Goal: Task Accomplishment & Management: Manage account settings

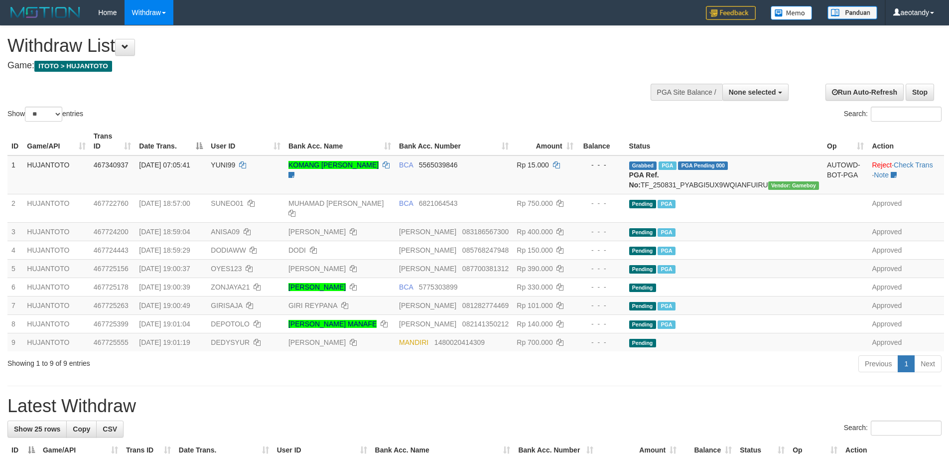
select select
select select "**"
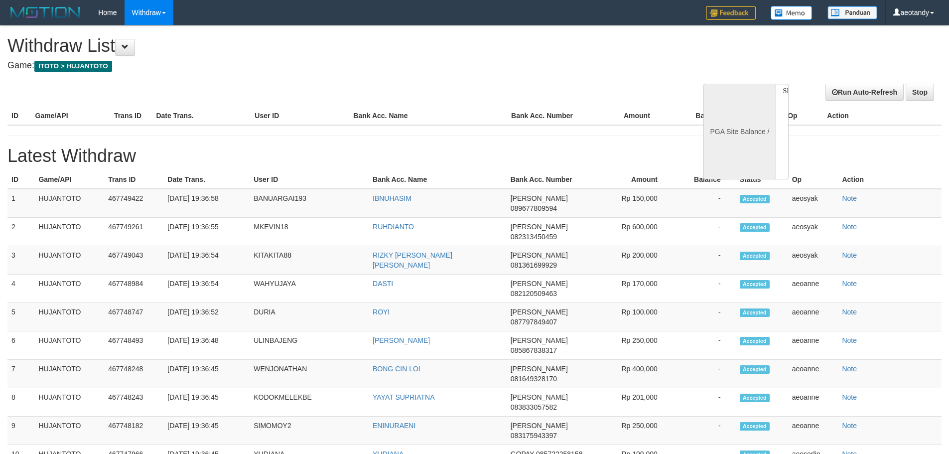
select select
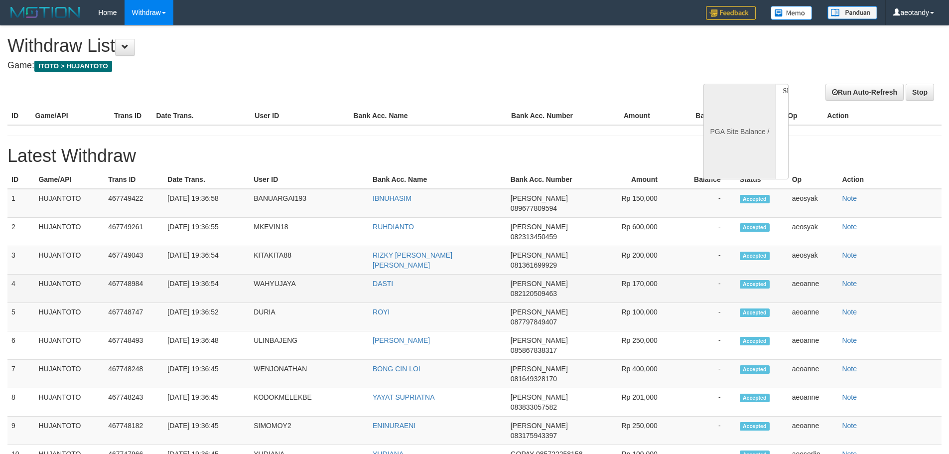
select select "**"
select select
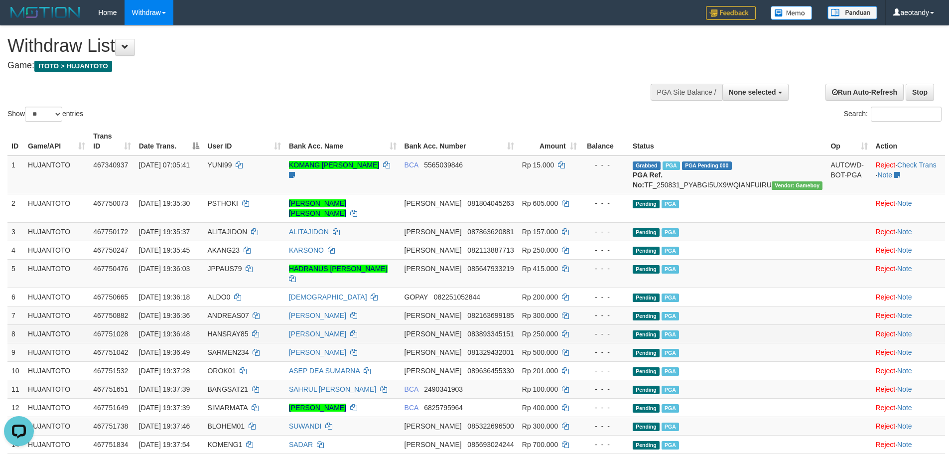
click at [625, 329] on div "- - -" at bounding box center [605, 334] width 40 height 10
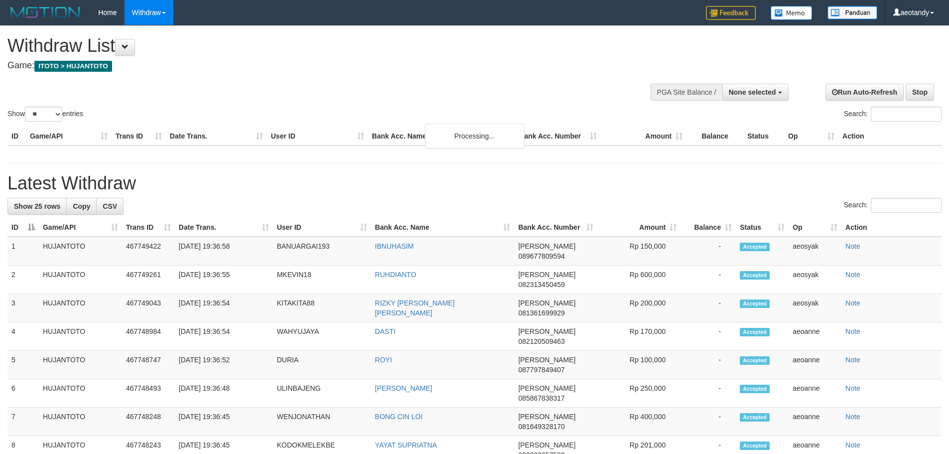
select select
select select "**"
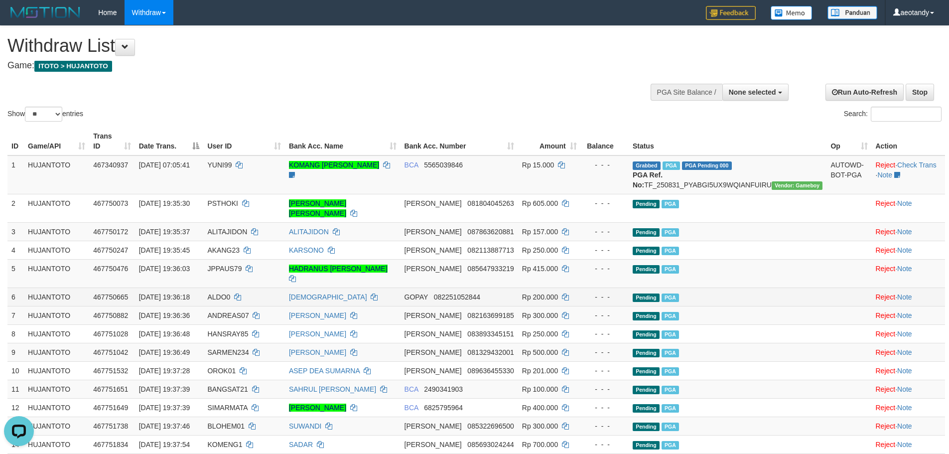
click at [626, 287] on td "- - -" at bounding box center [605, 296] width 48 height 18
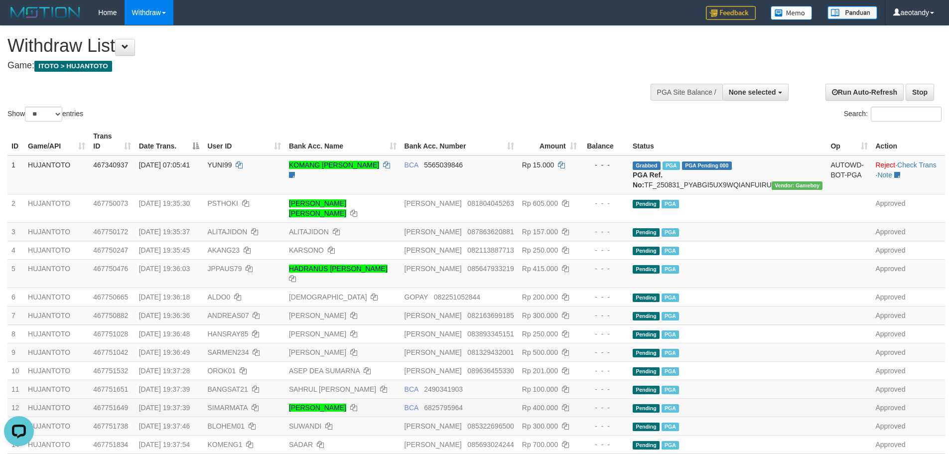
click at [580, 398] on td "Rp 400.000" at bounding box center [549, 407] width 63 height 18
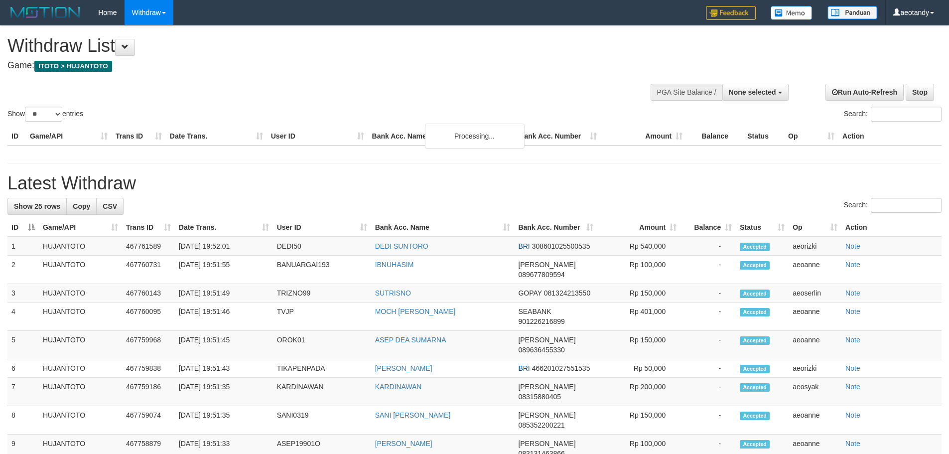
select select
select select "**"
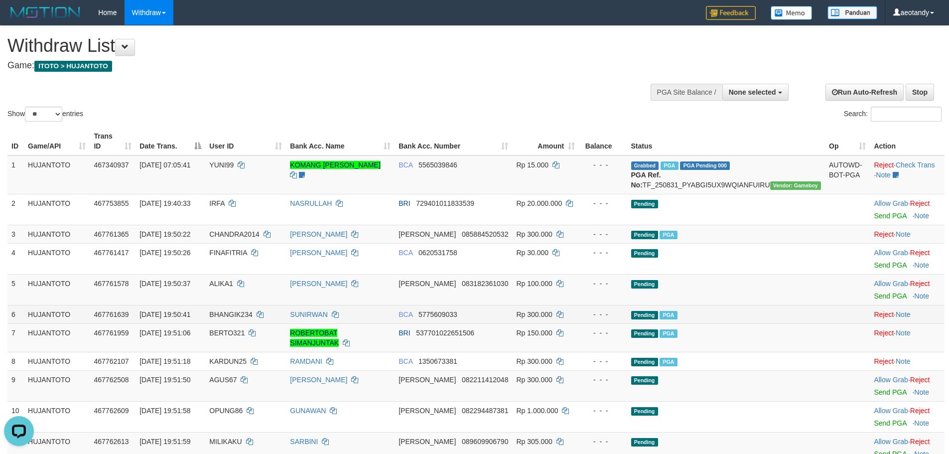
click at [627, 308] on td "- - -" at bounding box center [603, 314] width 48 height 18
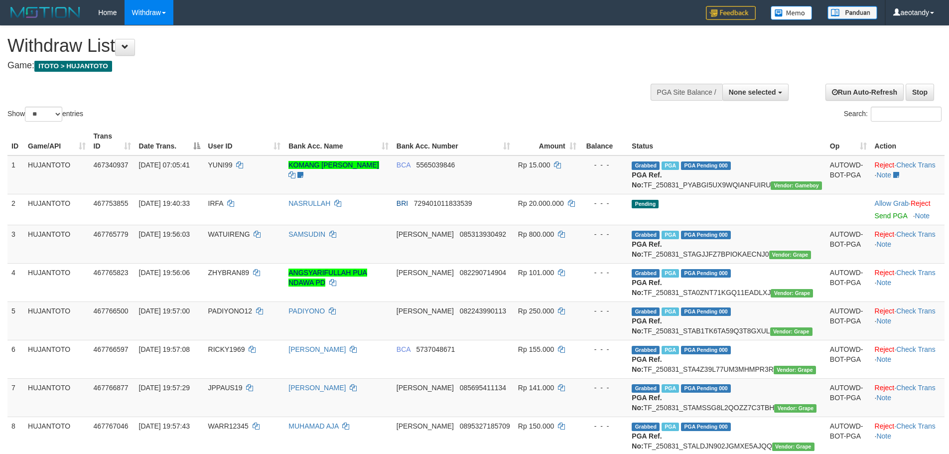
select select
select select "**"
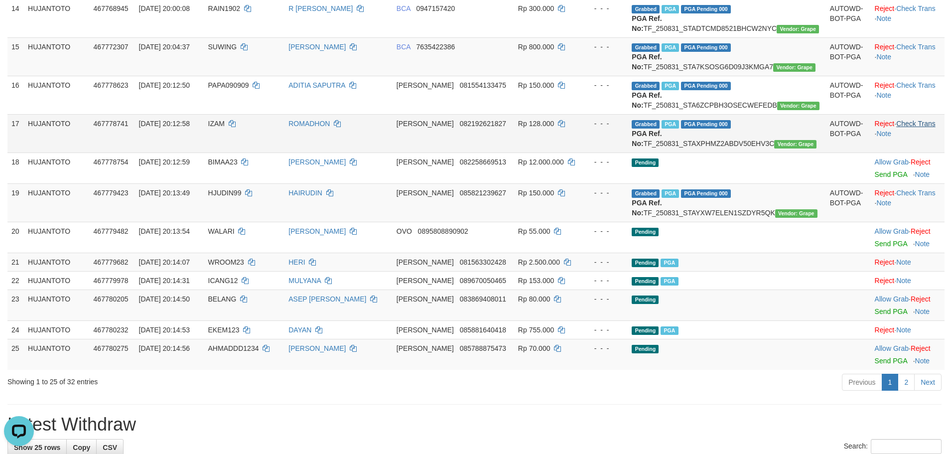
drag, startPoint x: 912, startPoint y: 270, endPoint x: 912, endPoint y: 261, distance: 9.0
click at [912, 152] on td "Reject · Check Trans · Note" at bounding box center [908, 133] width 74 height 38
click at [913, 128] on link "Check Trans" at bounding box center [915, 124] width 39 height 8
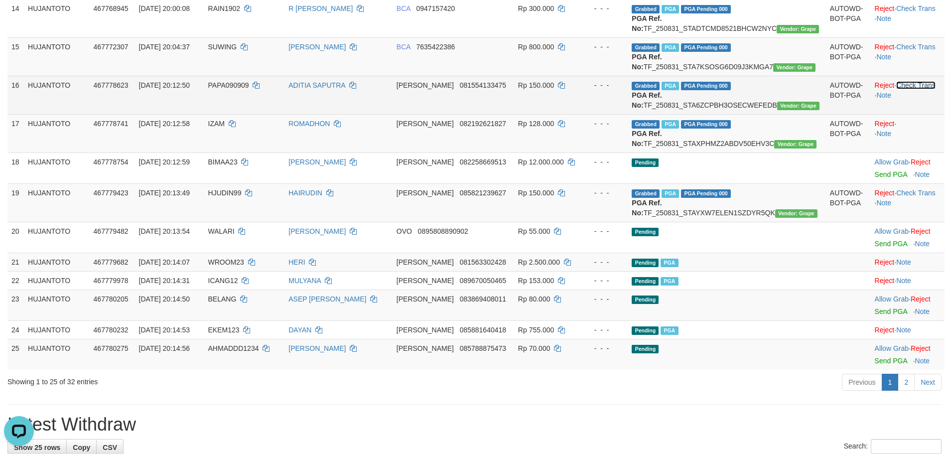
click at [909, 89] on link "Check Trans" at bounding box center [915, 85] width 39 height 8
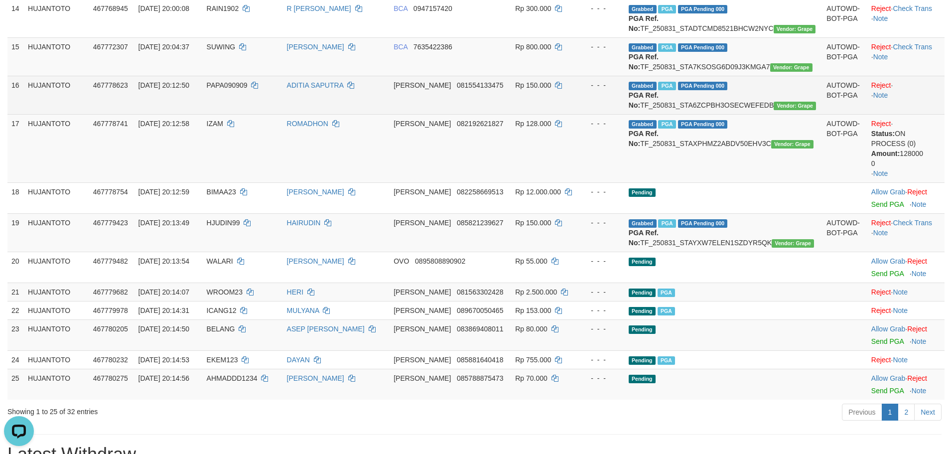
click at [908, 114] on td "Reject · · Note" at bounding box center [905, 95] width 77 height 38
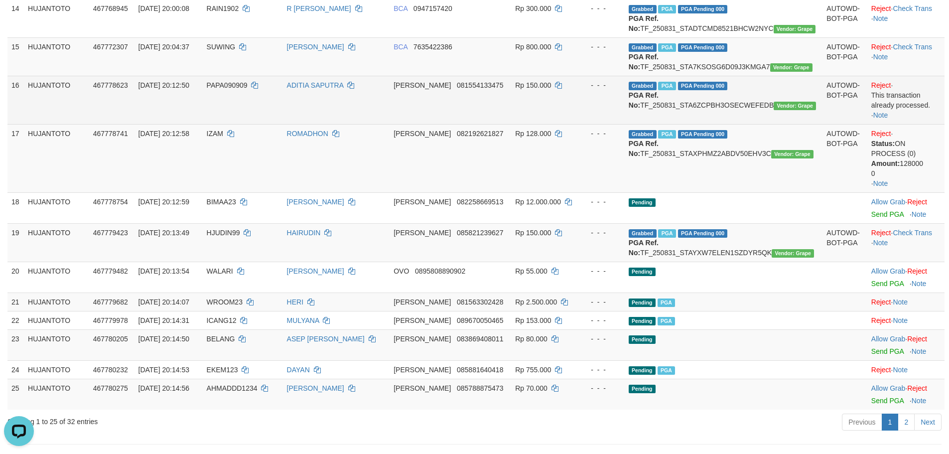
scroll to position [598, 0]
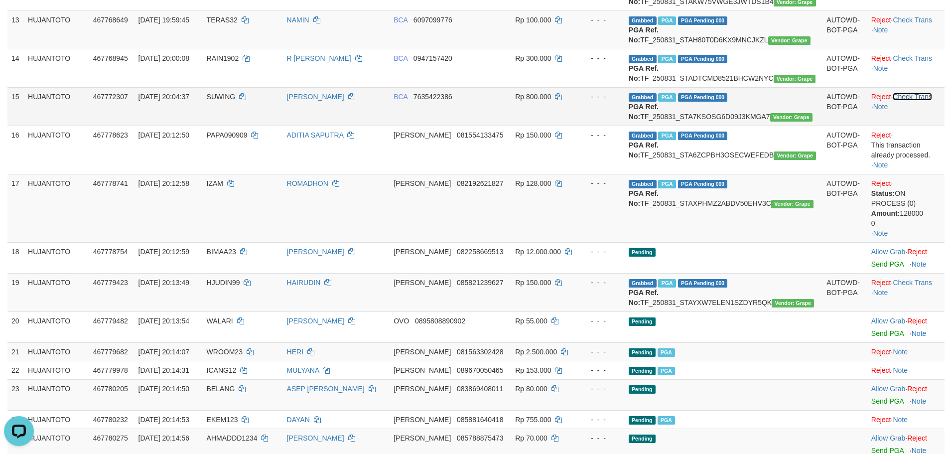
click at [903, 101] on link "Check Trans" at bounding box center [912, 97] width 39 height 8
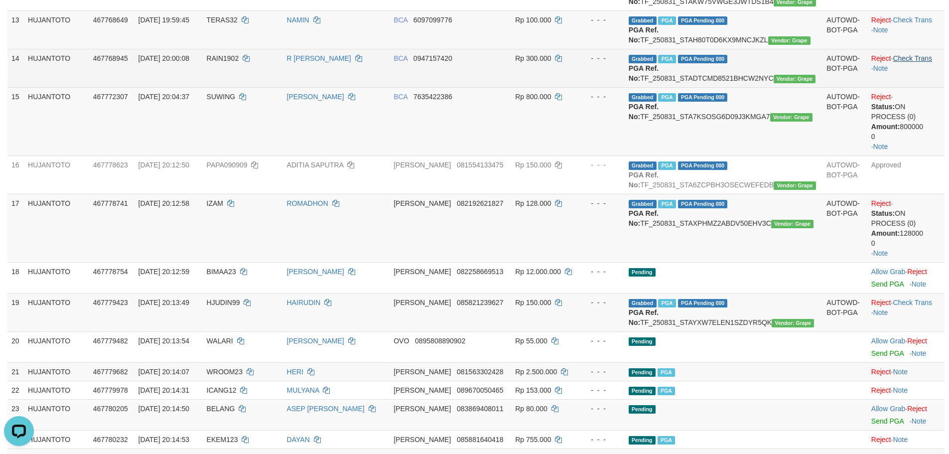
drag, startPoint x: 903, startPoint y: 150, endPoint x: 910, endPoint y: 170, distance: 21.1
click at [903, 49] on td "Reject · Check Trans · Note" at bounding box center [905, 29] width 77 height 38
click at [910, 62] on link "Check Trans" at bounding box center [912, 58] width 39 height 8
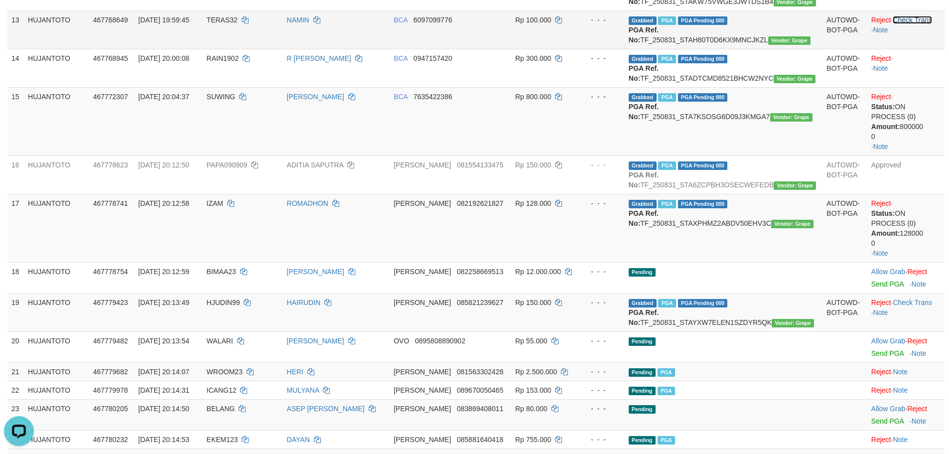
click at [912, 24] on link "Check Trans" at bounding box center [912, 20] width 39 height 8
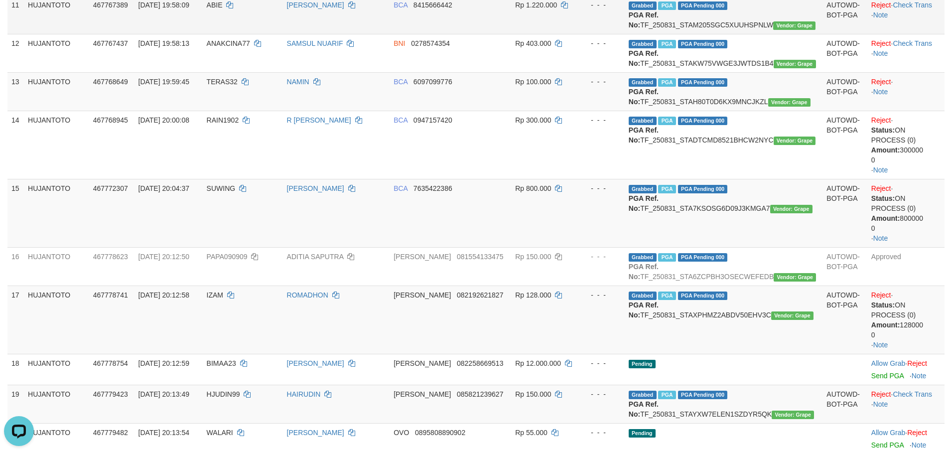
scroll to position [498, 0]
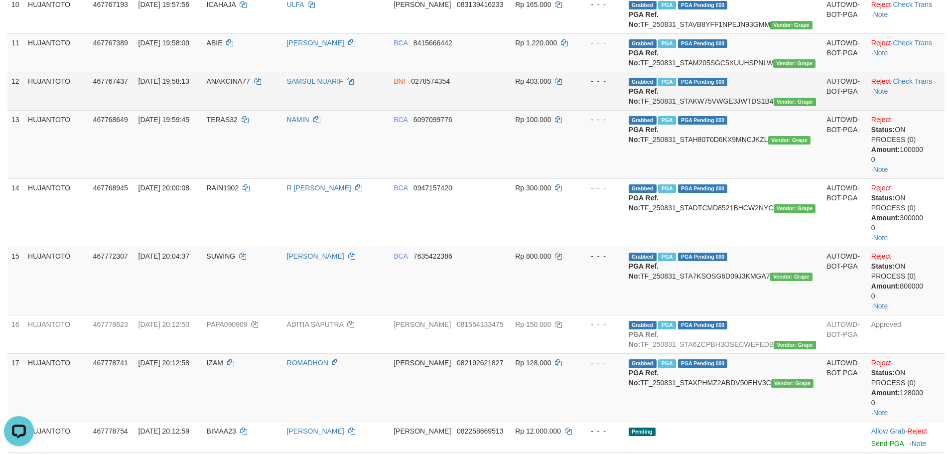
click at [908, 110] on td "Reject · Check Trans · Note" at bounding box center [905, 91] width 77 height 38
click at [914, 110] on td "Reject · Check Trans · Note" at bounding box center [905, 91] width 77 height 38
click at [912, 85] on link "Check Trans" at bounding box center [912, 81] width 39 height 8
click at [912, 110] on td "Reject · · Note" at bounding box center [905, 91] width 77 height 38
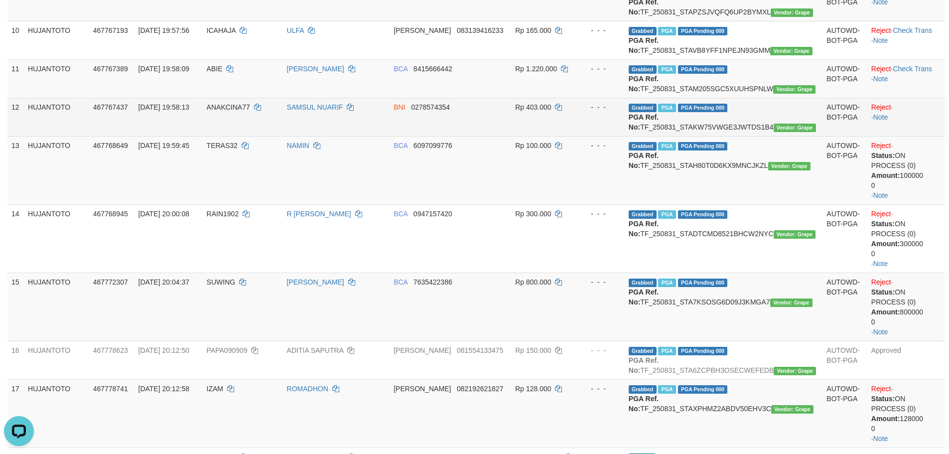
scroll to position [448, 0]
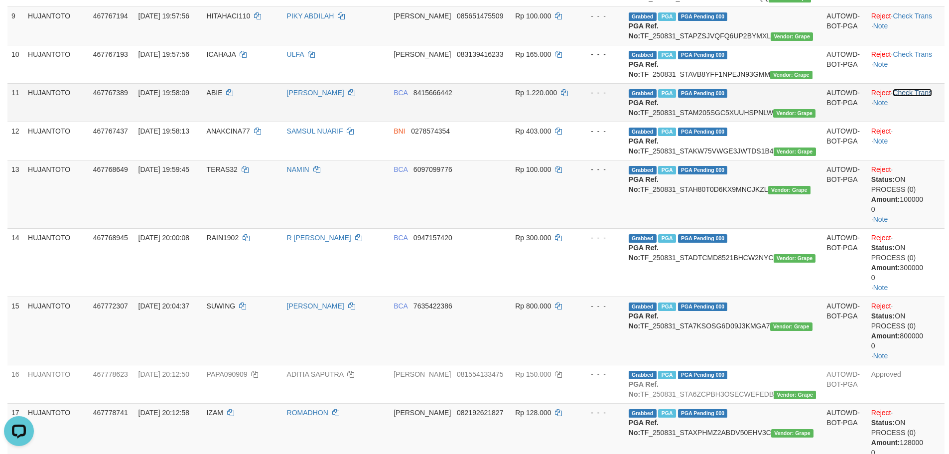
click at [912, 97] on link "Check Trans" at bounding box center [912, 93] width 39 height 8
click at [913, 122] on td "Reject · · Note" at bounding box center [905, 102] width 77 height 38
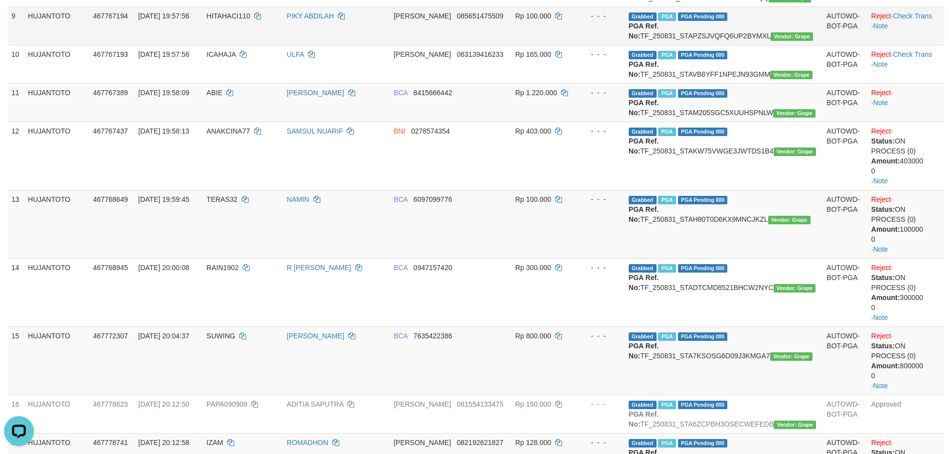
click at [909, 45] on td "Reject · Check Trans · Note" at bounding box center [905, 25] width 77 height 38
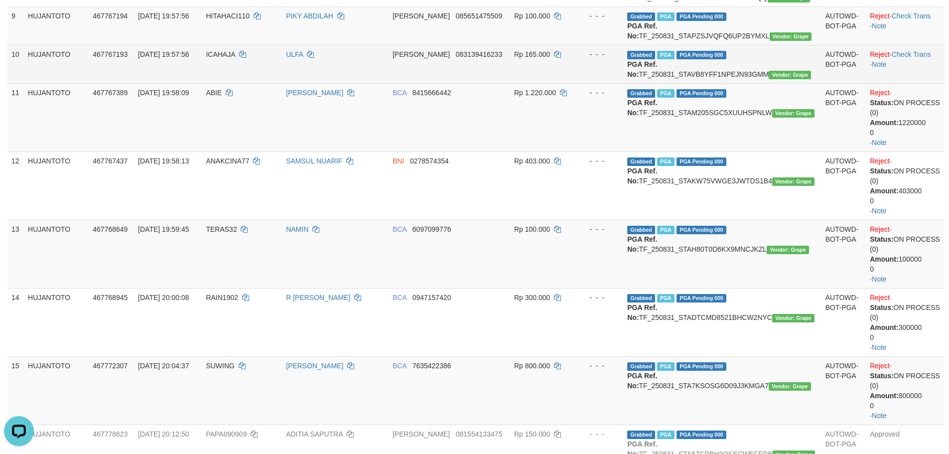
click at [908, 83] on td "Reject · Check Trans · Note" at bounding box center [905, 64] width 79 height 38
click at [909, 83] on td "Reject · Check Trans · Note" at bounding box center [905, 64] width 79 height 38
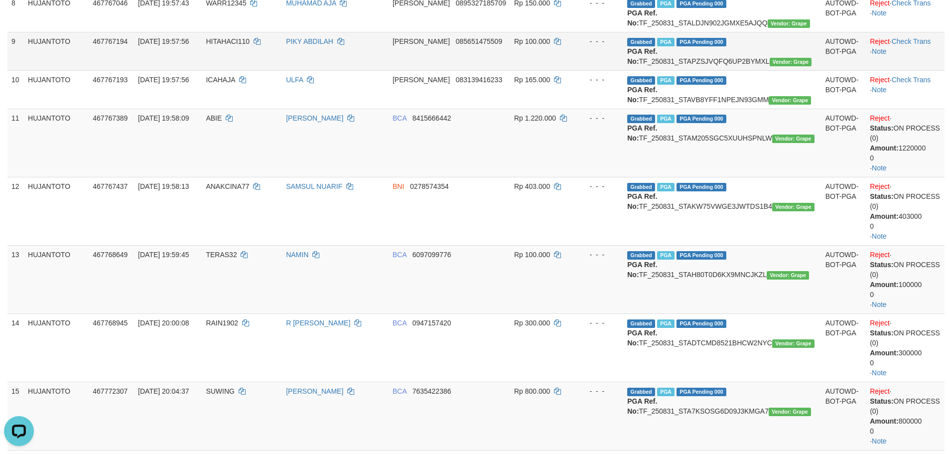
scroll to position [398, 0]
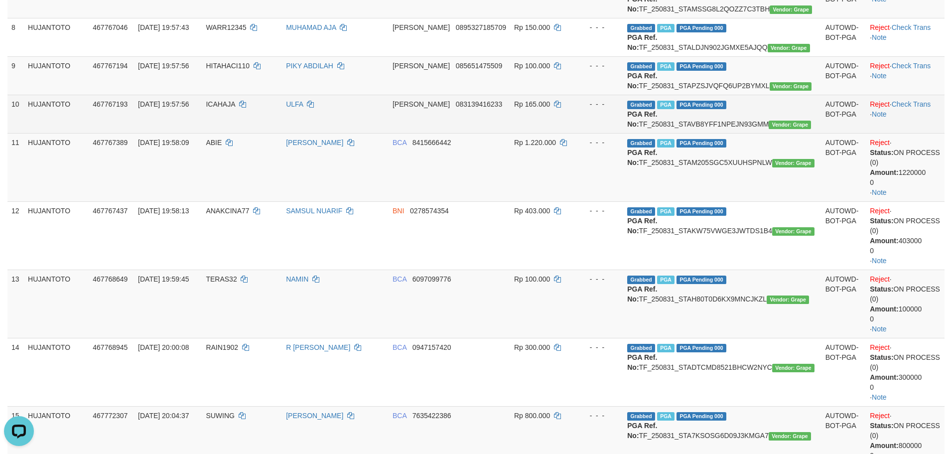
click at [904, 133] on td "Reject · Check Trans · Note" at bounding box center [905, 114] width 79 height 38
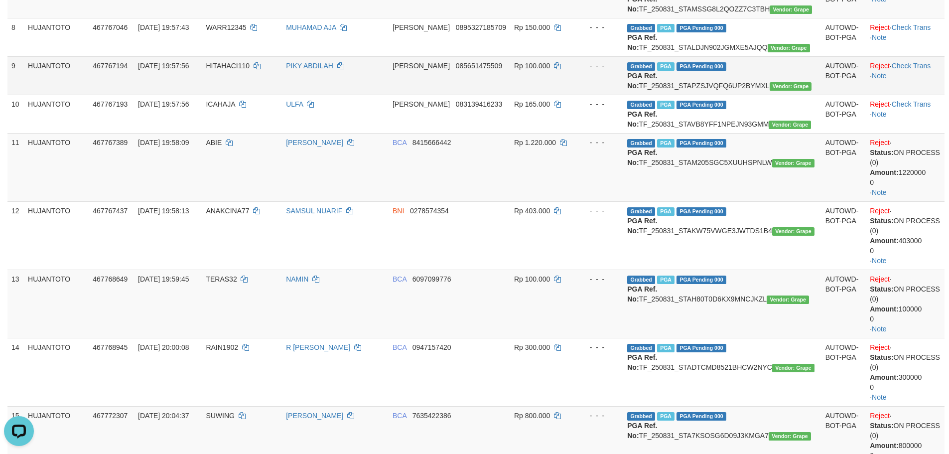
click at [911, 95] on td "Reject · Check Trans · Note" at bounding box center [905, 75] width 79 height 38
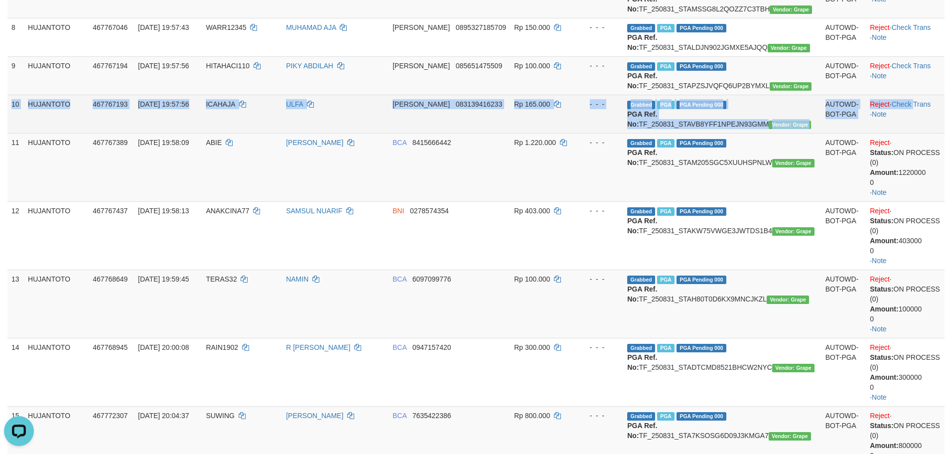
drag, startPoint x: 910, startPoint y: 164, endPoint x: 909, endPoint y: 171, distance: 7.0
click at [910, 167] on tbody "1 HUJANTOTO 467340937 [DATE] 07:05:41 YUNI99 KOMANG [PERSON_NAME] SUDAH BUAT TI…" at bounding box center [475, 262] width 937 height 1011
click at [909, 108] on link "Check Trans" at bounding box center [911, 104] width 39 height 8
click at [909, 133] on td "Reject · Check Trans · Note" at bounding box center [905, 114] width 79 height 38
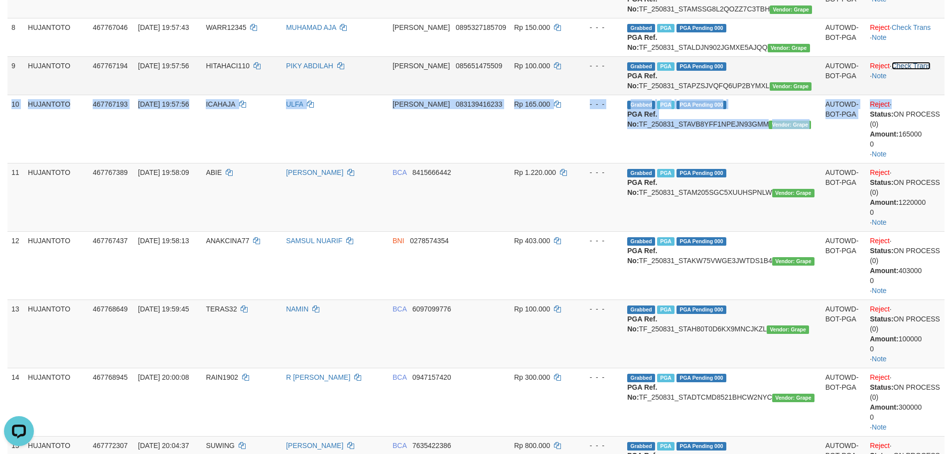
click at [906, 70] on link "Check Trans" at bounding box center [911, 66] width 39 height 8
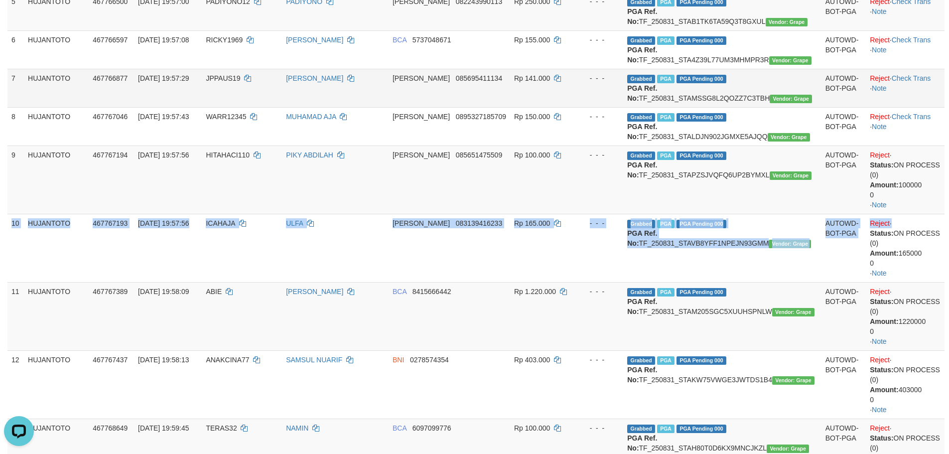
scroll to position [299, 0]
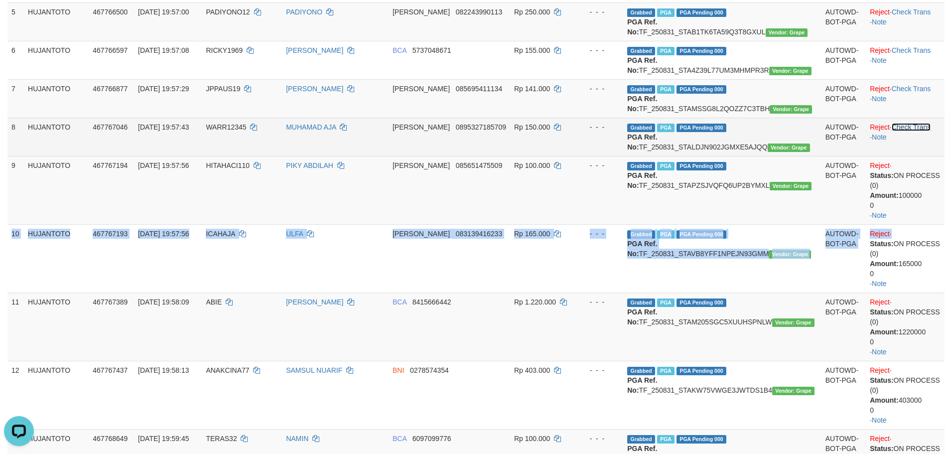
click at [905, 131] on link "Check Trans" at bounding box center [911, 127] width 39 height 8
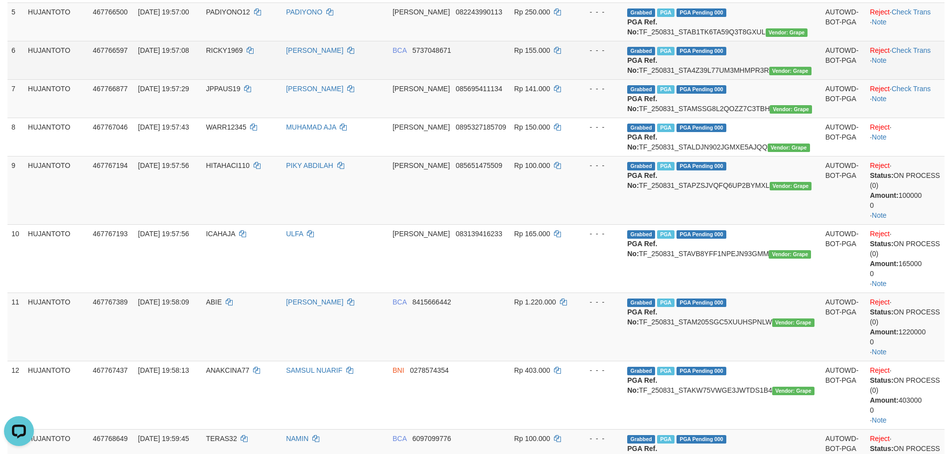
drag, startPoint x: 906, startPoint y: 178, endPoint x: 909, endPoint y: 106, distance: 71.8
click at [906, 156] on td "Reject · · Note" at bounding box center [905, 137] width 79 height 38
click at [908, 79] on td "Reject · Check Trans · Note" at bounding box center [905, 60] width 79 height 38
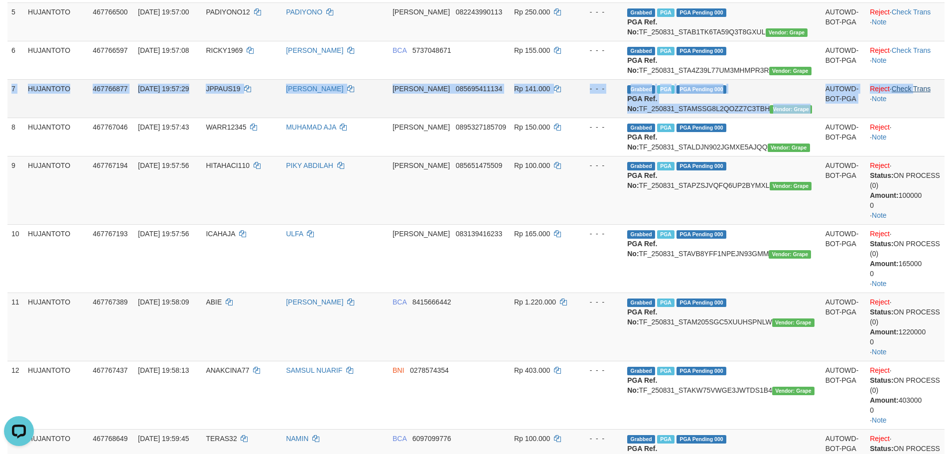
drag, startPoint x: 910, startPoint y: 122, endPoint x: 909, endPoint y: 130, distance: 9.0
click at [910, 126] on tbody "1 HUJANTOTO 467340937 [DATE] 07:05:41 YUNI99 KOMANG [PERSON_NAME] SUDAH BUAT TI…" at bounding box center [475, 392] width 937 height 1071
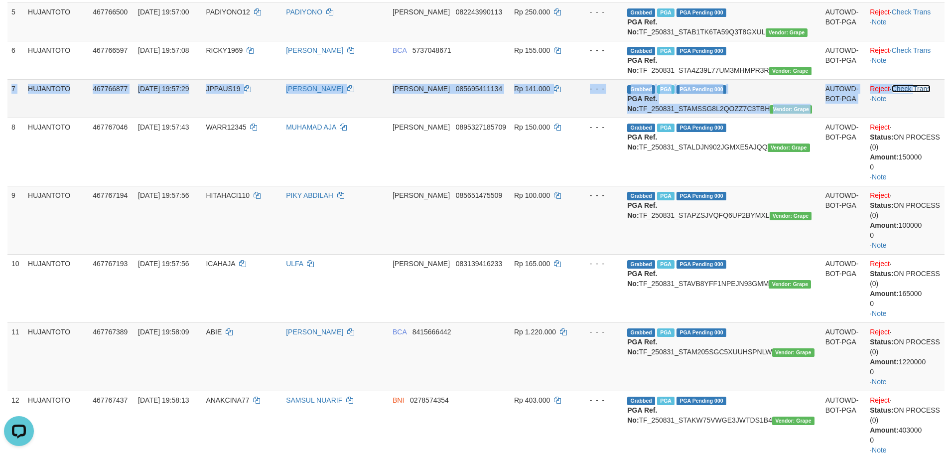
click at [909, 93] on link "Check Trans" at bounding box center [911, 89] width 39 height 8
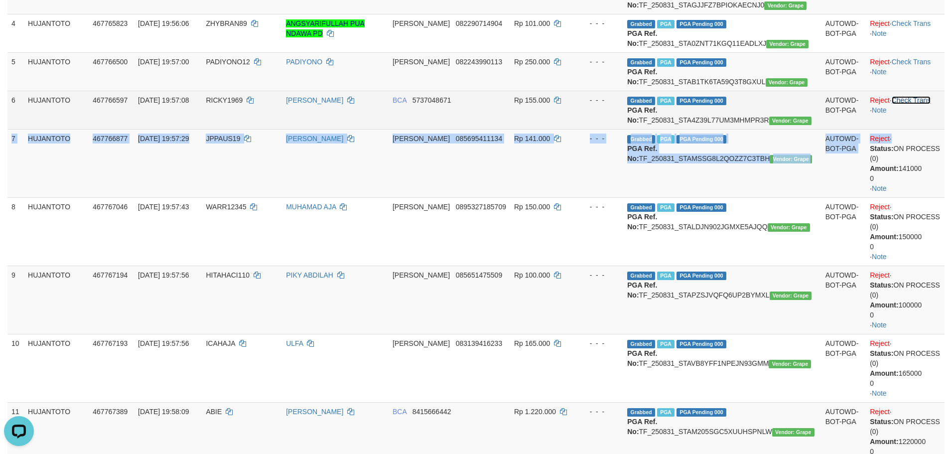
click at [909, 104] on link "Check Trans" at bounding box center [911, 100] width 39 height 8
click at [909, 126] on td "Reject · Check Trans · Note" at bounding box center [905, 110] width 79 height 38
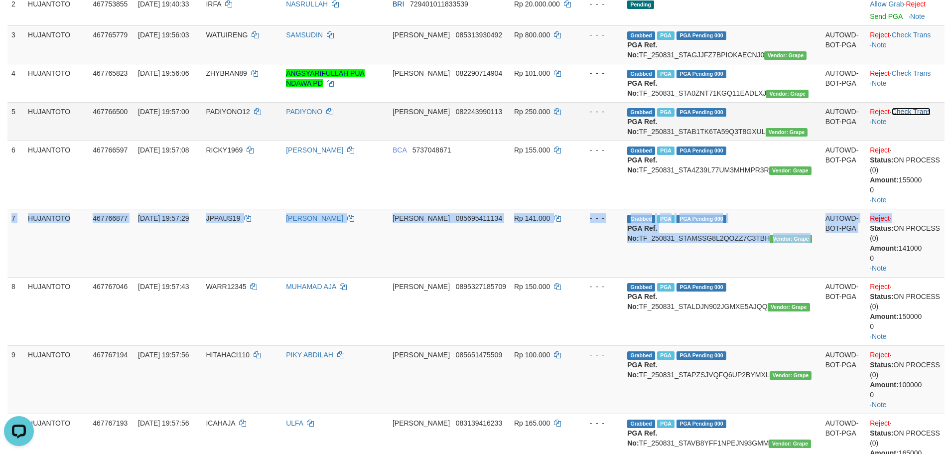
click at [904, 116] on link "Check Trans" at bounding box center [911, 112] width 39 height 8
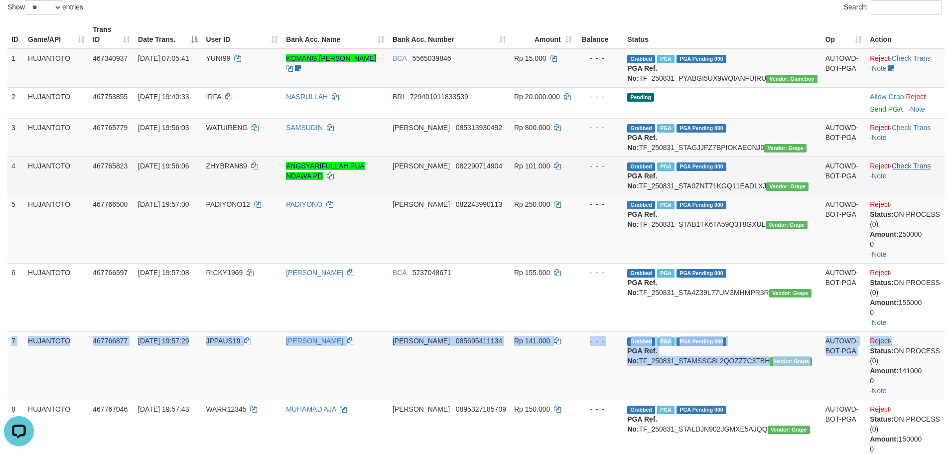
scroll to position [100, 0]
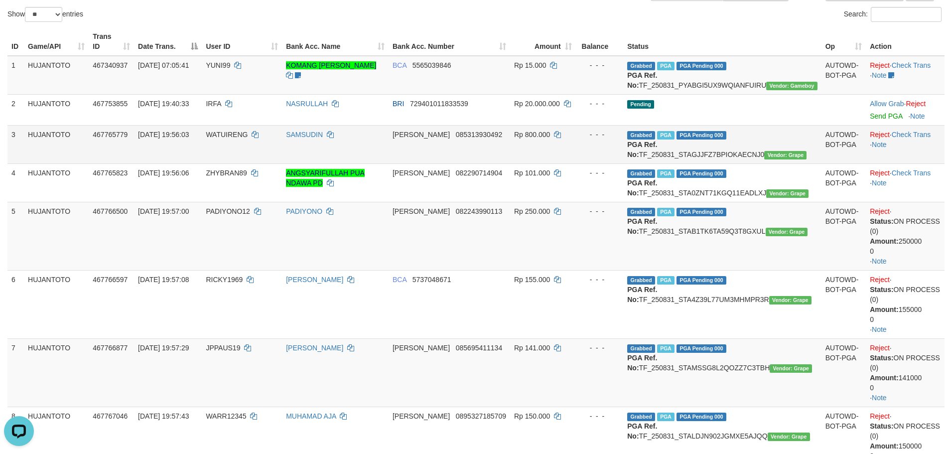
drag, startPoint x: 909, startPoint y: 172, endPoint x: 909, endPoint y: 162, distance: 10.0
click at [909, 163] on td "Reject · Check Trans · Note" at bounding box center [905, 144] width 79 height 38
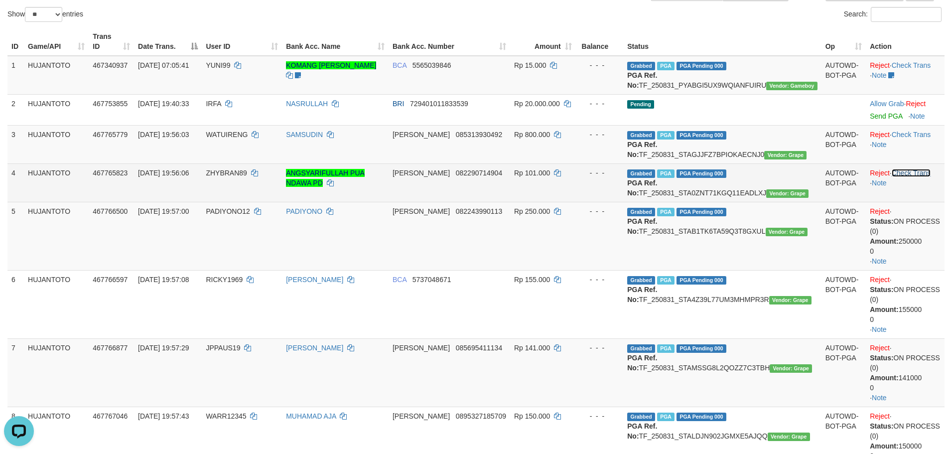
click at [907, 177] on link "Check Trans" at bounding box center [911, 173] width 39 height 8
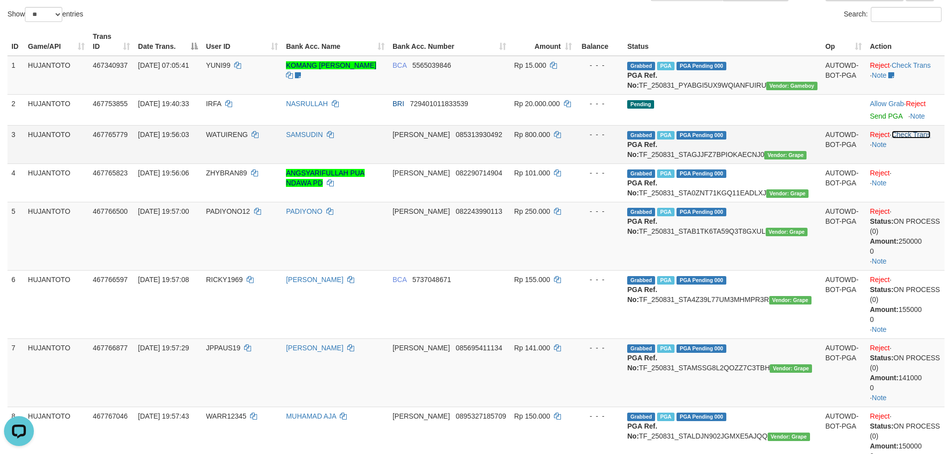
click at [906, 133] on link "Check Trans" at bounding box center [911, 134] width 39 height 8
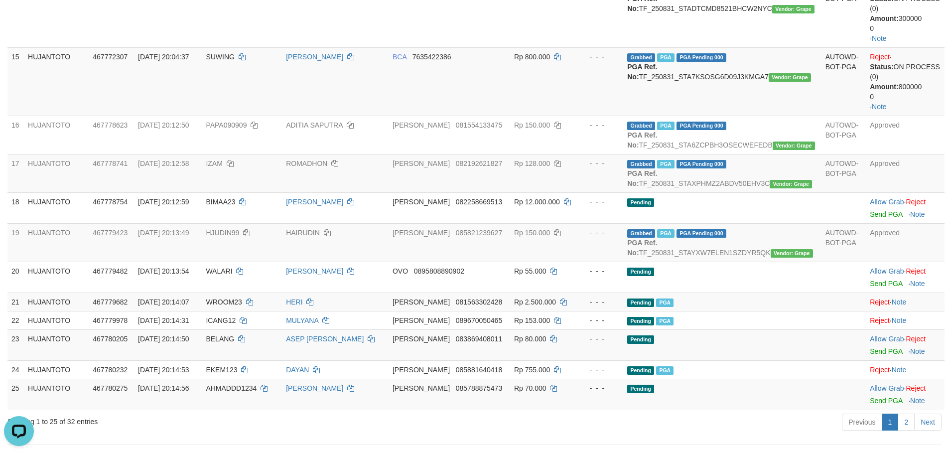
scroll to position [946, 0]
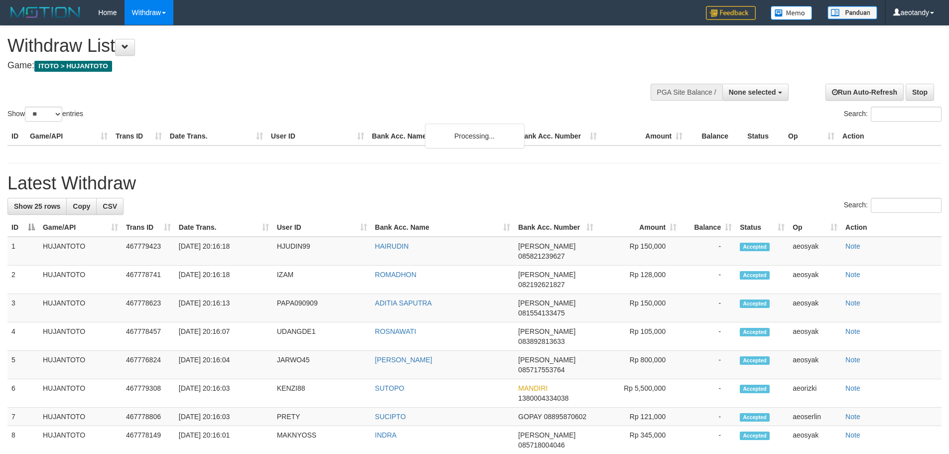
select select
select select "**"
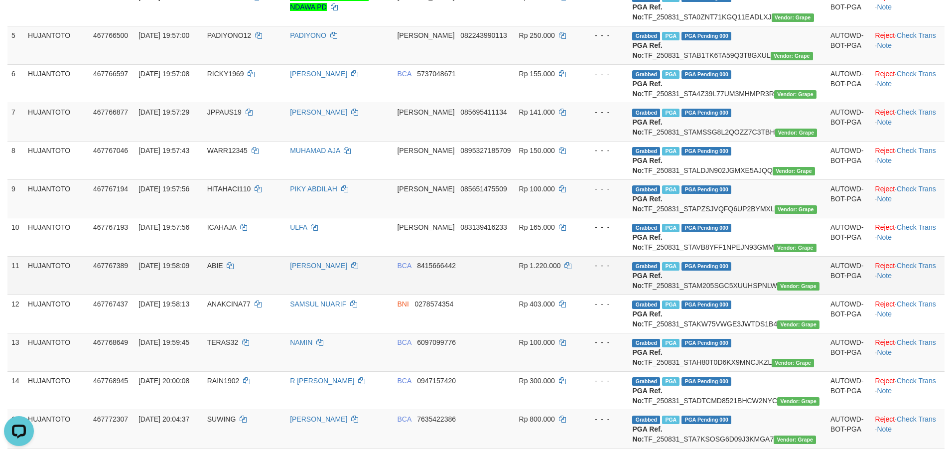
scroll to position [100, 0]
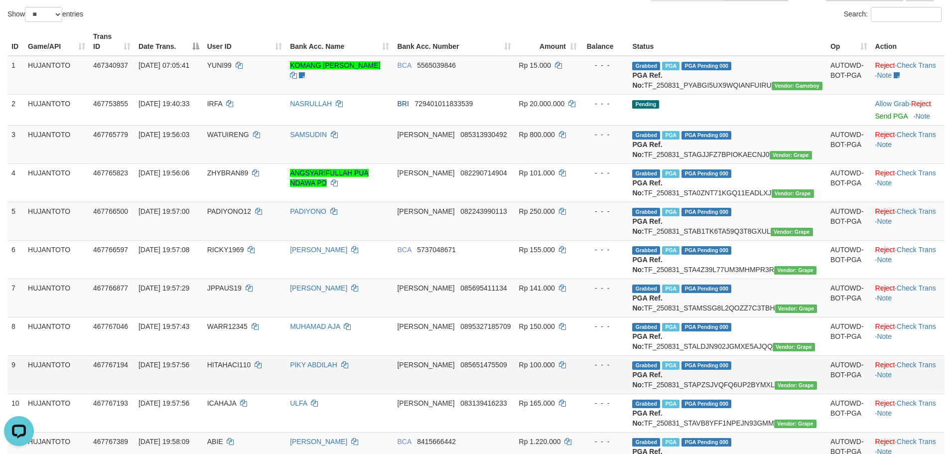
click at [660, 370] on span "Grabbed" at bounding box center [646, 365] width 28 height 8
click at [239, 136] on span "WATUIRENG" at bounding box center [228, 134] width 42 height 8
copy td "WATUIRENG"
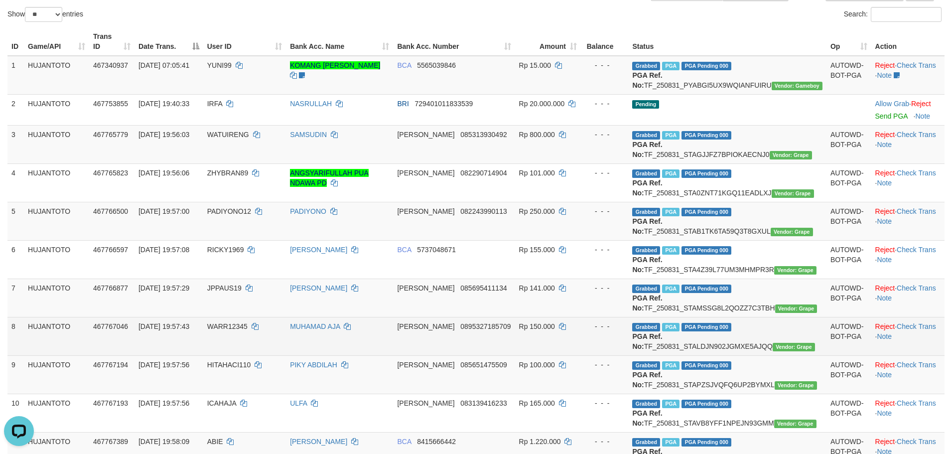
click at [579, 355] on td "Rp 150.000" at bounding box center [548, 336] width 66 height 38
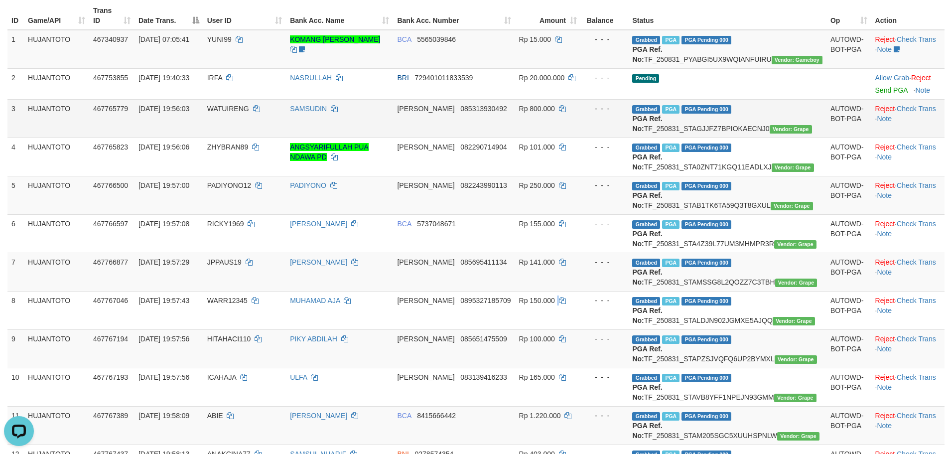
scroll to position [149, 0]
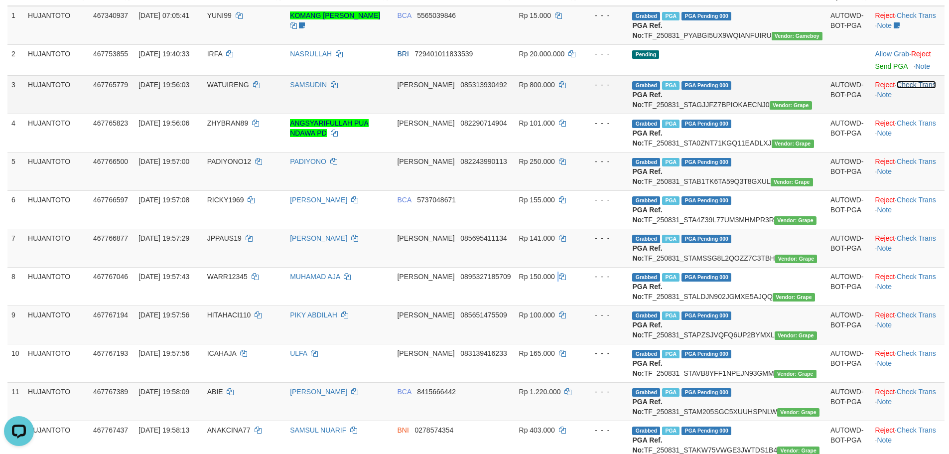
click at [919, 88] on link "Check Trans" at bounding box center [915, 85] width 39 height 8
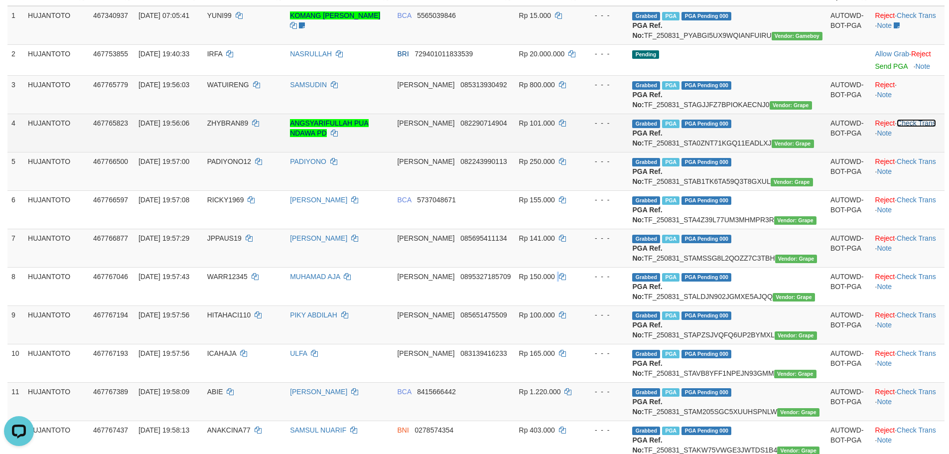
click at [908, 127] on link "Check Trans" at bounding box center [915, 123] width 39 height 8
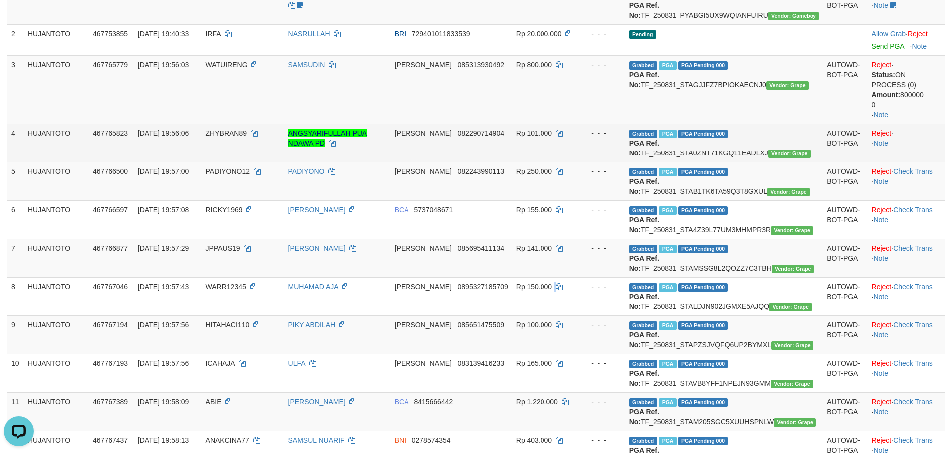
click at [908, 134] on td "Reject · · Note" at bounding box center [906, 143] width 77 height 38
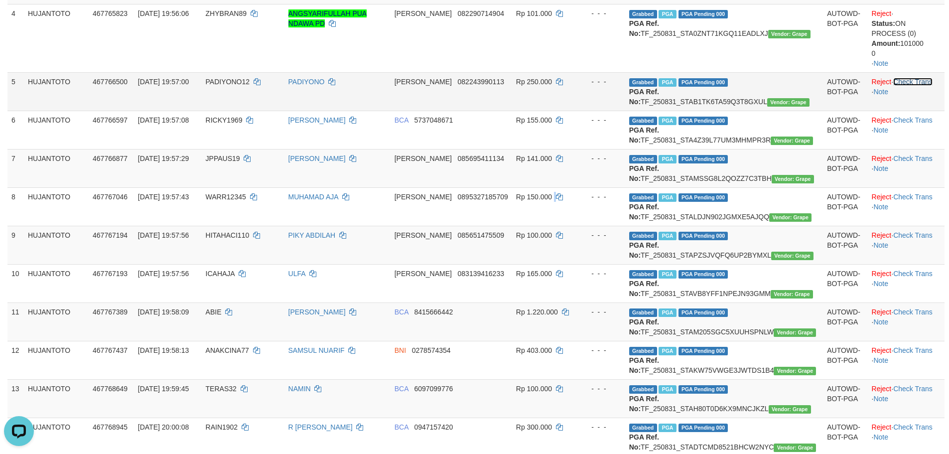
click at [904, 79] on link "Check Trans" at bounding box center [912, 82] width 39 height 8
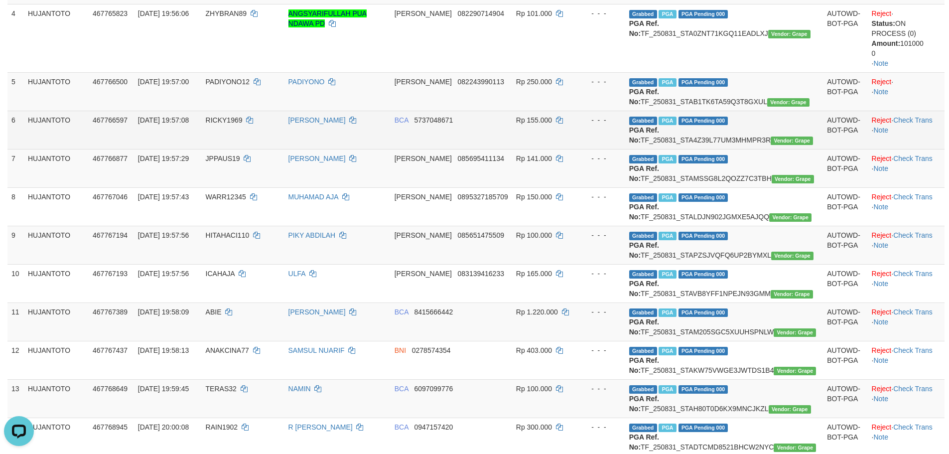
click at [912, 125] on td "Reject · Check Trans · Note" at bounding box center [906, 130] width 77 height 38
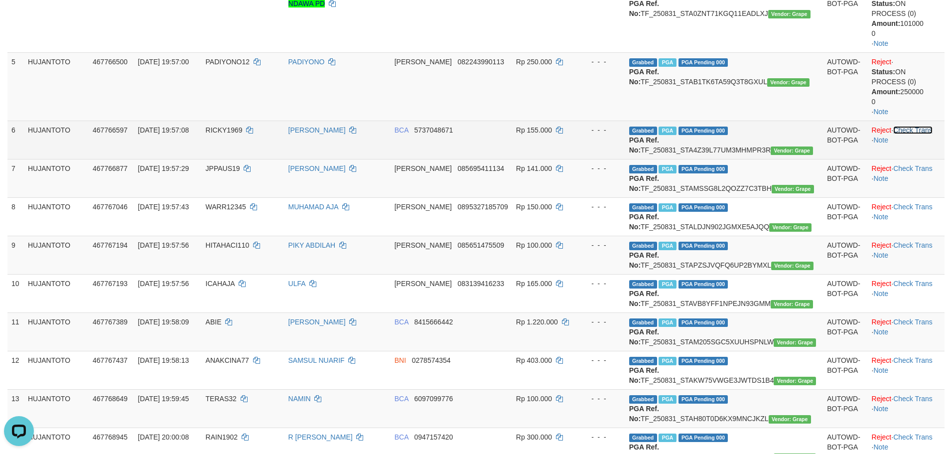
click at [912, 132] on link "Check Trans" at bounding box center [912, 130] width 39 height 8
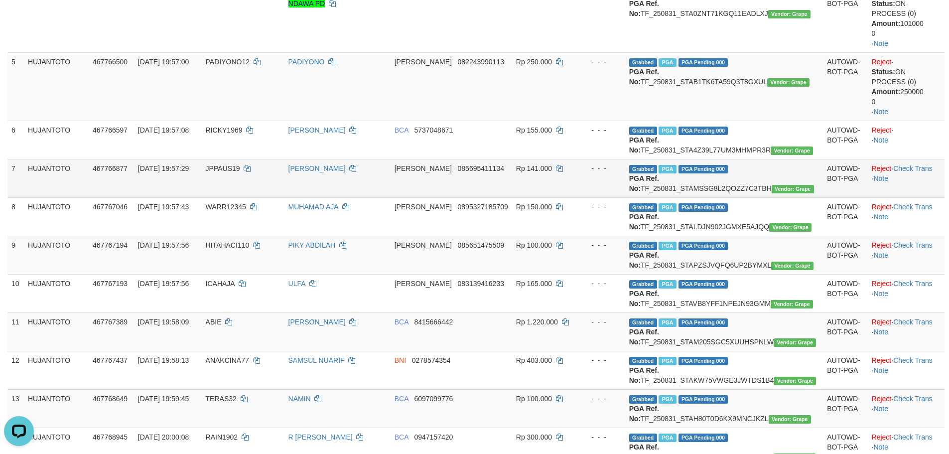
scroll to position [329, 0]
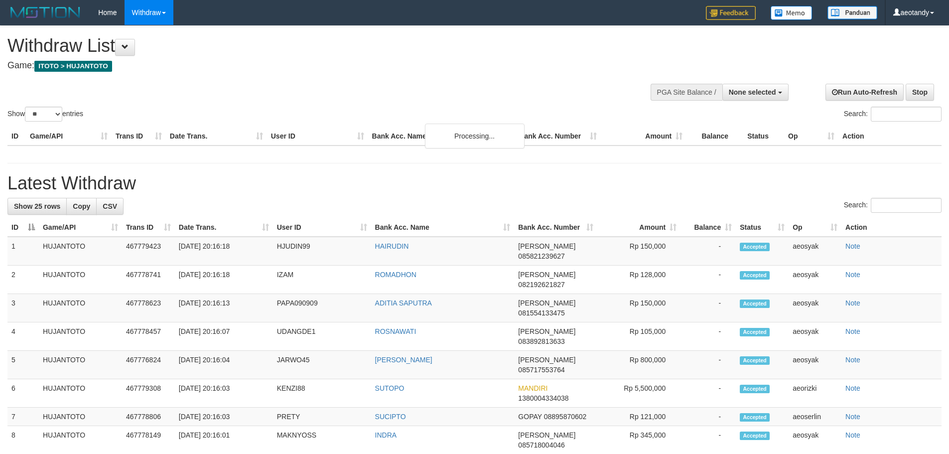
select select
select select "**"
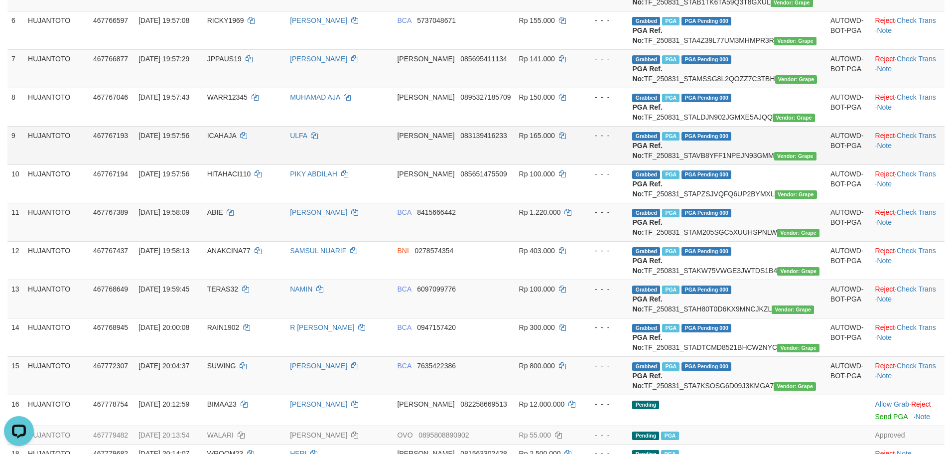
click at [466, 164] on td "[PERSON_NAME] 083139416233" at bounding box center [454, 145] width 122 height 38
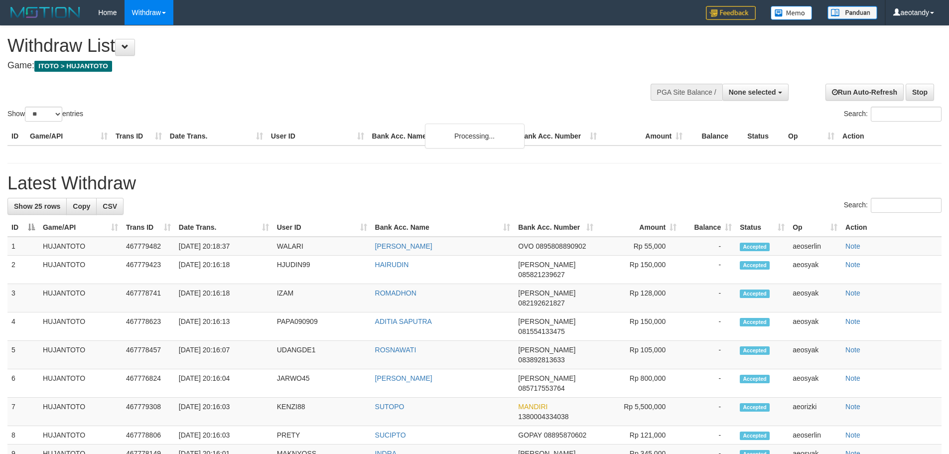
select select
select select "**"
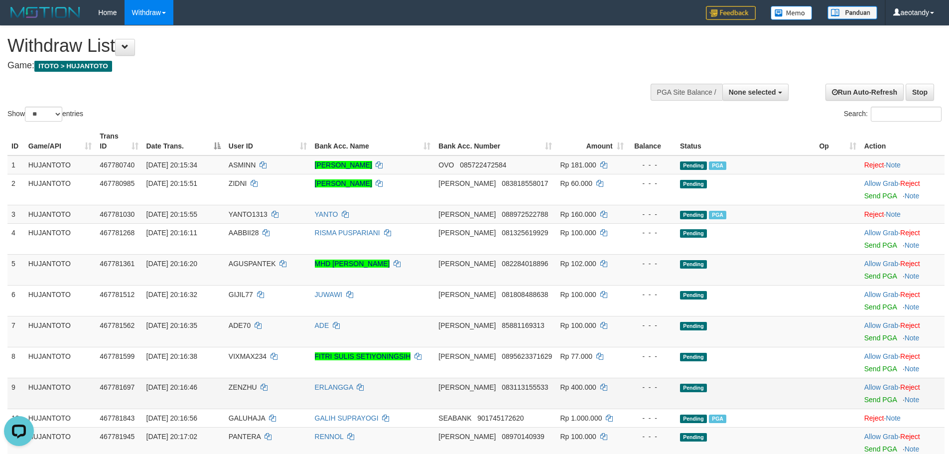
click at [629, 387] on td "- - -" at bounding box center [652, 393] width 48 height 31
click at [685, 336] on td "Pending" at bounding box center [745, 331] width 139 height 31
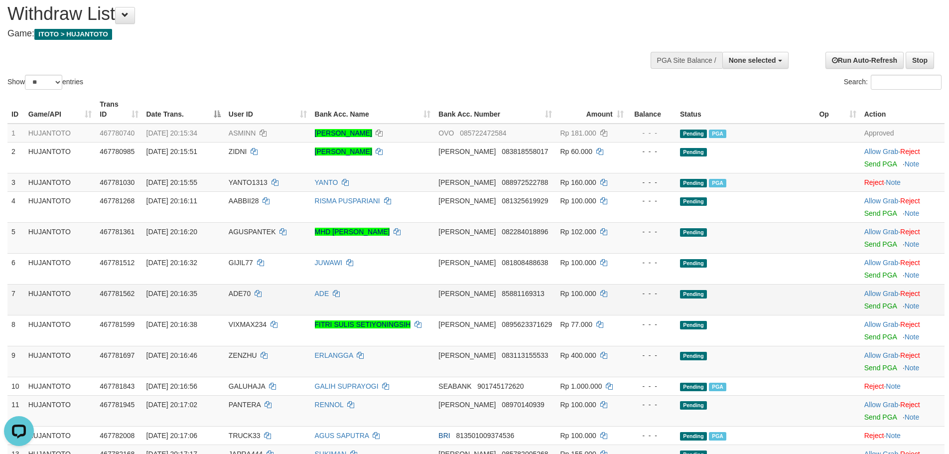
scroll to position [50, 0]
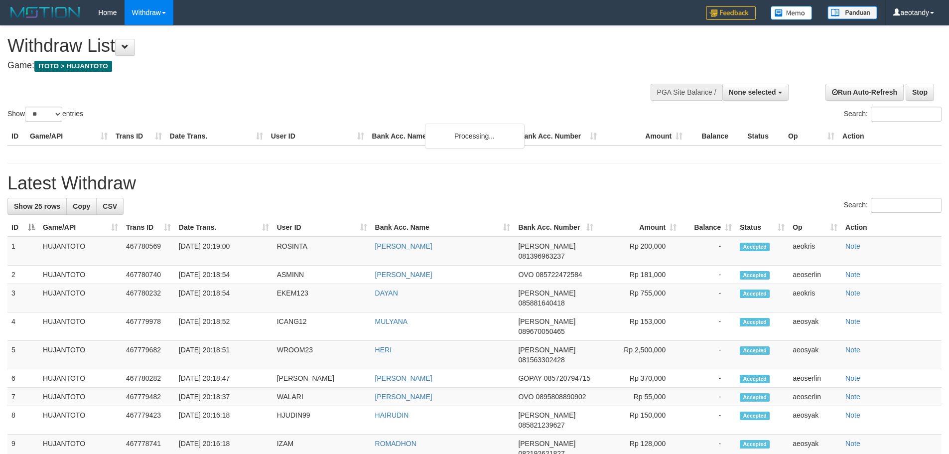
select select
select select "**"
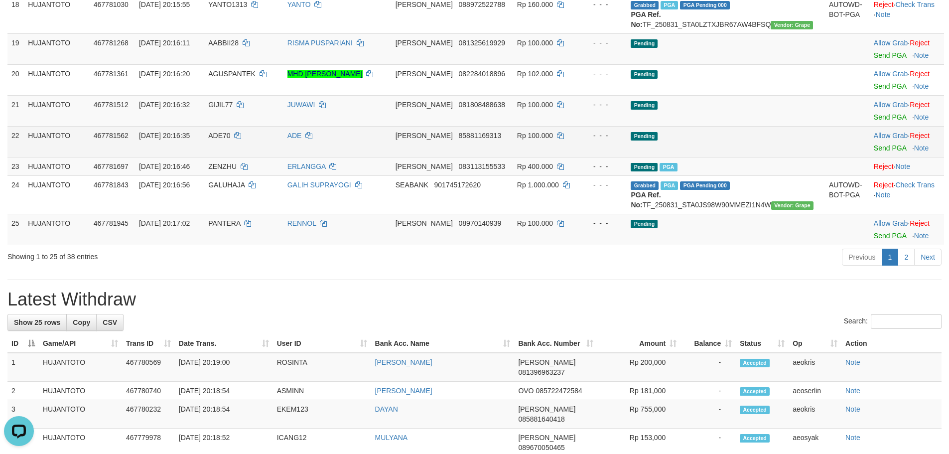
scroll to position [648, 0]
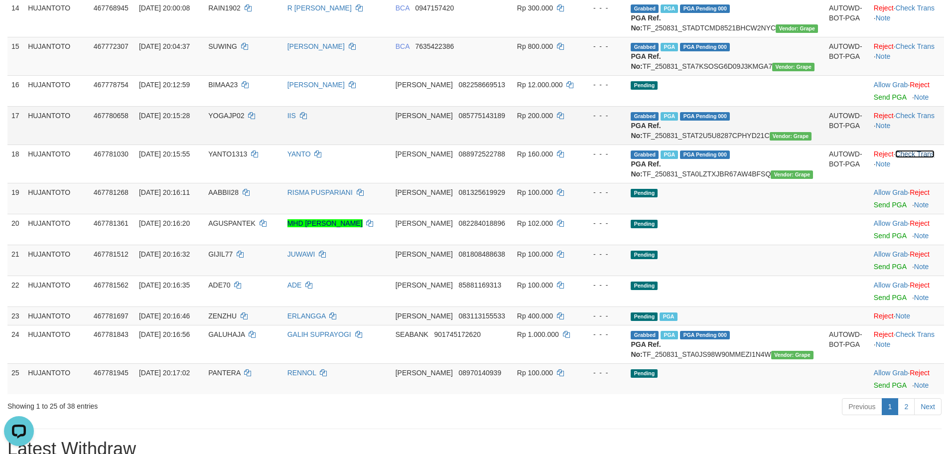
drag, startPoint x: 902, startPoint y: 292, endPoint x: 905, endPoint y: 266, distance: 26.6
click at [902, 158] on link "Check Trans" at bounding box center [914, 154] width 39 height 8
click at [905, 120] on link "Check Trans" at bounding box center [914, 116] width 39 height 8
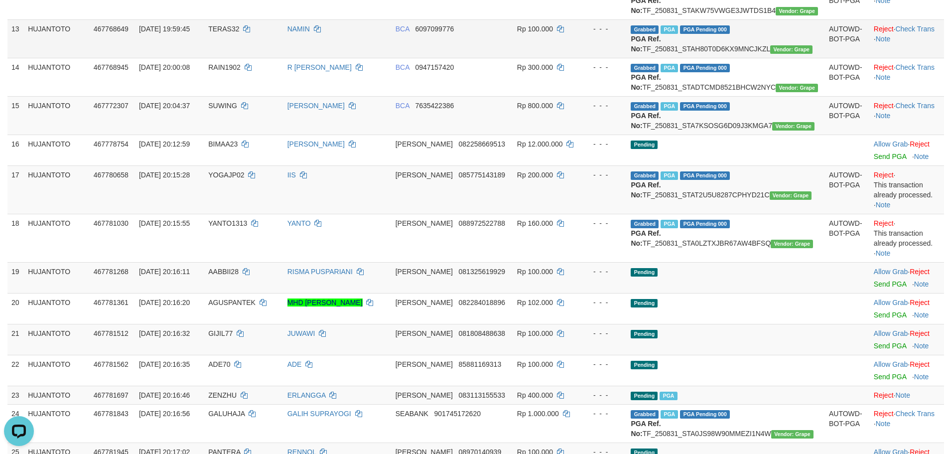
scroll to position [499, 0]
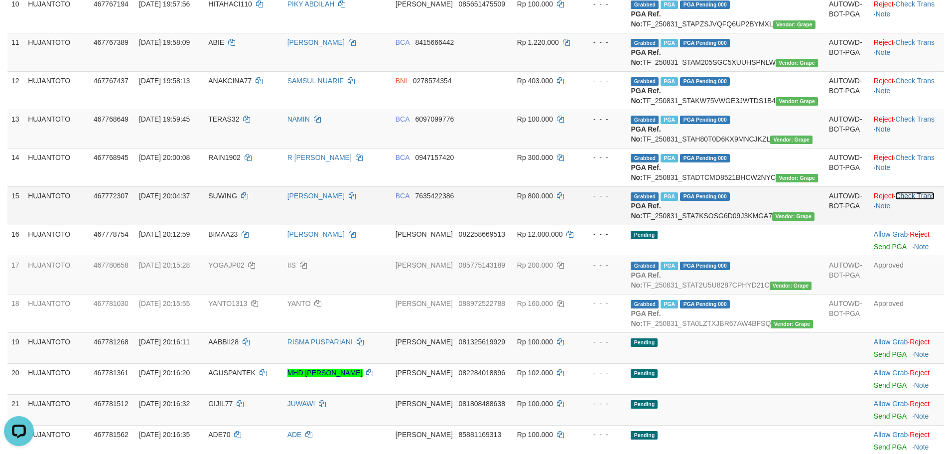
click at [900, 200] on link "Check Trans" at bounding box center [914, 196] width 39 height 8
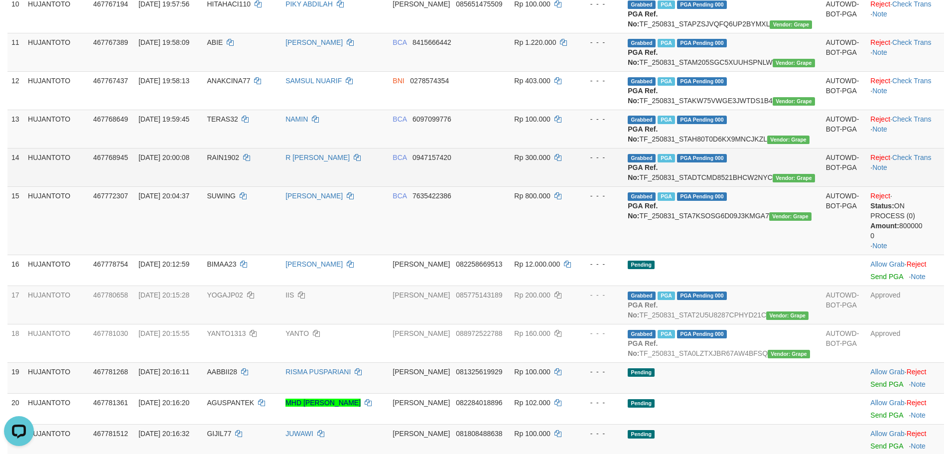
drag, startPoint x: 901, startPoint y: 271, endPoint x: 904, endPoint y: 258, distance: 13.3
click at [901, 186] on td "Reject · Check Trans · Note" at bounding box center [905, 167] width 78 height 38
click at [902, 186] on td "Reject · Check Trans · Note" at bounding box center [905, 167] width 78 height 38
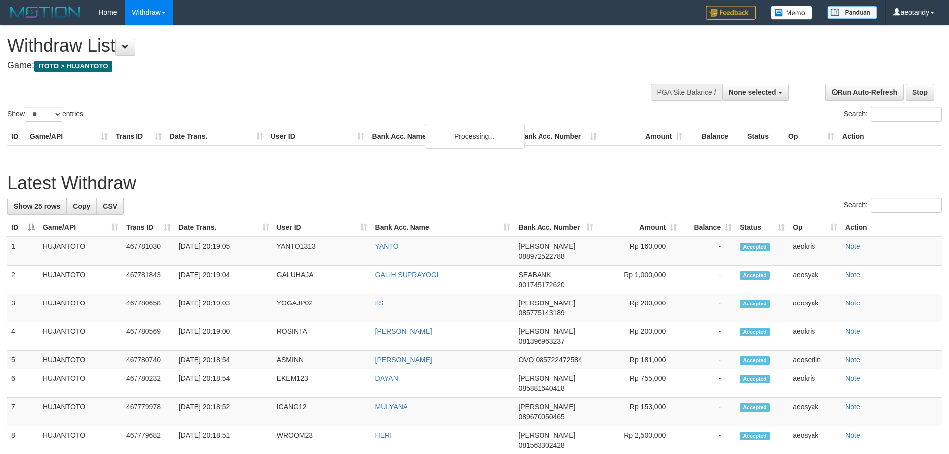
select select
select select "**"
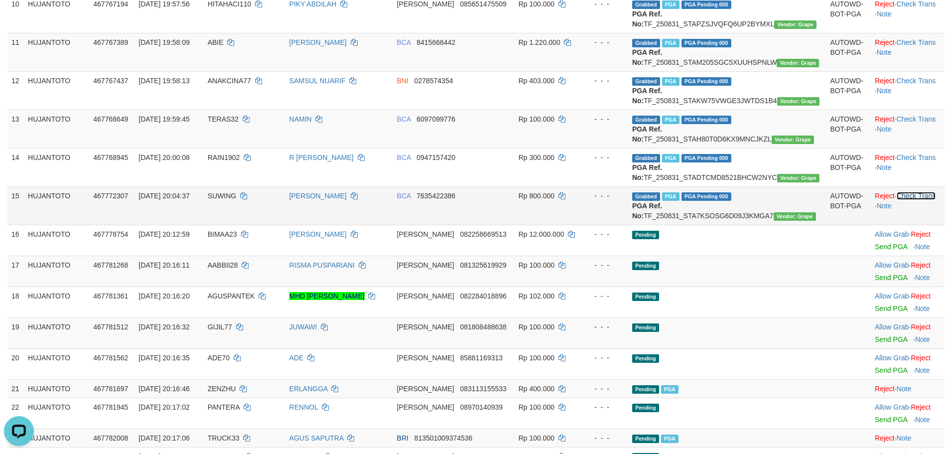
click at [905, 200] on link "Check Trans" at bounding box center [915, 196] width 39 height 8
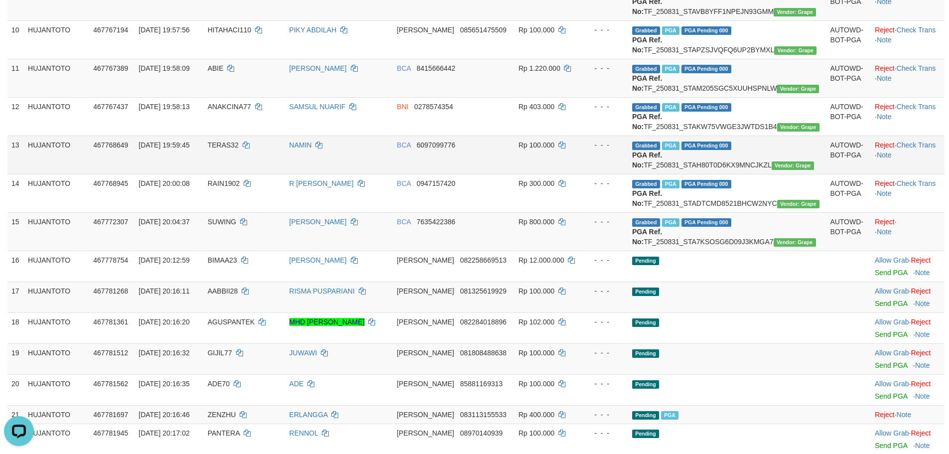
scroll to position [449, 0]
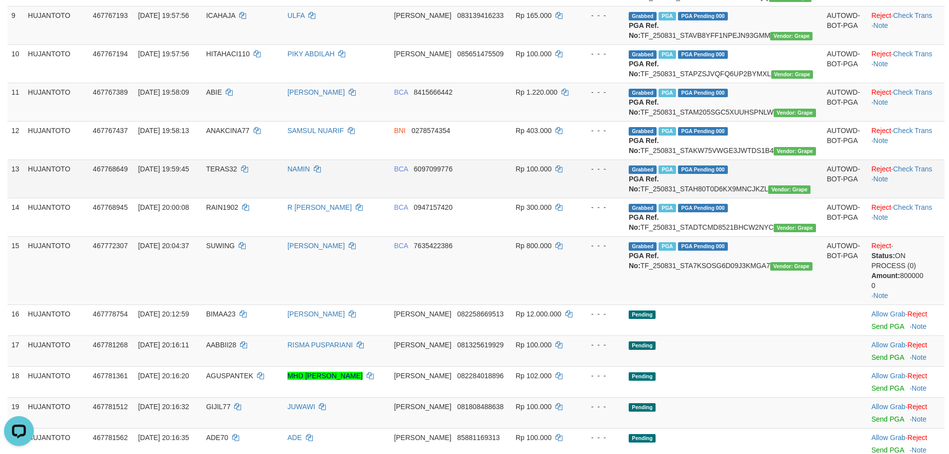
click at [906, 198] on td "Reject · Check Trans · Note" at bounding box center [905, 178] width 77 height 38
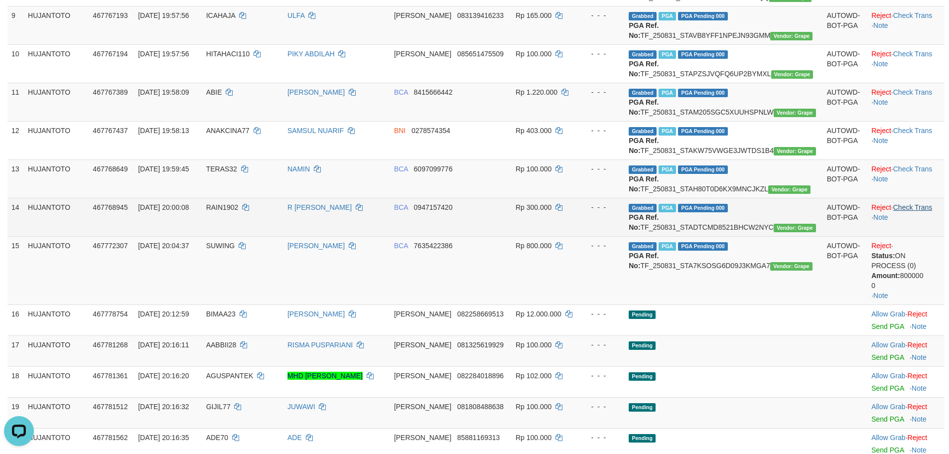
drag, startPoint x: 909, startPoint y: 322, endPoint x: 912, endPoint y: 314, distance: 9.2
click at [910, 236] on td "Reject · Check Trans · Note" at bounding box center [905, 217] width 77 height 38
click at [912, 211] on link "Check Trans" at bounding box center [912, 207] width 39 height 8
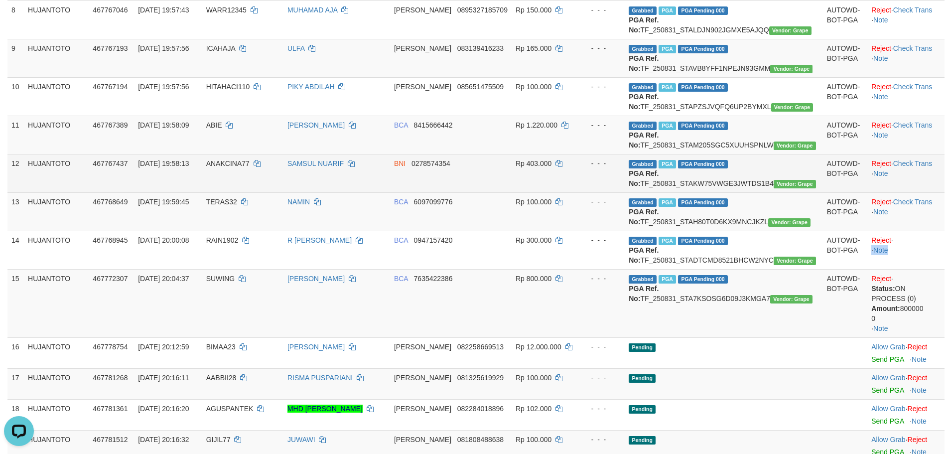
scroll to position [399, 0]
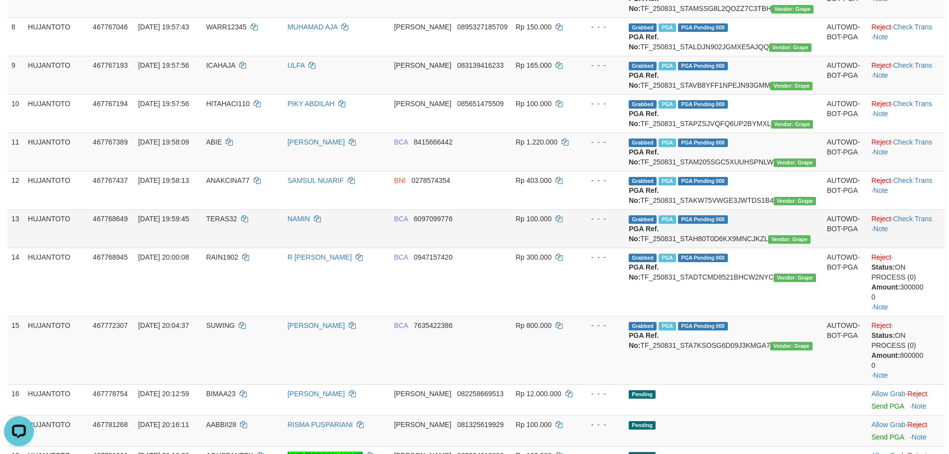
click at [910, 310] on tbody "1 HUJANTOTO 467340937 [DATE] 07:05:41 YUNI99 KOMANG [PERSON_NAME] SUDAH BUAT TI…" at bounding box center [475, 211] width 937 height 911
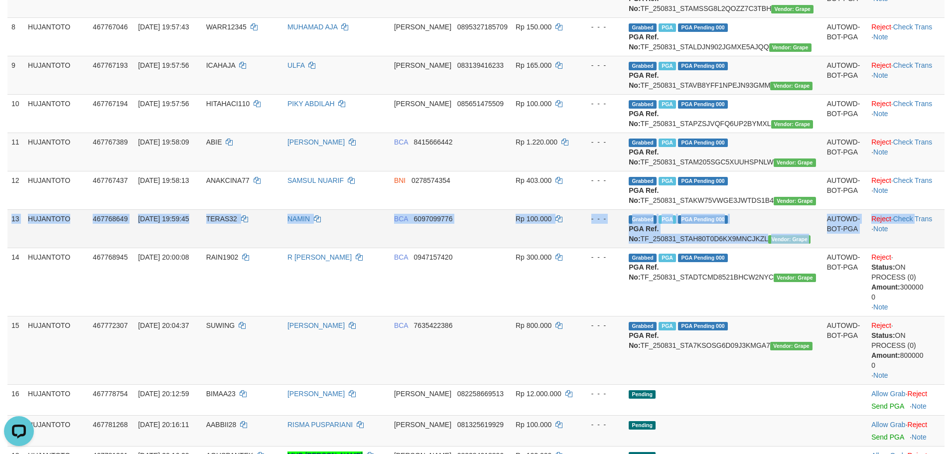
click at [908, 248] on td "Reject · Check Trans · Note" at bounding box center [905, 228] width 77 height 38
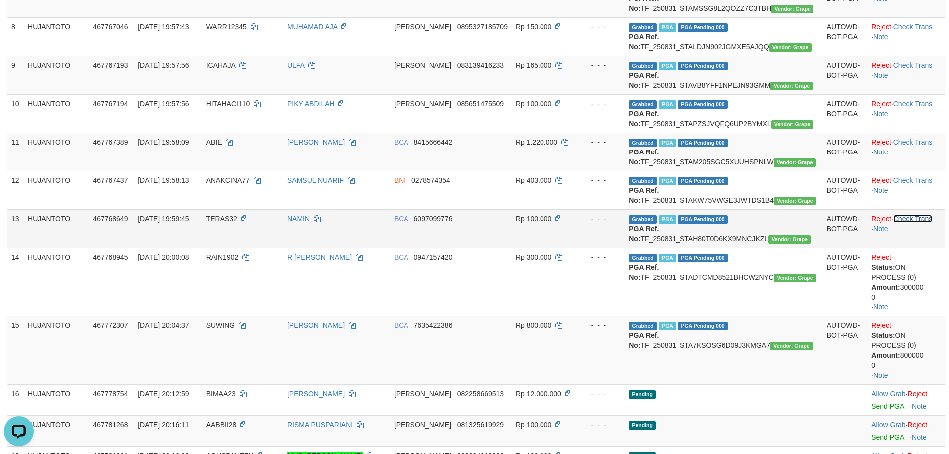
drag, startPoint x: 905, startPoint y: 319, endPoint x: 901, endPoint y: 315, distance: 6.0
click at [905, 223] on link "Check Trans" at bounding box center [912, 219] width 39 height 8
click at [901, 248] on td "Reject · Check Trans · Note" at bounding box center [905, 228] width 77 height 38
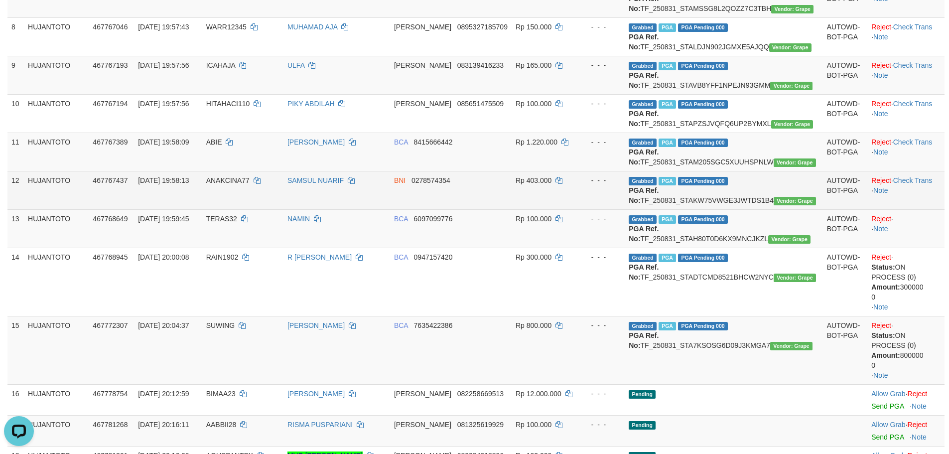
click at [907, 209] on td "Reject · Check Trans · Note" at bounding box center [905, 190] width 77 height 38
click at [904, 209] on td "Reject · Check Trans · Note" at bounding box center [905, 190] width 77 height 38
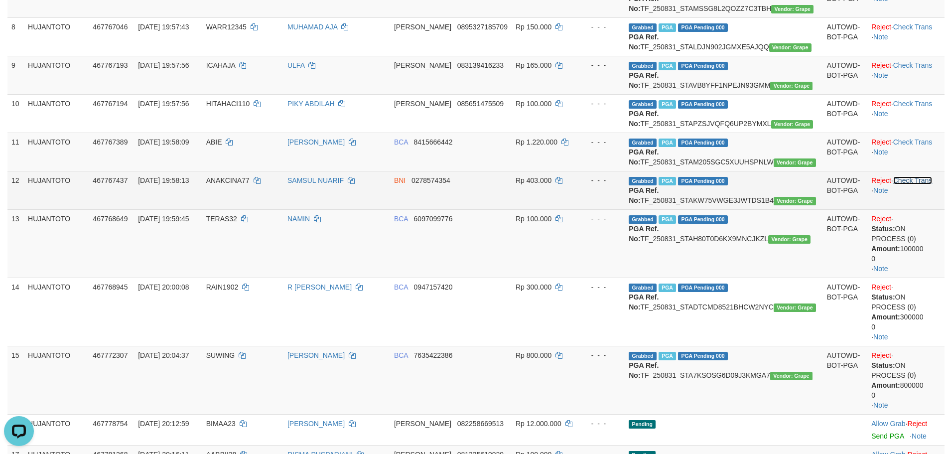
click at [904, 184] on link "Check Trans" at bounding box center [912, 180] width 39 height 8
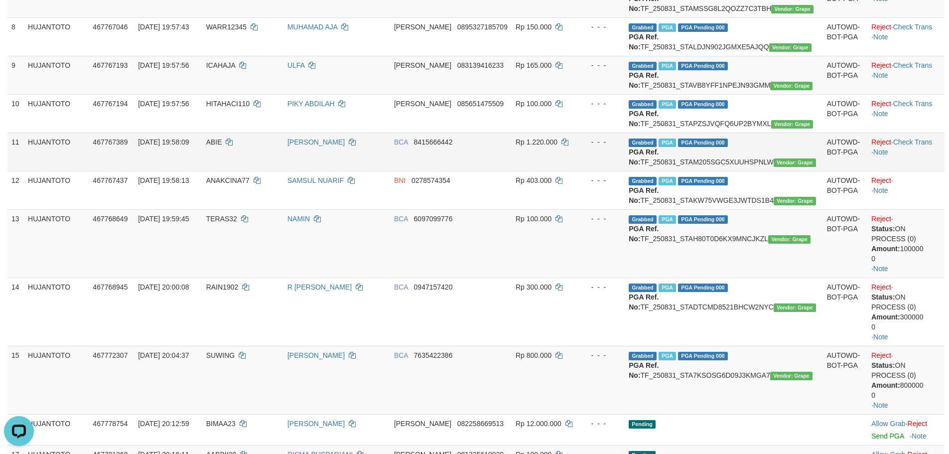
scroll to position [349, 0]
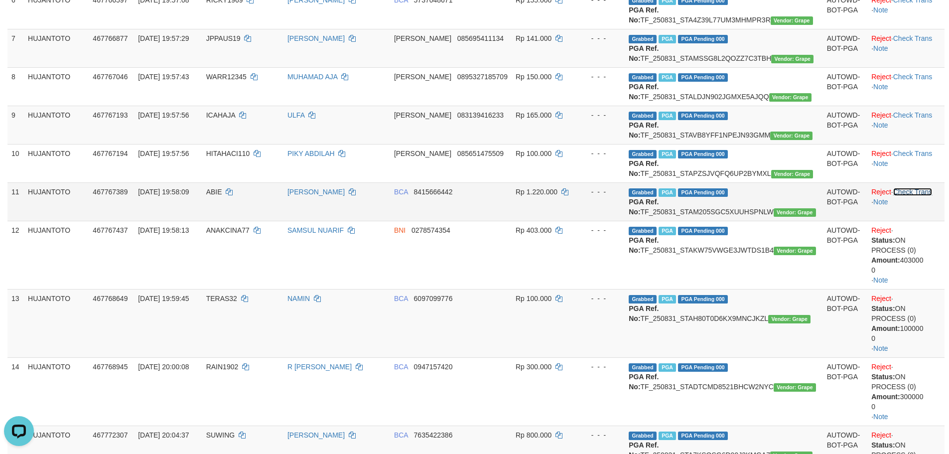
click at [916, 196] on link "Check Trans" at bounding box center [912, 192] width 39 height 8
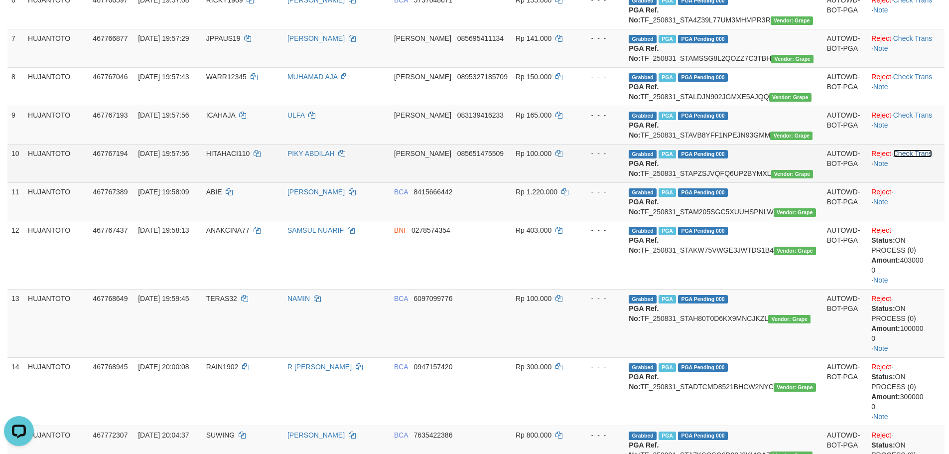
click at [911, 157] on link "Check Trans" at bounding box center [912, 153] width 39 height 8
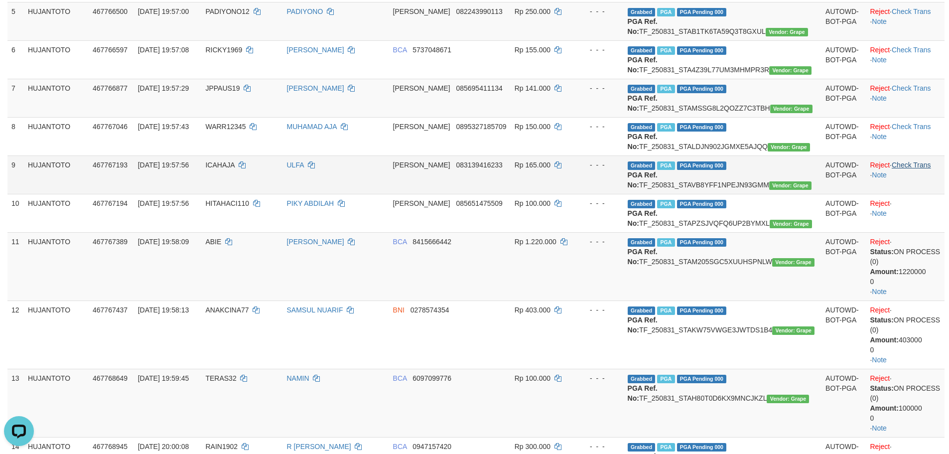
drag, startPoint x: 908, startPoint y: 237, endPoint x: 906, endPoint y: 226, distance: 10.6
click at [908, 194] on td "Reject · Check Trans · Note" at bounding box center [905, 174] width 79 height 38
click at [907, 169] on link "Check Trans" at bounding box center [911, 165] width 39 height 8
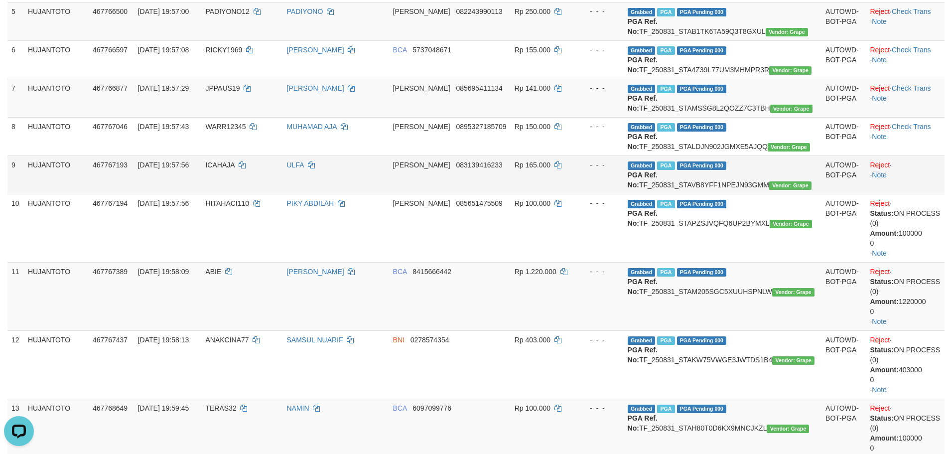
click at [907, 194] on td "Reject · · Note" at bounding box center [905, 174] width 79 height 38
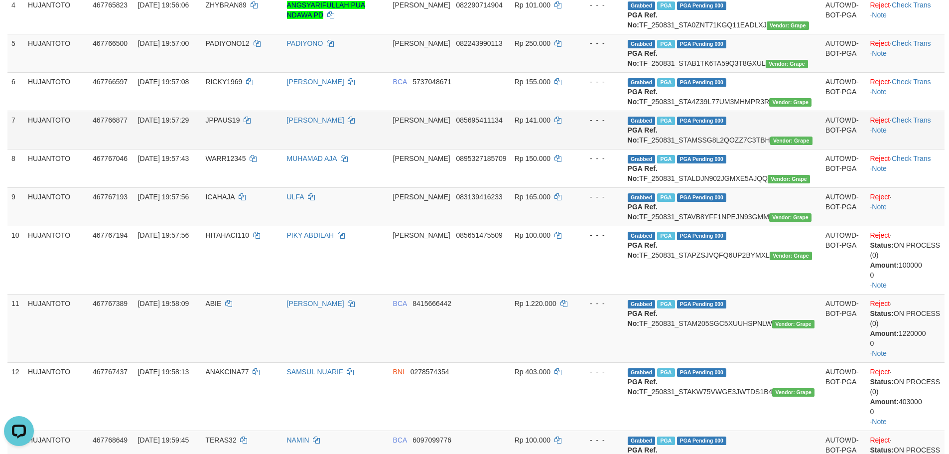
scroll to position [250, 0]
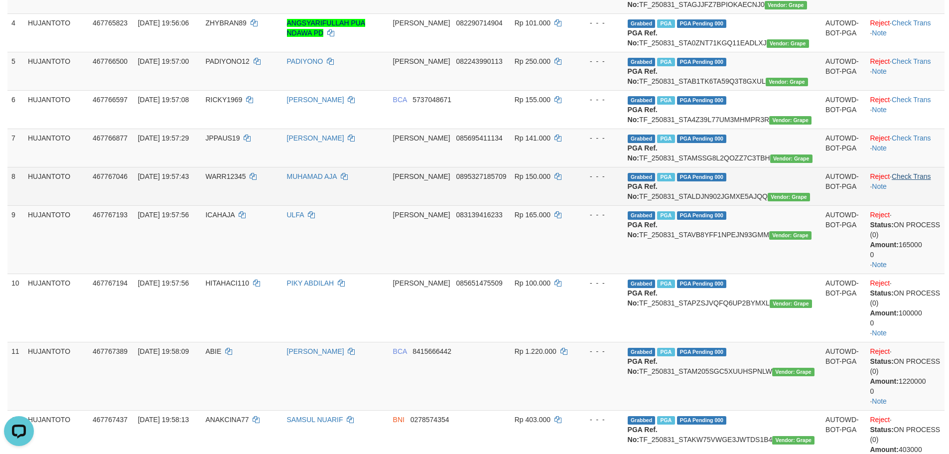
click at [912, 205] on td "Reject · Check Trans · Note" at bounding box center [905, 186] width 79 height 38
click at [911, 180] on link "Check Trans" at bounding box center [911, 176] width 39 height 8
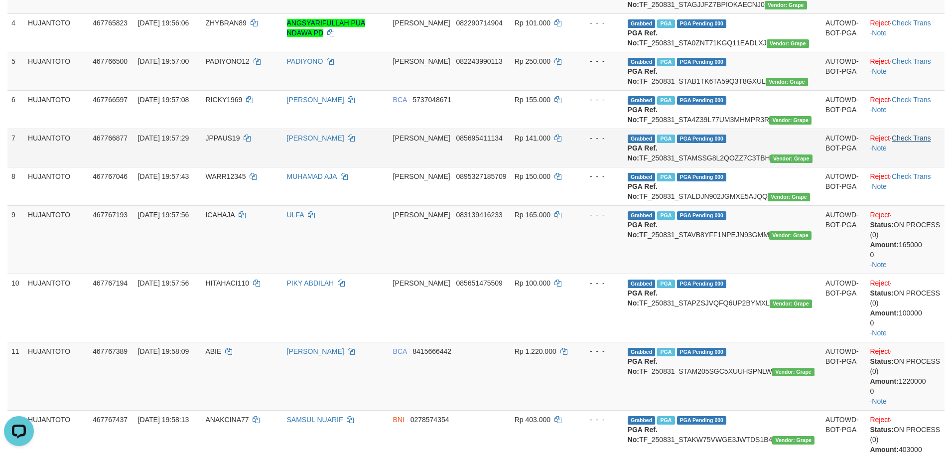
drag, startPoint x: 911, startPoint y: 224, endPoint x: 912, endPoint y: 178, distance: 45.3
click at [911, 214] on tbody "1 HUJANTOTO 467340937 31/08/2025 07:05:41 YUNI99 KOMANG YUNI ARSINI SUDAH BUAT …" at bounding box center [475, 436] width 937 height 1061
click at [912, 142] on link "Check Trans" at bounding box center [911, 138] width 39 height 8
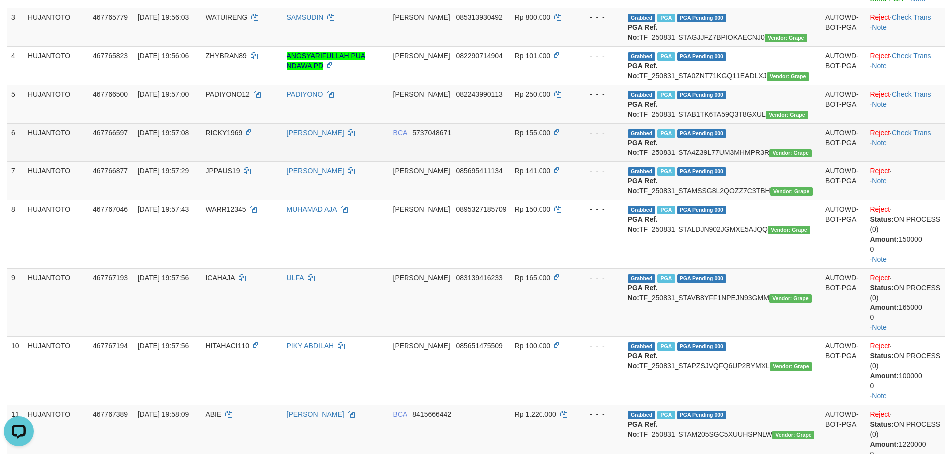
scroll to position [200, 0]
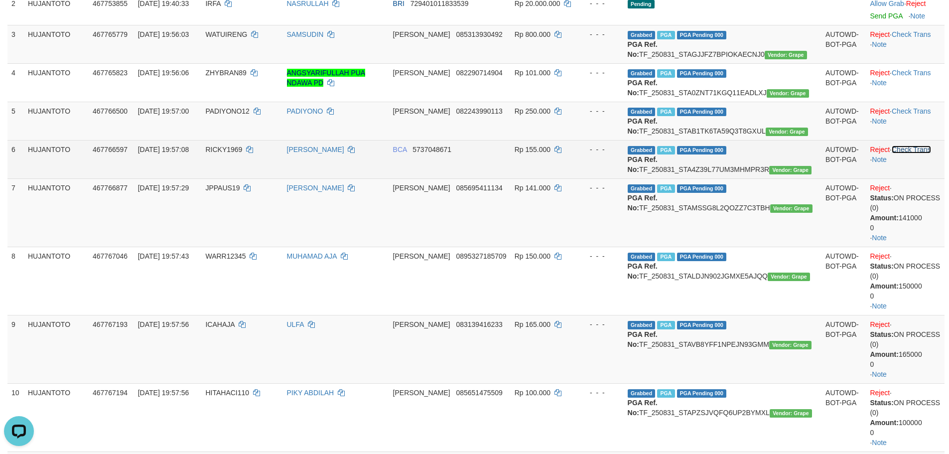
click at [910, 153] on link "Check Trans" at bounding box center [911, 149] width 39 height 8
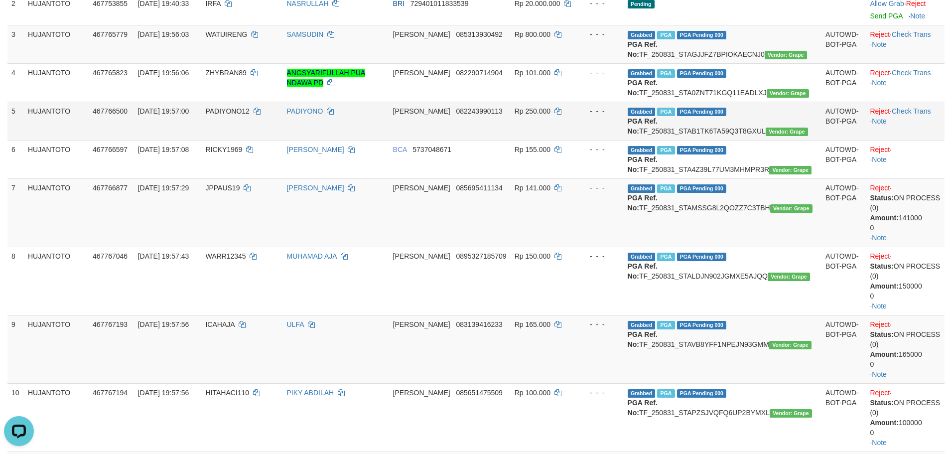
drag, startPoint x: 911, startPoint y: 178, endPoint x: 903, endPoint y: 146, distance: 32.9
click at [911, 173] on td "Reject · · Note" at bounding box center [905, 159] width 79 height 38
click at [903, 122] on td "Reject · Check Trans · Note" at bounding box center [905, 121] width 79 height 38
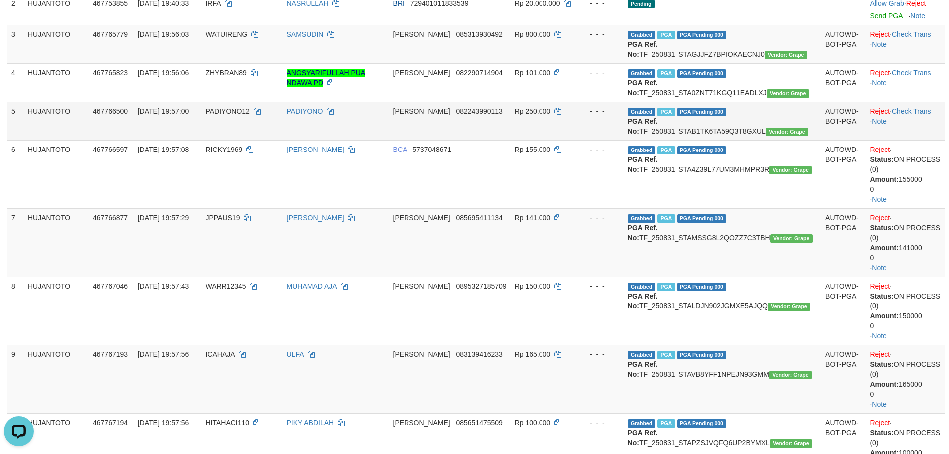
click at [907, 135] on td "Reject · Check Trans · Note" at bounding box center [905, 121] width 79 height 38
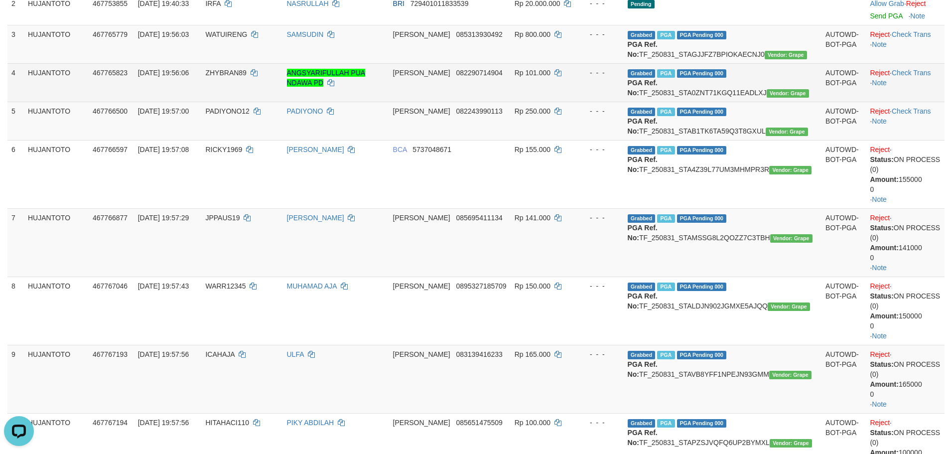
click at [904, 78] on td "Reject · Check Trans · Note" at bounding box center [905, 82] width 79 height 38
click at [907, 77] on link "Check Trans" at bounding box center [911, 73] width 39 height 8
click at [910, 83] on td "Reject · · Note" at bounding box center [905, 82] width 79 height 38
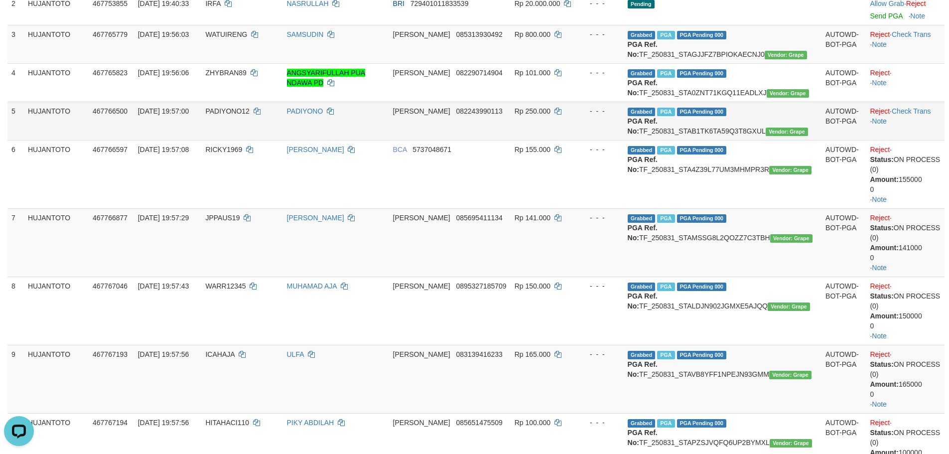
click at [909, 136] on td "Reject · Check Trans · Note" at bounding box center [905, 121] width 79 height 38
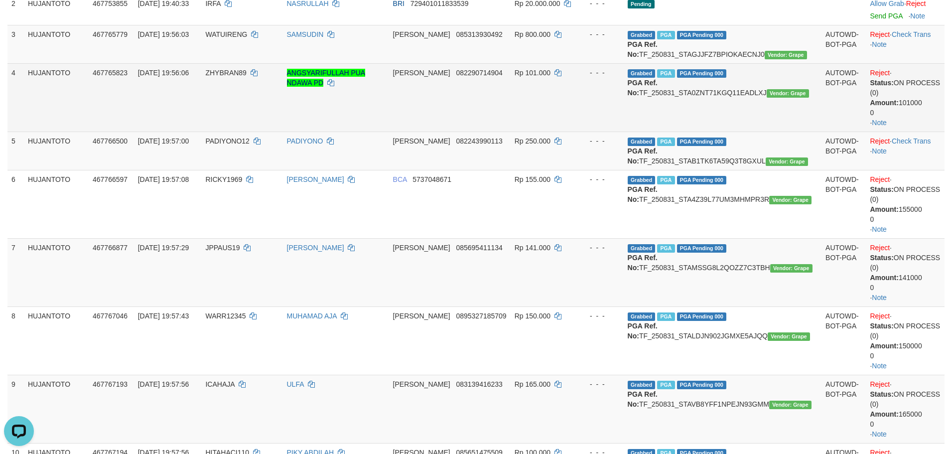
click at [907, 129] on td "Reject · Status: ON PROCESS (0) Amount: 101000 0 · Note" at bounding box center [905, 97] width 79 height 68
click at [908, 126] on td "Reject · Status: ON PROCESS (0) Amount: 101000 0 · Note" at bounding box center [905, 97] width 79 height 68
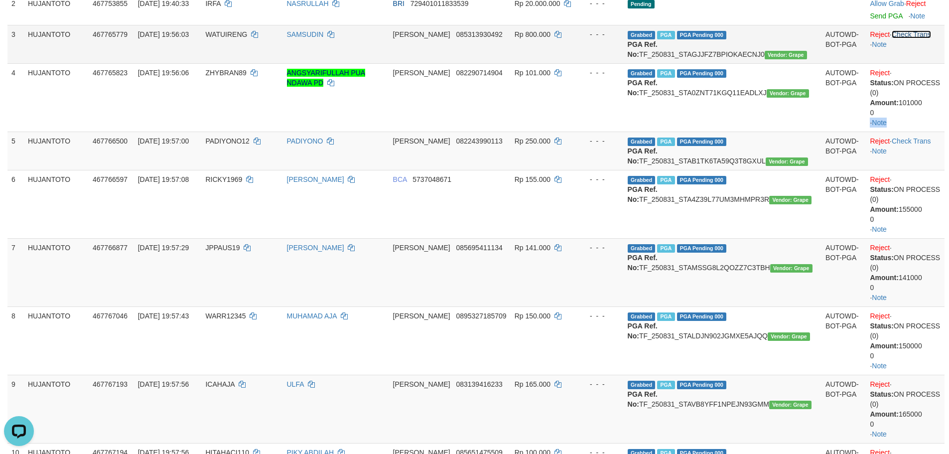
click at [909, 33] on link "Check Trans" at bounding box center [911, 34] width 39 height 8
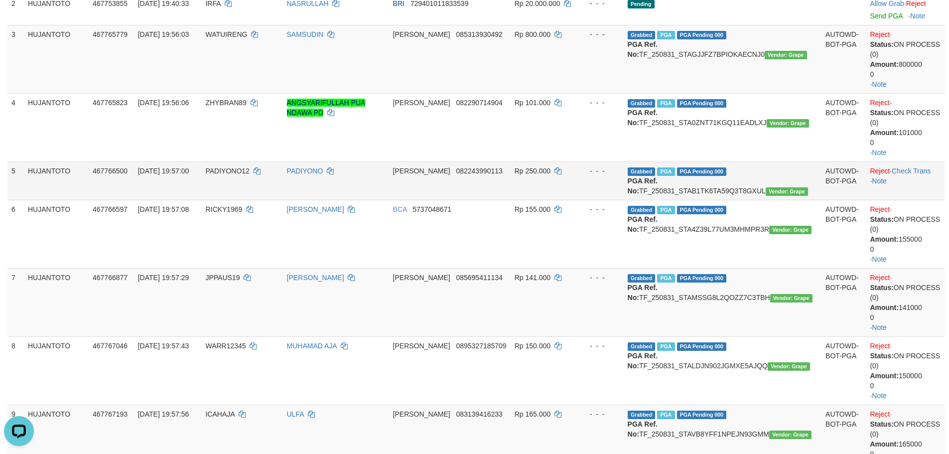
click at [920, 165] on td "Reject · Check Trans · Note" at bounding box center [905, 180] width 79 height 38
click at [920, 168] on link "Check Trans" at bounding box center [911, 171] width 39 height 8
click at [919, 169] on td "Reject · Check Trans · Note" at bounding box center [905, 180] width 79 height 38
click at [918, 170] on td "Reject · · Note" at bounding box center [905, 180] width 79 height 38
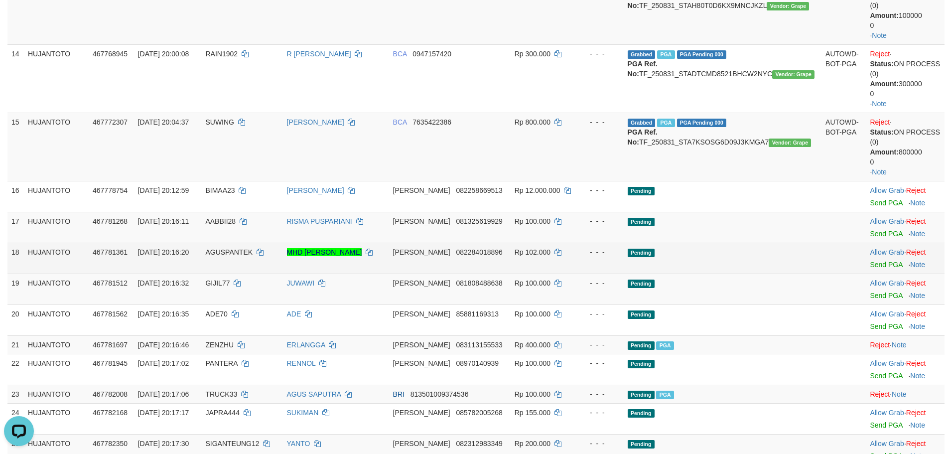
scroll to position [947, 0]
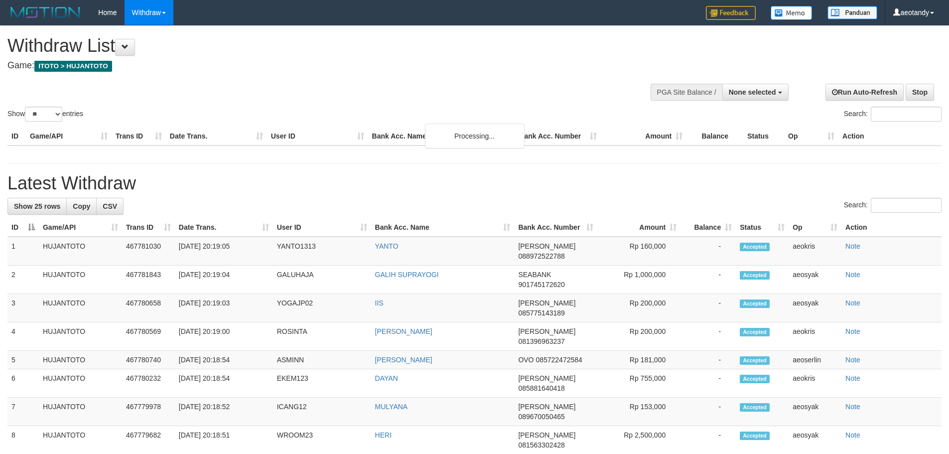
select select
select select "**"
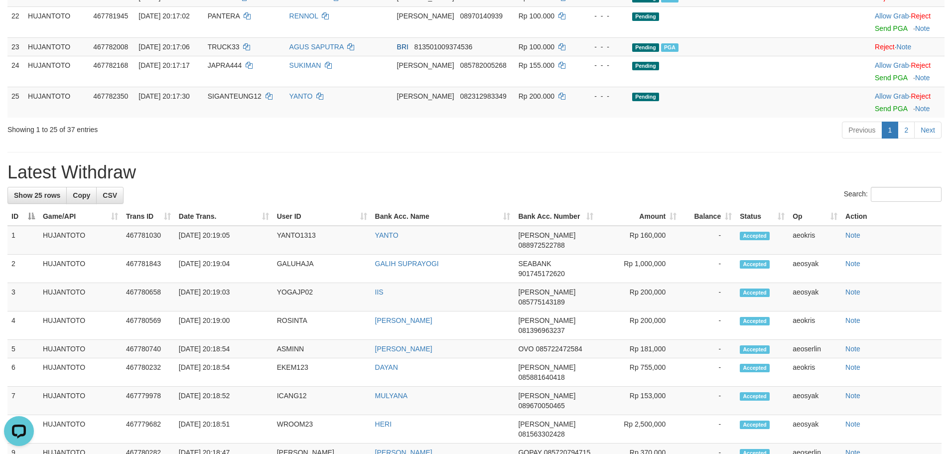
scroll to position [897, 0]
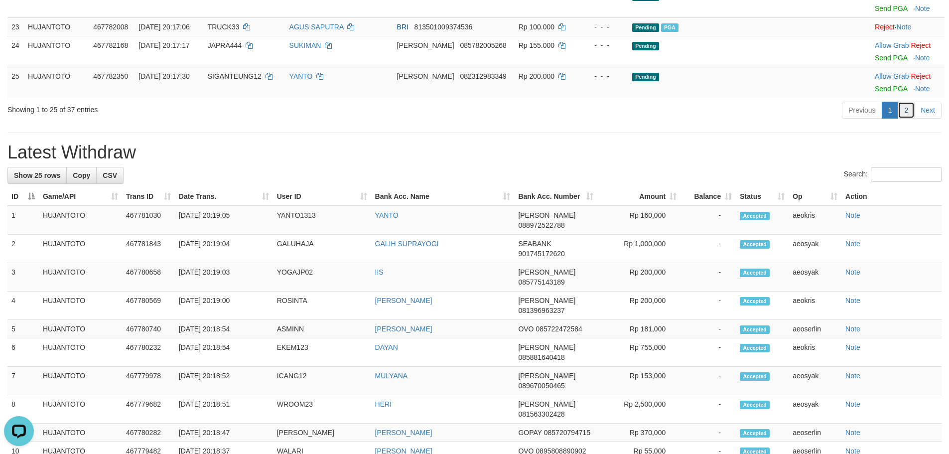
click at [903, 119] on link "2" at bounding box center [905, 110] width 17 height 17
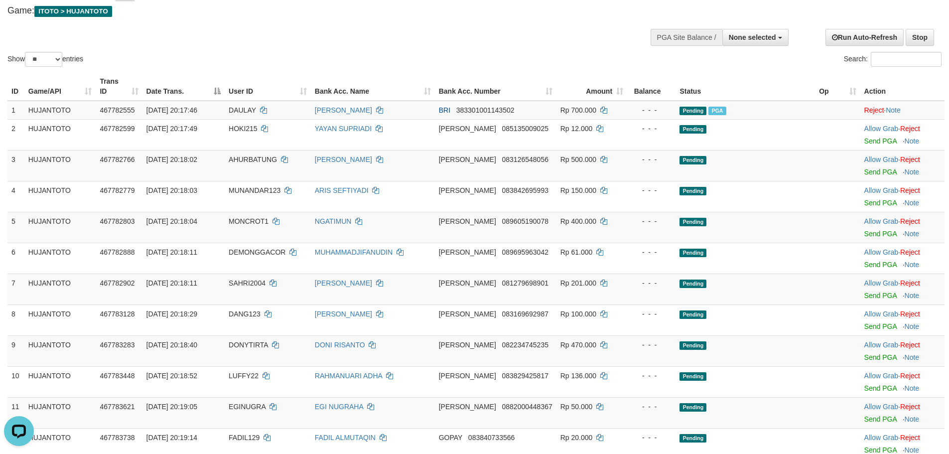
scroll to position [0, 0]
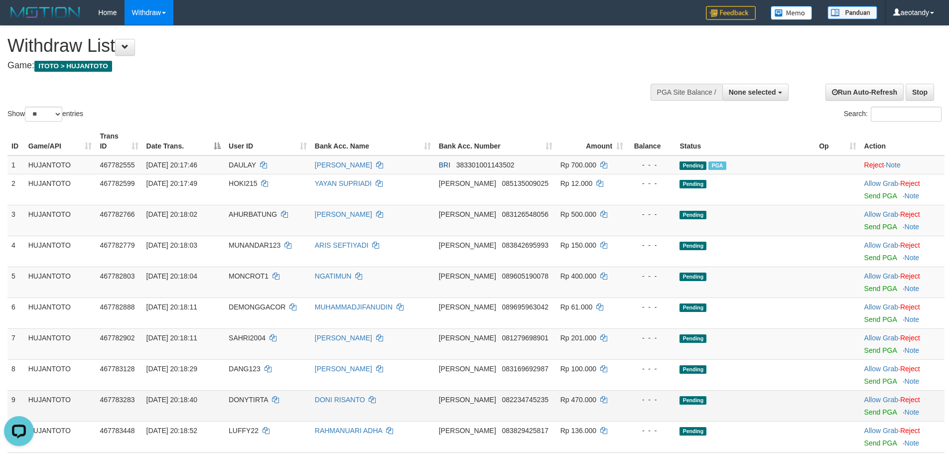
click at [652, 394] on div "- - -" at bounding box center [651, 399] width 40 height 10
click at [556, 329] on td "Rp 201.000" at bounding box center [591, 343] width 71 height 31
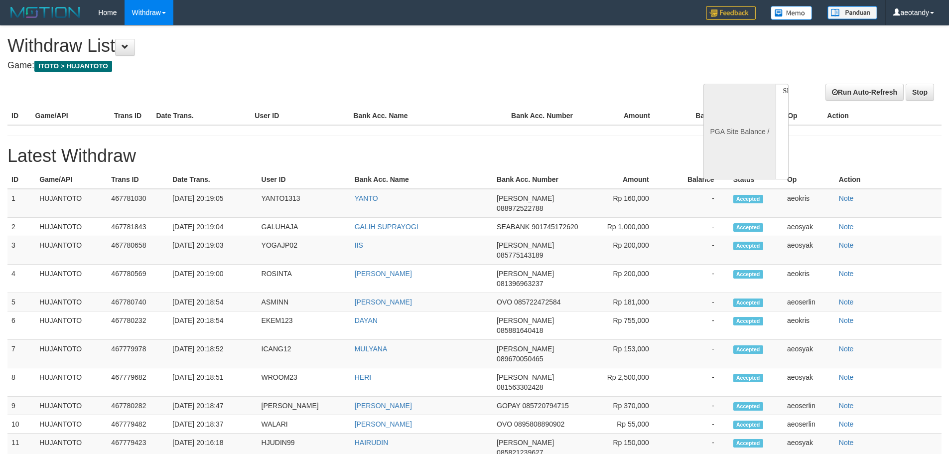
select select
select select "**"
select select
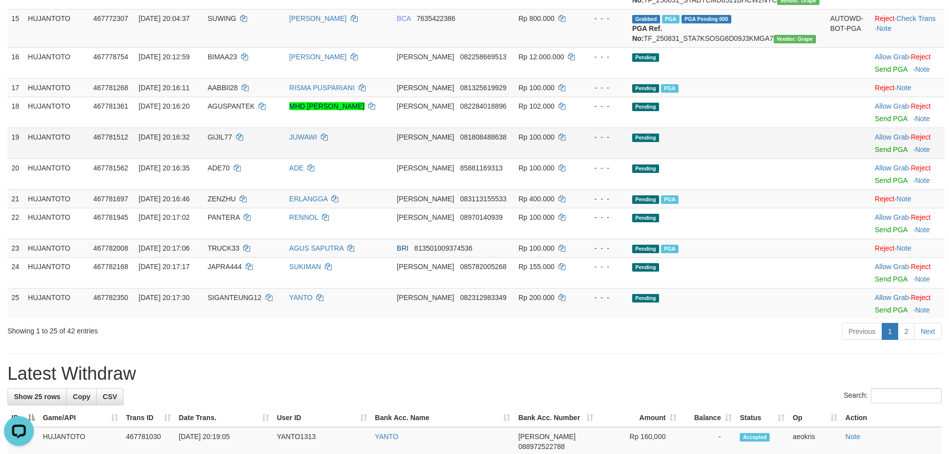
scroll to position [697, 0]
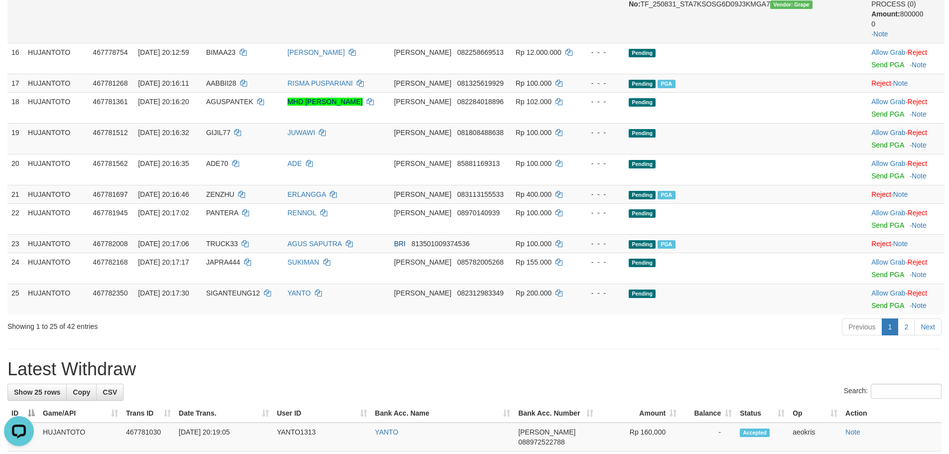
scroll to position [747, 0]
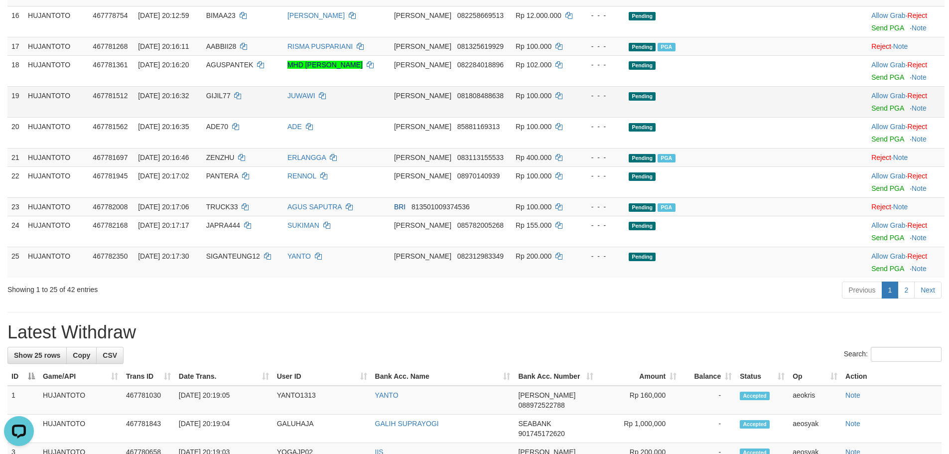
click at [655, 101] on span "Pending" at bounding box center [642, 96] width 27 height 8
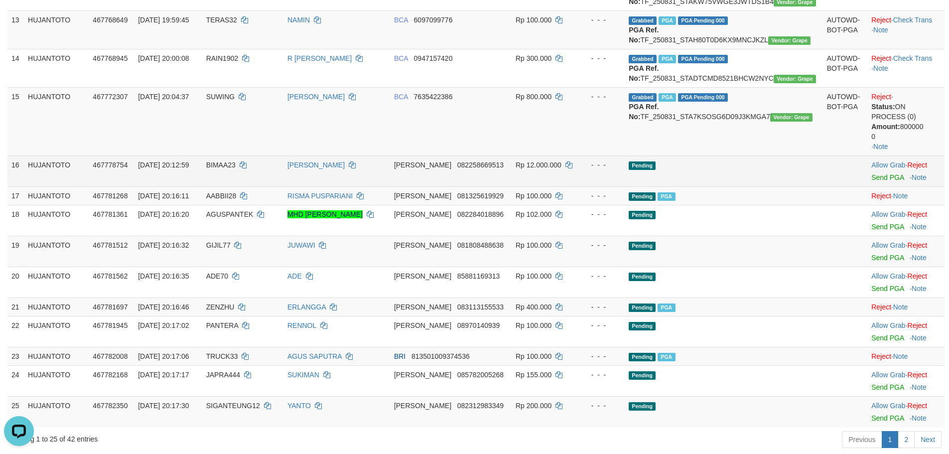
scroll to position [896, 0]
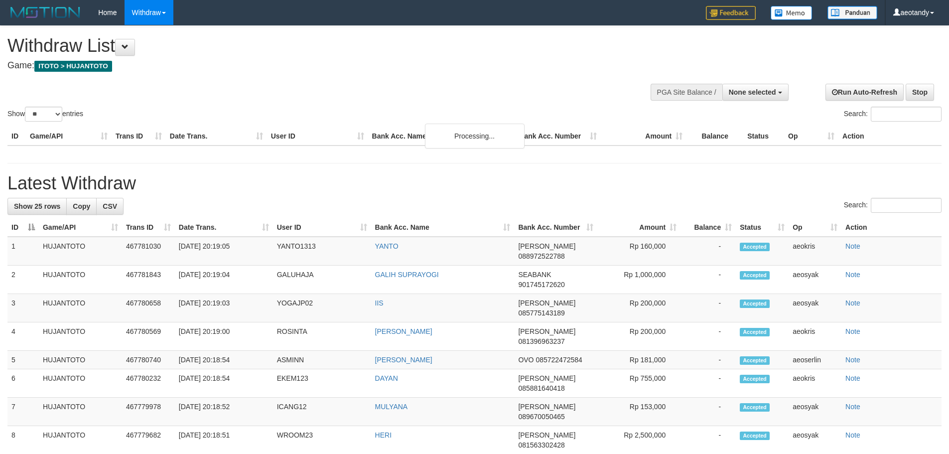
select select
select select "**"
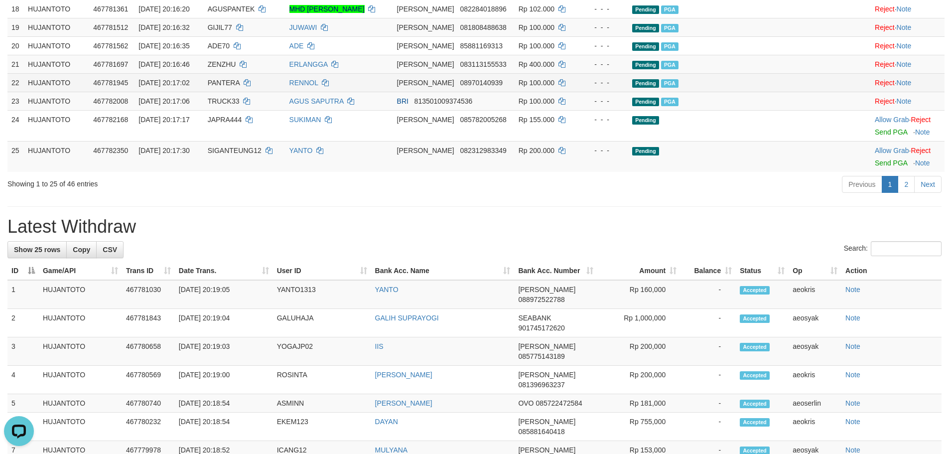
scroll to position [697, 0]
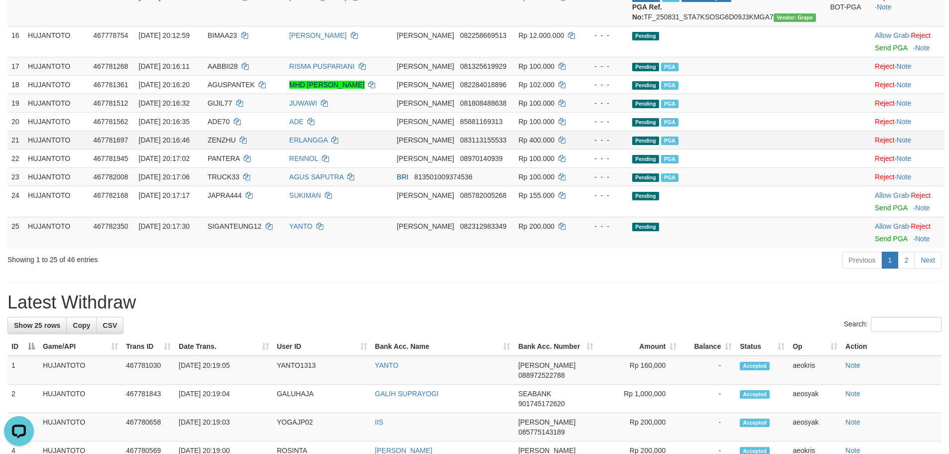
click at [581, 149] on td "Rp 400.000" at bounding box center [547, 139] width 66 height 18
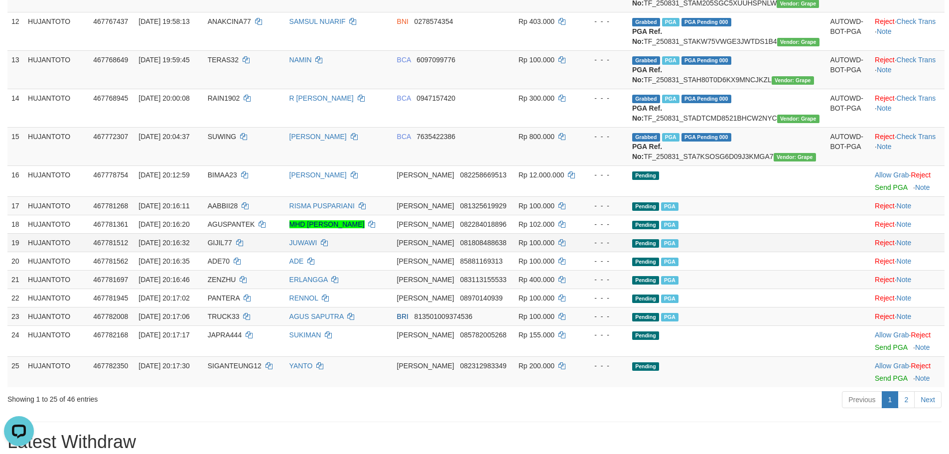
scroll to position [548, 0]
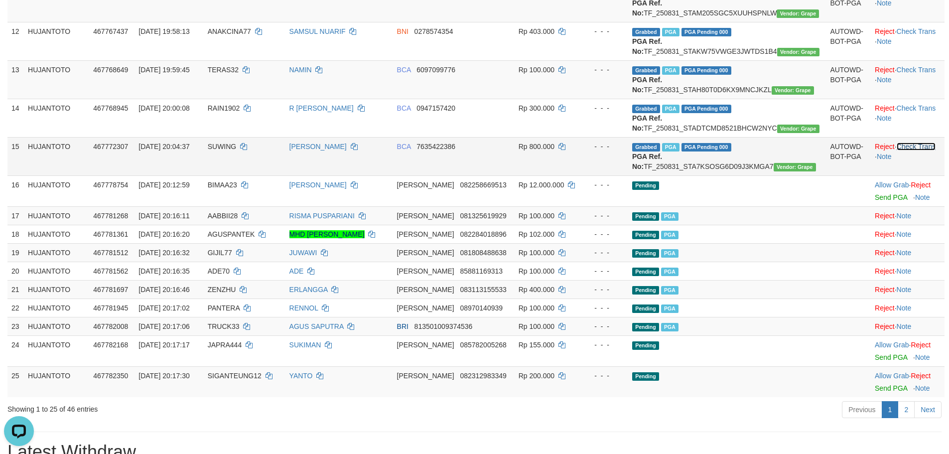
click at [916, 150] on link "Check Trans" at bounding box center [915, 146] width 39 height 8
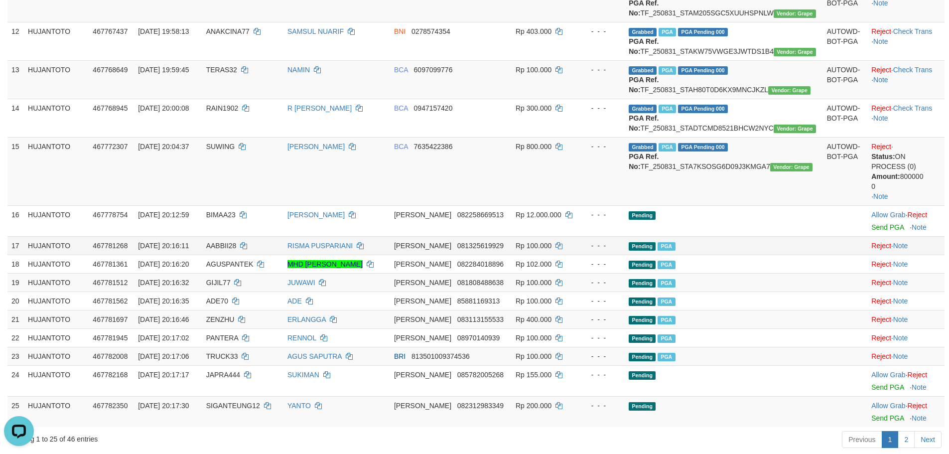
click at [621, 251] on div "- - -" at bounding box center [600, 246] width 39 height 10
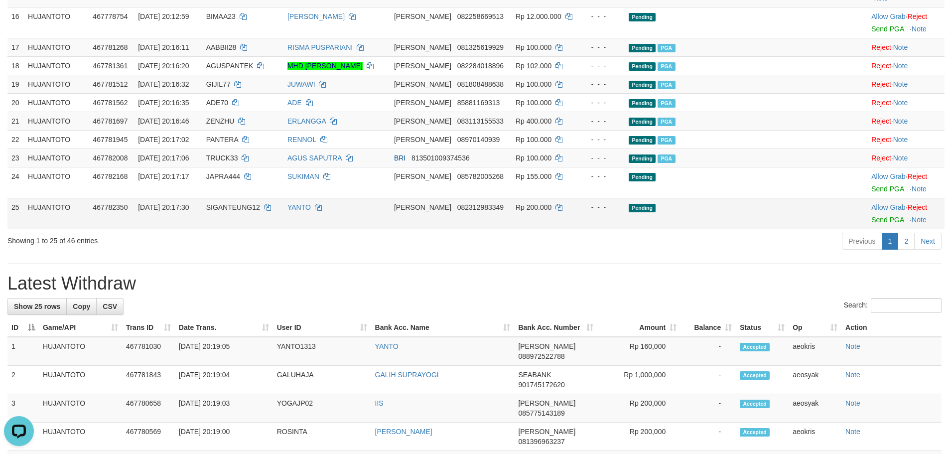
scroll to position [797, 0]
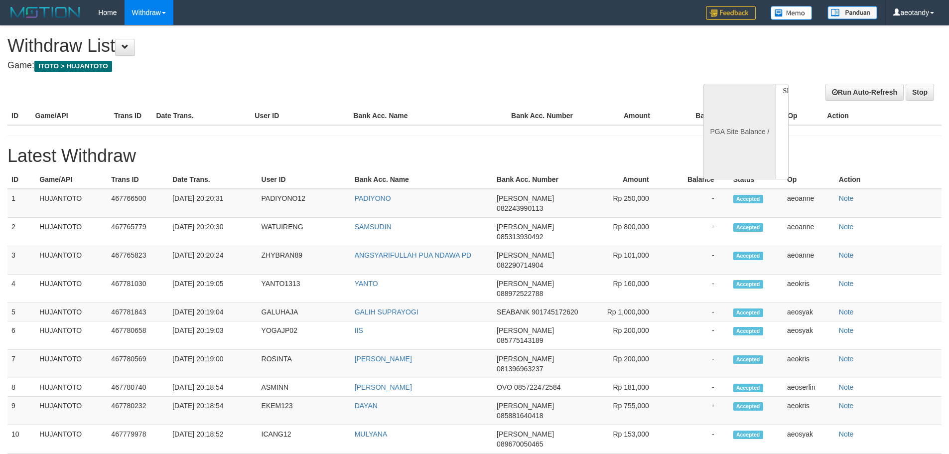
select select
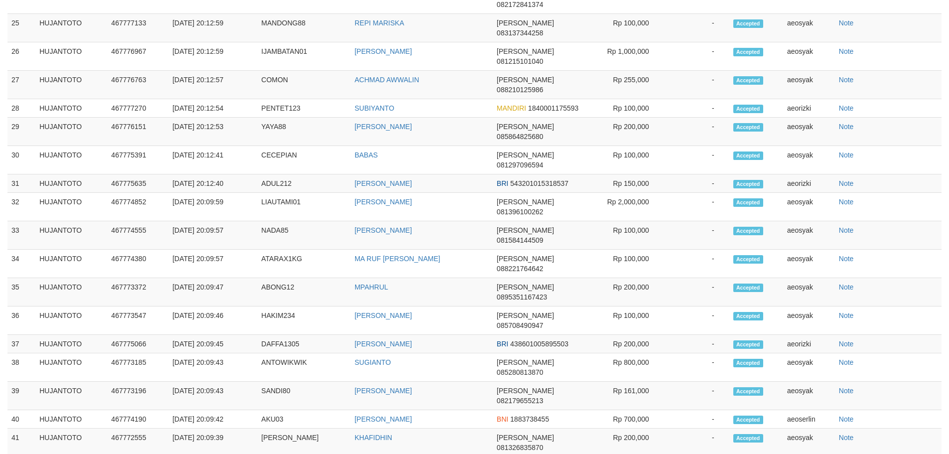
scroll to position [376, 0]
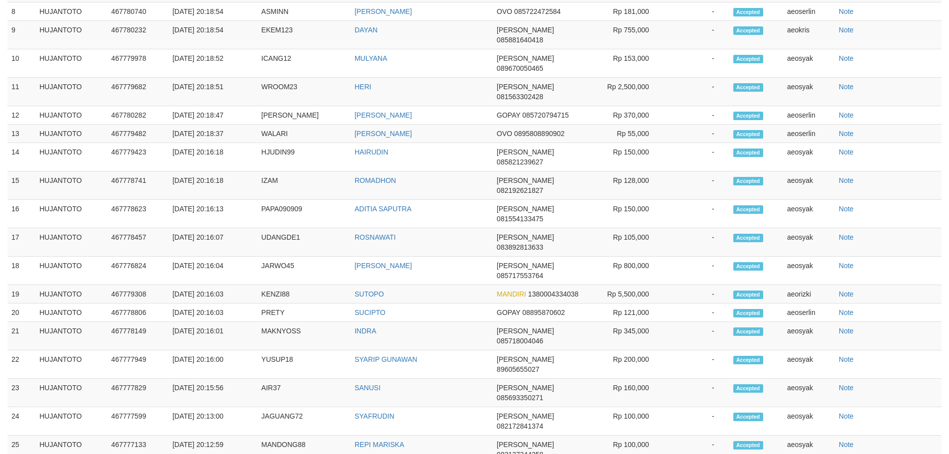
select select "**"
select select
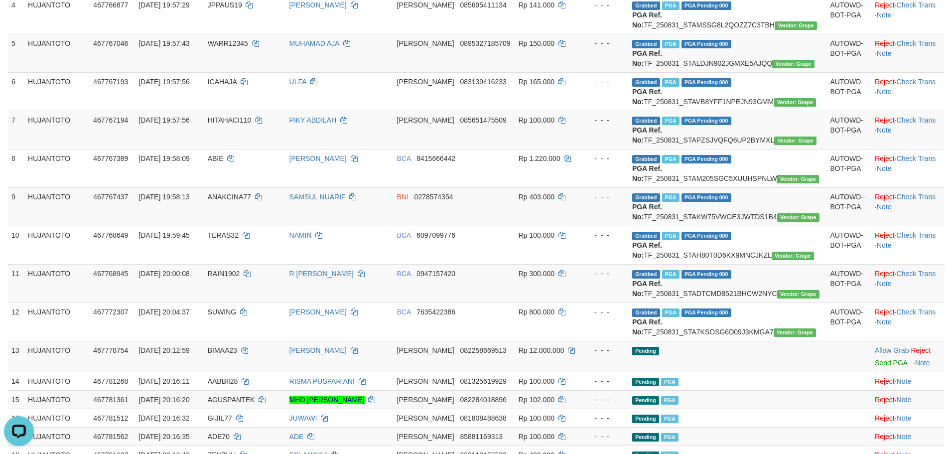
scroll to position [349, 0]
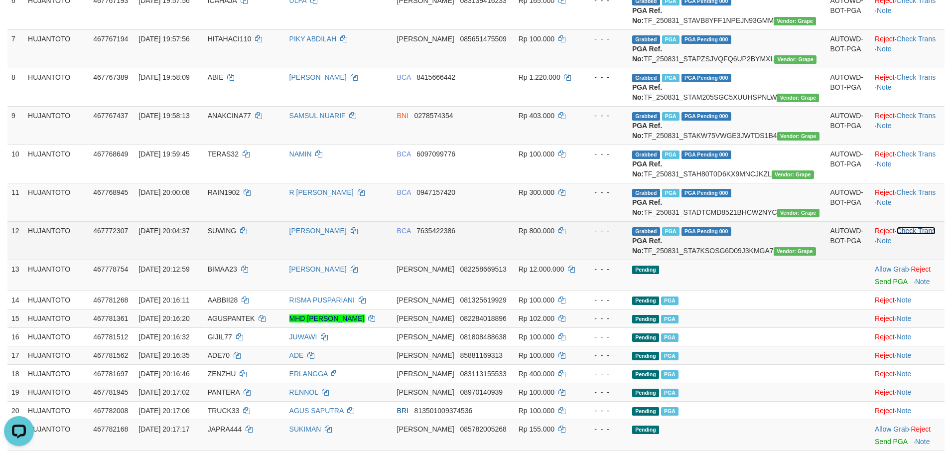
drag, startPoint x: 912, startPoint y: 323, endPoint x: 916, endPoint y: 312, distance: 11.7
click at [912, 235] on link "Check Trans" at bounding box center [915, 231] width 39 height 8
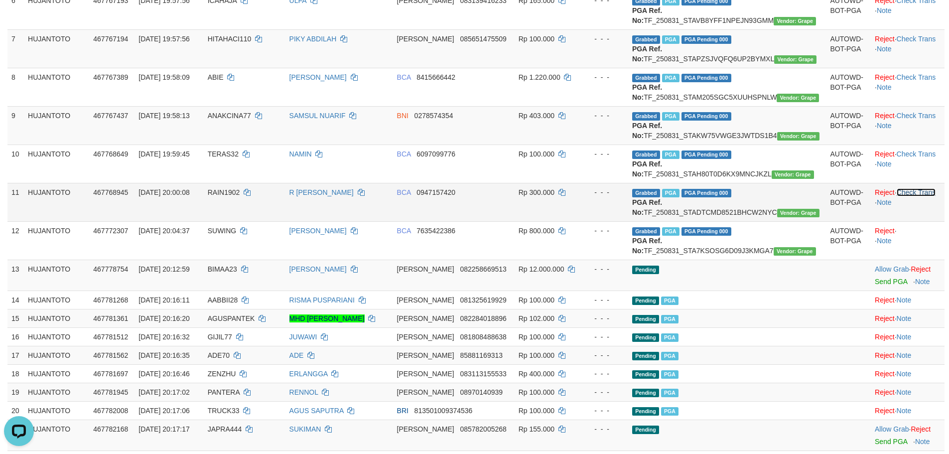
click at [921, 196] on link "Check Trans" at bounding box center [915, 192] width 39 height 8
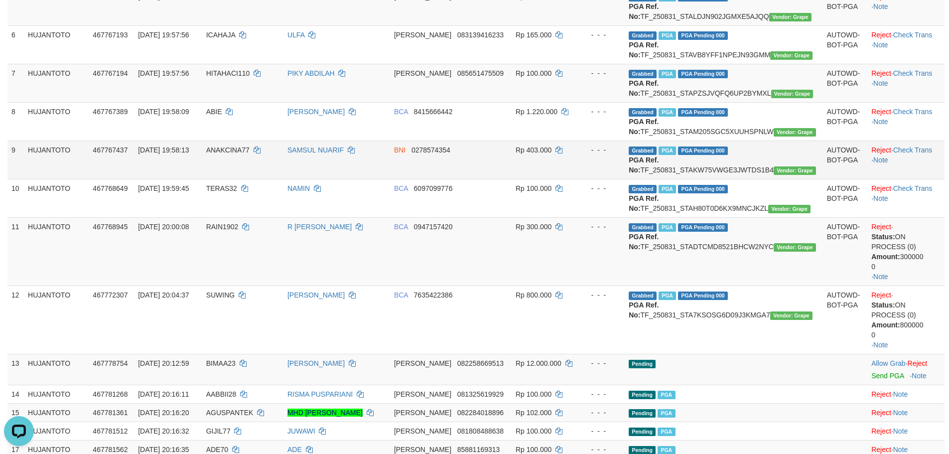
scroll to position [299, 0]
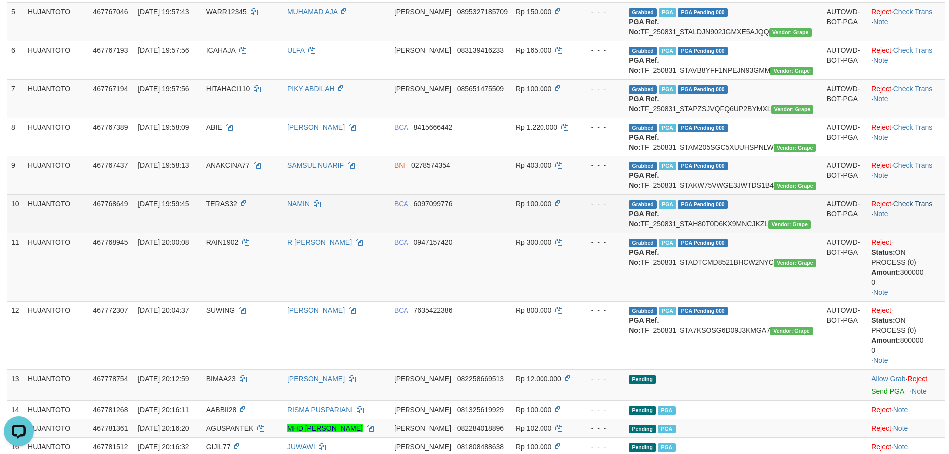
click at [912, 233] on td "Reject · Check Trans · Note" at bounding box center [905, 213] width 77 height 38
click at [910, 208] on link "Check Trans" at bounding box center [912, 204] width 39 height 8
click at [910, 233] on td "Reject · Check Trans · Note" at bounding box center [905, 213] width 77 height 38
click at [912, 233] on td "Reject · · Note" at bounding box center [905, 213] width 77 height 38
click at [913, 233] on td "Reject · · Note" at bounding box center [905, 213] width 77 height 38
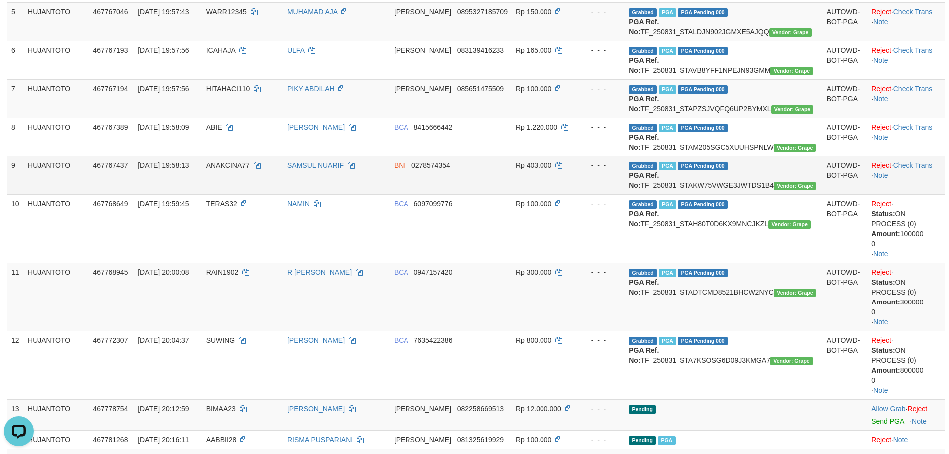
click at [916, 194] on td "Reject · Check Trans · Note" at bounding box center [905, 175] width 77 height 38
click at [916, 169] on link "Check Trans" at bounding box center [912, 165] width 39 height 8
click at [916, 194] on td "Reject · · Note" at bounding box center [905, 175] width 77 height 38
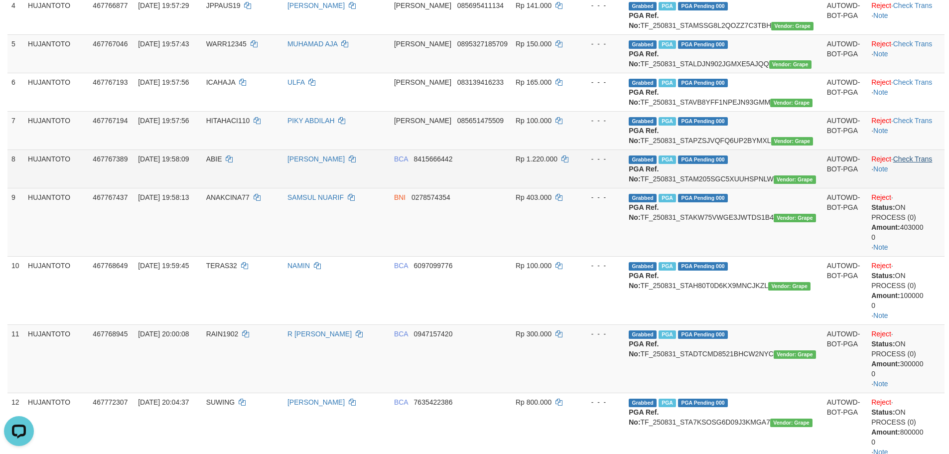
scroll to position [249, 0]
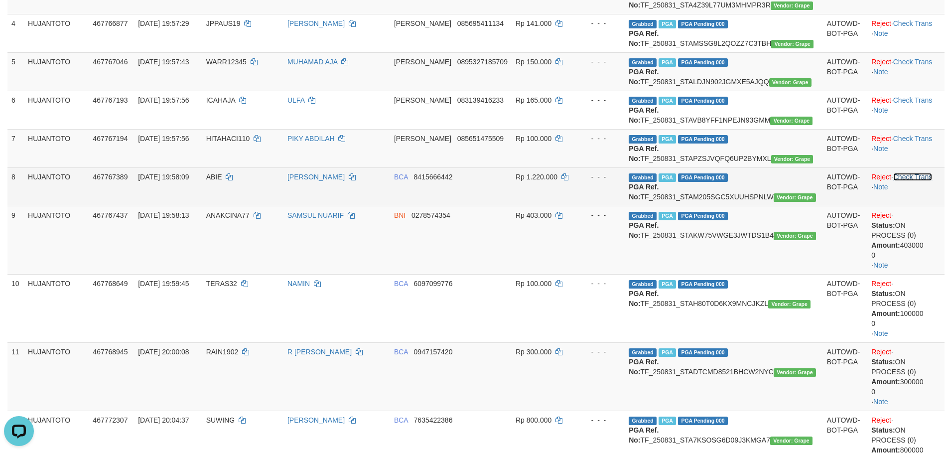
click at [914, 181] on link "Check Trans" at bounding box center [912, 177] width 39 height 8
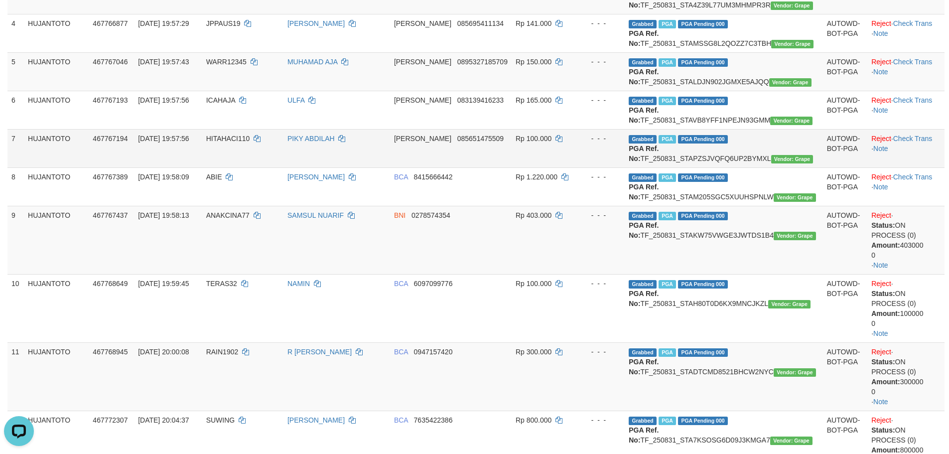
drag, startPoint x: 914, startPoint y: 229, endPoint x: 908, endPoint y: 201, distance: 29.0
click at [913, 206] on td "Reject · Check Trans · Note" at bounding box center [905, 186] width 77 height 38
click at [909, 142] on link "Check Trans" at bounding box center [912, 138] width 39 height 8
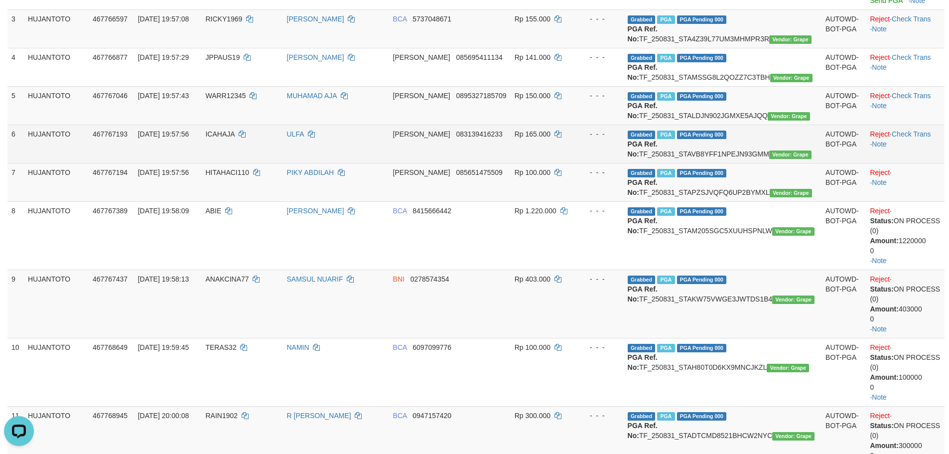
scroll to position [199, 0]
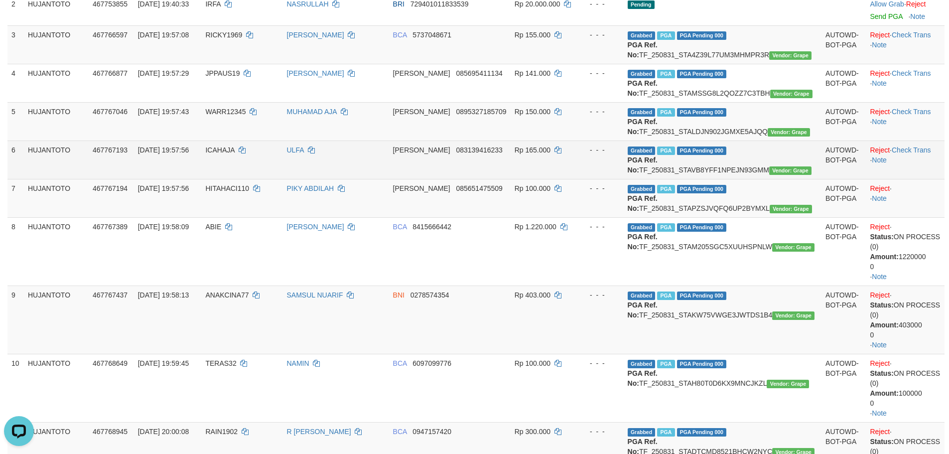
click at [908, 179] on td "Reject · Check Trans · Note" at bounding box center [905, 159] width 79 height 38
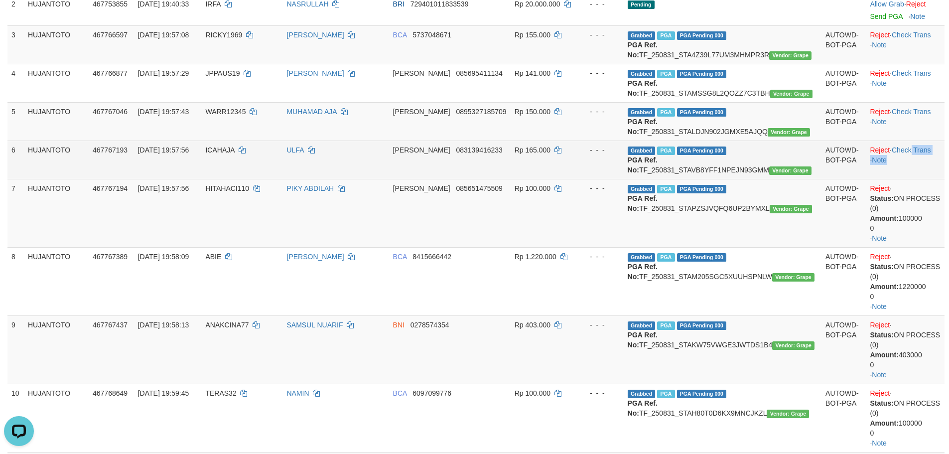
drag, startPoint x: 908, startPoint y: 184, endPoint x: 904, endPoint y: 178, distance: 7.6
click at [908, 179] on td "Reject · Check Trans · Note" at bounding box center [905, 159] width 79 height 38
click at [905, 154] on link "Check Trans" at bounding box center [911, 150] width 39 height 8
click at [904, 178] on td "Reject · · Note" at bounding box center [905, 159] width 79 height 38
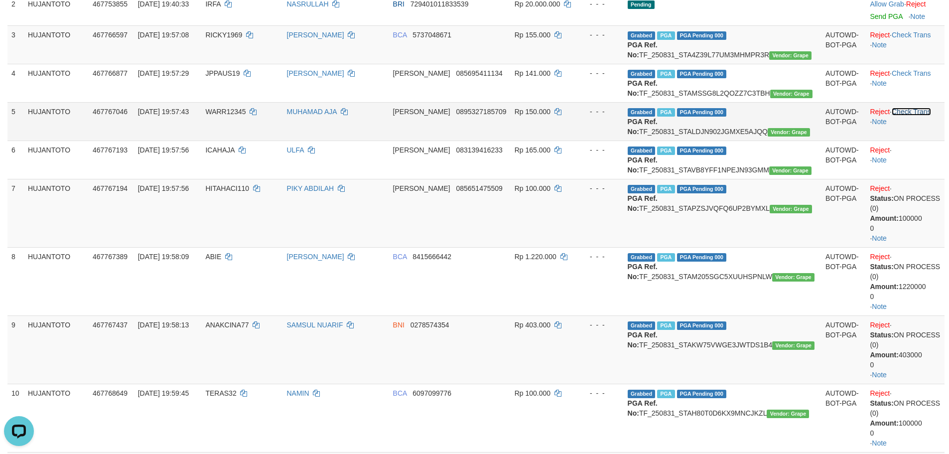
click at [914, 116] on link "Check Trans" at bounding box center [911, 112] width 39 height 8
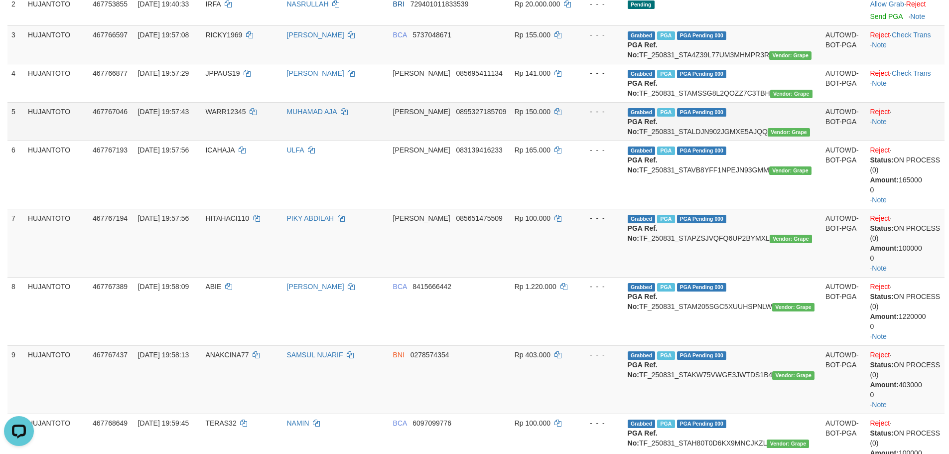
click at [910, 140] on td "Reject · · Note" at bounding box center [905, 121] width 79 height 38
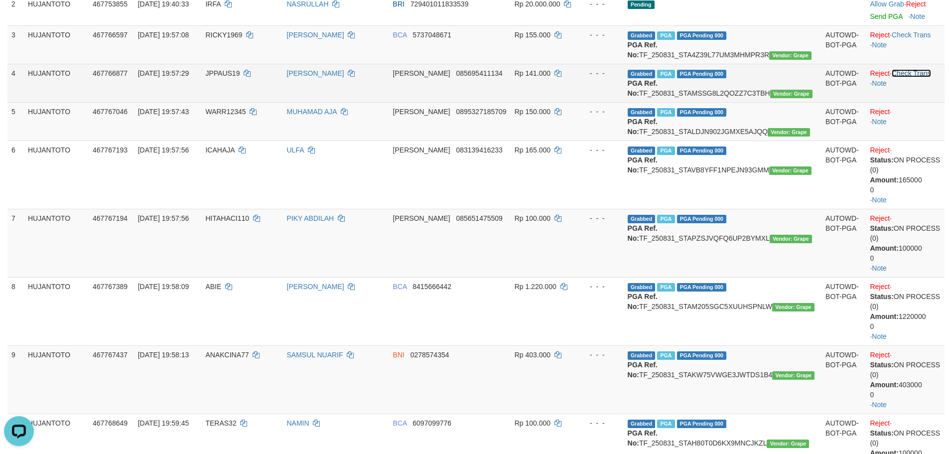
click at [910, 77] on link "Check Trans" at bounding box center [911, 73] width 39 height 8
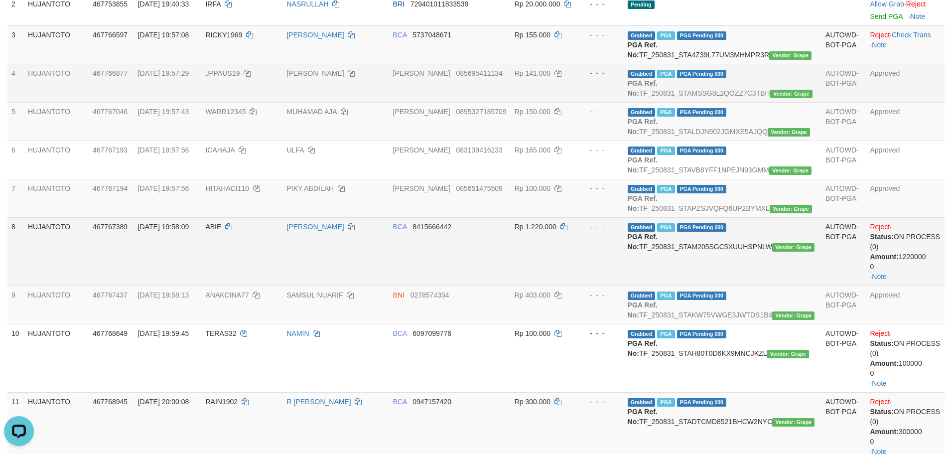
click at [717, 285] on td "Grabbed PGA PGA Pending 000 {"status":"000","data":{"unique_id":"387-467767389-…" at bounding box center [723, 251] width 198 height 68
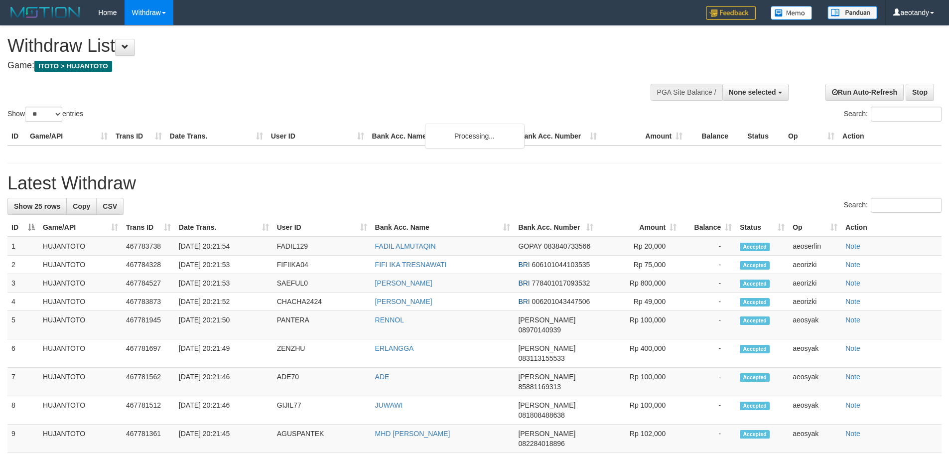
select select
select select "**"
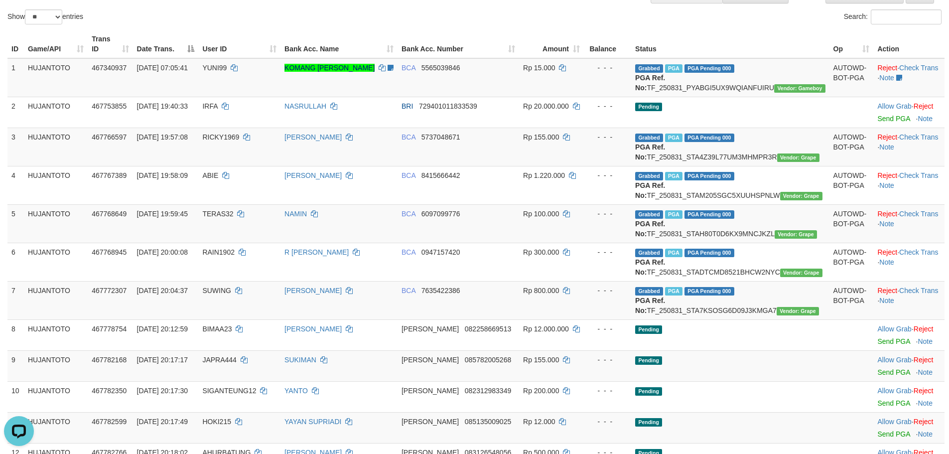
scroll to position [97, 0]
click at [613, 243] on td "- - -" at bounding box center [607, 224] width 47 height 38
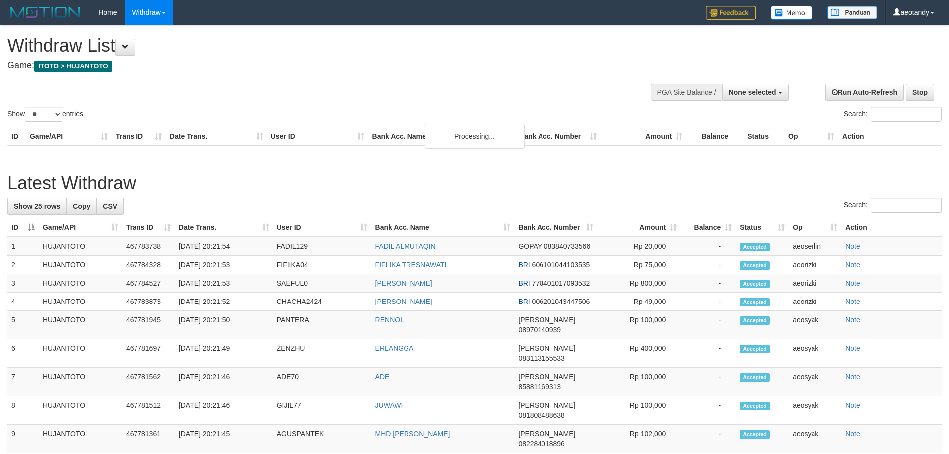
select select
select select "**"
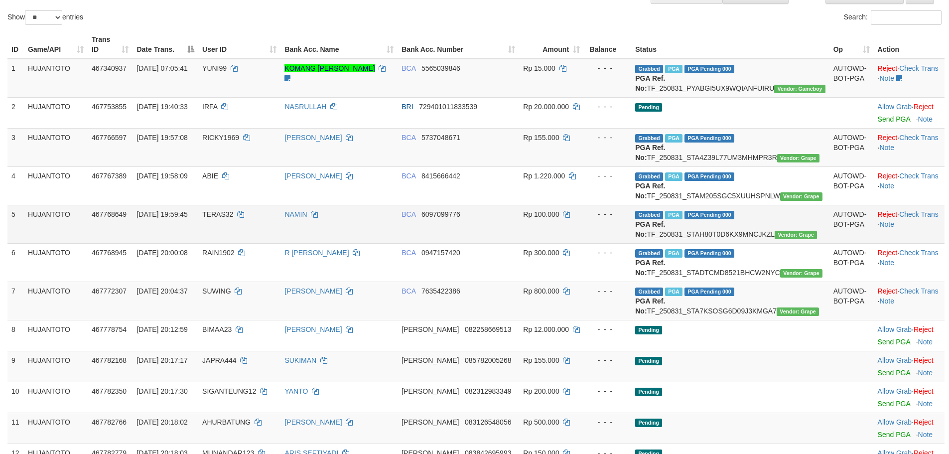
scroll to position [196, 0]
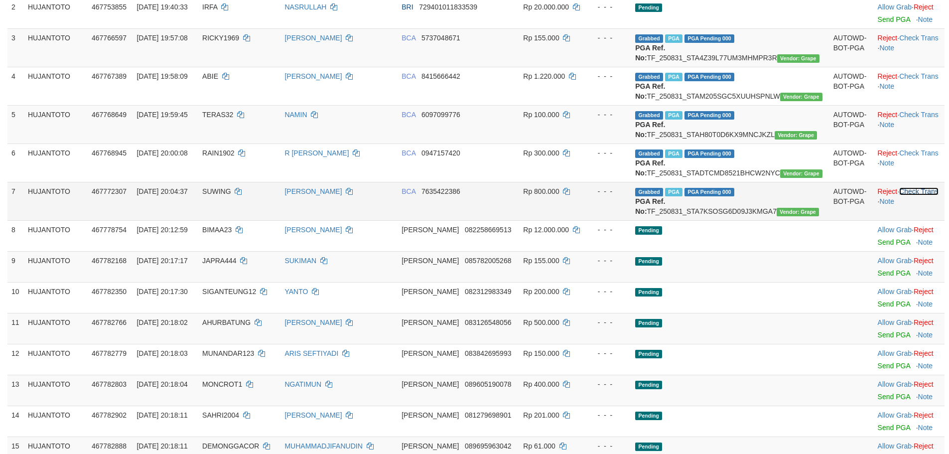
click at [912, 195] on link "Check Trans" at bounding box center [918, 191] width 39 height 8
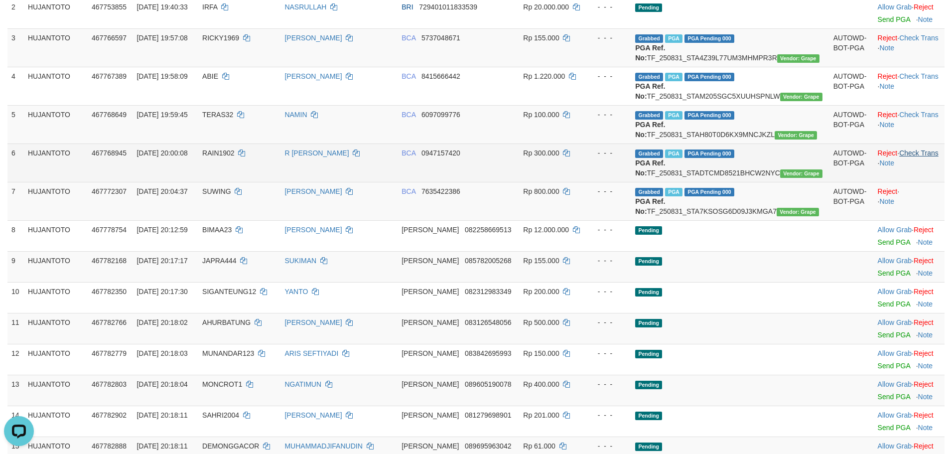
scroll to position [0, 0]
click at [915, 157] on link "Check Trans" at bounding box center [918, 153] width 39 height 8
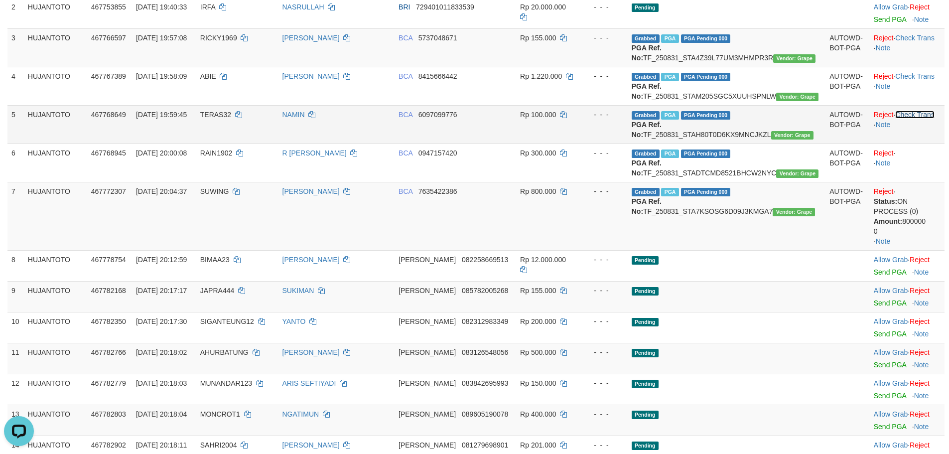
click at [922, 119] on link "Check Trans" at bounding box center [914, 115] width 39 height 8
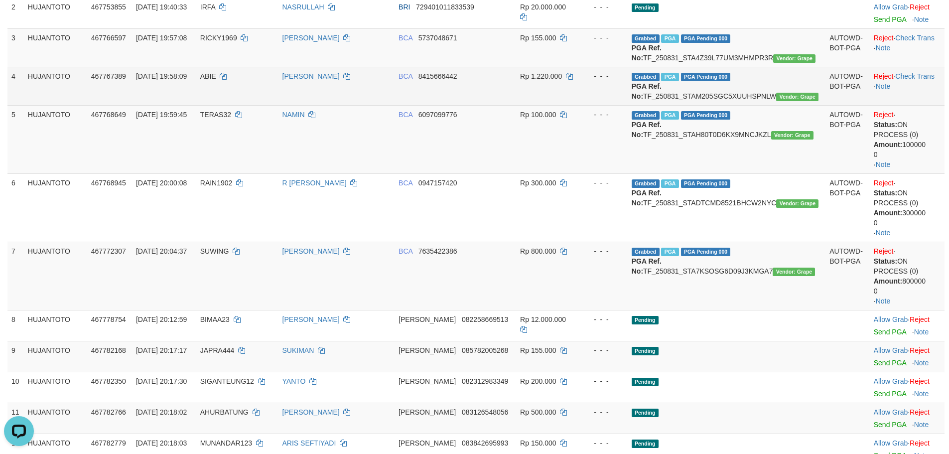
click at [920, 99] on td "Reject · Check Trans · Note" at bounding box center [907, 86] width 75 height 38
click at [920, 91] on td "Reject · Check Trans · Note" at bounding box center [907, 86] width 75 height 38
click at [920, 80] on link "Check Trans" at bounding box center [914, 76] width 39 height 8
drag, startPoint x: 920, startPoint y: 84, endPoint x: 919, endPoint y: 77, distance: 6.6
click at [920, 84] on td "Reject · Check Trans · Note" at bounding box center [907, 86] width 75 height 38
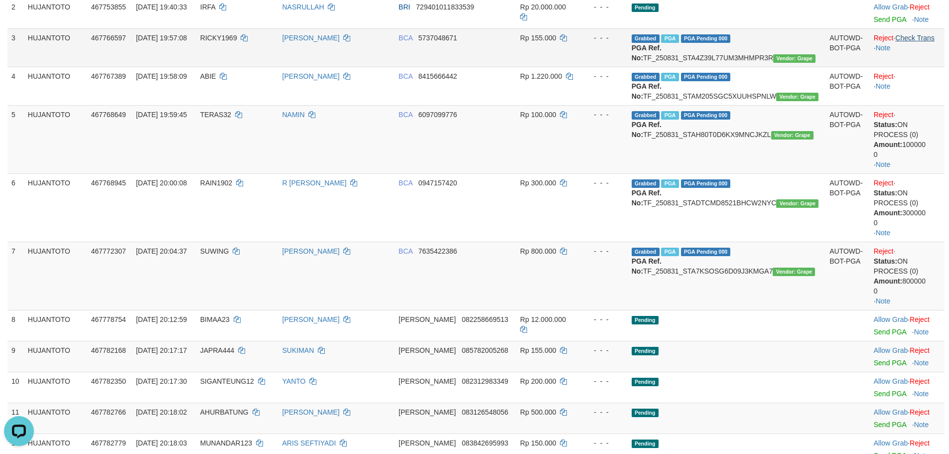
click at [913, 44] on td "Reject · Check Trans · Note" at bounding box center [907, 47] width 75 height 38
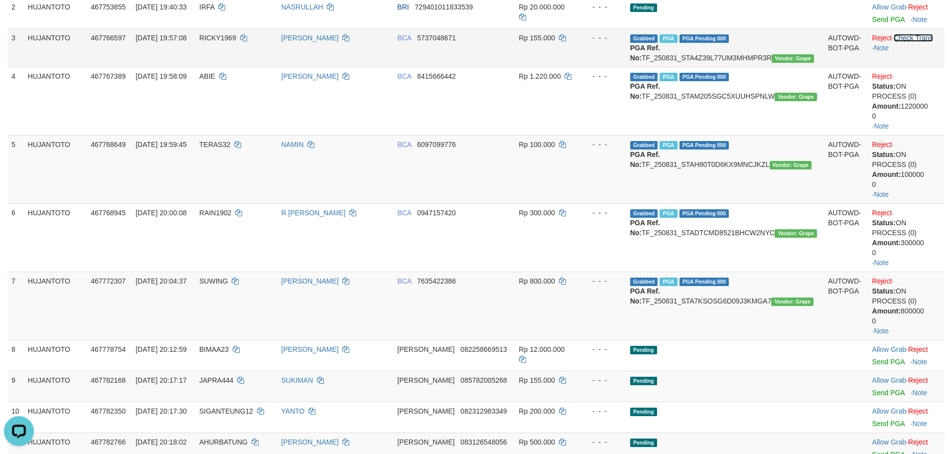
drag, startPoint x: 913, startPoint y: 41, endPoint x: 916, endPoint y: 35, distance: 6.0
click at [914, 40] on link "Check Trans" at bounding box center [913, 38] width 39 height 8
click at [916, 35] on td "Reject · · Note" at bounding box center [906, 47] width 76 height 38
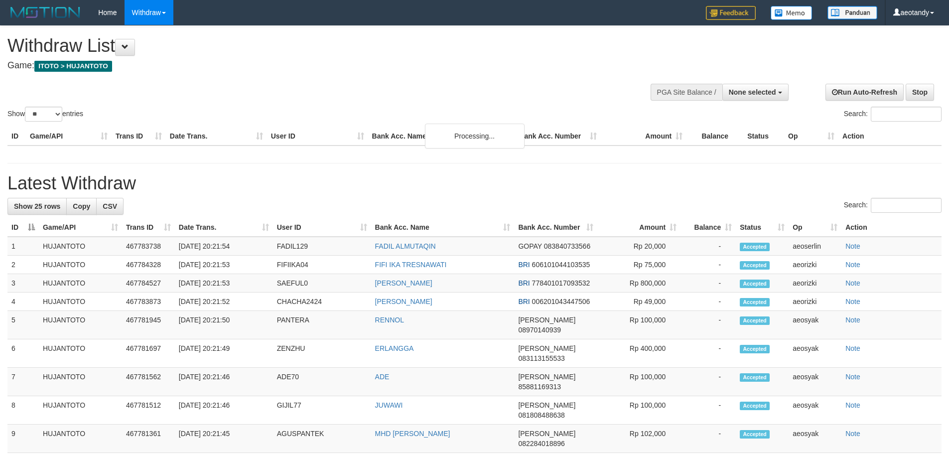
select select
select select "**"
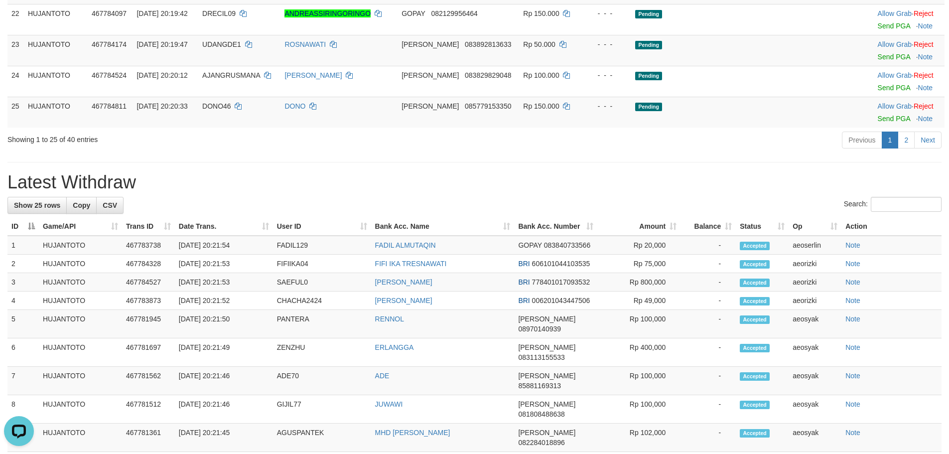
scroll to position [844, 0]
click at [910, 149] on link "2" at bounding box center [905, 140] width 17 height 17
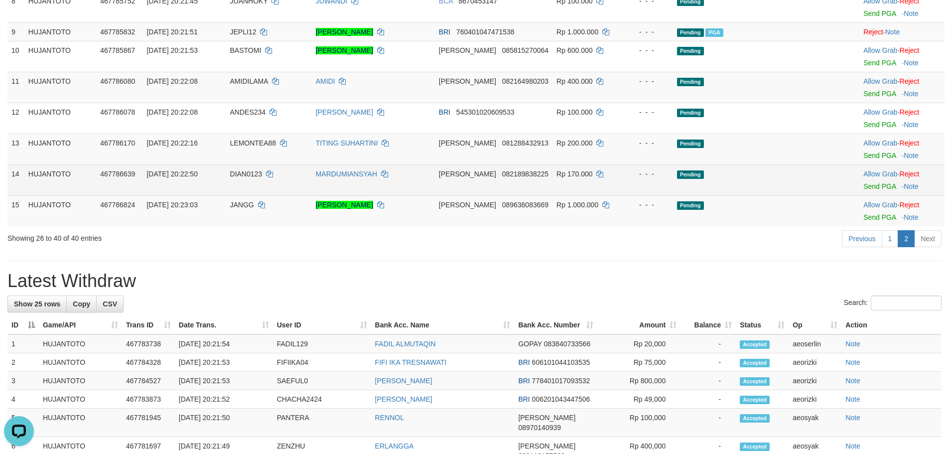
scroll to position [384, 0]
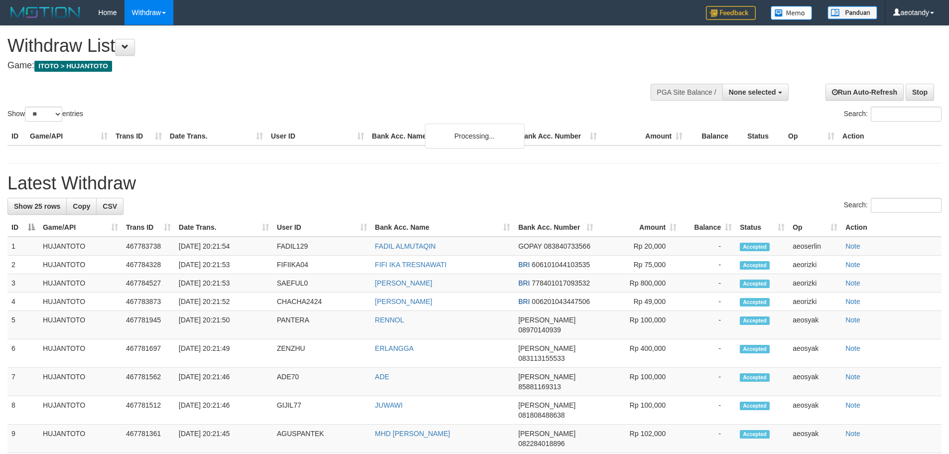
select select
select select "**"
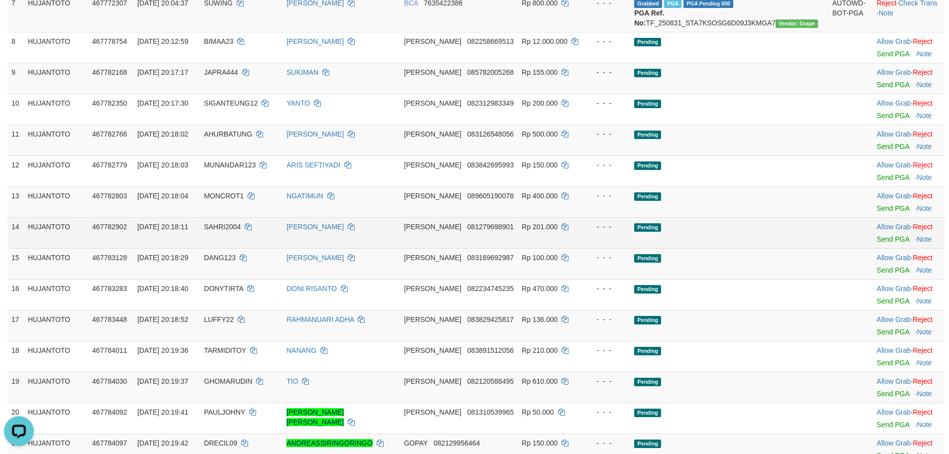
click at [583, 248] on td "Rp 201.000" at bounding box center [549, 232] width 65 height 31
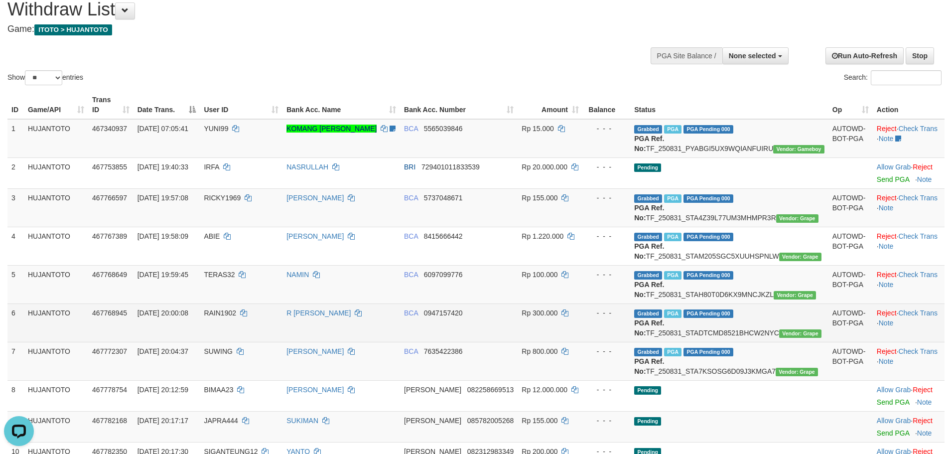
scroll to position [249, 0]
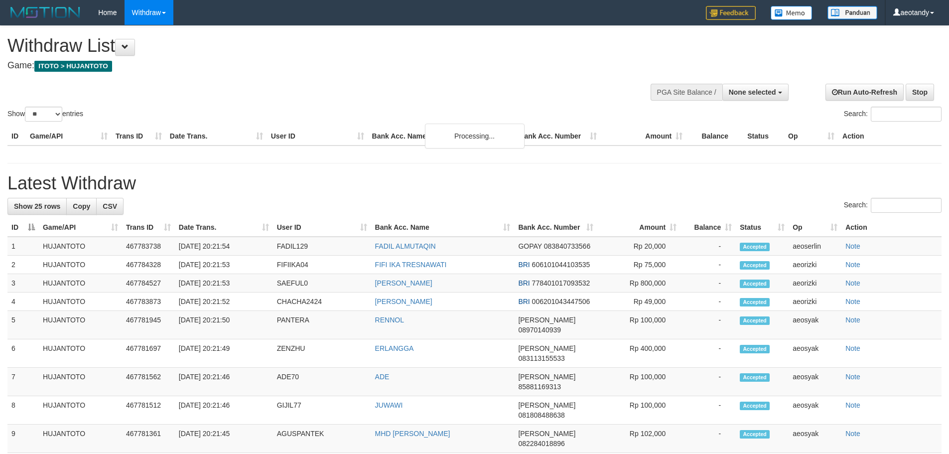
select select
select select "**"
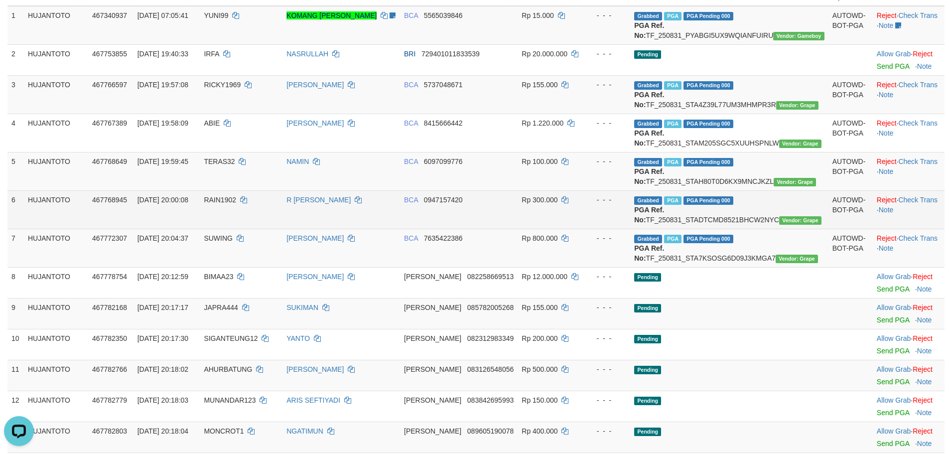
click at [499, 229] on td "BCA 0947157420" at bounding box center [459, 209] width 118 height 38
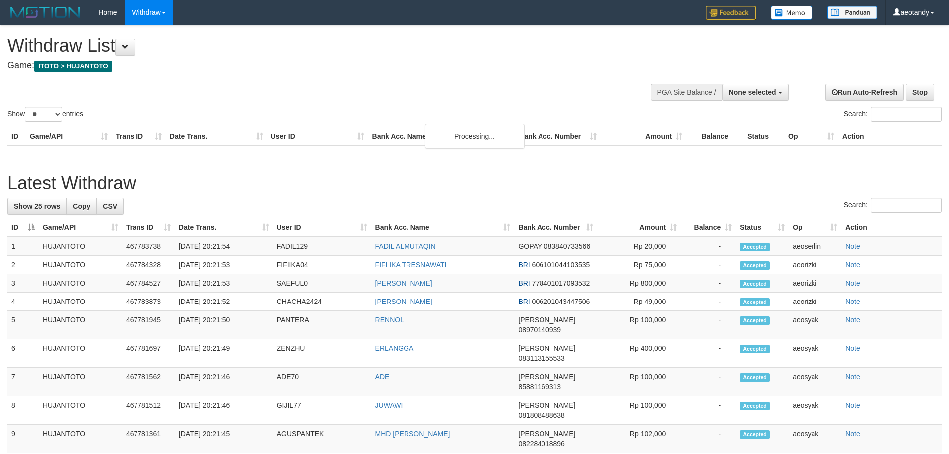
select select
select select "**"
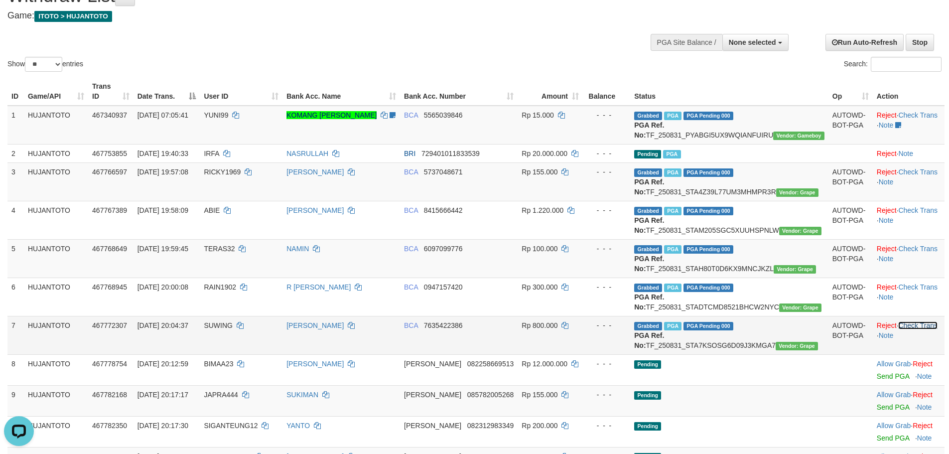
drag, startPoint x: 916, startPoint y: 368, endPoint x: 912, endPoint y: 343, distance: 25.1
click at [916, 329] on link "Check Trans" at bounding box center [917, 325] width 39 height 8
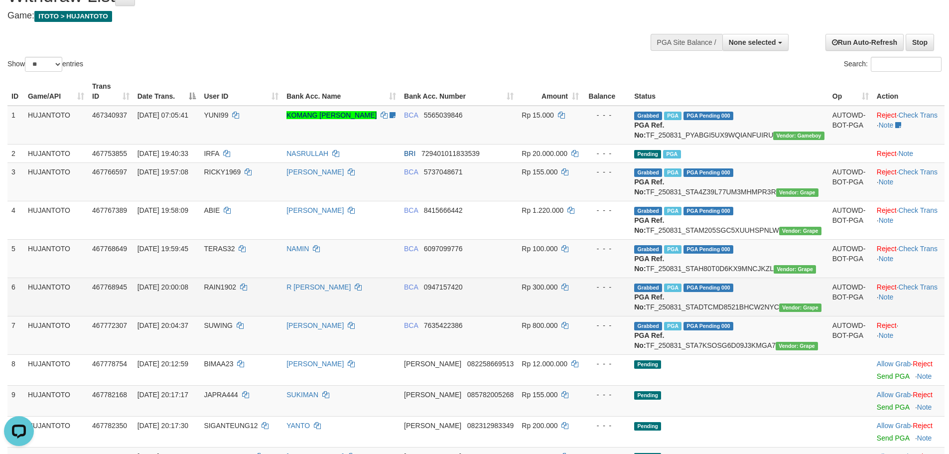
click at [907, 310] on td "Reject · Check Trans · Note" at bounding box center [909, 296] width 72 height 38
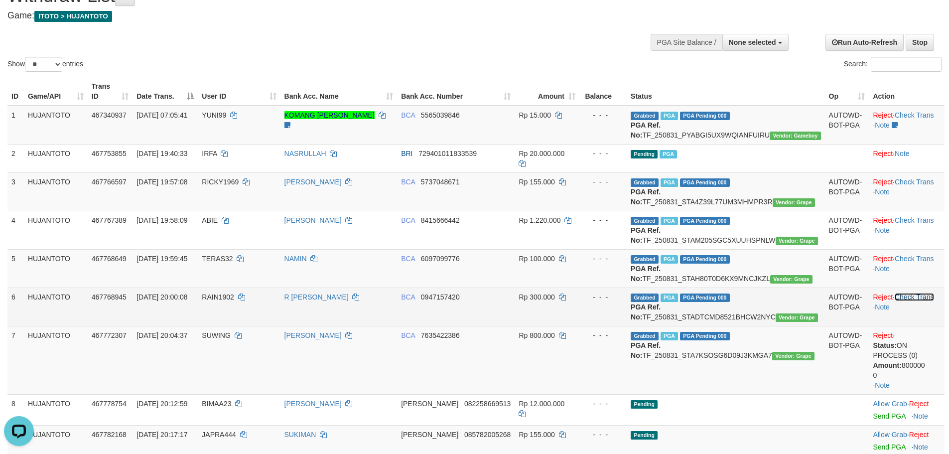
click at [909, 301] on link "Check Trans" at bounding box center [913, 297] width 39 height 8
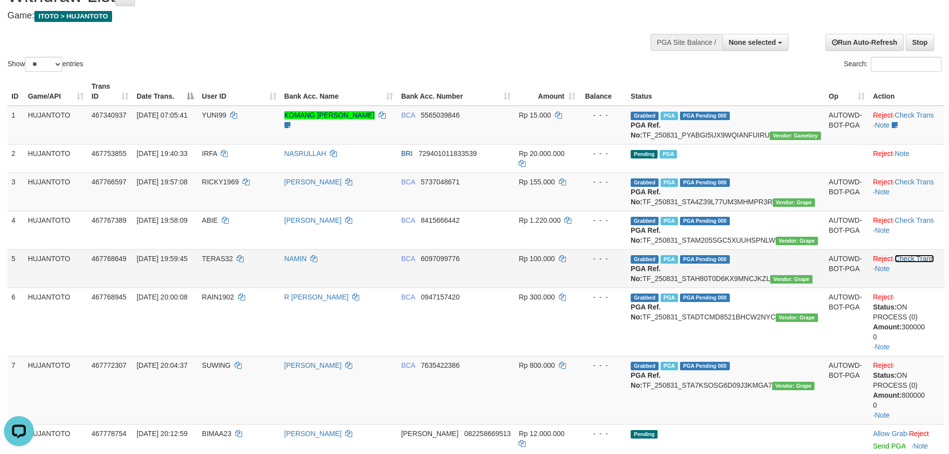
click at [904, 262] on link "Check Trans" at bounding box center [913, 259] width 39 height 8
click at [911, 263] on td "Reject · · Note" at bounding box center [907, 268] width 76 height 38
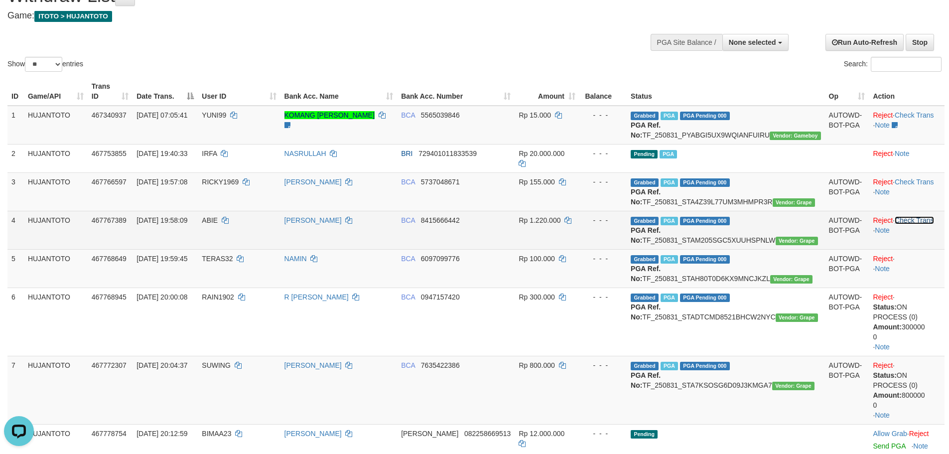
click at [909, 222] on link "Check Trans" at bounding box center [913, 220] width 39 height 8
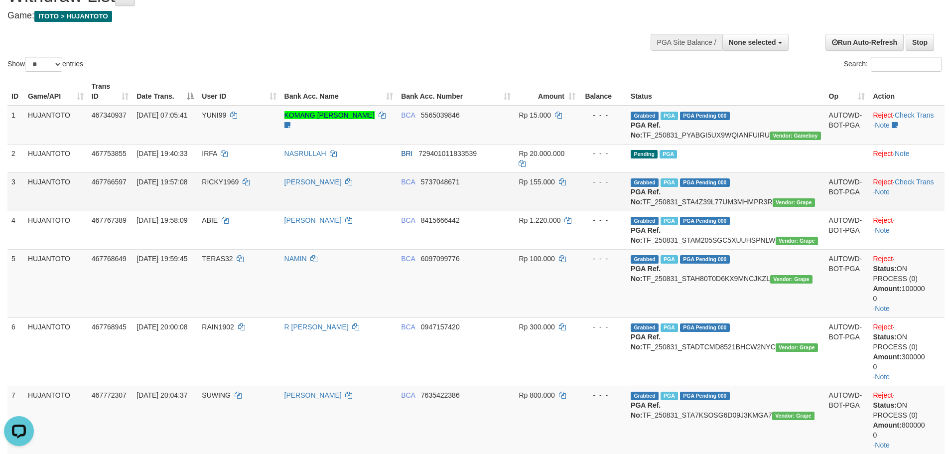
click at [902, 172] on td "Reject · Check Trans · Note" at bounding box center [907, 191] width 76 height 38
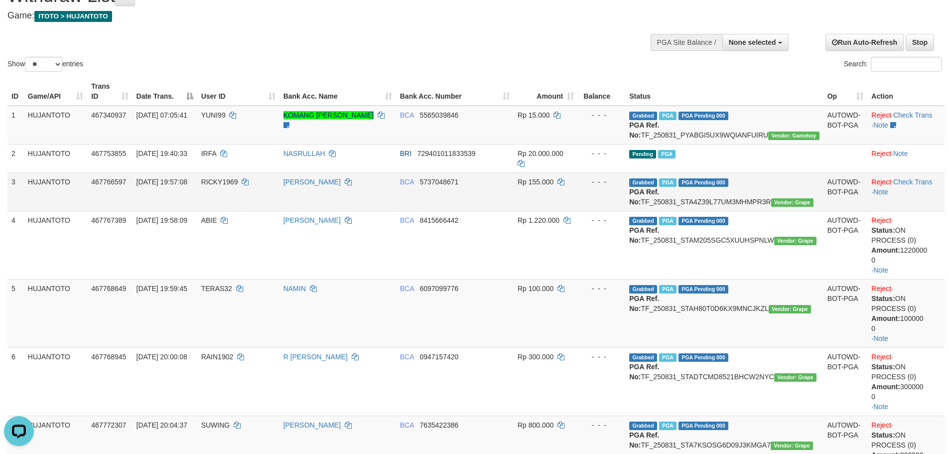
click at [908, 172] on td "Reject · Check Trans · Note" at bounding box center [905, 191] width 77 height 38
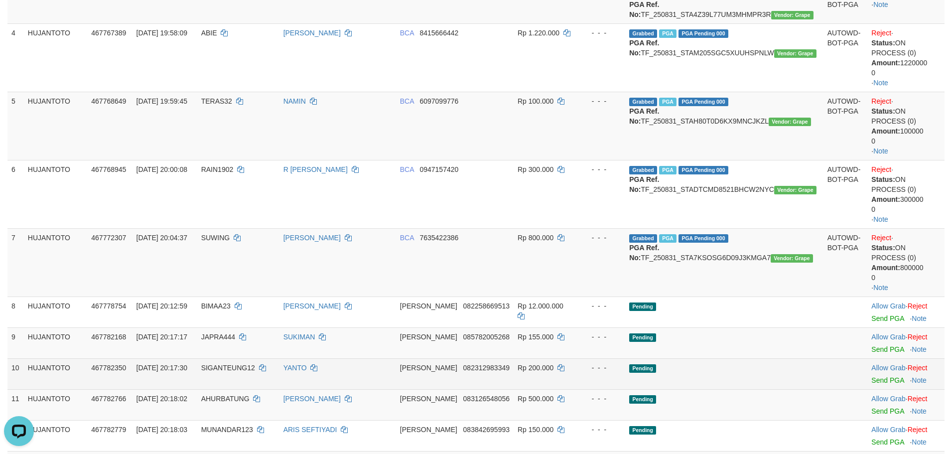
scroll to position [249, 0]
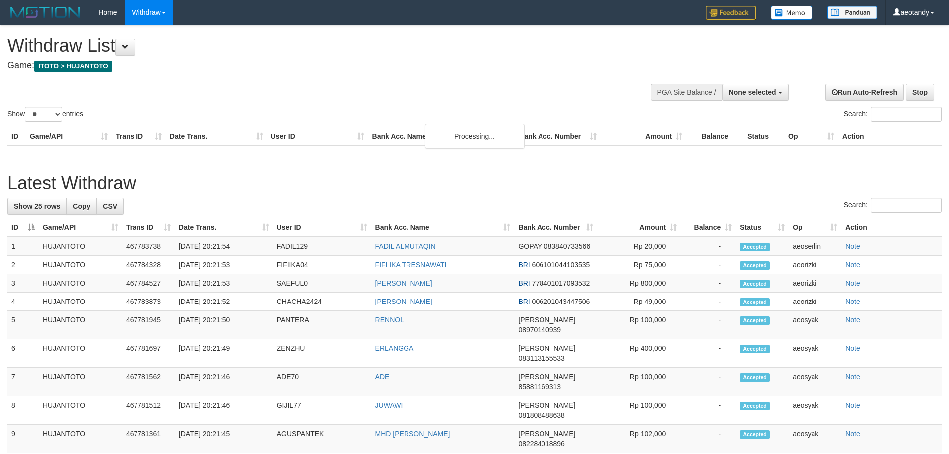
select select
select select "**"
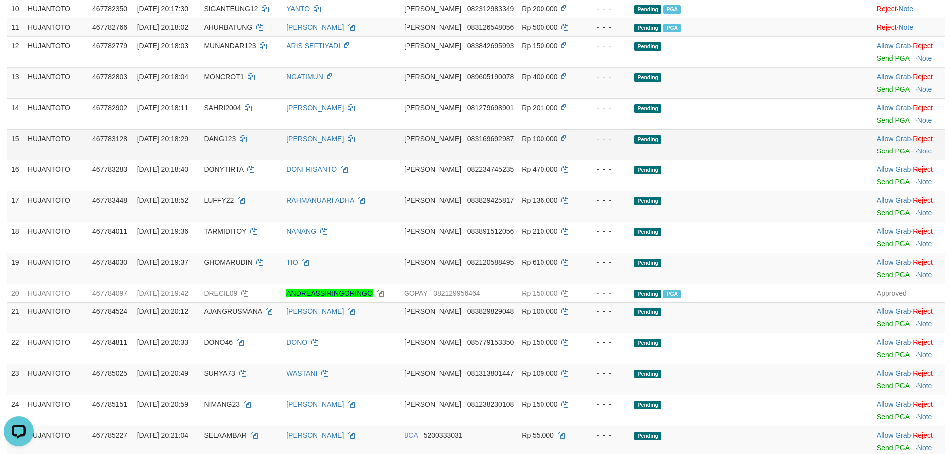
scroll to position [376, 0]
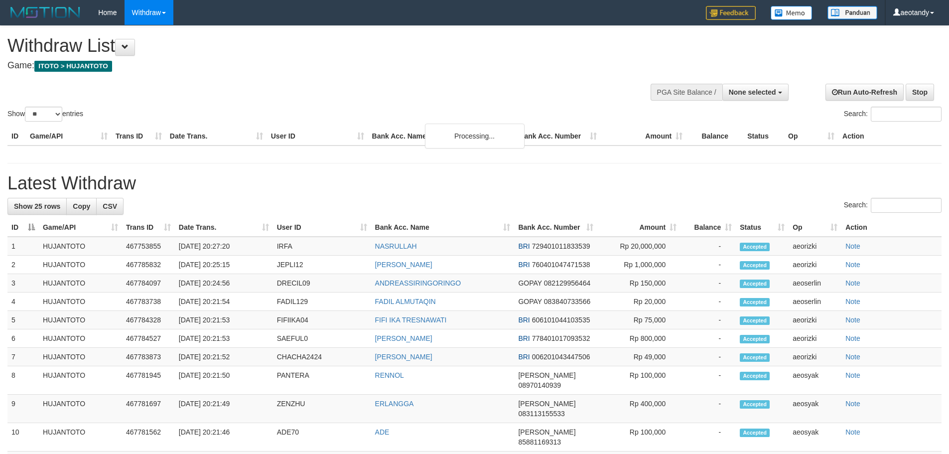
select select
select select "**"
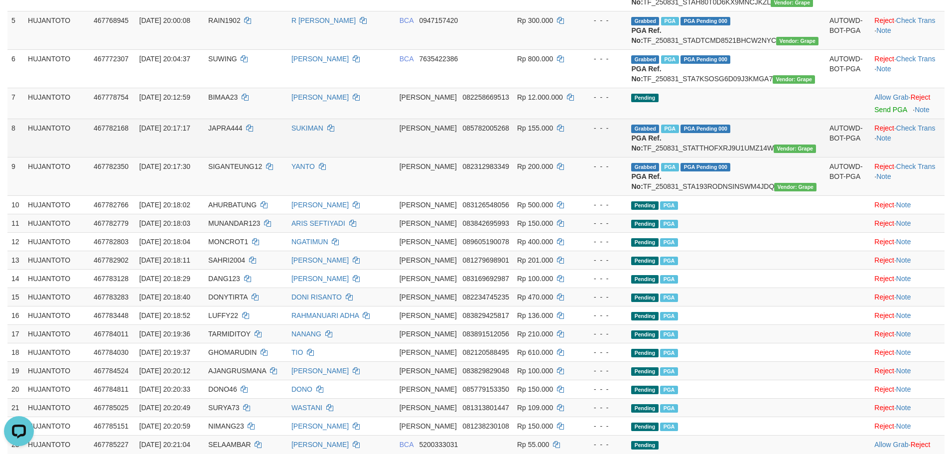
scroll to position [299, 0]
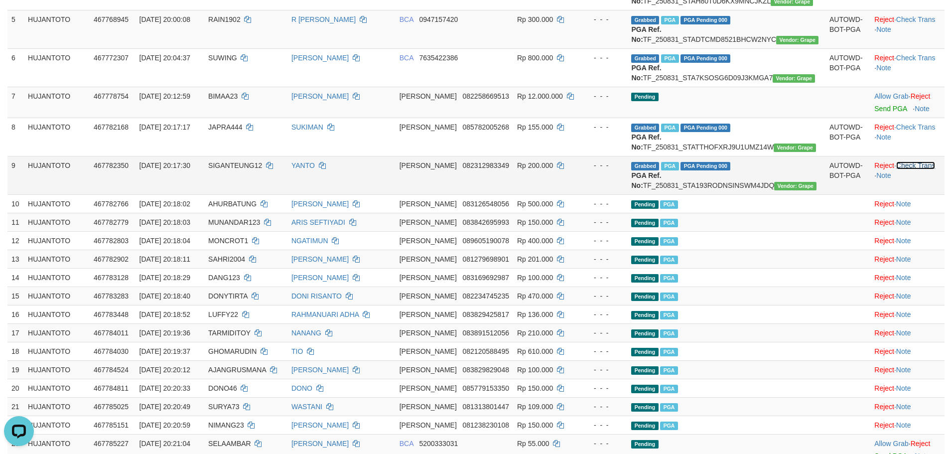
drag, startPoint x: 898, startPoint y: 226, endPoint x: 906, endPoint y: 185, distance: 41.5
click at [899, 169] on link "Check Trans" at bounding box center [915, 165] width 39 height 8
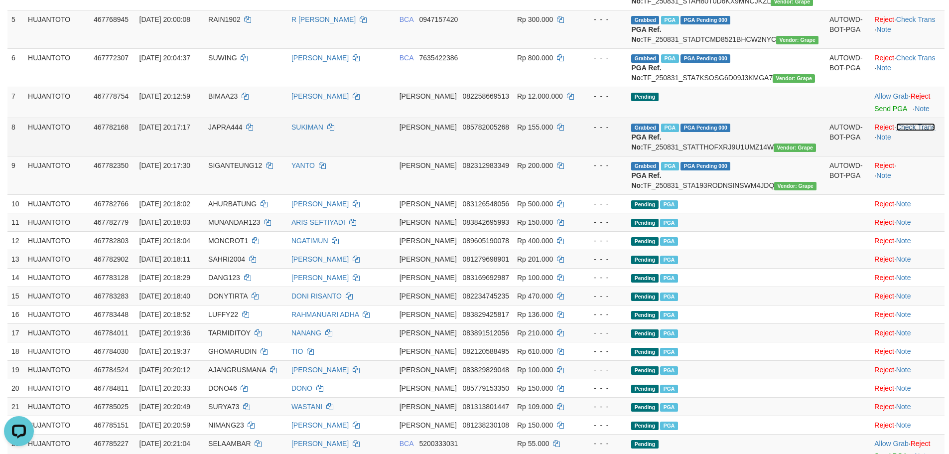
click at [908, 131] on link "Check Trans" at bounding box center [915, 127] width 39 height 8
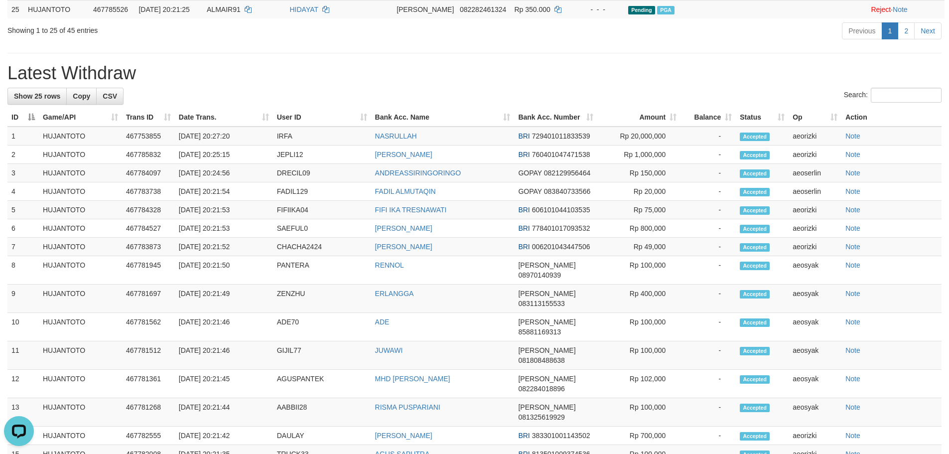
scroll to position [797, 0]
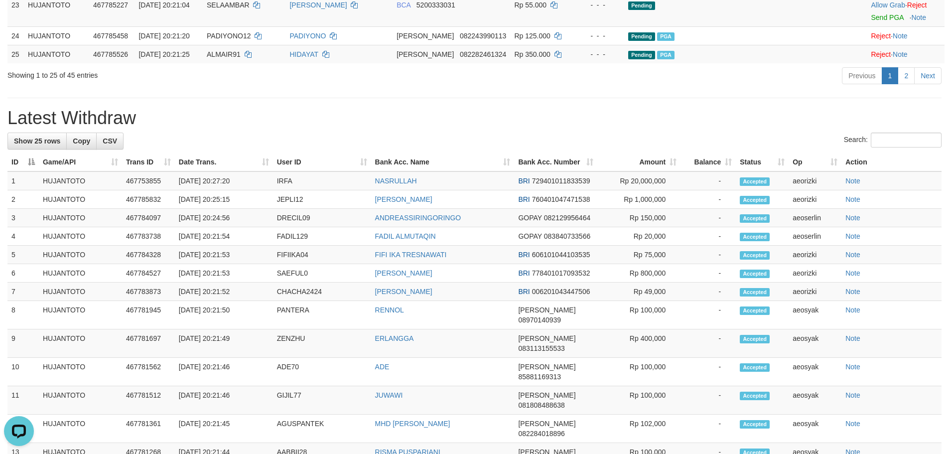
click at [904, 88] on div "Previous 1 2 Next" at bounding box center [672, 76] width 538 height 21
click at [904, 84] on link "2" at bounding box center [905, 75] width 17 height 17
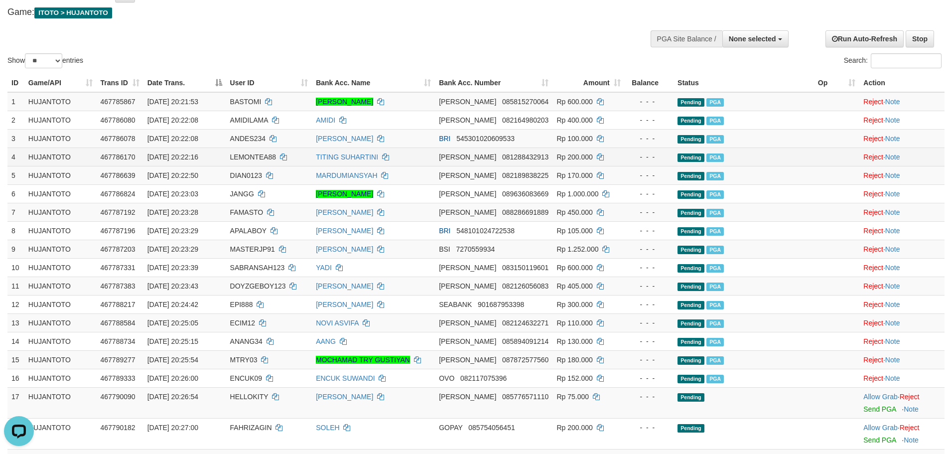
scroll to position [352, 0]
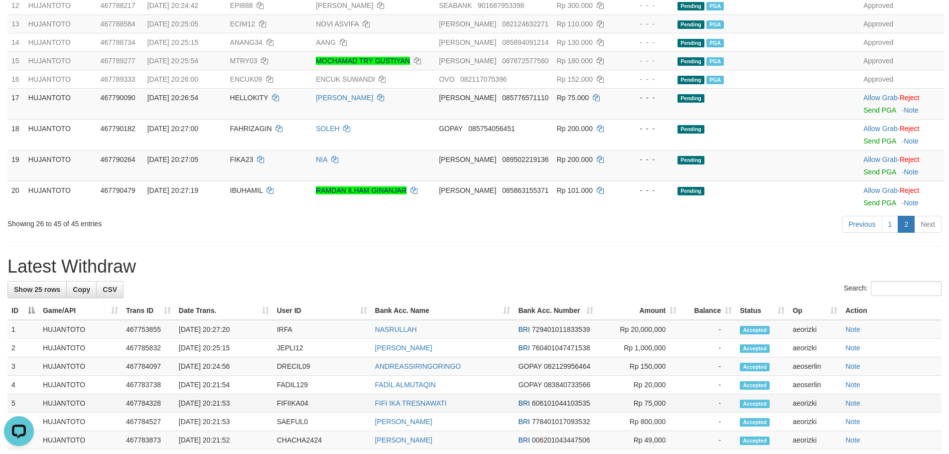
click at [569, 403] on span "606101044103535" at bounding box center [561, 403] width 58 height 8
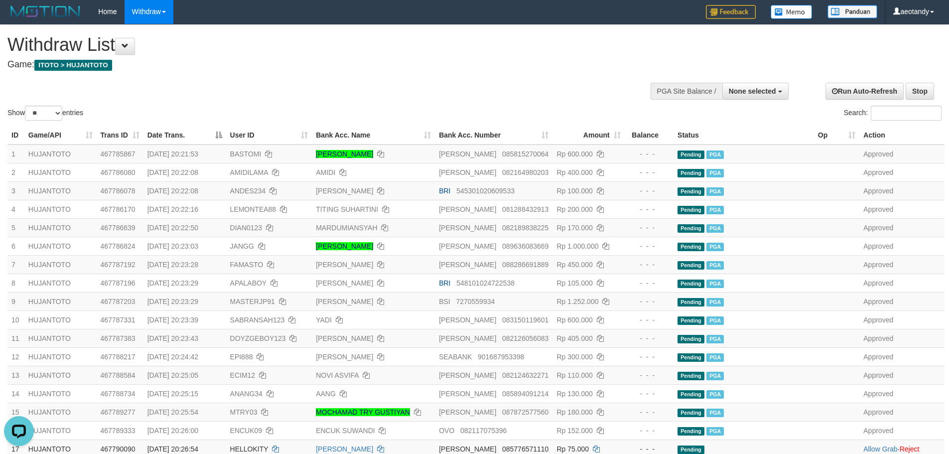
scroll to position [0, 0]
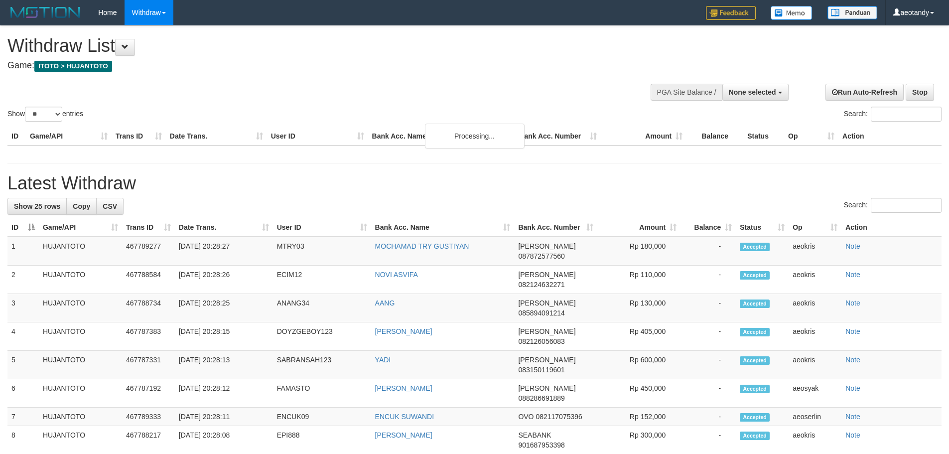
select select
select select "**"
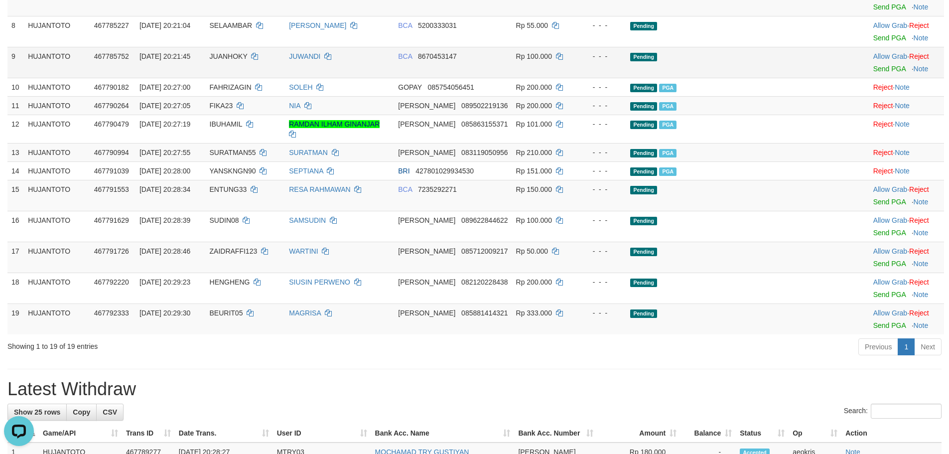
scroll to position [448, 0]
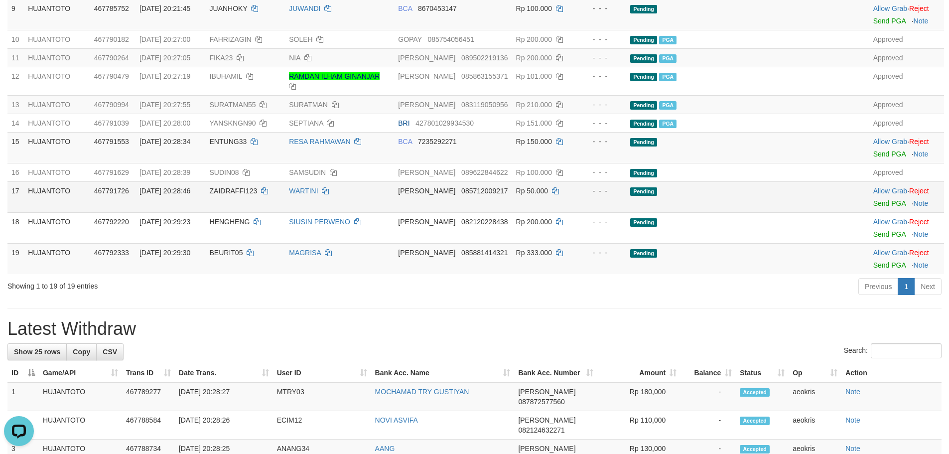
click at [502, 212] on td "DANA 085712009217" at bounding box center [453, 196] width 118 height 31
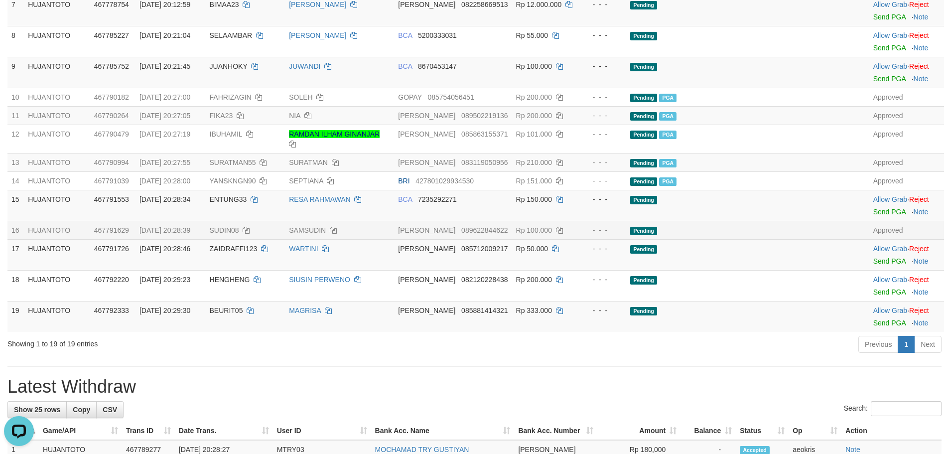
scroll to position [349, 0]
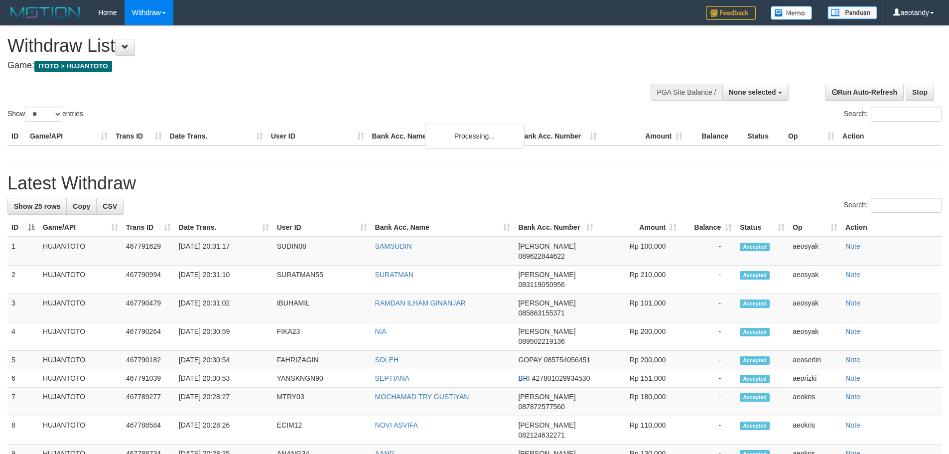
select select
select select "**"
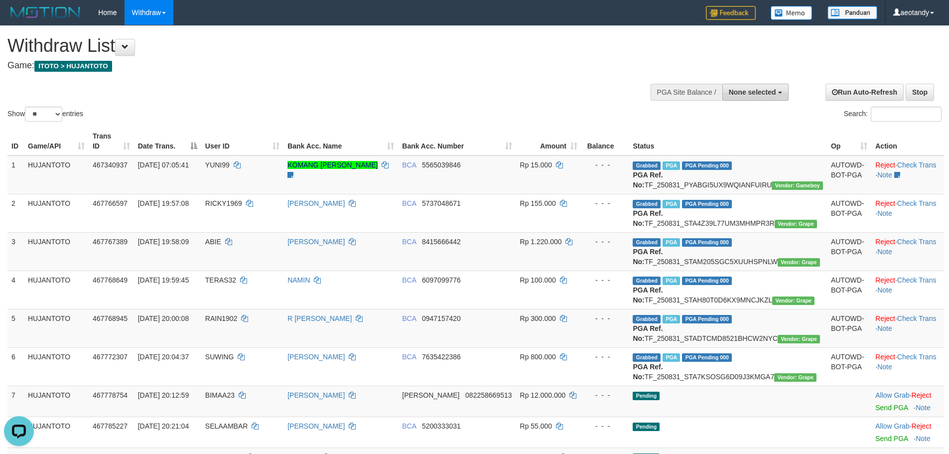
click at [761, 98] on button "None selected" at bounding box center [755, 92] width 66 height 17
click at [714, 136] on label "[ITOTO] HUJANTOTO" at bounding box center [738, 142] width 99 height 13
select select "***"
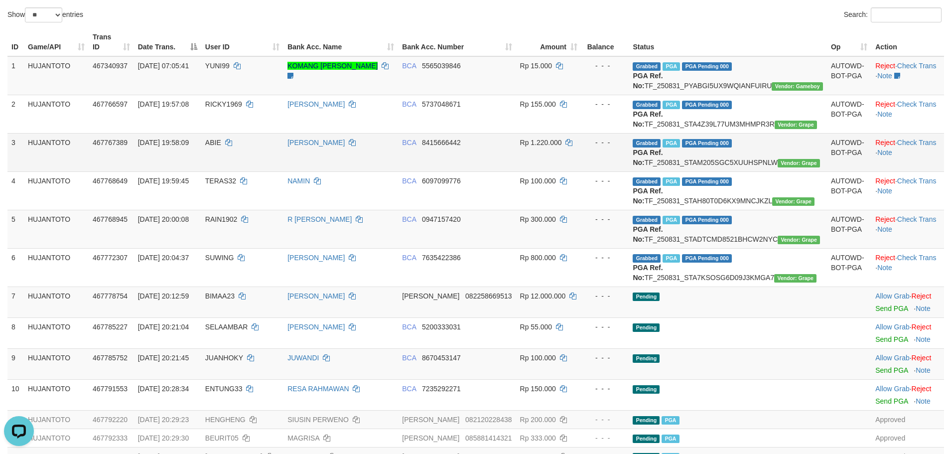
scroll to position [349, 0]
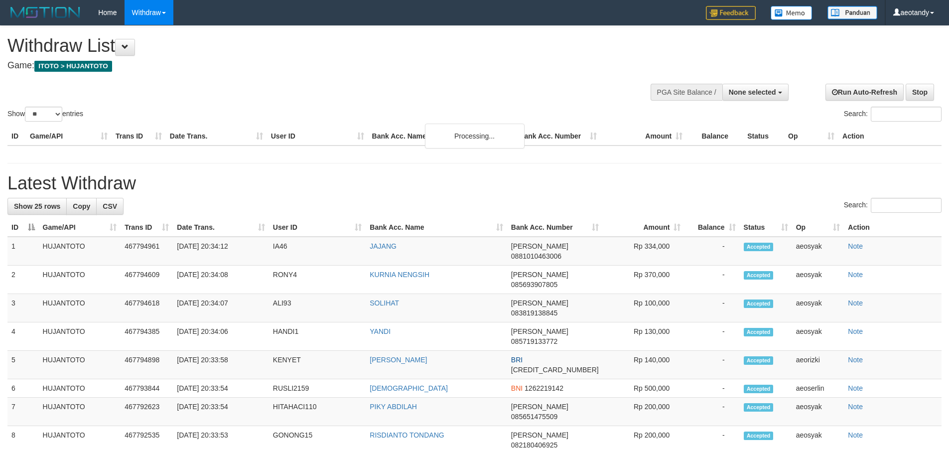
select select
select select "**"
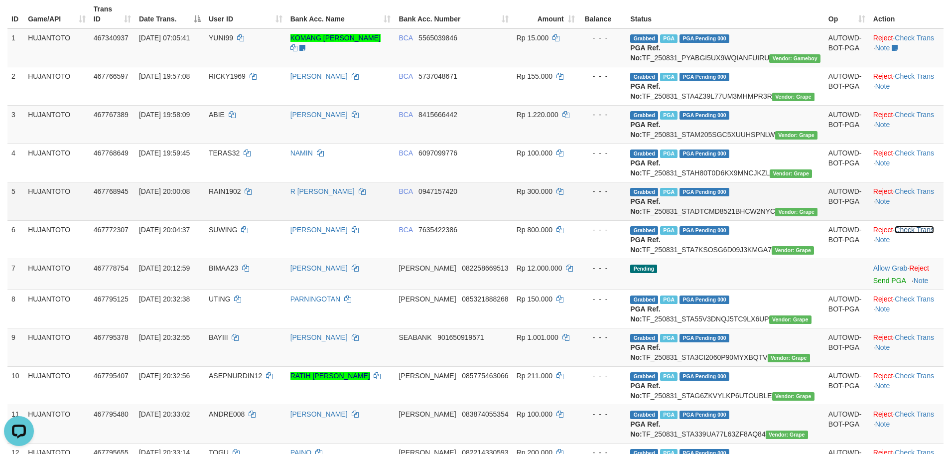
drag, startPoint x: 904, startPoint y: 267, endPoint x: 906, endPoint y: 229, distance: 37.9
click at [905, 234] on link "Check Trans" at bounding box center [913, 230] width 39 height 8
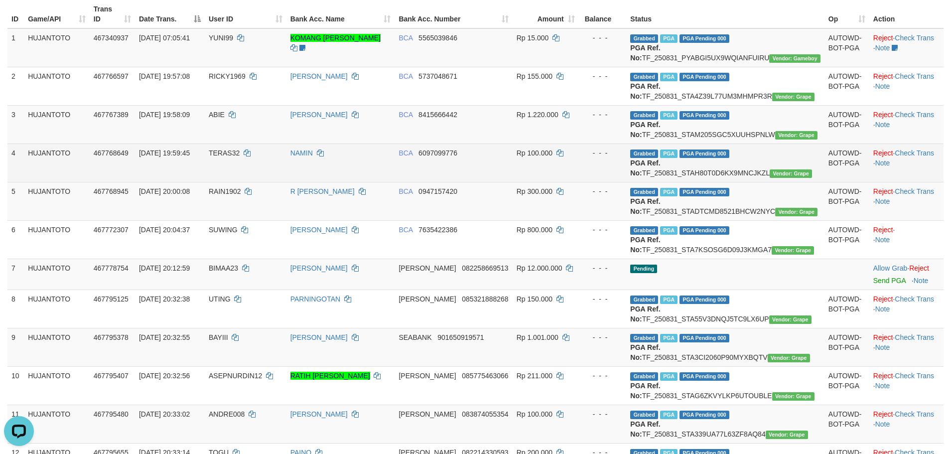
click at [911, 182] on td "Reject · Check Trans · Note" at bounding box center [906, 162] width 74 height 38
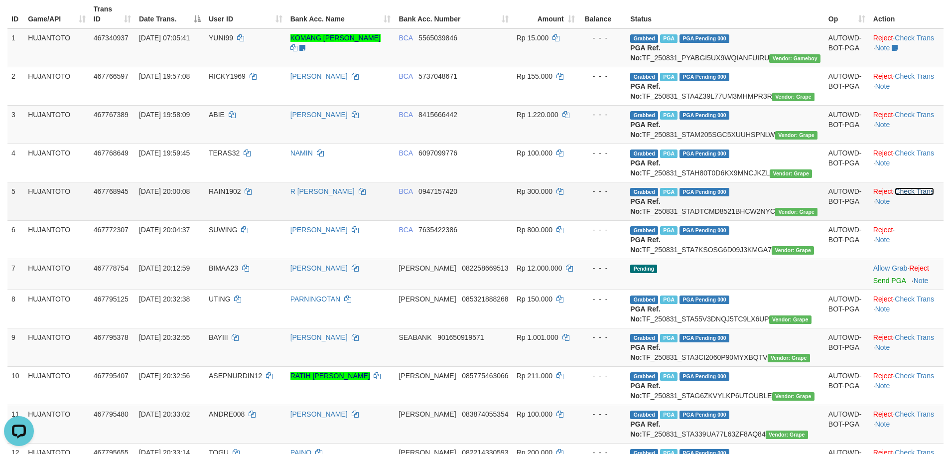
click at [911, 195] on link "Check Trans" at bounding box center [913, 191] width 39 height 8
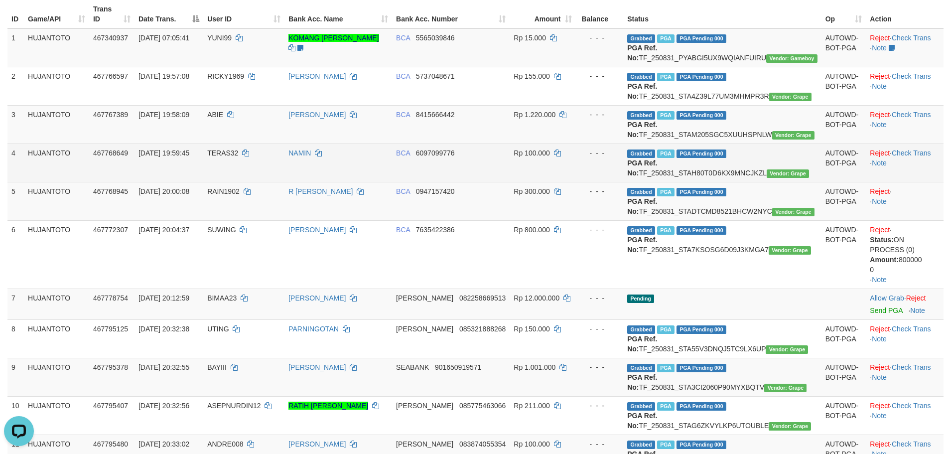
click at [910, 167] on td "Reject · Check Trans · Note" at bounding box center [905, 162] width 78 height 38
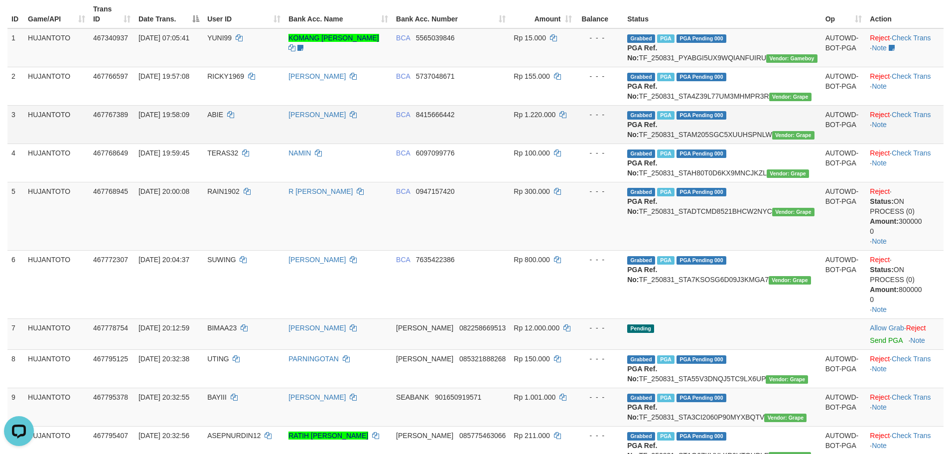
click at [902, 131] on td "Reject · Check Trans · Note" at bounding box center [905, 124] width 78 height 38
click at [905, 119] on link "Check Trans" at bounding box center [911, 115] width 39 height 8
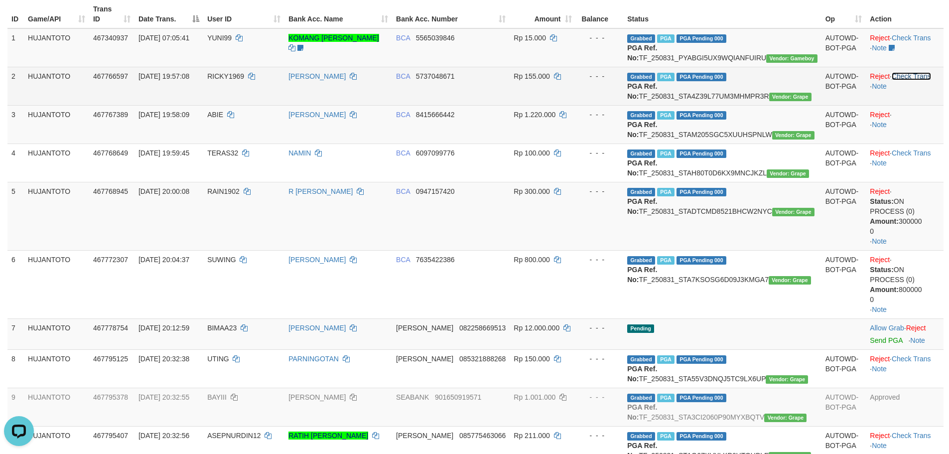
click at [905, 73] on link "Check Trans" at bounding box center [911, 76] width 39 height 8
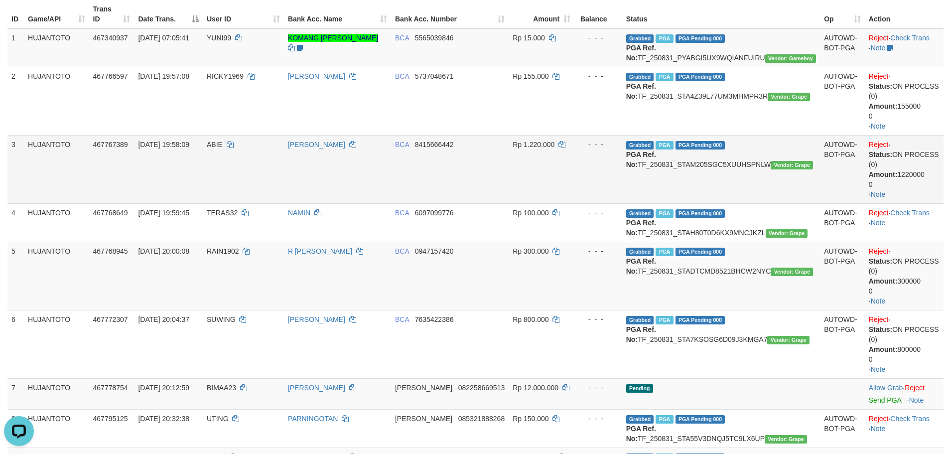
click at [903, 196] on td "Reject · Status: ON PROCESS (0) Amount: 1220000 0 · Note" at bounding box center [904, 169] width 79 height 68
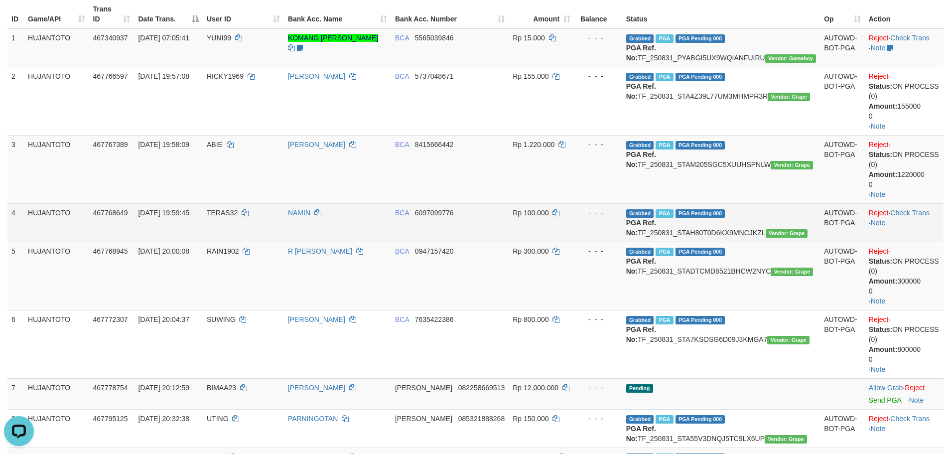
click at [904, 217] on td "Reject · Check Trans · Note" at bounding box center [904, 222] width 79 height 38
click at [904, 212] on link "Check Trans" at bounding box center [909, 213] width 39 height 8
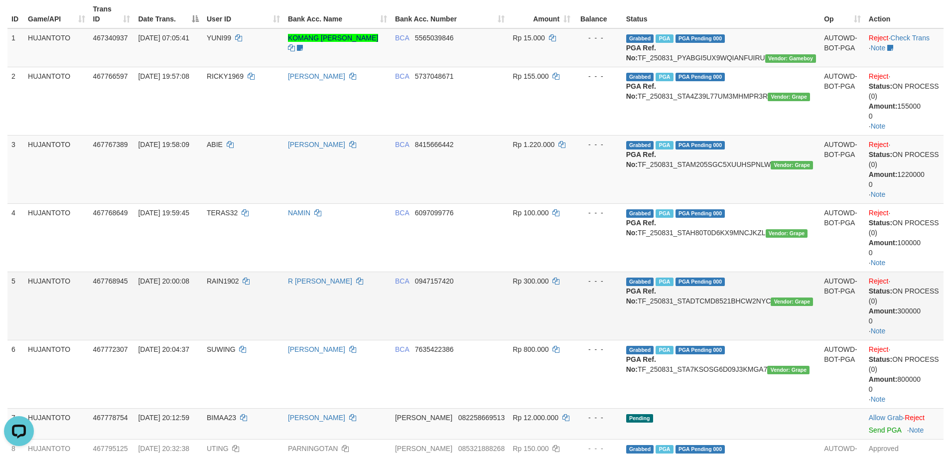
click at [574, 311] on td "Rp 300.000" at bounding box center [542, 305] width 66 height 68
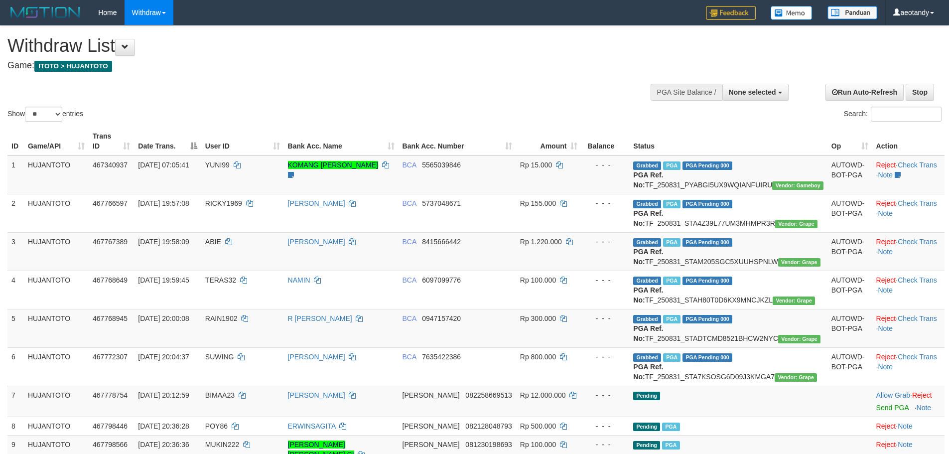
select select
select select "**"
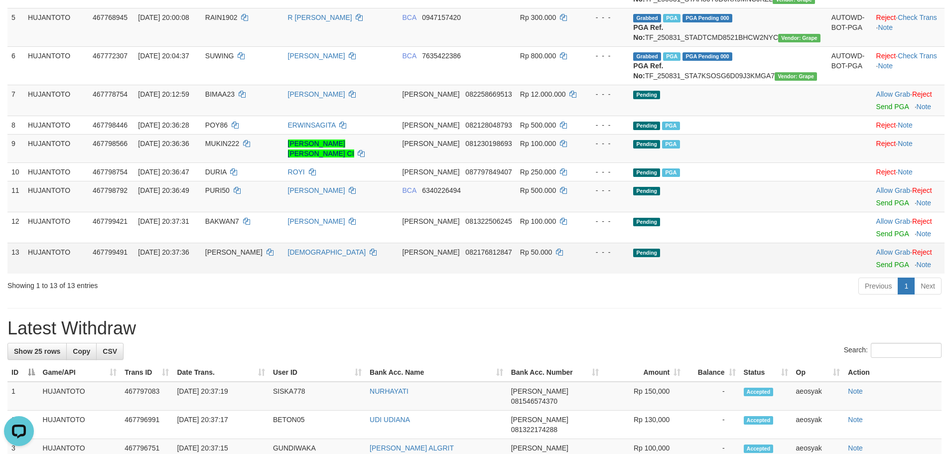
click at [576, 273] on td "Rp 50.000" at bounding box center [549, 258] width 66 height 31
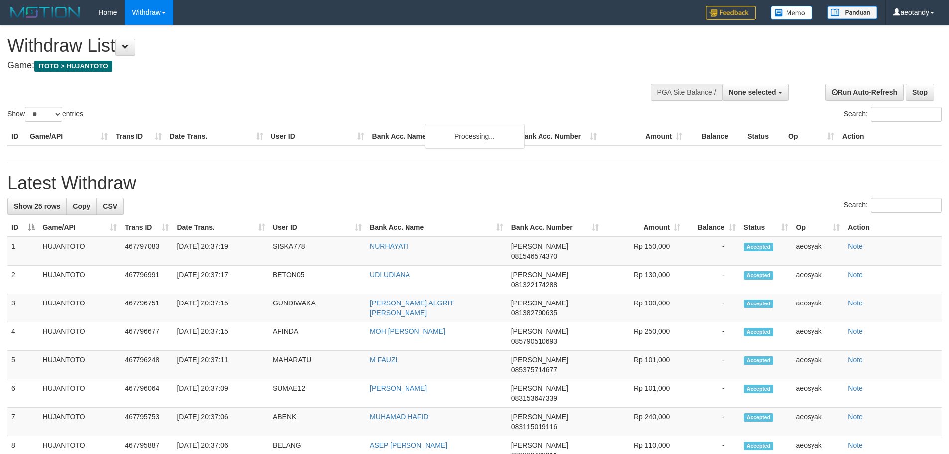
select select
select select "**"
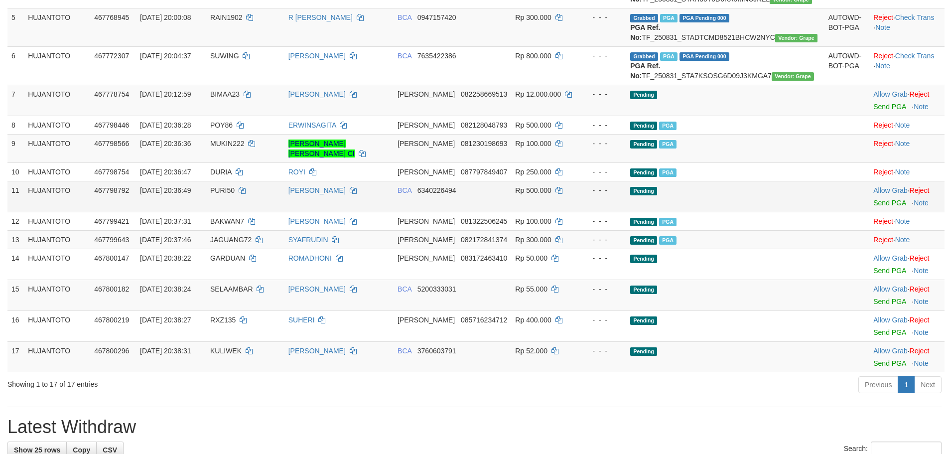
click at [554, 212] on td "Rp 500.000" at bounding box center [544, 196] width 67 height 31
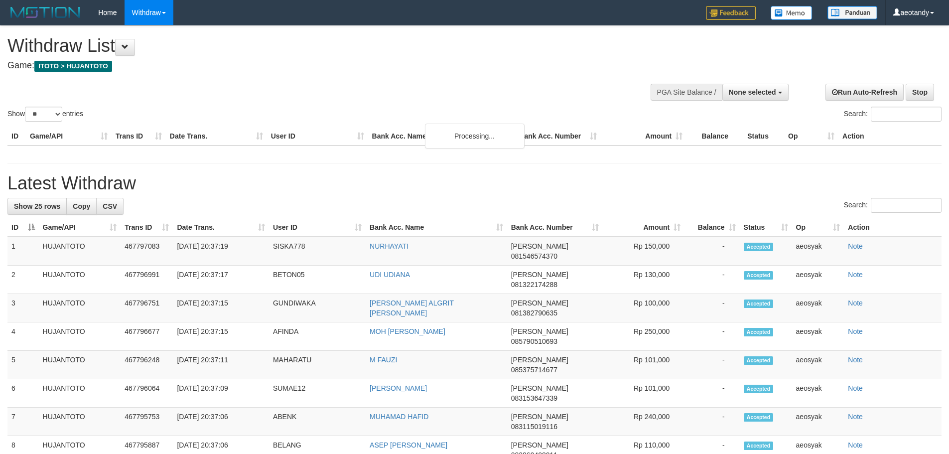
select select
select select "**"
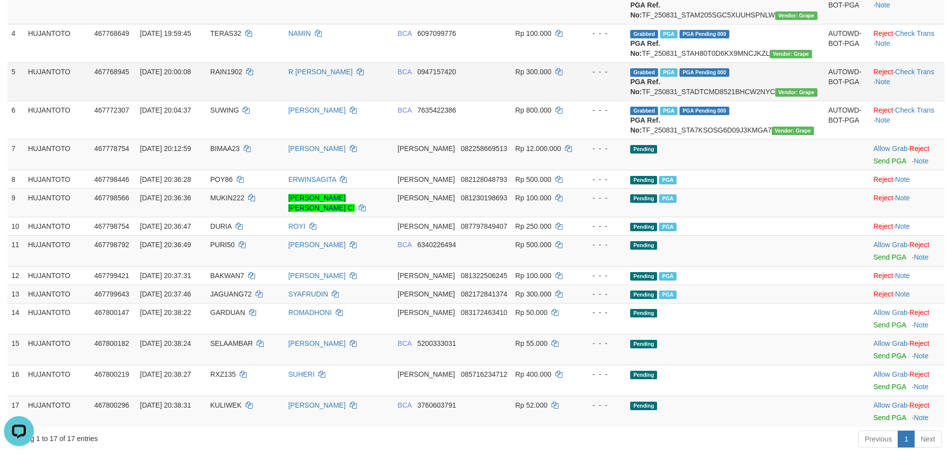
scroll to position [349, 0]
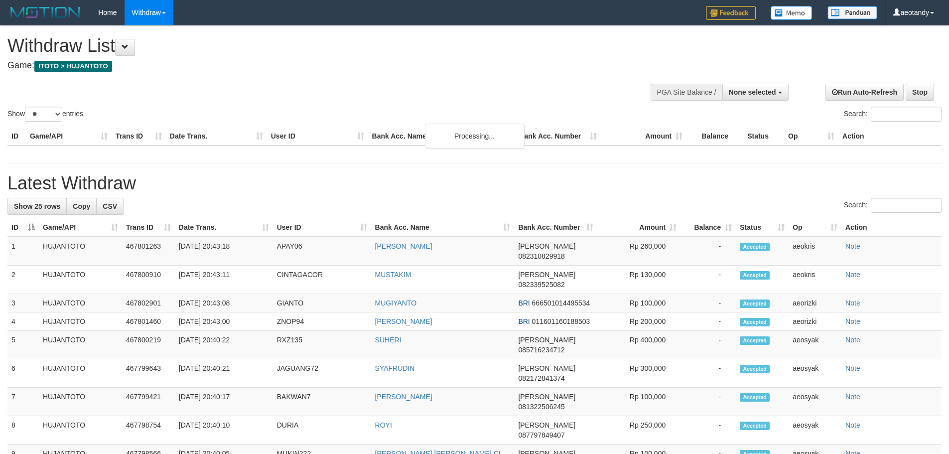
select select
select select "**"
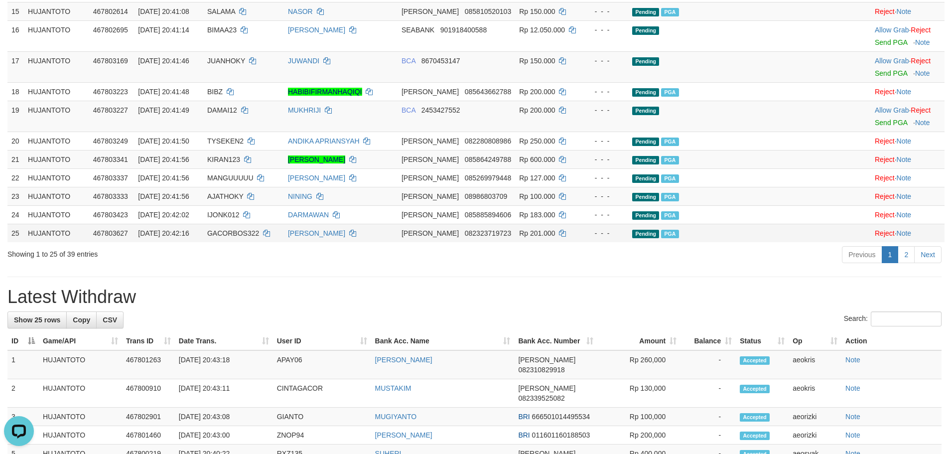
scroll to position [575, 0]
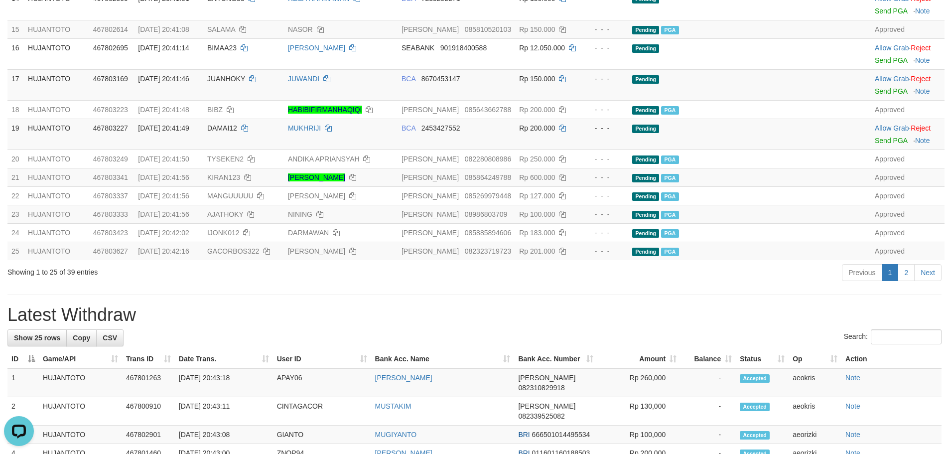
click at [642, 347] on div "Search:" at bounding box center [474, 337] width 934 height 17
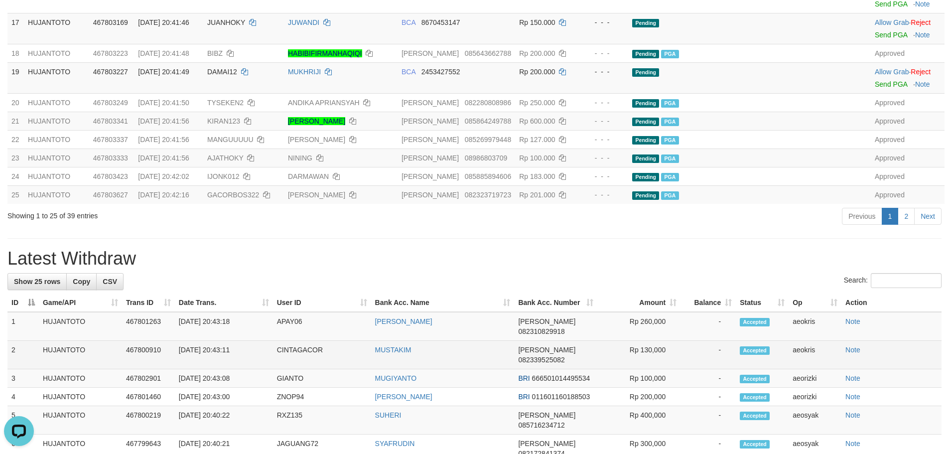
scroll to position [675, 0]
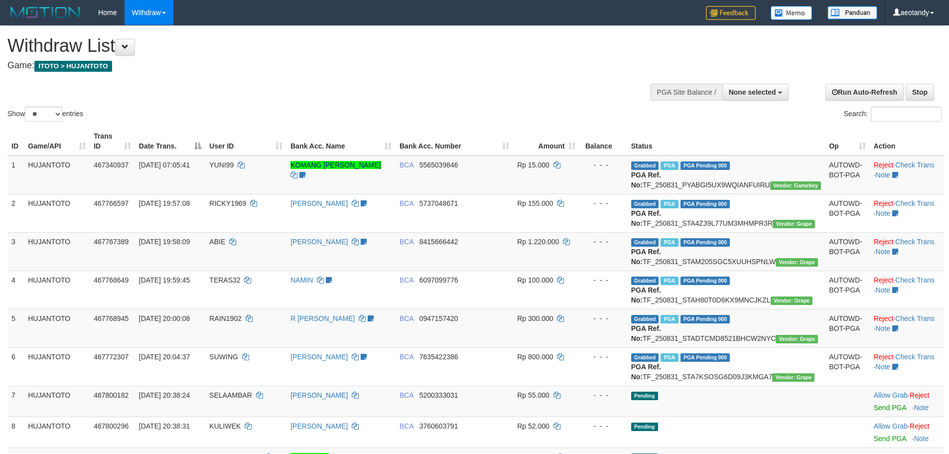
select select
select select "**"
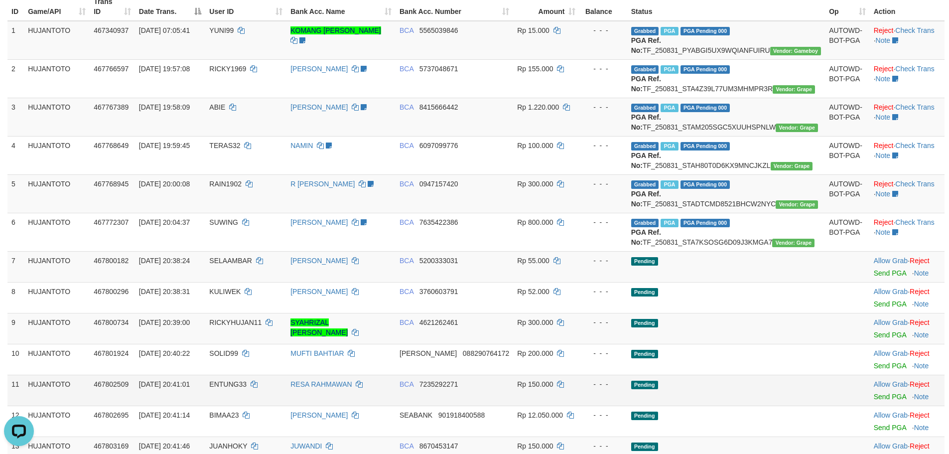
scroll to position [77, 0]
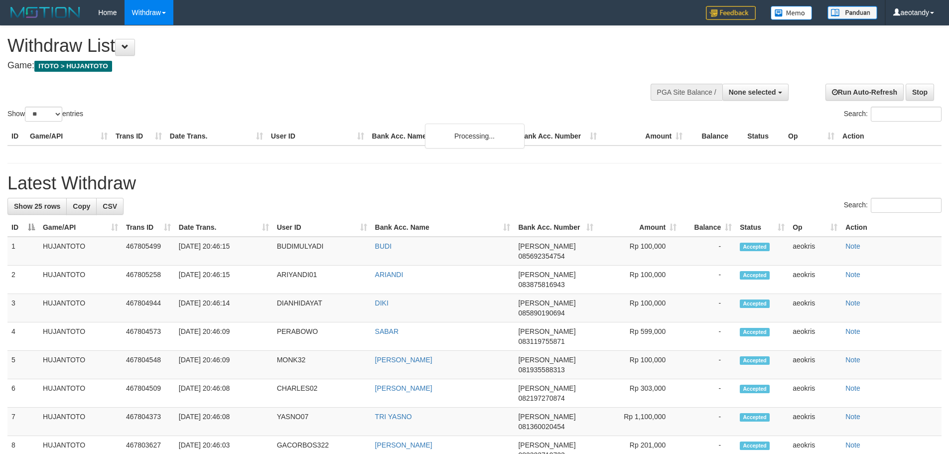
select select
select select "**"
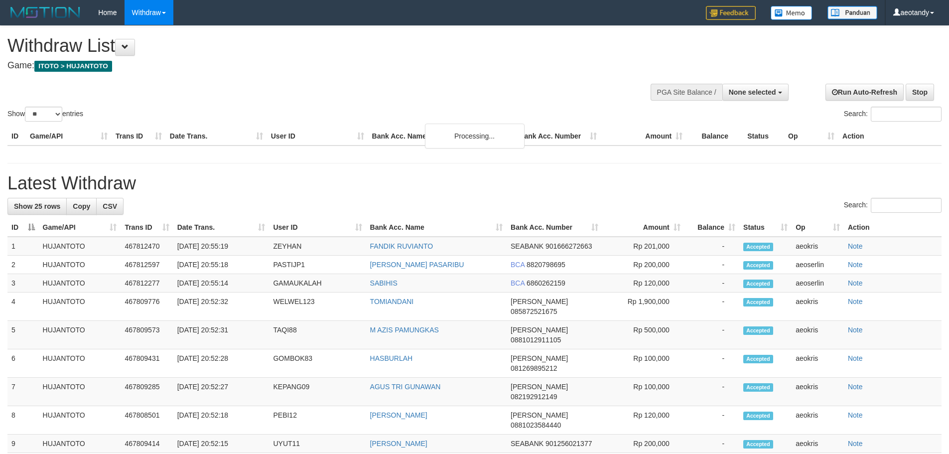
select select
select select "**"
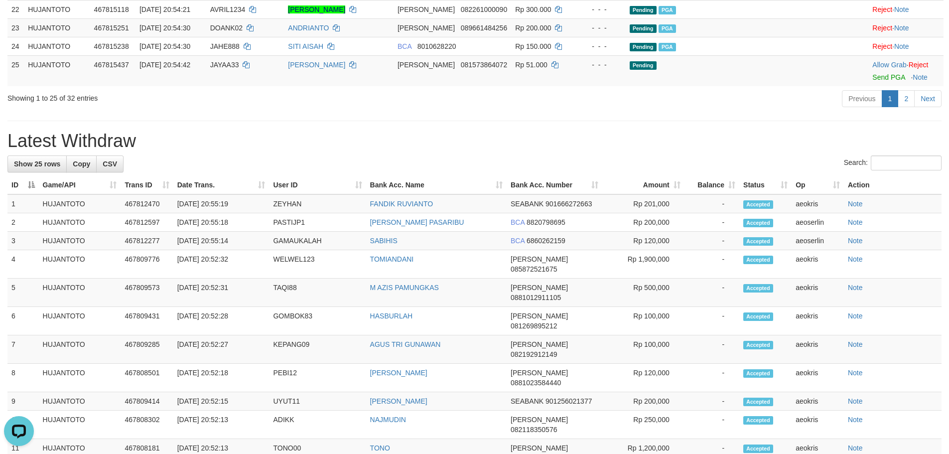
scroll to position [924, 0]
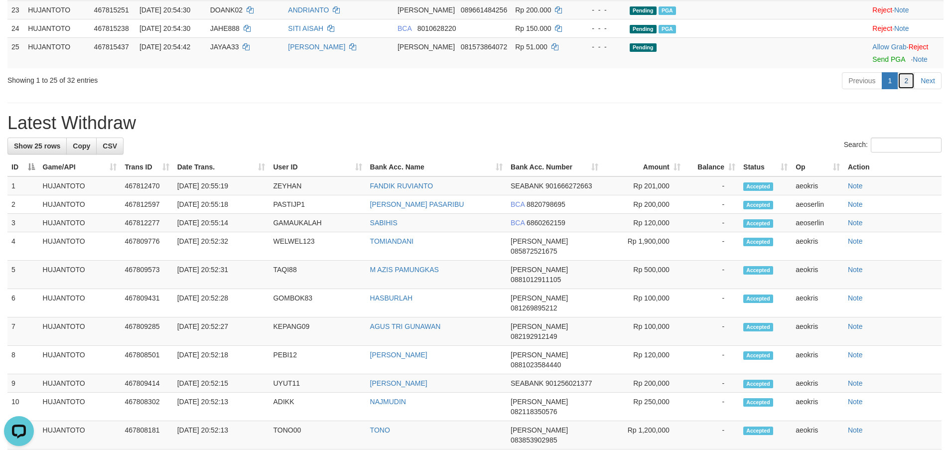
click at [899, 89] on link "2" at bounding box center [905, 80] width 17 height 17
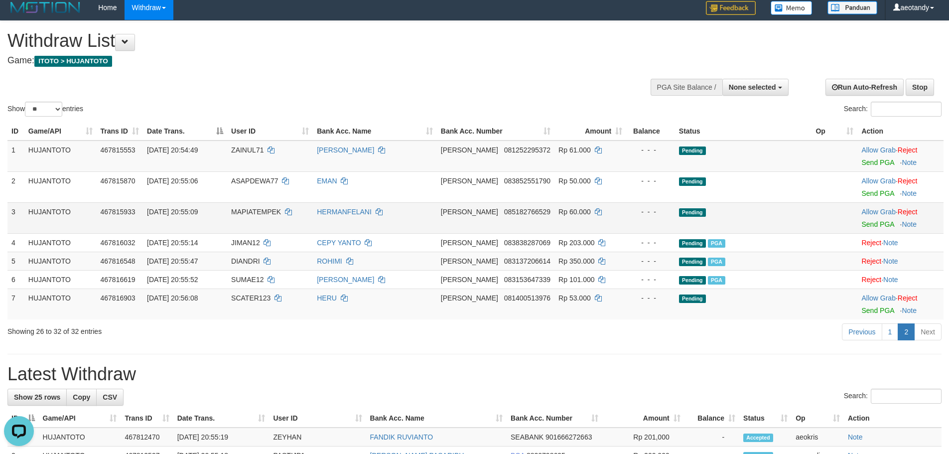
scroll to position [0, 0]
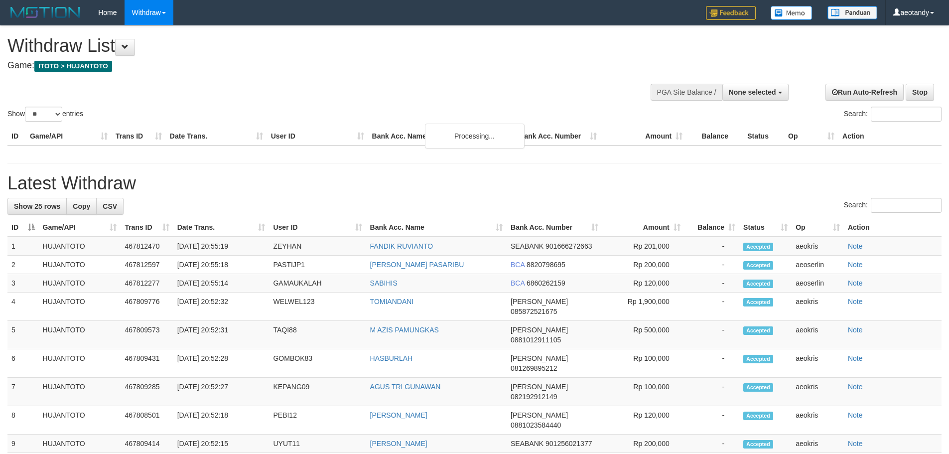
select select
select select "**"
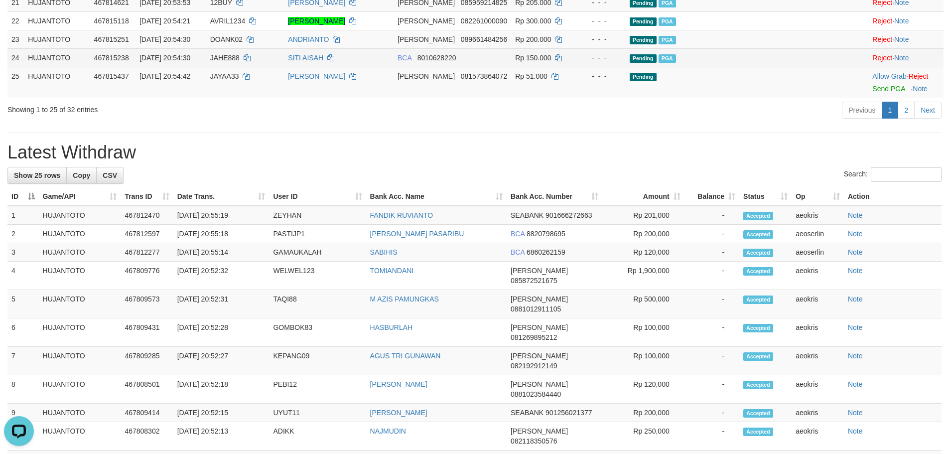
scroll to position [946, 0]
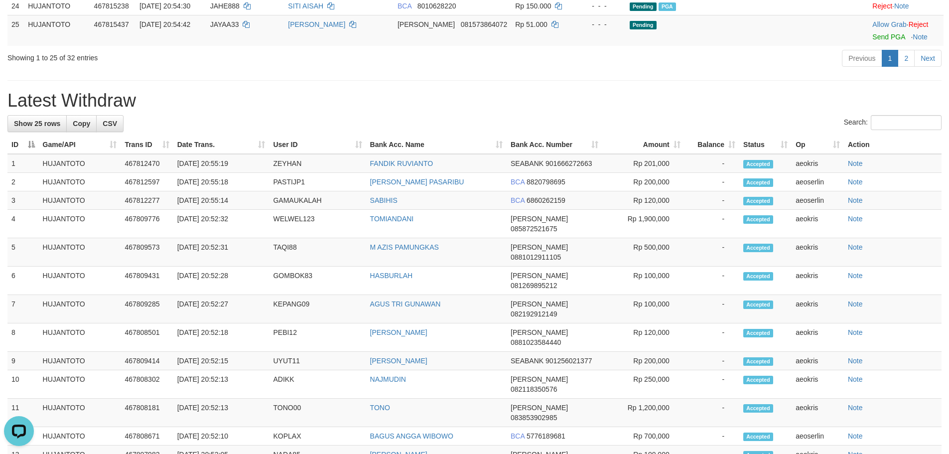
click at [589, 70] on div "Previous 1 2 Next" at bounding box center [672, 59] width 538 height 21
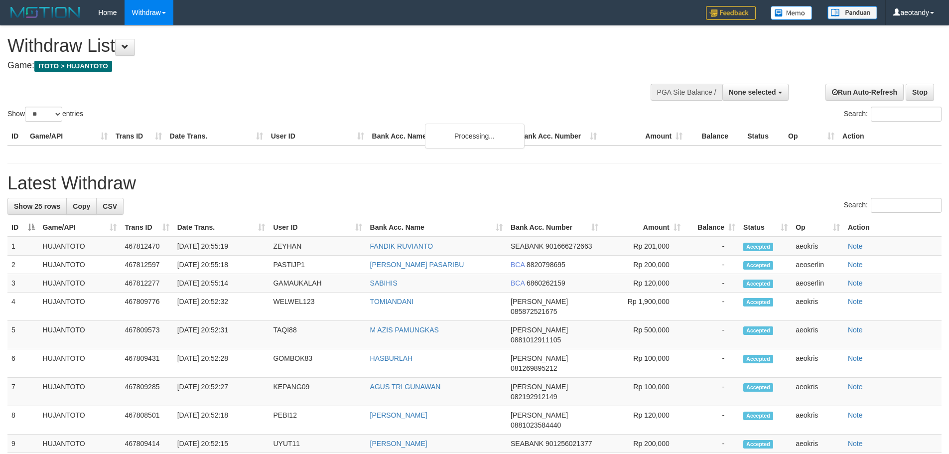
select select
select select "**"
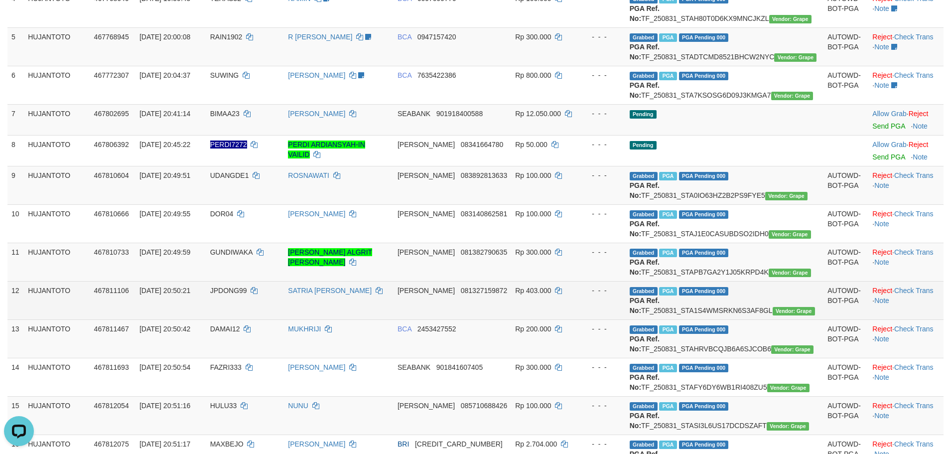
scroll to position [249, 0]
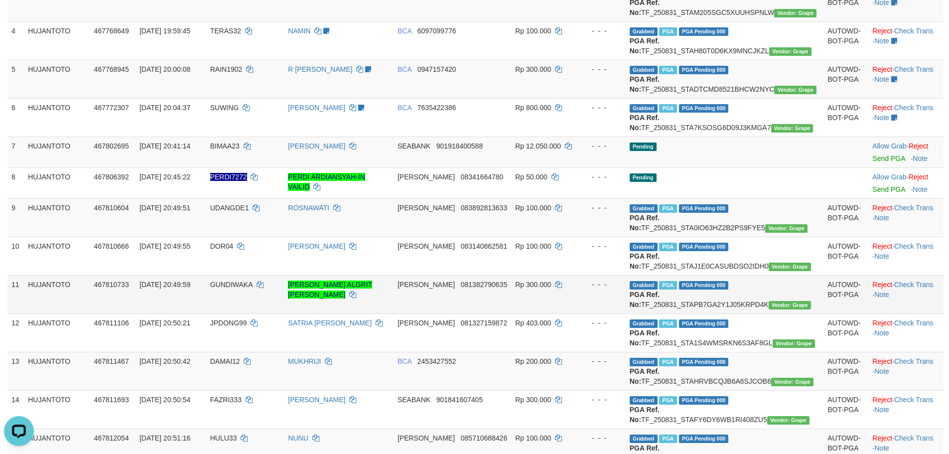
click at [554, 313] on td "Rp 300.000" at bounding box center [544, 294] width 67 height 38
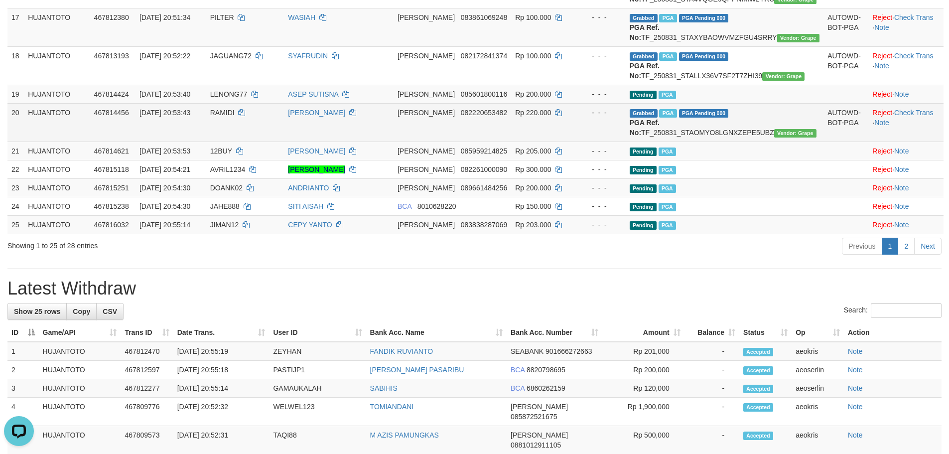
scroll to position [548, 0]
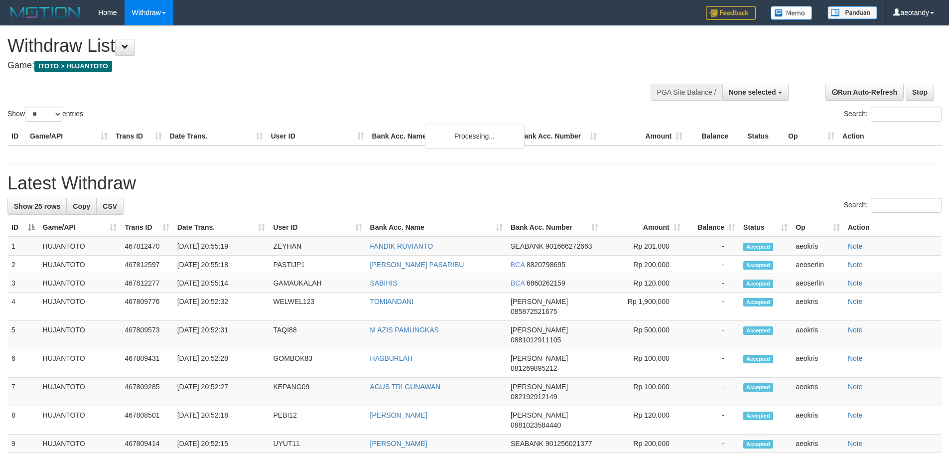
select select
select select "**"
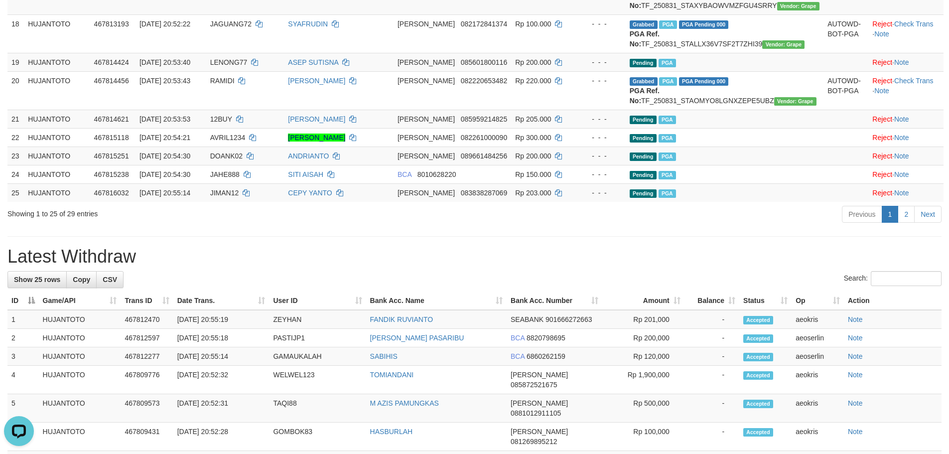
scroll to position [896, 0]
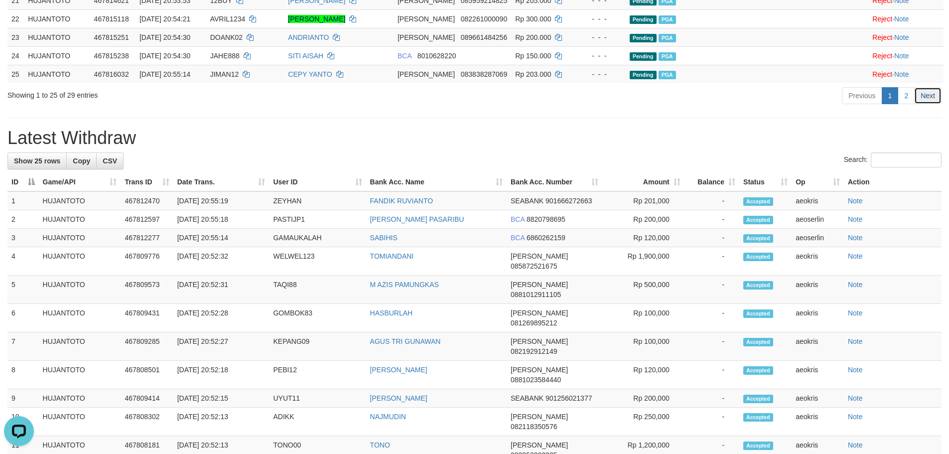
click at [917, 104] on link "Next" at bounding box center [927, 95] width 27 height 17
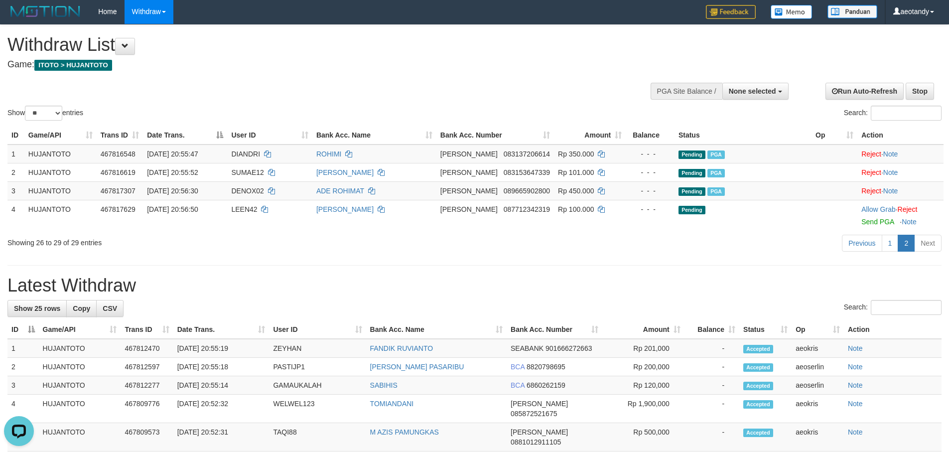
scroll to position [0, 0]
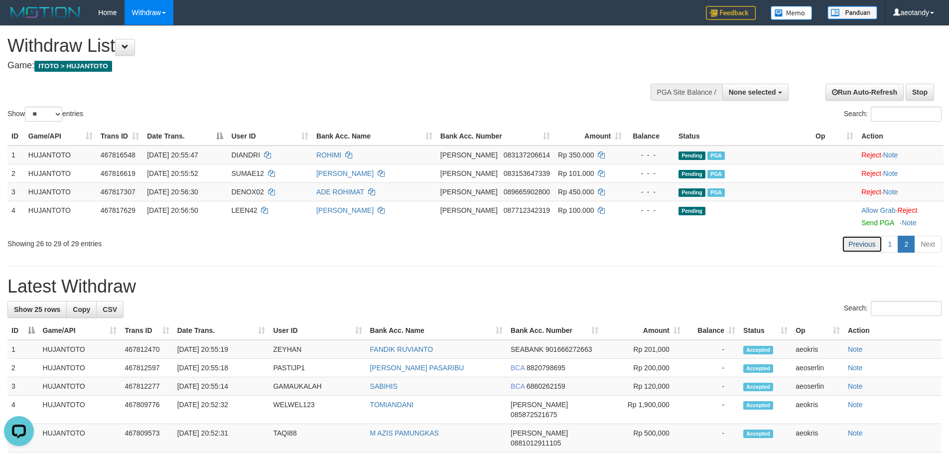
click at [870, 247] on link "Previous" at bounding box center [862, 244] width 40 height 17
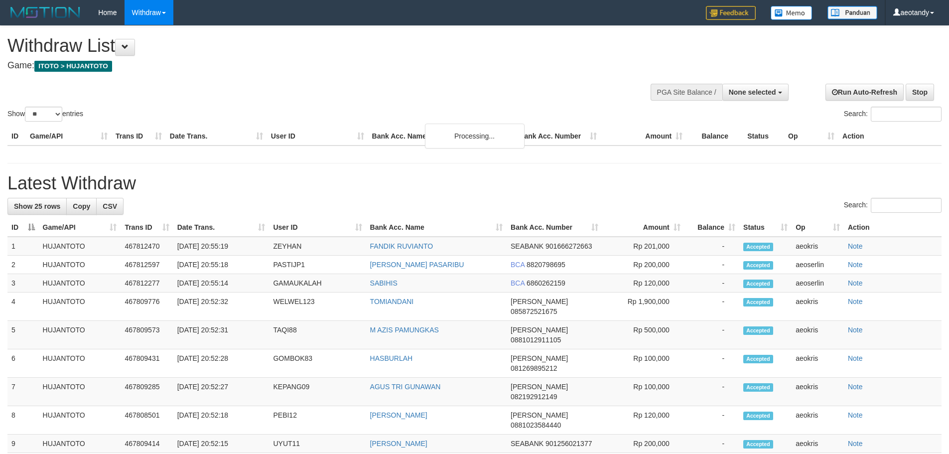
select select
select select "**"
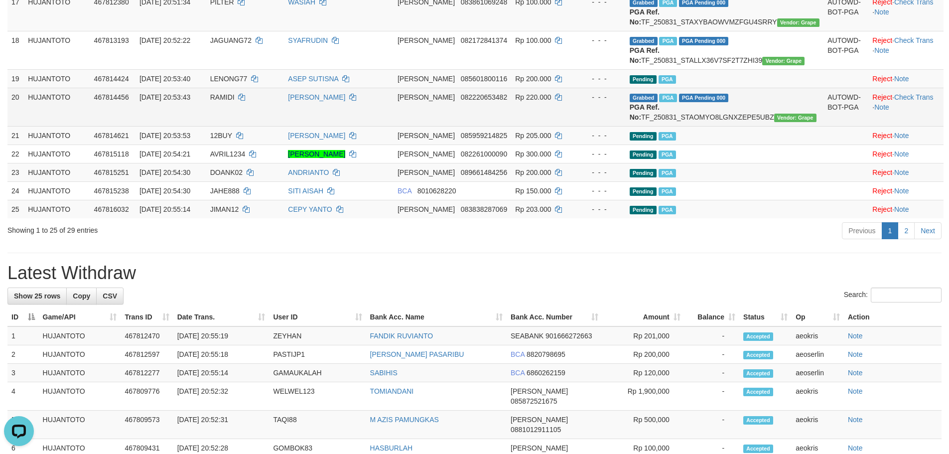
click at [915, 126] on td "Reject · Check Trans · Note" at bounding box center [905, 107] width 75 height 38
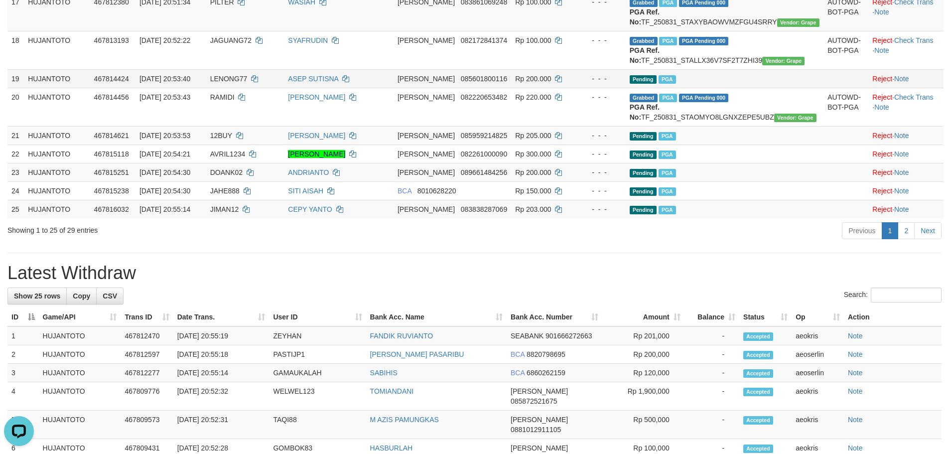
scroll to position [712, 0]
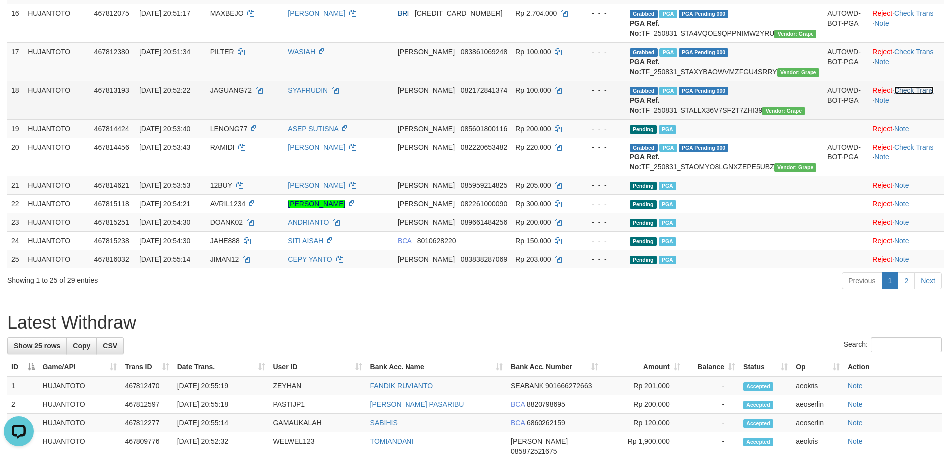
click at [902, 94] on link "Check Trans" at bounding box center [913, 90] width 39 height 8
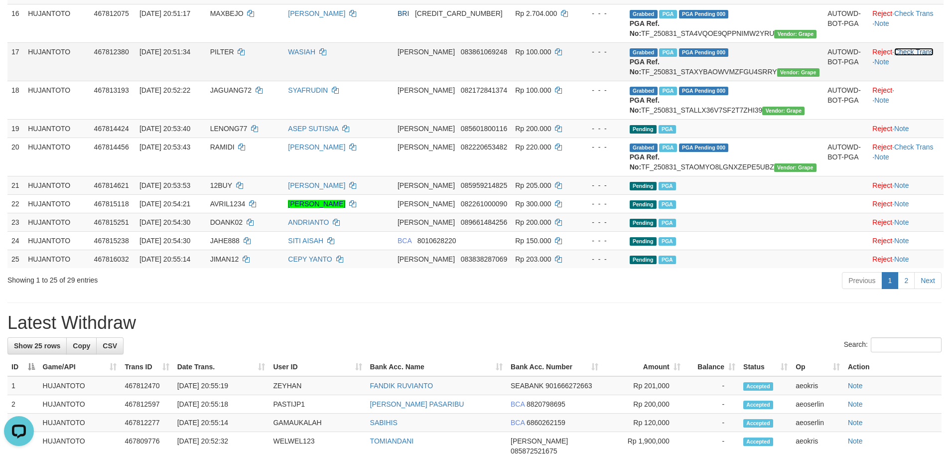
click at [916, 56] on link "Check Trans" at bounding box center [913, 52] width 39 height 8
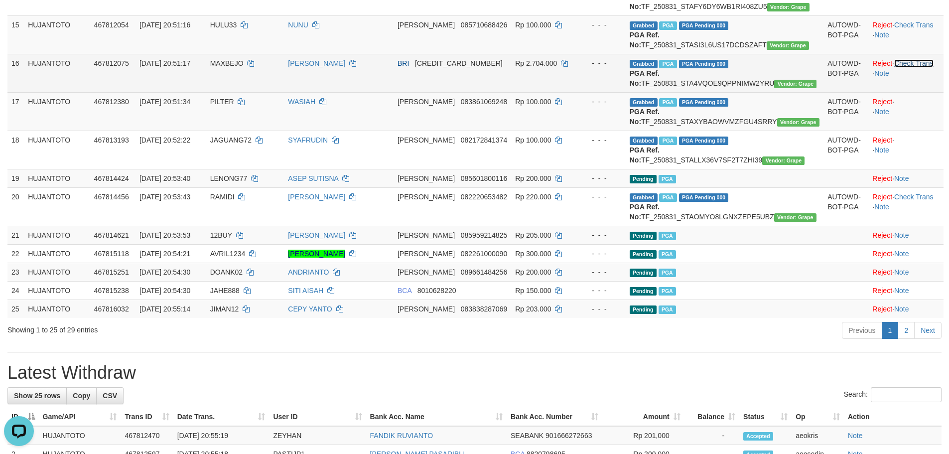
click at [907, 67] on link "Check Trans" at bounding box center [913, 63] width 39 height 8
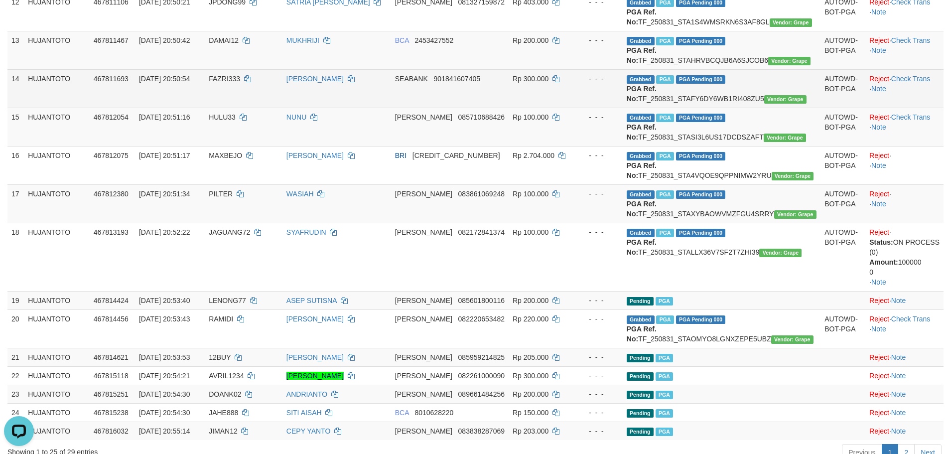
scroll to position [562, 0]
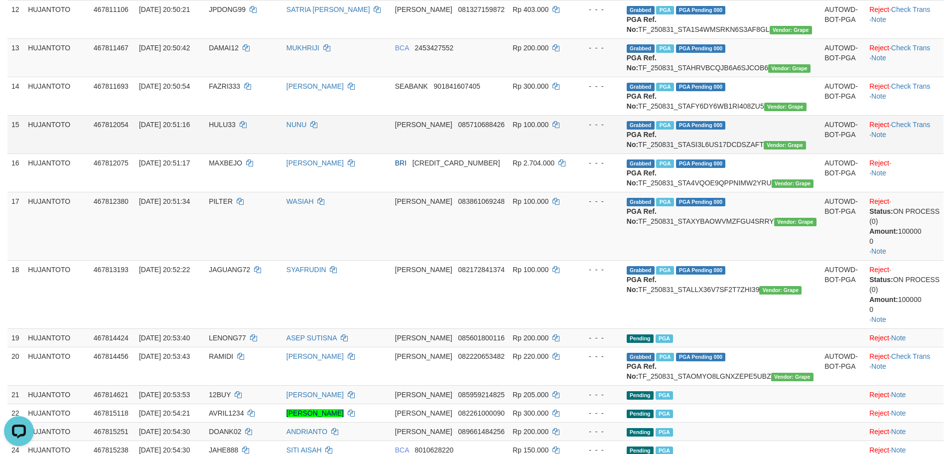
drag, startPoint x: 912, startPoint y: 247, endPoint x: 909, endPoint y: 227, distance: 20.2
click at [911, 153] on td "Reject · Check Trans · Note" at bounding box center [904, 134] width 78 height 38
drag, startPoint x: 911, startPoint y: 226, endPoint x: 913, endPoint y: 239, distance: 13.7
click at [911, 153] on td "Reject · Check Trans · Note" at bounding box center [904, 134] width 78 height 38
click at [914, 153] on td "Reject · Check Trans · Note" at bounding box center [904, 134] width 78 height 38
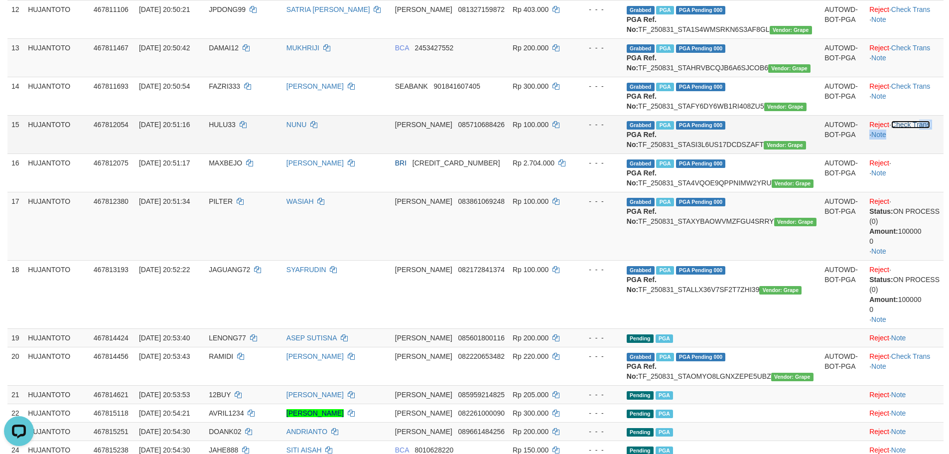
click at [913, 128] on link "Check Trans" at bounding box center [910, 125] width 39 height 8
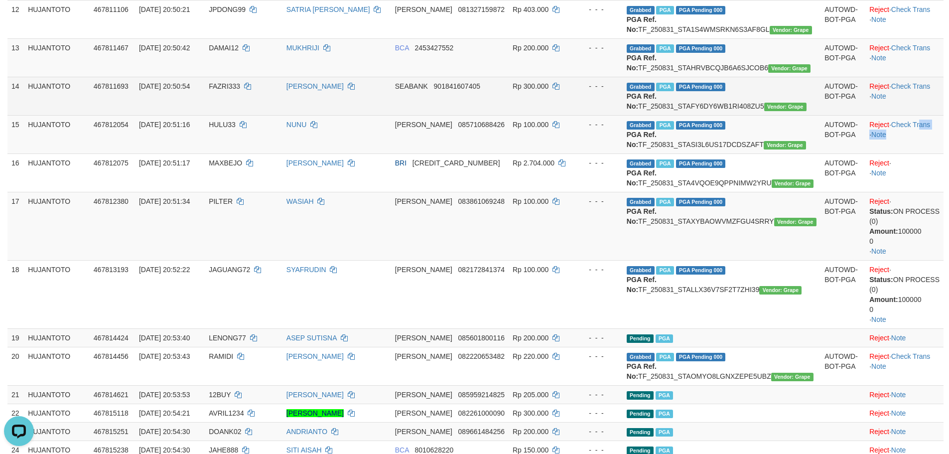
drag, startPoint x: 912, startPoint y: 234, endPoint x: 910, endPoint y: 214, distance: 19.5
click at [912, 153] on td "Reject · Check Trans · Note" at bounding box center [904, 134] width 78 height 38
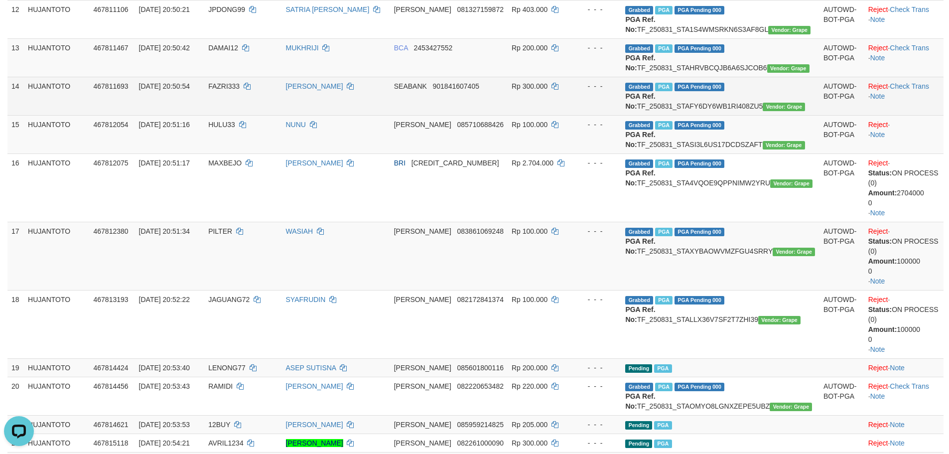
click at [903, 115] on td "Reject · Check Trans · Note" at bounding box center [903, 96] width 79 height 38
click at [903, 90] on link "Check Trans" at bounding box center [909, 86] width 39 height 8
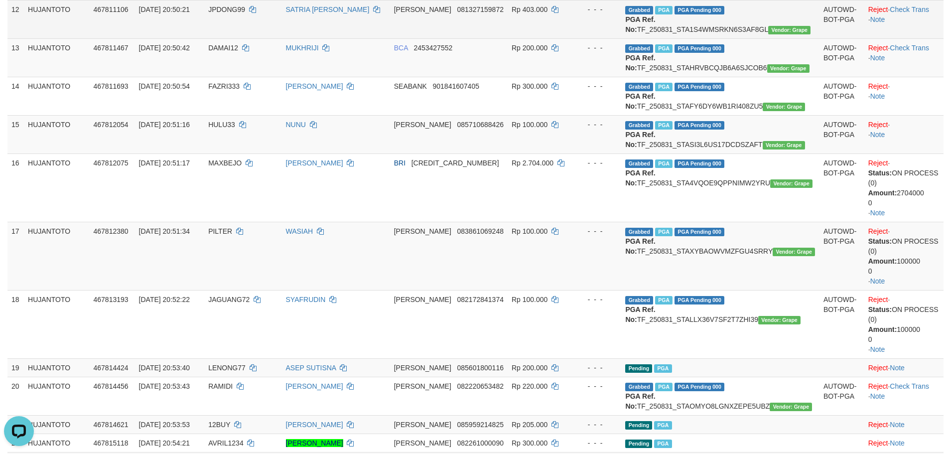
drag, startPoint x: 903, startPoint y: 184, endPoint x: 913, endPoint y: 125, distance: 60.6
click at [903, 115] on td "Reject · · Note" at bounding box center [903, 96] width 79 height 38
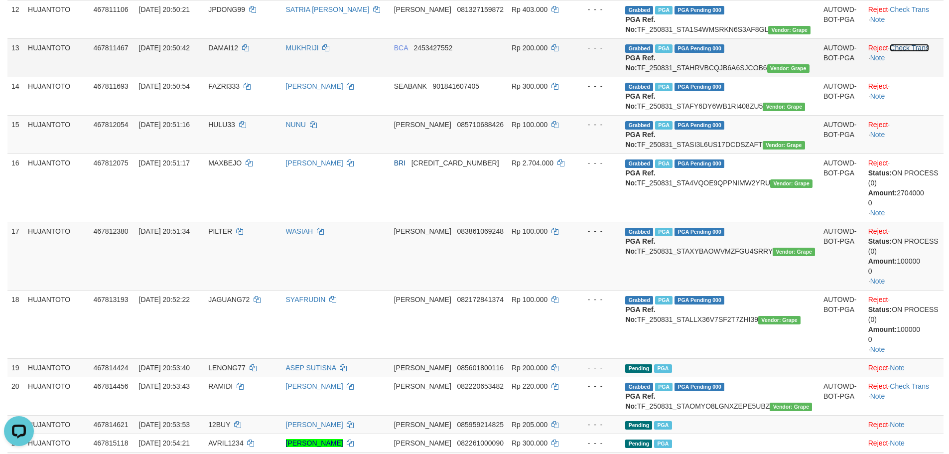
click at [911, 52] on link "Check Trans" at bounding box center [909, 48] width 39 height 8
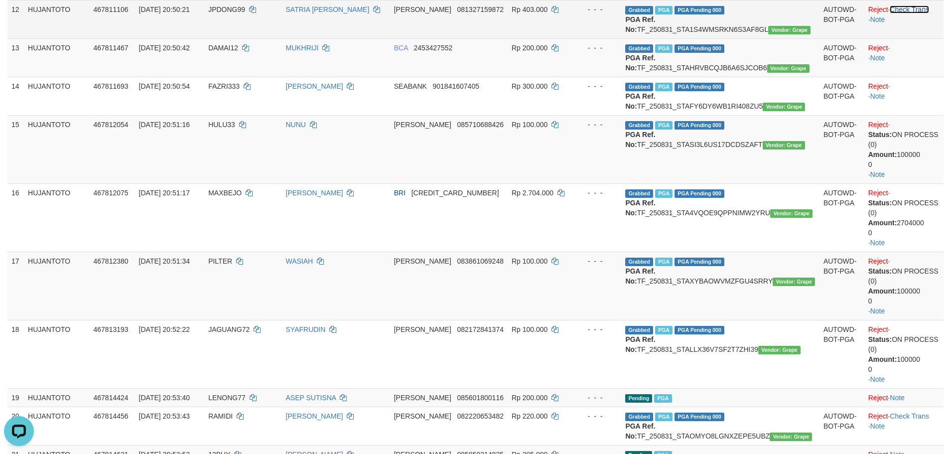
click at [911, 13] on link "Check Trans" at bounding box center [909, 9] width 39 height 8
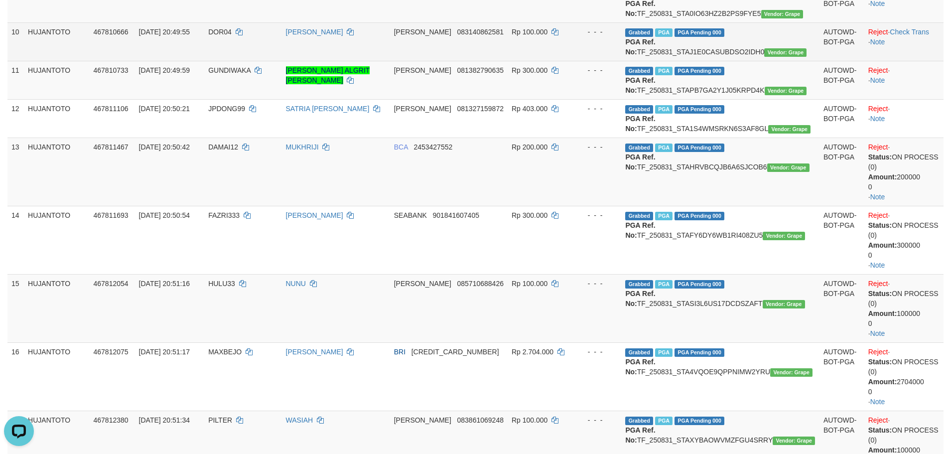
scroll to position [463, 0]
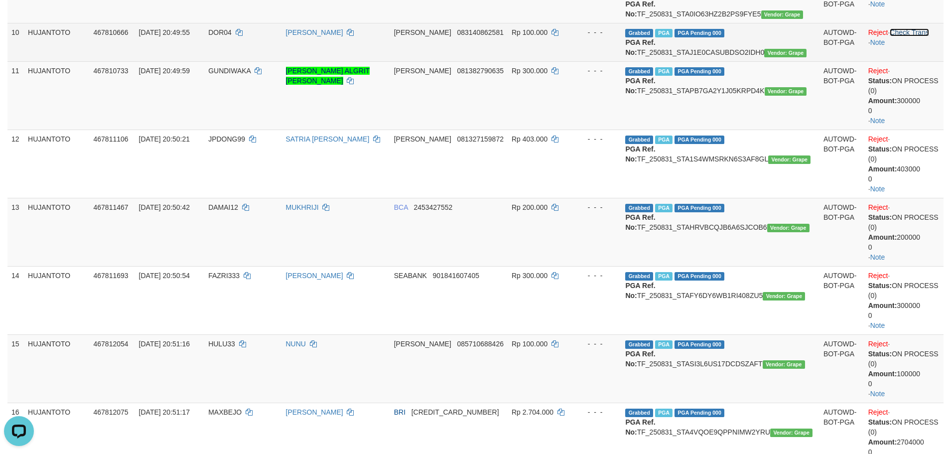
click at [917, 36] on link "Check Trans" at bounding box center [909, 32] width 39 height 8
click at [915, 61] on td "Reject · · Note" at bounding box center [903, 42] width 79 height 38
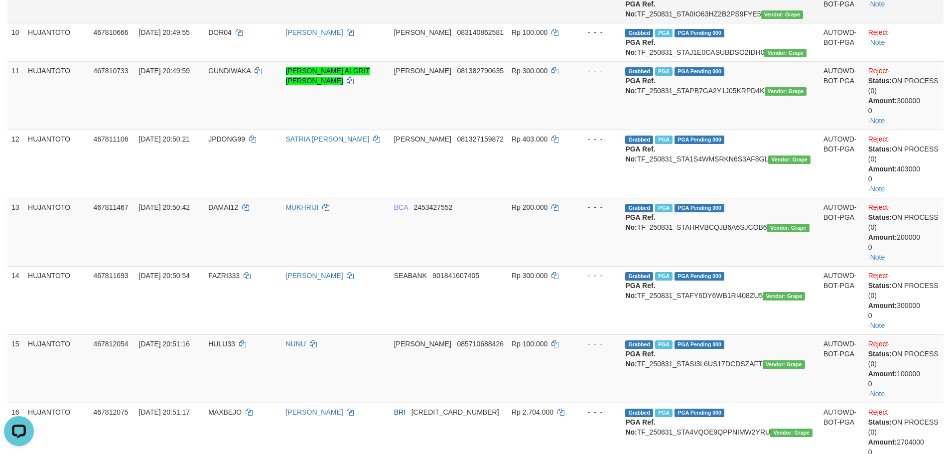
click at [915, 81] on tbody "1 HUJANTOTO 467340937 31/08/2025 07:05:41 YUNI99 KOMANG YUNI ARSINI SUDAH BUAT …" at bounding box center [475, 224] width 936 height 1063
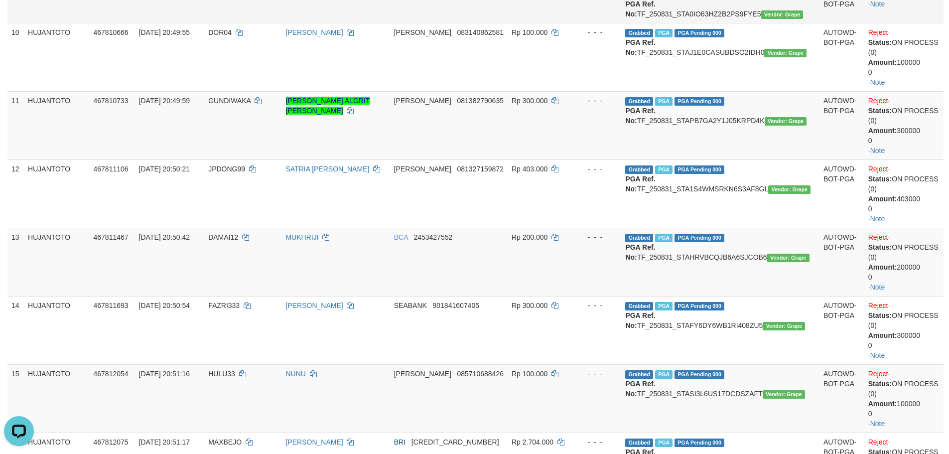
click at [905, 23] on td "Reject · Check Trans · Note" at bounding box center [903, 4] width 79 height 38
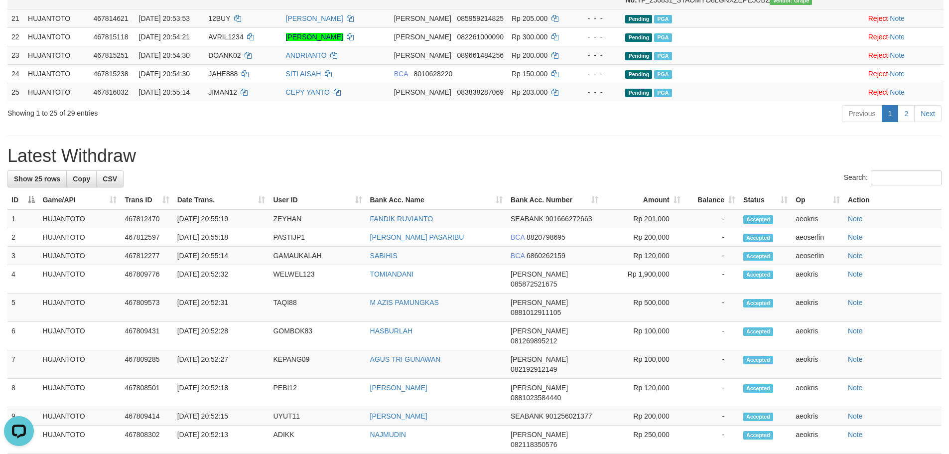
scroll to position [1060, 0]
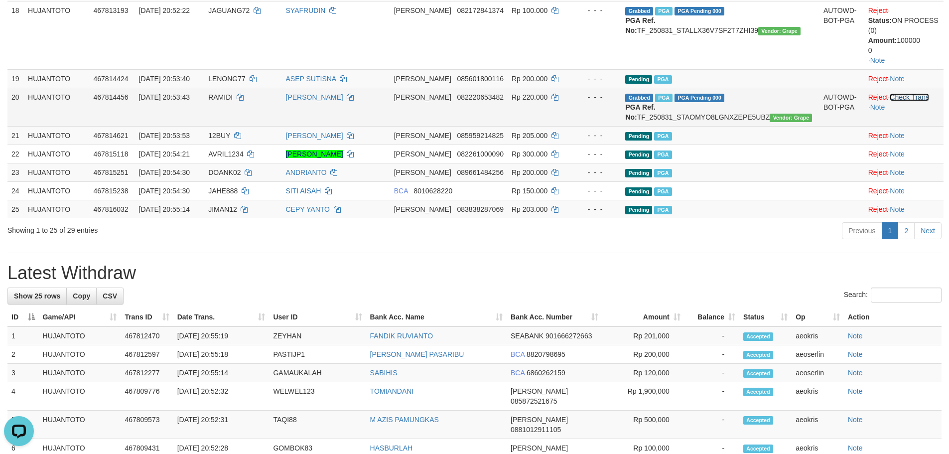
click at [921, 101] on link "Check Trans" at bounding box center [909, 97] width 39 height 8
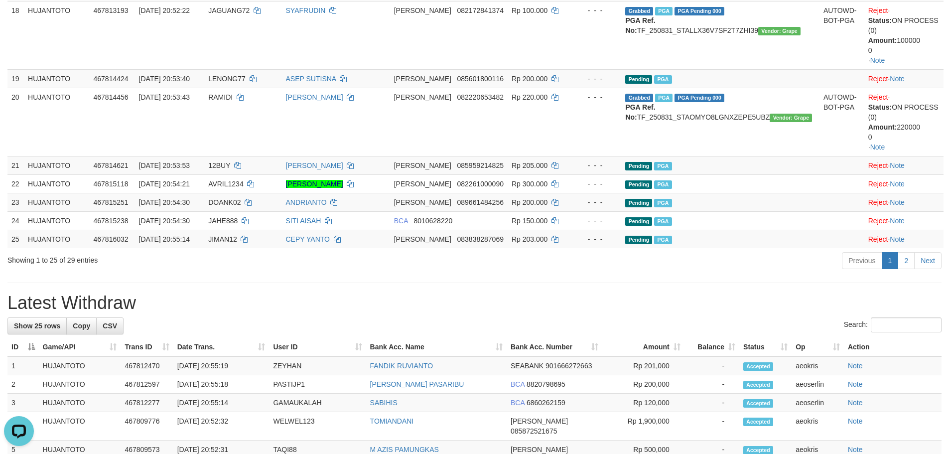
drag, startPoint x: 551, startPoint y: 345, endPoint x: 571, endPoint y: 321, distance: 31.1
click at [553, 313] on h1 "Latest Withdraw" at bounding box center [474, 303] width 934 height 20
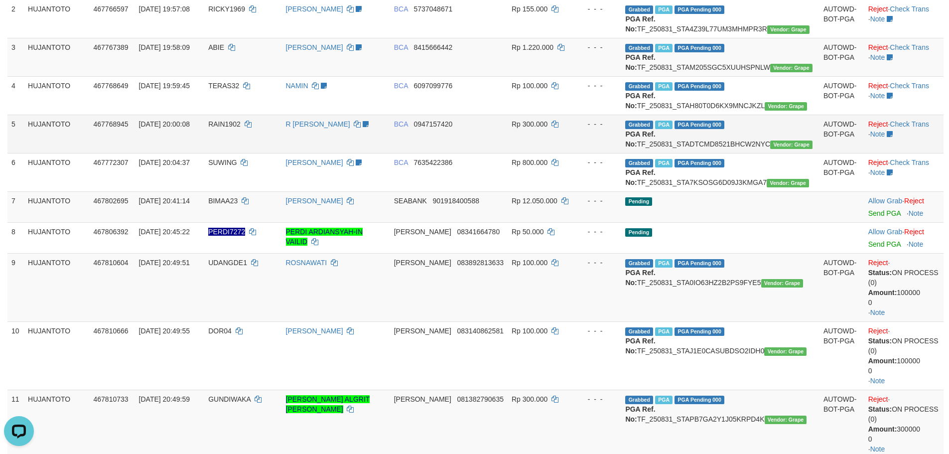
scroll to position [164, 0]
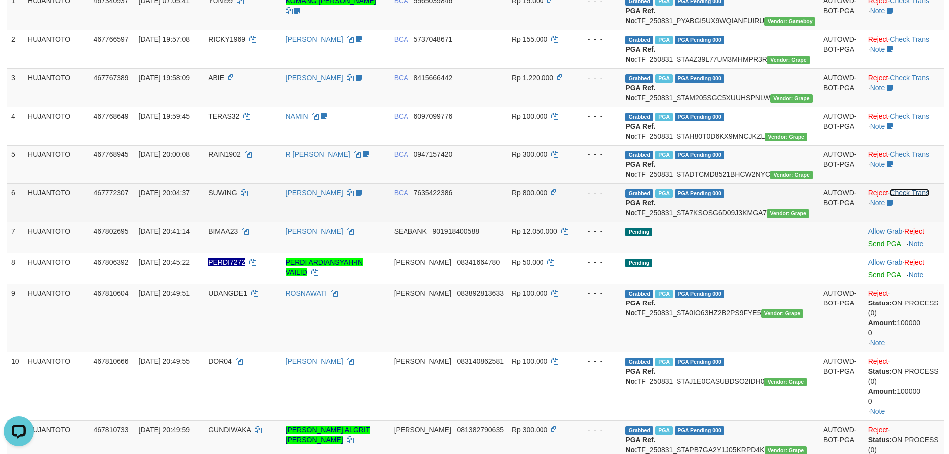
click at [899, 197] on link "Check Trans" at bounding box center [909, 193] width 39 height 8
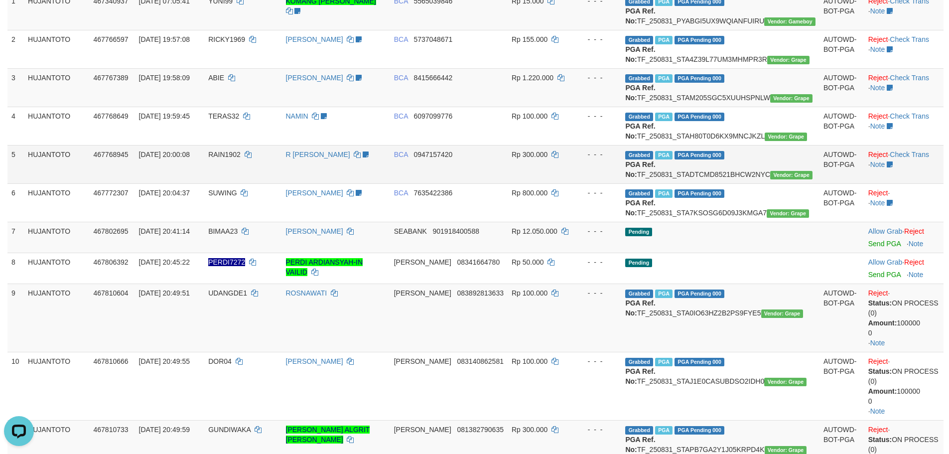
click at [911, 175] on td "Reject · Check Trans · Note" at bounding box center [903, 164] width 79 height 38
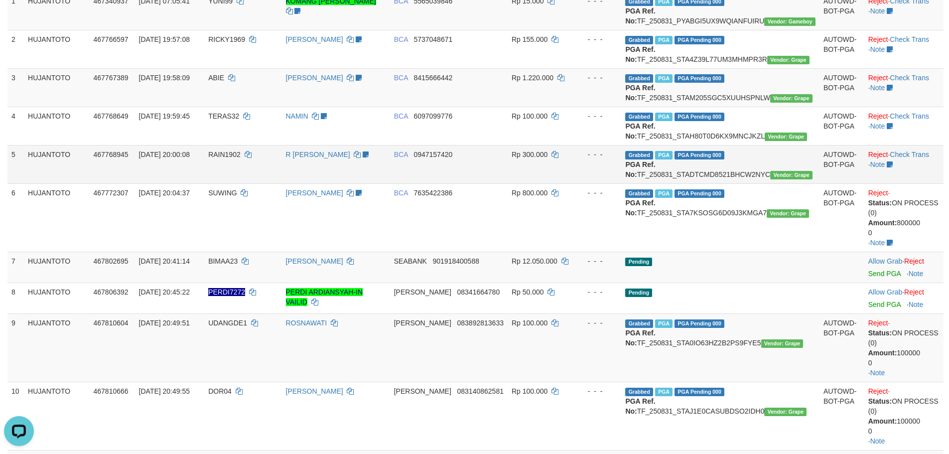
click at [906, 183] on td "Reject · Check Trans · Note" at bounding box center [903, 164] width 79 height 38
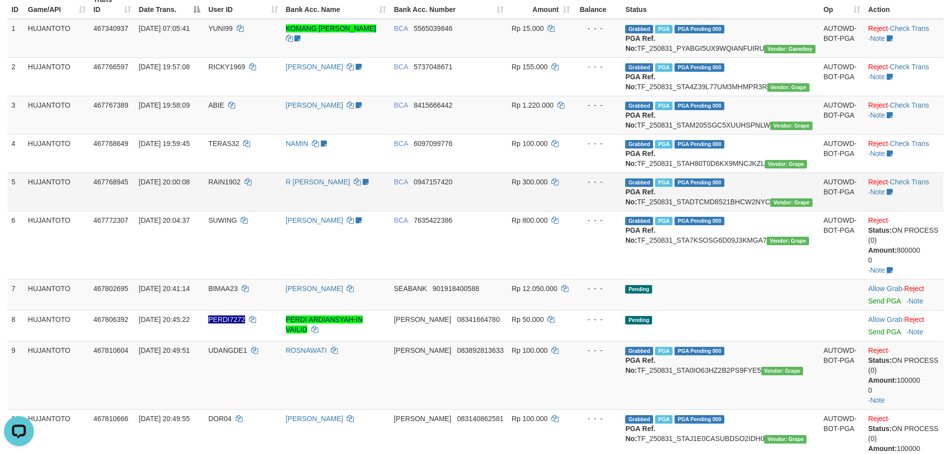
scroll to position [114, 0]
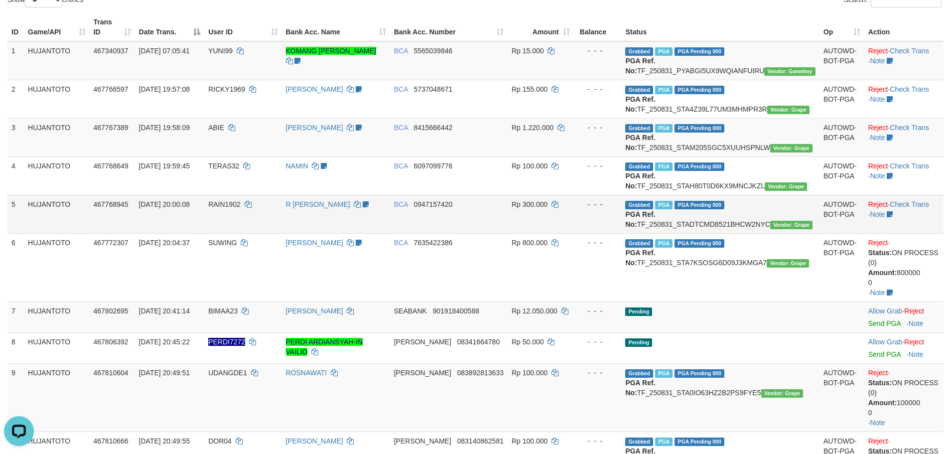
click at [907, 228] on td "Reject · Check Trans · Note" at bounding box center [903, 214] width 79 height 38
click at [907, 208] on link "Check Trans" at bounding box center [909, 204] width 39 height 8
click at [907, 232] on td "Reject · Check Trans · Note" at bounding box center [903, 214] width 79 height 38
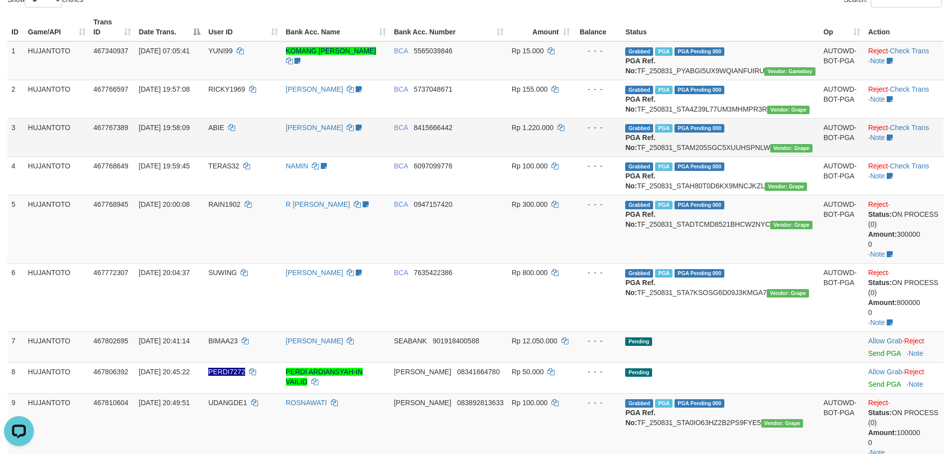
drag, startPoint x: 911, startPoint y: 169, endPoint x: 912, endPoint y: 192, distance: 23.4
click at [912, 156] on td "Reject · Check Trans · Note" at bounding box center [903, 137] width 79 height 38
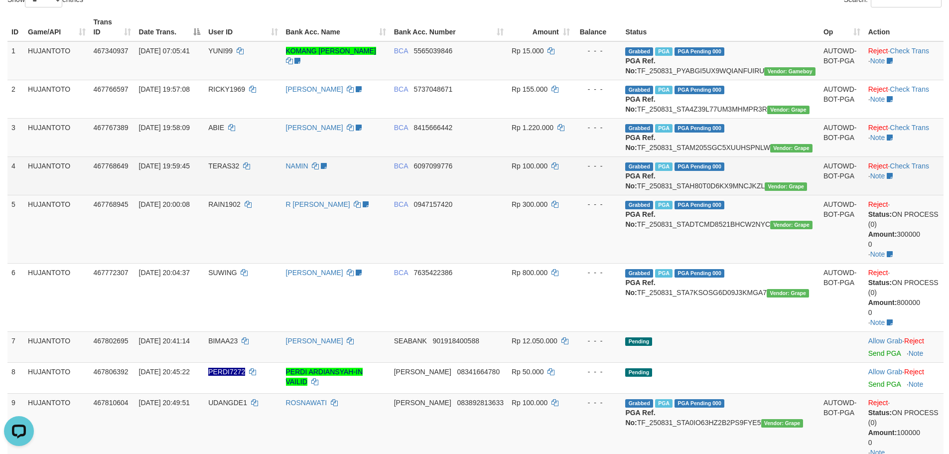
drag, startPoint x: 912, startPoint y: 192, endPoint x: 912, endPoint y: 183, distance: 9.5
click at [912, 191] on td "Reject · Check Trans · Note" at bounding box center [903, 175] width 79 height 38
click at [912, 170] on link "Check Trans" at bounding box center [909, 166] width 39 height 8
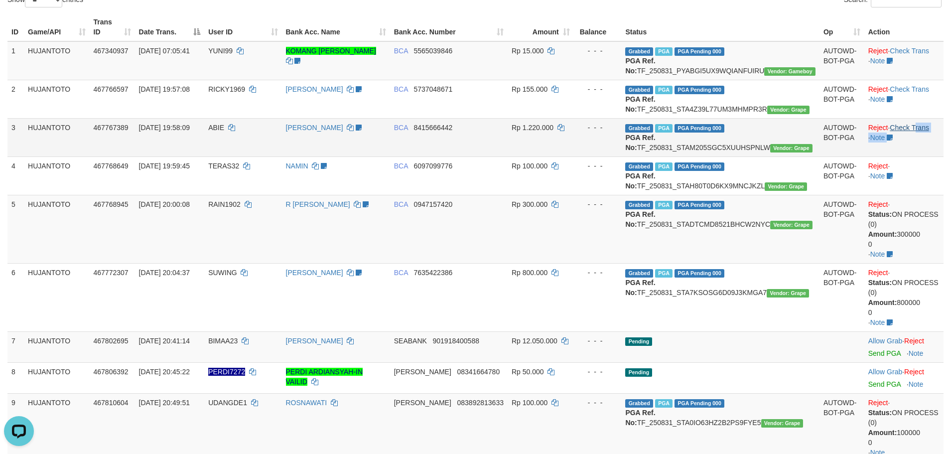
click at [912, 139] on td "Reject · Check Trans · Note" at bounding box center [903, 137] width 79 height 38
click at [914, 131] on link "Check Trans" at bounding box center [909, 128] width 39 height 8
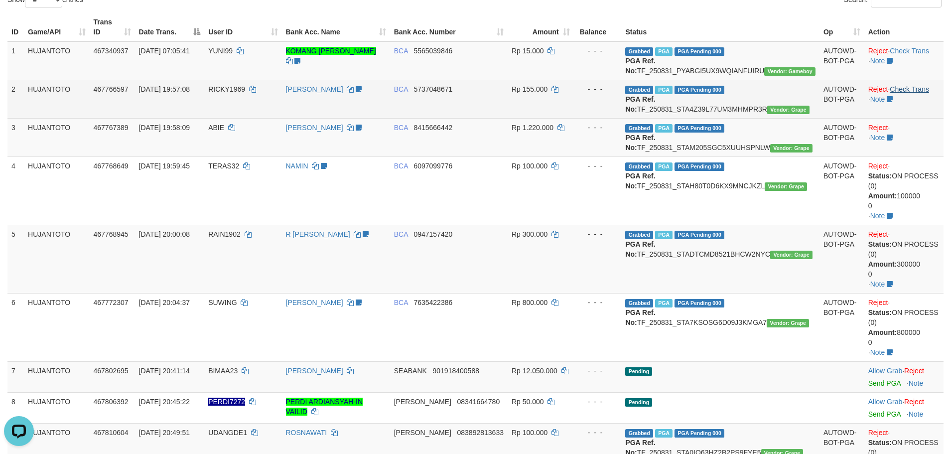
click at [923, 97] on td "Reject · Check Trans · Note" at bounding box center [903, 99] width 79 height 38
click at [921, 91] on link "Check Trans" at bounding box center [909, 89] width 39 height 8
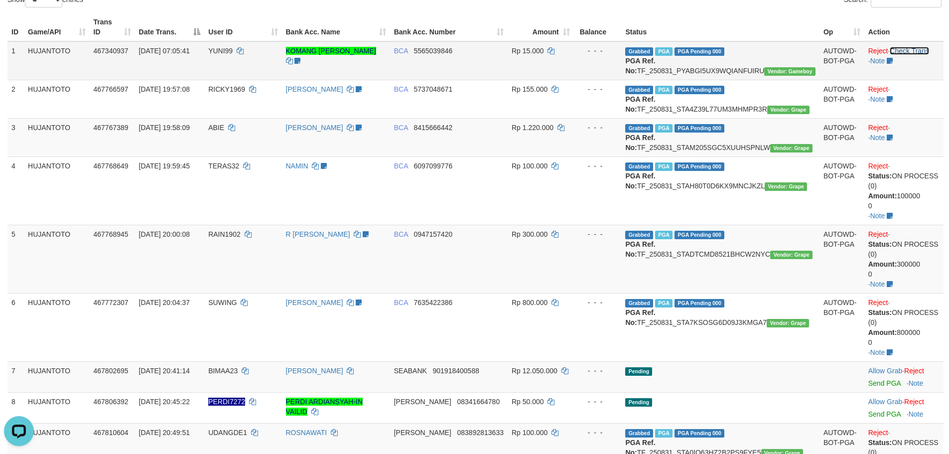
click at [912, 47] on link "Check Trans" at bounding box center [909, 51] width 39 height 8
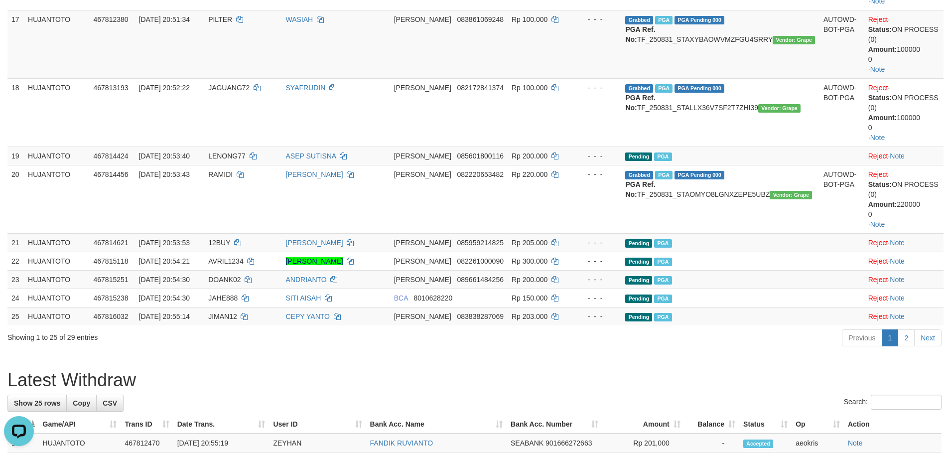
scroll to position [1260, 0]
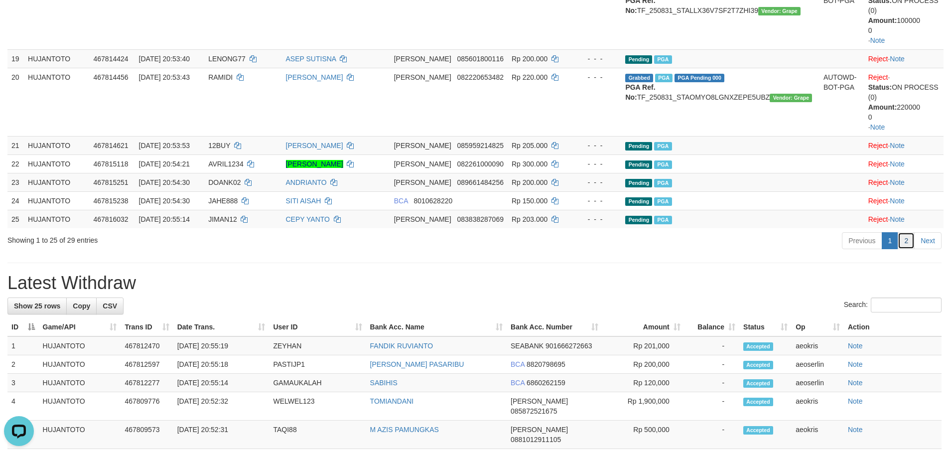
click at [904, 234] on link "2" at bounding box center [905, 240] width 17 height 17
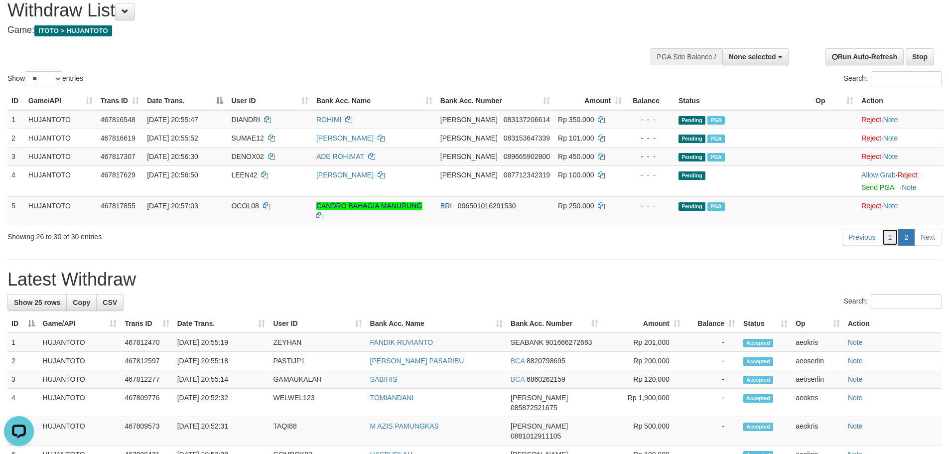
drag, startPoint x: 895, startPoint y: 229, endPoint x: 887, endPoint y: 228, distance: 9.0
click at [895, 229] on link "1" at bounding box center [890, 237] width 17 height 17
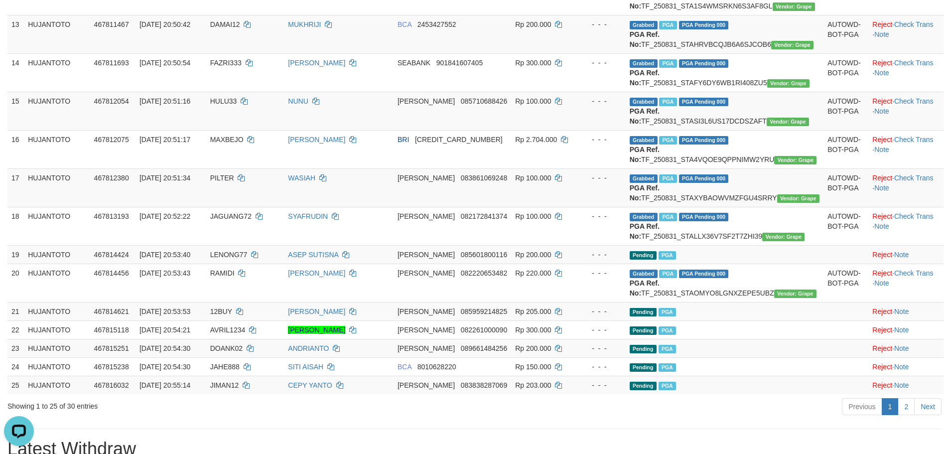
scroll to position [526, 0]
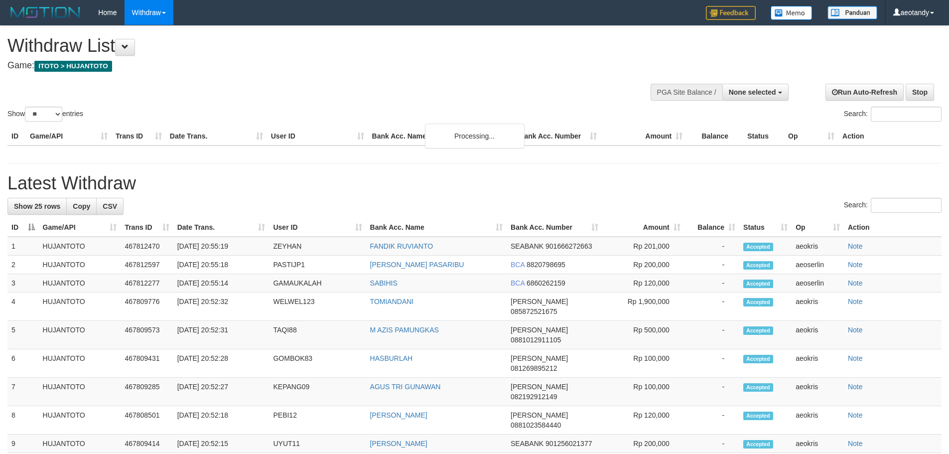
select select
select select "**"
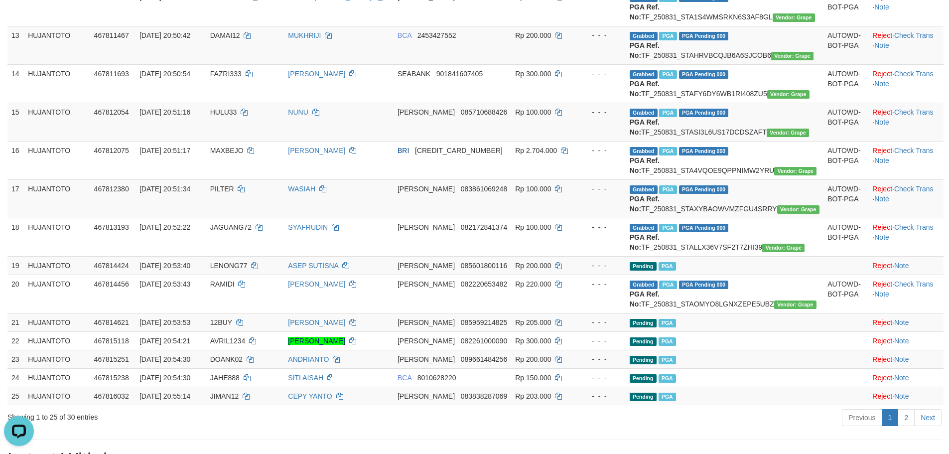
scroll to position [626, 0]
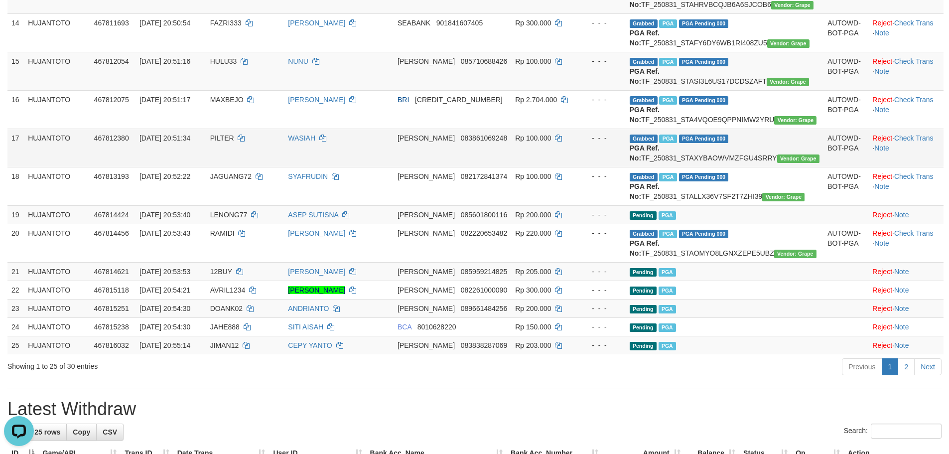
click at [563, 167] on td "Rp 100.000" at bounding box center [544, 147] width 67 height 38
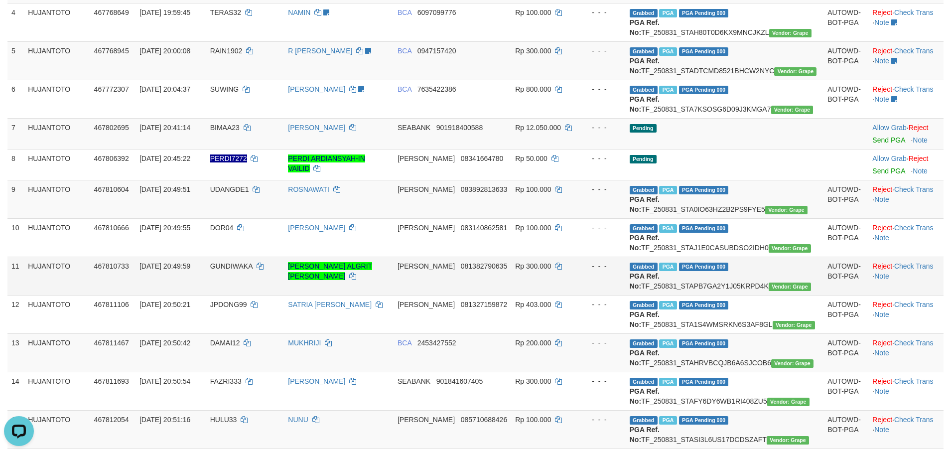
scroll to position [128, 0]
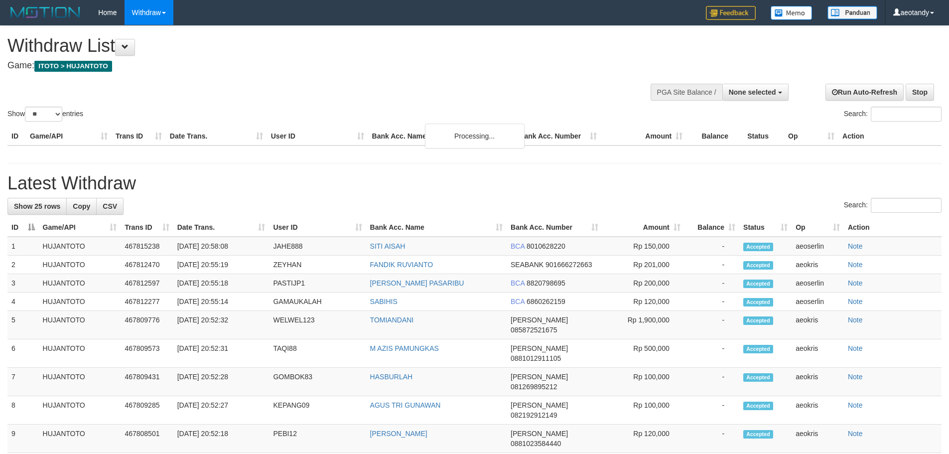
select select
select select "**"
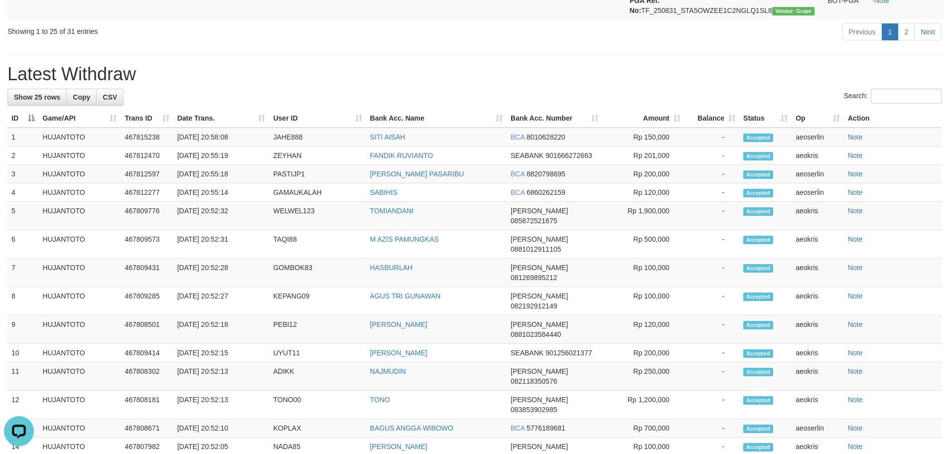
scroll to position [1148, 0]
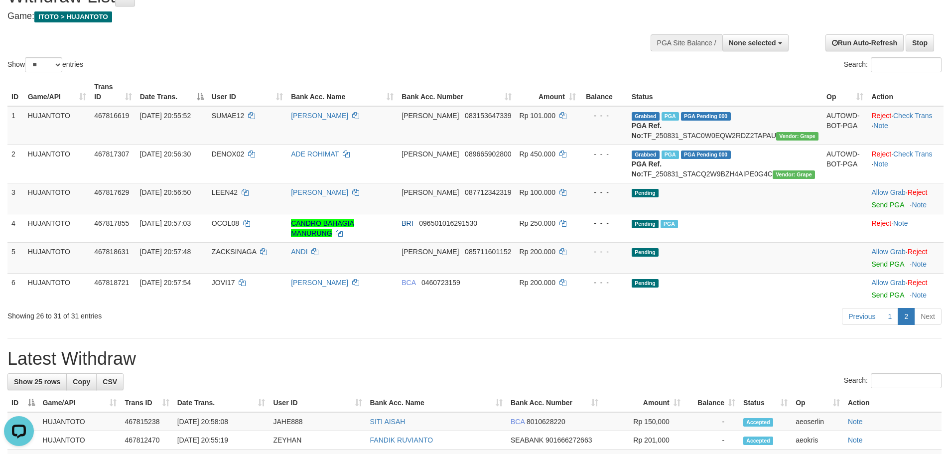
scroll to position [0, 0]
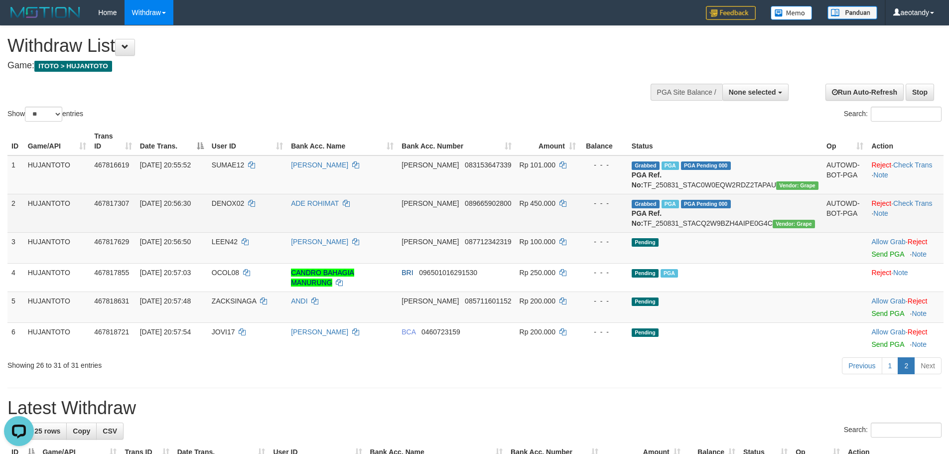
click at [565, 232] on td "Rp 450.000" at bounding box center [547, 213] width 64 height 38
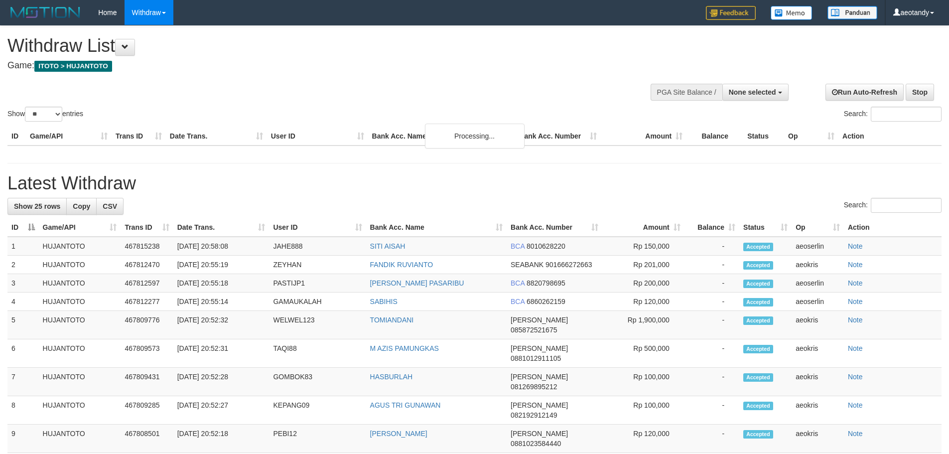
select select
select select "**"
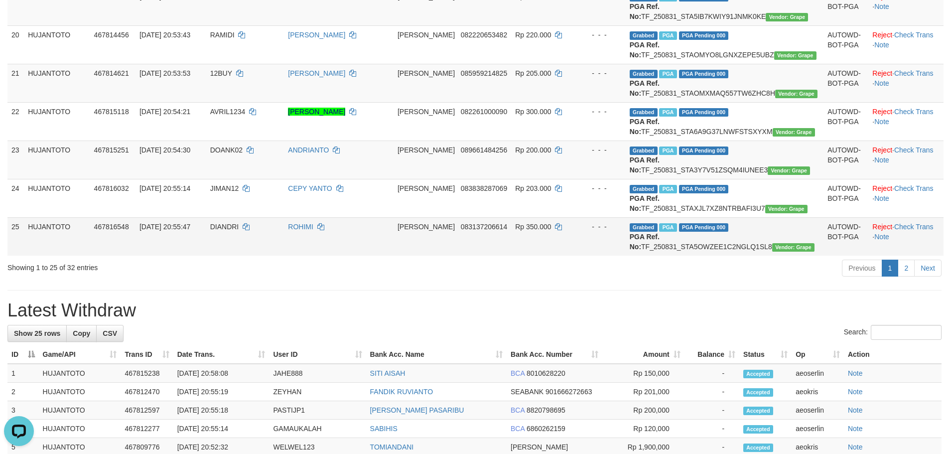
scroll to position [996, 0]
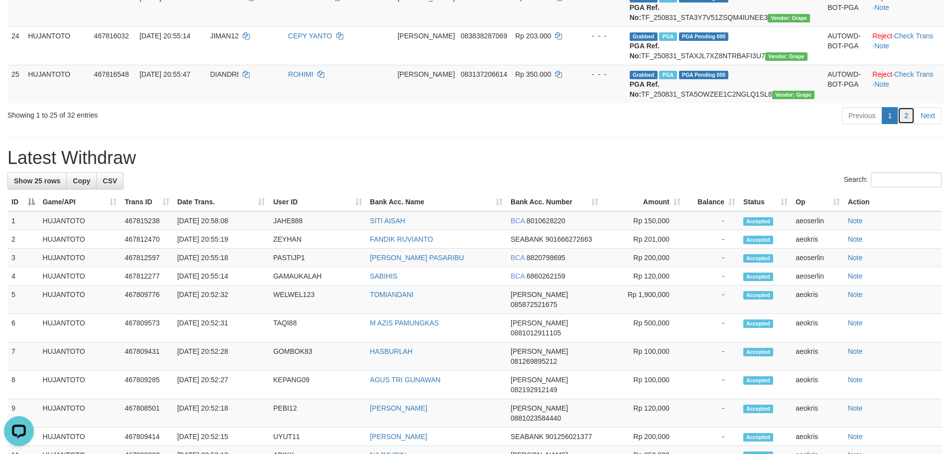
click at [900, 124] on link "2" at bounding box center [905, 115] width 17 height 17
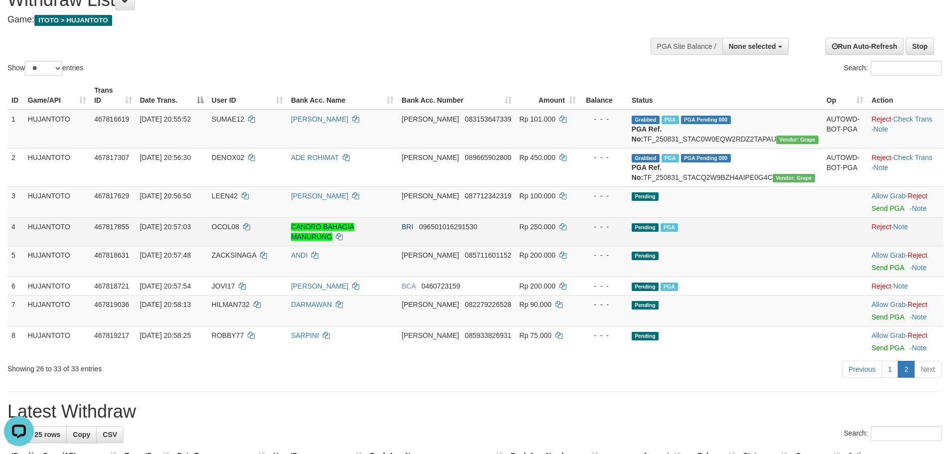
scroll to position [0, 0]
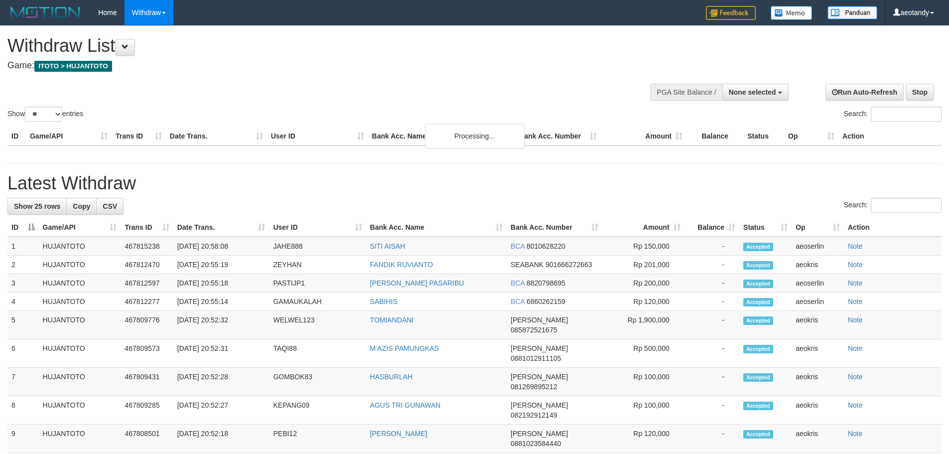
select select
select select "**"
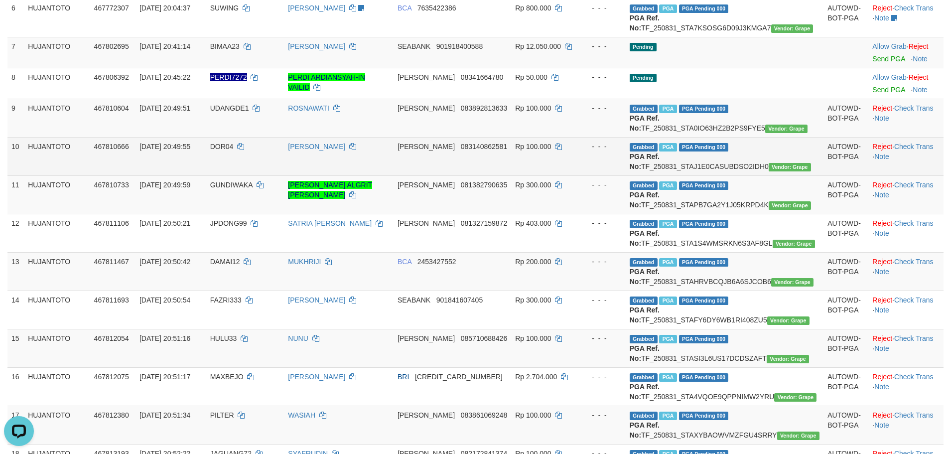
click at [393, 175] on td "[PERSON_NAME]" at bounding box center [339, 156] width 110 height 38
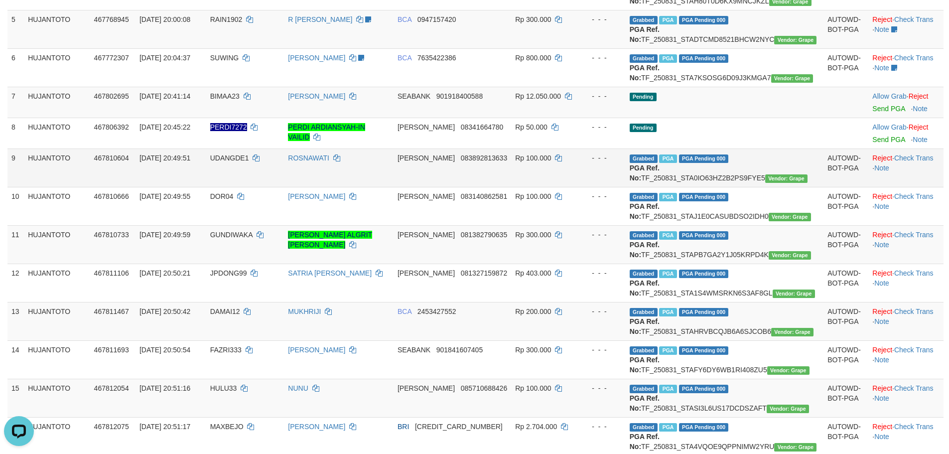
click at [206, 187] on td "[DATE] 20:49:51" at bounding box center [170, 167] width 71 height 38
click at [249, 162] on span "UDANGDE1" at bounding box center [229, 158] width 39 height 8
copy td "UDANGDE1"
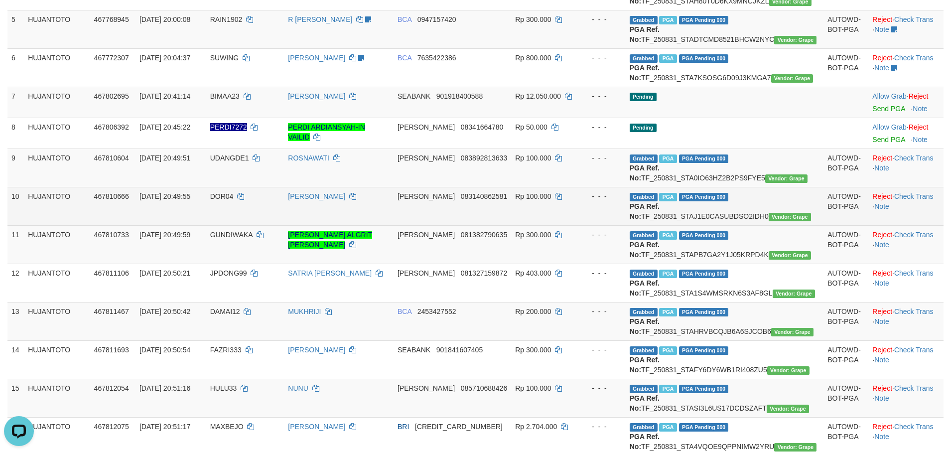
click at [232, 225] on td "DOR04" at bounding box center [245, 206] width 78 height 38
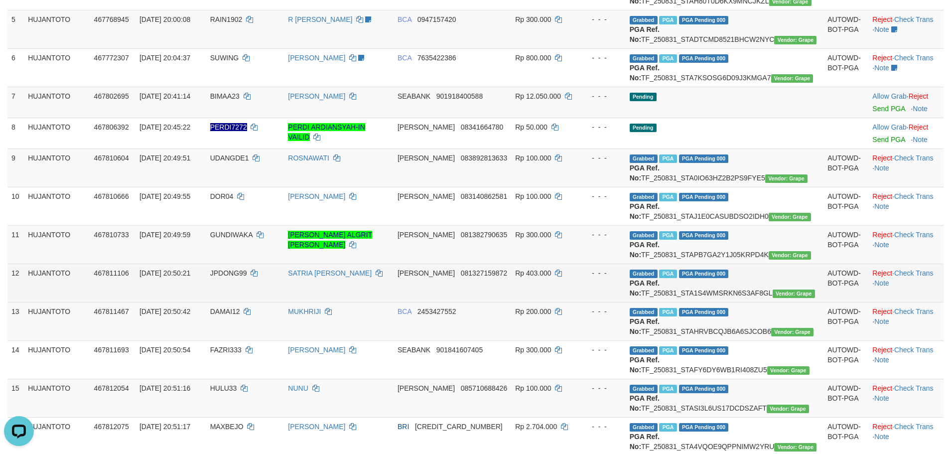
click at [566, 302] on td "Rp 403.000" at bounding box center [544, 282] width 67 height 38
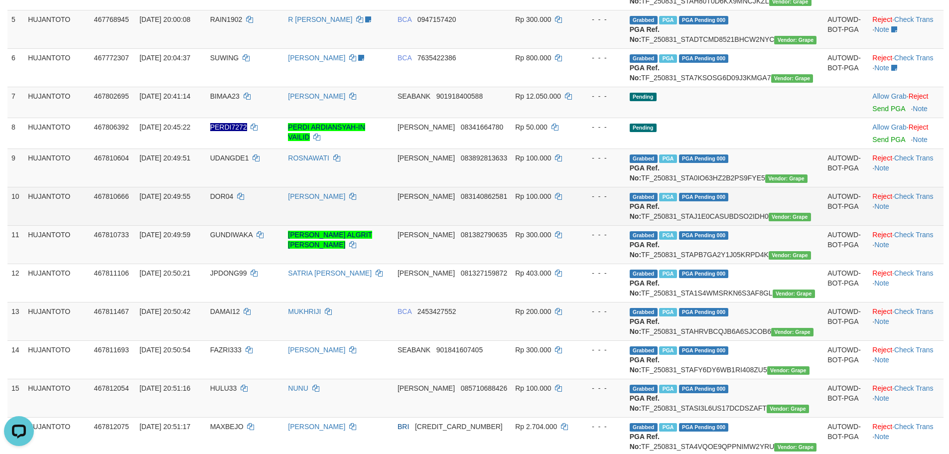
click at [206, 225] on td "[DATE] 20:49:55" at bounding box center [170, 206] width 71 height 38
click at [237, 225] on td "DOR04" at bounding box center [245, 206] width 78 height 38
copy td "DOR04"
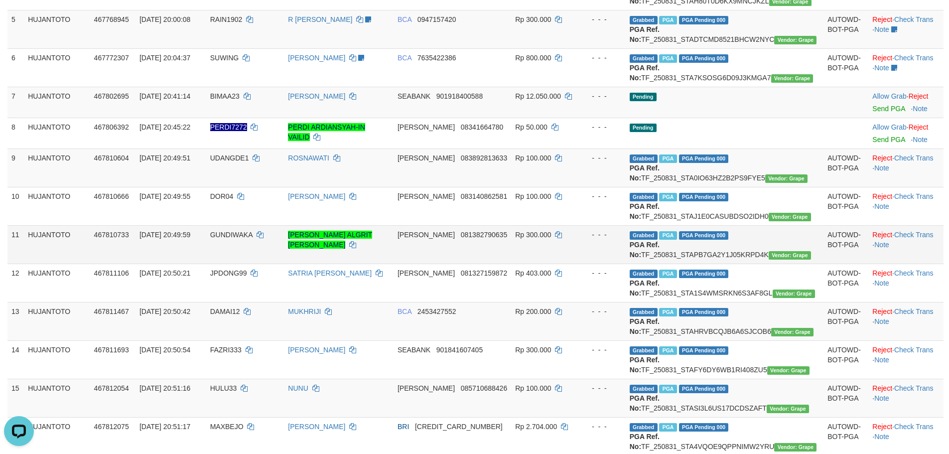
click at [247, 239] on span "GUNDIWAKA" at bounding box center [231, 235] width 42 height 8
copy td "GUNDIWAKA"
click at [247, 239] on span "GUNDIWAKA" at bounding box center [231, 235] width 42 height 8
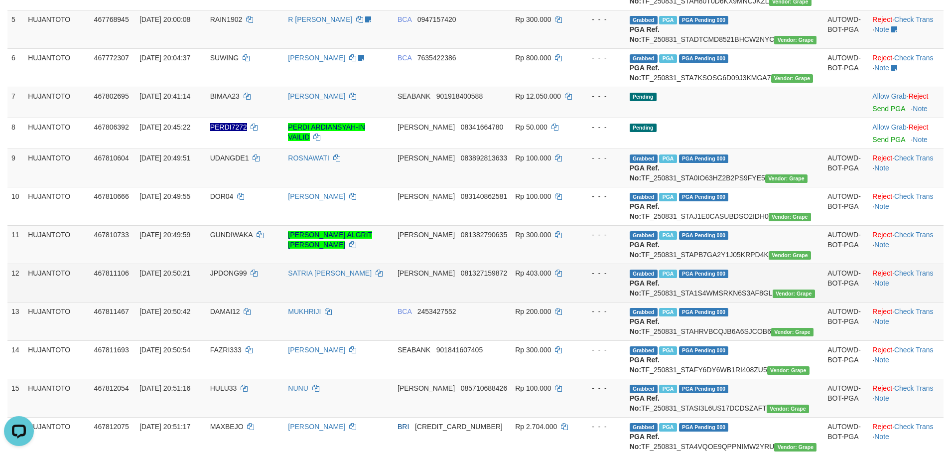
click at [247, 277] on span "JPDONG99" at bounding box center [228, 273] width 37 height 8
copy td "JPDONG99"
click at [247, 277] on span "JPDONG99" at bounding box center [228, 273] width 37 height 8
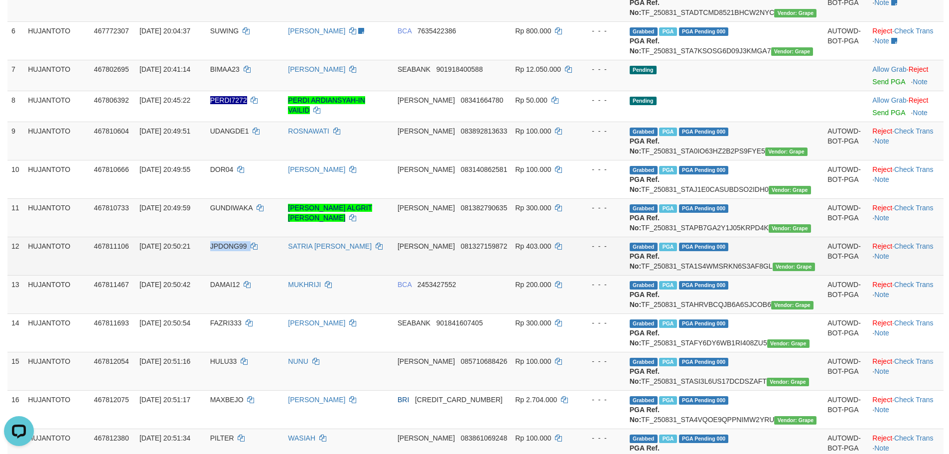
scroll to position [349, 0]
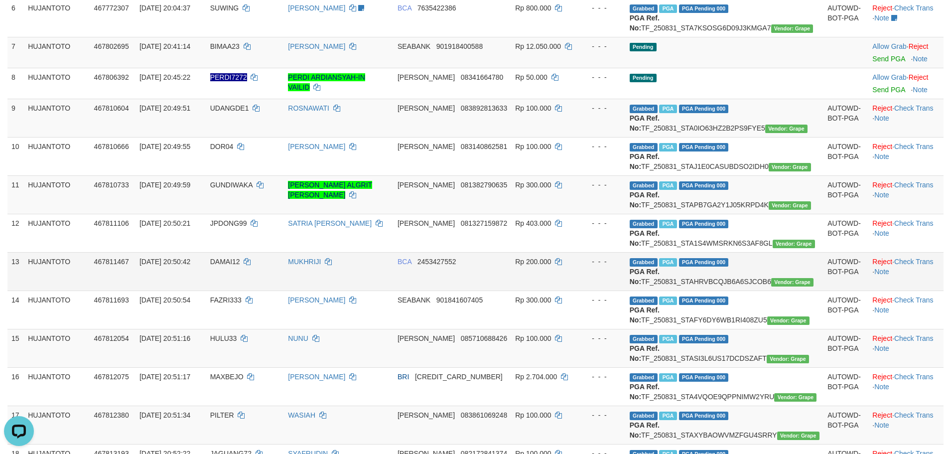
click at [244, 290] on td "DAMAI12" at bounding box center [245, 271] width 78 height 38
copy td "DAMAI12"
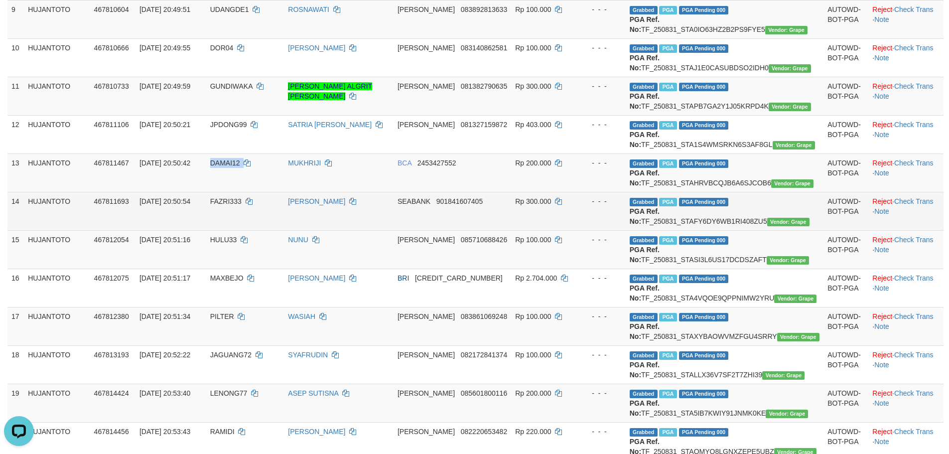
scroll to position [448, 0]
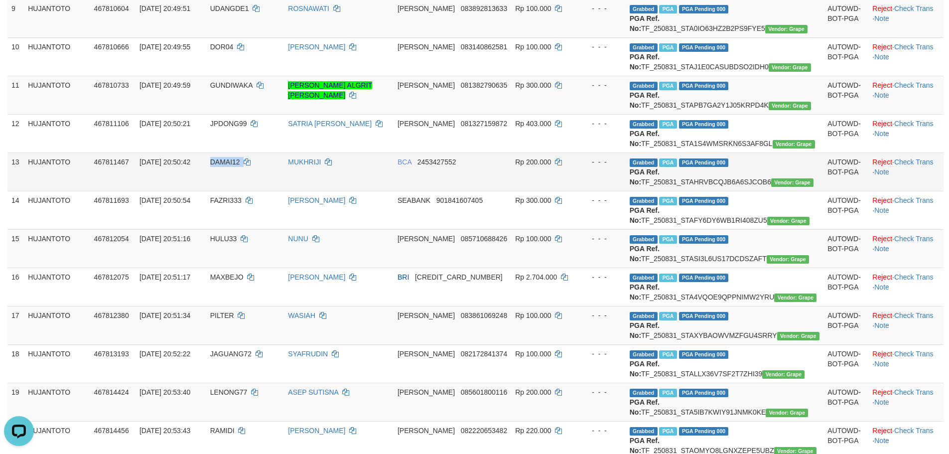
click at [236, 191] on td "DAMAI12" at bounding box center [245, 171] width 78 height 38
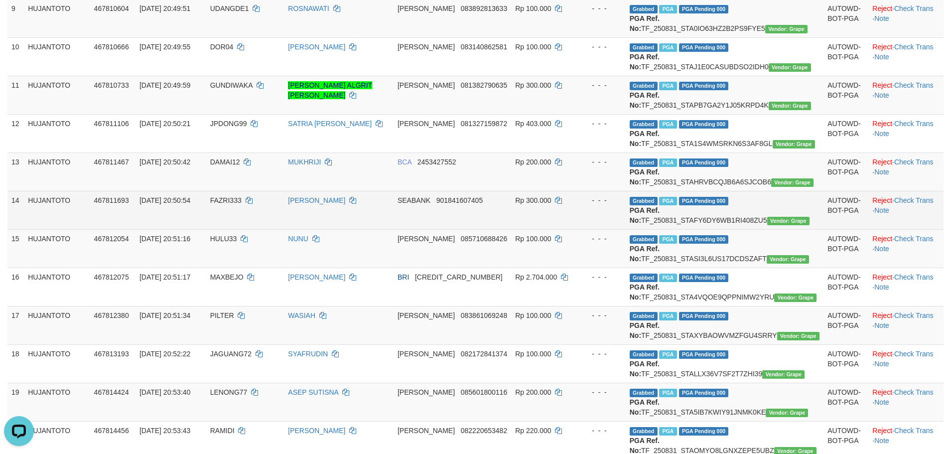
click at [242, 204] on span "FAZRI333" at bounding box center [225, 200] width 31 height 8
copy td "FAZRI333"
click at [242, 204] on span "FAZRI333" at bounding box center [225, 200] width 31 height 8
click at [240, 229] on td "FAZRI333" at bounding box center [245, 210] width 78 height 38
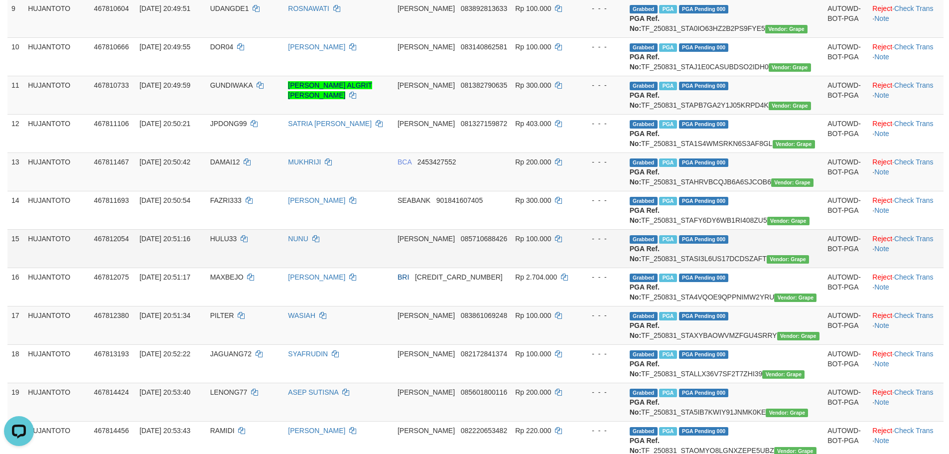
click at [237, 243] on span "HULU33" at bounding box center [223, 239] width 27 height 8
copy td "HULU33"
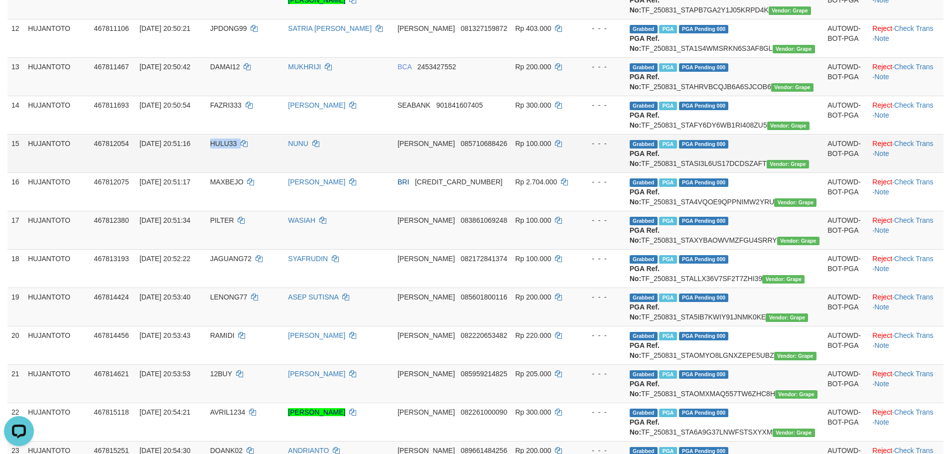
scroll to position [548, 0]
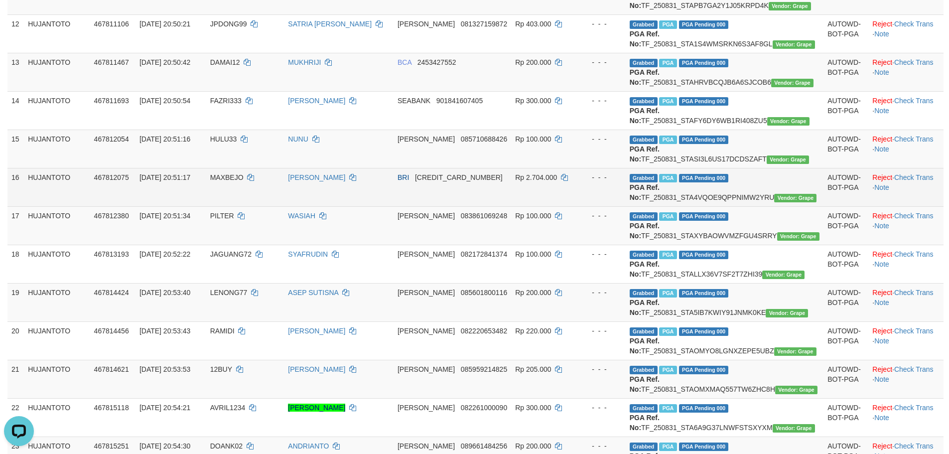
click at [236, 181] on span "MAXBEJO" at bounding box center [226, 177] width 33 height 8
copy td "MAXBEJO"
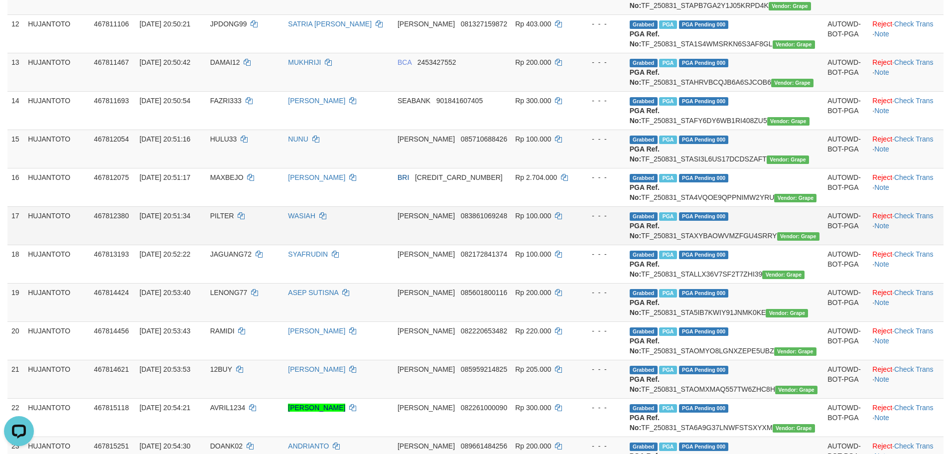
click at [234, 220] on span "PILTER" at bounding box center [222, 216] width 24 height 8
copy td "PILTER"
click at [234, 220] on span "PILTER" at bounding box center [222, 216] width 24 height 8
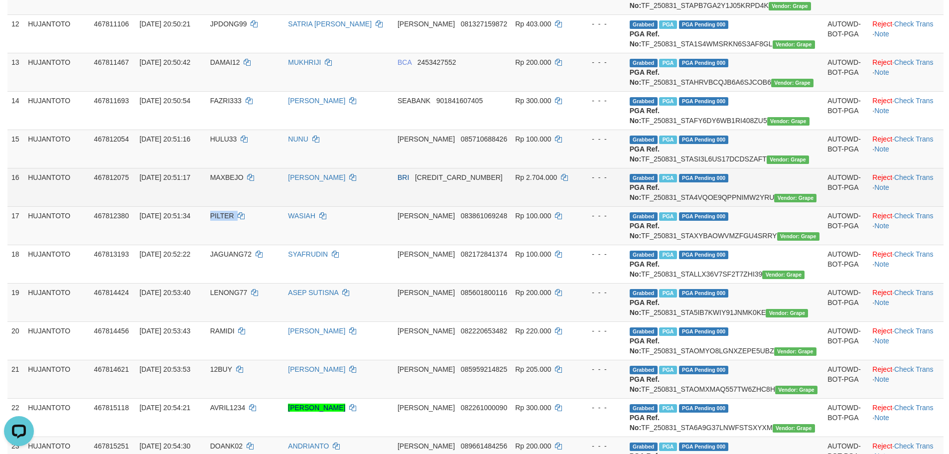
scroll to position [598, 0]
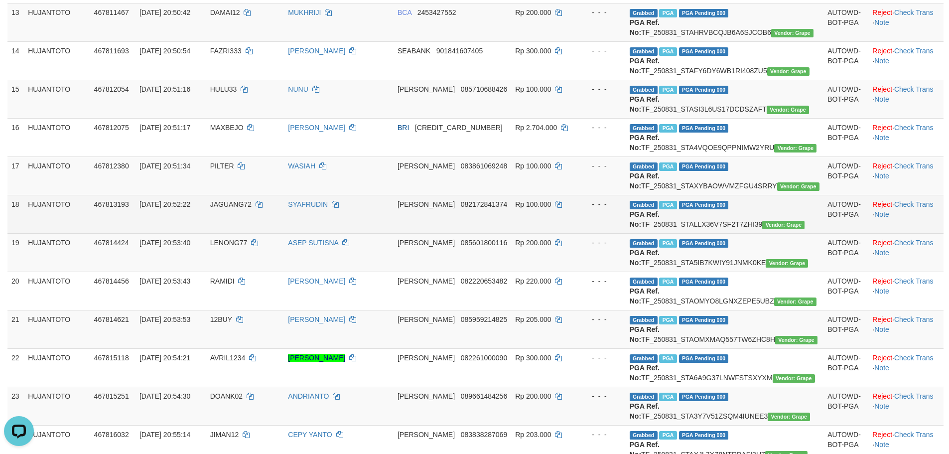
click at [252, 208] on span "JAGUANG72" at bounding box center [230, 204] width 41 height 8
copy td "JAGUANG72"
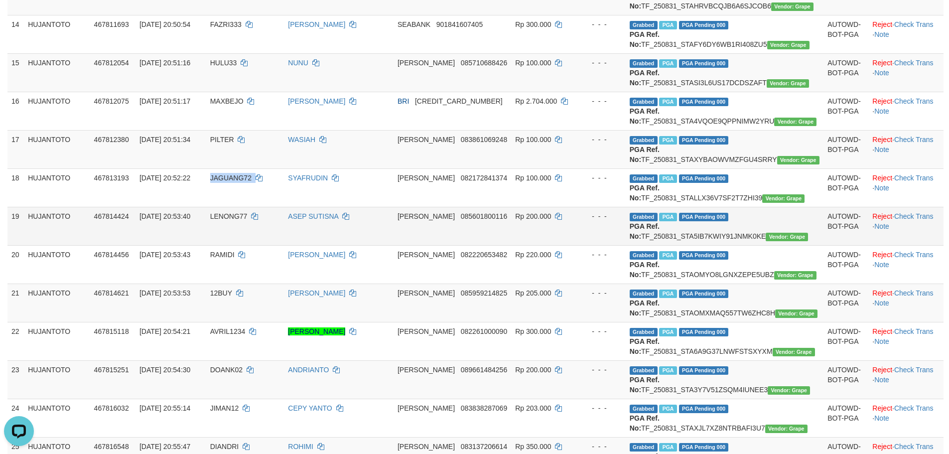
scroll to position [647, 0]
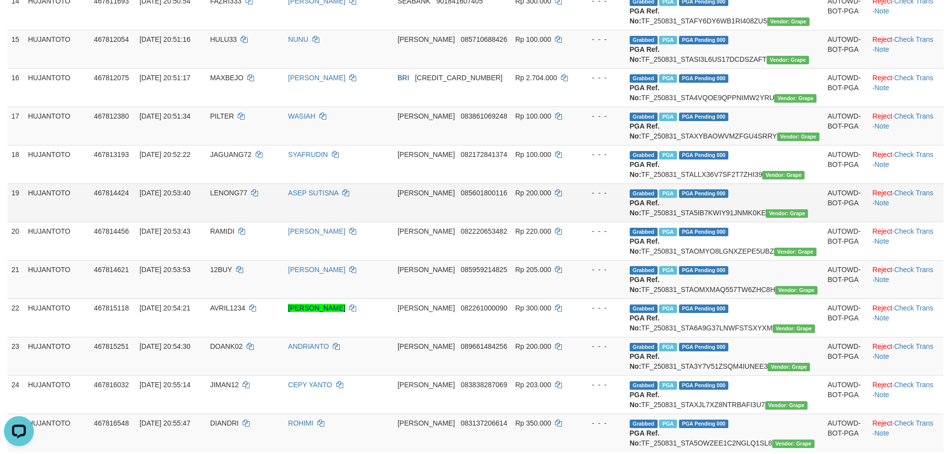
click at [248, 197] on span "LENONG77" at bounding box center [228, 193] width 37 height 8
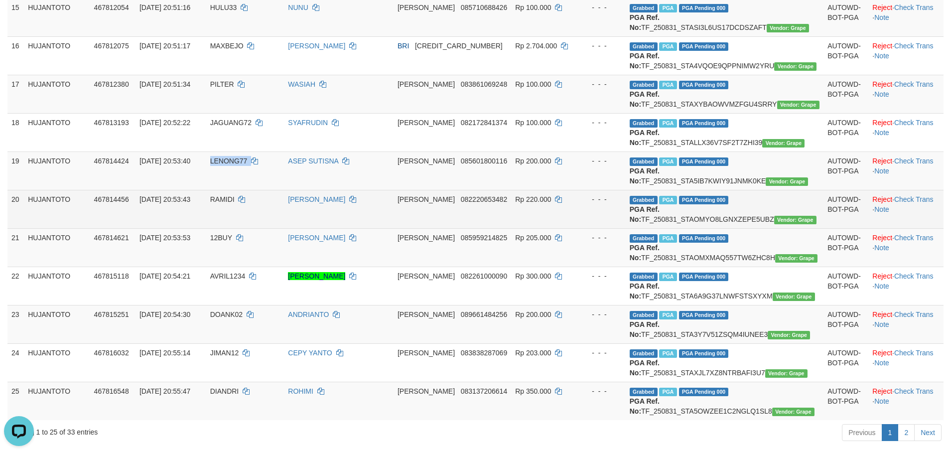
scroll to position [697, 0]
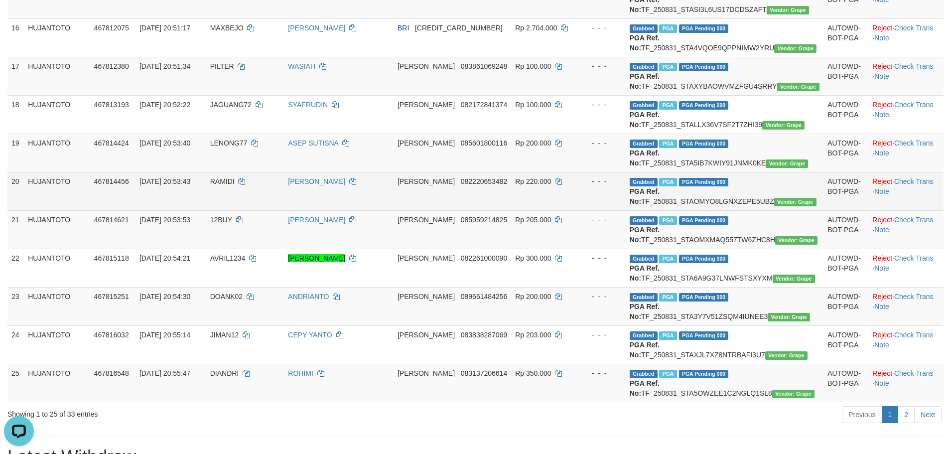
click at [235, 185] on span "RAMIDI" at bounding box center [222, 181] width 24 height 8
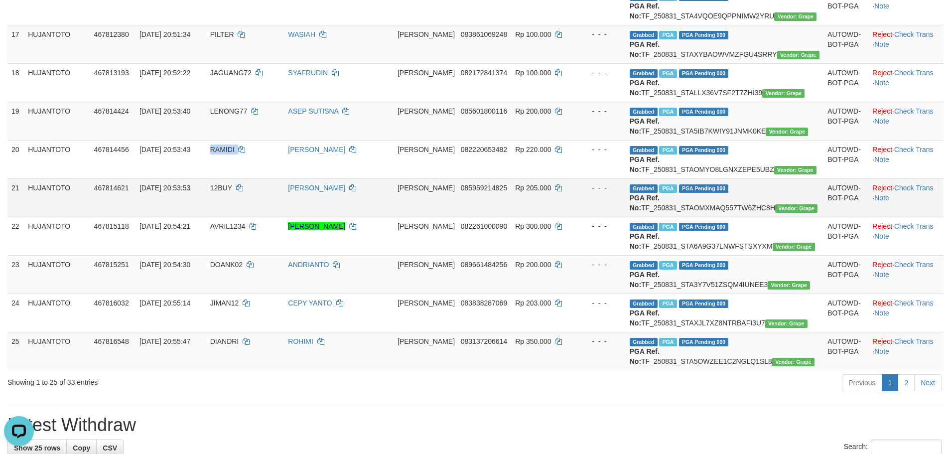
scroll to position [747, 0]
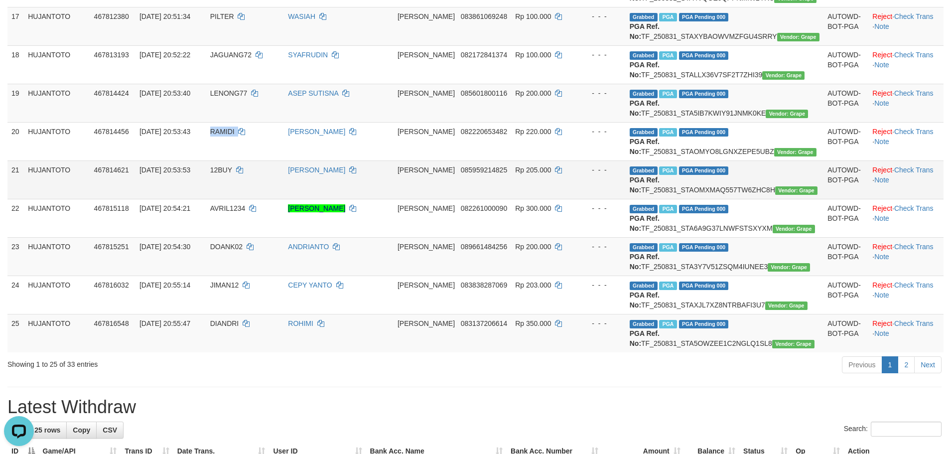
click at [251, 199] on td "12BUY" at bounding box center [245, 179] width 78 height 38
click at [232, 174] on span "12BUY" at bounding box center [221, 170] width 22 height 8
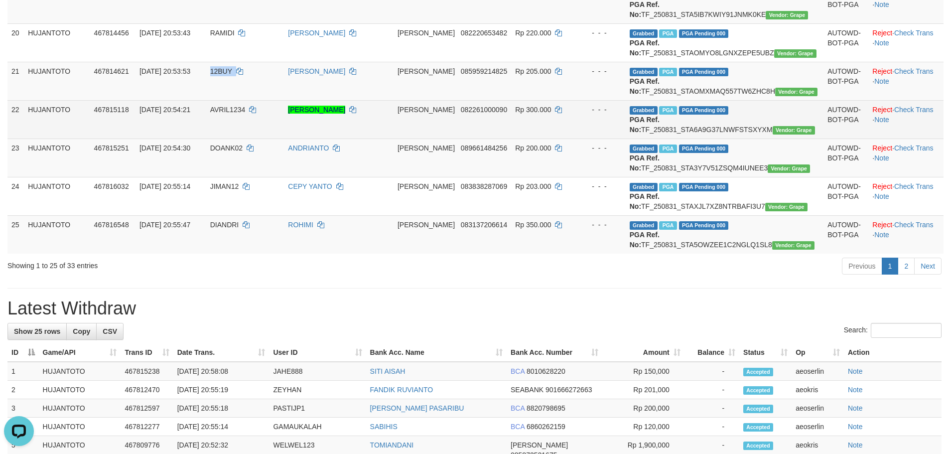
scroll to position [847, 0]
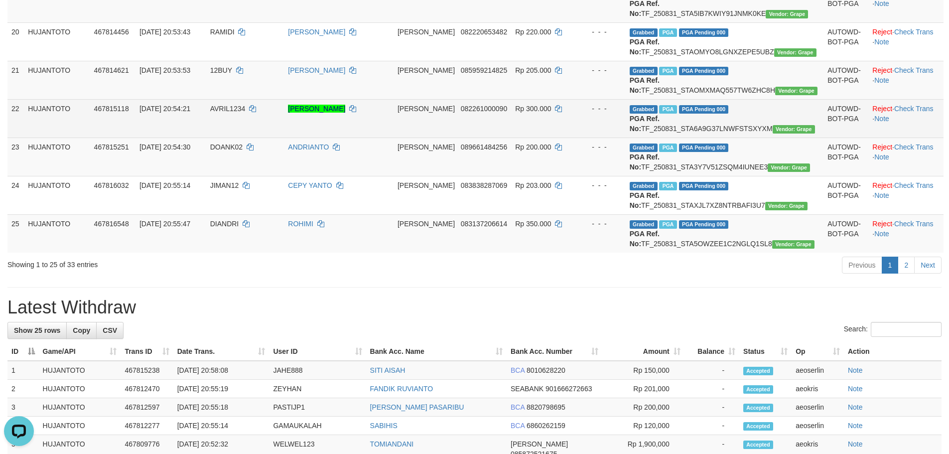
click at [248, 137] on td "AVRIL1234" at bounding box center [245, 118] width 78 height 38
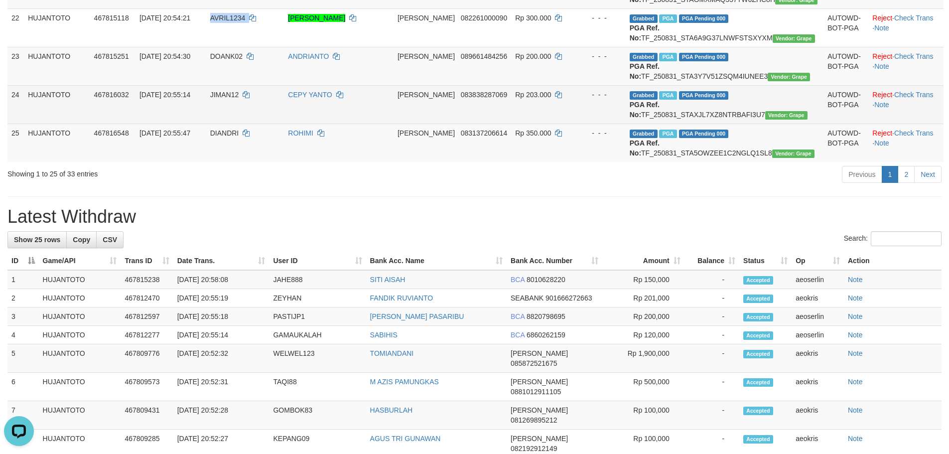
scroll to position [946, 0]
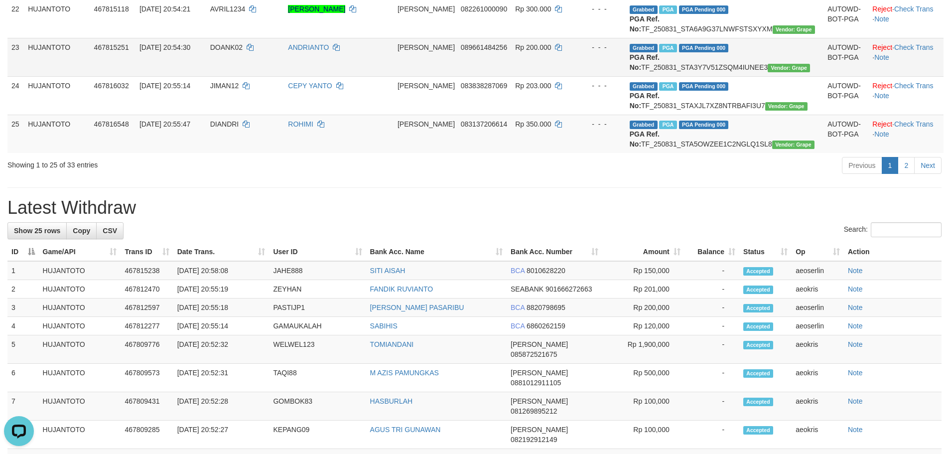
click at [243, 51] on span "DOANK02" at bounding box center [226, 47] width 32 height 8
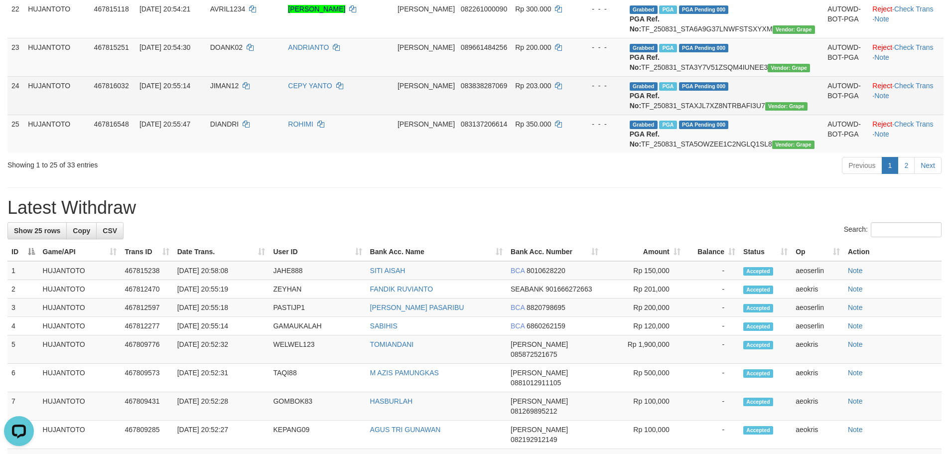
click at [243, 115] on td "JIMAN12" at bounding box center [245, 95] width 78 height 38
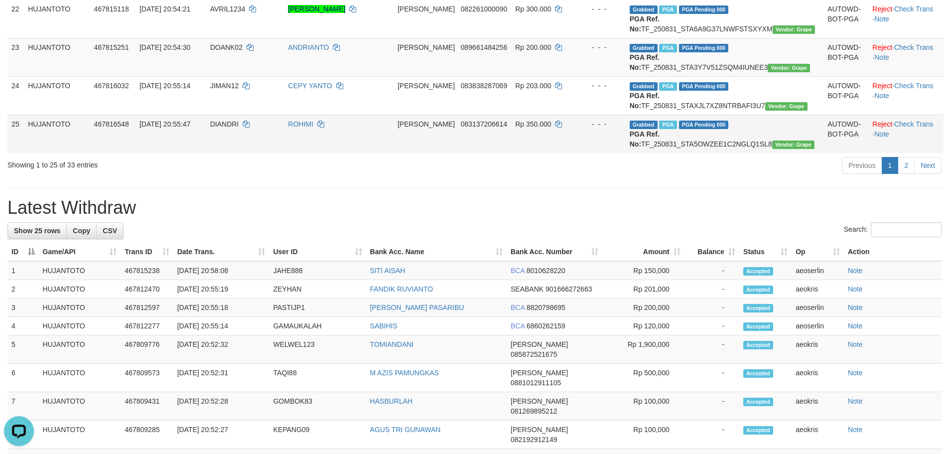
click at [206, 153] on td "[DATE] 20:55:47" at bounding box center [170, 134] width 71 height 38
click at [239, 128] on span "DIANDRI" at bounding box center [224, 124] width 29 height 8
click at [206, 153] on td "[DATE] 20:55:47" at bounding box center [170, 134] width 71 height 38
click at [242, 153] on td "DIANDRI" at bounding box center [245, 134] width 78 height 38
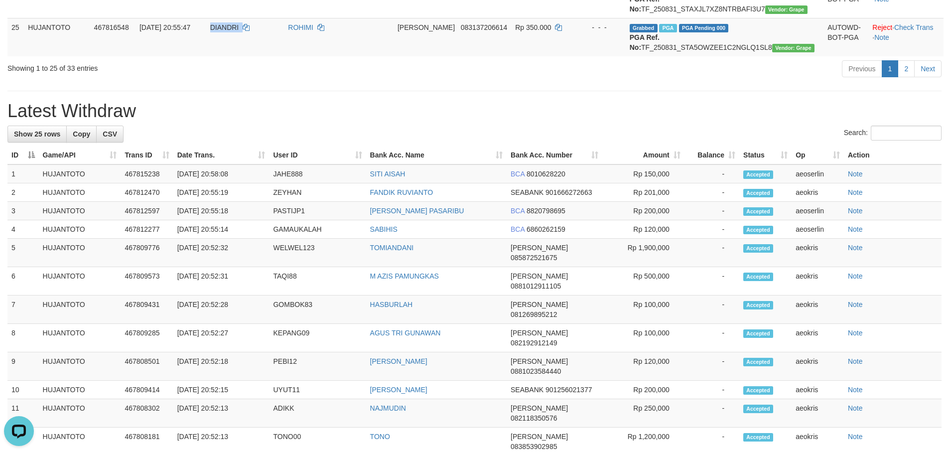
scroll to position [1046, 0]
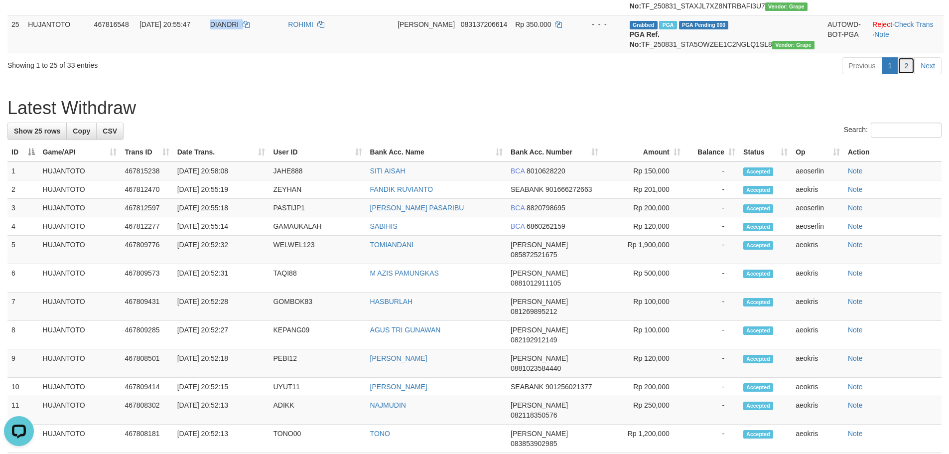
click at [905, 74] on link "2" at bounding box center [905, 65] width 17 height 17
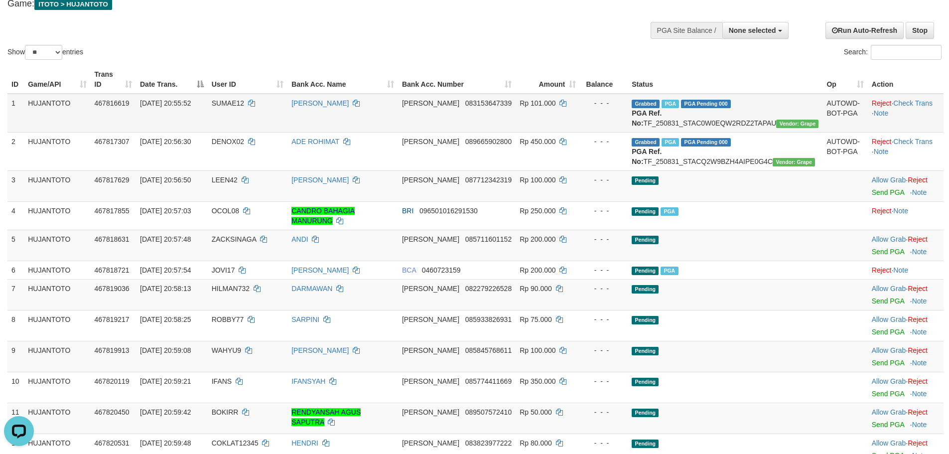
scroll to position [0, 0]
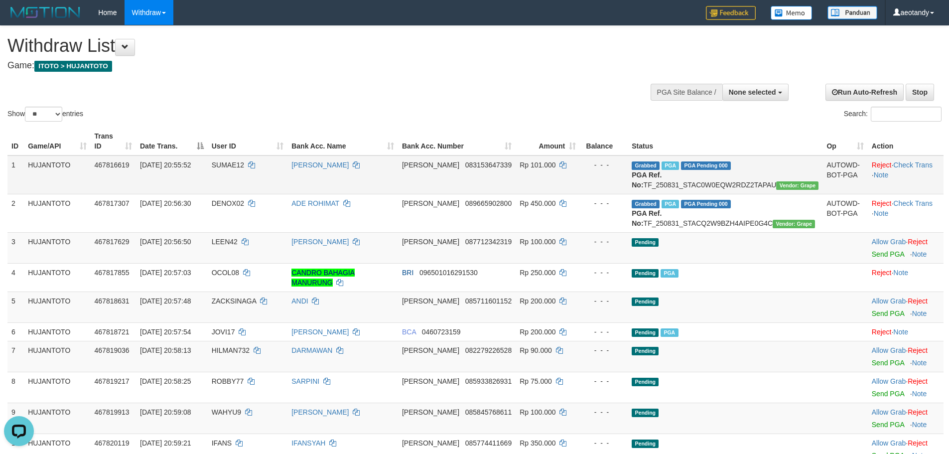
click at [244, 161] on span "SUMAE12" at bounding box center [228, 165] width 32 height 8
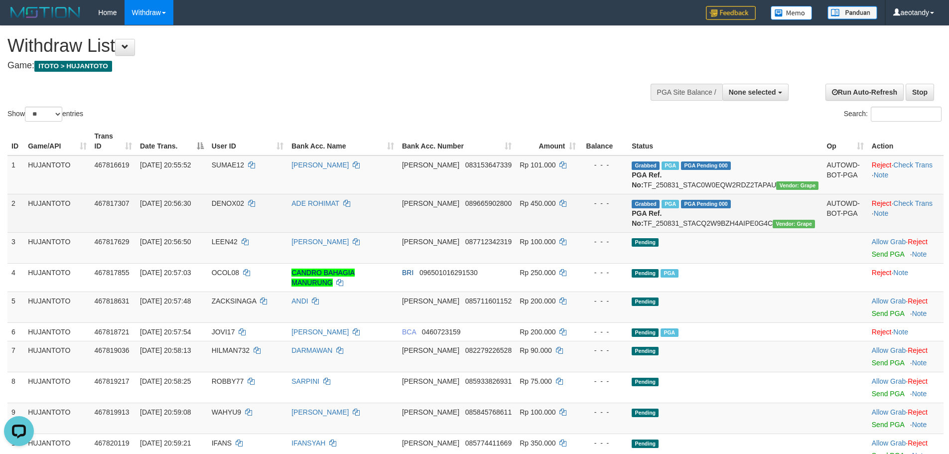
click at [244, 202] on span "DENOX02" at bounding box center [228, 203] width 32 height 8
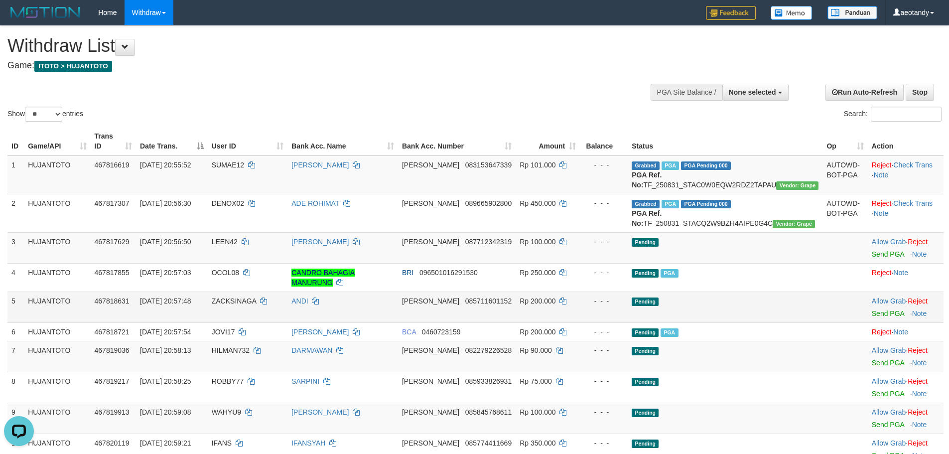
click at [478, 306] on td "DANA 085711601152" at bounding box center [457, 306] width 118 height 31
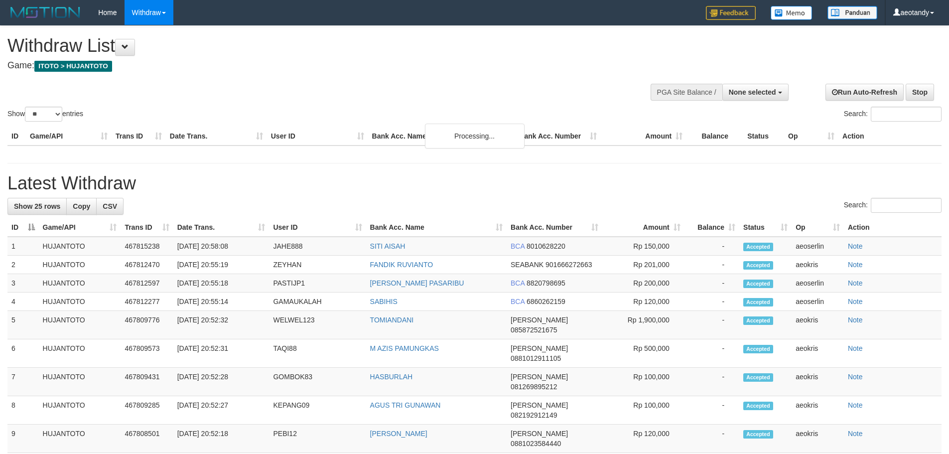
select select
select select "**"
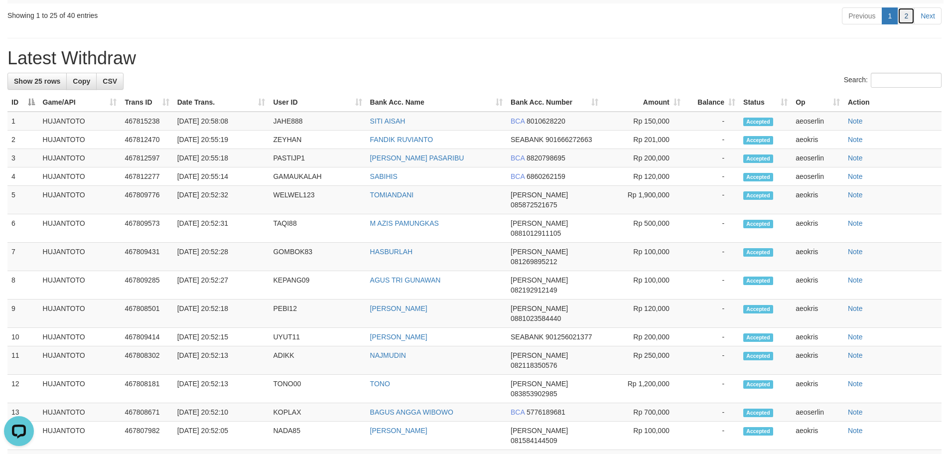
click at [907, 24] on link "2" at bounding box center [905, 15] width 17 height 17
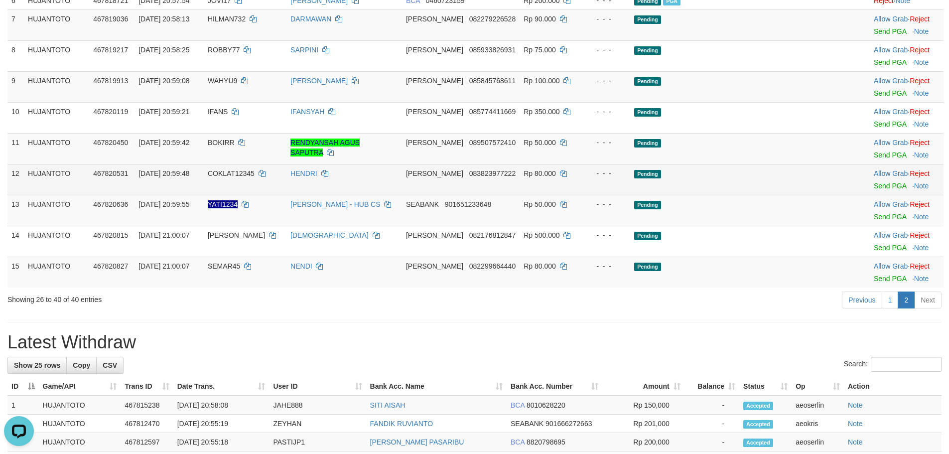
scroll to position [354, 0]
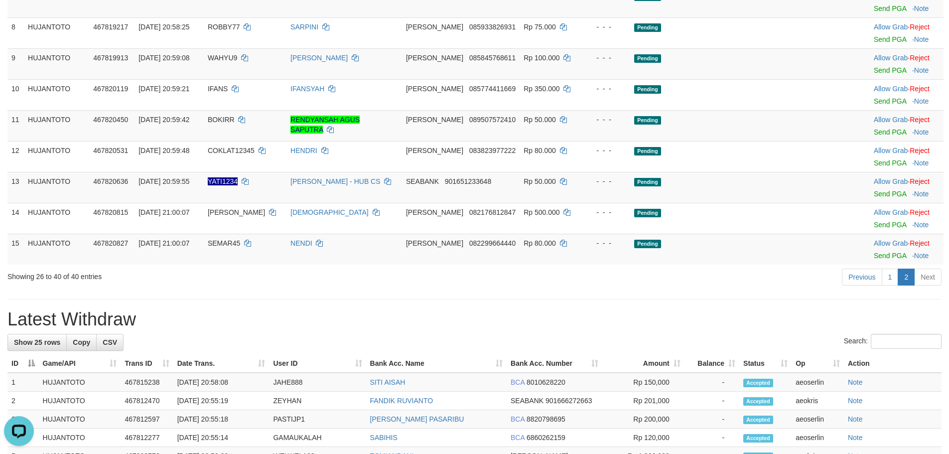
click at [678, 361] on th "Amount" at bounding box center [643, 363] width 82 height 18
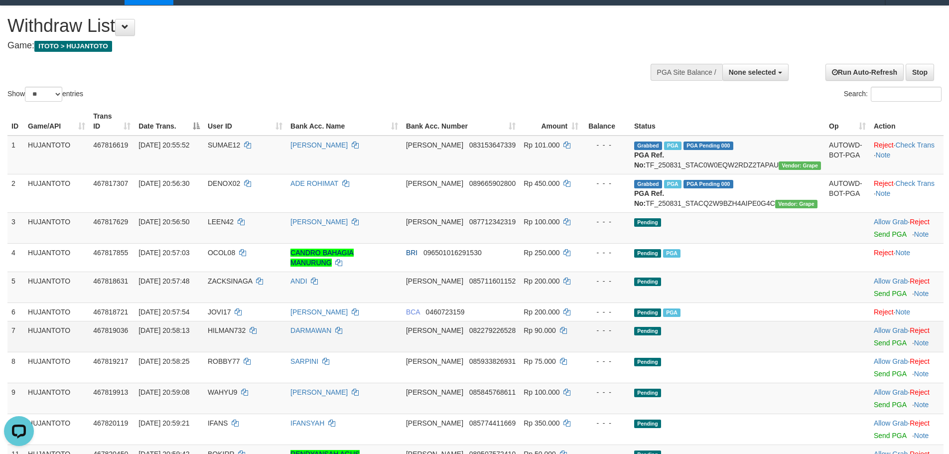
scroll to position [0, 0]
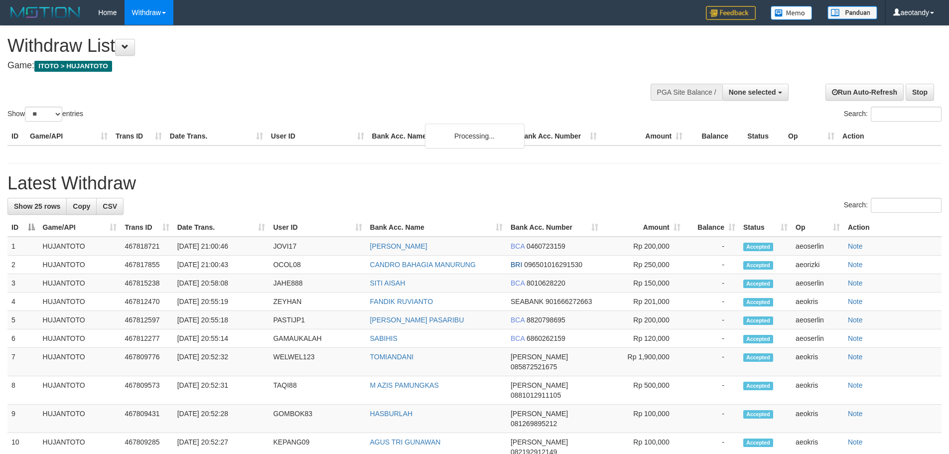
select select
select select "**"
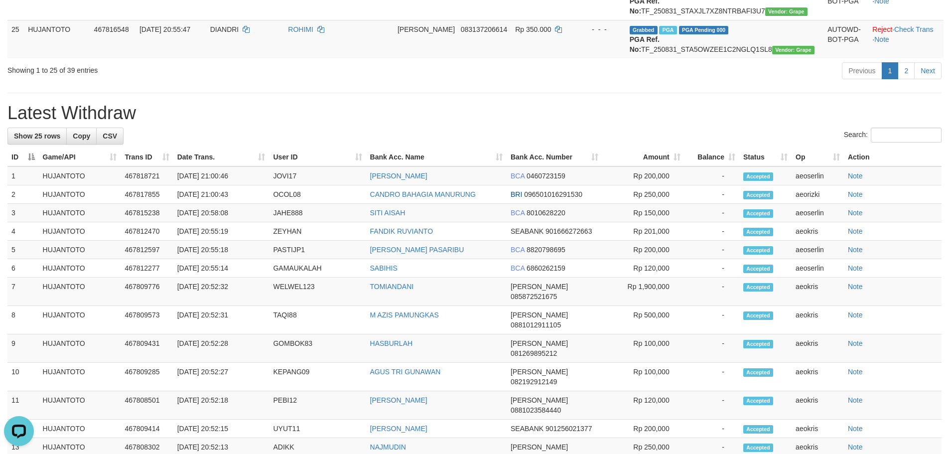
scroll to position [1096, 0]
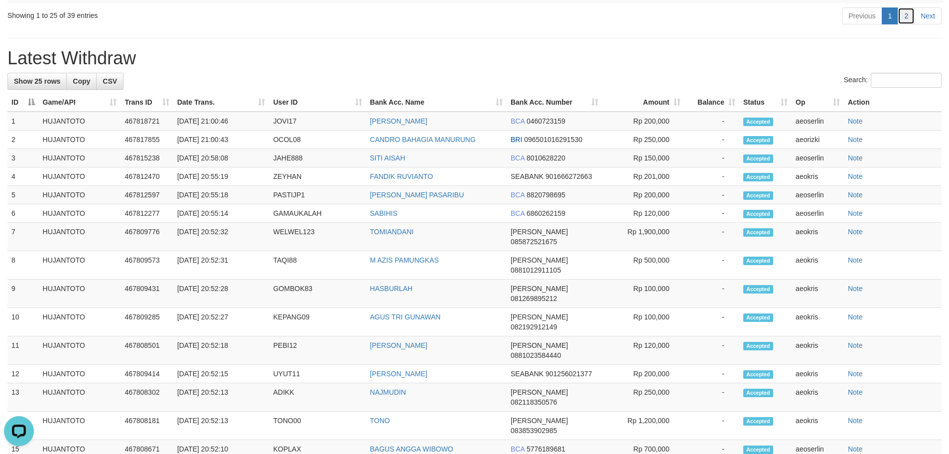
click at [907, 24] on link "2" at bounding box center [905, 15] width 17 height 17
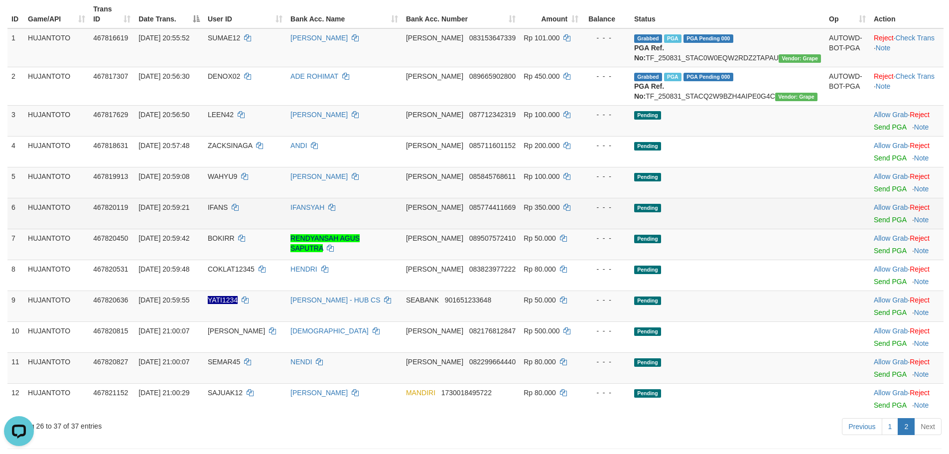
scroll to position [0, 0]
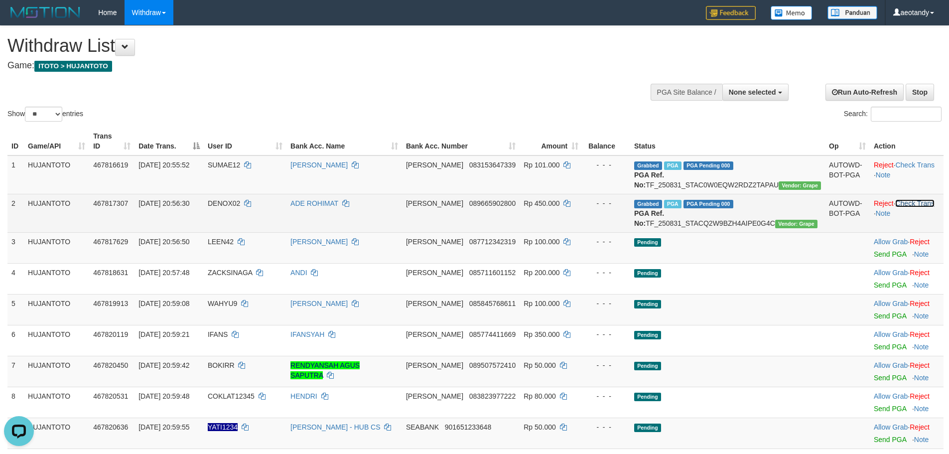
click at [905, 205] on link "Check Trans" at bounding box center [914, 203] width 39 height 8
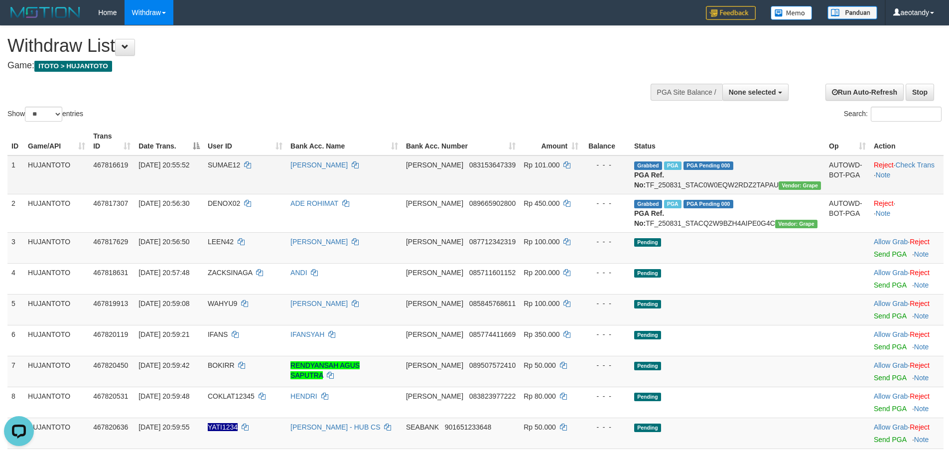
drag, startPoint x: 911, startPoint y: 163, endPoint x: 907, endPoint y: 153, distance: 10.7
click at [911, 161] on td "Reject · Check Trans · Note" at bounding box center [907, 174] width 74 height 39
click at [907, 161] on link "Check Trans" at bounding box center [914, 165] width 39 height 8
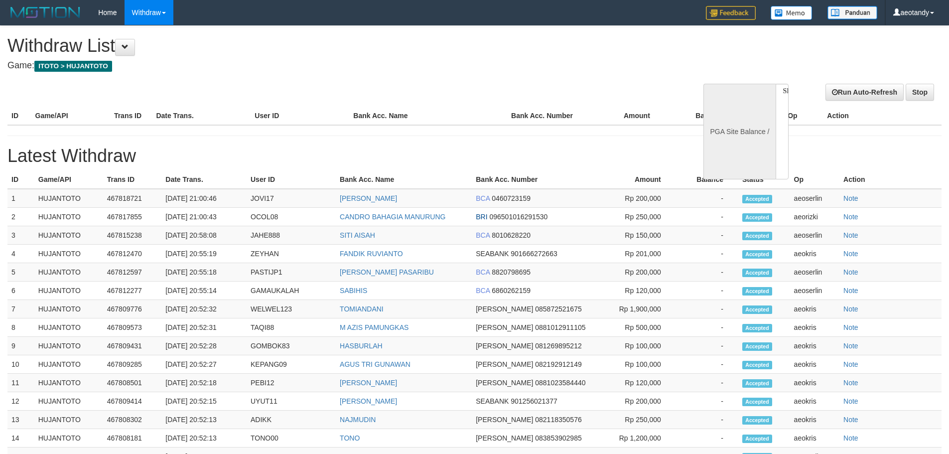
select select
select select "**"
select select
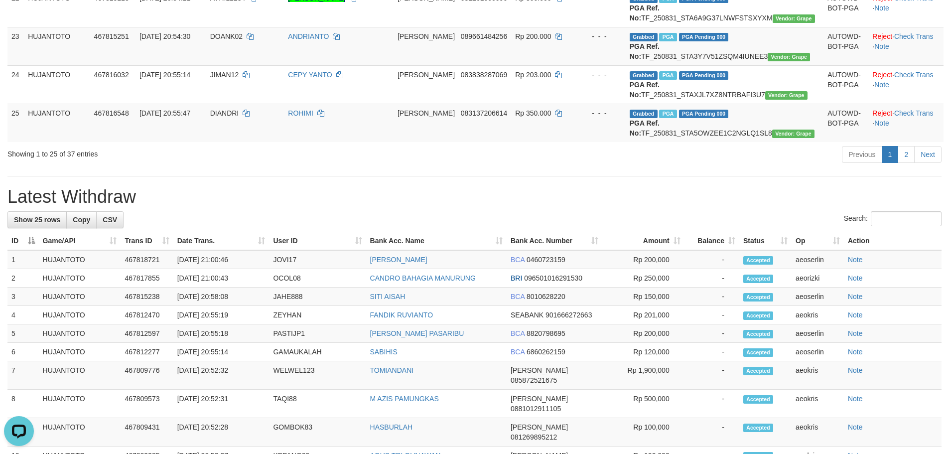
scroll to position [1195, 0]
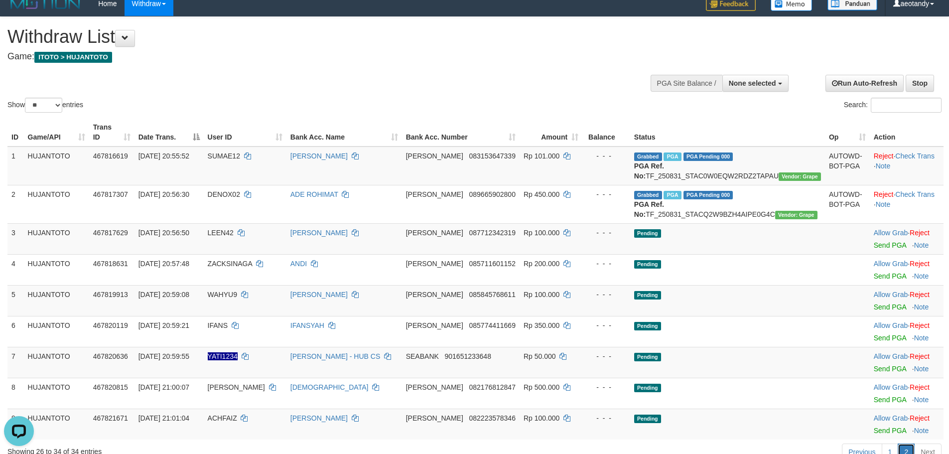
scroll to position [0, 0]
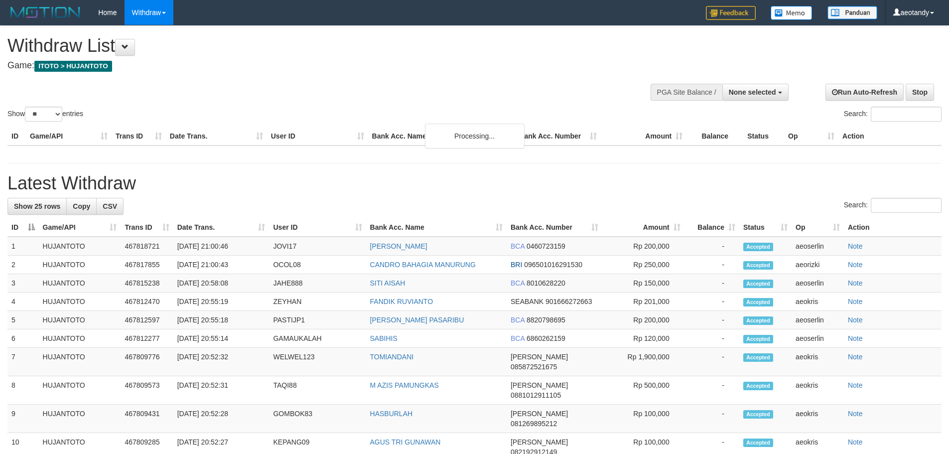
select select
select select "**"
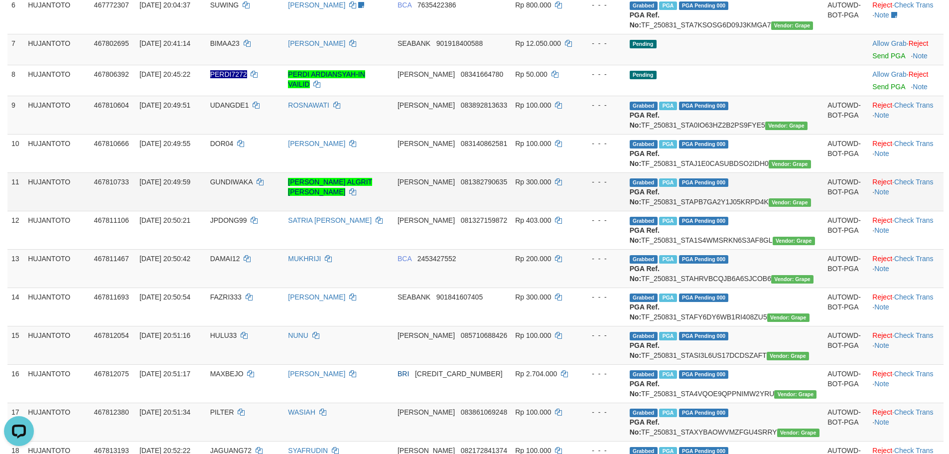
scroll to position [349, 0]
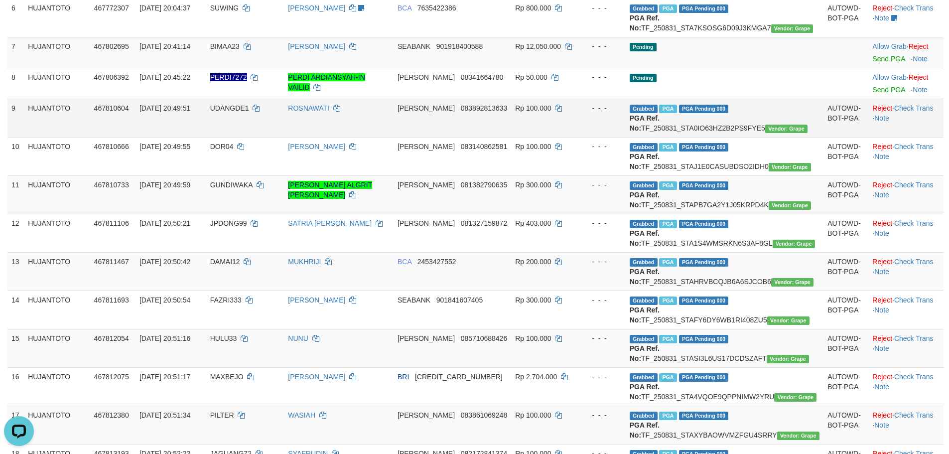
click at [12, 137] on td "9" at bounding box center [15, 118] width 16 height 38
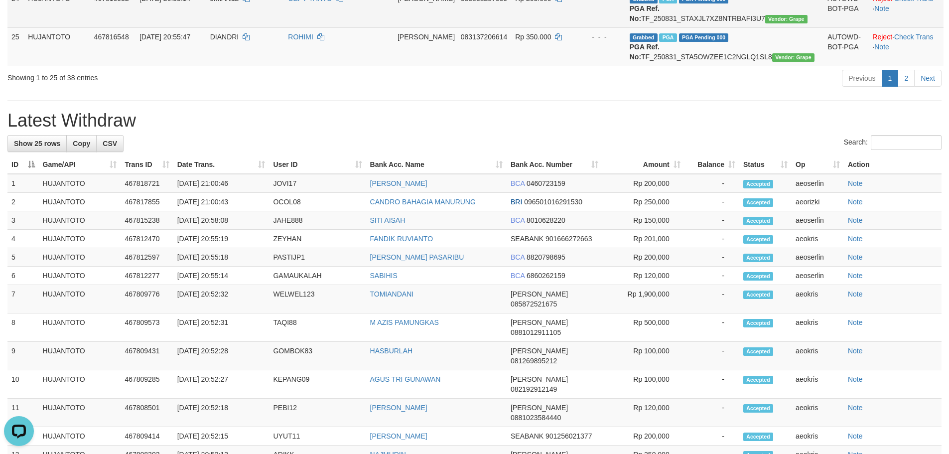
scroll to position [1046, 0]
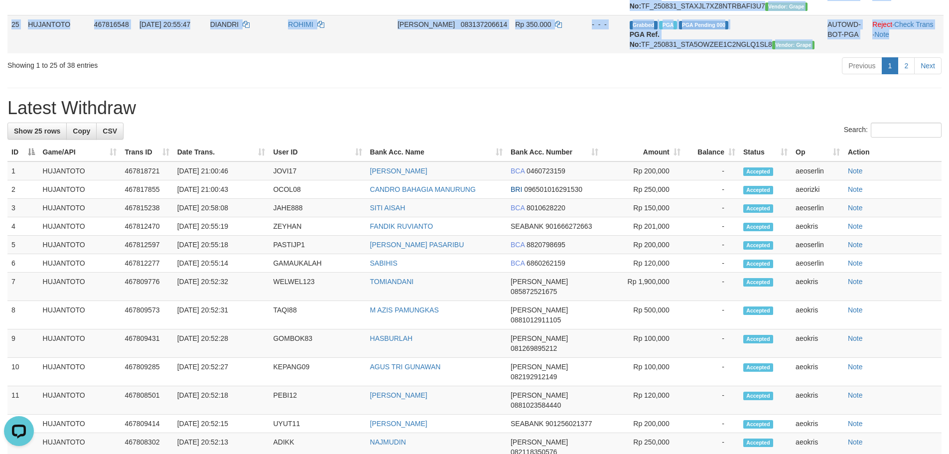
click at [895, 53] on td "Reject · Check Trans · Note" at bounding box center [905, 34] width 75 height 38
copy tbody "6 LOREMIPSU 894954577 39/68/1171 41:17:11 DOLORSI7 AMETCONSE ADIP 938561479238 …"
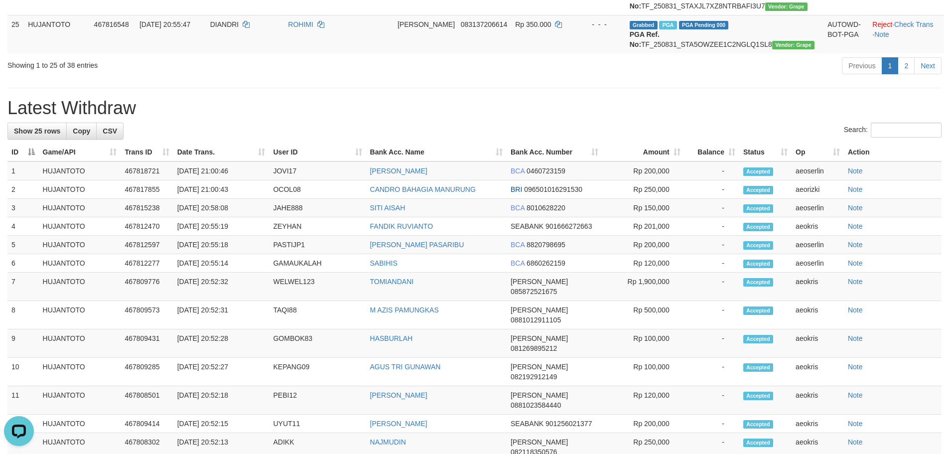
drag, startPoint x: 713, startPoint y: 319, endPoint x: 926, endPoint y: 285, distance: 215.9
click at [714, 118] on h1 "Latest Withdraw" at bounding box center [474, 108] width 934 height 20
click at [900, 74] on link "2" at bounding box center [905, 65] width 17 height 17
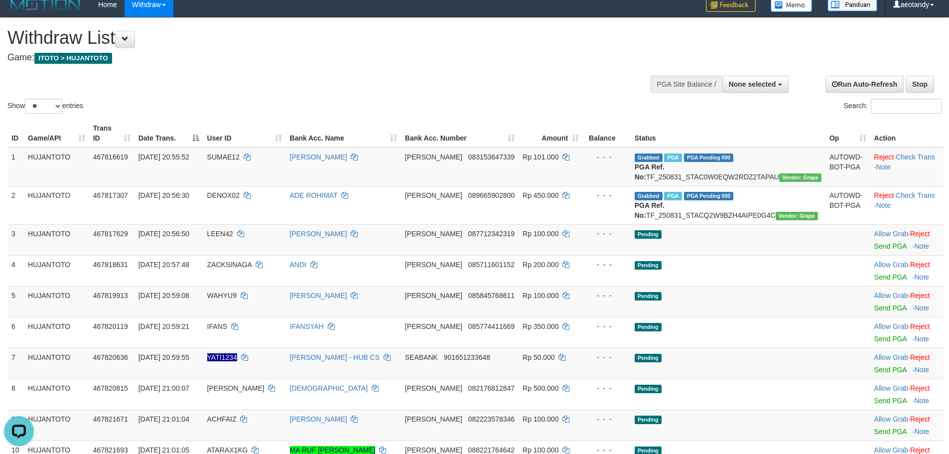
scroll to position [0, 0]
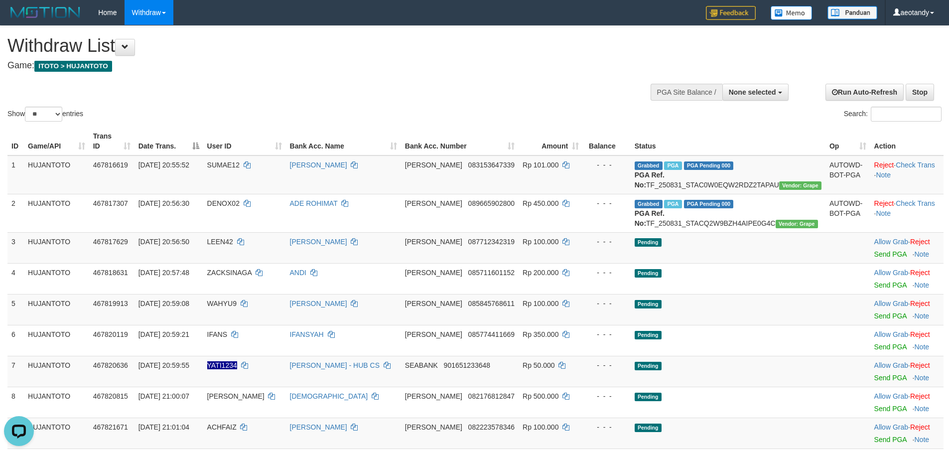
click at [9, 155] on td "1" at bounding box center [15, 174] width 16 height 39
drag, startPoint x: 9, startPoint y: 155, endPoint x: 230, endPoint y: 186, distance: 222.3
click at [9, 155] on td "1" at bounding box center [15, 174] width 16 height 39
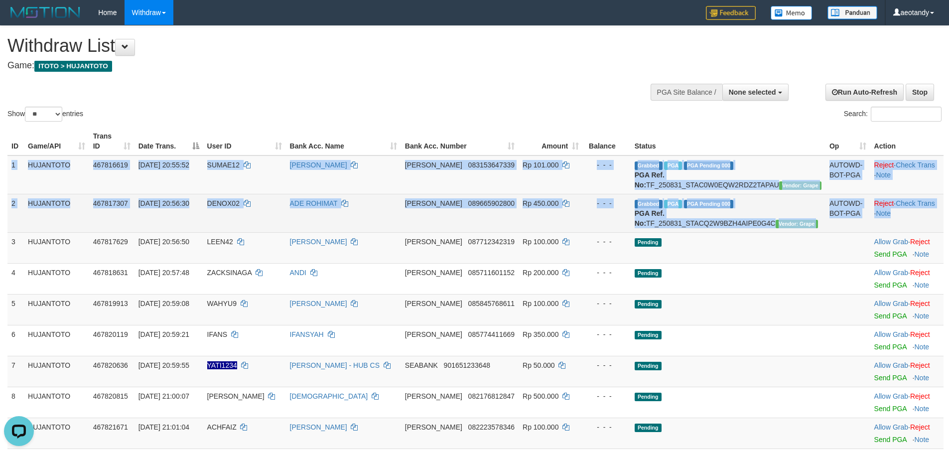
click at [910, 221] on td "Reject · Check Trans · Note" at bounding box center [906, 213] width 73 height 38
copy tbody "1 LOREMIPSU 193922995 99/44/7159 28:01:09 DOLOR15 SITAM CONSECTETU ADIP 4737519…"
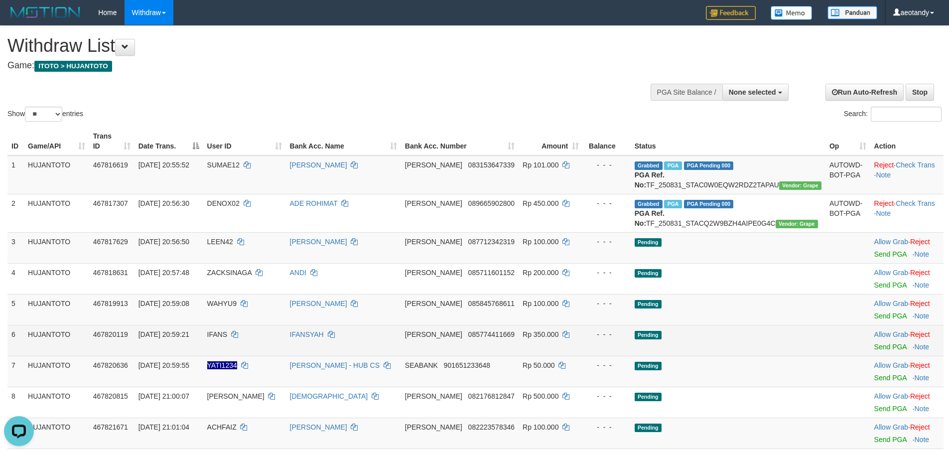
click at [623, 339] on div "- - -" at bounding box center [607, 334] width 40 height 10
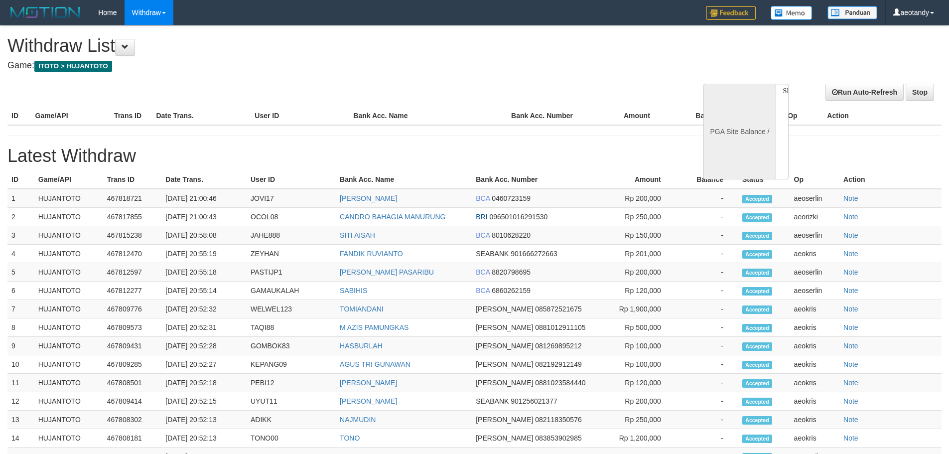
select select
select select "**"
select select
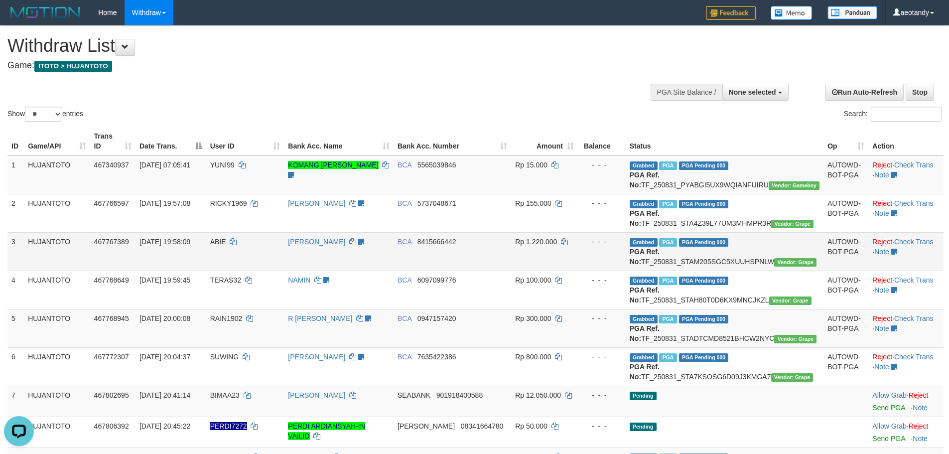
click at [471, 270] on td "BCA 8415666442" at bounding box center [452, 251] width 118 height 38
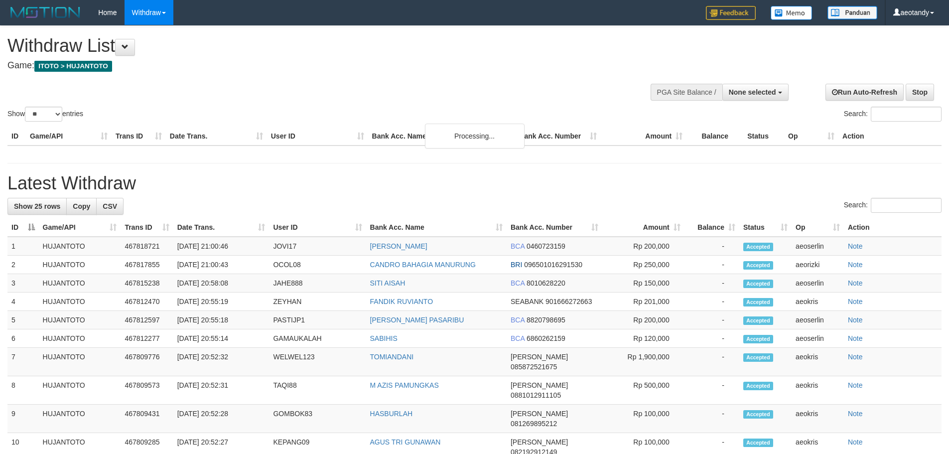
select select
select select "**"
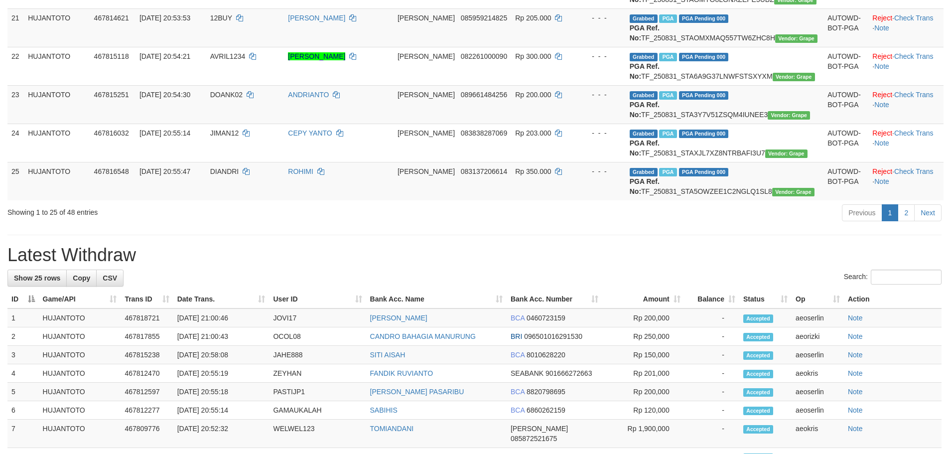
scroll to position [1245, 0]
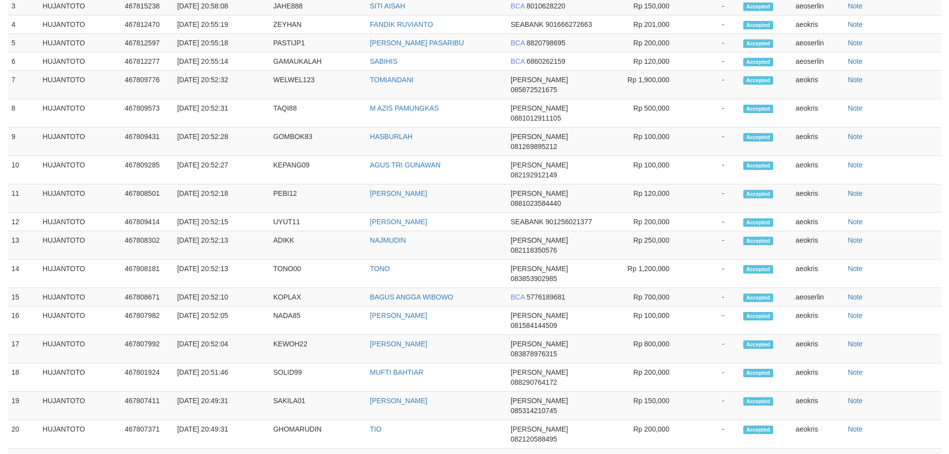
drag, startPoint x: 912, startPoint y: 70, endPoint x: 902, endPoint y: 74, distance: 10.7
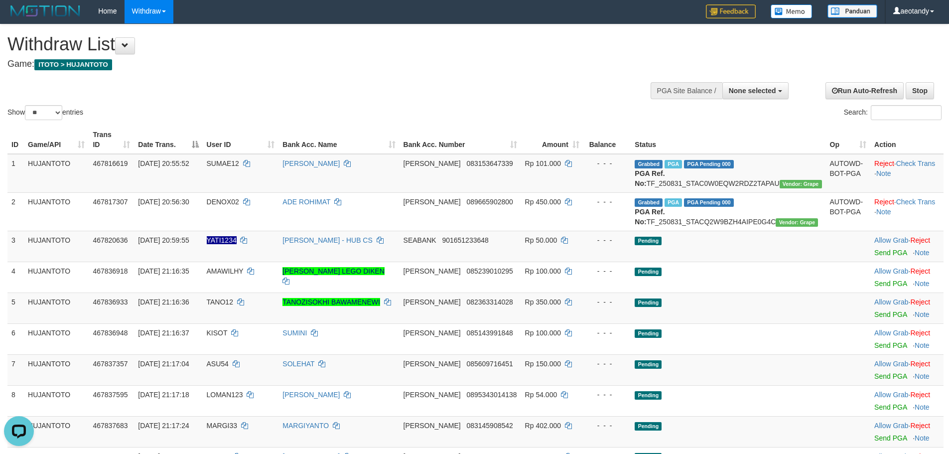
scroll to position [0, 0]
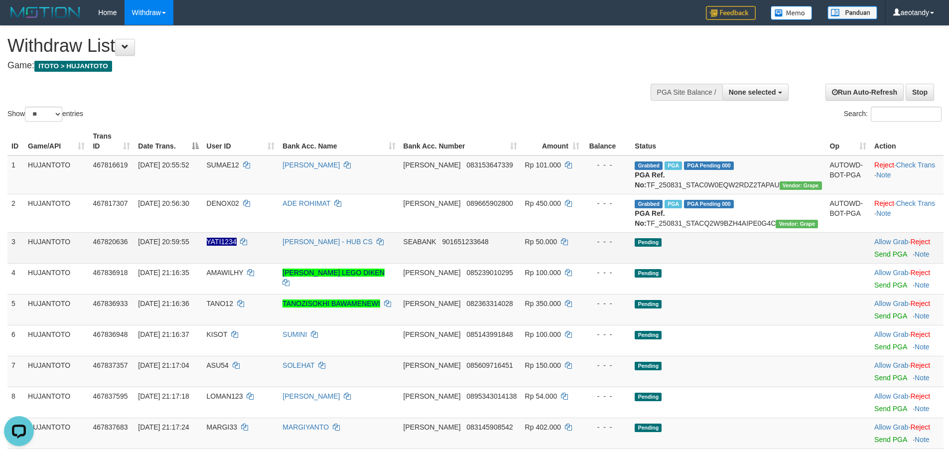
click at [631, 263] on td "- - -" at bounding box center [607, 247] width 48 height 31
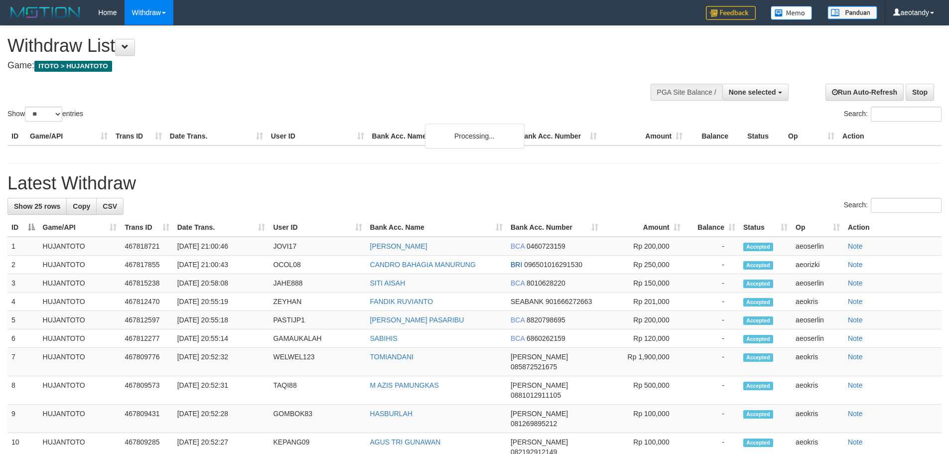
select select
select select "**"
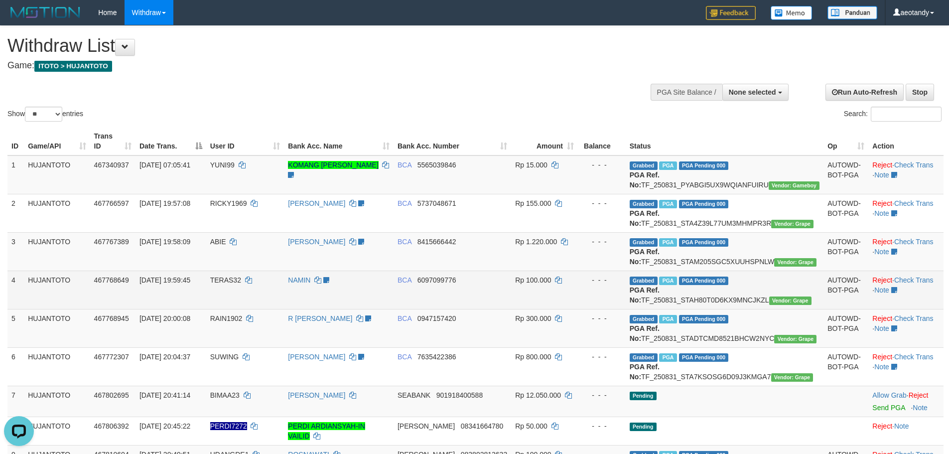
click at [379, 298] on td "NAMIN DONE TICKETING" at bounding box center [339, 289] width 110 height 38
click at [626, 308] on td "- - -" at bounding box center [602, 289] width 48 height 38
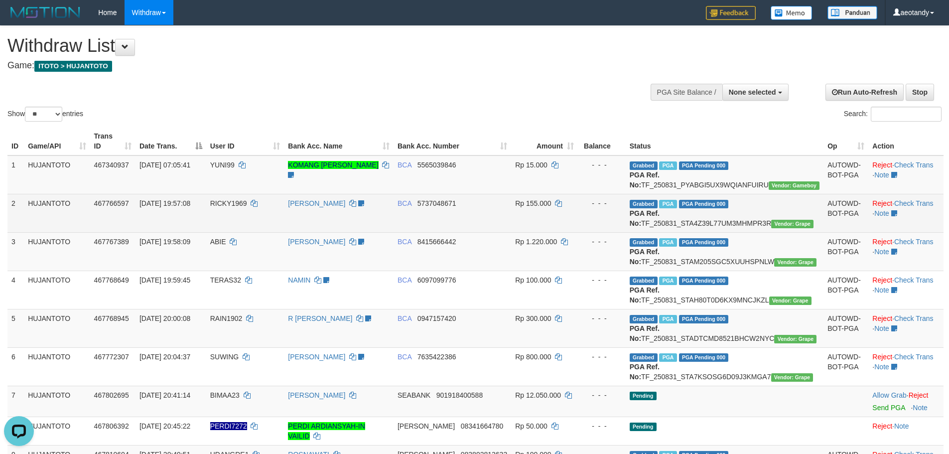
click at [578, 228] on td "Rp 155.000" at bounding box center [544, 213] width 67 height 38
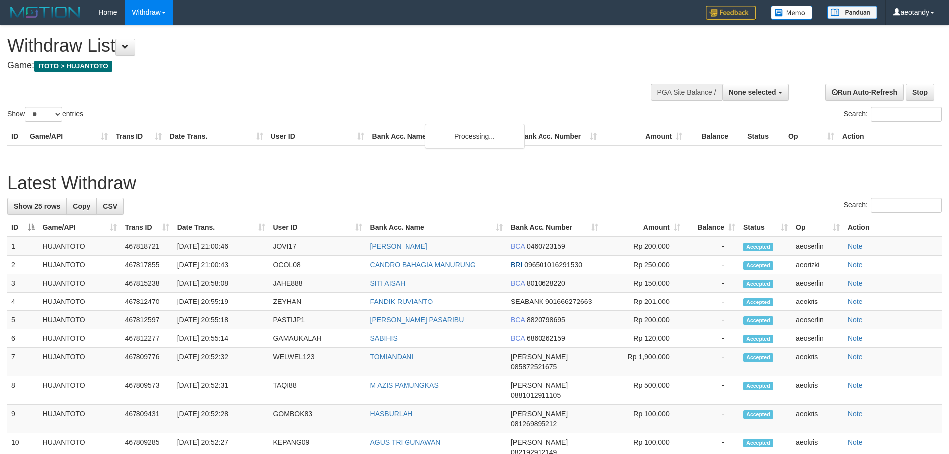
select select
select select "**"
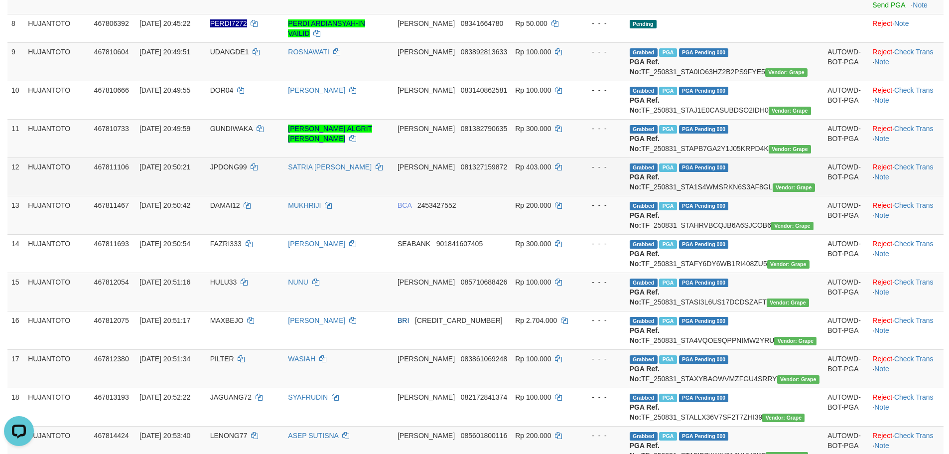
scroll to position [448, 0]
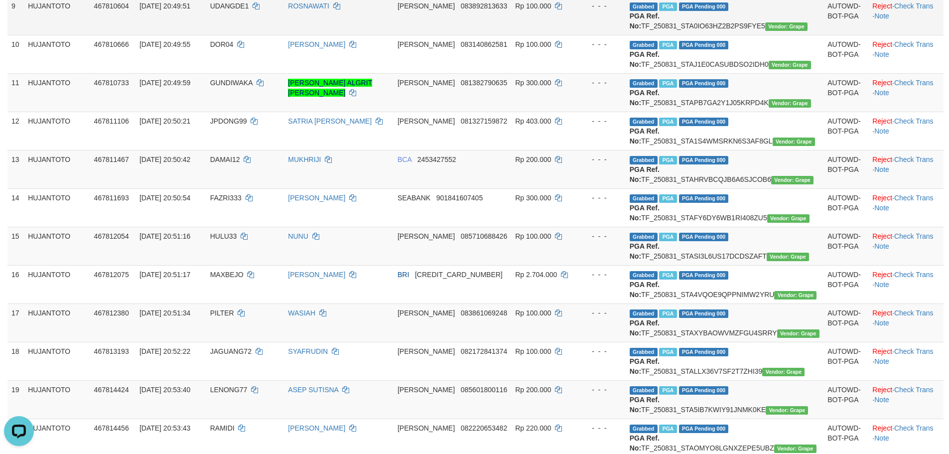
drag, startPoint x: 521, startPoint y: 52, endPoint x: 521, endPoint y: 78, distance: 25.4
click at [511, 35] on td "DANA 083892813633" at bounding box center [452, 16] width 118 height 38
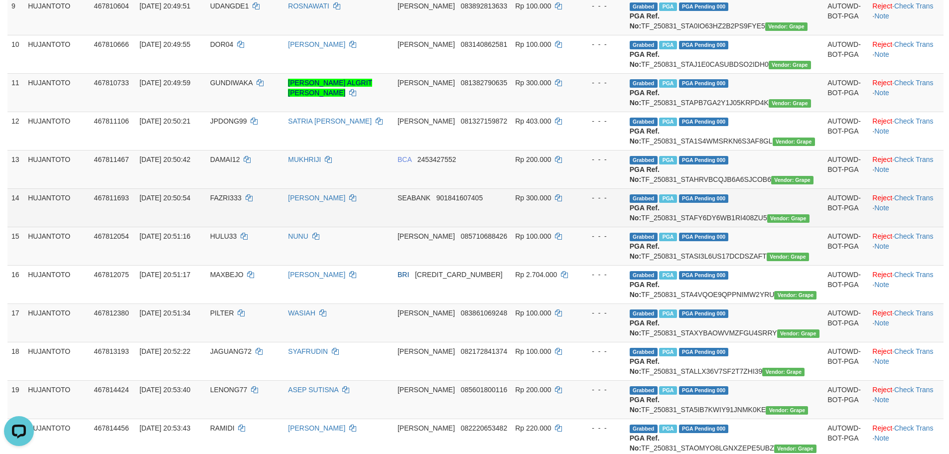
click at [578, 227] on td "Rp 300.000" at bounding box center [544, 207] width 67 height 38
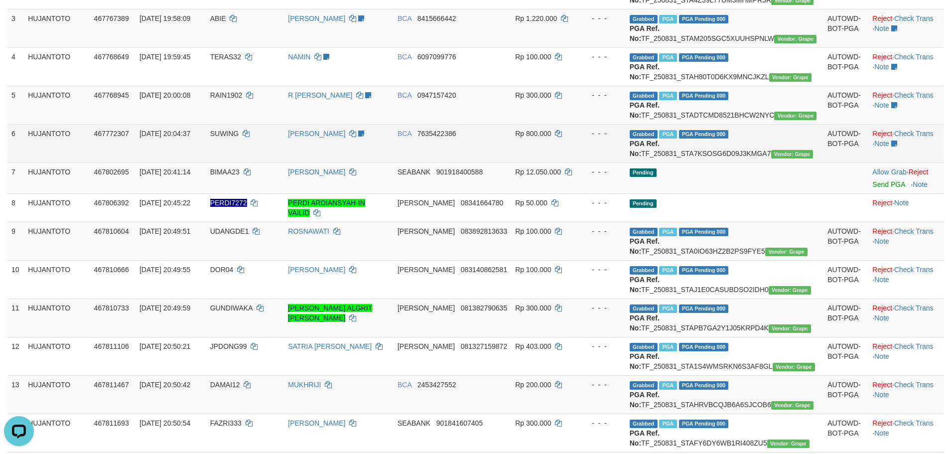
scroll to position [100, 0]
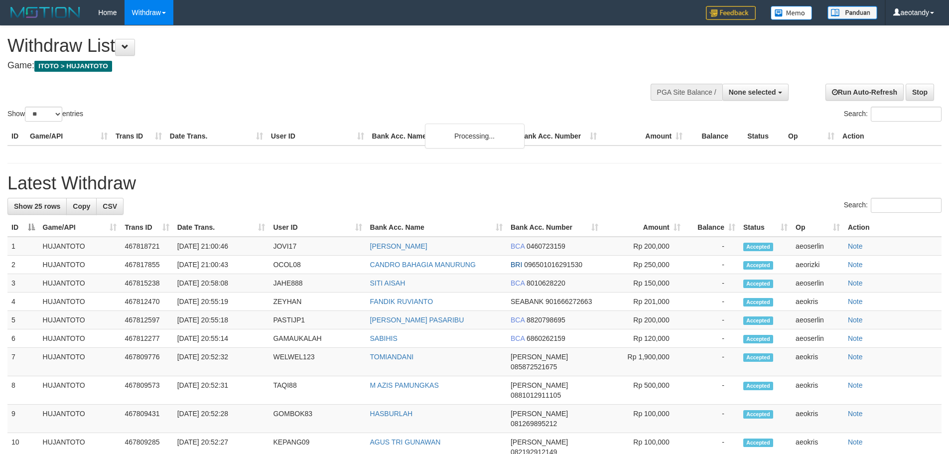
select select
select select "**"
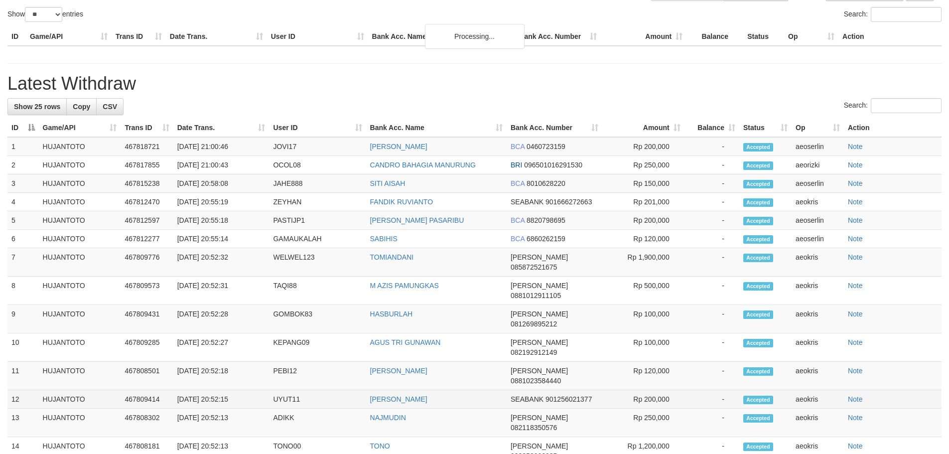
click at [731, 390] on td "-" at bounding box center [711, 399] width 55 height 18
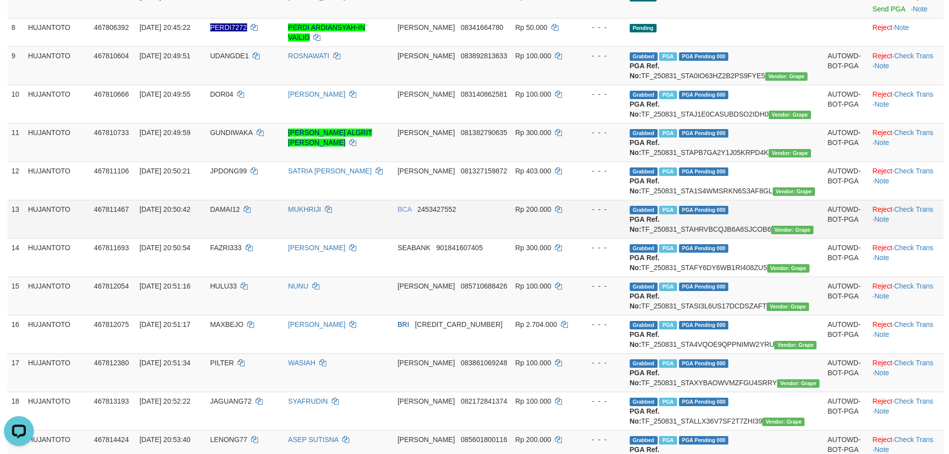
scroll to position [0, 0]
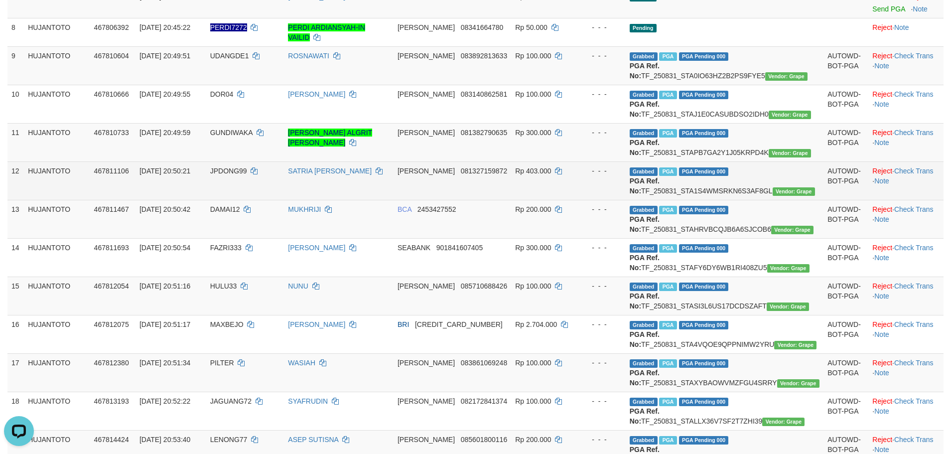
click at [578, 200] on td "Rp 403.000" at bounding box center [544, 180] width 67 height 38
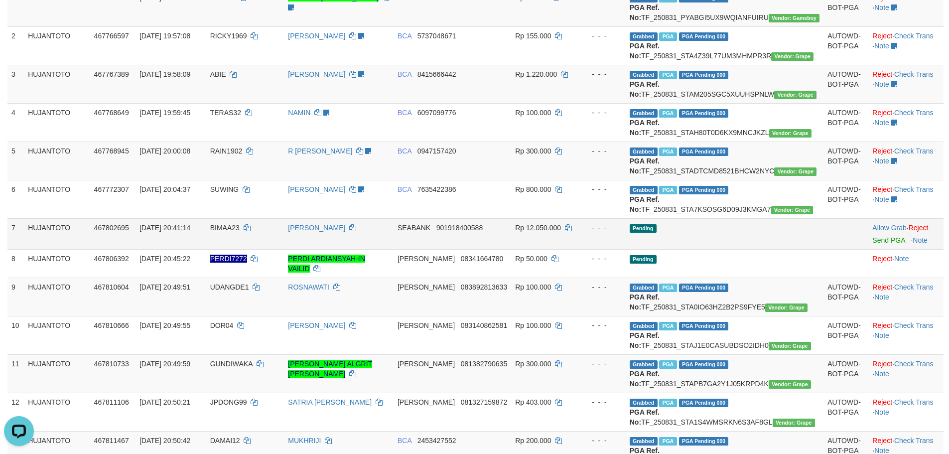
scroll to position [149, 0]
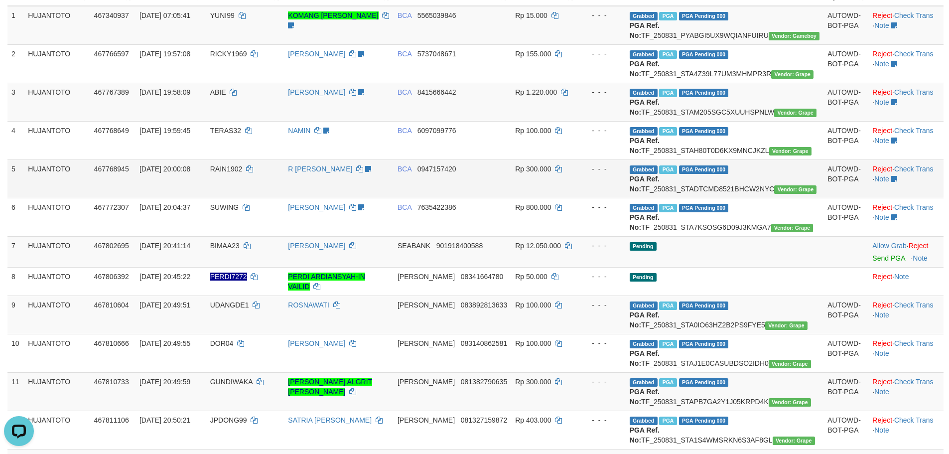
click at [693, 198] on td "Grabbed PGA PGA Pending 000 {"status":"000","data":{"unique_id":"387-467768945-…" at bounding box center [725, 178] width 198 height 38
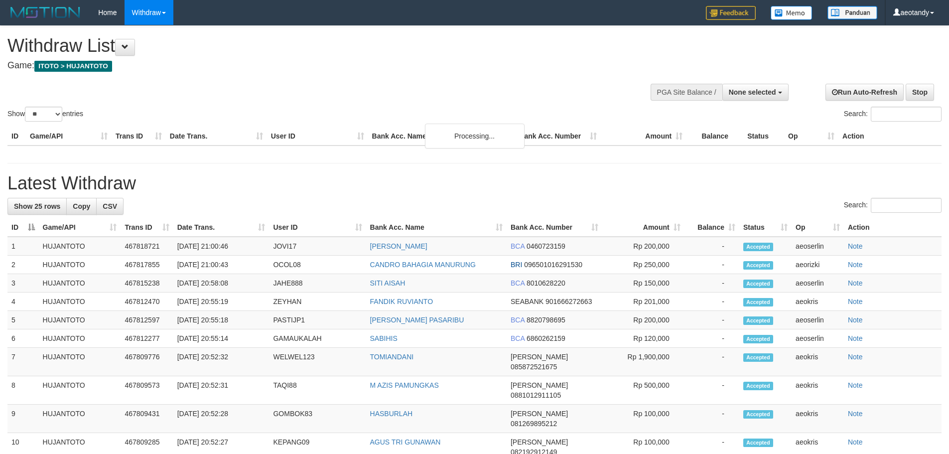
select select
select select "**"
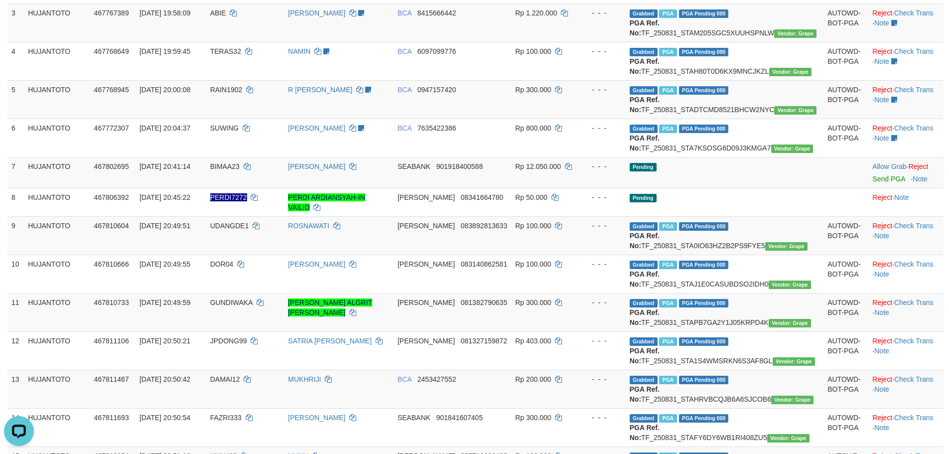
scroll to position [149, 0]
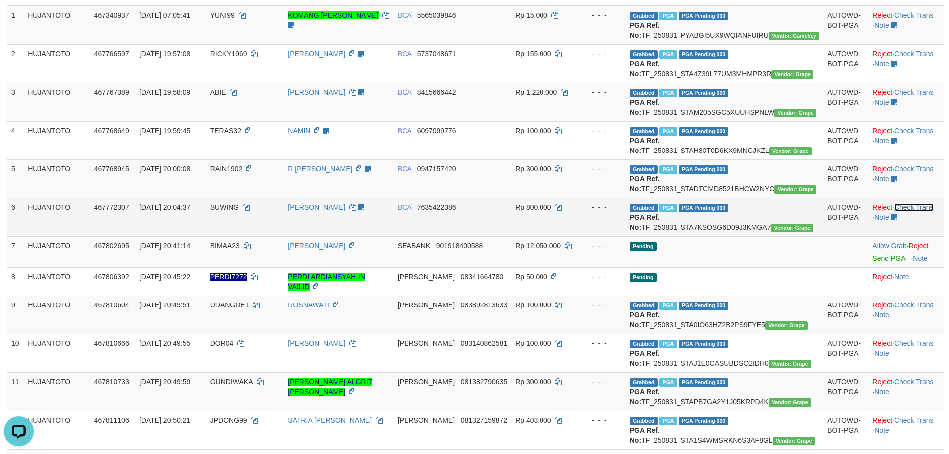
click at [915, 211] on link "Check Trans" at bounding box center [913, 207] width 39 height 8
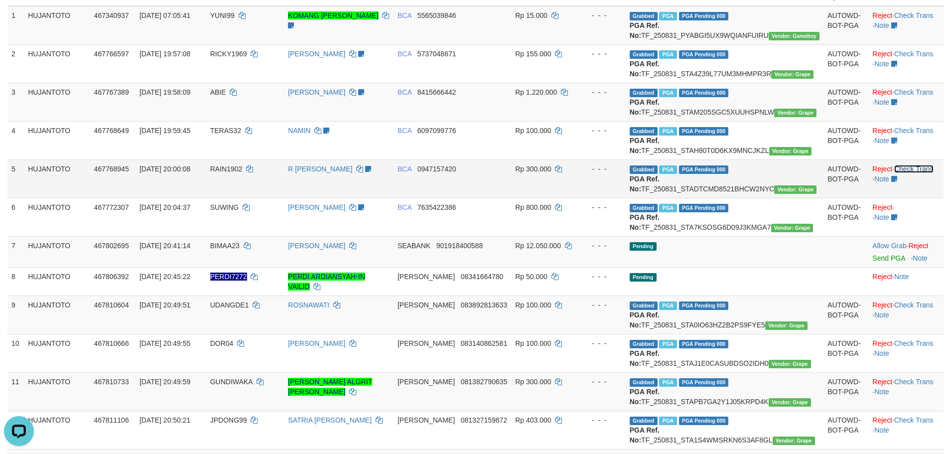
click at [917, 173] on link "Check Trans" at bounding box center [913, 169] width 39 height 8
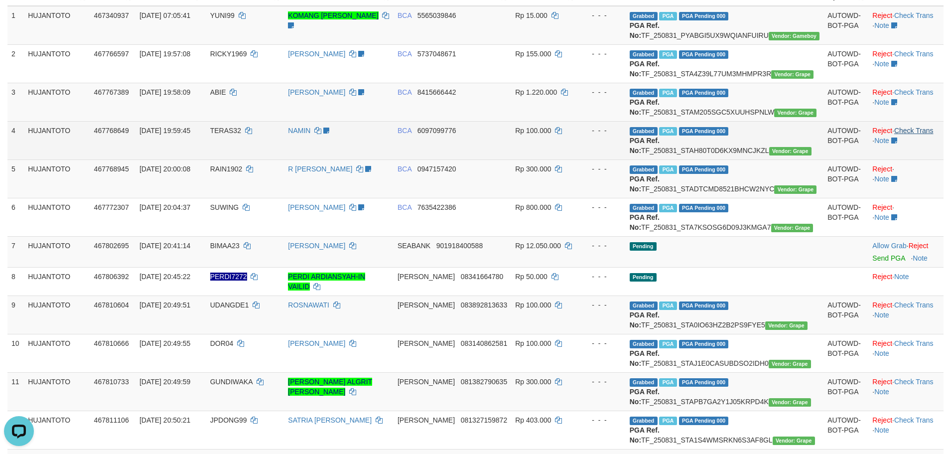
drag, startPoint x: 905, startPoint y: 141, endPoint x: 905, endPoint y: 149, distance: 8.0
click at [905, 143] on td "Reject · Check Trans · Note" at bounding box center [905, 140] width 75 height 38
click at [905, 134] on link "Check Trans" at bounding box center [913, 131] width 39 height 8
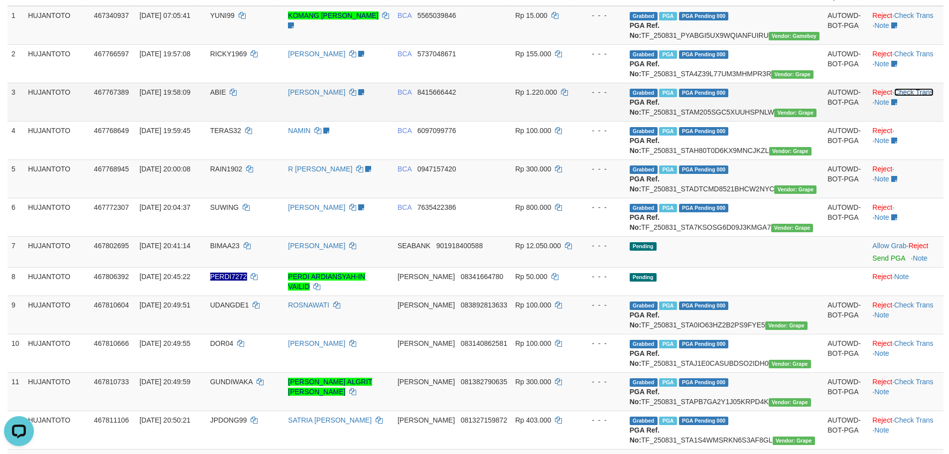
click at [909, 96] on link "Check Trans" at bounding box center [913, 92] width 39 height 8
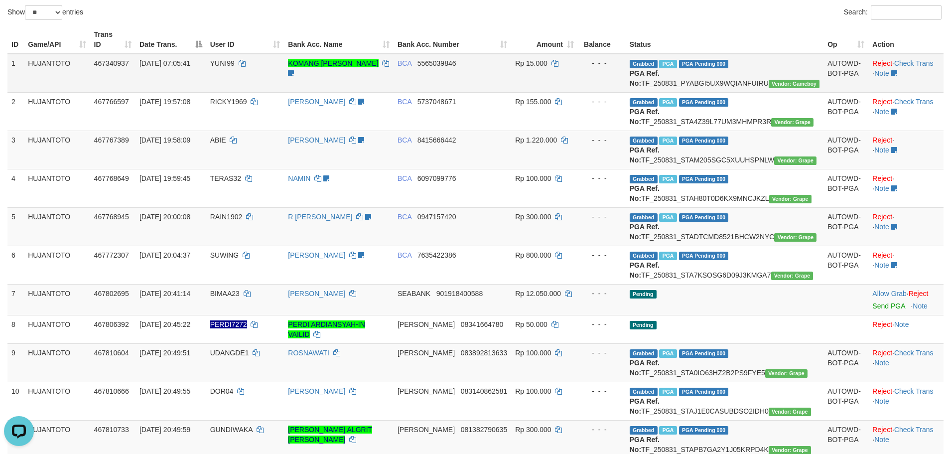
scroll to position [50, 0]
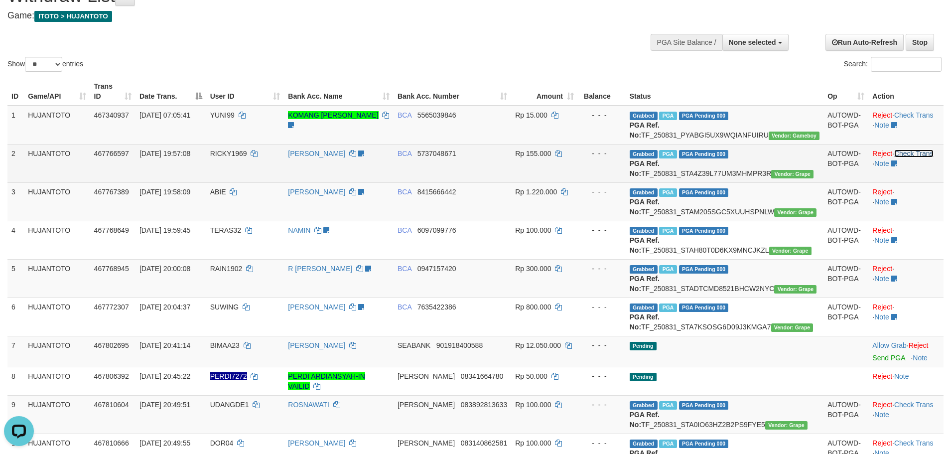
drag, startPoint x: 910, startPoint y: 153, endPoint x: 911, endPoint y: 107, distance: 46.3
click at [910, 151] on link "Check Trans" at bounding box center [913, 153] width 39 height 8
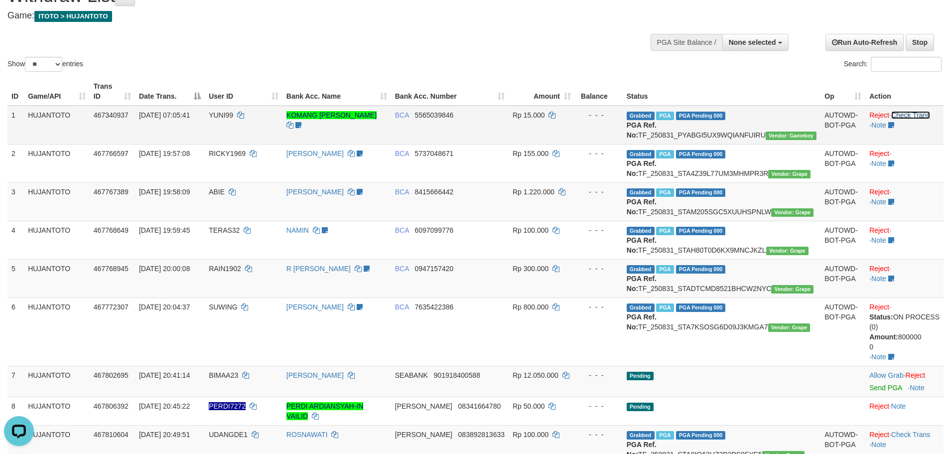
click at [911, 111] on link "Check Trans" at bounding box center [910, 115] width 39 height 8
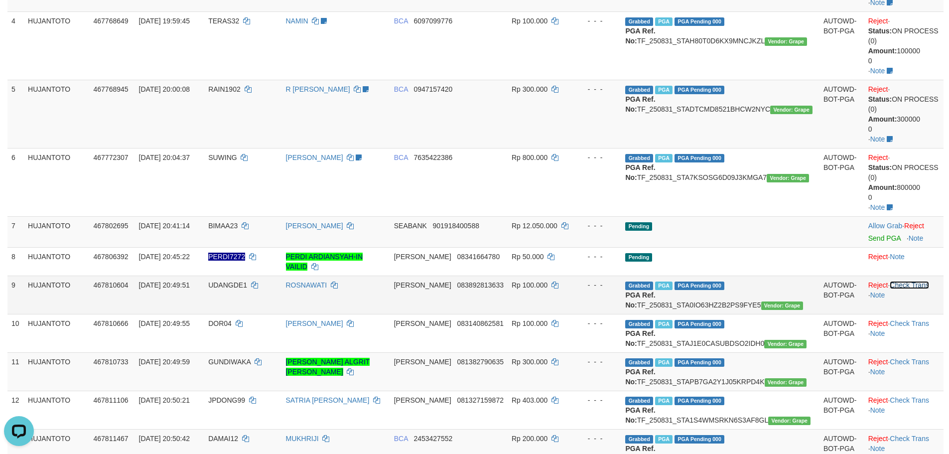
click at [904, 281] on link "Check Trans" at bounding box center [909, 285] width 39 height 8
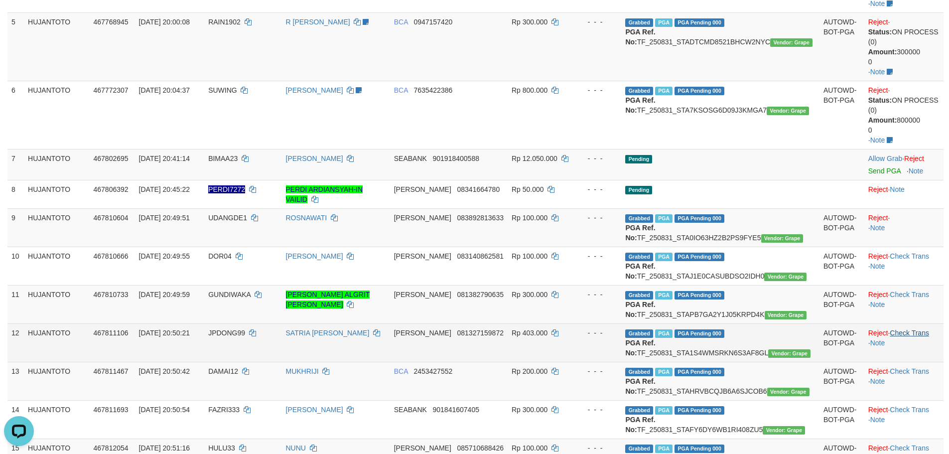
scroll to position [498, 0]
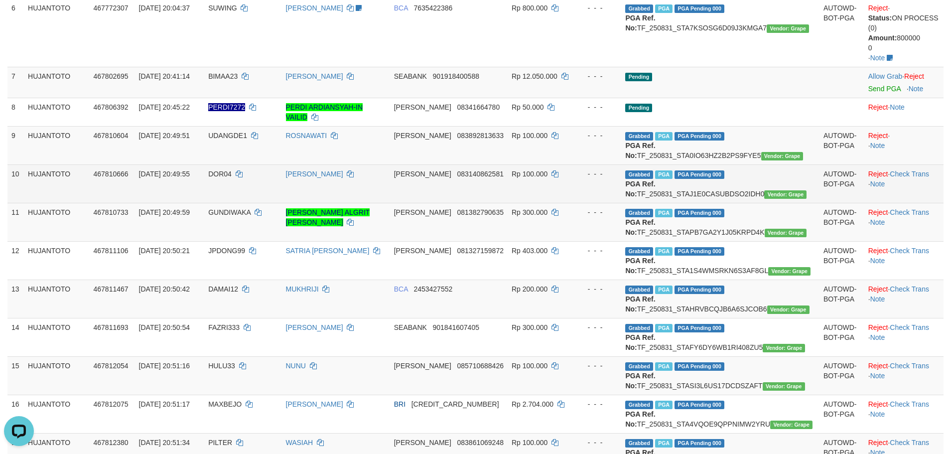
click at [909, 169] on td "Reject · Check Trans · Note" at bounding box center [903, 183] width 79 height 38
click at [908, 170] on link "Check Trans" at bounding box center [909, 174] width 39 height 8
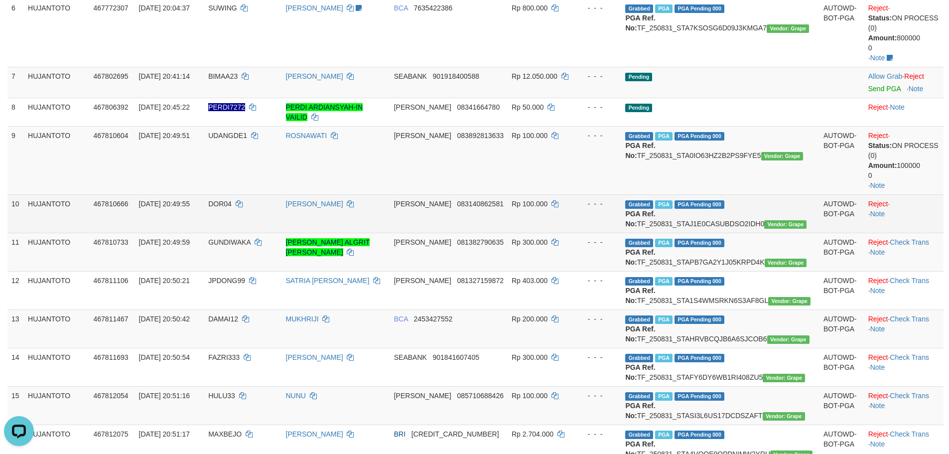
click at [906, 213] on td "Reject · · Note" at bounding box center [903, 213] width 79 height 38
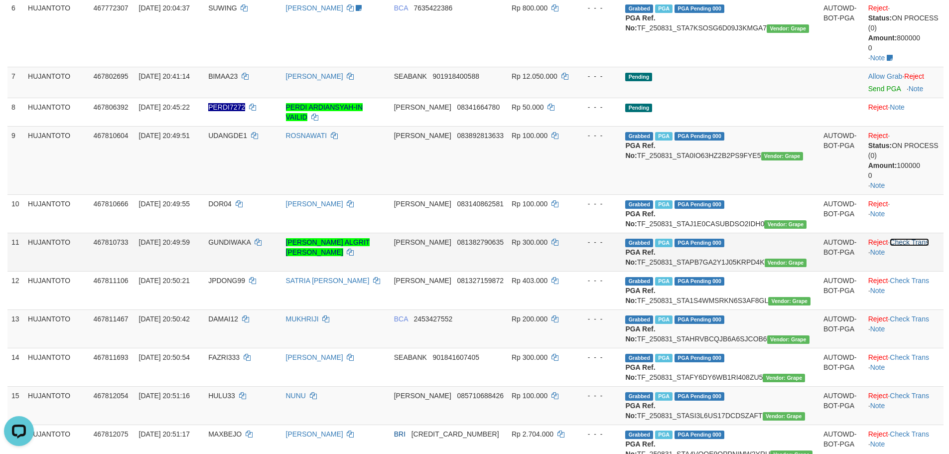
click at [903, 238] on link "Check Trans" at bounding box center [909, 242] width 39 height 8
click at [905, 229] on tbody "1 HUJANTOTO 467340937 31/08/2025 07:05:41 YUNI99 KOMANG YUNI ARSINI SUDAH BUAT …" at bounding box center [475, 232] width 936 height 1150
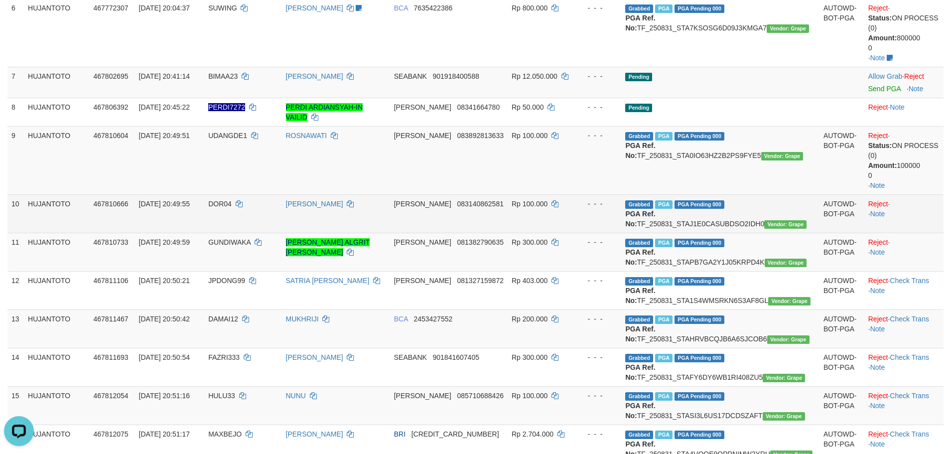
click at [909, 209] on div at bounding box center [903, 209] width 71 height 0
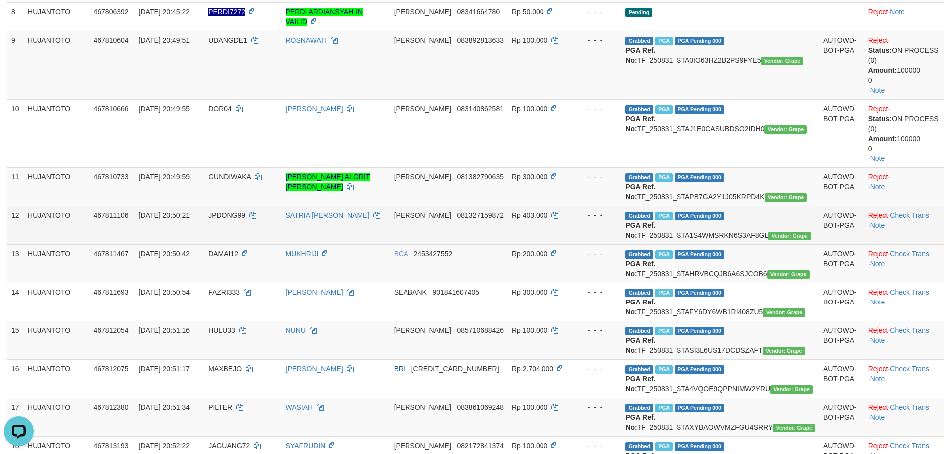
scroll to position [598, 0]
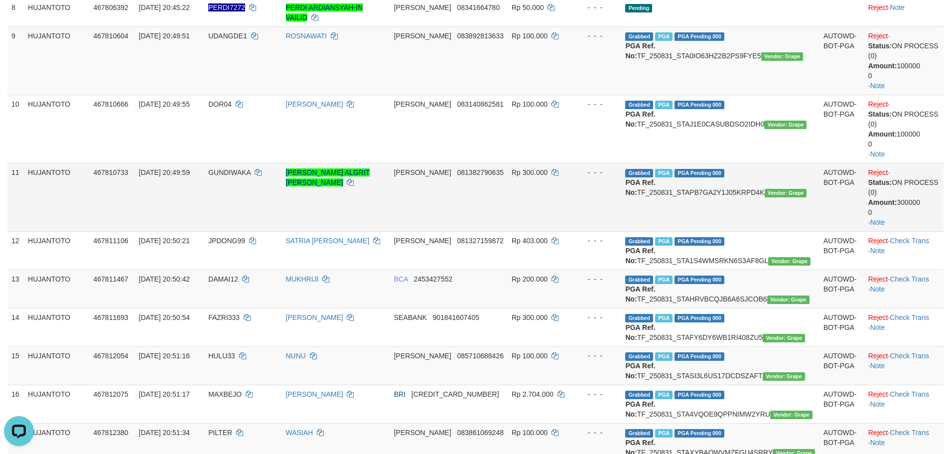
click at [912, 200] on td "Reject · Status: ON PROCESS (0) Amount: 300000 0 · Note" at bounding box center [903, 197] width 79 height 68
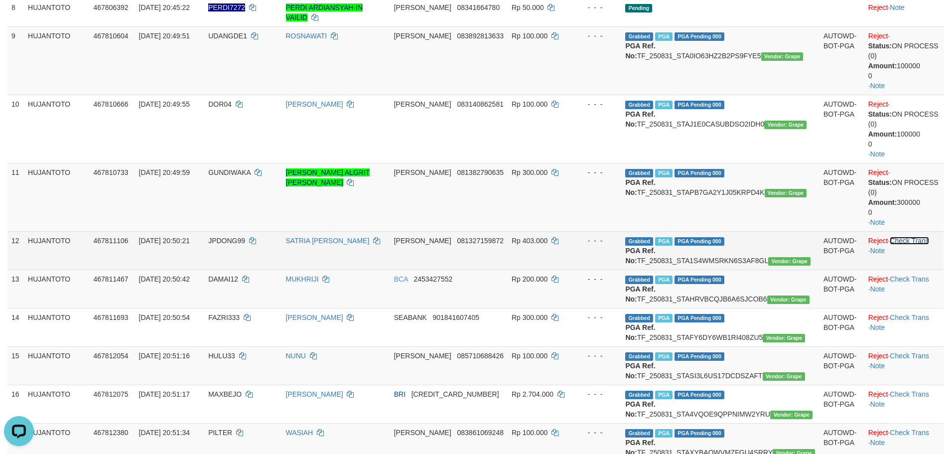
click at [909, 237] on link "Check Trans" at bounding box center [909, 241] width 39 height 8
click at [911, 231] on td "Reject · · Note" at bounding box center [903, 250] width 79 height 38
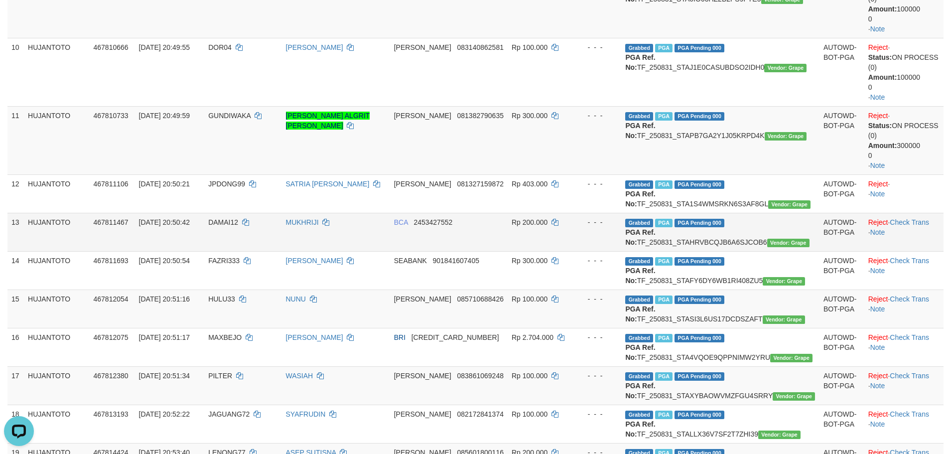
scroll to position [697, 0]
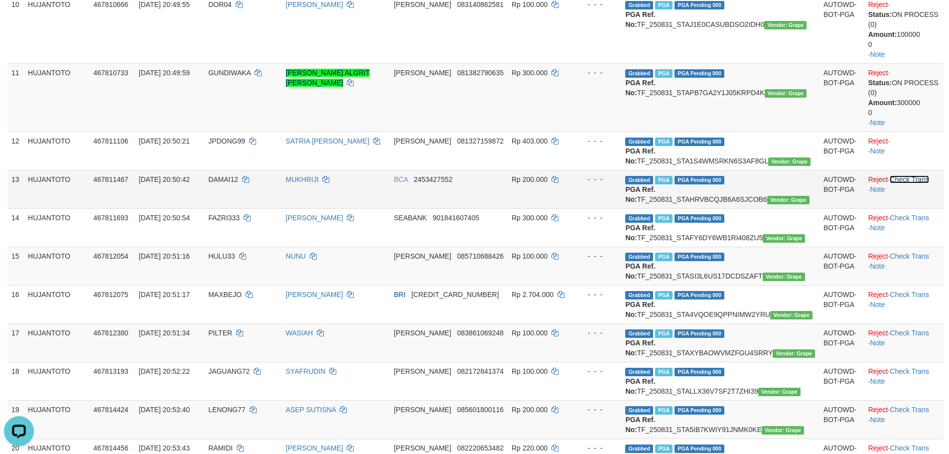
click at [914, 175] on link "Check Trans" at bounding box center [909, 179] width 39 height 8
click at [905, 208] on td "Reject · · Note" at bounding box center [903, 189] width 79 height 38
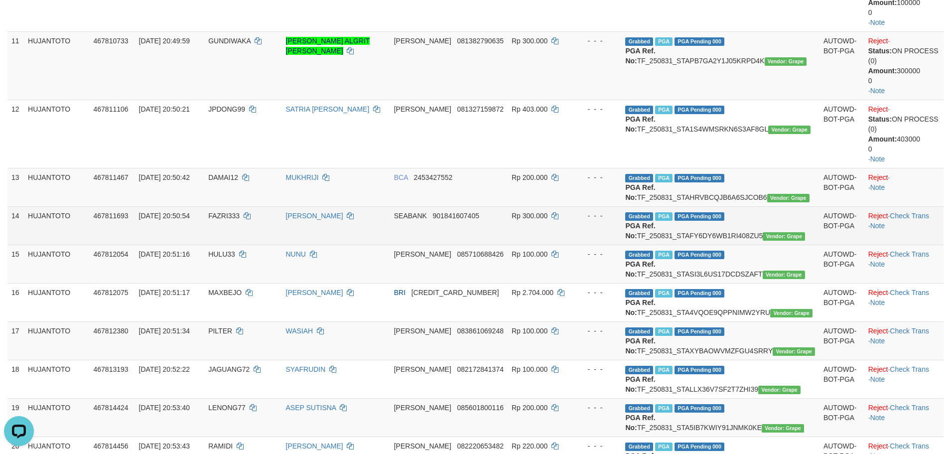
scroll to position [747, 0]
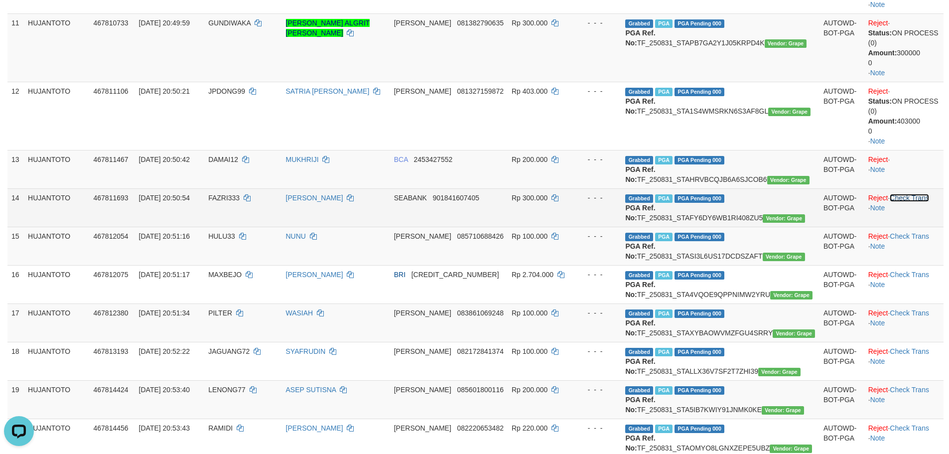
click at [914, 188] on tbody "1 HUJANTOTO 467340937 31/08/2025 07:05:41 YUNI99 KOMANG YUNI ARSINI SUDAH BUAT …" at bounding box center [475, 28] width 936 height 1240
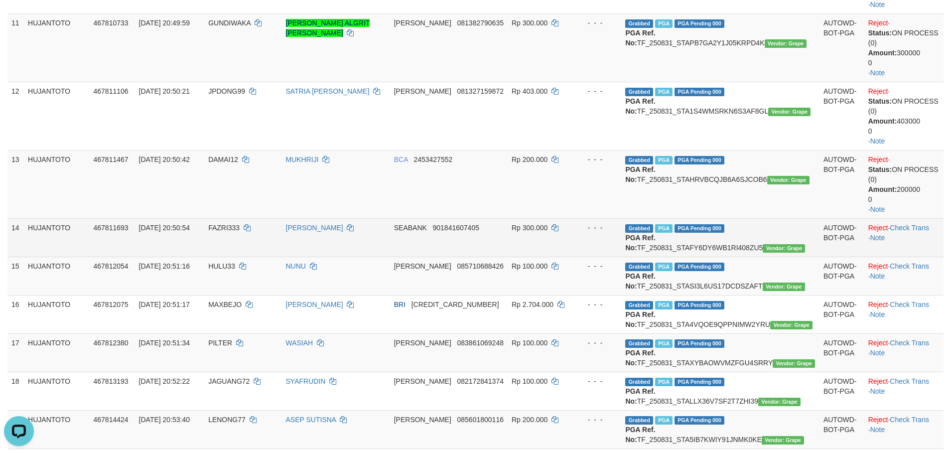
click at [903, 245] on td "Reject · Check Trans · Note" at bounding box center [903, 237] width 79 height 38
drag, startPoint x: 910, startPoint y: 208, endPoint x: 906, endPoint y: 240, distance: 32.1
click at [909, 224] on link "Check Trans" at bounding box center [909, 228] width 39 height 8
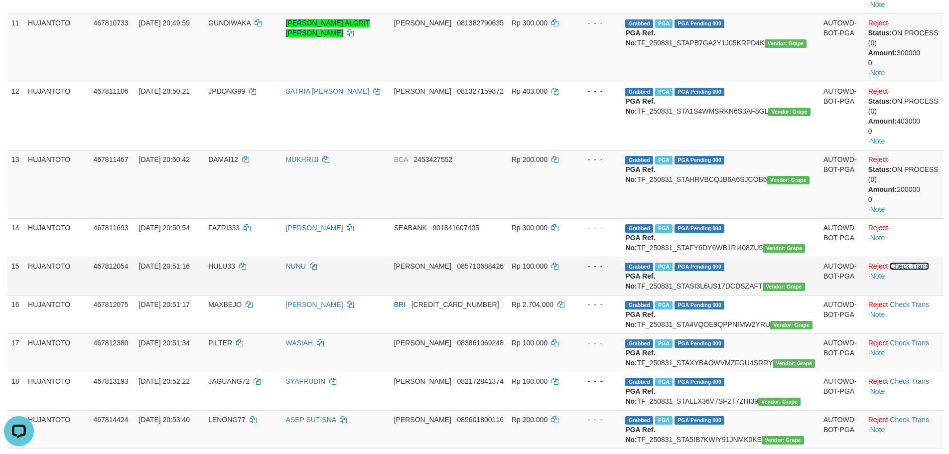
click at [909, 262] on link "Check Trans" at bounding box center [909, 266] width 39 height 8
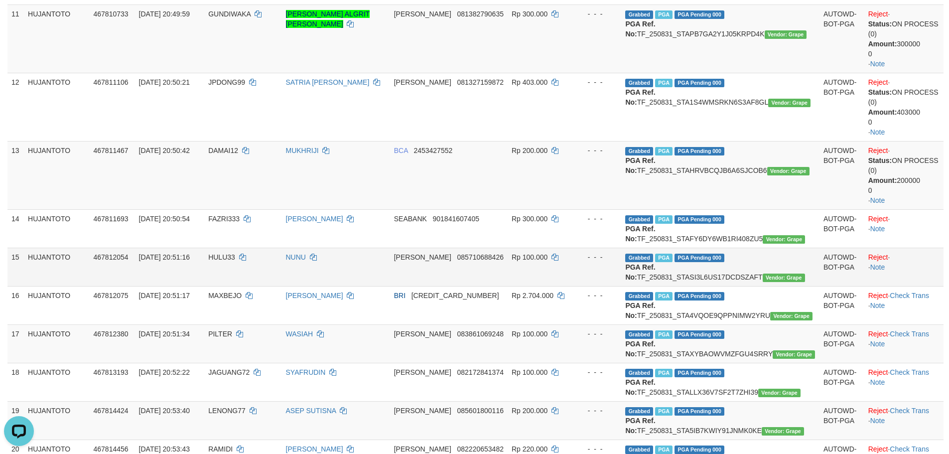
scroll to position [896, 0]
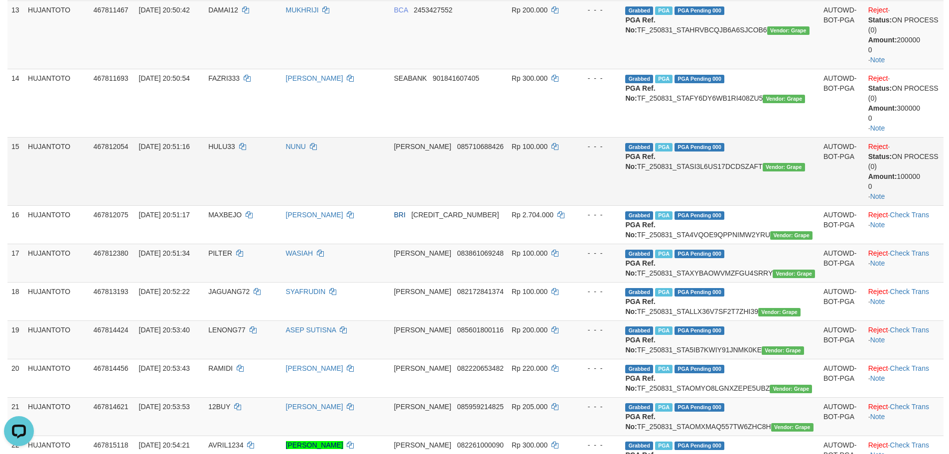
drag, startPoint x: 914, startPoint y: 148, endPoint x: 903, endPoint y: 183, distance: 36.4
click at [914, 151] on div "Status: ON PROCESS (0) Amount: 100000 0" at bounding box center [903, 171] width 71 height 40
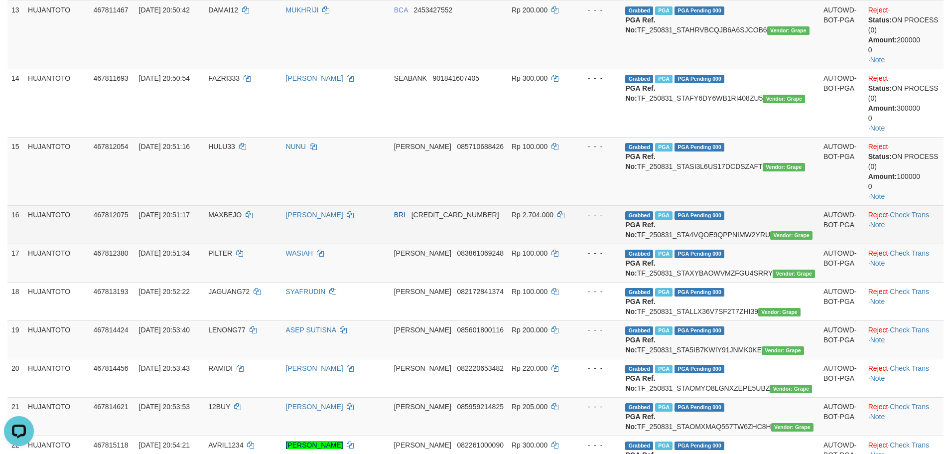
drag, startPoint x: 907, startPoint y: 188, endPoint x: 906, endPoint y: 199, distance: 11.1
click at [907, 205] on td "Reject · Check Trans · Note" at bounding box center [903, 224] width 79 height 38
click at [906, 205] on td "Reject · Check Trans · Note" at bounding box center [903, 224] width 79 height 38
click at [907, 211] on link "Check Trans" at bounding box center [909, 215] width 39 height 8
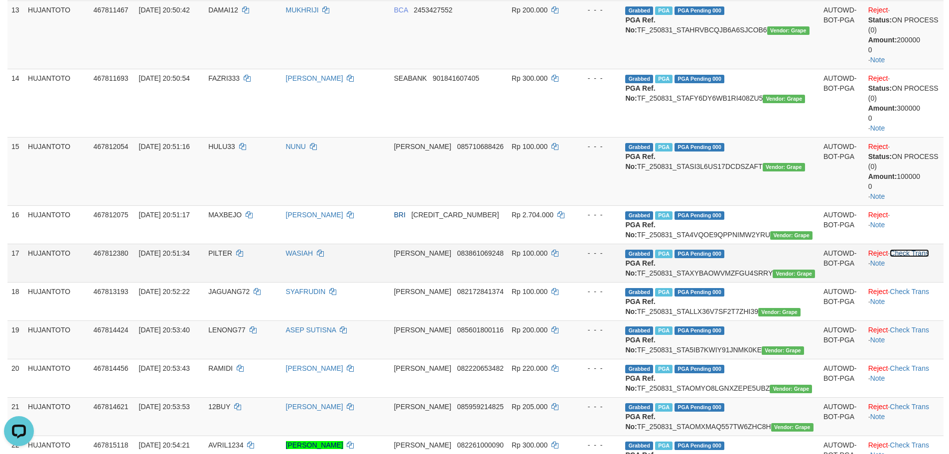
click at [914, 249] on link "Check Trans" at bounding box center [909, 253] width 39 height 8
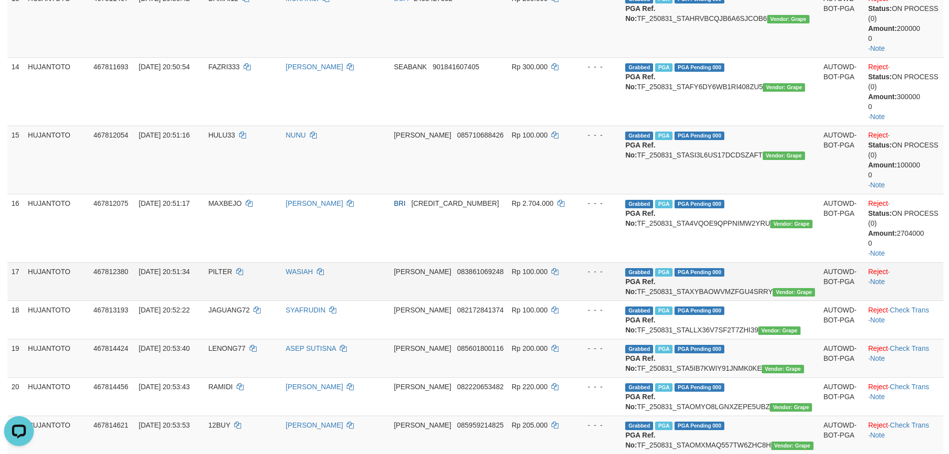
scroll to position [1046, 0]
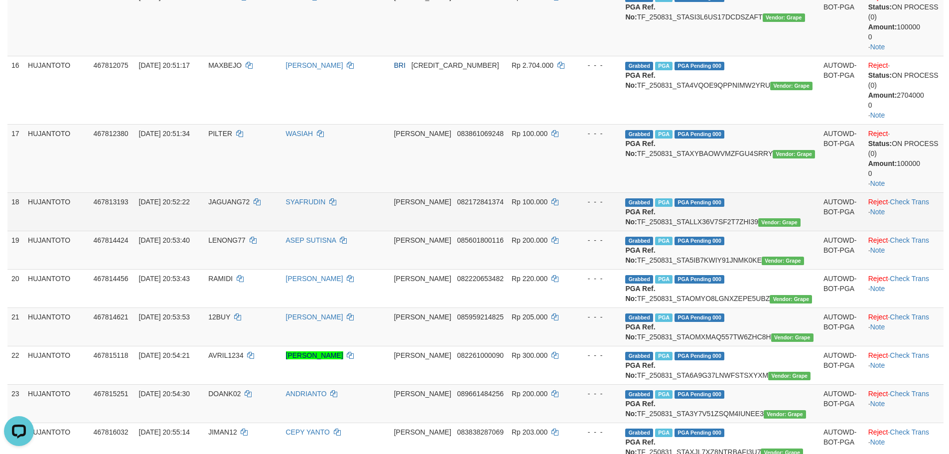
click at [916, 192] on td "Reject · Check Trans · Note" at bounding box center [903, 211] width 79 height 38
click at [913, 192] on td "Reject · Check Trans · Note" at bounding box center [903, 211] width 79 height 38
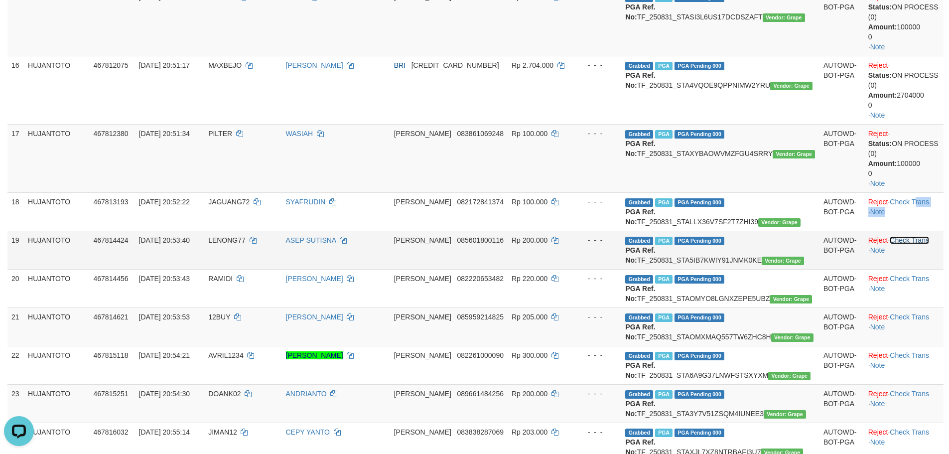
click at [906, 236] on link "Check Trans" at bounding box center [909, 240] width 39 height 8
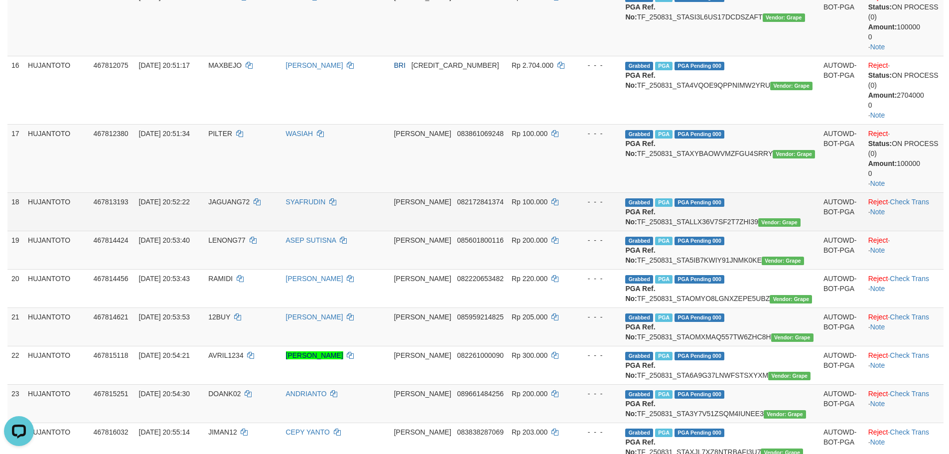
click at [909, 192] on td "Reject · Check Trans · Note" at bounding box center [903, 211] width 79 height 38
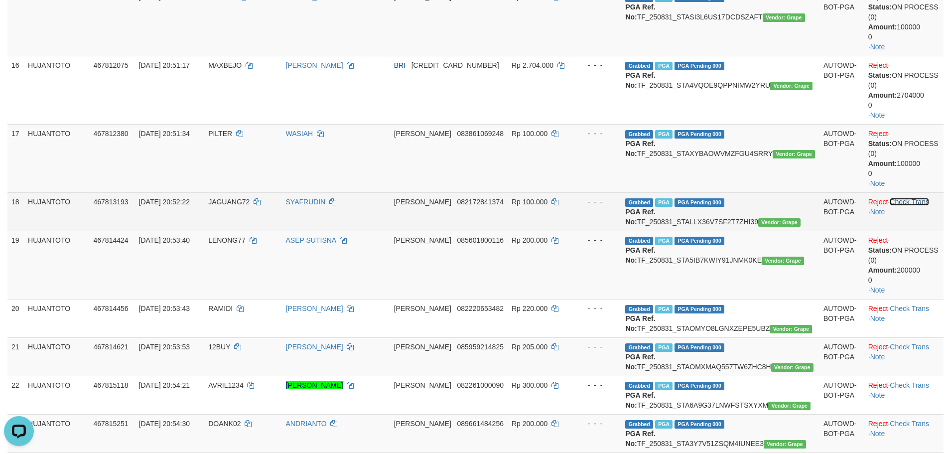
click at [911, 198] on link "Check Trans" at bounding box center [909, 202] width 39 height 8
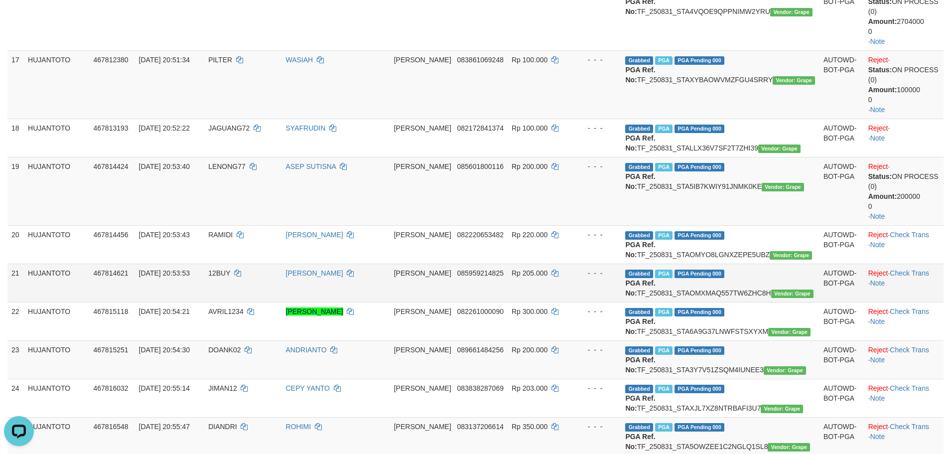
scroll to position [1195, 0]
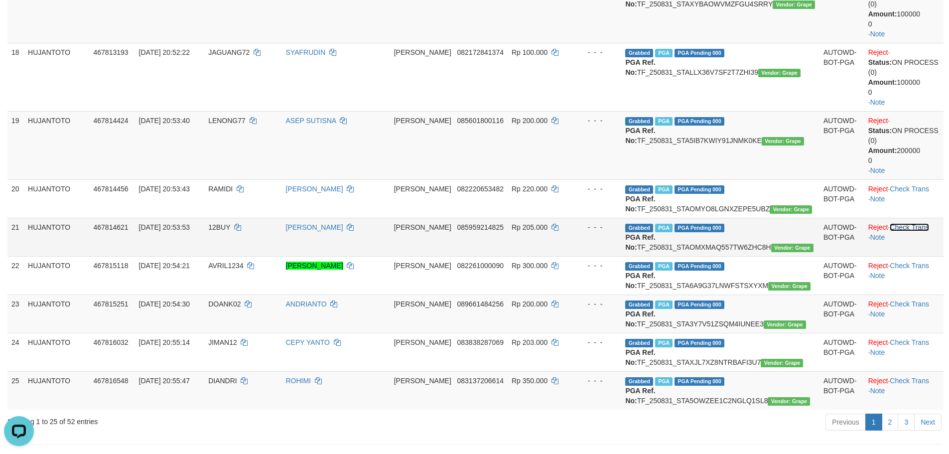
drag, startPoint x: 902, startPoint y: 217, endPoint x: 906, endPoint y: 189, distance: 28.1
click at [903, 223] on link "Check Trans" at bounding box center [909, 227] width 39 height 8
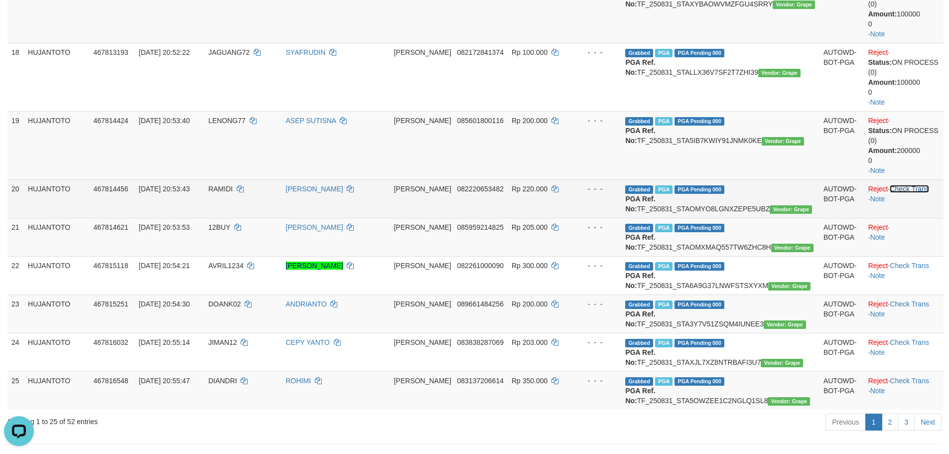
click at [906, 185] on link "Check Trans" at bounding box center [909, 189] width 39 height 8
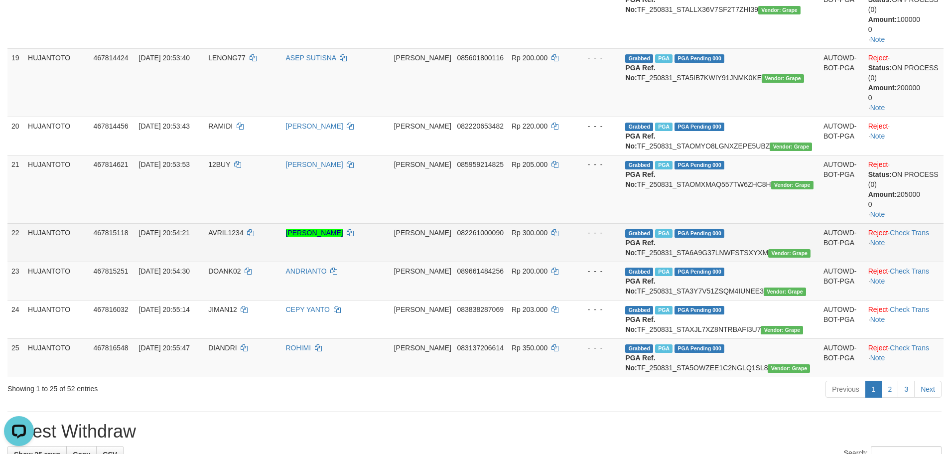
scroll to position [1295, 0]
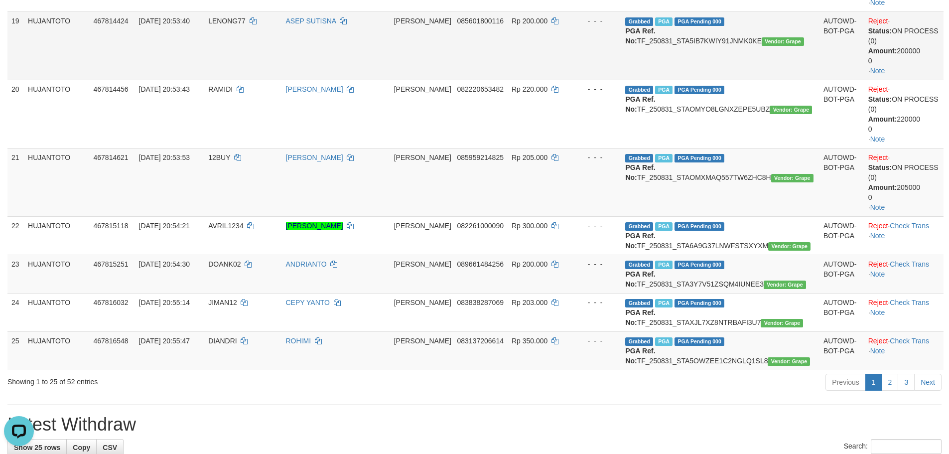
click at [676, 216] on td "Grabbed PGA PGA Pending 000 {"status":"000","data":{"unique_id":"387-467815118-…" at bounding box center [720, 235] width 198 height 38
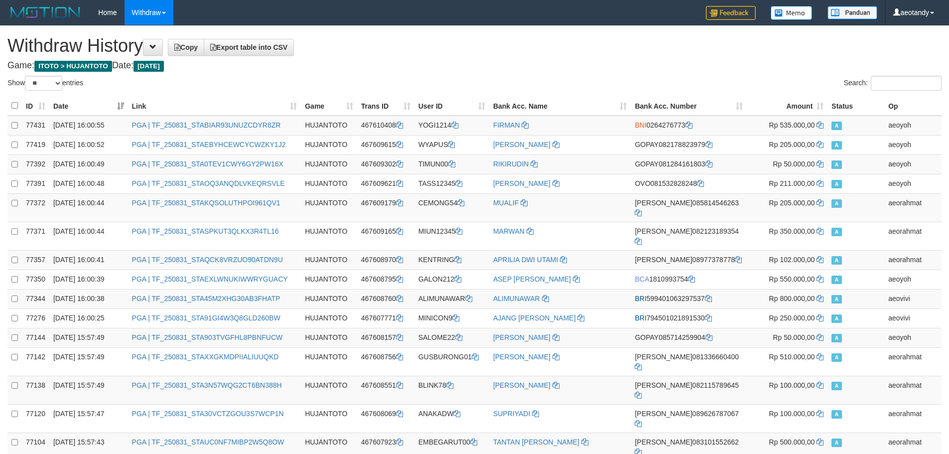
select select "**"
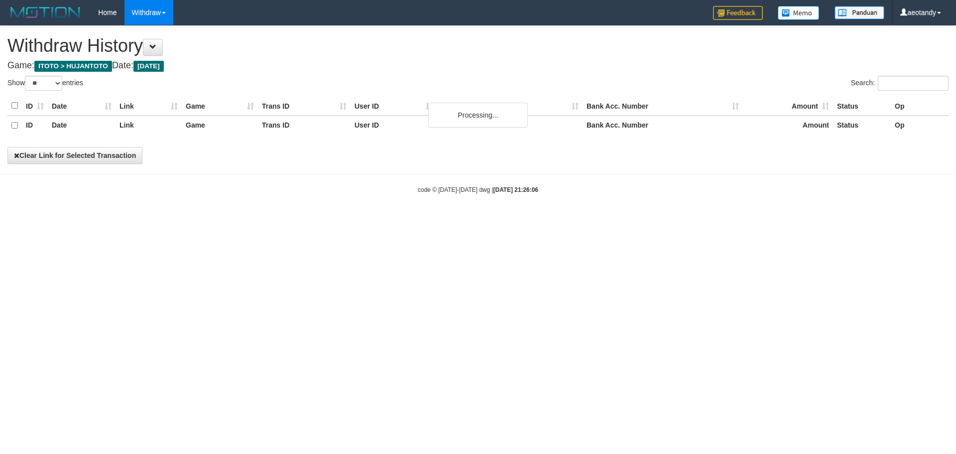
select select "**"
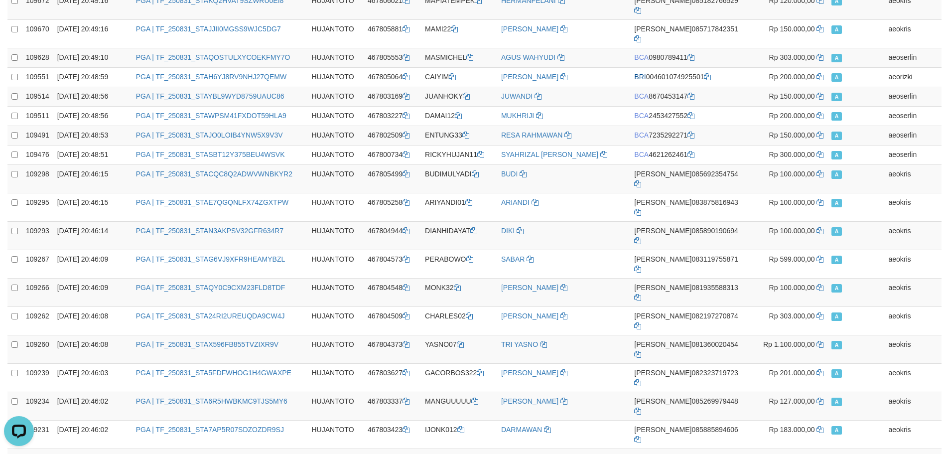
scroll to position [769, 0]
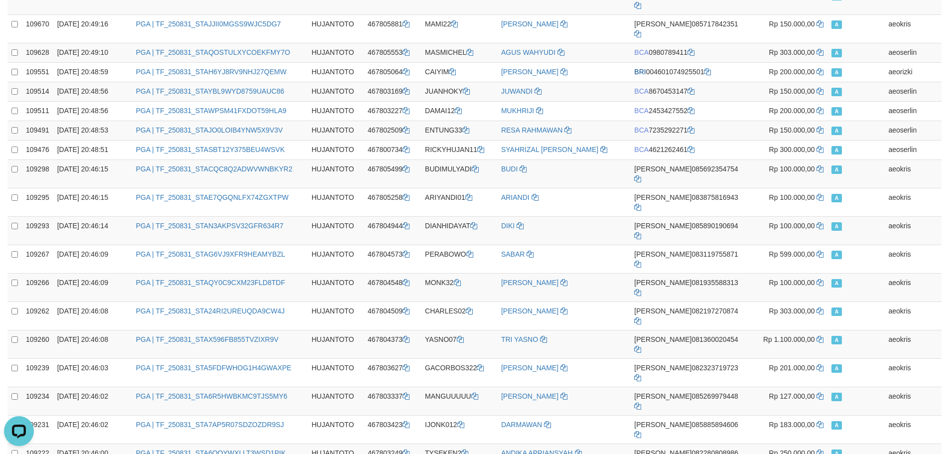
copy strong "1.580.570.000,00"
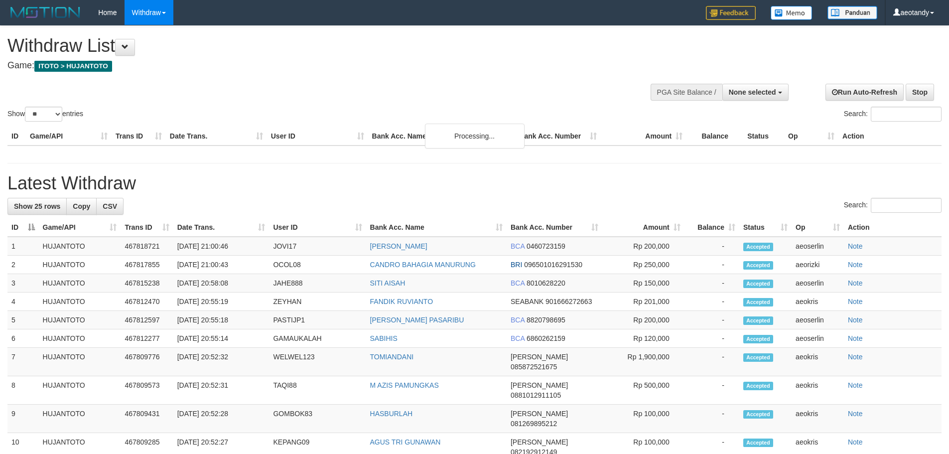
select select
select select "**"
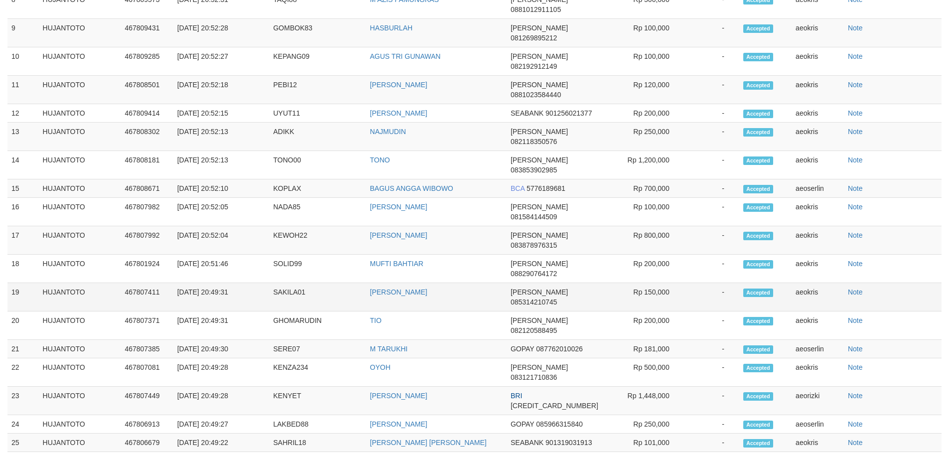
click at [605, 283] on td "Rp 150,000" at bounding box center [643, 297] width 82 height 28
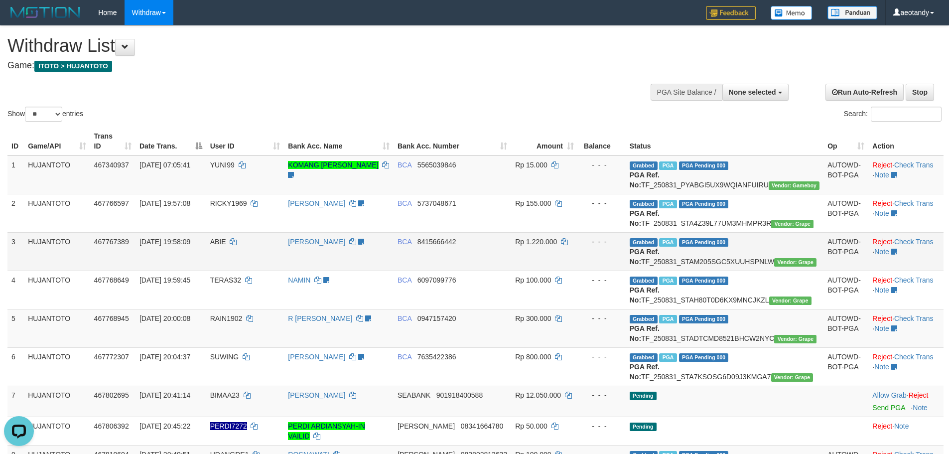
click at [474, 262] on td "BCA 8415666442" at bounding box center [452, 251] width 118 height 38
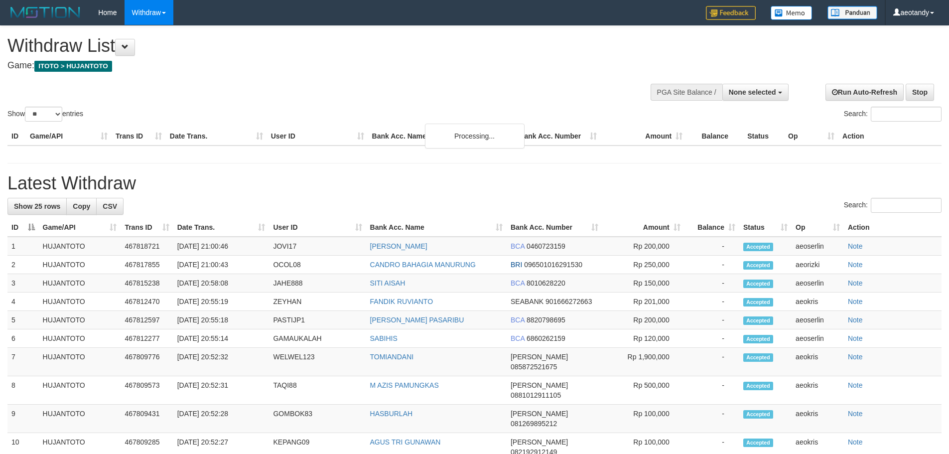
select select
select select "**"
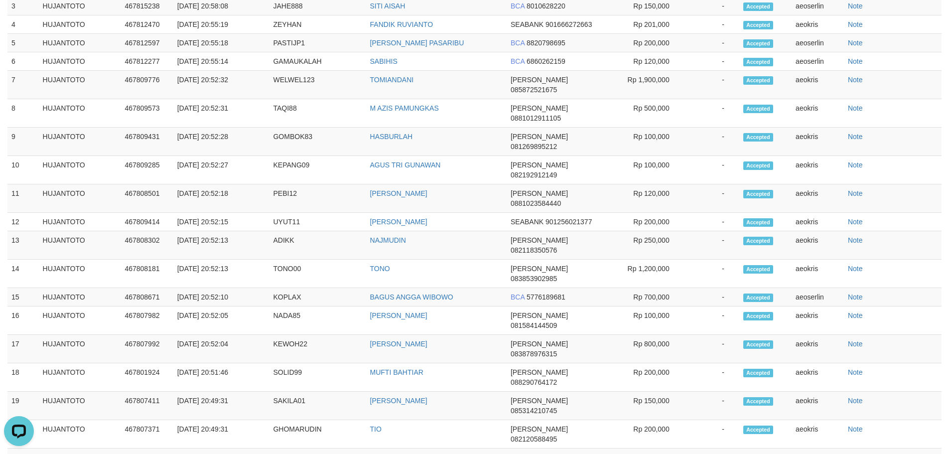
scroll to position [1195, 0]
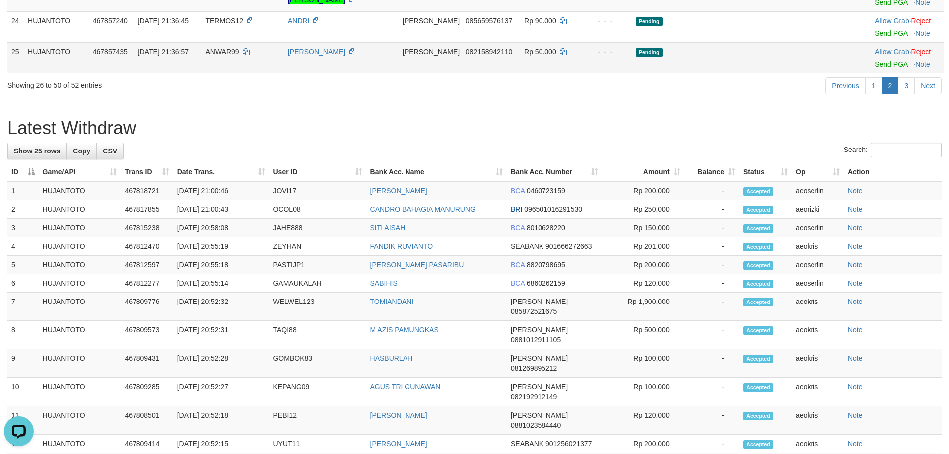
scroll to position [904, 0]
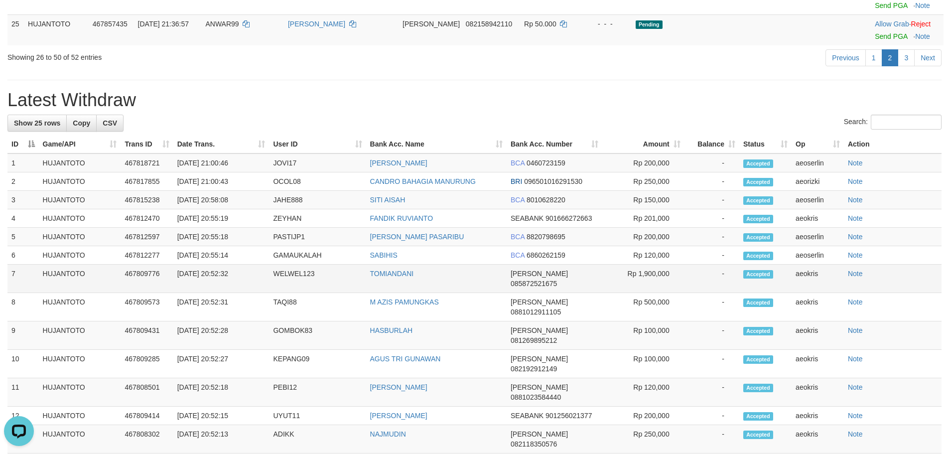
click at [628, 293] on td "Rp 1,900,000" at bounding box center [643, 278] width 82 height 28
click at [911, 66] on link "3" at bounding box center [905, 57] width 17 height 17
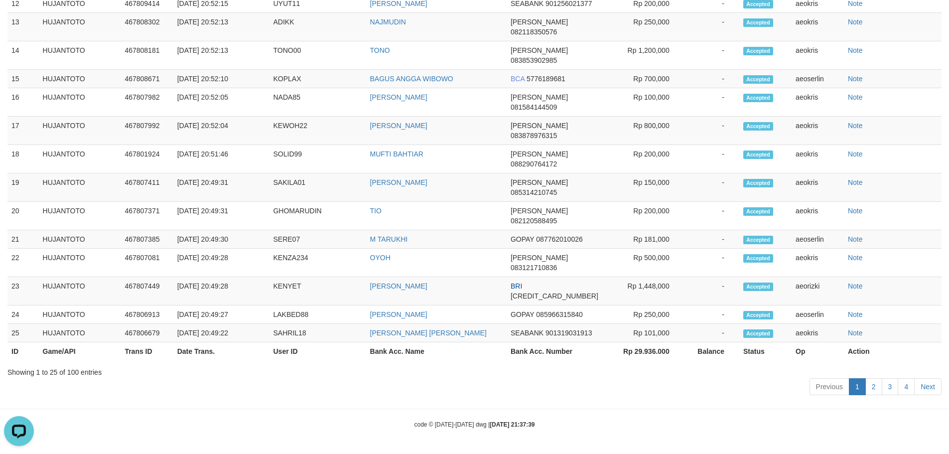
scroll to position [0, 0]
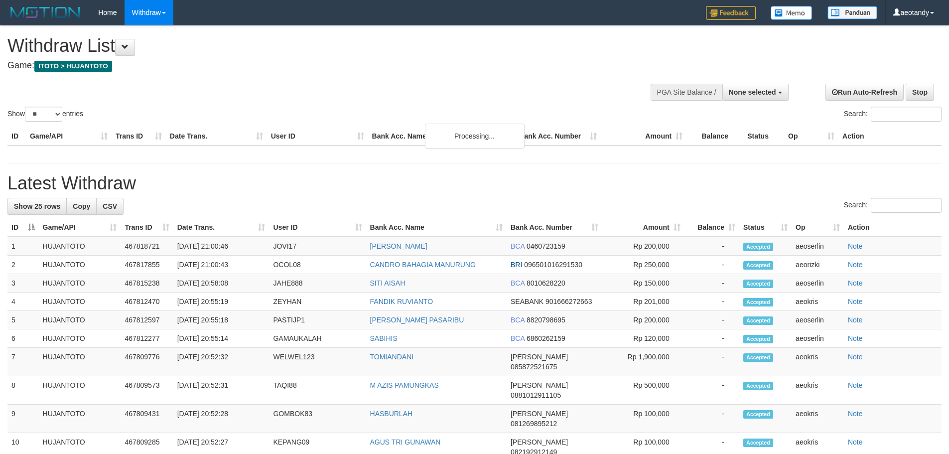
select select
select select "**"
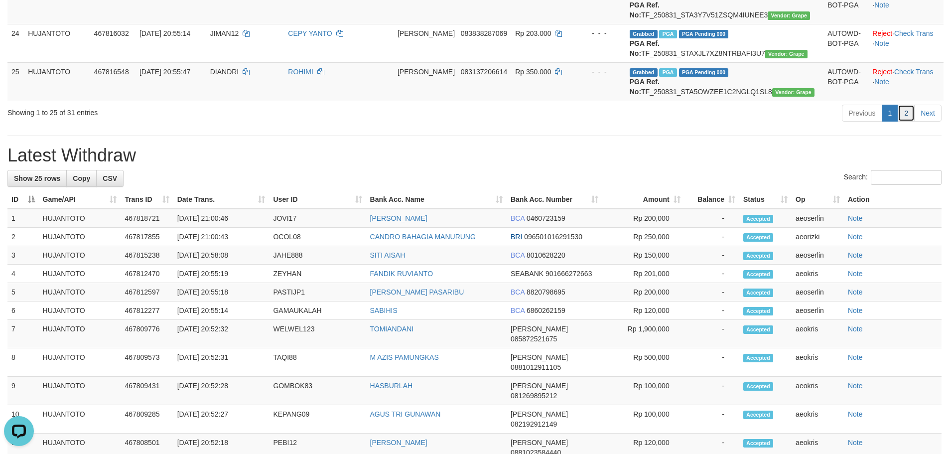
drag, startPoint x: 900, startPoint y: 328, endPoint x: 816, endPoint y: 260, distance: 108.4
click at [900, 122] on link "2" at bounding box center [905, 113] width 17 height 17
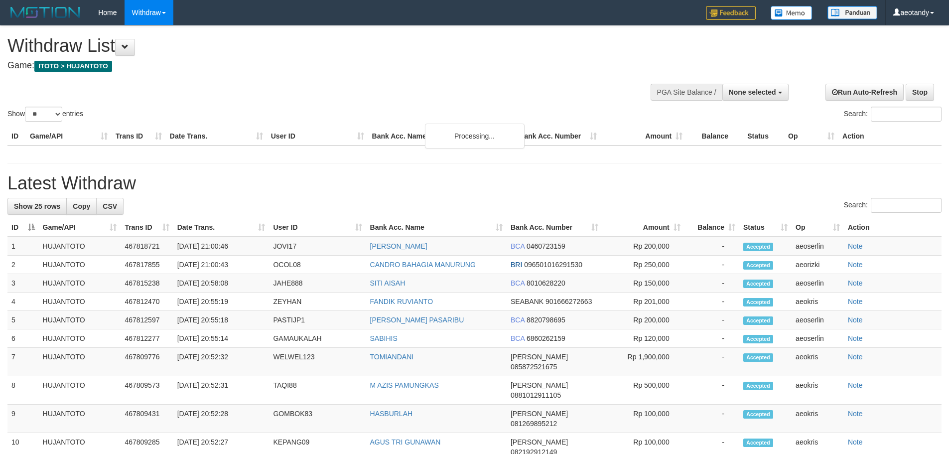
select select
select select "**"
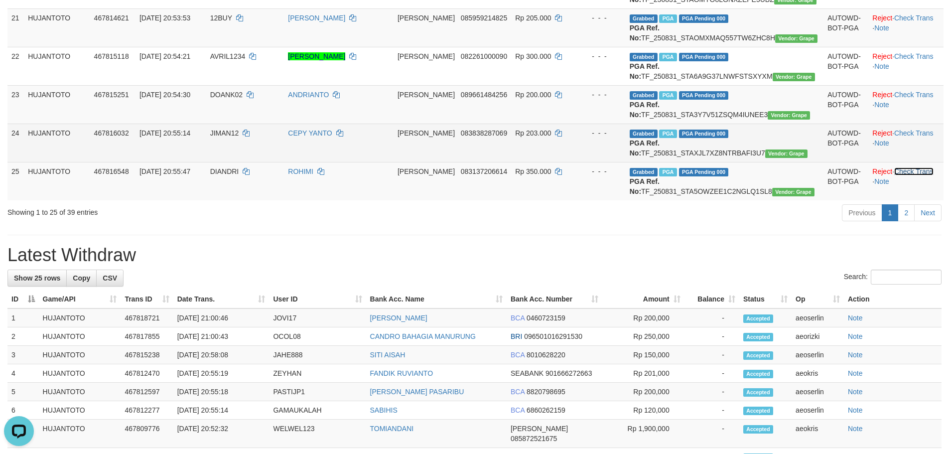
click at [912, 175] on link "Check Trans" at bounding box center [913, 171] width 39 height 8
click at [915, 162] on td "Reject · Check Trans · Note" at bounding box center [905, 143] width 75 height 38
click at [912, 137] on link "Check Trans" at bounding box center [913, 133] width 39 height 8
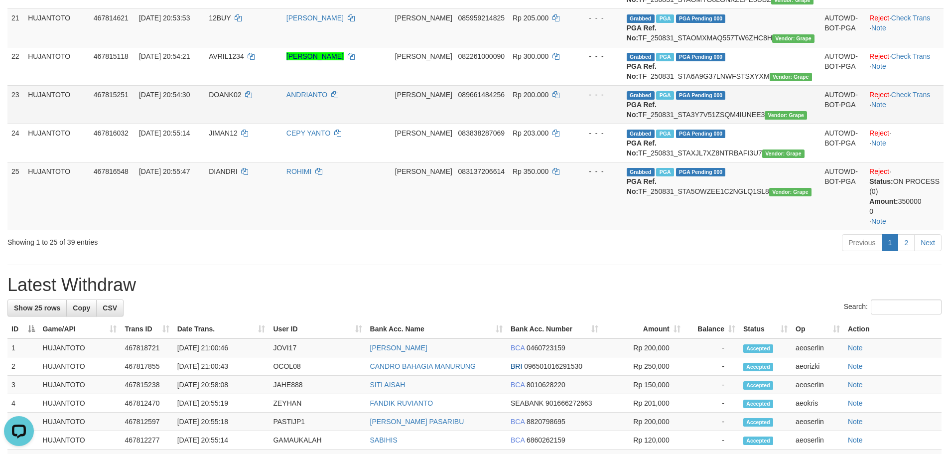
click at [918, 124] on td "Reject · Check Trans · Note" at bounding box center [904, 104] width 78 height 38
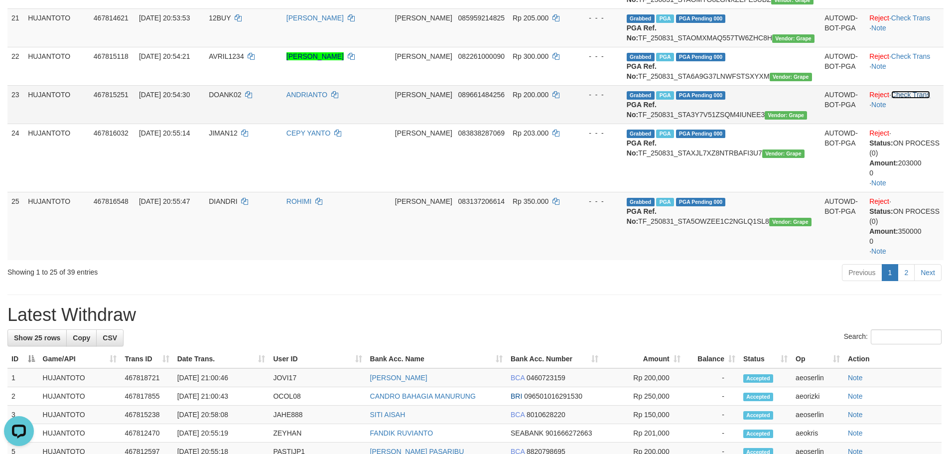
click at [921, 99] on link "Check Trans" at bounding box center [910, 95] width 39 height 8
click at [921, 124] on td "Reject · Check Trans · Note" at bounding box center [904, 104] width 78 height 38
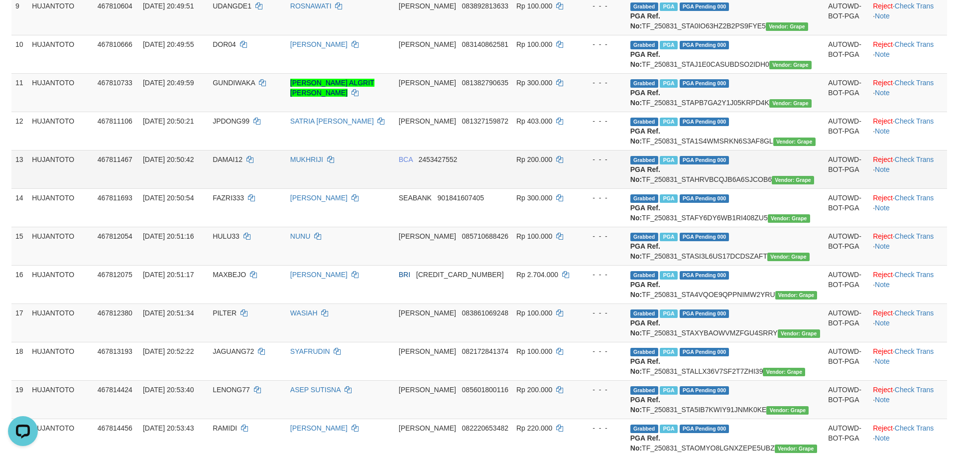
scroll to position [299, 0]
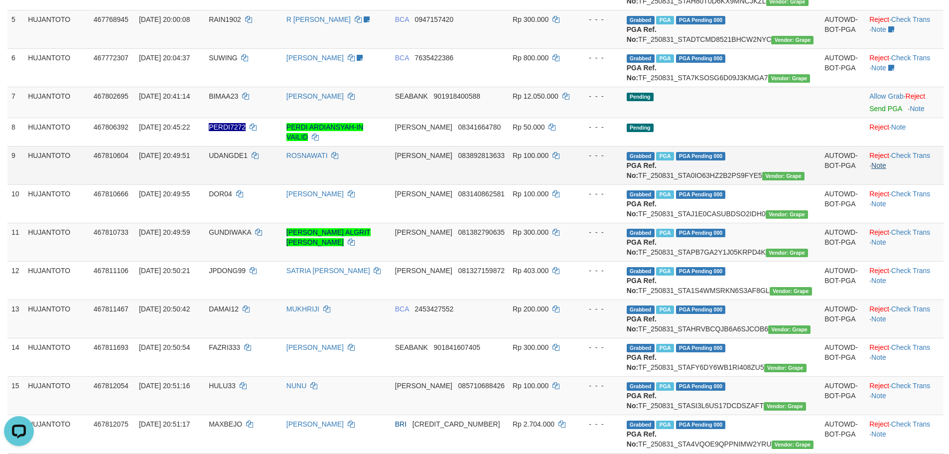
click at [884, 184] on td "Reject · Check Trans · Note" at bounding box center [904, 165] width 78 height 38
click at [879, 169] on link "Note" at bounding box center [878, 165] width 15 height 8
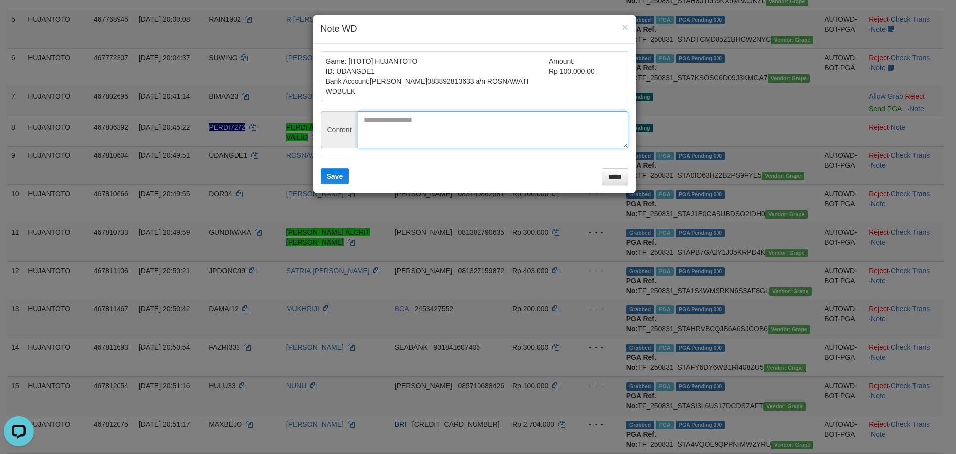
click at [401, 136] on textarea at bounding box center [493, 129] width 271 height 37
type textarea "**********"
click at [341, 177] on span "Save" at bounding box center [335, 176] width 16 height 8
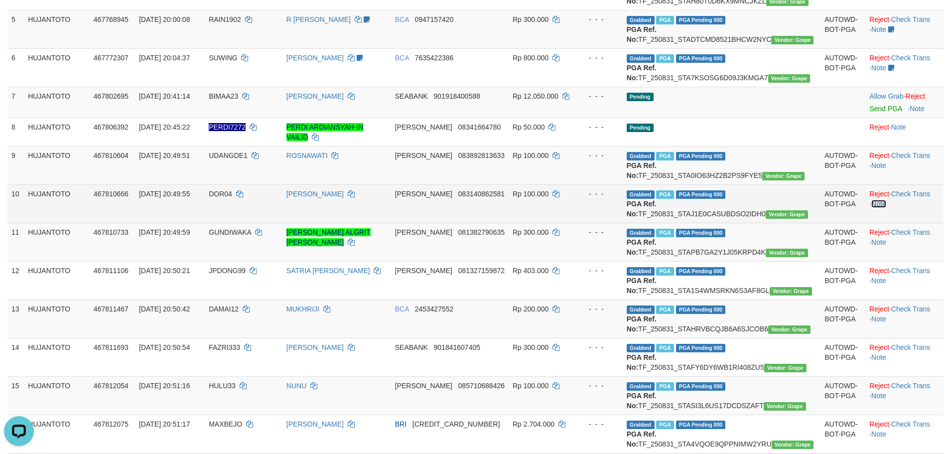
click at [883, 208] on link "Note" at bounding box center [878, 204] width 15 height 8
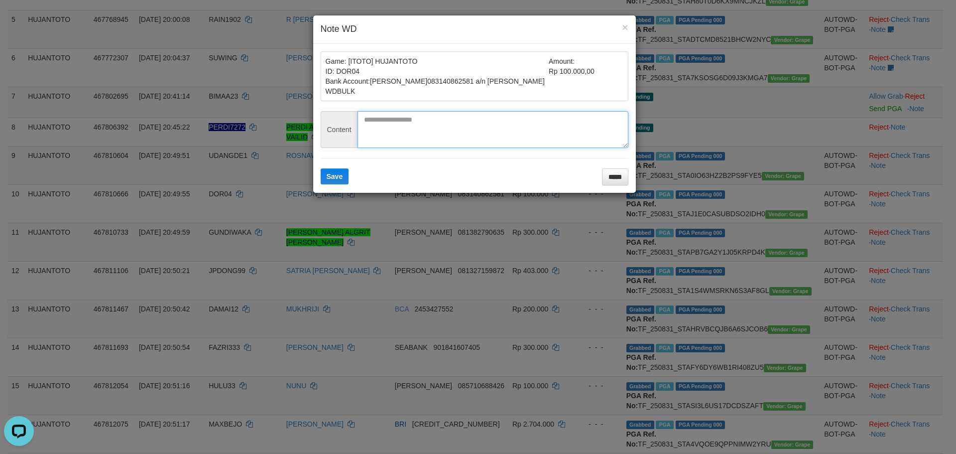
click at [408, 126] on textarea at bounding box center [493, 129] width 271 height 37
paste textarea "**********"
type textarea "**********"
click at [321, 168] on button "Save" at bounding box center [335, 176] width 28 height 16
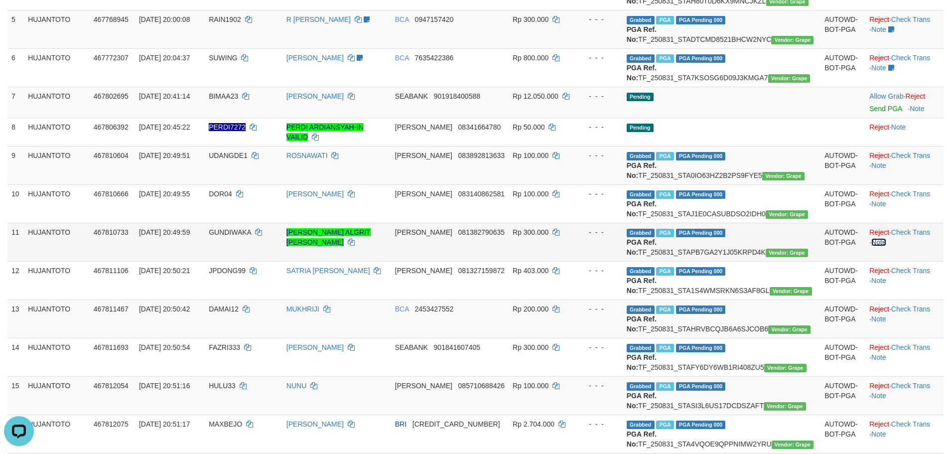
click at [880, 246] on link "Note" at bounding box center [878, 242] width 15 height 8
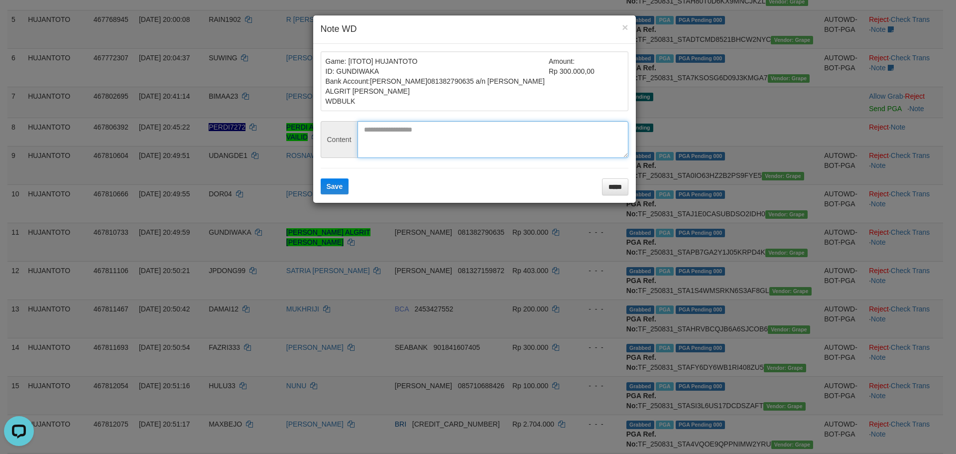
click at [416, 122] on textarea at bounding box center [493, 139] width 271 height 37
paste textarea "**********"
type textarea "**********"
click at [321, 178] on button "Save" at bounding box center [335, 186] width 28 height 16
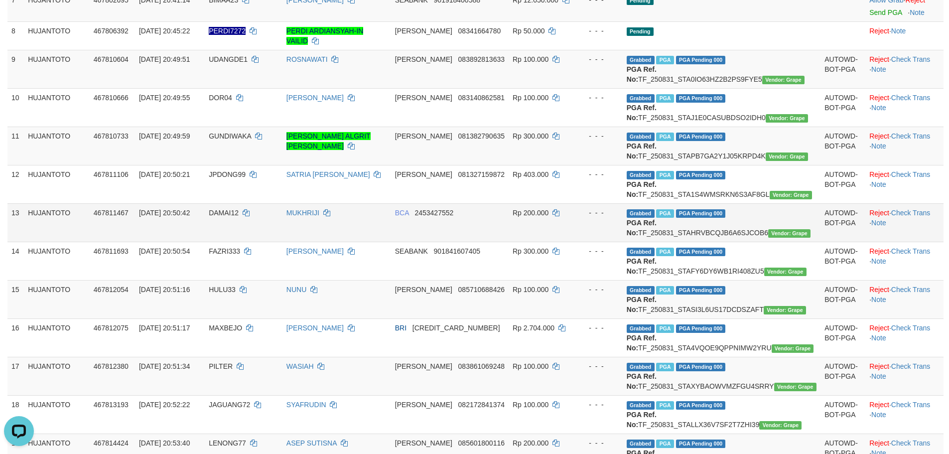
scroll to position [398, 0]
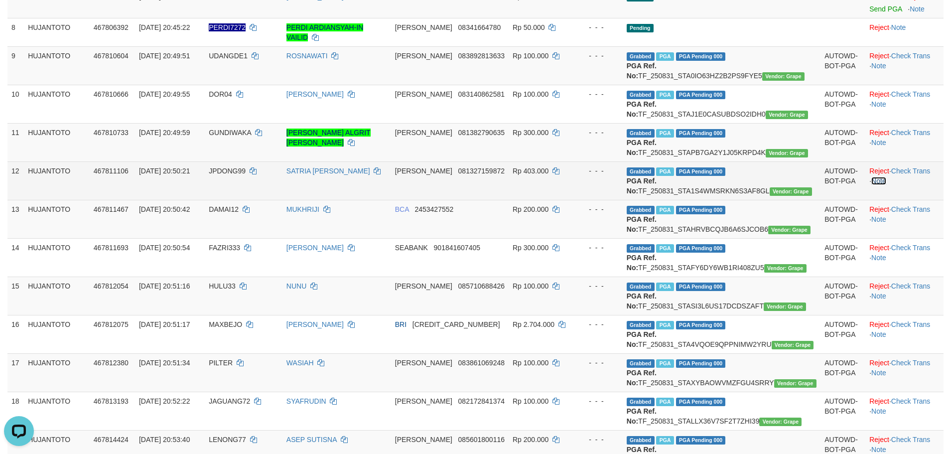
click at [886, 185] on link "Note" at bounding box center [878, 181] width 15 height 8
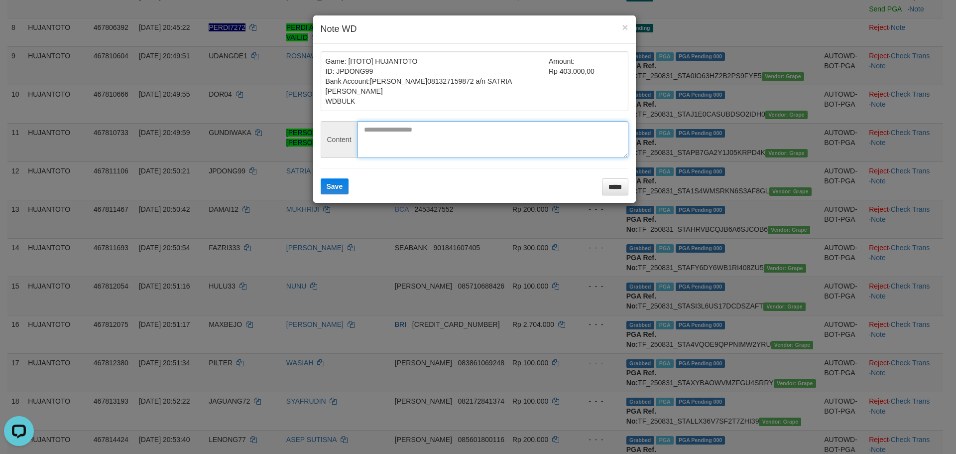
click at [439, 130] on textarea at bounding box center [493, 139] width 271 height 37
paste textarea "**********"
type textarea "**********"
click at [321, 178] on button "Save" at bounding box center [335, 186] width 28 height 16
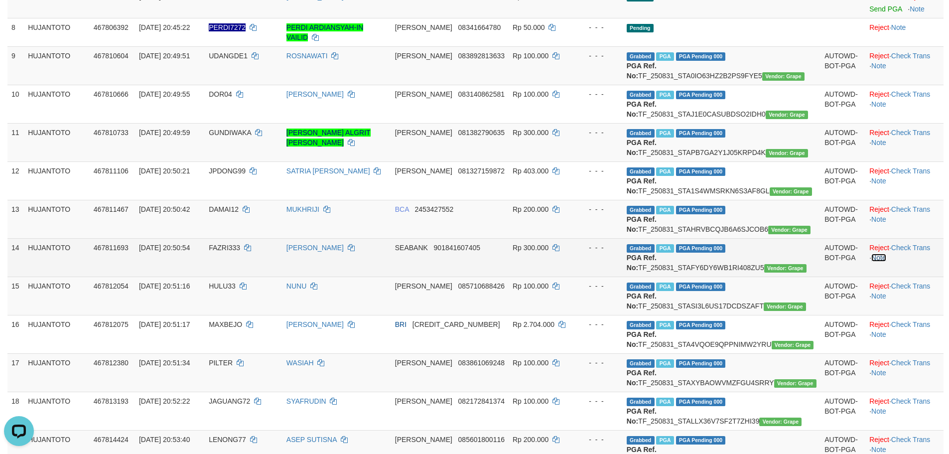
click at [886, 261] on link "Note" at bounding box center [878, 258] width 15 height 8
click at [885, 261] on link "Note" at bounding box center [878, 258] width 15 height 8
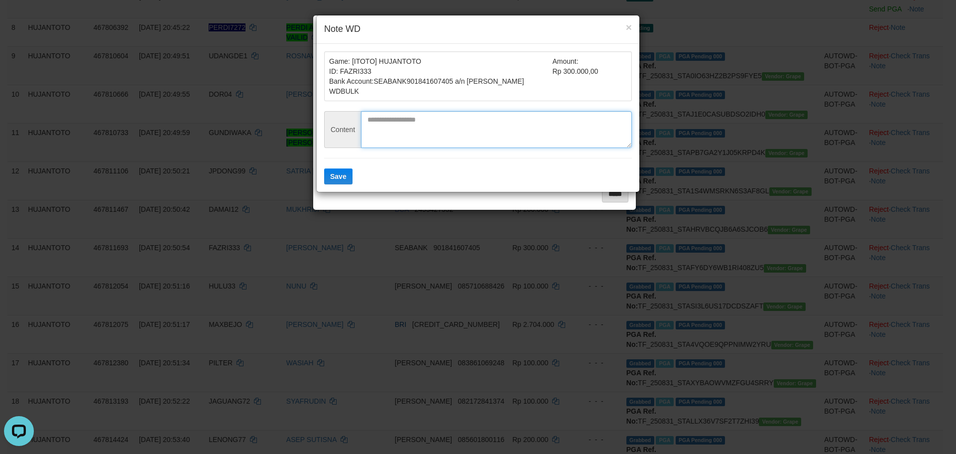
click at [451, 125] on form "Game: [ITOTO] HUJANTOTO ID: FAZRI333 Bank Account: SEABANK 901841607405 a/n FAZ…" at bounding box center [478, 117] width 308 height 133
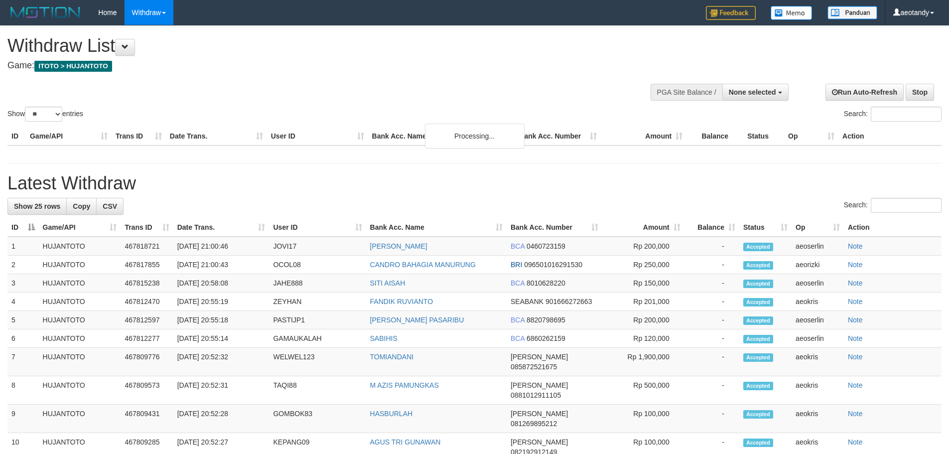
select select
select select "**"
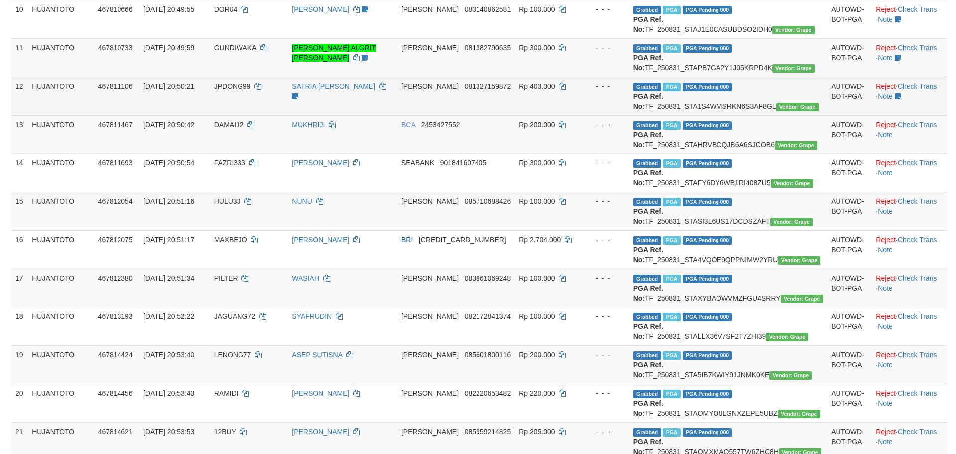
scroll to position [525, 0]
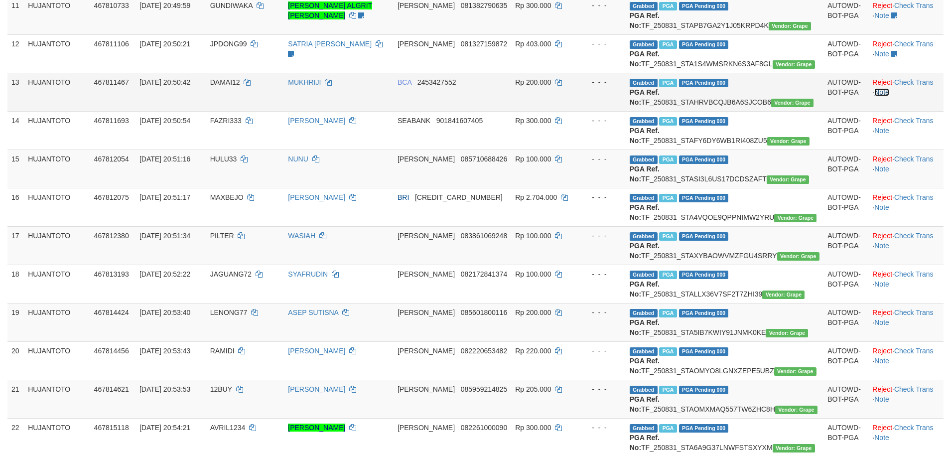
click at [883, 96] on link "Note" at bounding box center [881, 92] width 15 height 8
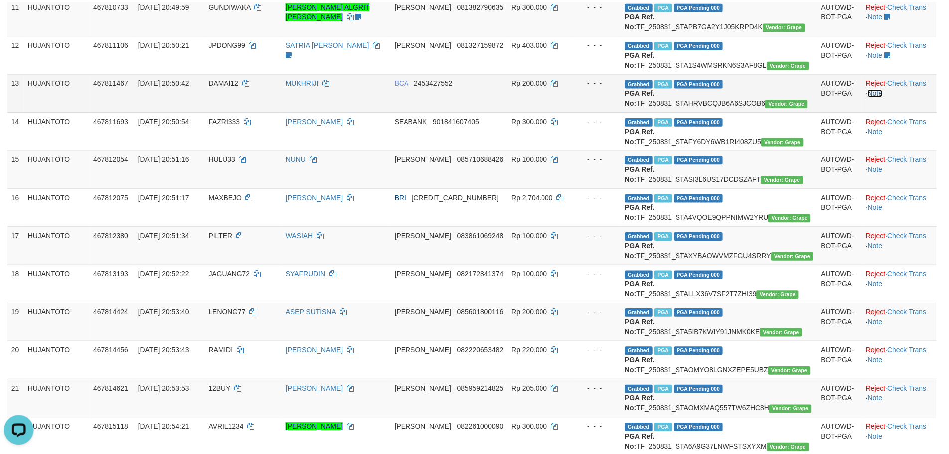
scroll to position [0, 0]
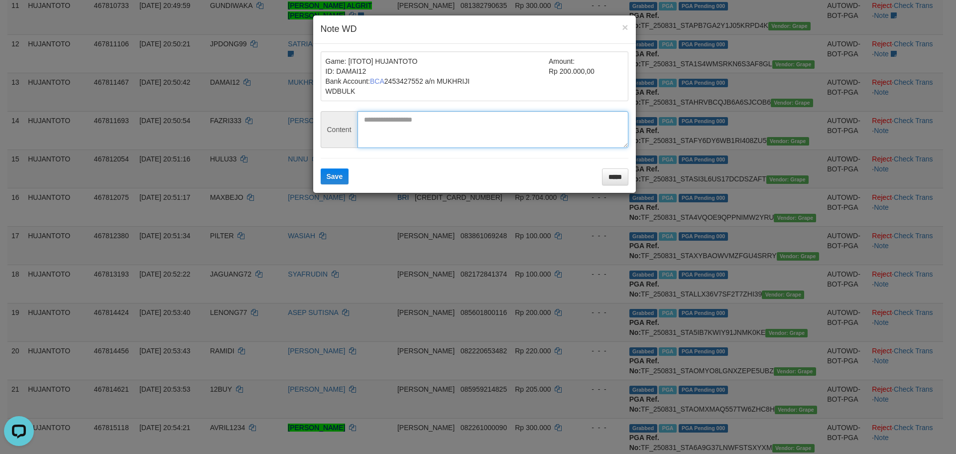
click at [494, 118] on textarea at bounding box center [493, 129] width 271 height 37
paste textarea "**********"
type textarea "**********"
click at [321, 168] on button "Save" at bounding box center [335, 176] width 28 height 16
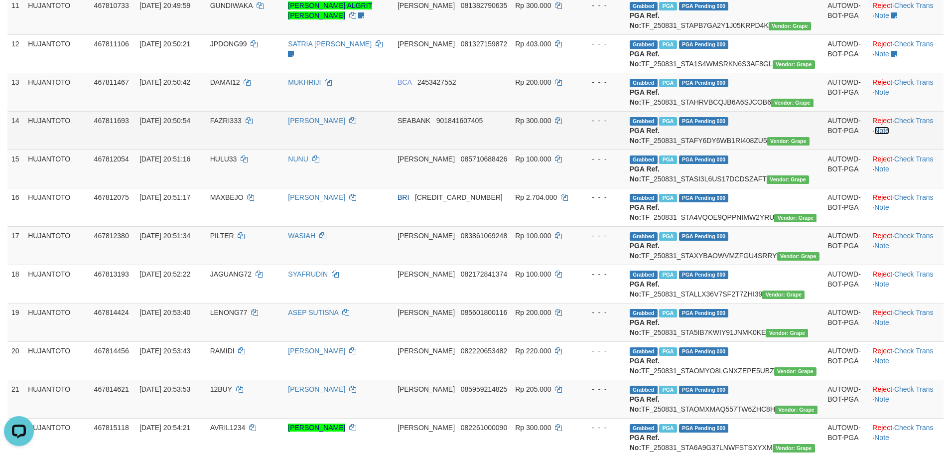
click at [882, 134] on link "Note" at bounding box center [881, 131] width 15 height 8
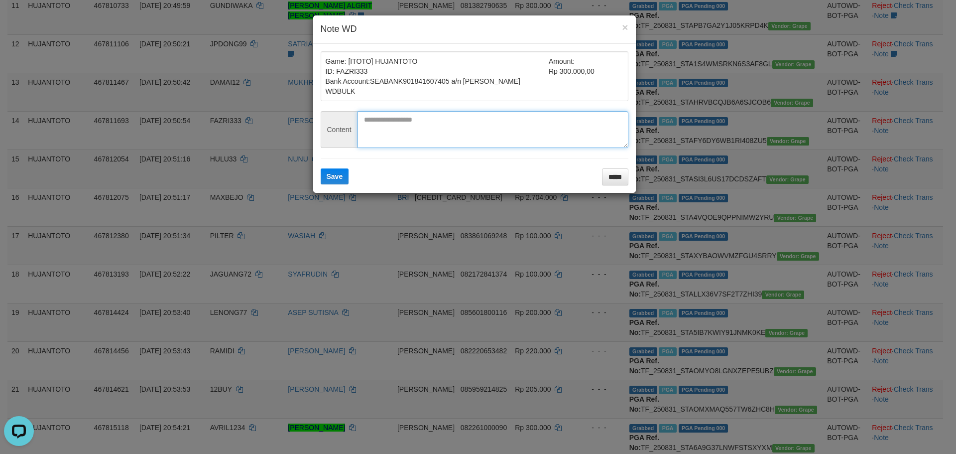
click at [483, 134] on textarea at bounding box center [493, 129] width 271 height 37
paste textarea "**********"
type textarea "**********"
click at [321, 168] on button "Save" at bounding box center [335, 176] width 28 height 16
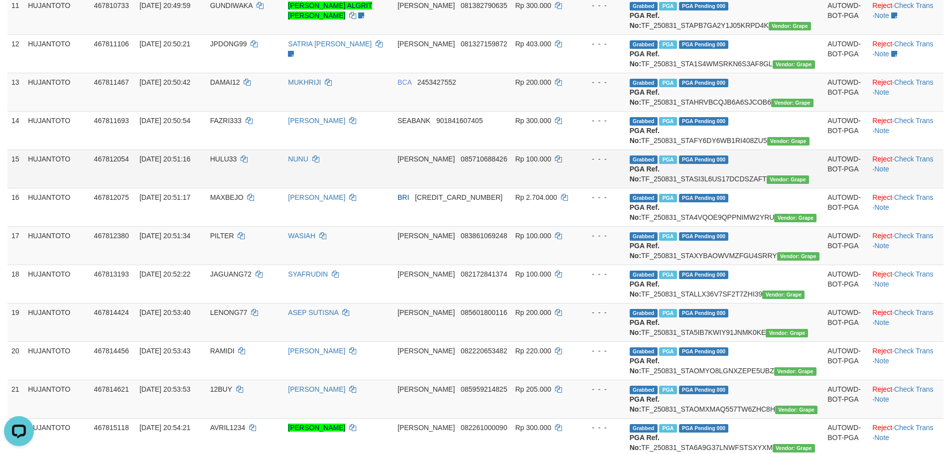
click at [881, 188] on td "Reject · Check Trans · Note" at bounding box center [905, 168] width 75 height 38
click at [883, 173] on link "Note" at bounding box center [881, 169] width 15 height 8
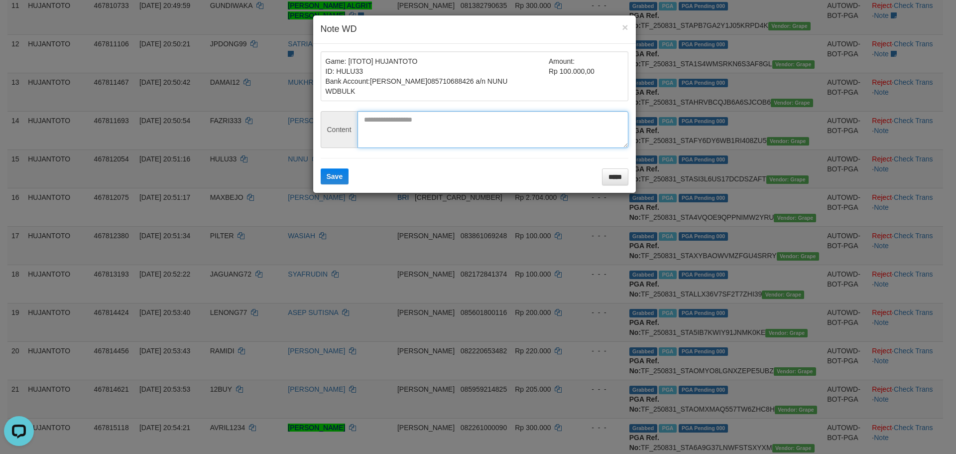
click at [413, 138] on textarea at bounding box center [493, 129] width 271 height 37
paste textarea "**********"
type textarea "**********"
click at [321, 168] on button "Save" at bounding box center [335, 176] width 28 height 16
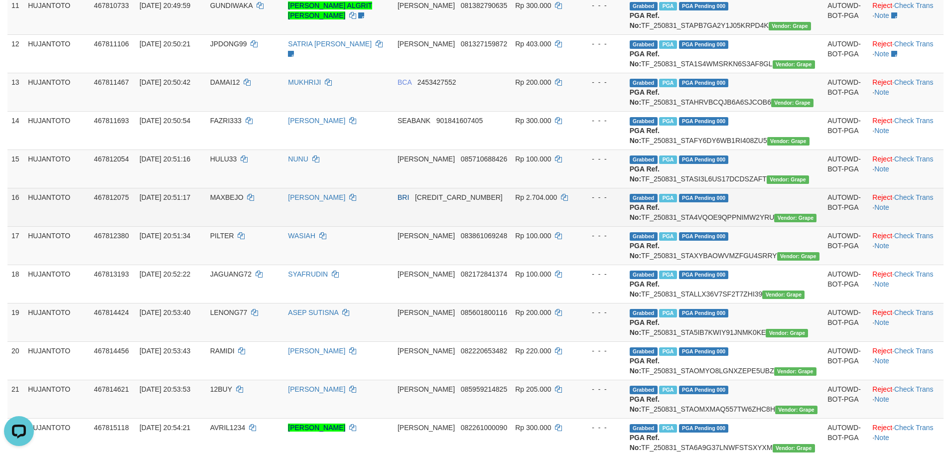
click at [872, 226] on td "Reject · Check Trans · Note" at bounding box center [905, 207] width 75 height 38
click at [881, 211] on link "Note" at bounding box center [881, 207] width 15 height 8
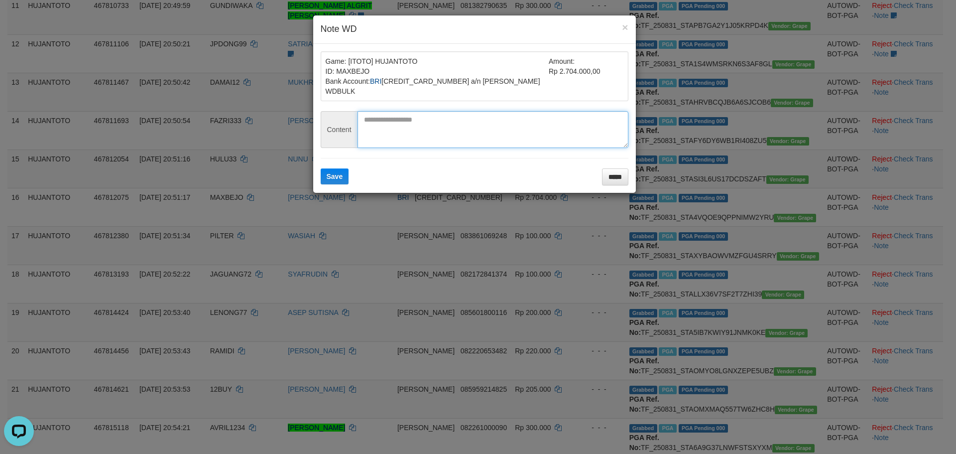
click at [420, 137] on textarea at bounding box center [493, 129] width 271 height 37
paste textarea "**********"
type textarea "**********"
click at [321, 168] on button "Save" at bounding box center [335, 176] width 28 height 16
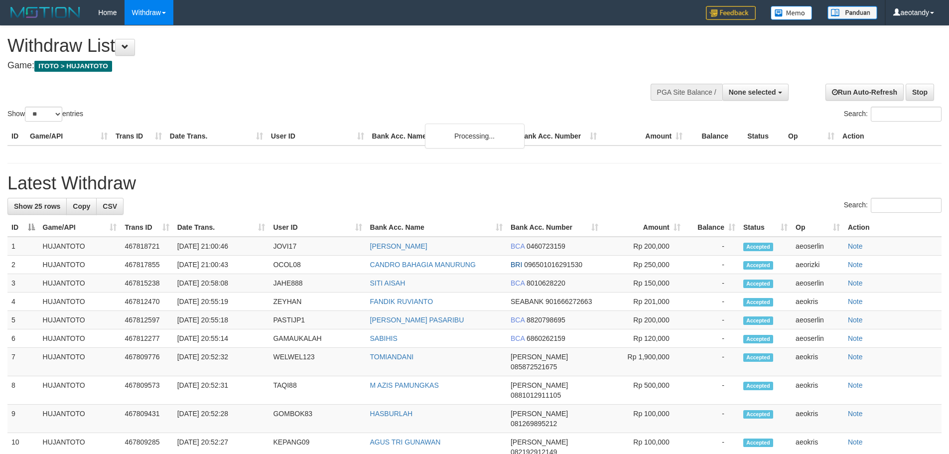
select select
select select "**"
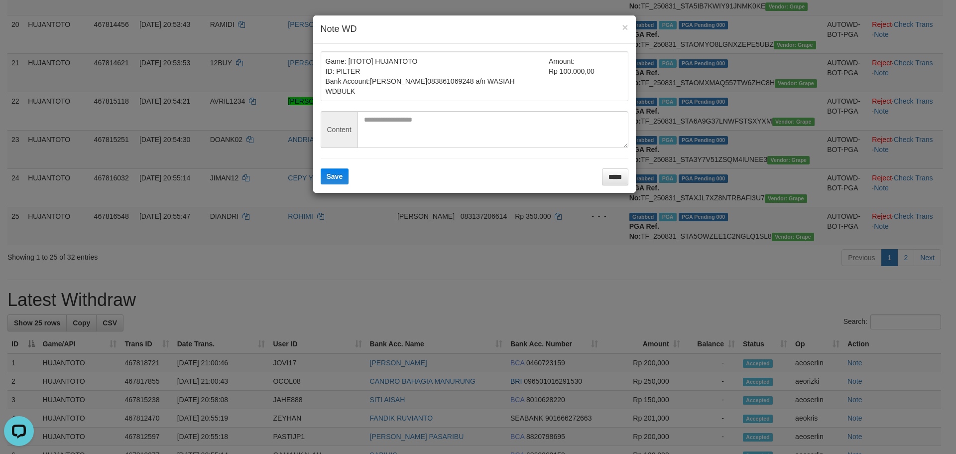
click at [422, 107] on form "Game: [ITOTO] HUJANTOTO ID: PILTER Bank Account: [PERSON_NAME] 083861069248 a/n…" at bounding box center [475, 118] width 308 height 134
drag, startPoint x: 417, startPoint y: 123, endPoint x: 423, endPoint y: 122, distance: 6.1
click at [421, 122] on textarea at bounding box center [493, 129] width 271 height 37
paste textarea "**********"
type textarea "**********"
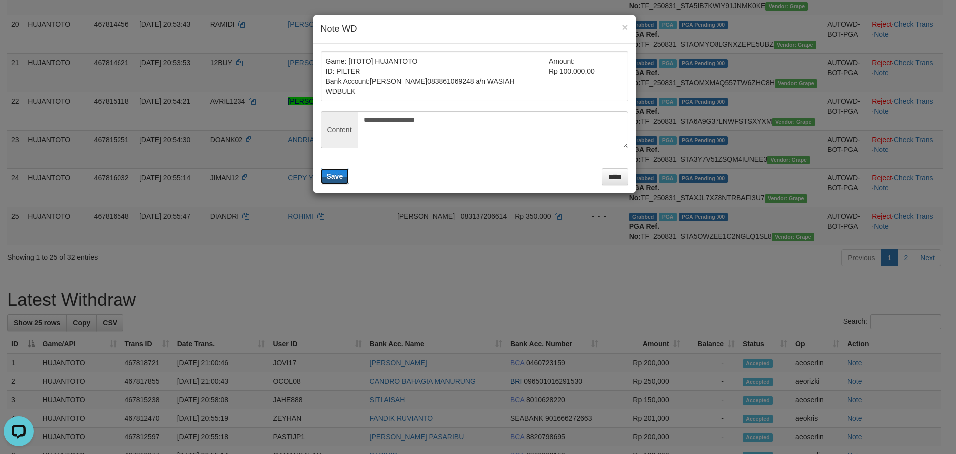
click at [321, 168] on button "Save" at bounding box center [335, 176] width 28 height 16
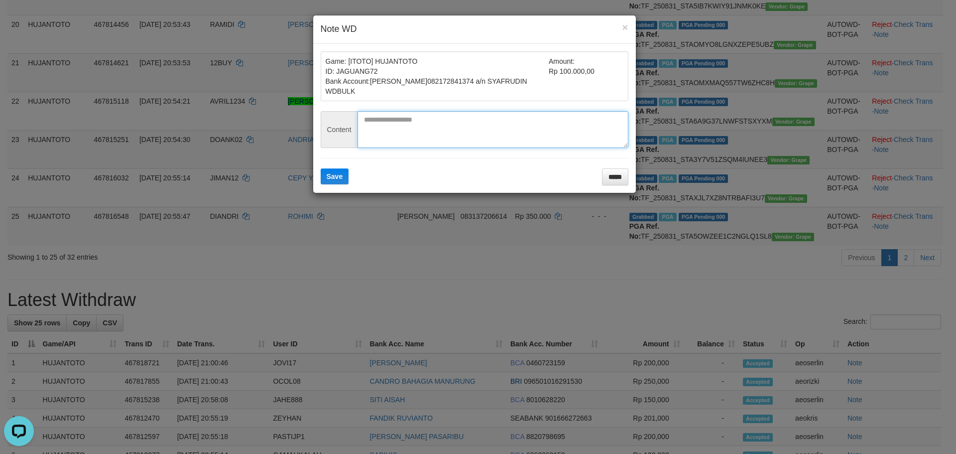
click at [475, 135] on textarea at bounding box center [493, 129] width 271 height 37
paste textarea "**********"
type textarea "**********"
click at [321, 168] on button "Save" at bounding box center [335, 176] width 28 height 16
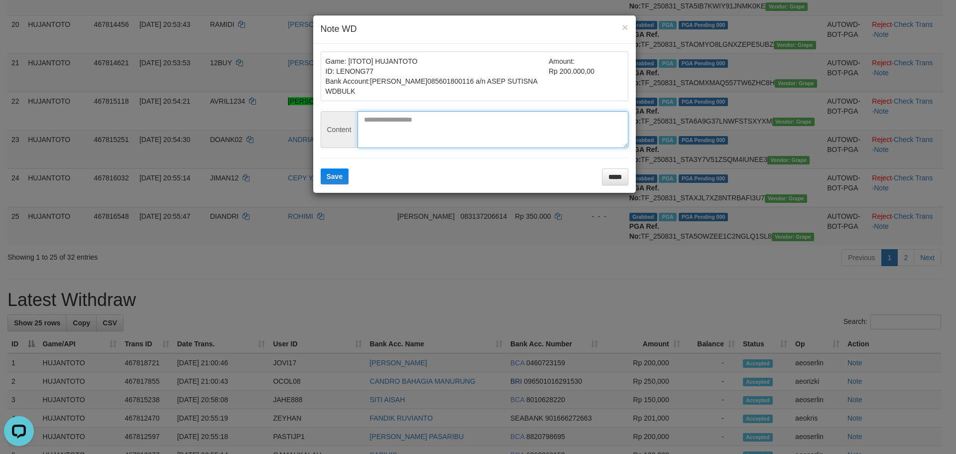
click at [486, 122] on textarea at bounding box center [493, 129] width 271 height 37
paste textarea "**********"
type textarea "**********"
click at [321, 168] on button "Save" at bounding box center [335, 176] width 28 height 16
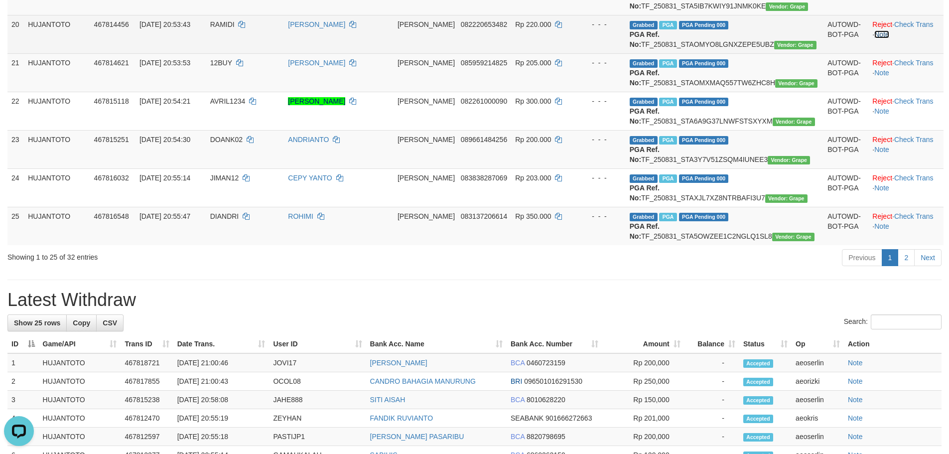
click at [880, 38] on link "Note" at bounding box center [881, 34] width 15 height 8
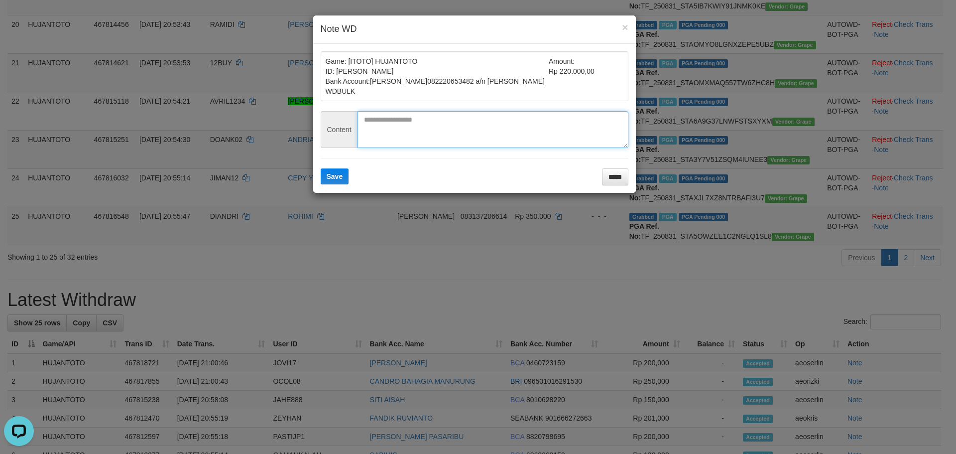
click at [419, 126] on textarea at bounding box center [493, 129] width 271 height 37
paste textarea "**********"
type textarea "**********"
click at [321, 168] on button "Save" at bounding box center [335, 176] width 28 height 16
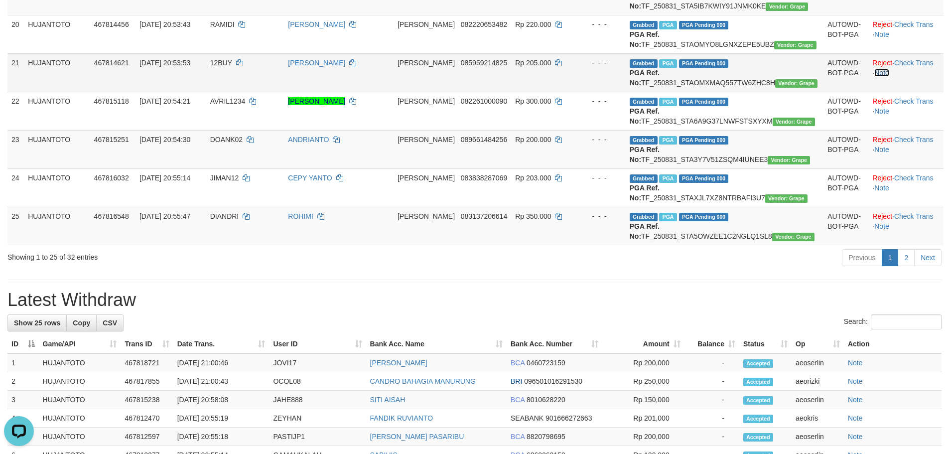
click at [877, 77] on link "Note" at bounding box center [881, 73] width 15 height 8
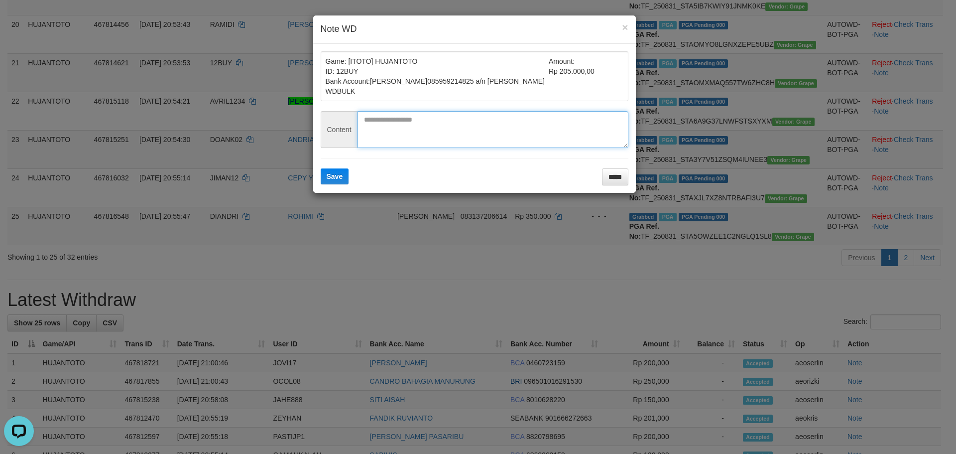
click at [402, 136] on textarea at bounding box center [493, 129] width 271 height 37
paste textarea "**********"
type textarea "**********"
click at [321, 168] on button "Save" at bounding box center [335, 176] width 28 height 16
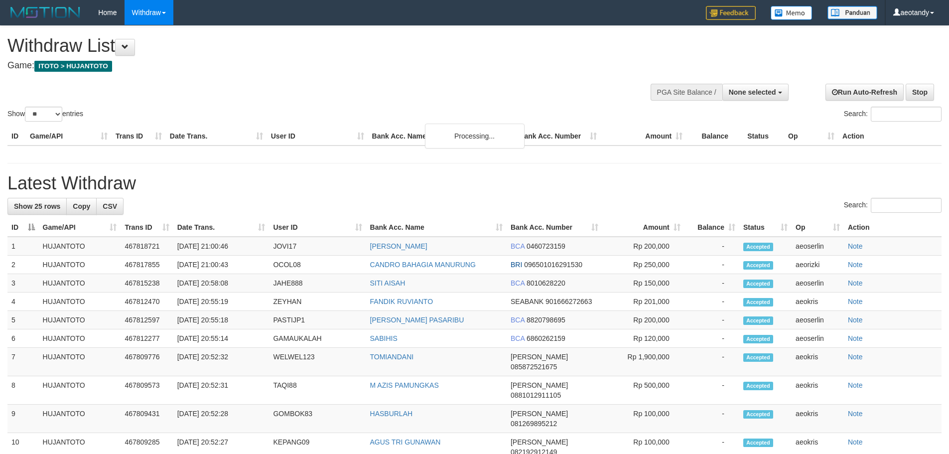
select select
select select "**"
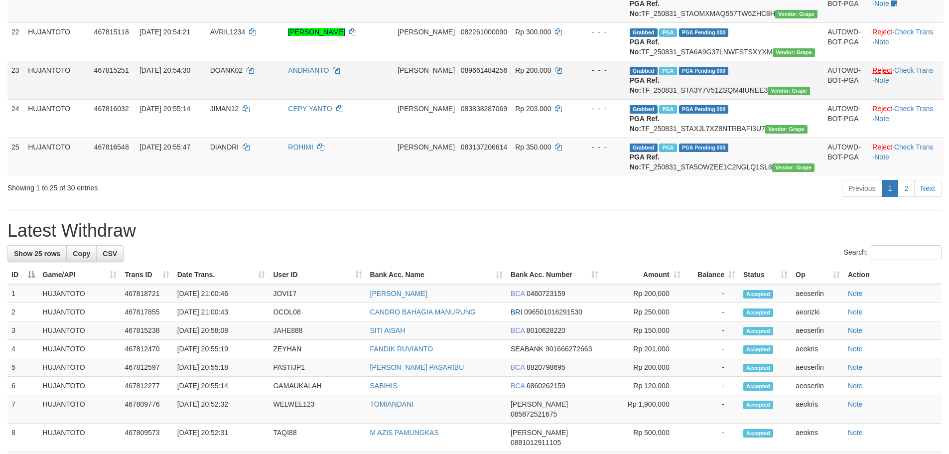
scroll to position [929, 0]
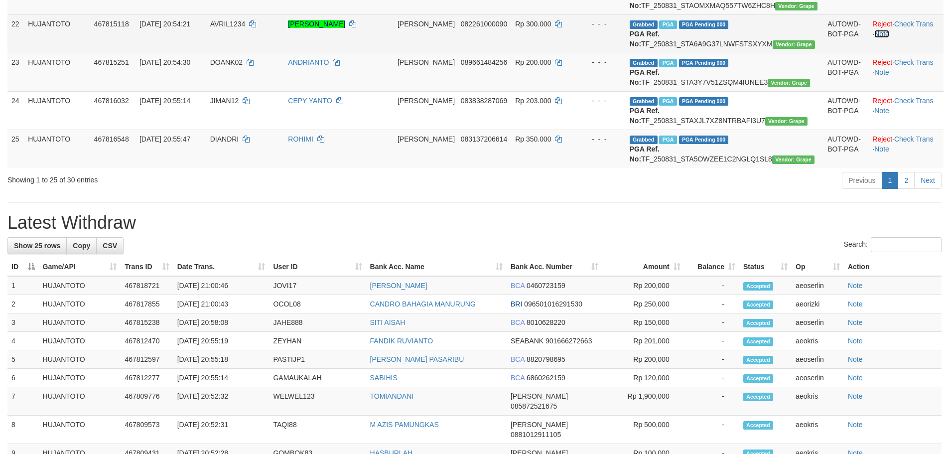
click at [880, 38] on link "Note" at bounding box center [881, 34] width 15 height 8
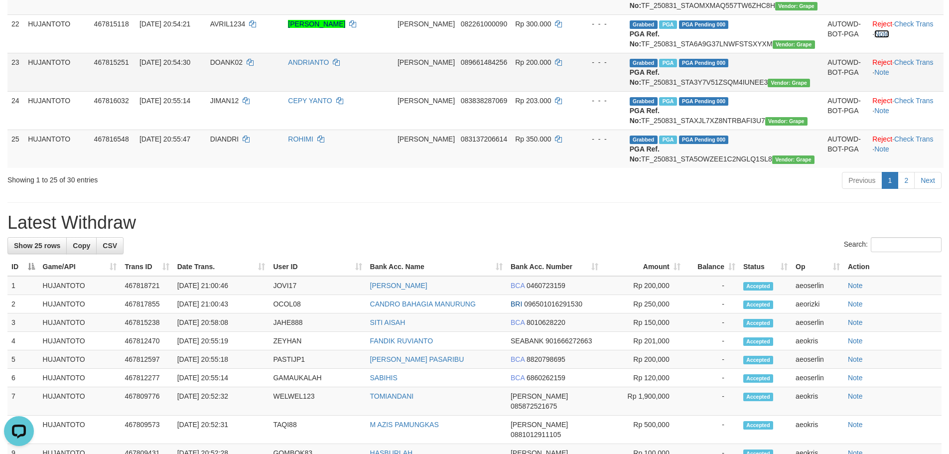
scroll to position [0, 0]
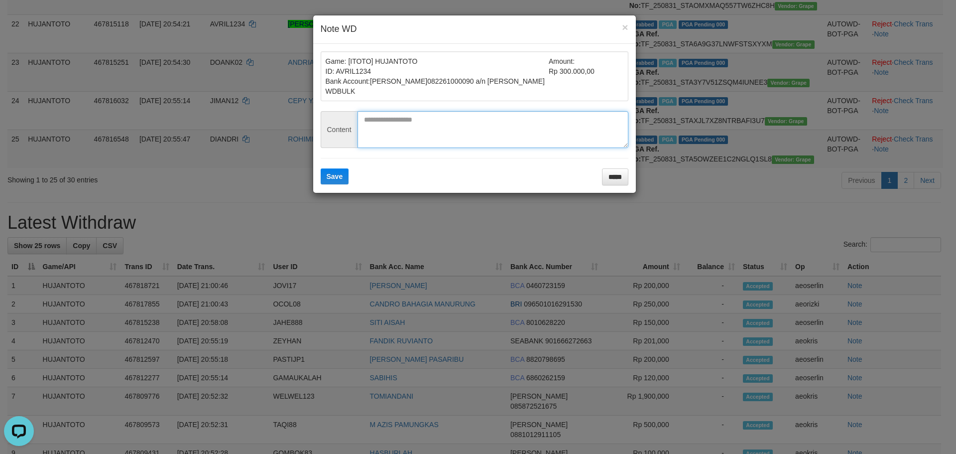
click at [408, 125] on textarea at bounding box center [493, 129] width 271 height 37
paste textarea "**********"
type textarea "**********"
click at [321, 168] on button "Save" at bounding box center [335, 176] width 28 height 16
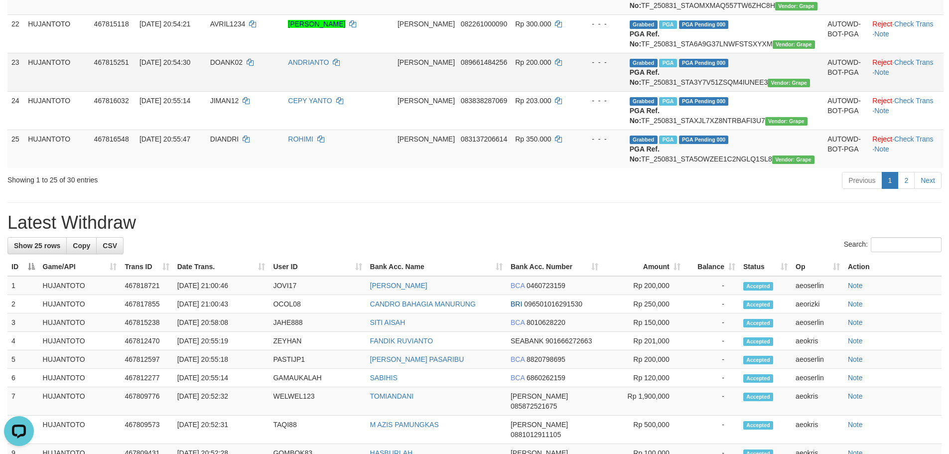
click at [880, 91] on td "Reject · Check Trans · Note" at bounding box center [905, 72] width 75 height 38
click at [882, 76] on link "Note" at bounding box center [881, 72] width 15 height 8
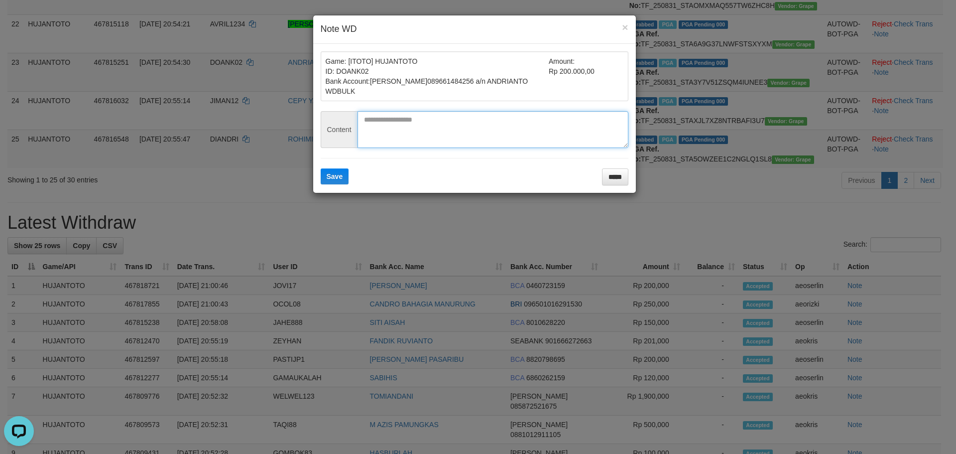
click at [477, 136] on textarea at bounding box center [493, 129] width 271 height 37
paste textarea "**********"
type textarea "**********"
click at [321, 168] on button "Save" at bounding box center [335, 176] width 28 height 16
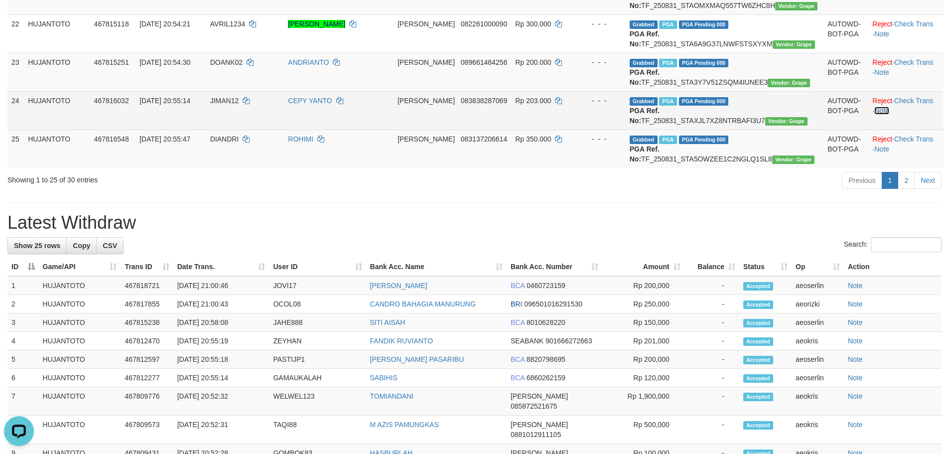
click at [876, 115] on link "Note" at bounding box center [881, 111] width 15 height 8
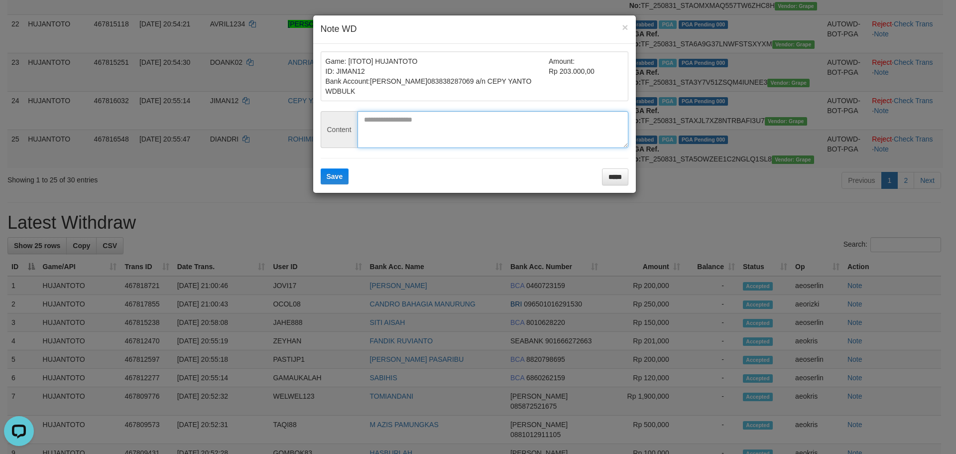
click at [379, 128] on textarea at bounding box center [493, 129] width 271 height 37
paste textarea "**********"
type textarea "**********"
click at [321, 168] on button "Save" at bounding box center [335, 176] width 28 height 16
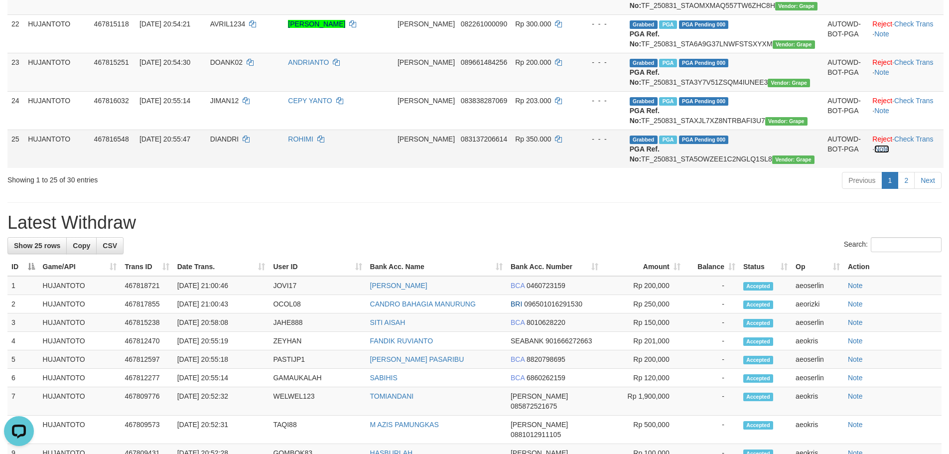
click at [874, 153] on link "Note" at bounding box center [881, 149] width 15 height 8
click at [877, 153] on link "Note" at bounding box center [881, 149] width 15 height 8
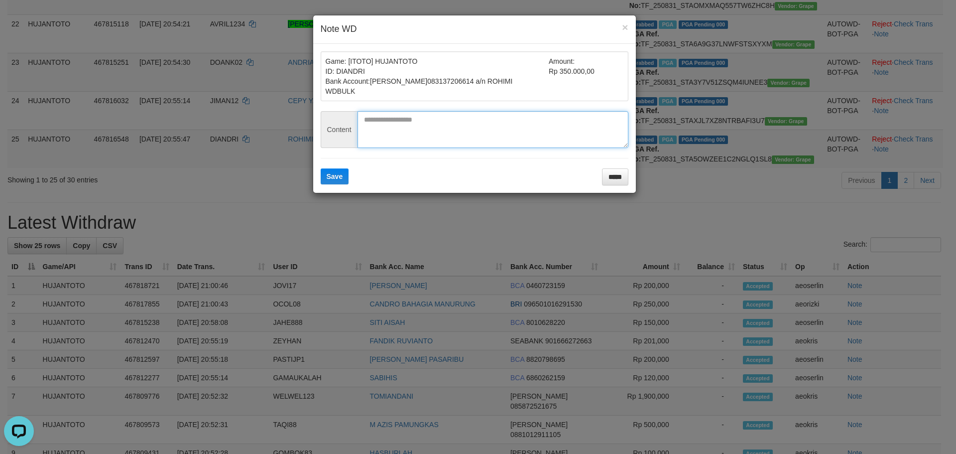
click at [407, 112] on textarea at bounding box center [493, 129] width 271 height 37
paste textarea "**********"
type textarea "**********"
click at [321, 168] on button "Save" at bounding box center [335, 176] width 28 height 16
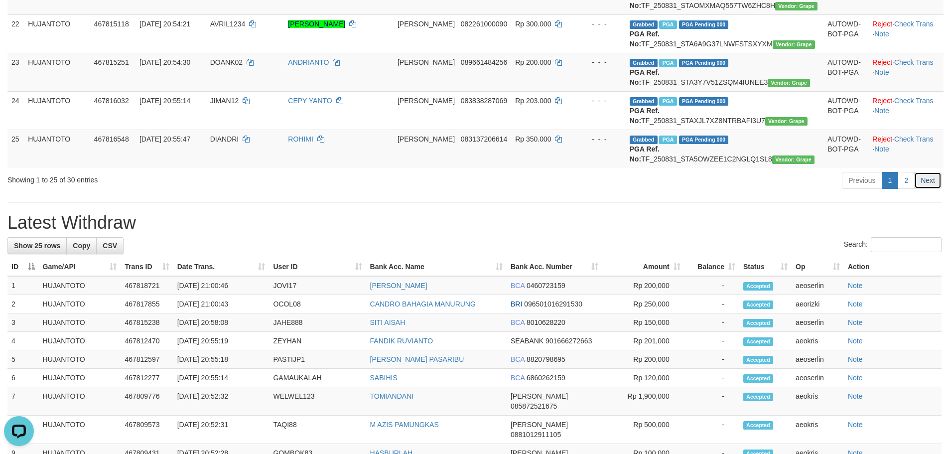
click at [916, 189] on link "Next" at bounding box center [927, 180] width 27 height 17
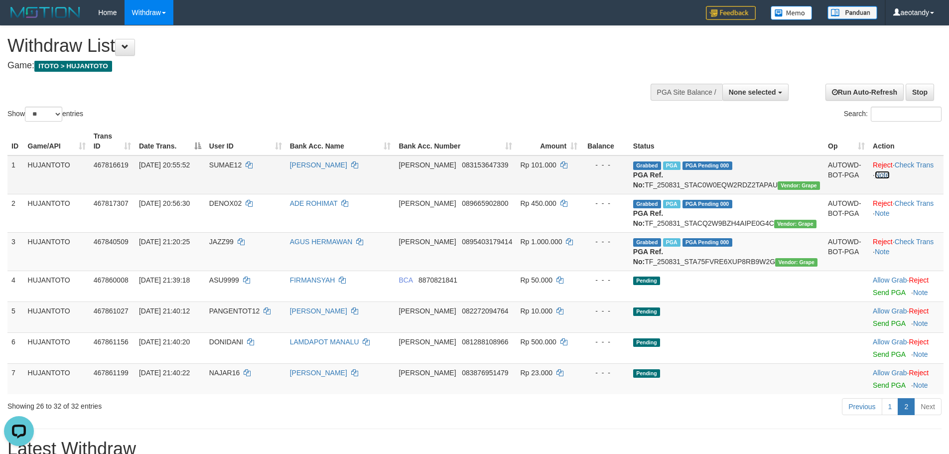
click at [881, 171] on link "Note" at bounding box center [882, 175] width 15 height 8
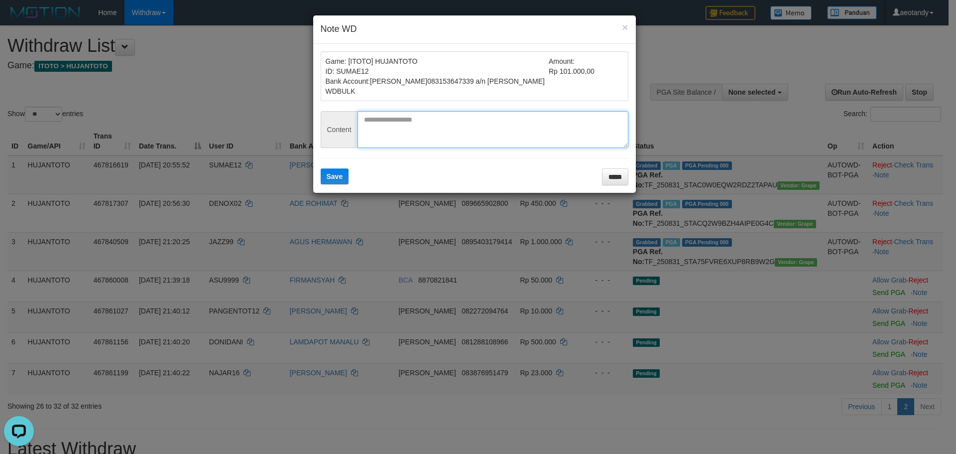
click at [480, 130] on textarea at bounding box center [493, 129] width 271 height 37
paste textarea "**********"
type textarea "**********"
click at [321, 168] on button "Save" at bounding box center [335, 176] width 28 height 16
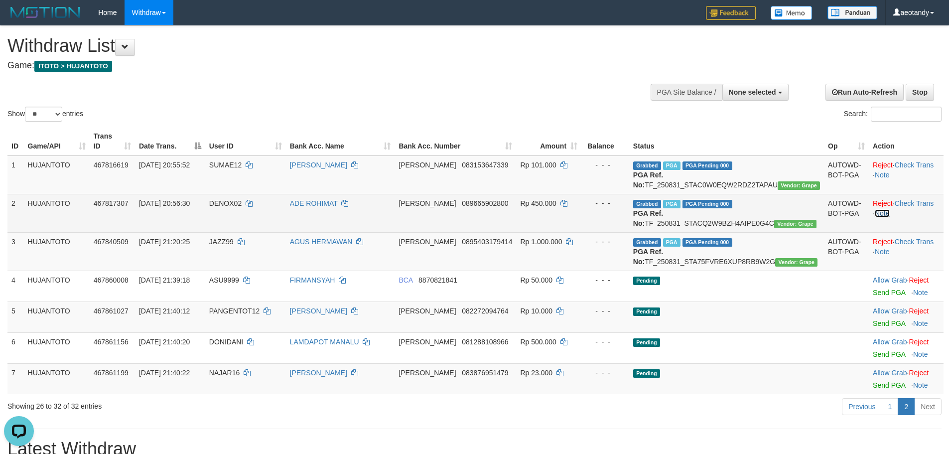
click at [886, 212] on link "Note" at bounding box center [882, 213] width 15 height 8
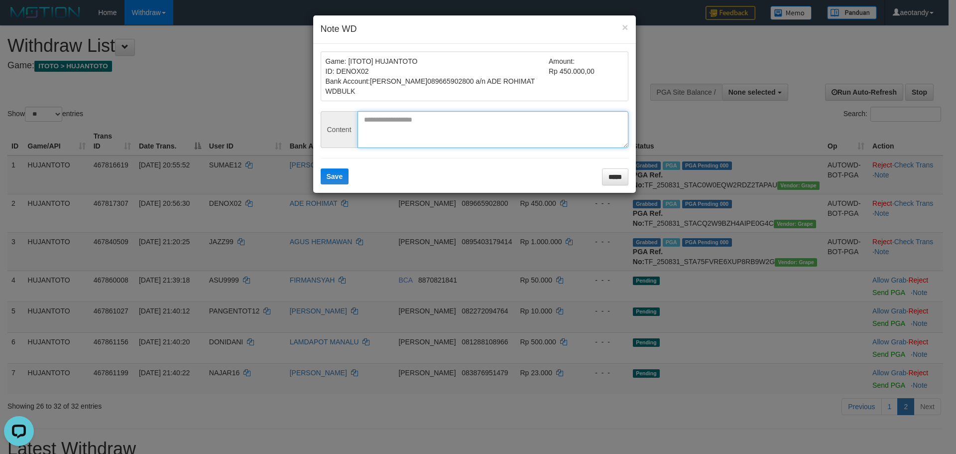
click at [427, 125] on textarea at bounding box center [493, 129] width 271 height 37
paste textarea "**********"
type textarea "**********"
click at [321, 168] on button "Save" at bounding box center [335, 176] width 28 height 16
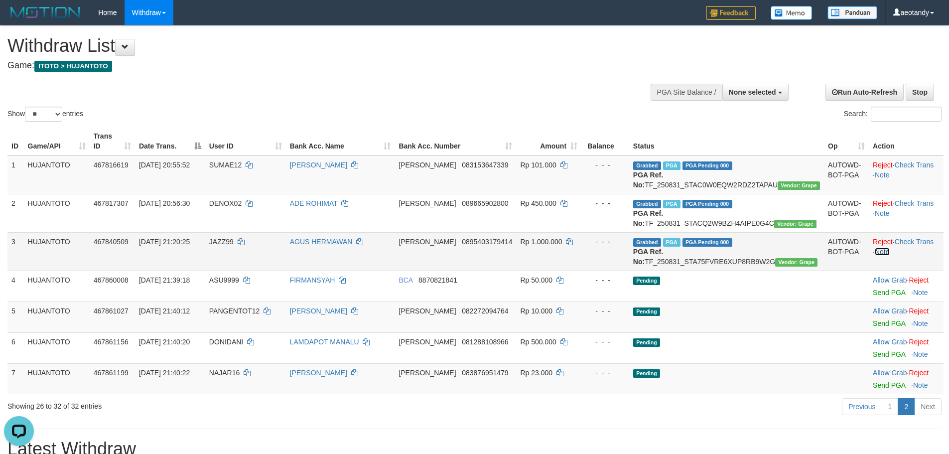
click at [884, 255] on link "Note" at bounding box center [882, 252] width 15 height 8
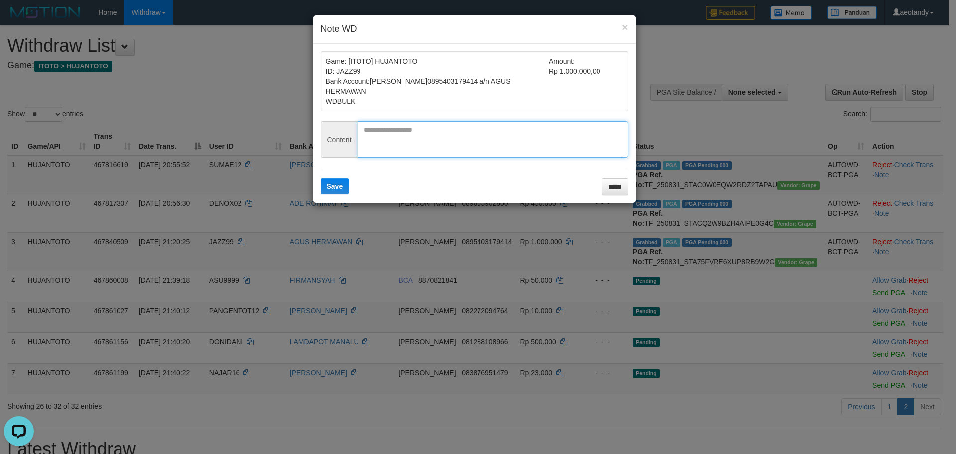
click at [443, 126] on textarea at bounding box center [493, 139] width 271 height 37
paste textarea "**********"
type textarea "**********"
click at [321, 178] on button "Save" at bounding box center [335, 186] width 28 height 16
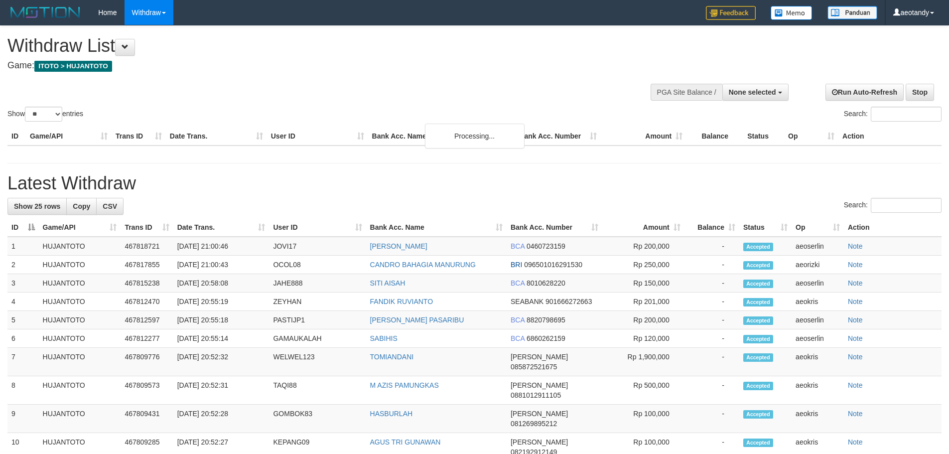
select select
select select "**"
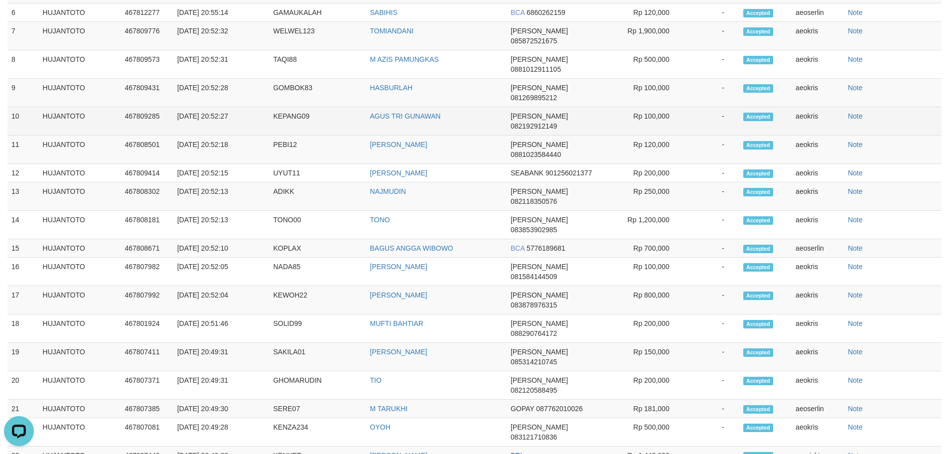
scroll to position [1264, 0]
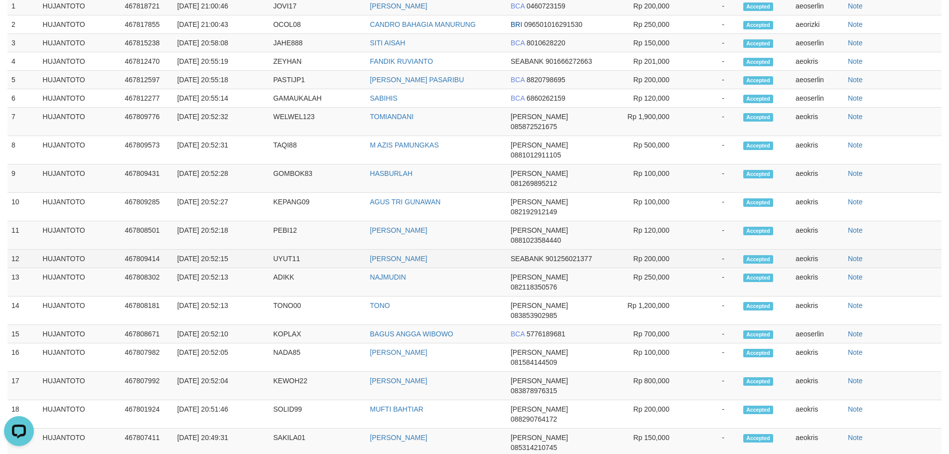
scroll to position [448, 0]
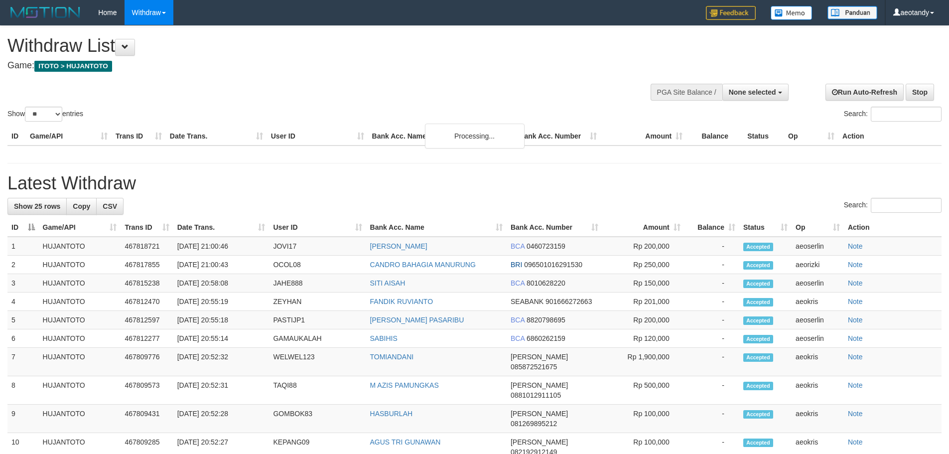
select select
select select "**"
select select
select select "**"
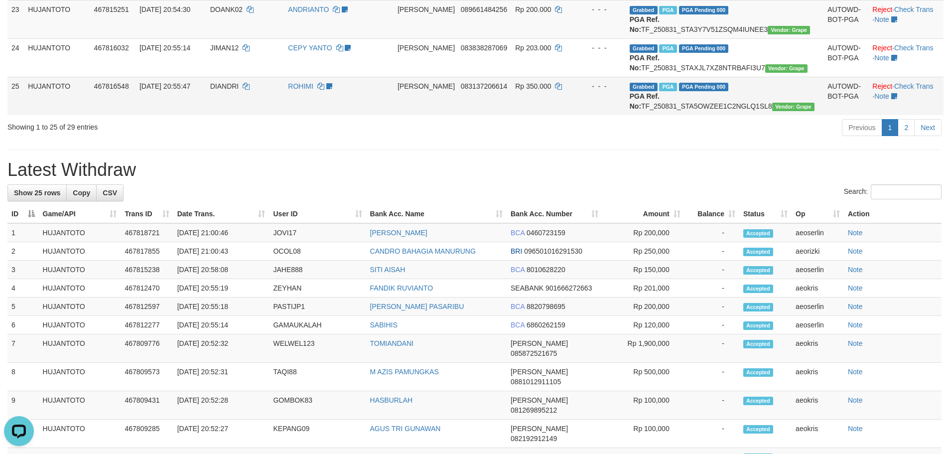
scroll to position [996, 0]
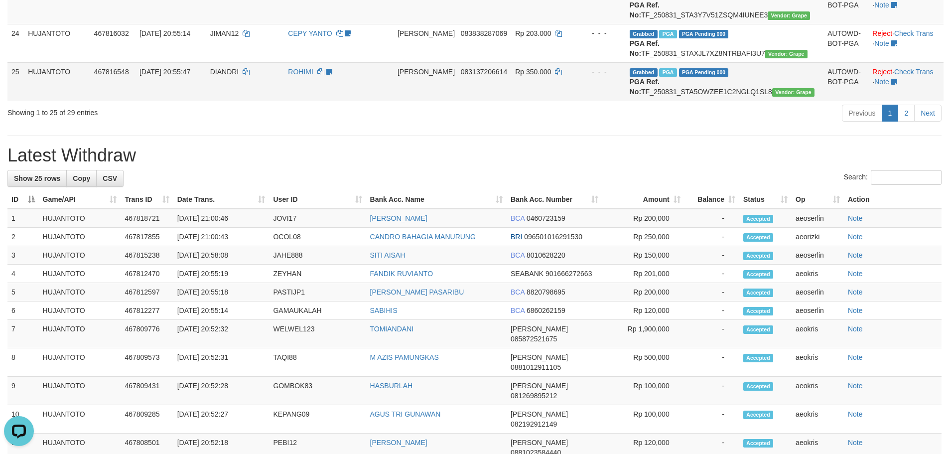
drag, startPoint x: 450, startPoint y: 273, endPoint x: 452, endPoint y: 267, distance: 5.7
click at [450, 76] on span "[PERSON_NAME]" at bounding box center [425, 72] width 57 height 8
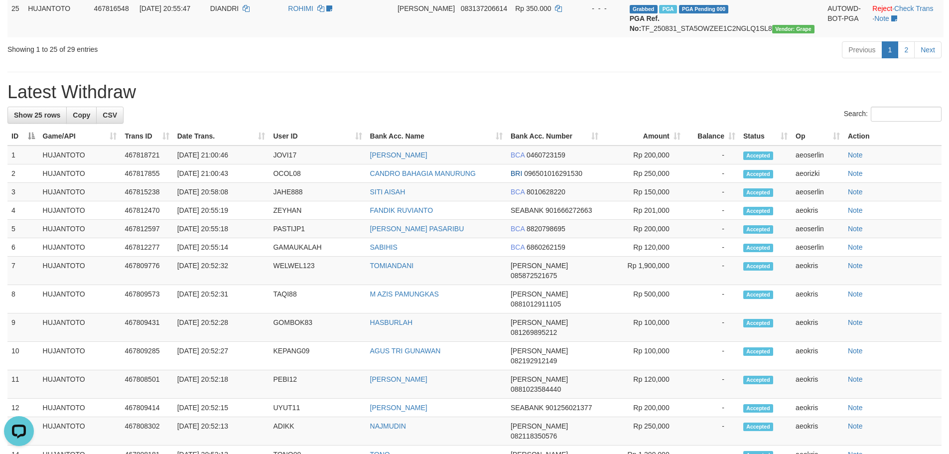
scroll to position [1096, 0]
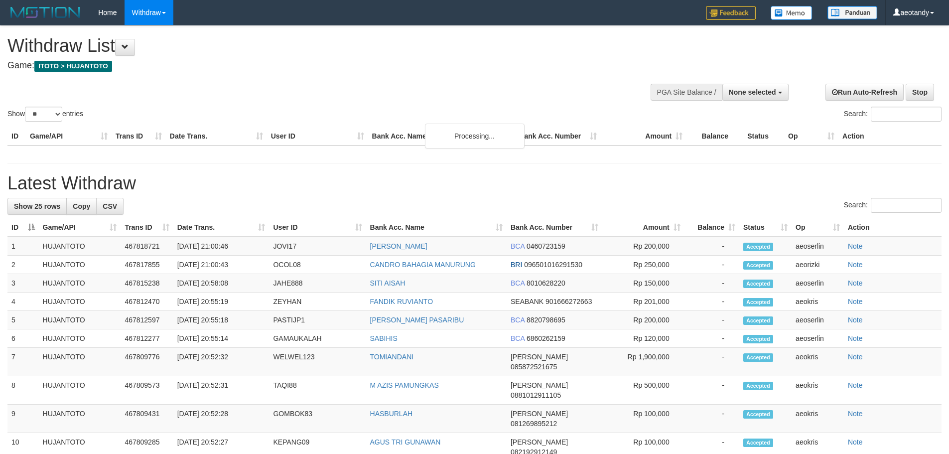
select select
select select "**"
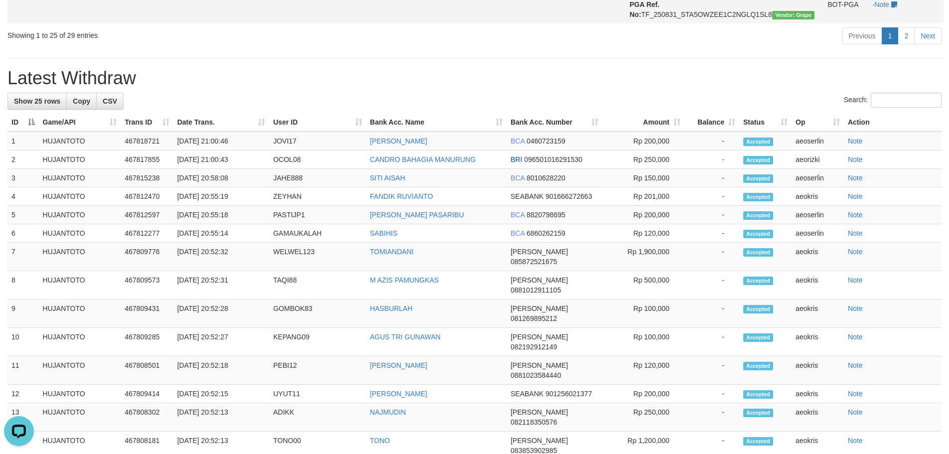
click at [511, 23] on td "[PERSON_NAME] 083137206614" at bounding box center [452, 4] width 118 height 38
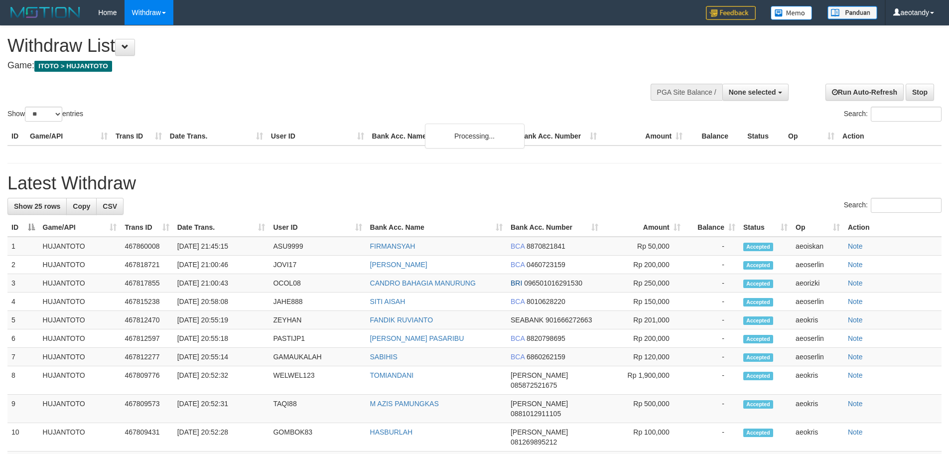
select select
select select "**"
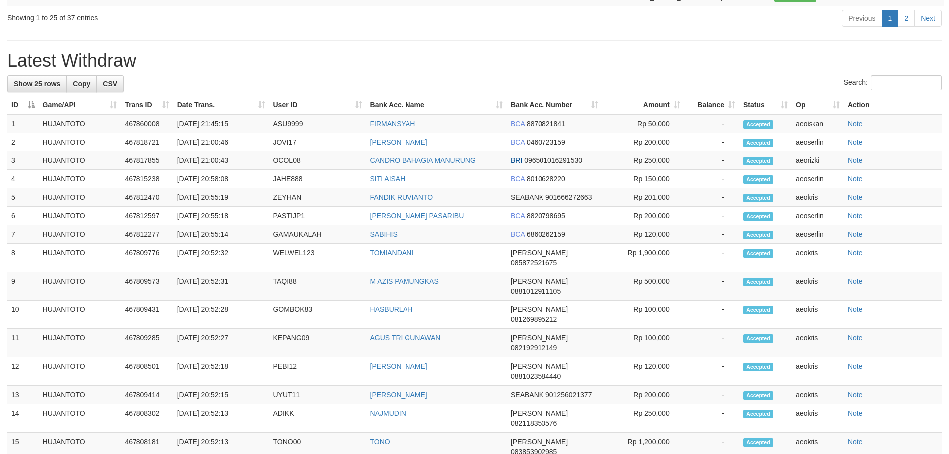
scroll to position [1073, 0]
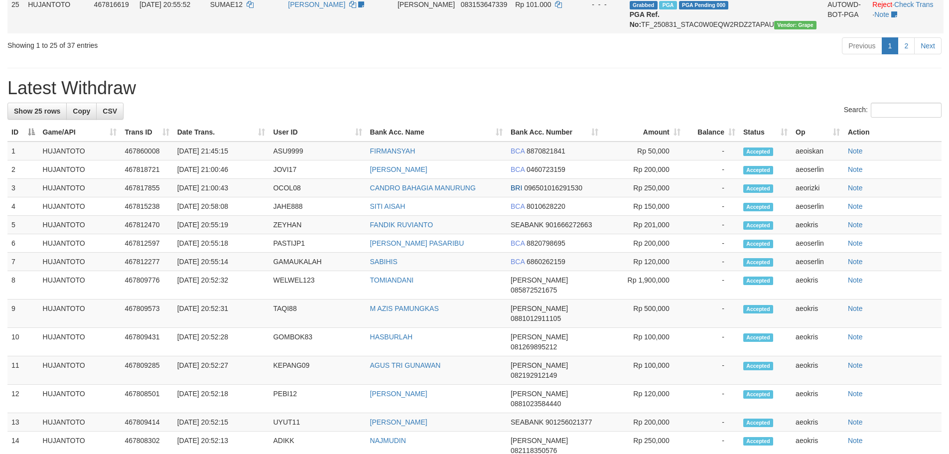
drag, startPoint x: 903, startPoint y: 244, endPoint x: 902, endPoint y: 251, distance: 7.0
click at [903, 33] on td "Reject · Check Trans · Note" at bounding box center [905, 14] width 75 height 38
click at [914, 54] on link "2" at bounding box center [905, 45] width 17 height 17
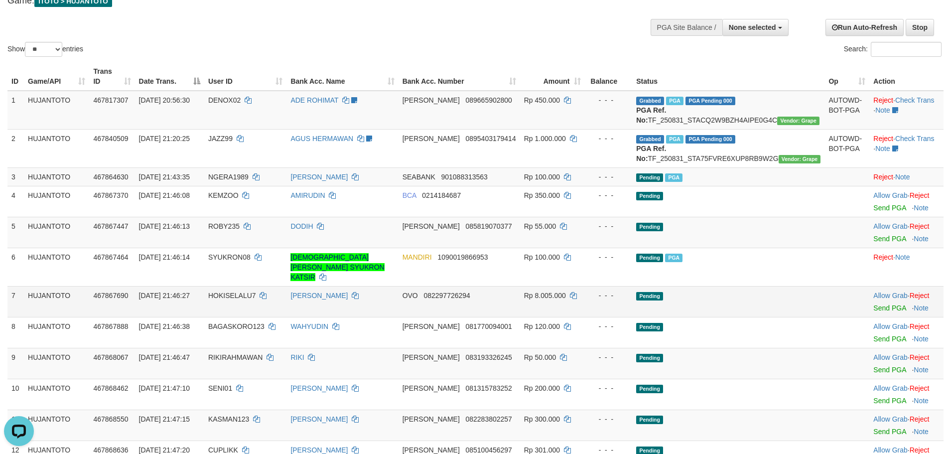
scroll to position [149, 0]
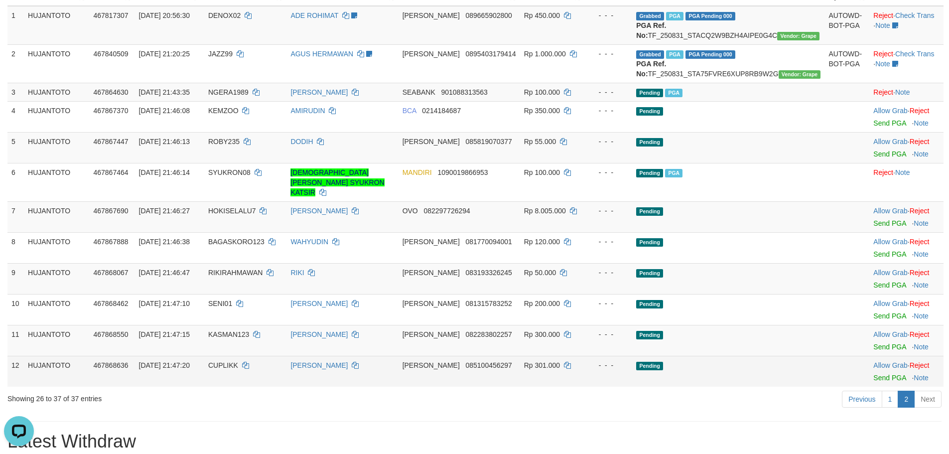
drag, startPoint x: 575, startPoint y: 390, endPoint x: 539, endPoint y: 383, distance: 36.9
click at [575, 390] on div "Previous 1 2 Next" at bounding box center [672, 399] width 538 height 21
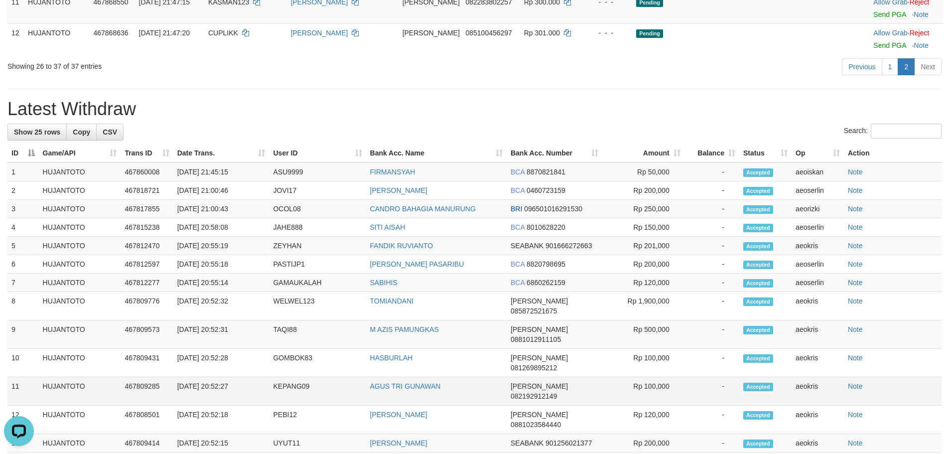
scroll to position [498, 0]
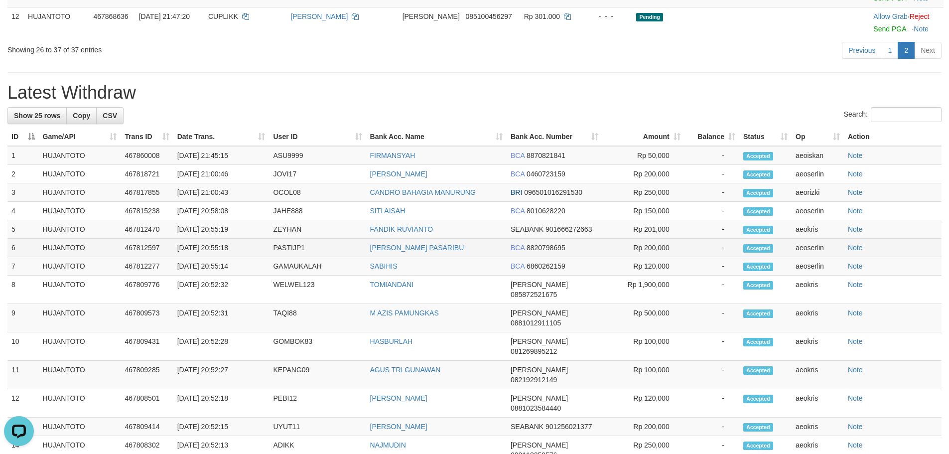
drag, startPoint x: 709, startPoint y: 256, endPoint x: 632, endPoint y: 247, distance: 77.7
click at [698, 255] on td "-" at bounding box center [711, 248] width 55 height 18
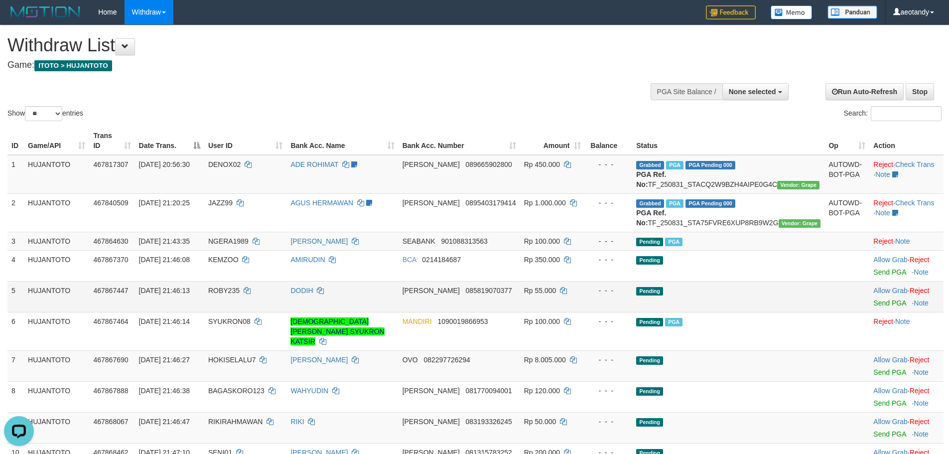
scroll to position [0, 0]
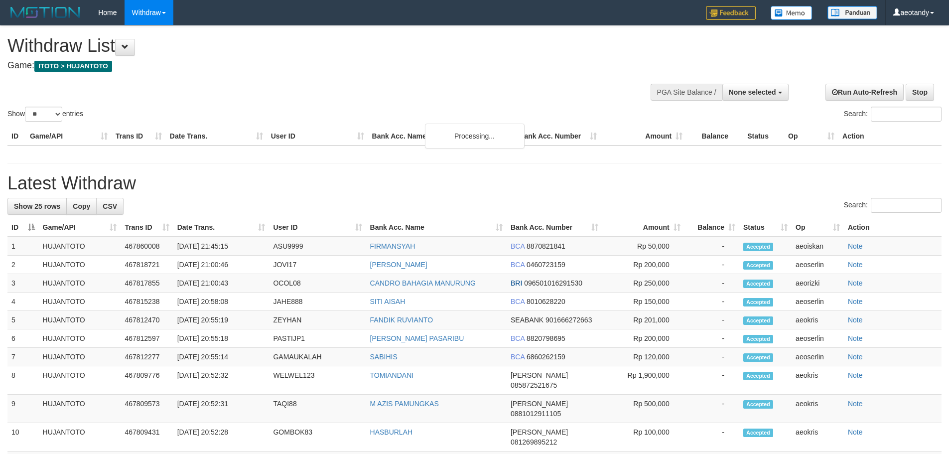
select select
select select "**"
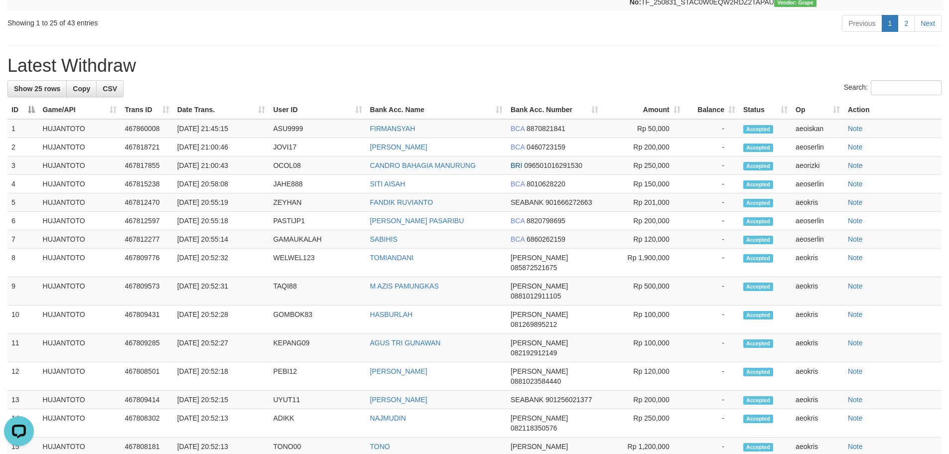
click at [903, 35] on div "Previous 1 2 Next" at bounding box center [672, 24] width 538 height 21
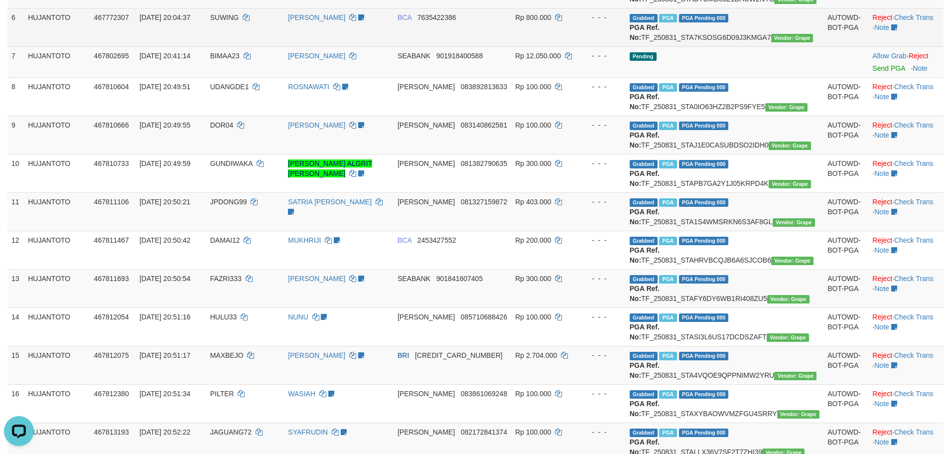
scroll to position [249, 0]
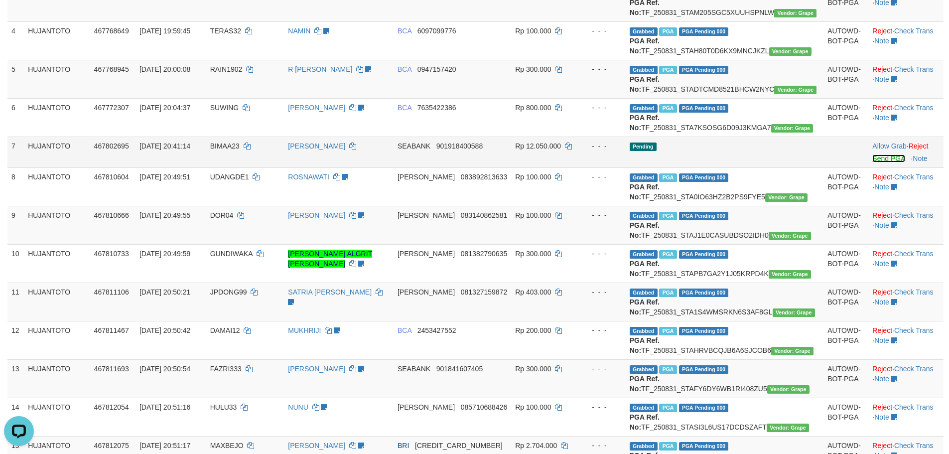
click at [872, 162] on link "Send PGA" at bounding box center [888, 158] width 32 height 8
click at [237, 150] on span "BIMAA23" at bounding box center [224, 146] width 29 height 8
copy td "BIMAA23"
click at [872, 162] on link "Send PGA" at bounding box center [888, 158] width 32 height 8
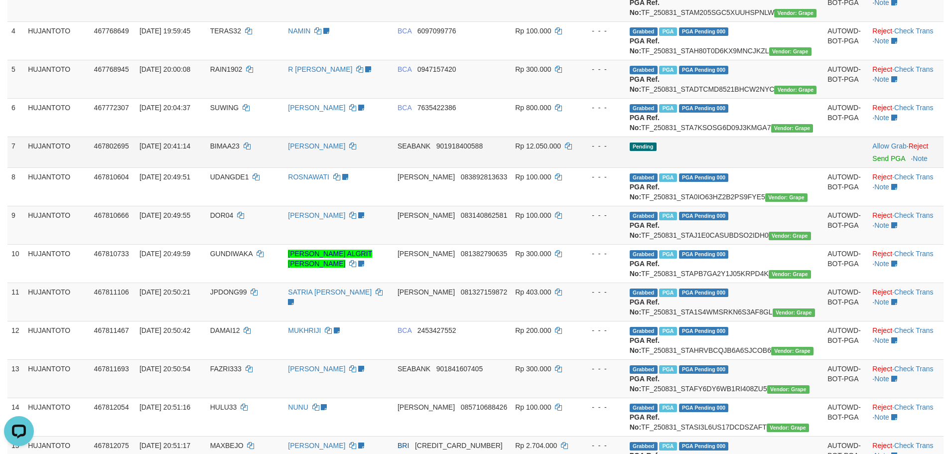
click at [510, 167] on td "SEABANK 901918400588" at bounding box center [452, 151] width 118 height 31
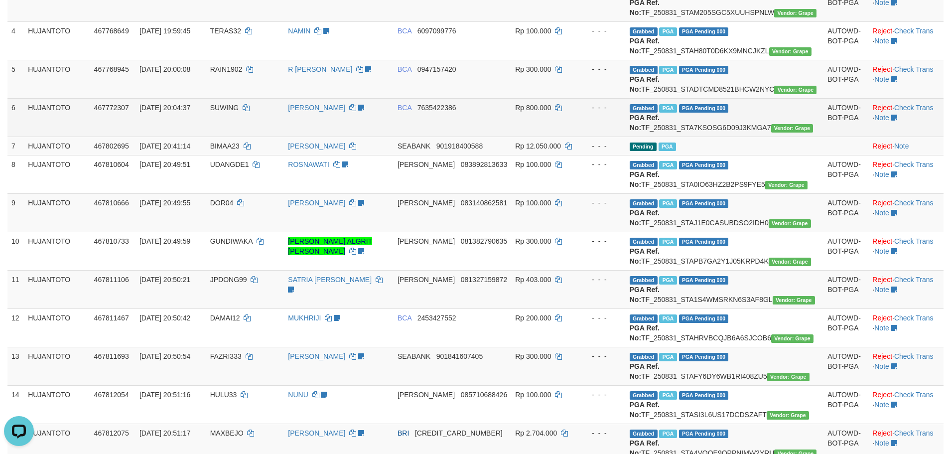
drag, startPoint x: 613, startPoint y: 192, endPoint x: 615, endPoint y: 164, distance: 27.5
click at [613, 182] on tbody "1 HUJANTOTO 467340937 31/08/2025 07:05:41 YUNI99 KOMANG YUNI ARSINI SUDAH BUAT …" at bounding box center [475, 375] width 936 height 939
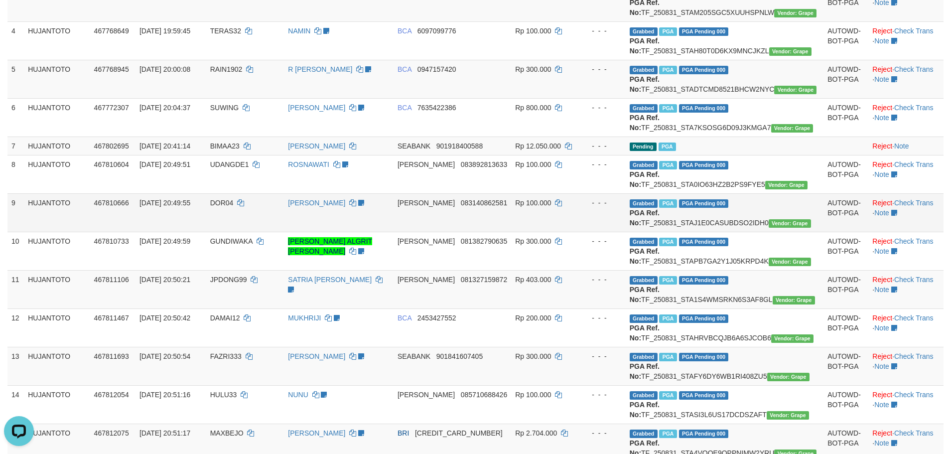
click at [659, 227] on b "PGA Ref. No:" at bounding box center [645, 218] width 30 height 18
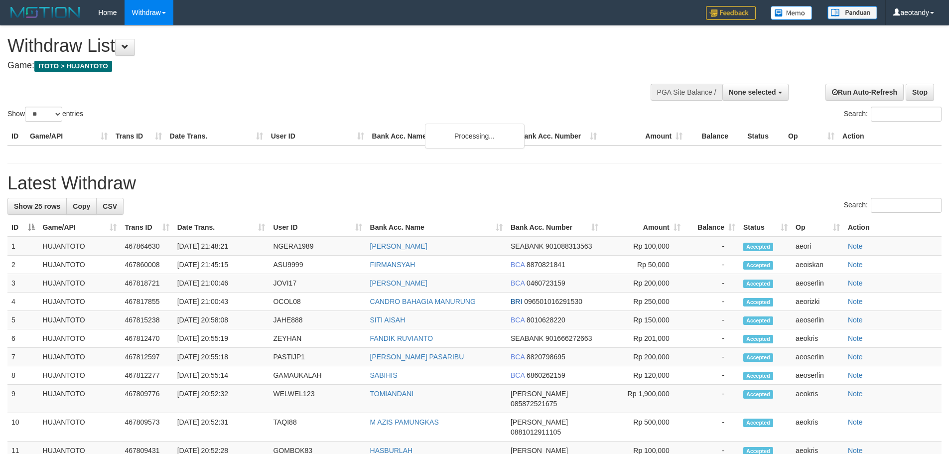
select select
select select "**"
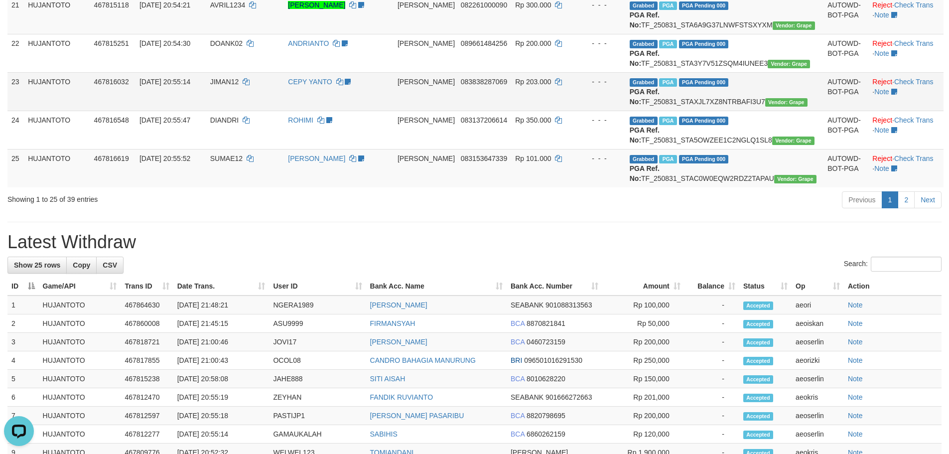
scroll to position [946, 0]
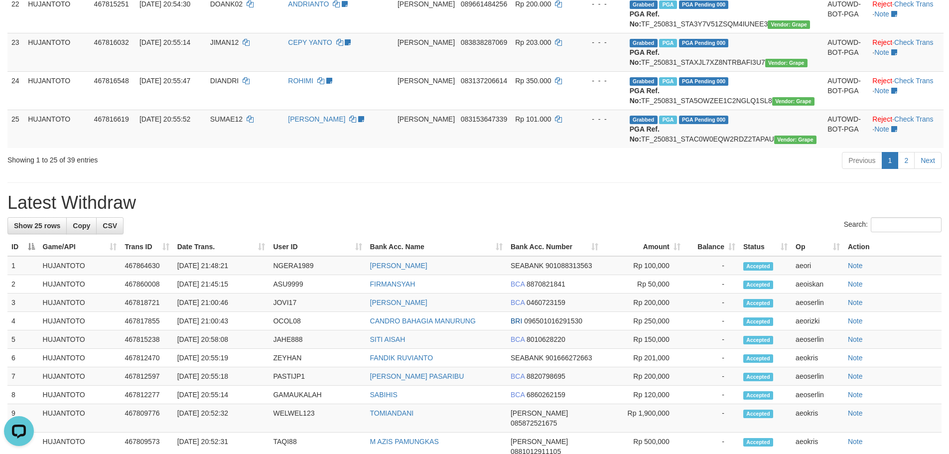
click at [903, 169] on link "2" at bounding box center [905, 160] width 17 height 17
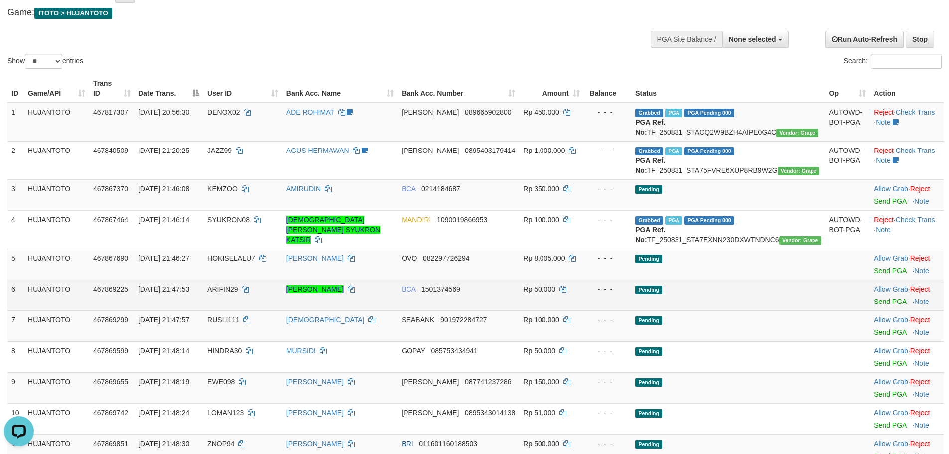
scroll to position [0, 0]
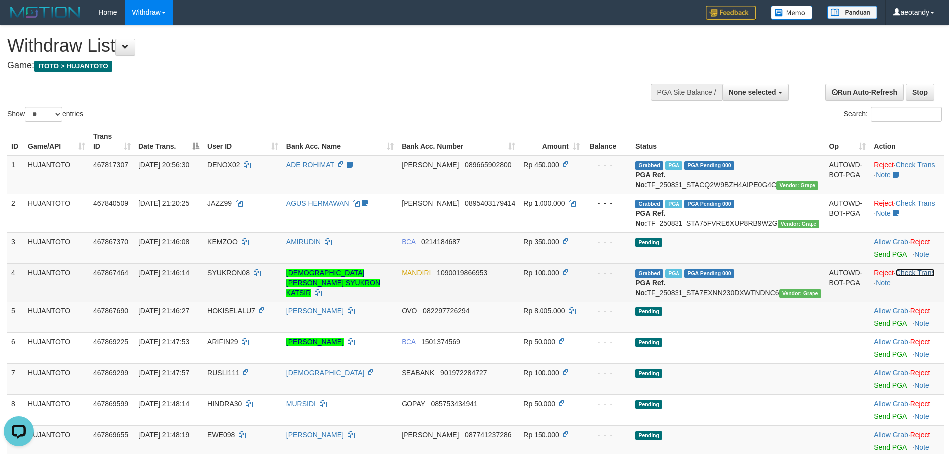
click at [919, 276] on link "Check Trans" at bounding box center [914, 272] width 39 height 8
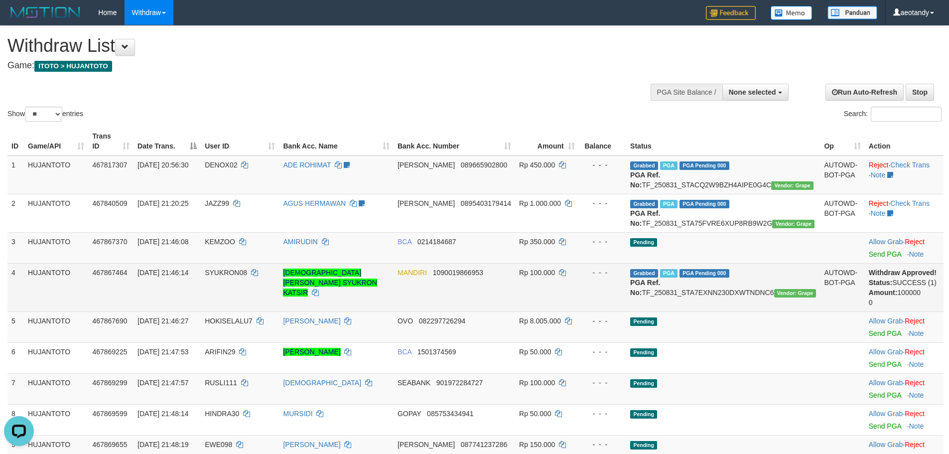
click at [489, 287] on td "MANDIRI 1090019866953" at bounding box center [454, 287] width 122 height 48
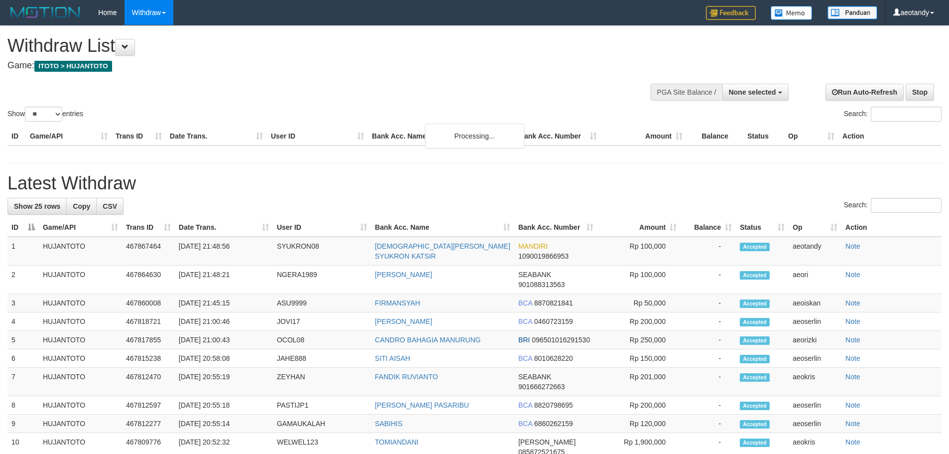
select select
select select "**"
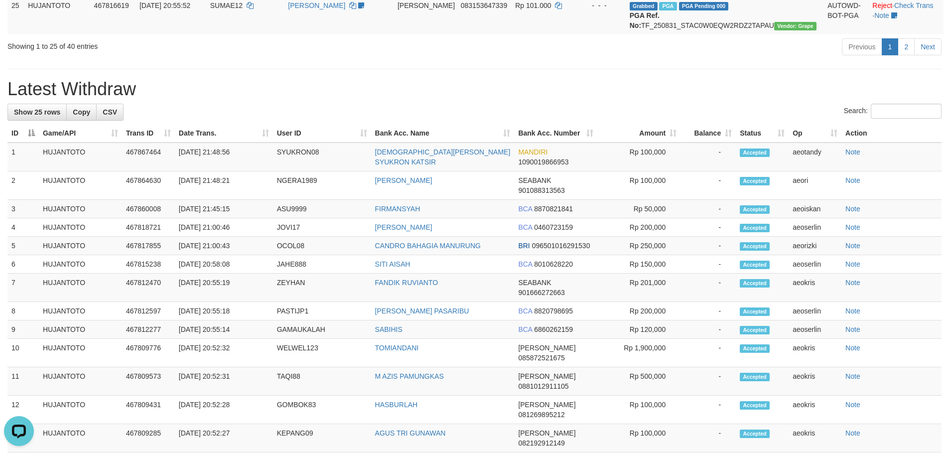
scroll to position [1245, 0]
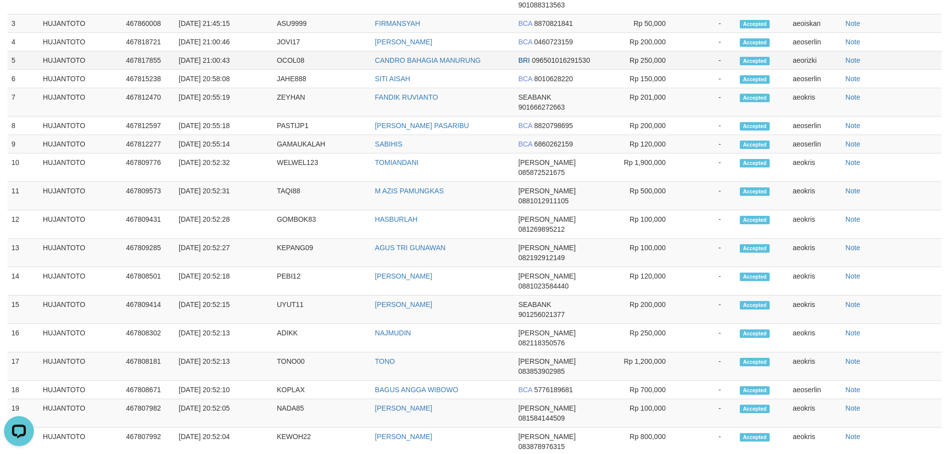
click at [804, 70] on td "aeorizki" at bounding box center [814, 60] width 53 height 18
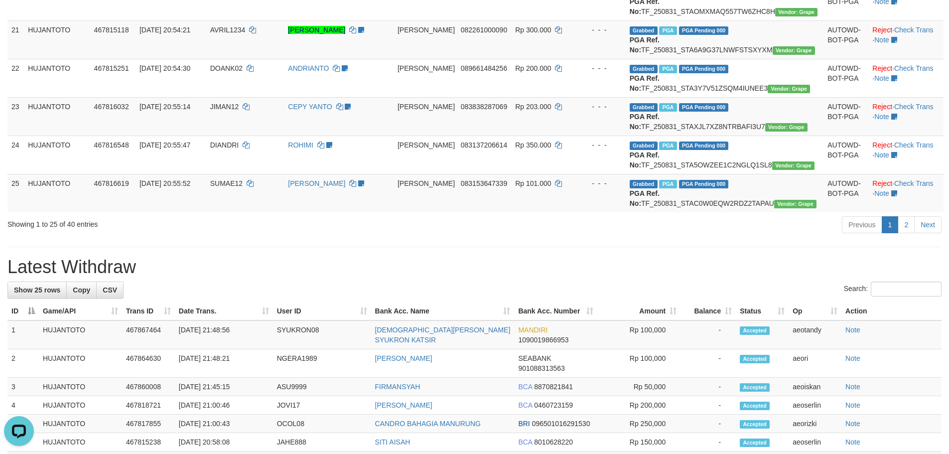
scroll to position [1231, 0]
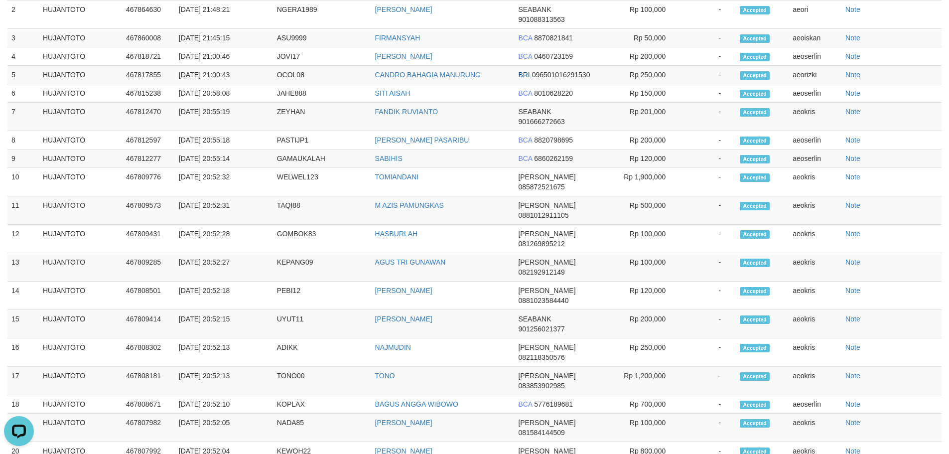
drag, startPoint x: 907, startPoint y: 101, endPoint x: 900, endPoint y: 103, distance: 7.3
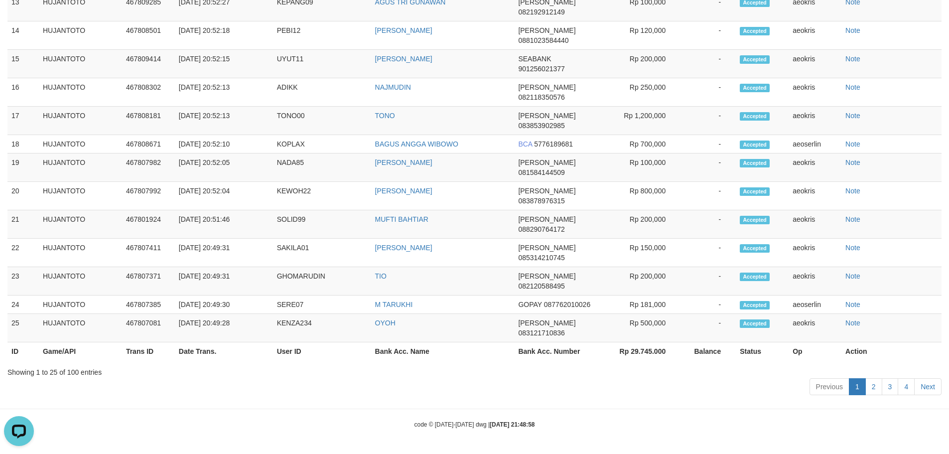
scroll to position [460, 0]
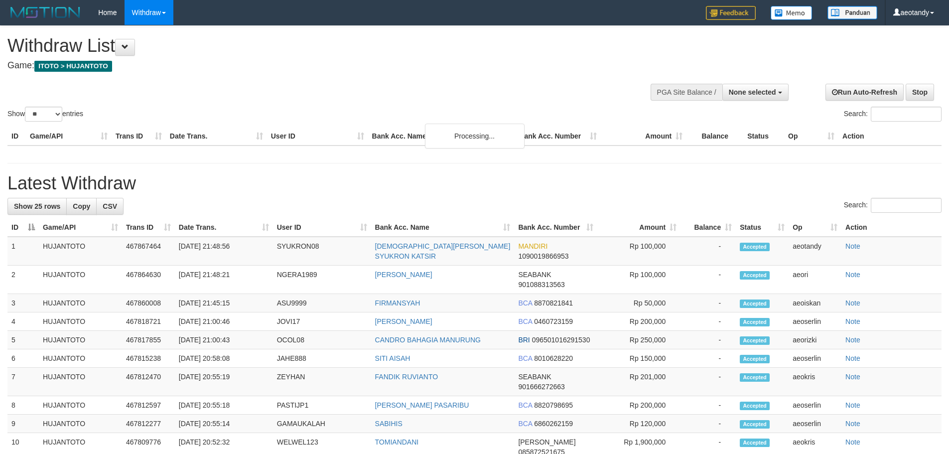
select select
select select "**"
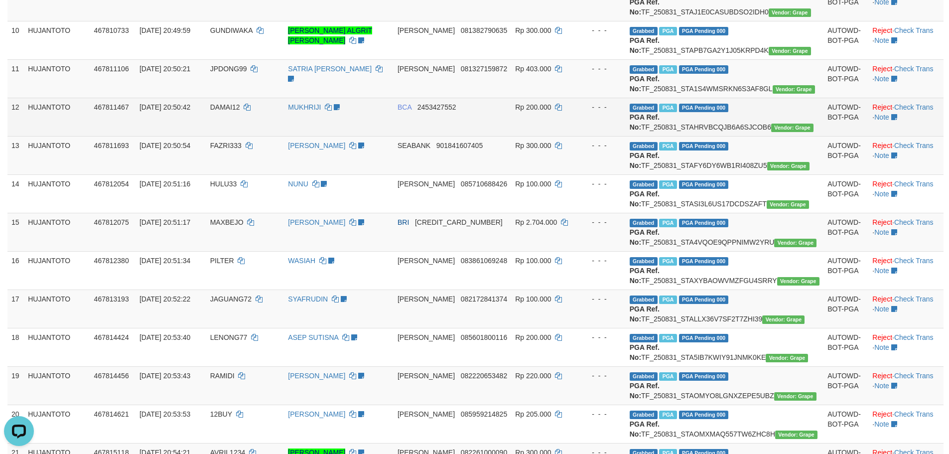
click at [578, 136] on td "Rp 200.000" at bounding box center [544, 117] width 67 height 38
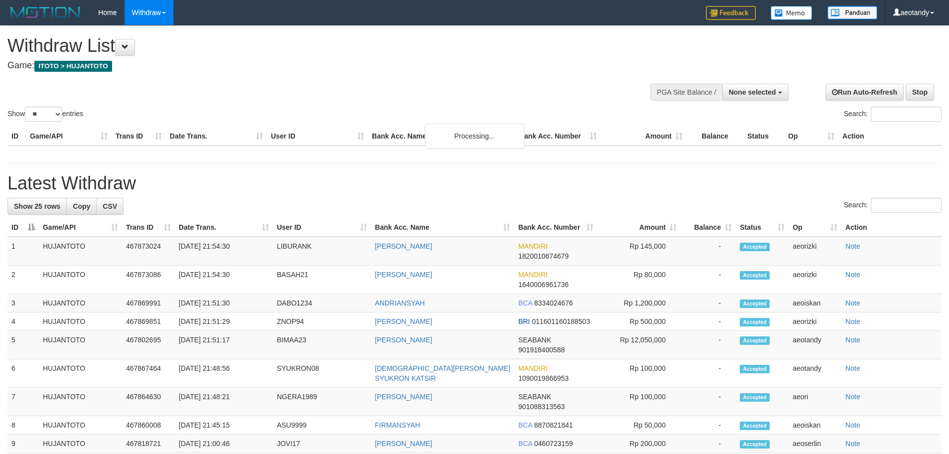
select select
select select "**"
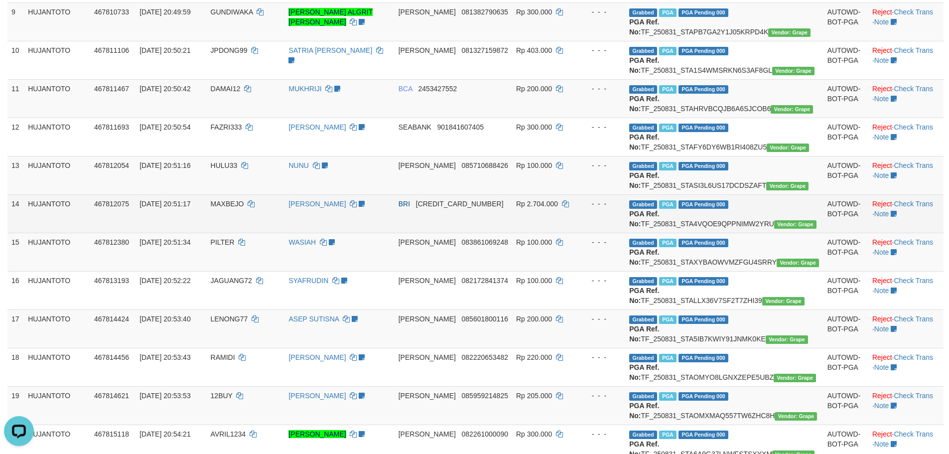
drag, startPoint x: 595, startPoint y: 350, endPoint x: 587, endPoint y: 334, distance: 17.8
click at [577, 233] on td "Rp 2.704.000" at bounding box center [544, 213] width 65 height 38
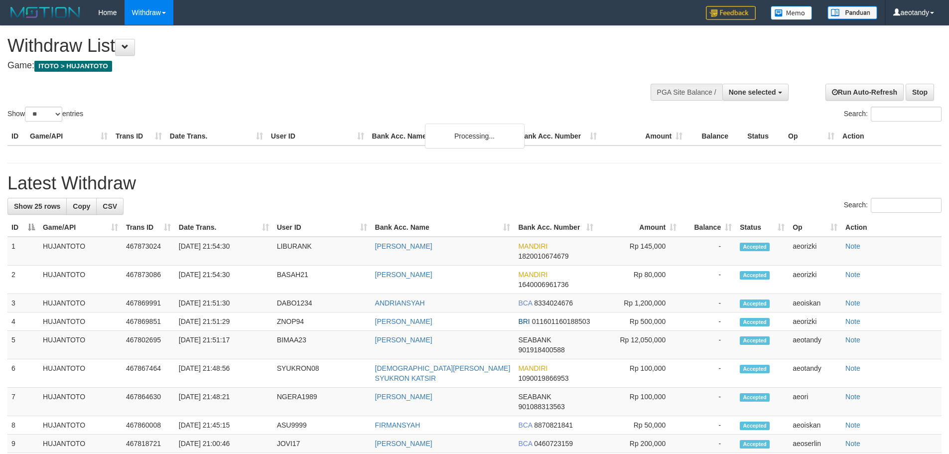
select select
select select "**"
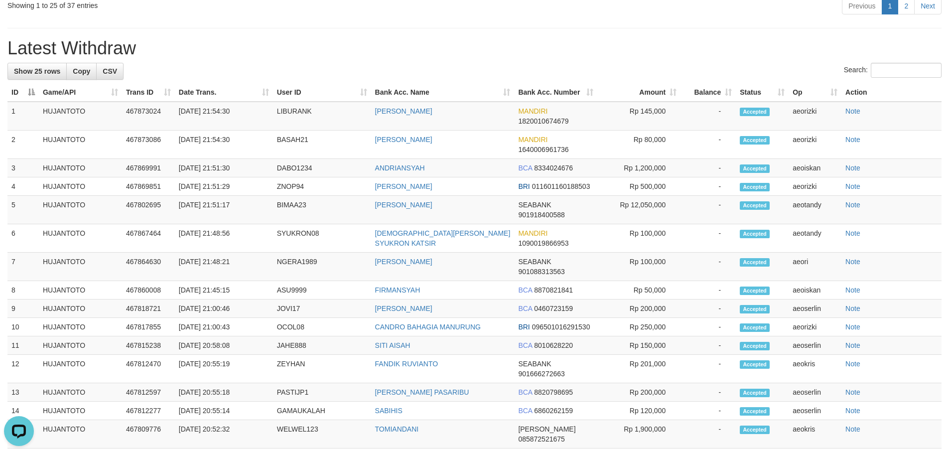
scroll to position [1195, 0]
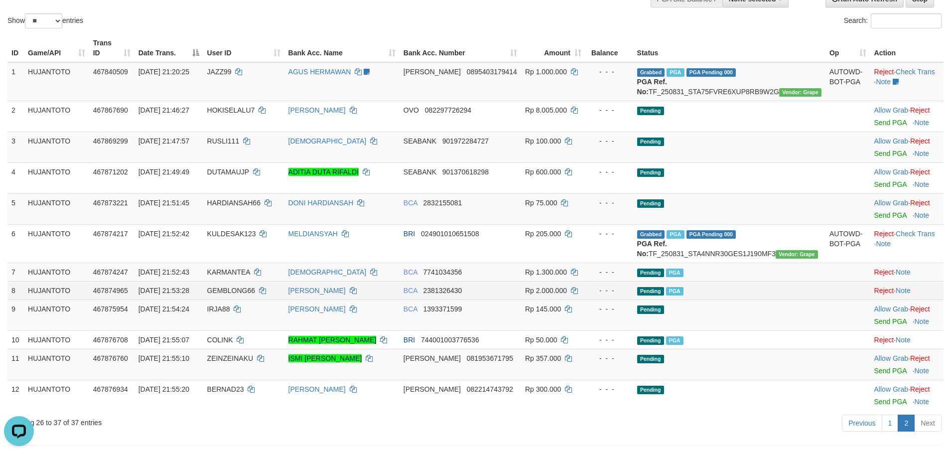
scroll to position [149, 0]
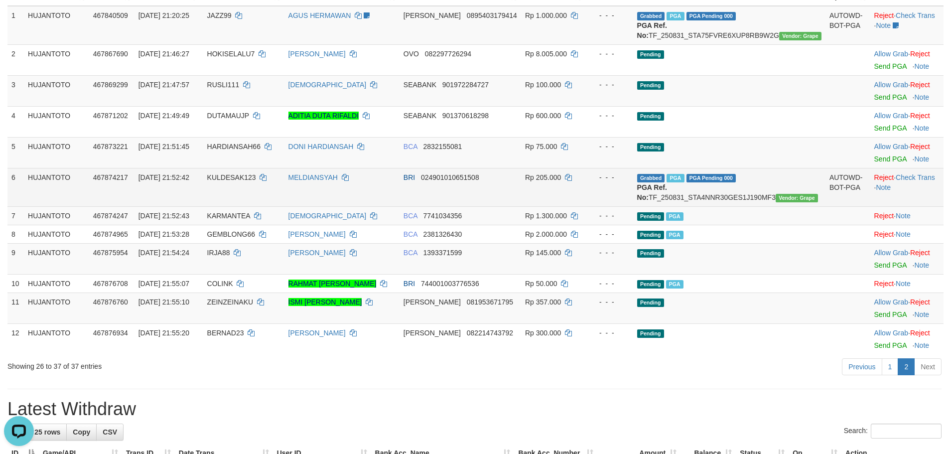
click at [918, 181] on td "Reject · Check Trans · Note" at bounding box center [906, 187] width 73 height 38
click at [908, 175] on link "Check Trans" at bounding box center [914, 177] width 39 height 8
click at [475, 175] on span "024901010651508" at bounding box center [450, 177] width 58 height 8
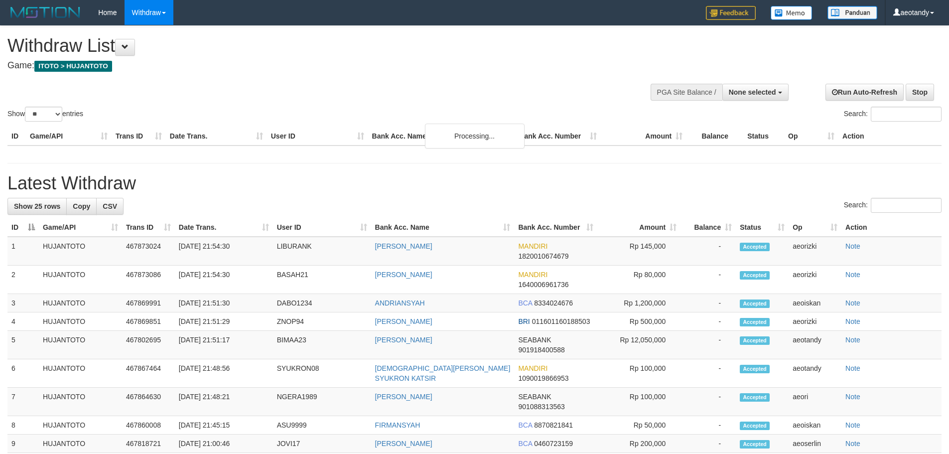
select select
select select "**"
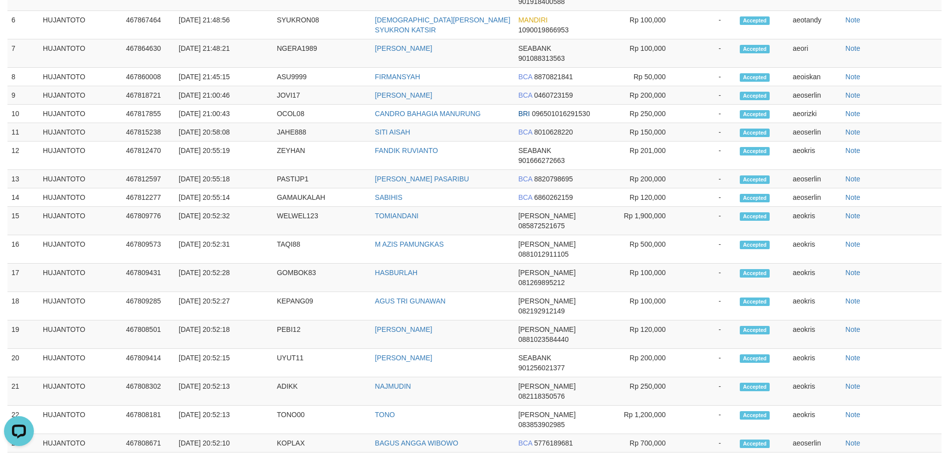
scroll to position [1245, 0]
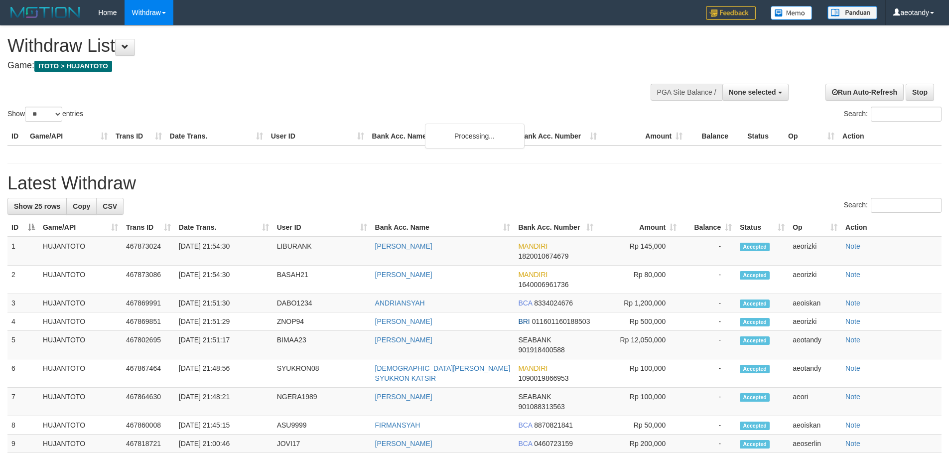
select select
select select "**"
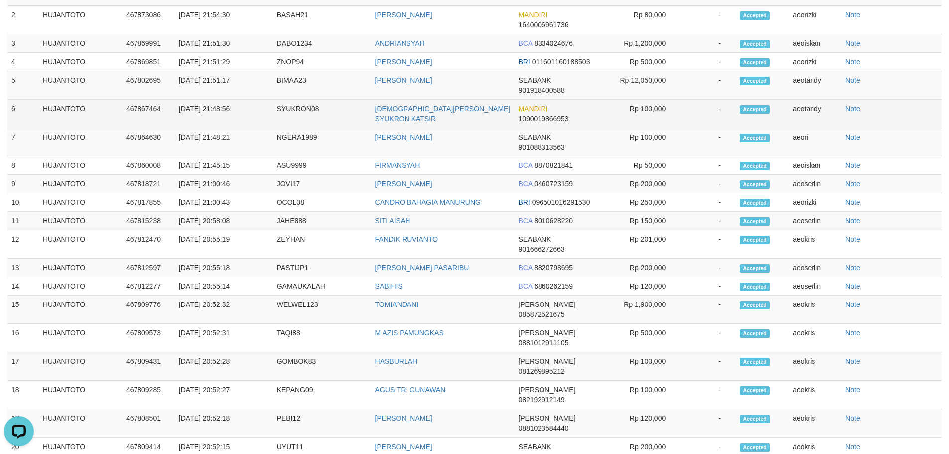
click at [634, 128] on td "Rp 100,000" at bounding box center [638, 114] width 83 height 28
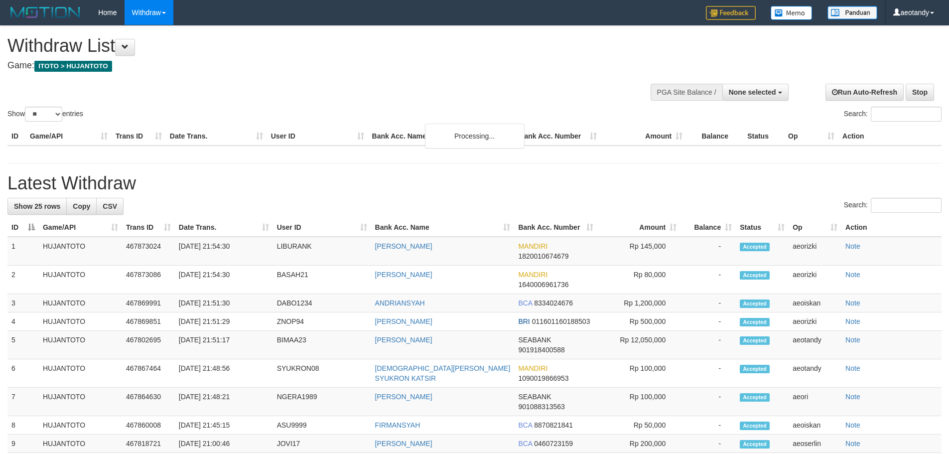
select select
select select "**"
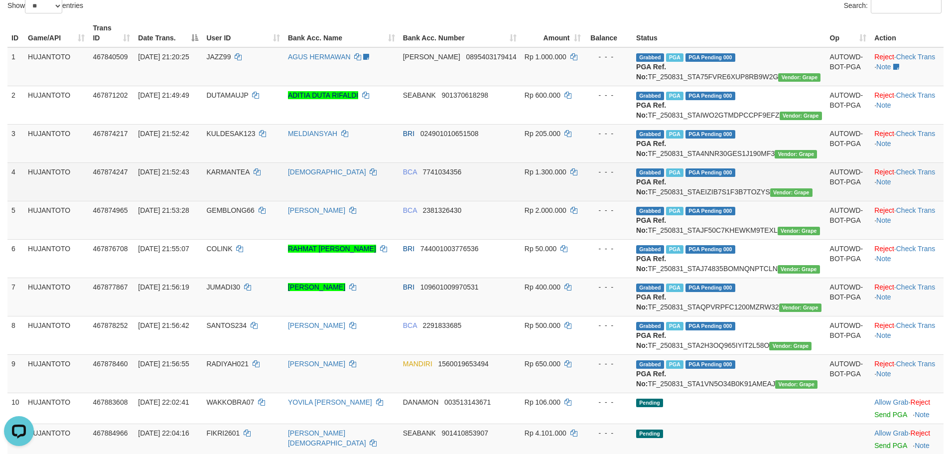
scroll to position [199, 0]
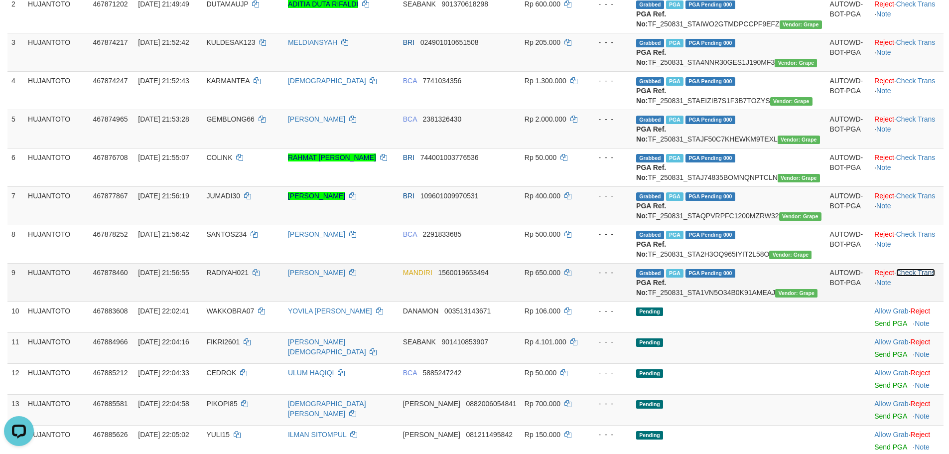
click at [915, 276] on link "Check Trans" at bounding box center [915, 272] width 39 height 8
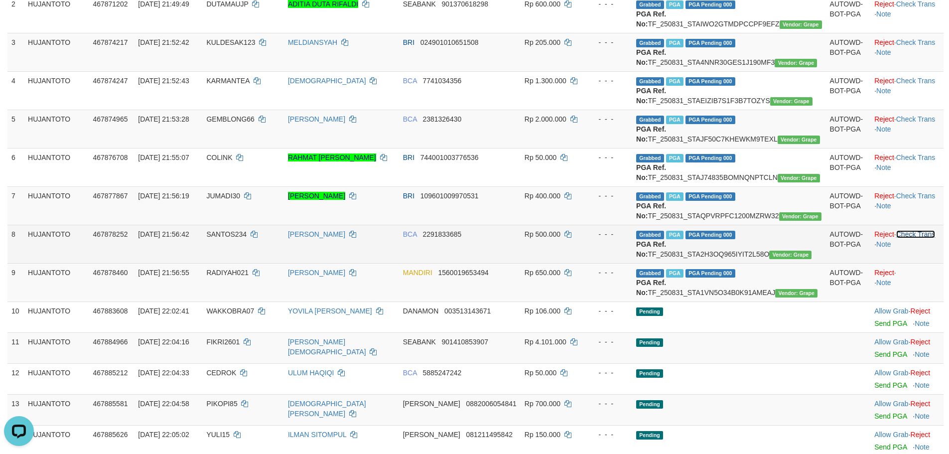
click at [914, 238] on link "Check Trans" at bounding box center [915, 234] width 39 height 8
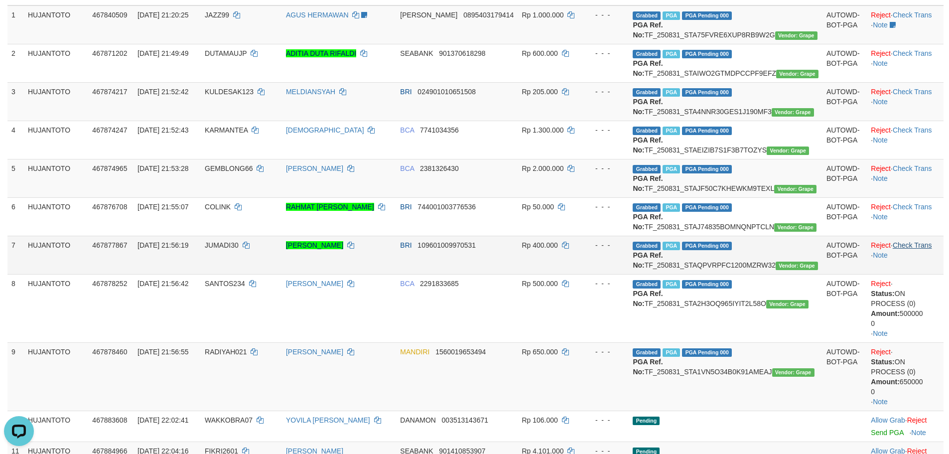
scroll to position [149, 0]
click at [920, 274] on td "Reject · Check Trans · Note" at bounding box center [905, 255] width 77 height 38
click at [914, 250] on link "Check Trans" at bounding box center [912, 246] width 39 height 8
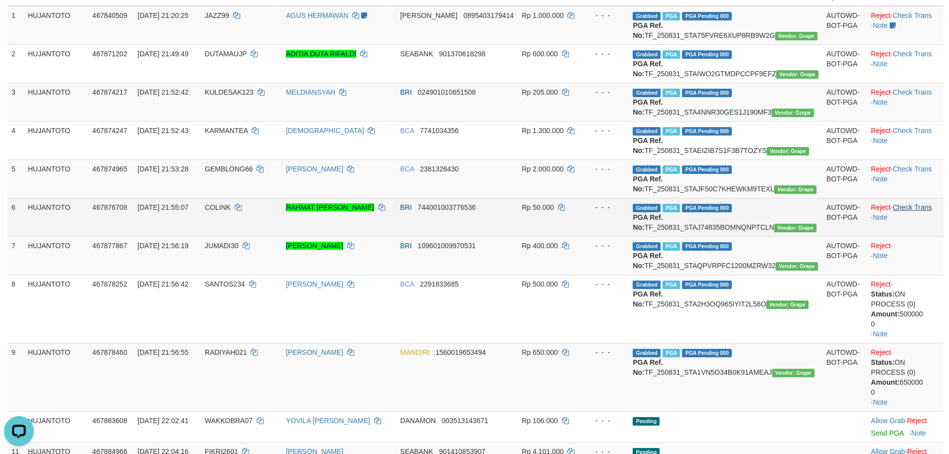
click at [898, 236] on td "Reject · Check Trans · Note" at bounding box center [905, 217] width 77 height 38
click at [901, 211] on link "Check Trans" at bounding box center [912, 207] width 39 height 8
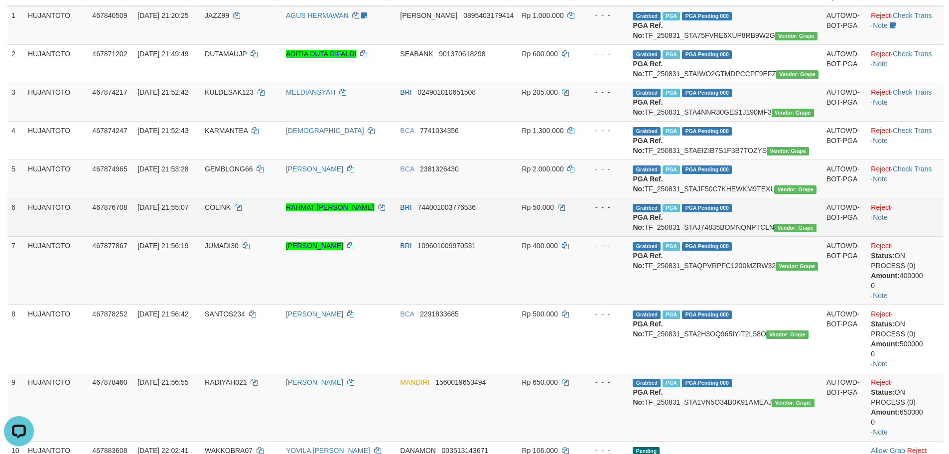
click at [902, 236] on td "Reject · · Note" at bounding box center [905, 217] width 77 height 38
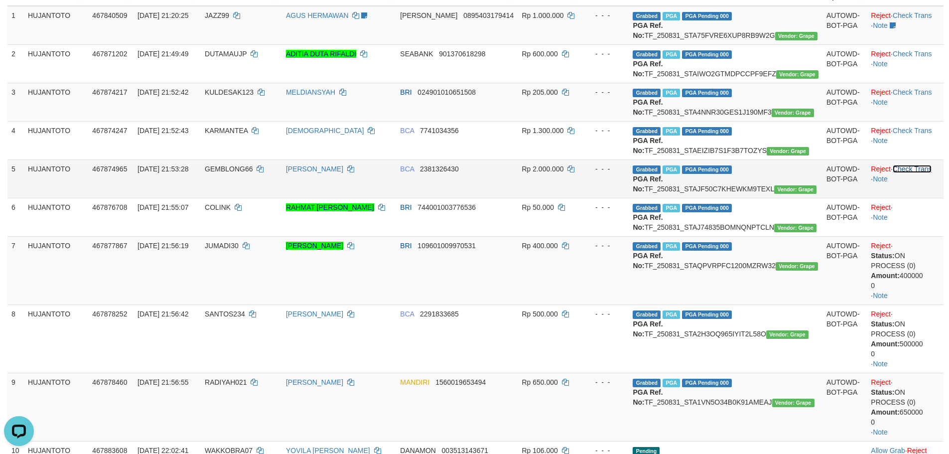
click at [914, 173] on link "Check Trans" at bounding box center [912, 169] width 39 height 8
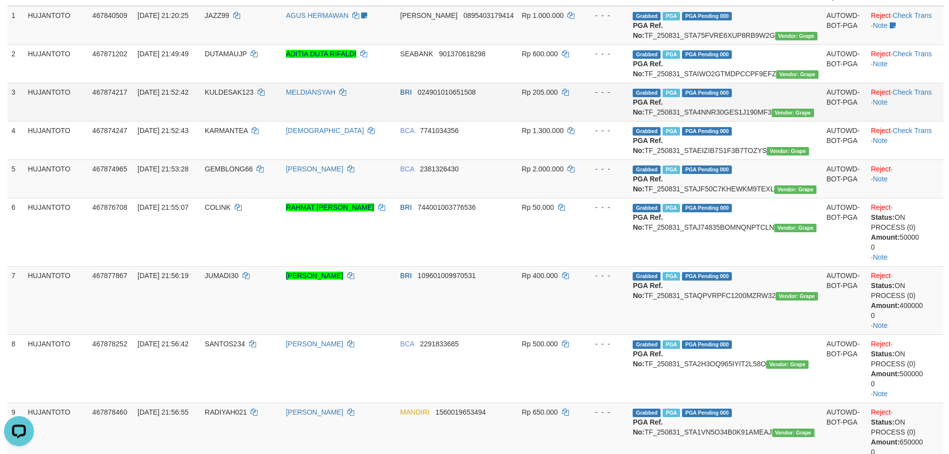
click at [913, 198] on td "Reject · · Note" at bounding box center [905, 178] width 77 height 38
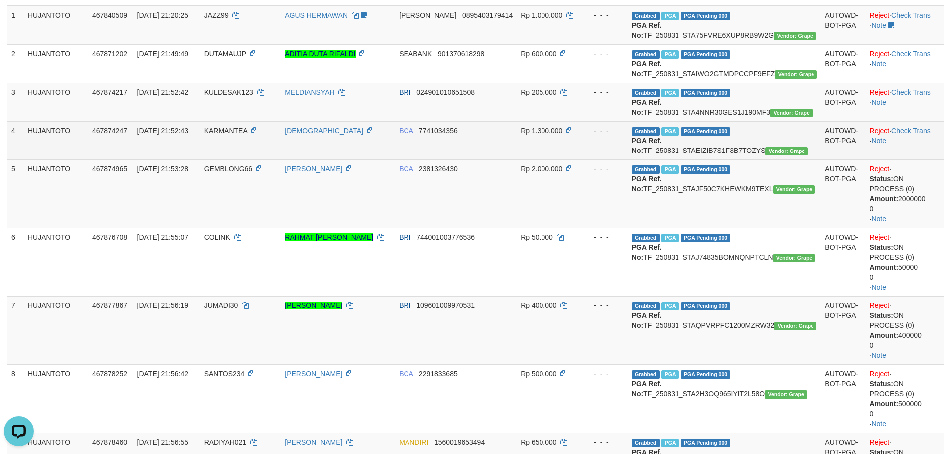
drag, startPoint x: 906, startPoint y: 136, endPoint x: 908, endPoint y: 150, distance: 14.5
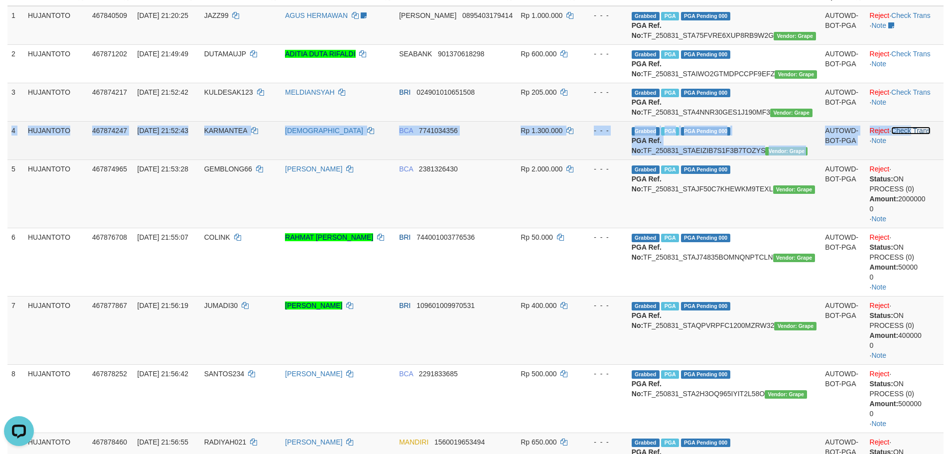
click at [908, 134] on link "Check Trans" at bounding box center [910, 131] width 39 height 8
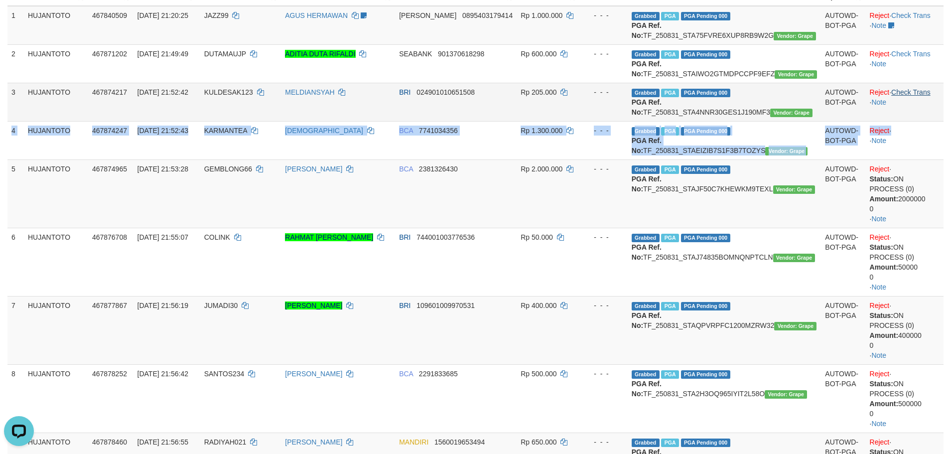
drag, startPoint x: 908, startPoint y: 150, endPoint x: 915, endPoint y: 104, distance: 46.8
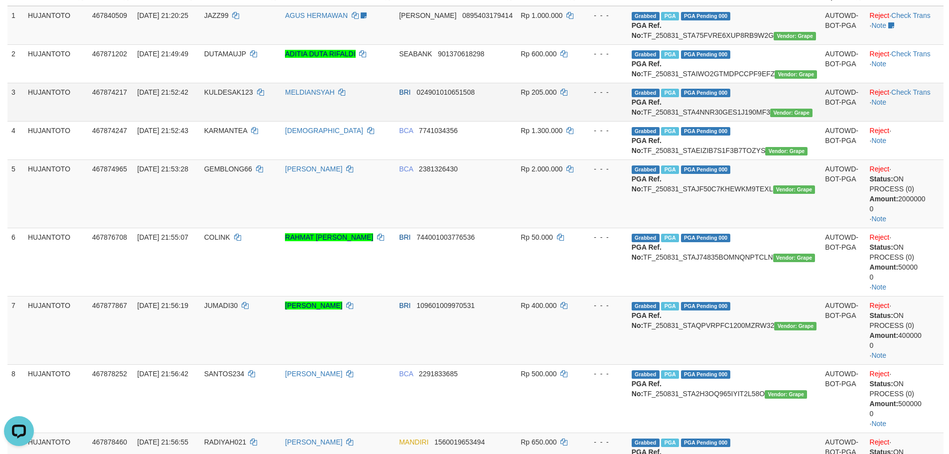
drag, startPoint x: 919, startPoint y: 93, endPoint x: 912, endPoint y: 112, distance: 20.2
click at [918, 95] on td "Reject · Check Trans · Note" at bounding box center [905, 102] width 78 height 38
drag, startPoint x: 912, startPoint y: 112, endPoint x: 913, endPoint y: 103, distance: 9.0
click at [913, 110] on td "Reject · Check Trans · Note" at bounding box center [905, 102] width 78 height 38
click at [913, 96] on link "Check Trans" at bounding box center [910, 92] width 39 height 8
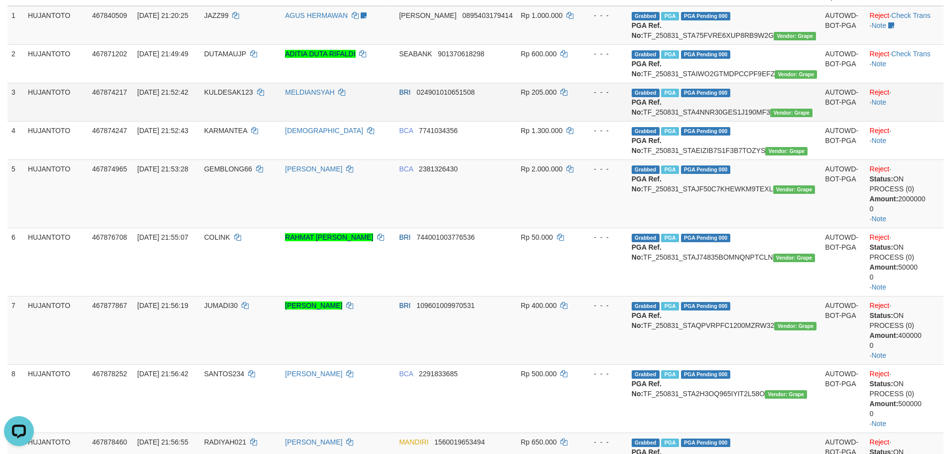
drag, startPoint x: 913, startPoint y: 100, endPoint x: 914, endPoint y: 92, distance: 8.0
click at [913, 98] on td "Reject · · Note" at bounding box center [905, 102] width 78 height 38
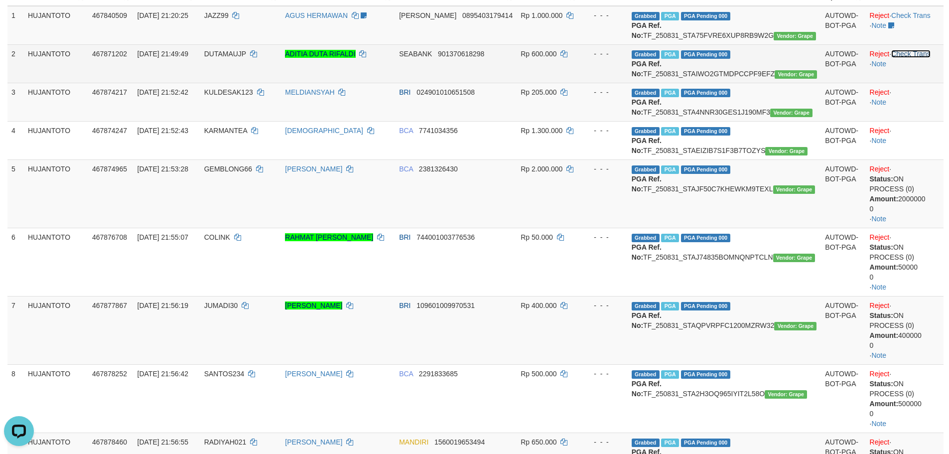
click at [911, 56] on link "Check Trans" at bounding box center [910, 54] width 39 height 8
click at [910, 49] on td "Reject · Check Trans · Note" at bounding box center [905, 63] width 78 height 38
click at [910, 49] on td "Reject · · Note" at bounding box center [905, 63] width 78 height 38
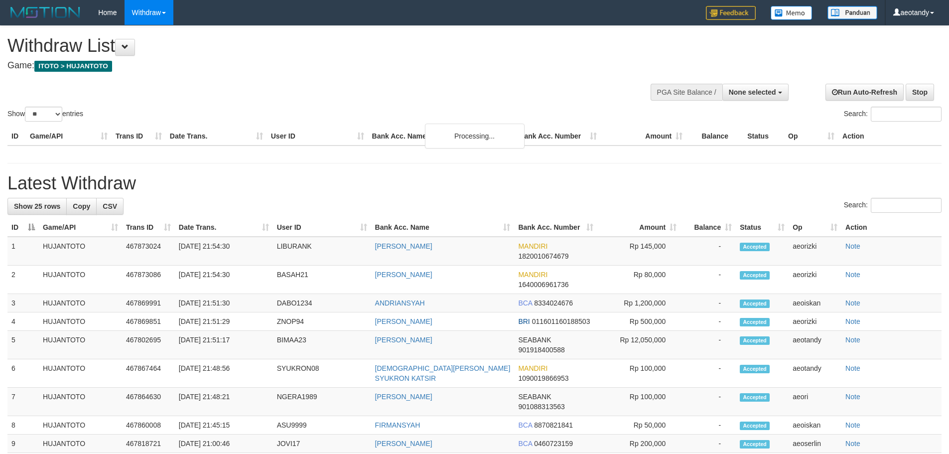
select select
select select "**"
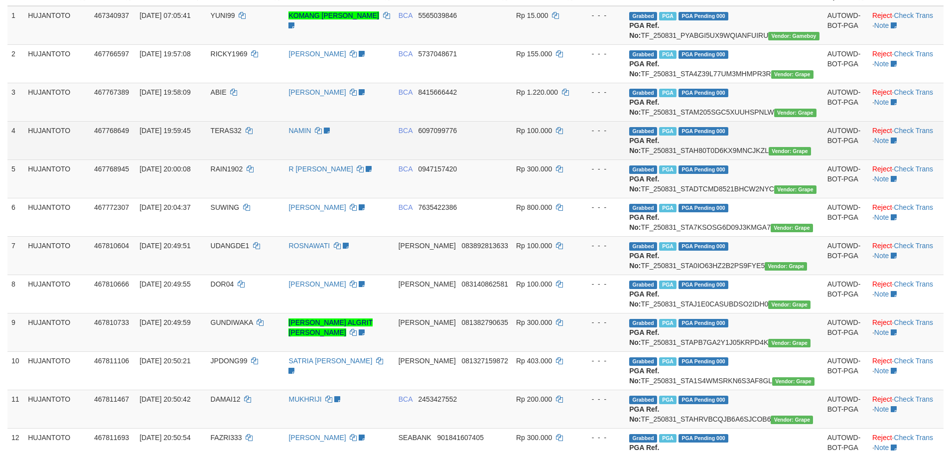
drag, startPoint x: 420, startPoint y: 245, endPoint x: 475, endPoint y: 177, distance: 86.8
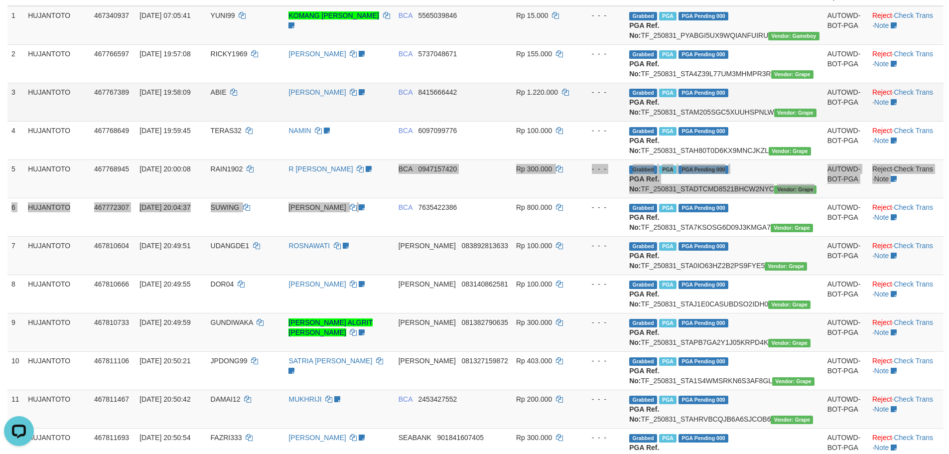
scroll to position [0, 0]
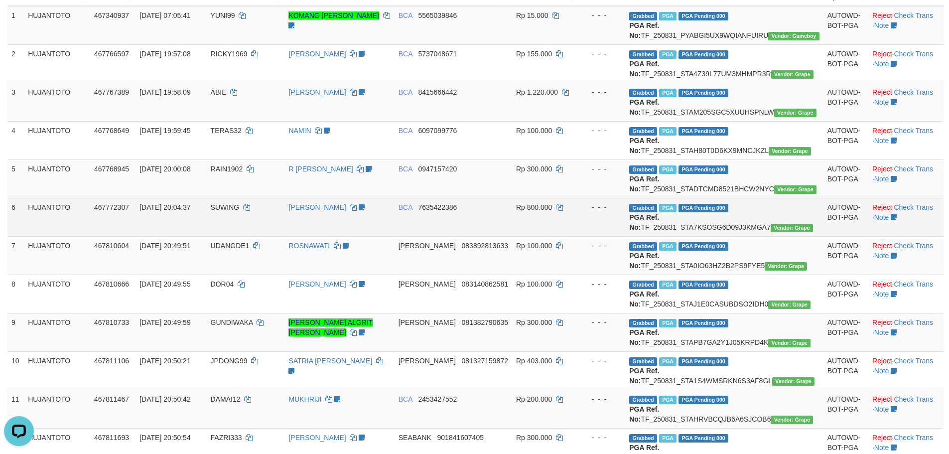
click at [512, 236] on td "BCA 7635422386" at bounding box center [453, 217] width 118 height 38
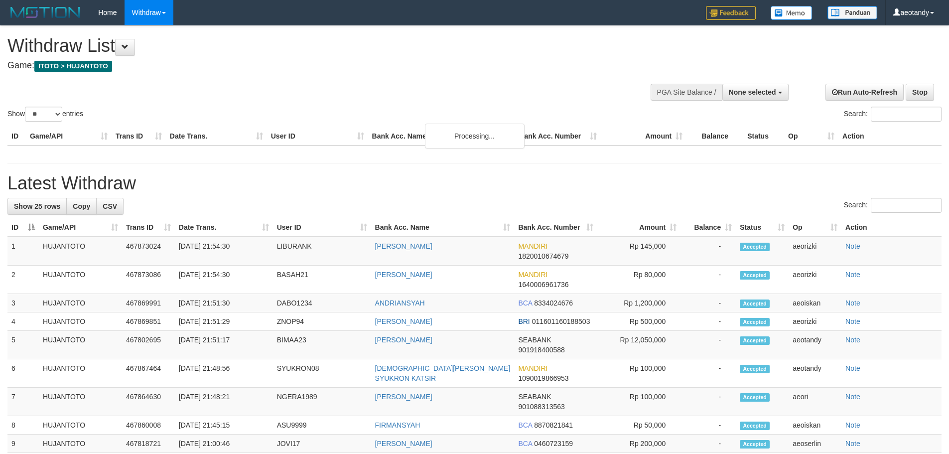
select select
select select "**"
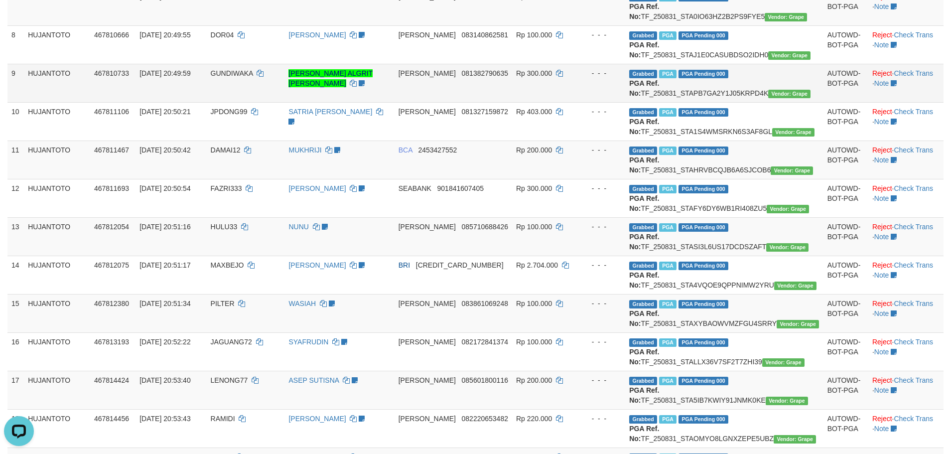
click at [285, 102] on td "GUNDIWAKA" at bounding box center [246, 83] width 78 height 38
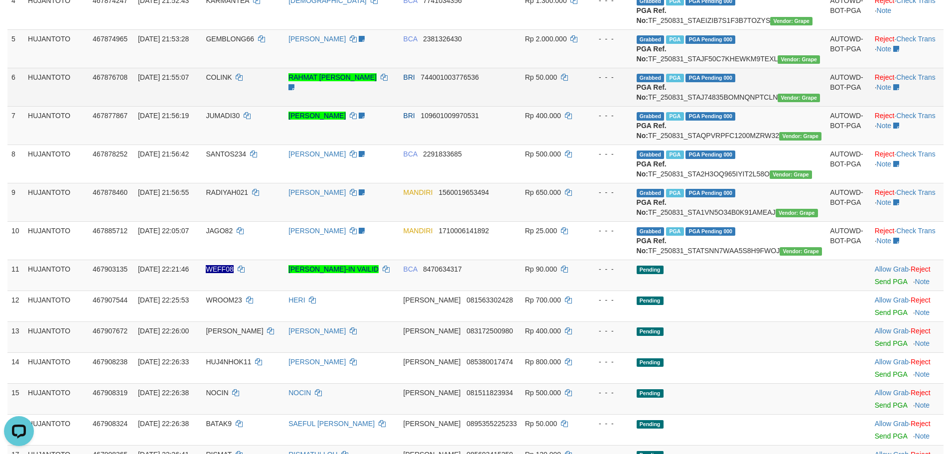
drag, startPoint x: 653, startPoint y: 120, endPoint x: 607, endPoint y: 120, distance: 46.3
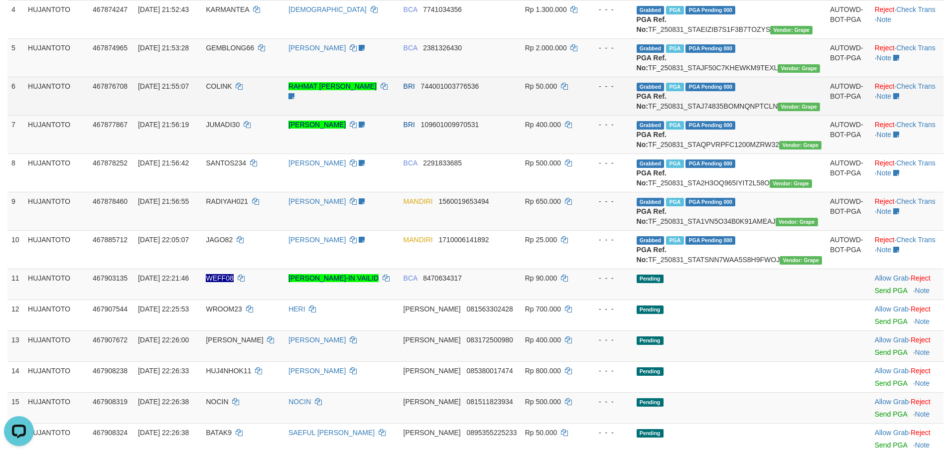
click at [585, 115] on td "Rp 50.000" at bounding box center [553, 96] width 64 height 38
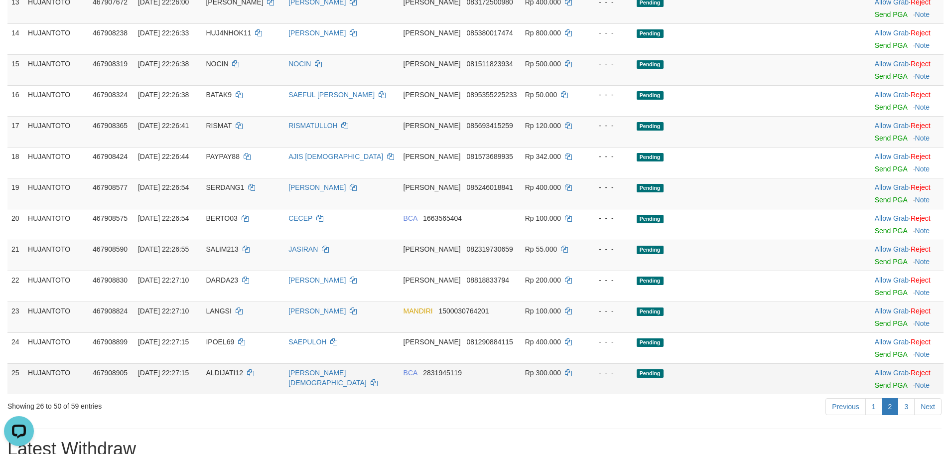
scroll to position [619, 0]
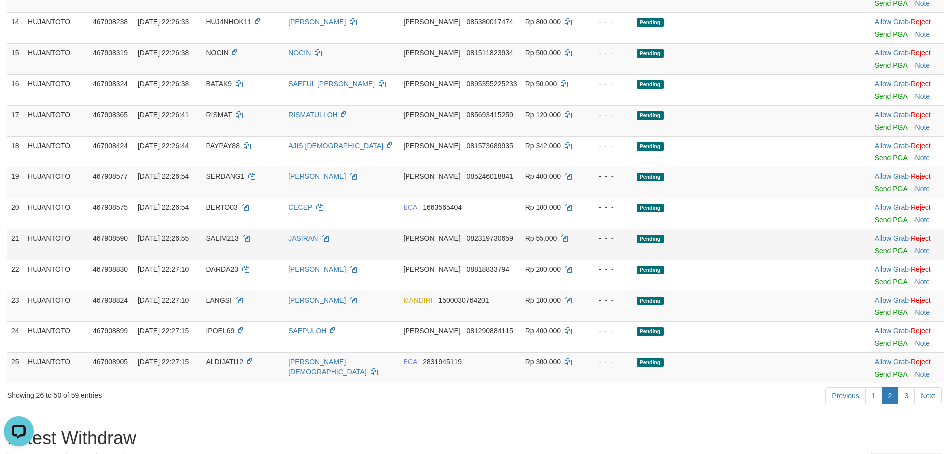
click at [521, 259] on td "[PERSON_NAME] 082319730659" at bounding box center [460, 244] width 122 height 31
click at [508, 136] on td "DANA 085693415259" at bounding box center [460, 120] width 122 height 31
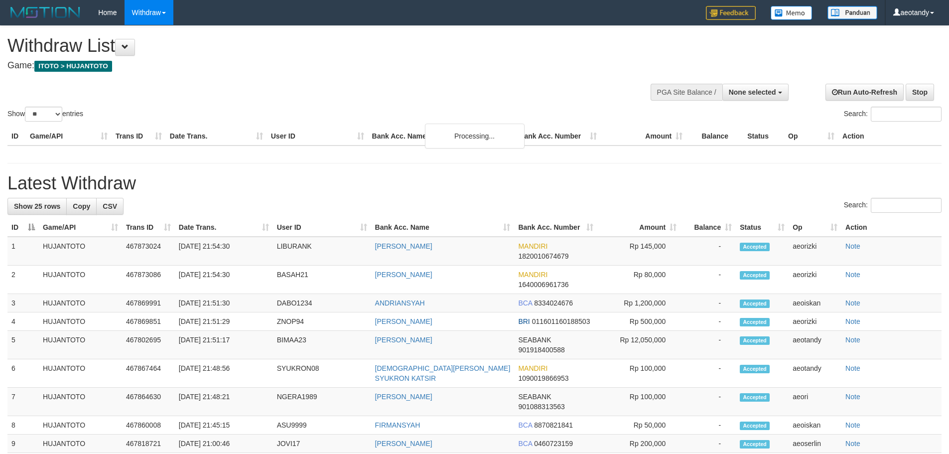
select select
select select "**"
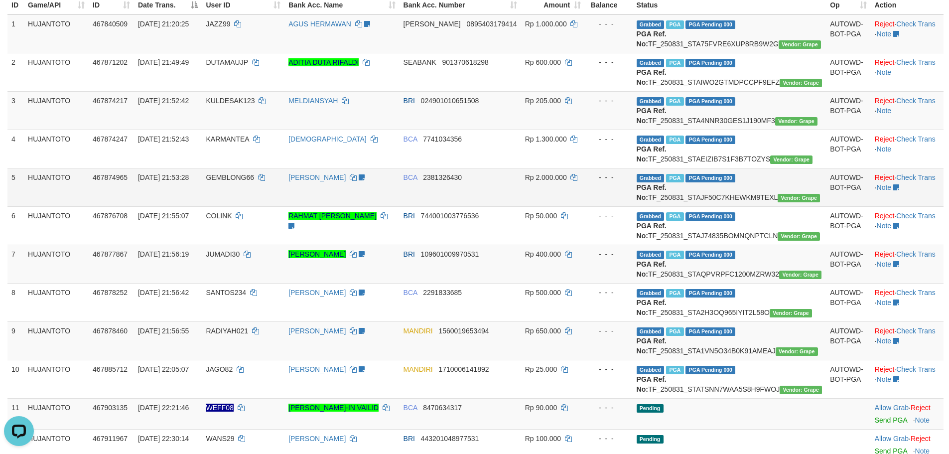
scroll to position [49, 0]
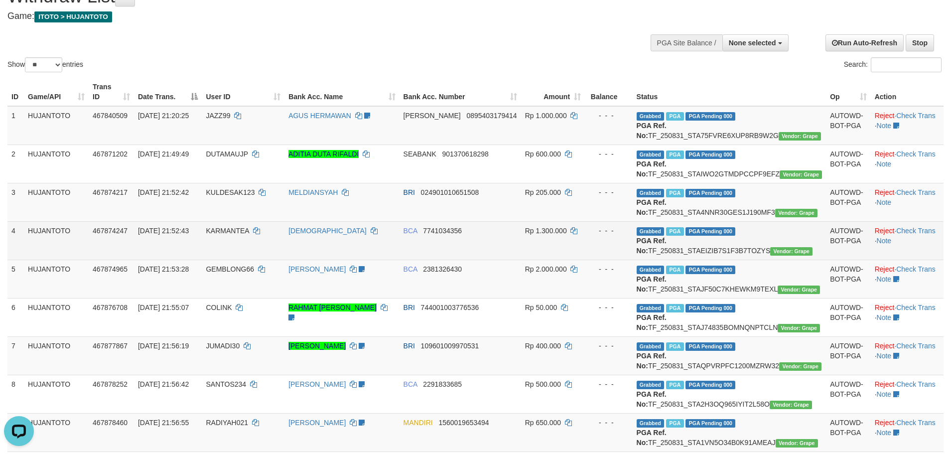
click at [494, 259] on td "BCA 7741034356" at bounding box center [460, 240] width 122 height 38
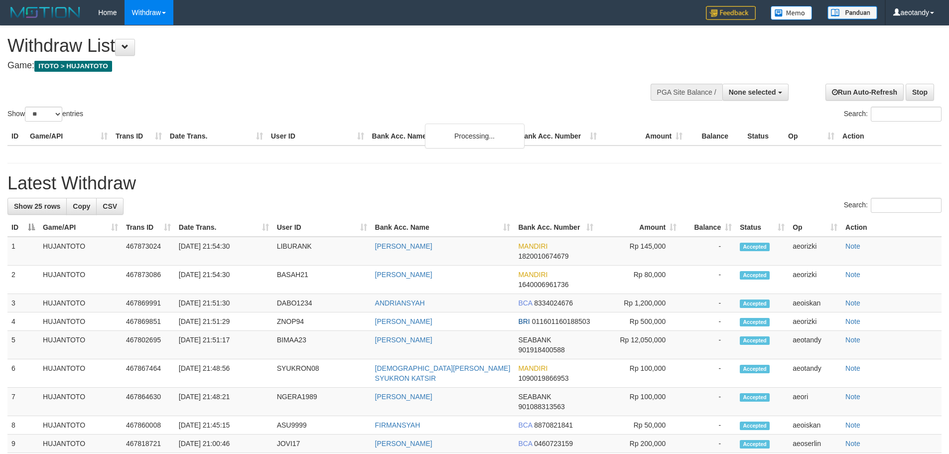
select select
select select "**"
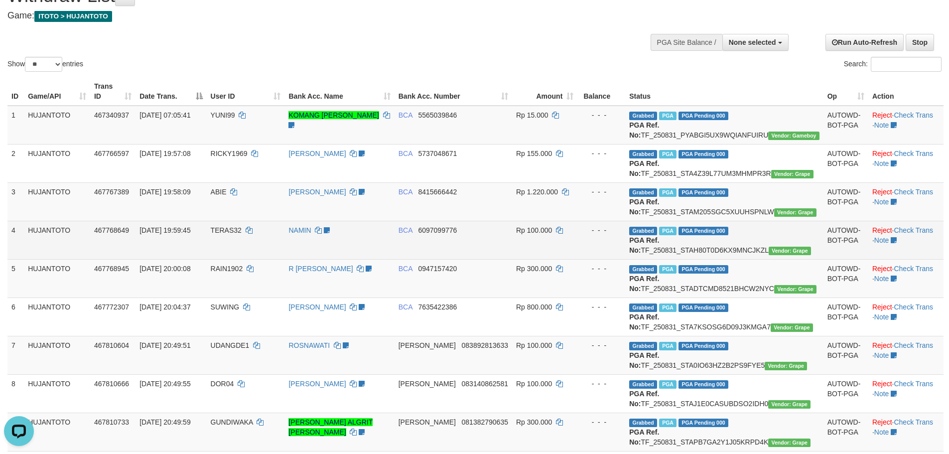
click at [394, 259] on td "NAMIN DONE TICKETING" at bounding box center [339, 240] width 110 height 38
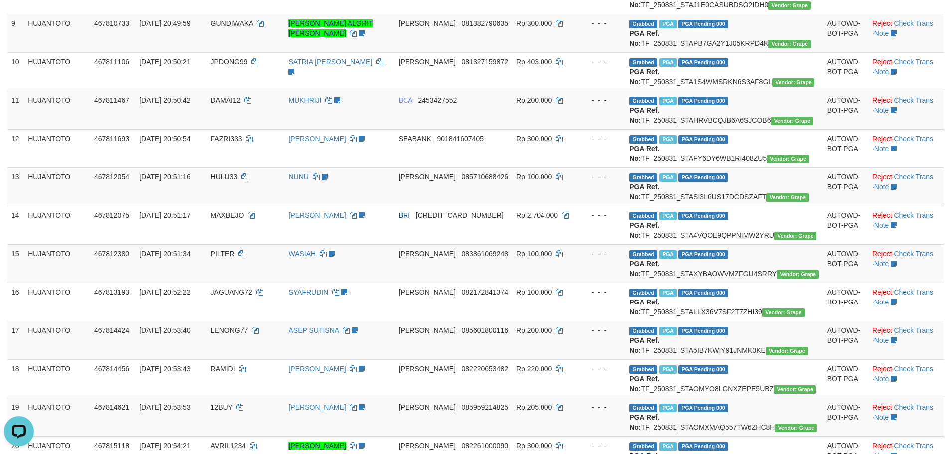
scroll to position [747, 0]
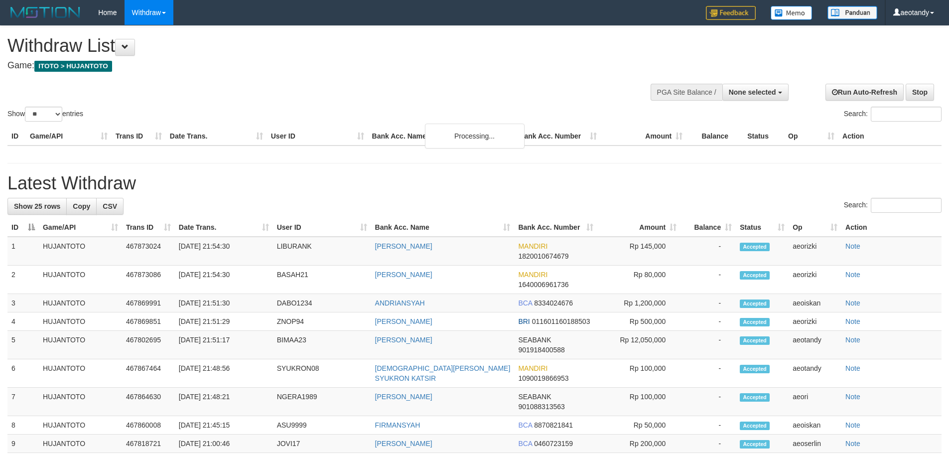
select select
select select "**"
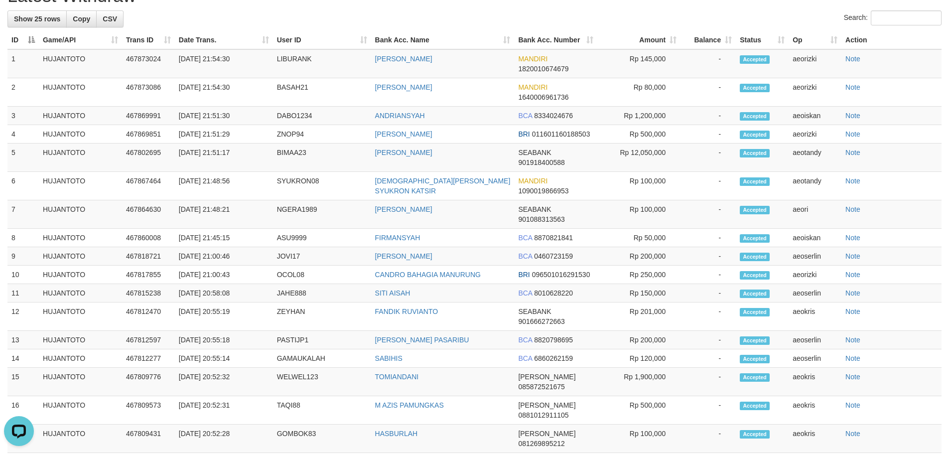
drag, startPoint x: 881, startPoint y: 195, endPoint x: 818, endPoint y: 264, distance: 93.8
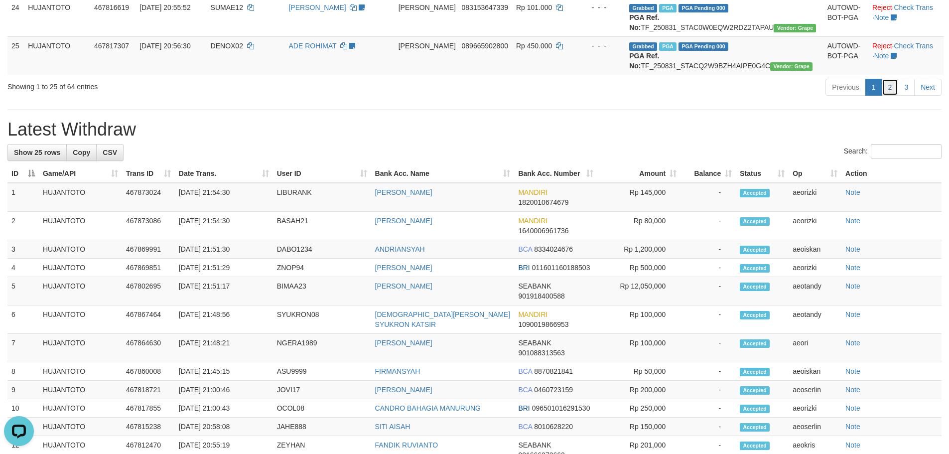
scroll to position [1123, 0]
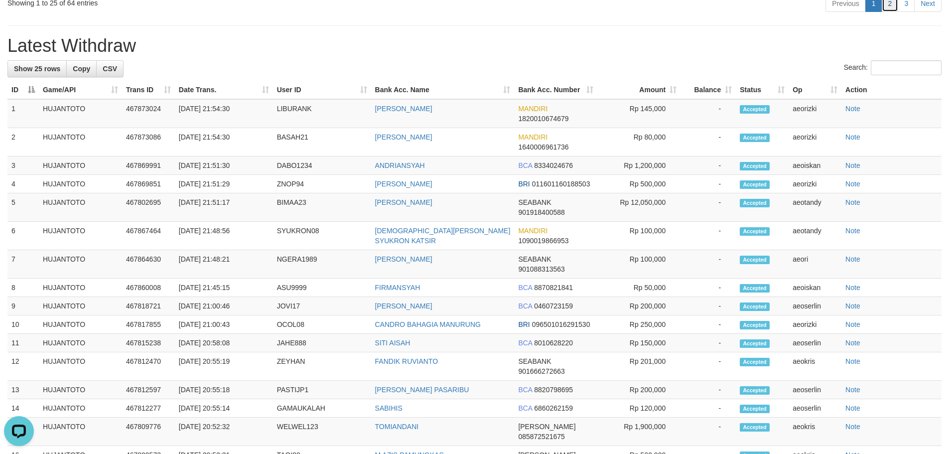
click at [897, 12] on link "2" at bounding box center [890, 3] width 17 height 17
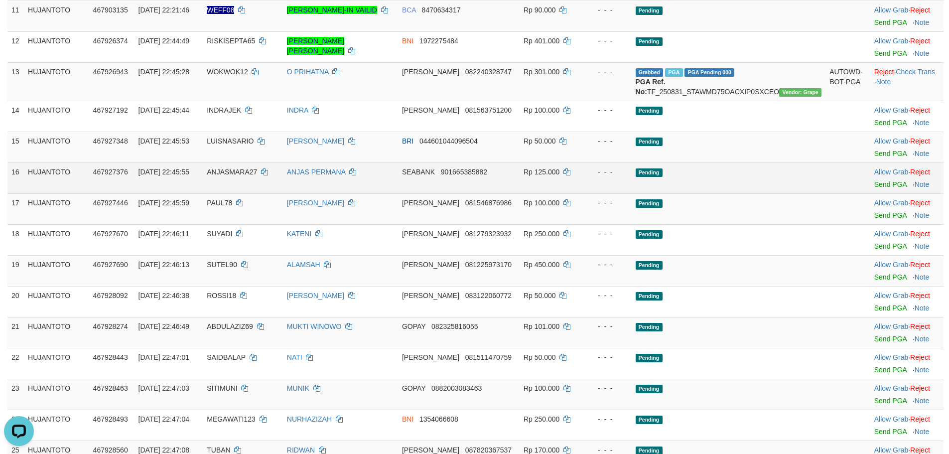
scroll to position [466, 0]
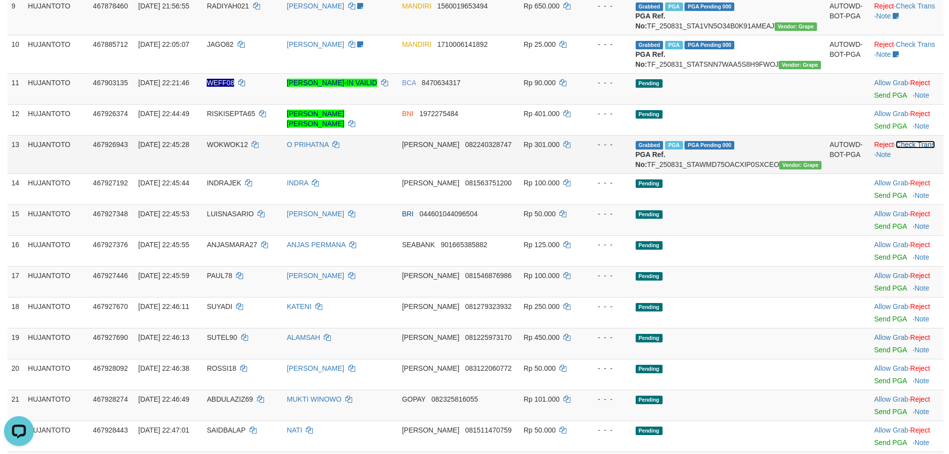
click at [912, 148] on link "Check Trans" at bounding box center [914, 144] width 39 height 8
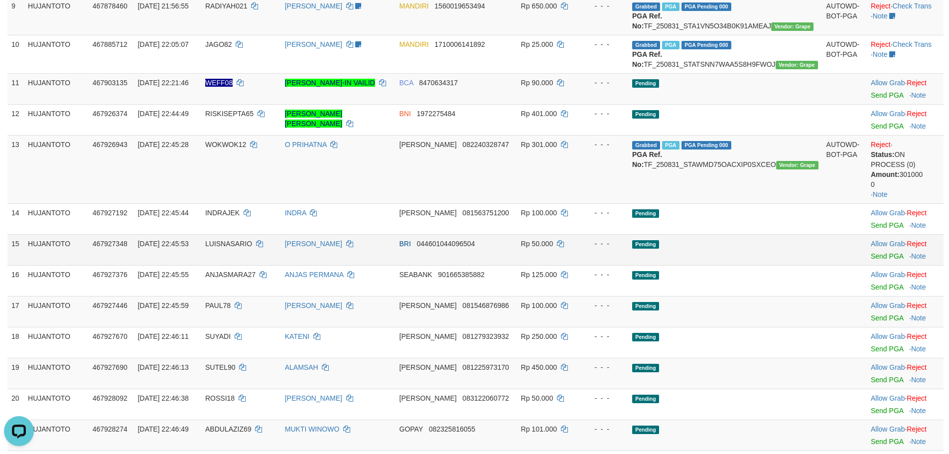
click at [562, 265] on td "Rp 50.000" at bounding box center [549, 249] width 64 height 31
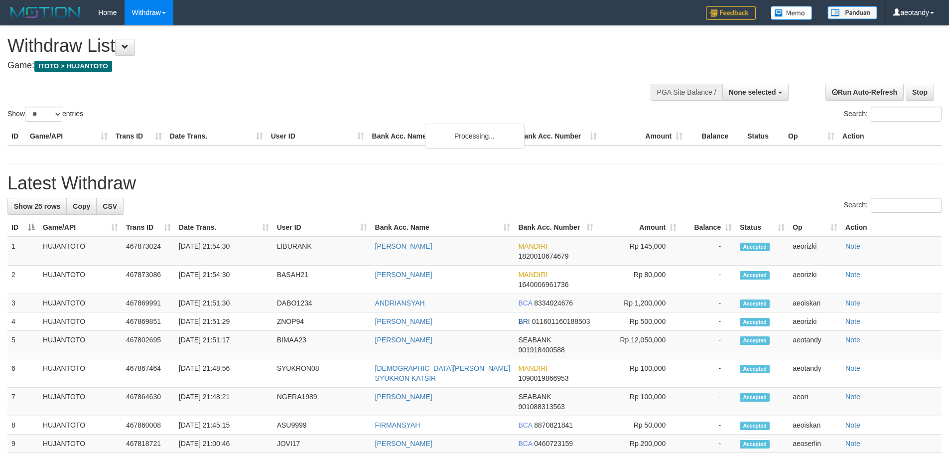
select select
select select "**"
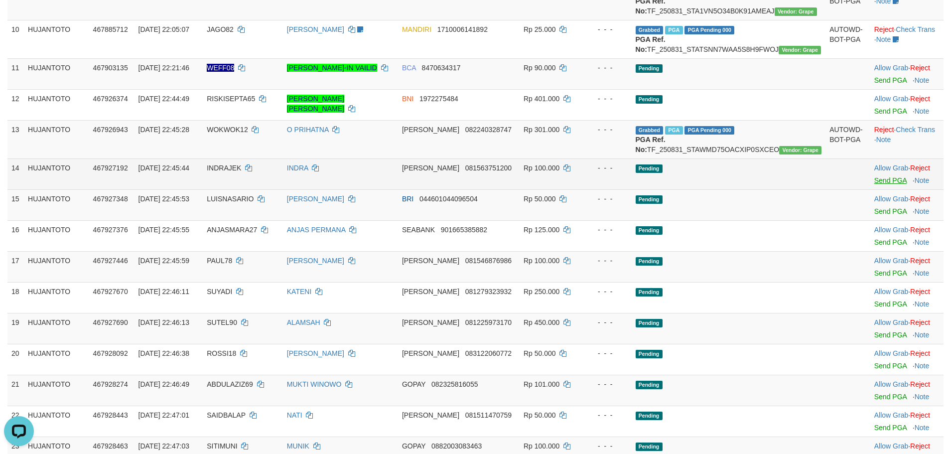
scroll to position [396, 0]
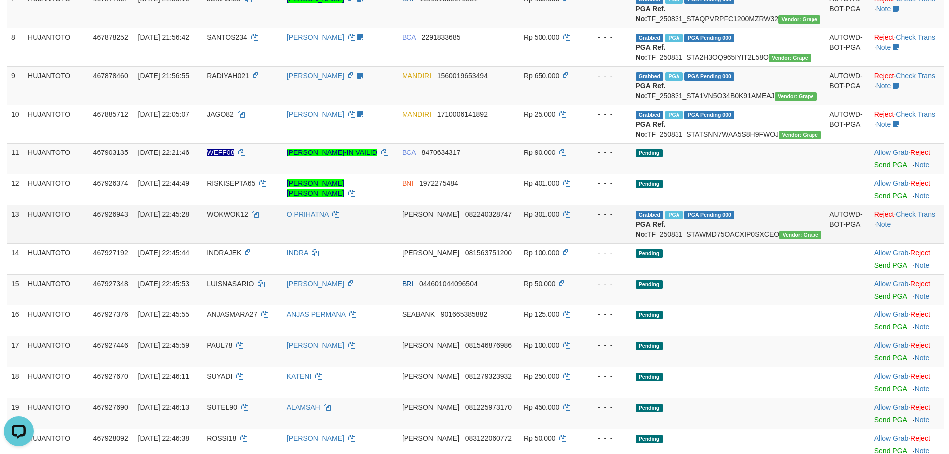
click at [904, 243] on td "Reject · Check Trans · Note" at bounding box center [906, 224] width 73 height 38
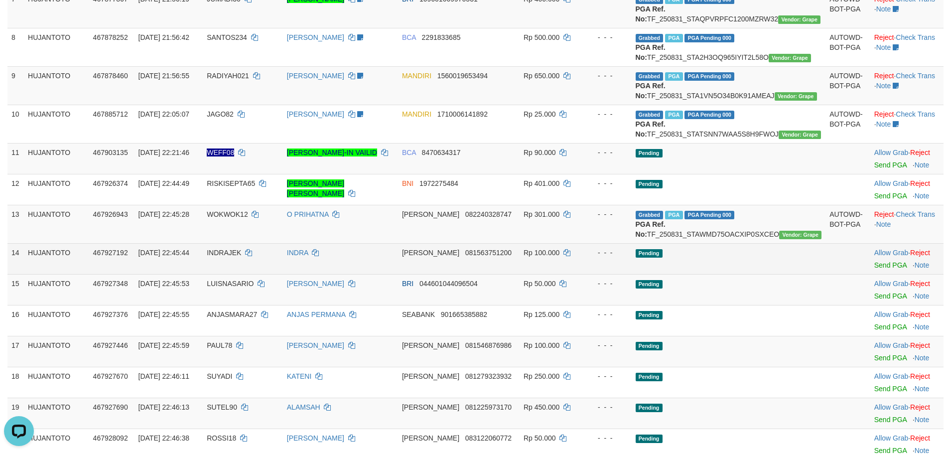
drag, startPoint x: 584, startPoint y: 367, endPoint x: 576, endPoint y: 367, distance: 8.5
click at [584, 274] on td "Rp 100.000" at bounding box center [551, 258] width 64 height 31
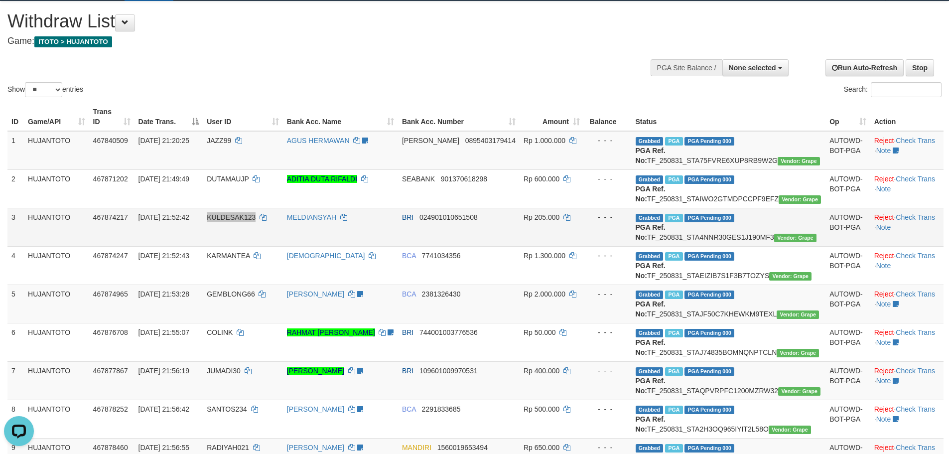
scroll to position [0, 0]
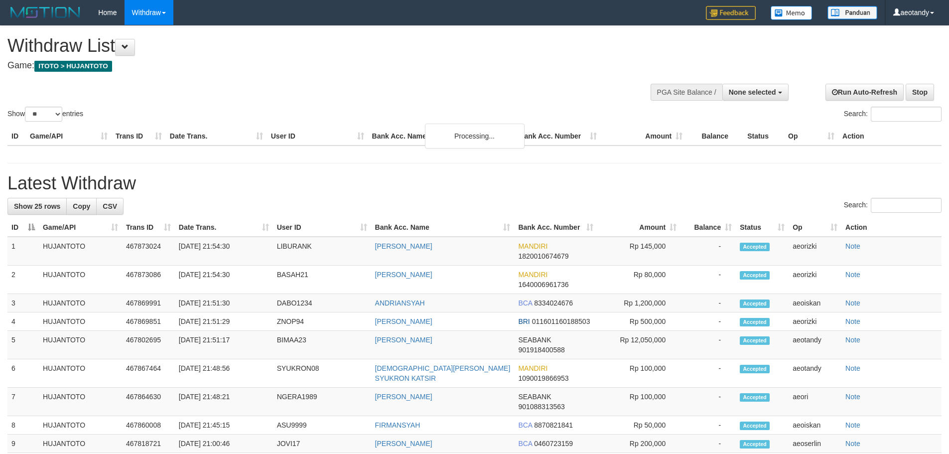
select select
select select "**"
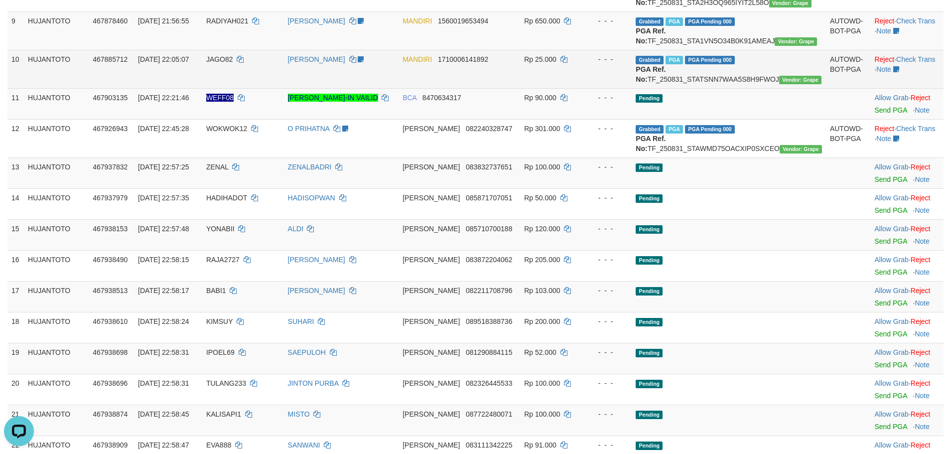
scroll to position [384, 0]
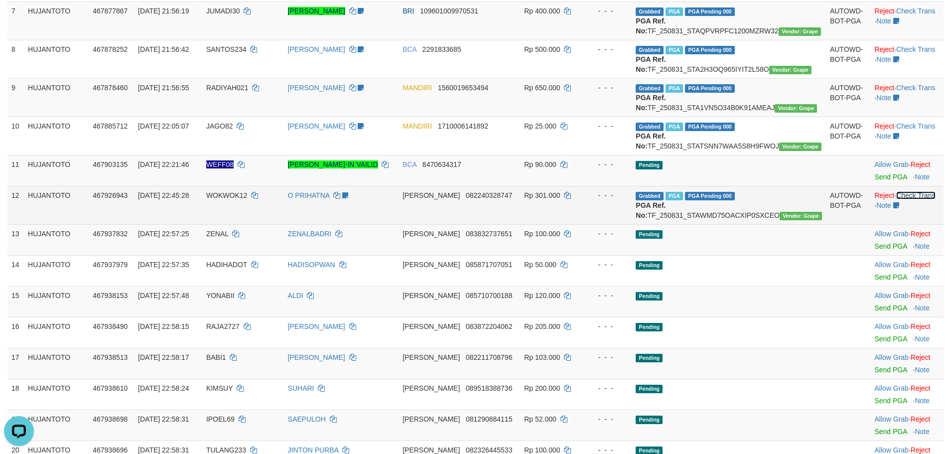
click at [914, 199] on link "Check Trans" at bounding box center [915, 195] width 39 height 8
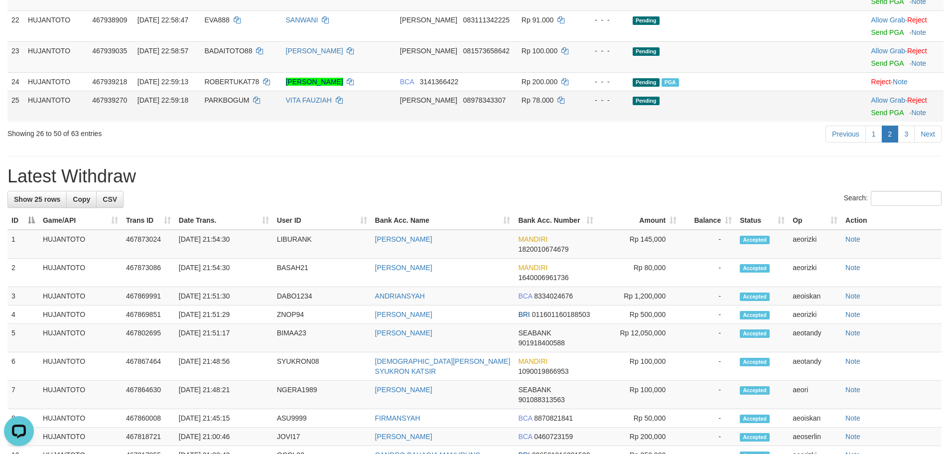
scroll to position [832, 0]
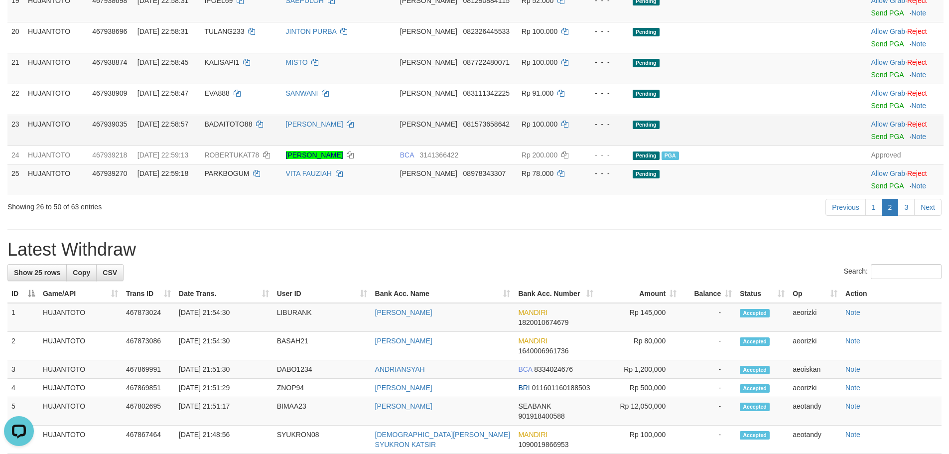
drag, startPoint x: 532, startPoint y: 221, endPoint x: 522, endPoint y: 223, distance: 10.6
click at [517, 145] on td "DANA 081573658642" at bounding box center [457, 130] width 122 height 31
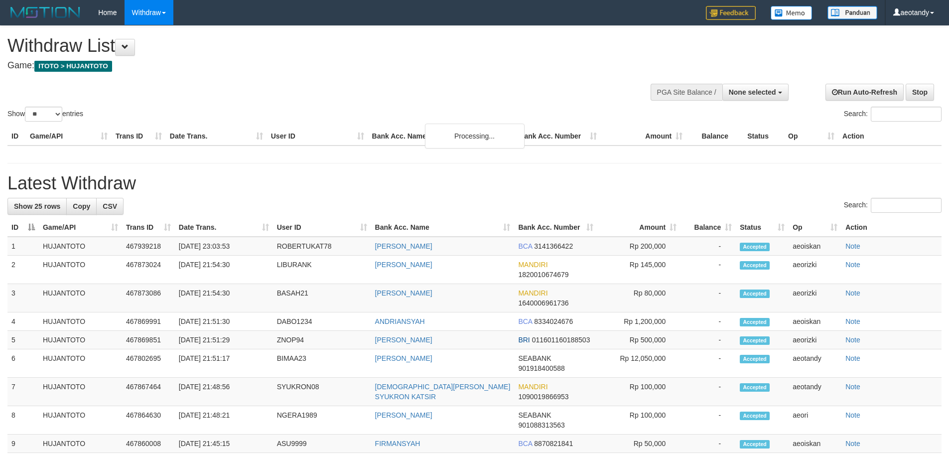
select select
select select "**"
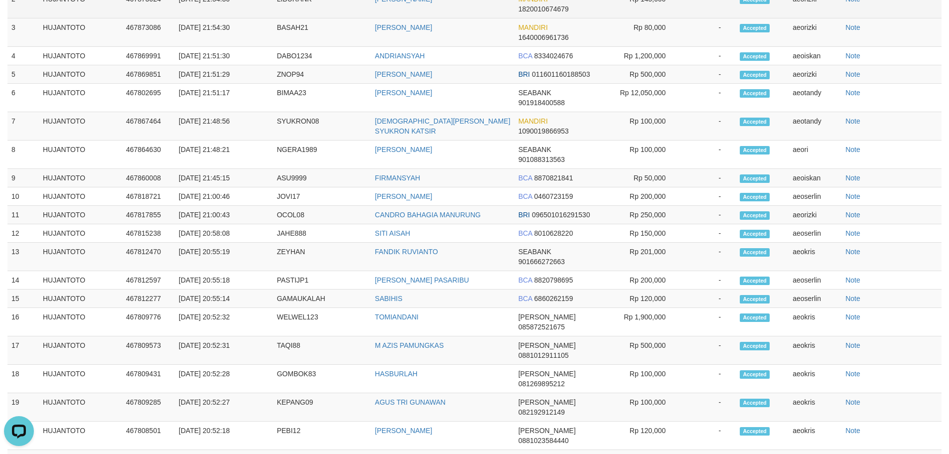
scroll to position [1252, 0]
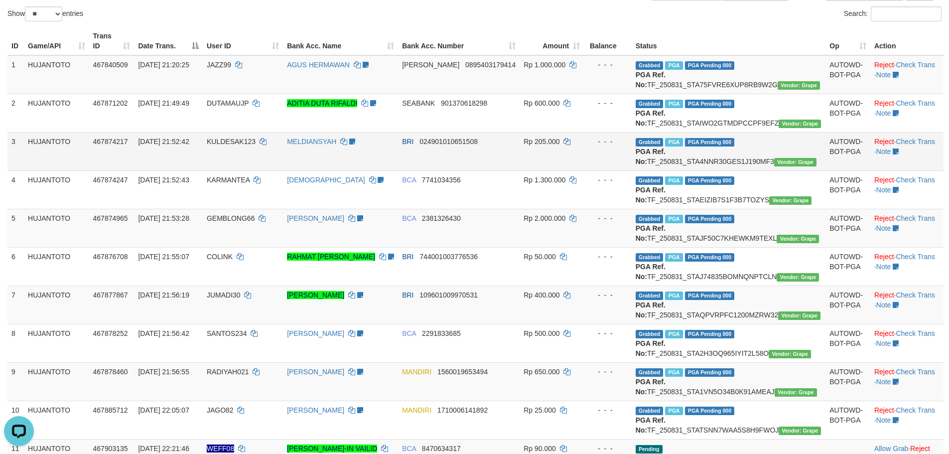
scroll to position [399, 0]
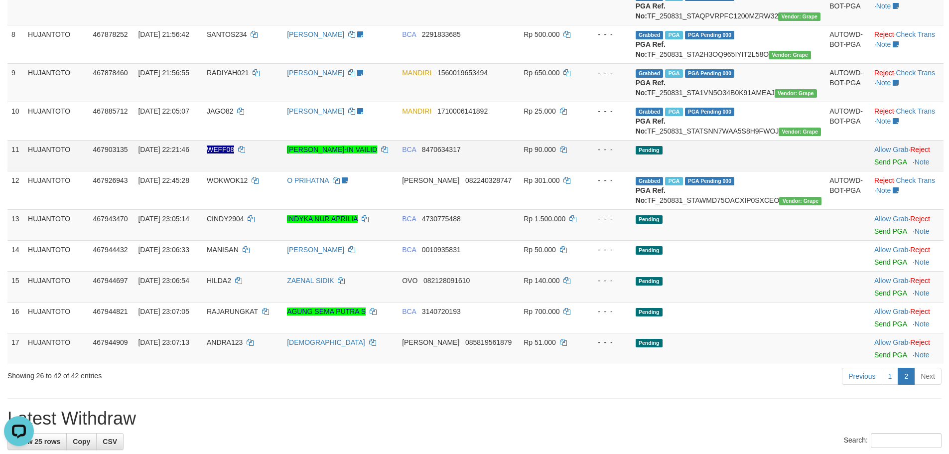
click at [234, 153] on span "WEFF08" at bounding box center [220, 149] width 27 height 8
copy td "WEFF08"
click at [451, 171] on td "BCA 8470634317" at bounding box center [459, 155] width 122 height 31
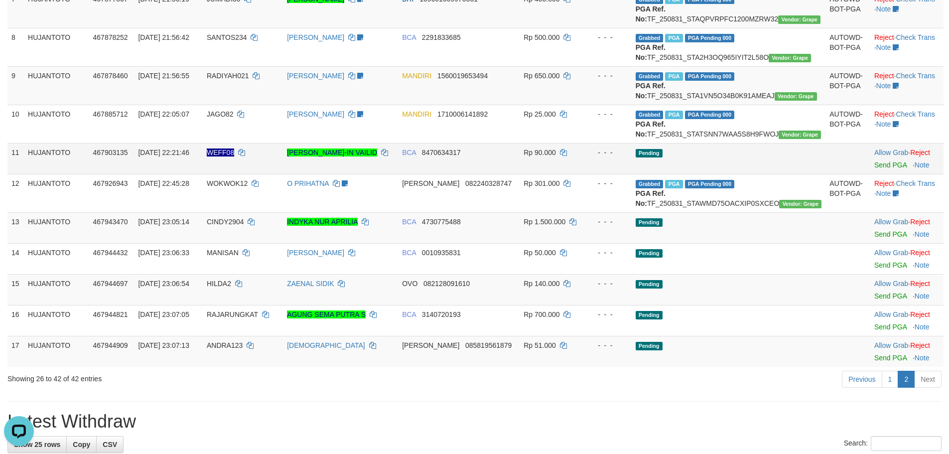
scroll to position [250, 0]
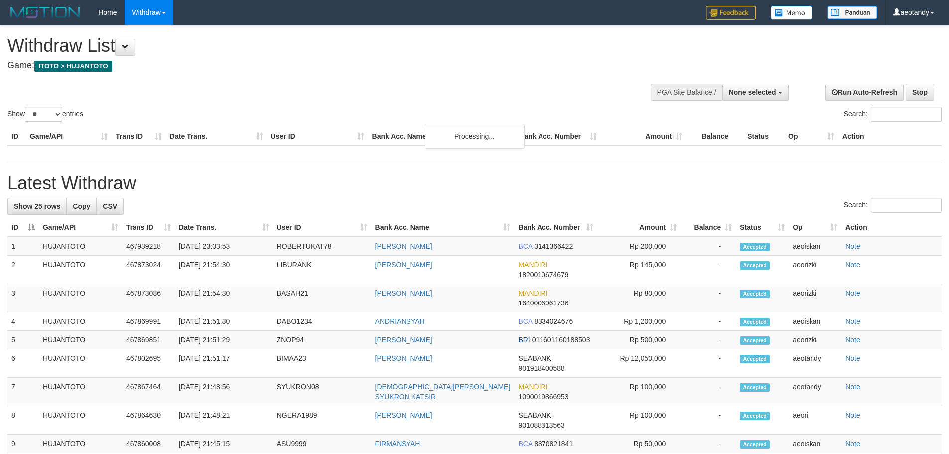
select select
select select "**"
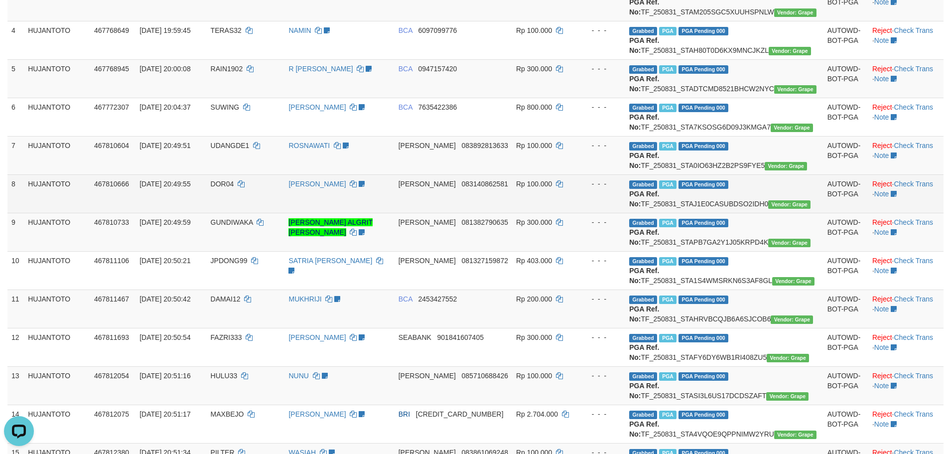
click at [394, 213] on td "LUCKY LUKMANA SUDAH BUAT TICKETING" at bounding box center [339, 193] width 110 height 38
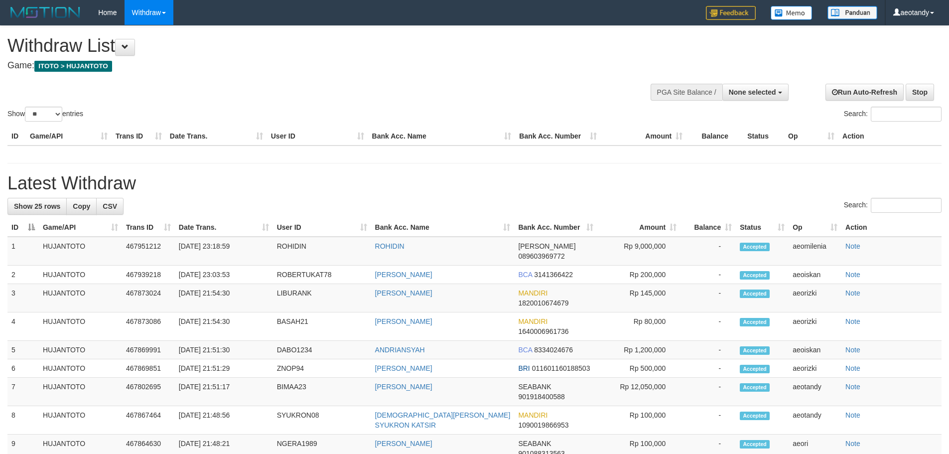
select select
select select "**"
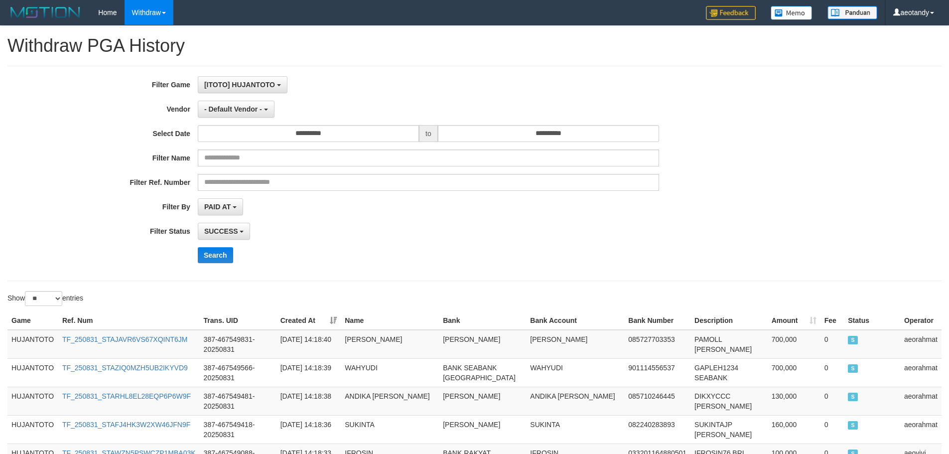
select select "**"
click at [261, 156] on input "text" at bounding box center [428, 157] width 461 height 17
paste input "**********"
type input "**********"
click at [336, 231] on div "SUCCESS SUCCESS ON PROCESS FAILED" at bounding box center [428, 231] width 461 height 17
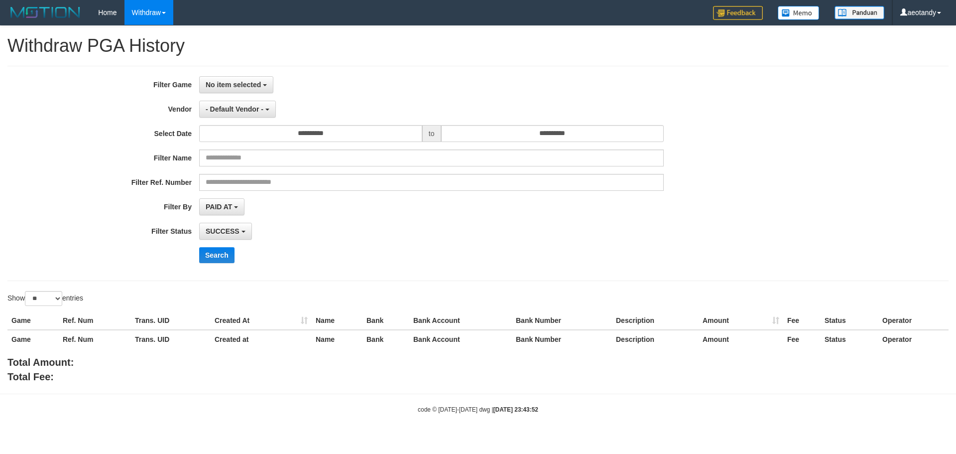
select select
select select "**"
click at [242, 91] on button "No item selected" at bounding box center [236, 84] width 74 height 17
drag, startPoint x: 234, startPoint y: 137, endPoint x: 298, endPoint y: 191, distance: 84.1
click at [234, 137] on label "[ITOTO] HUJANTOTO" at bounding box center [263, 135] width 127 height 15
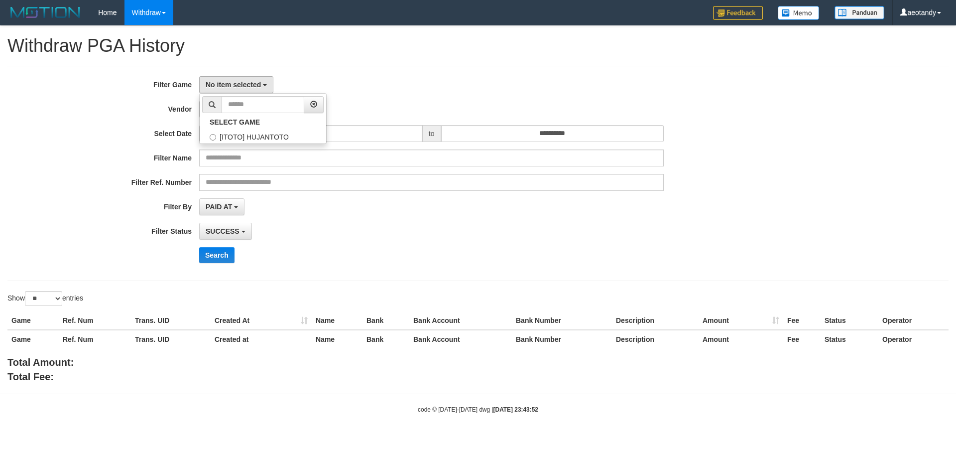
select select "***"
click at [360, 237] on div "**********" at bounding box center [398, 173] width 797 height 194
click at [252, 166] on div "**********" at bounding box center [398, 173] width 797 height 194
click at [252, 158] on input "text" at bounding box center [431, 157] width 465 height 17
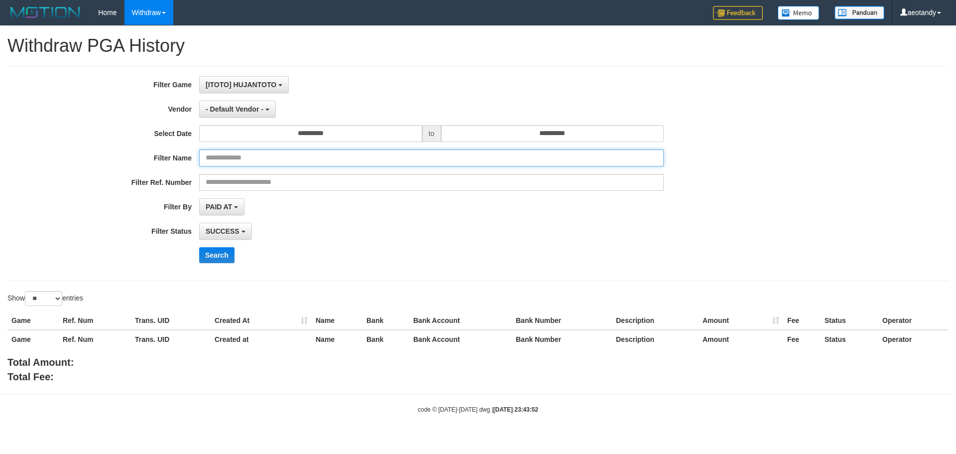
paste input "**********"
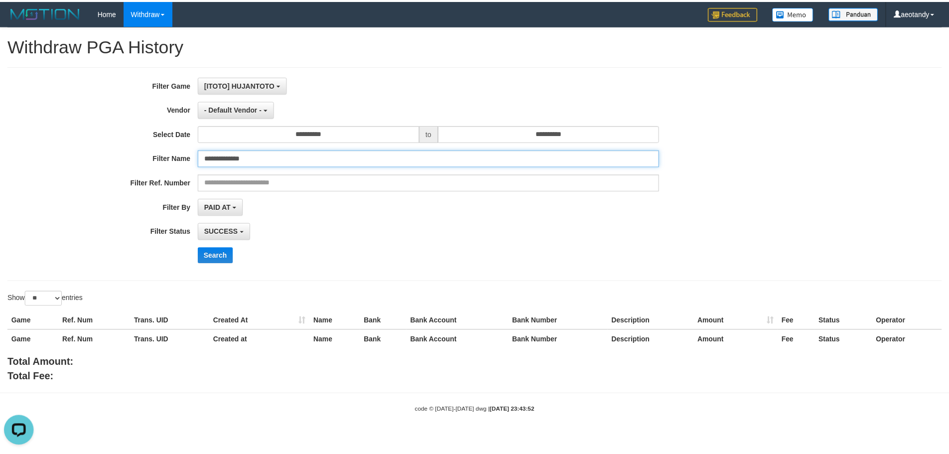
scroll to position [0, 0]
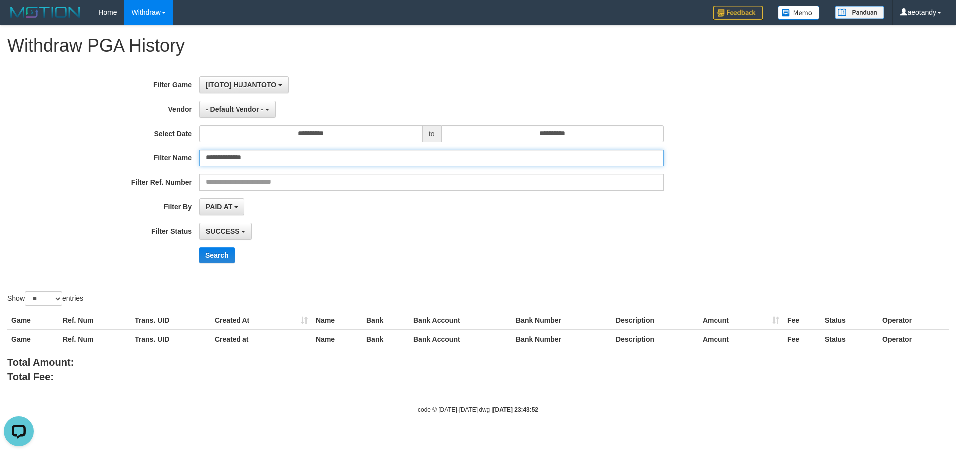
drag, startPoint x: 322, startPoint y: 163, endPoint x: 361, endPoint y: 188, distance: 45.7
click at [321, 163] on input "**********" at bounding box center [431, 157] width 465 height 17
paste input "text"
drag, startPoint x: 349, startPoint y: 247, endPoint x: 221, endPoint y: 242, distance: 128.1
click at [343, 244] on div "**********" at bounding box center [398, 173] width 797 height 194
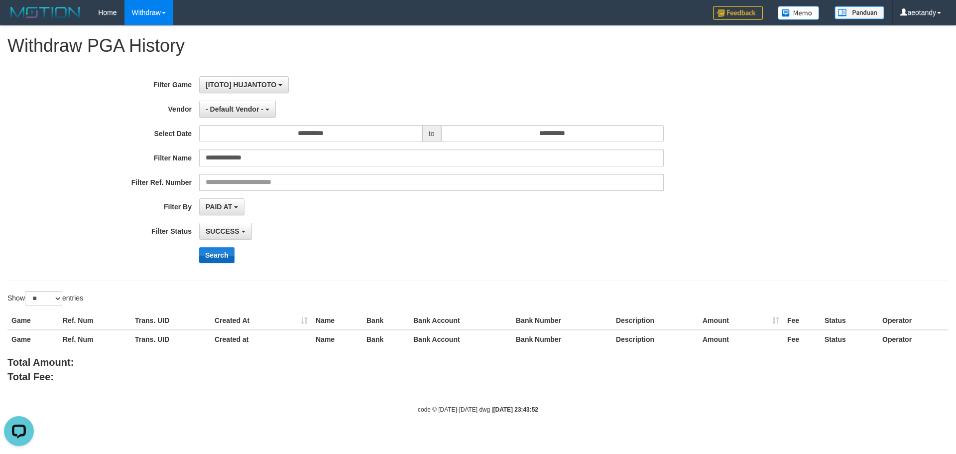
click at [221, 246] on div "**********" at bounding box center [398, 173] width 797 height 194
click at [226, 252] on button "Search" at bounding box center [216, 255] width 35 height 16
click at [372, 231] on div "SUCCESS SUCCESS ON PROCESS FAILED" at bounding box center [431, 231] width 465 height 17
drag, startPoint x: 373, startPoint y: 243, endPoint x: 258, endPoint y: 217, distance: 117.8
click at [372, 243] on div "**********" at bounding box center [398, 173] width 797 height 194
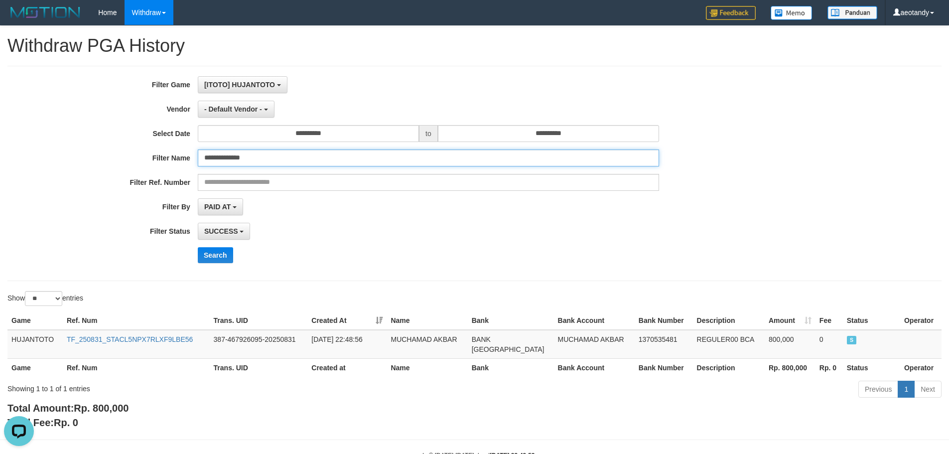
click at [261, 159] on input "**********" at bounding box center [428, 157] width 461 height 17
paste input "text"
type input "**********"
click at [198, 247] on button "Search" at bounding box center [215, 255] width 35 height 16
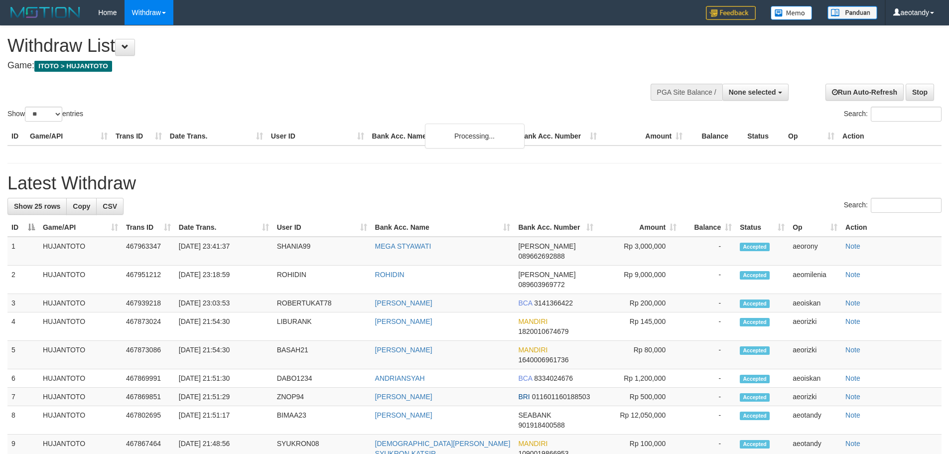
select select
select select "**"
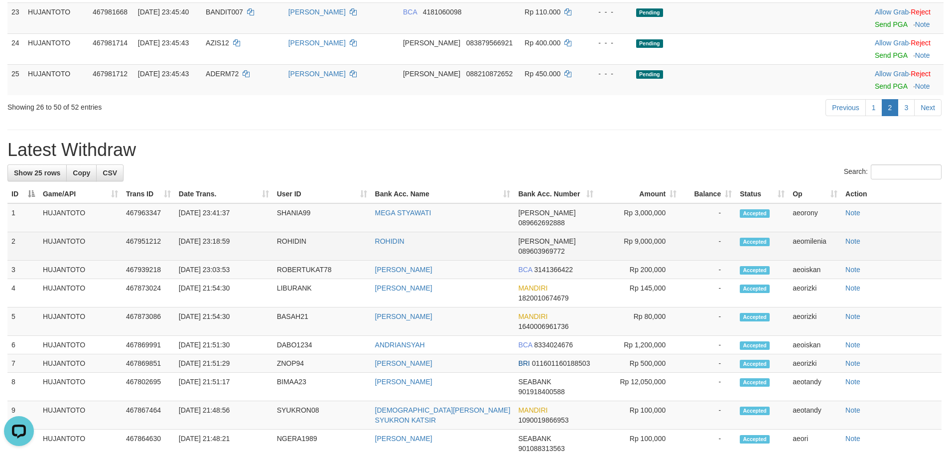
scroll to position [946, 0]
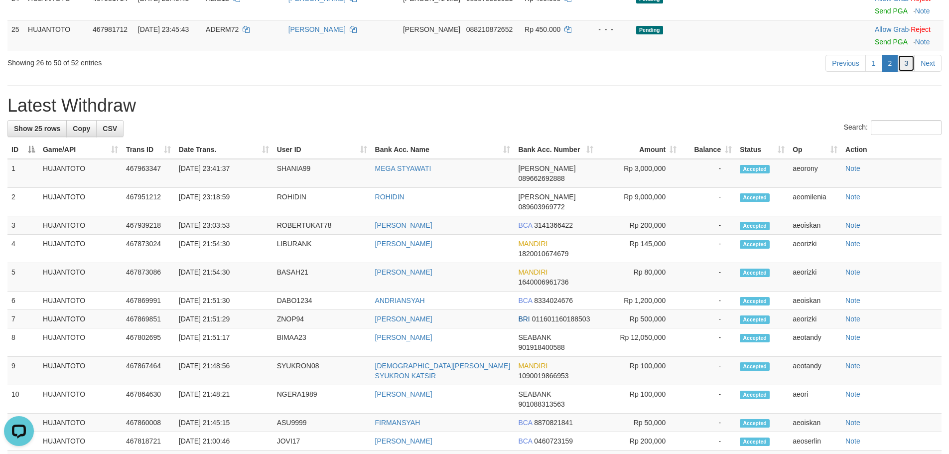
click at [908, 72] on link "3" at bounding box center [905, 63] width 17 height 17
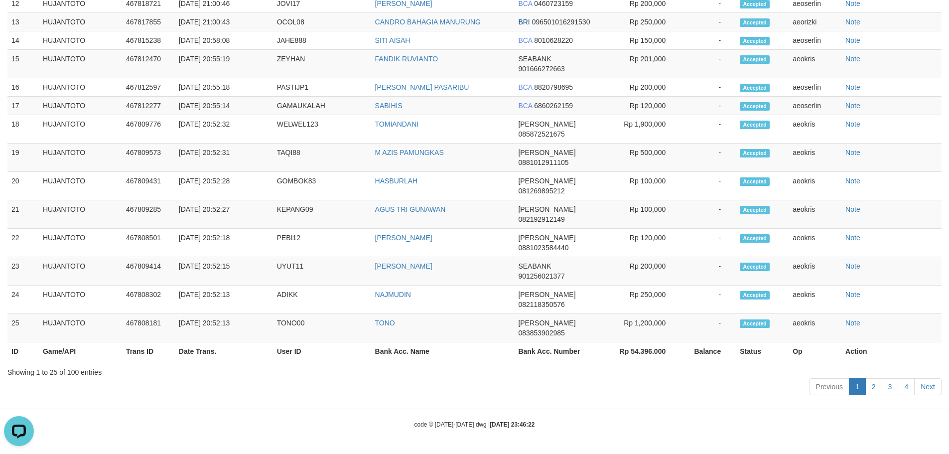
scroll to position [0, 0]
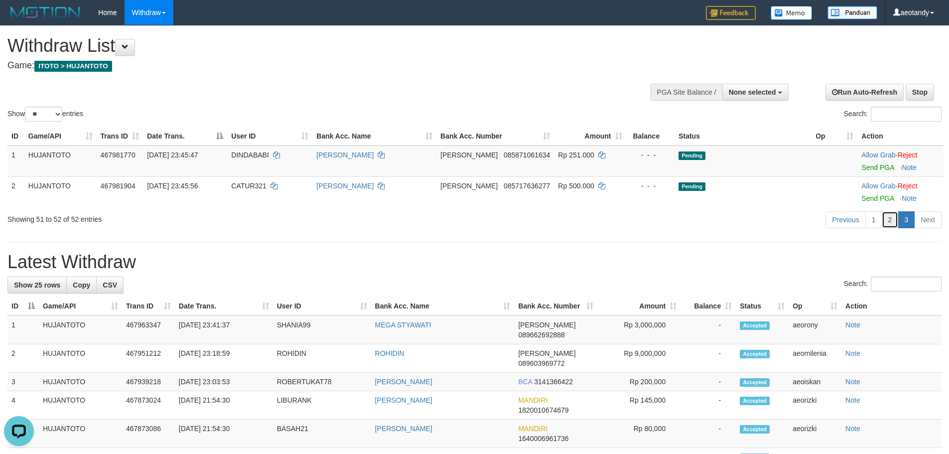
click at [887, 221] on link "2" at bounding box center [890, 219] width 17 height 17
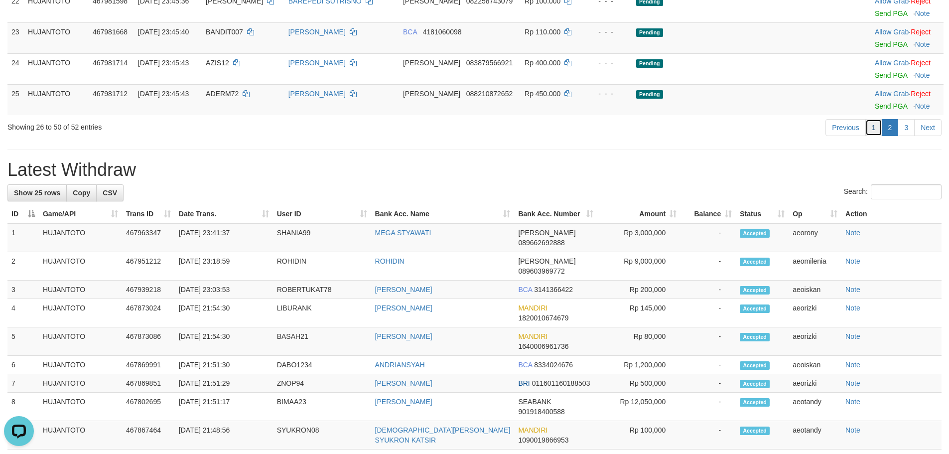
click at [875, 136] on link "1" at bounding box center [873, 127] width 17 height 17
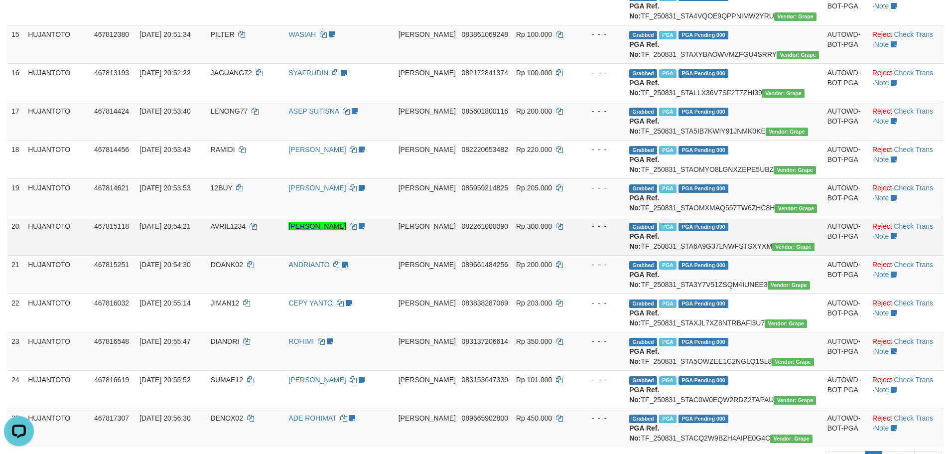
scroll to position [591, 0]
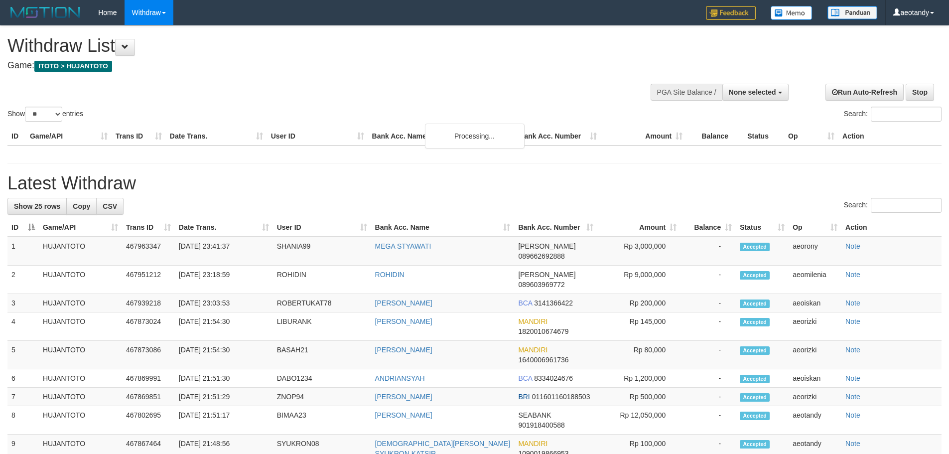
select select
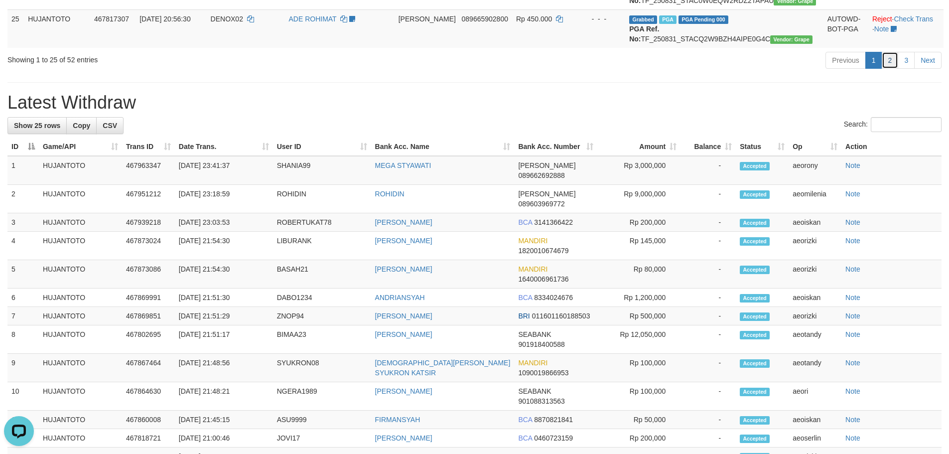
click at [883, 69] on link "2" at bounding box center [890, 60] width 17 height 17
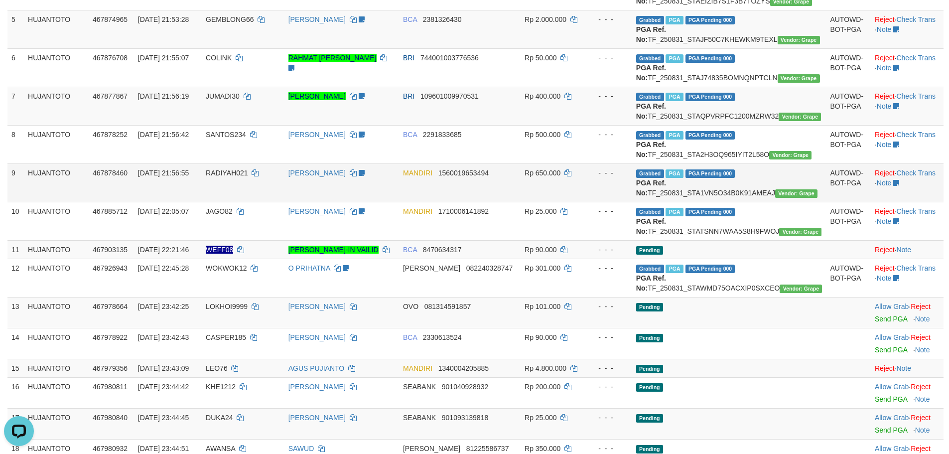
scroll to position [369, 0]
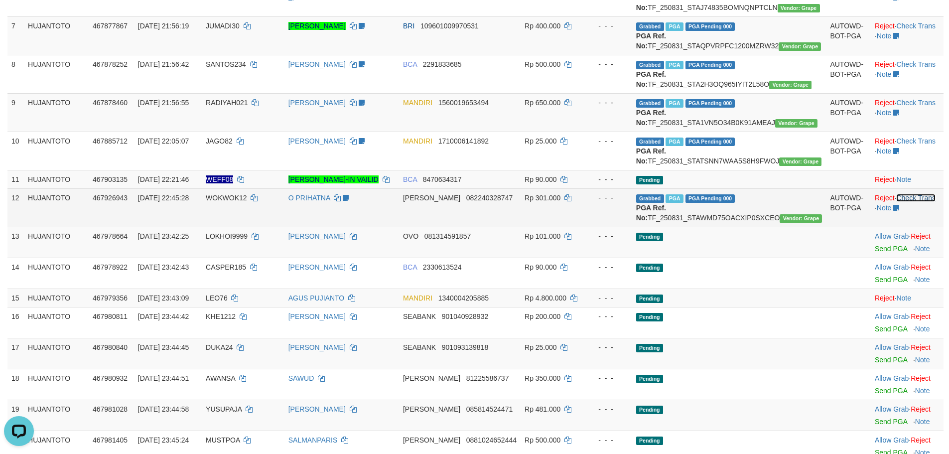
click at [916, 202] on link "Check Trans" at bounding box center [915, 198] width 39 height 8
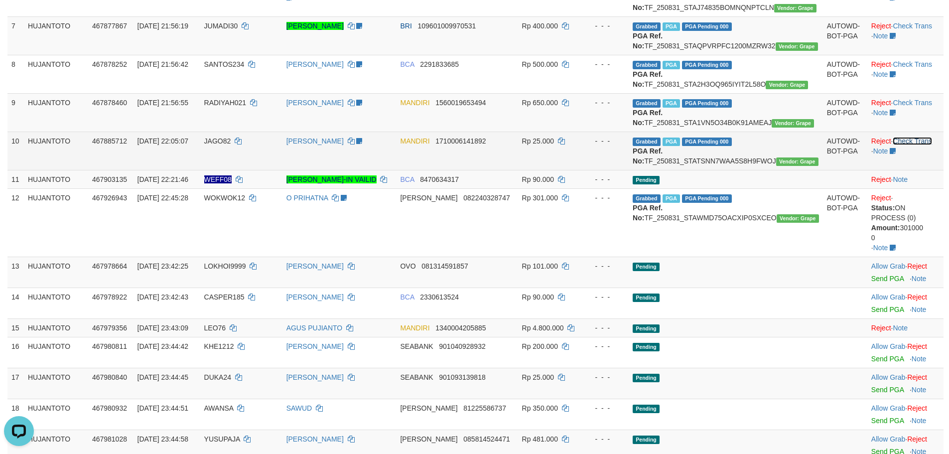
click at [906, 145] on link "Check Trans" at bounding box center [912, 141] width 39 height 8
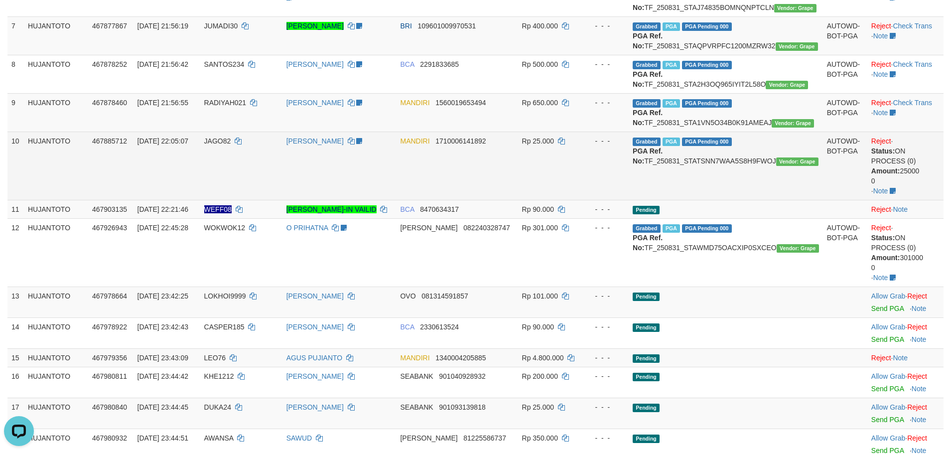
click at [452, 200] on td "MANDIRI 1710006141892" at bounding box center [457, 165] width 122 height 68
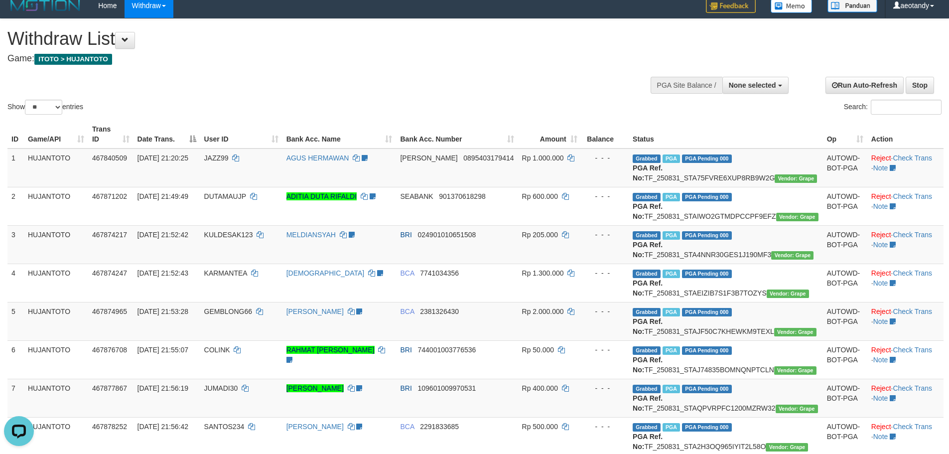
scroll to position [0, 0]
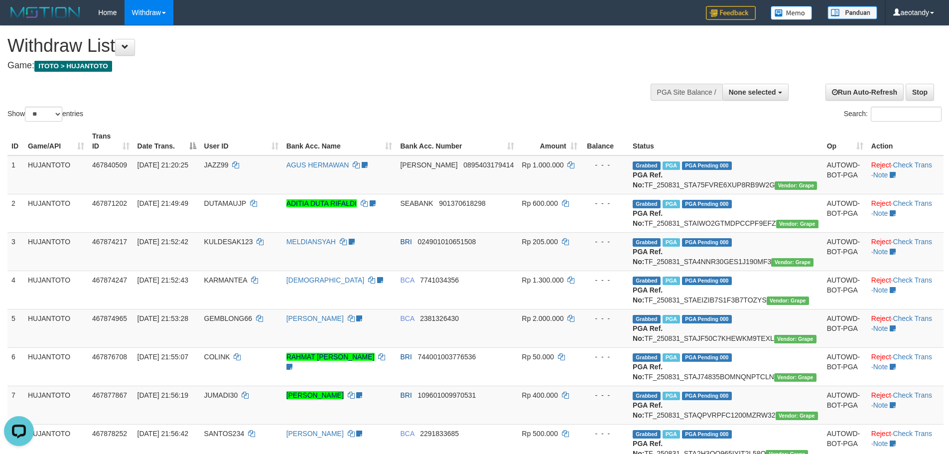
click at [687, 130] on th "Status" at bounding box center [726, 141] width 194 height 28
click at [823, 134] on th "Op" at bounding box center [845, 141] width 44 height 28
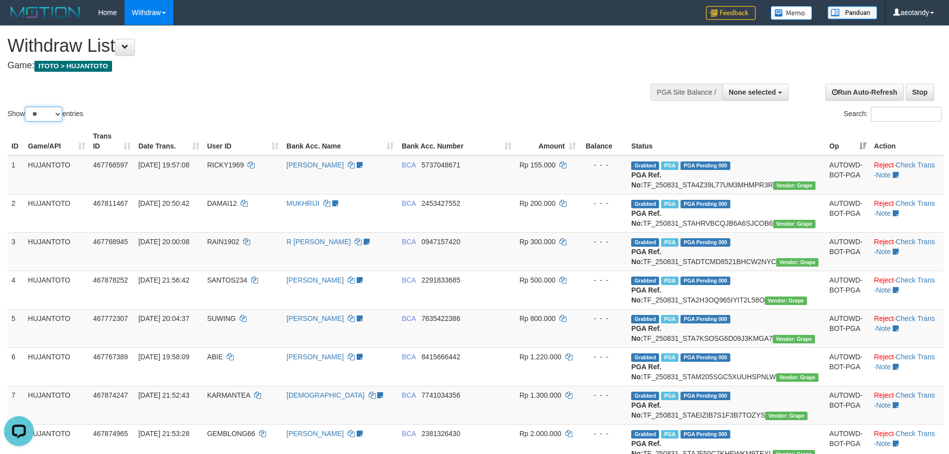
click at [51, 116] on select "** ** ** ***" at bounding box center [43, 114] width 37 height 15
click at [44, 113] on select "** ** ** ***" at bounding box center [43, 114] width 37 height 15
select select "***"
click at [26, 107] on select "** ** ** ***" at bounding box center [43, 114] width 37 height 15
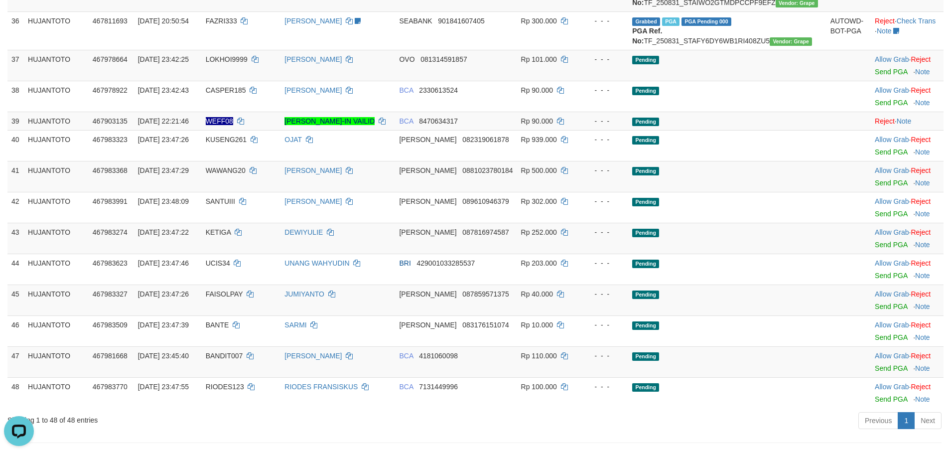
scroll to position [1693, 0]
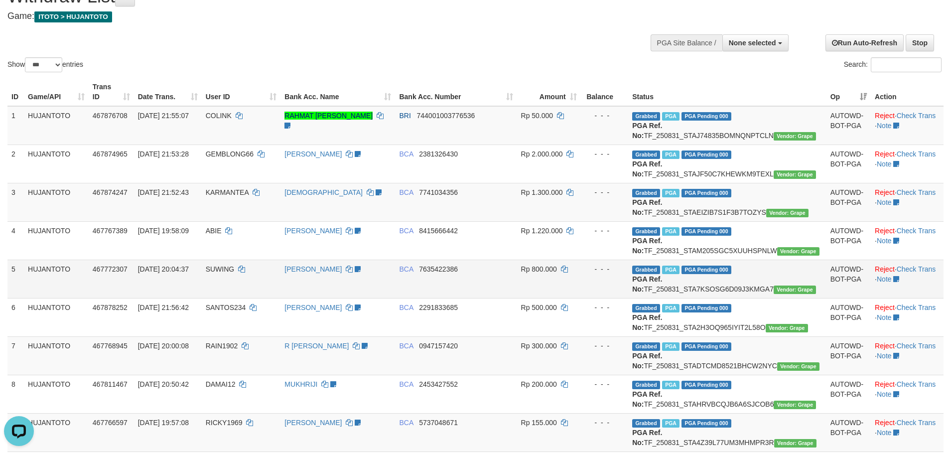
scroll to position [0, 0]
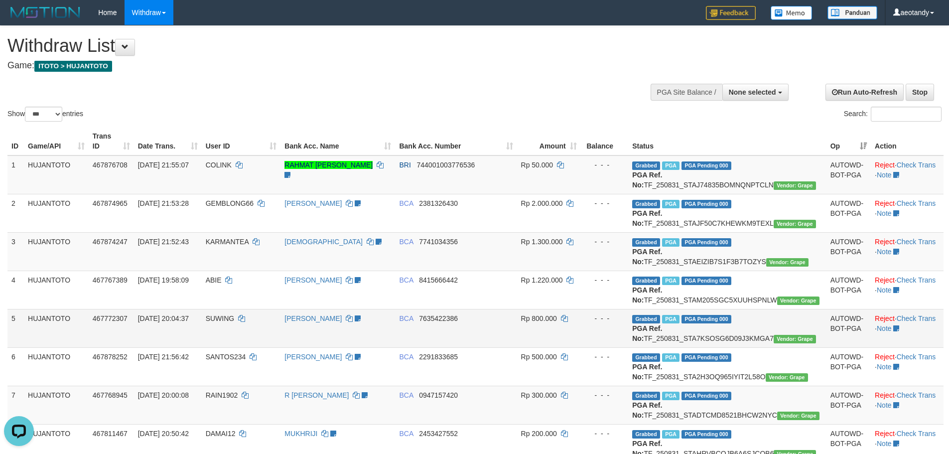
click at [581, 347] on td "Rp 800.000" at bounding box center [549, 328] width 64 height 38
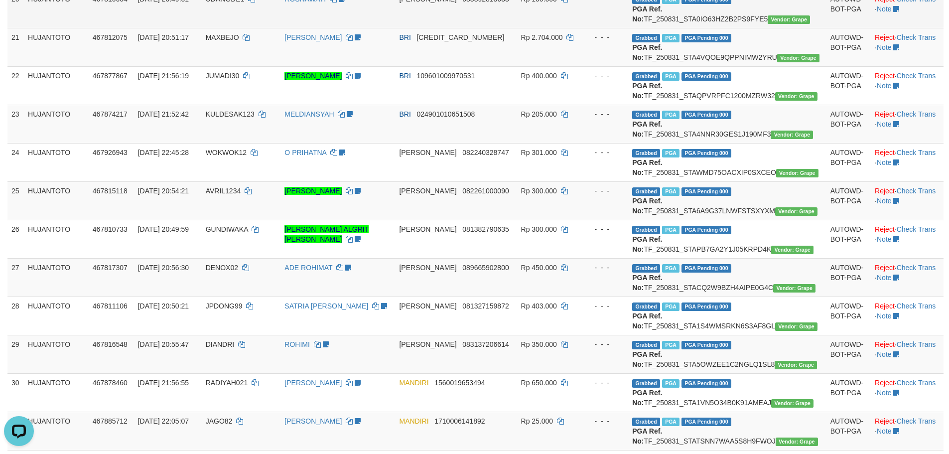
scroll to position [1046, 0]
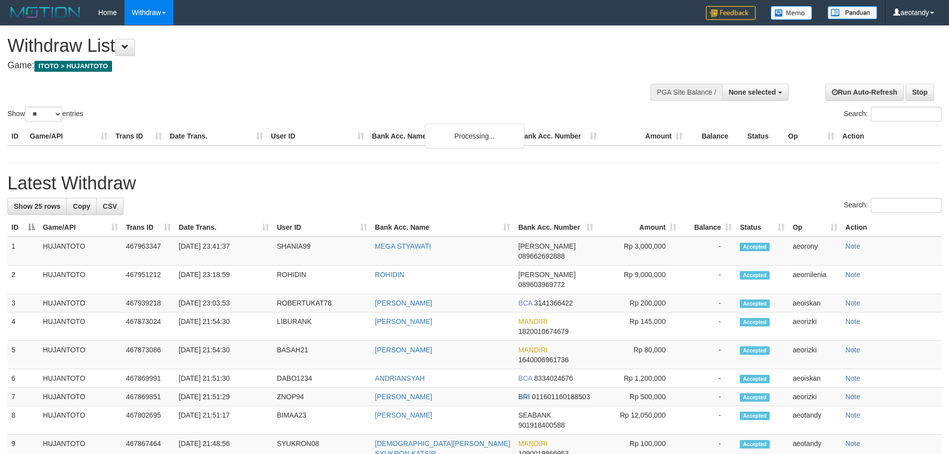
select select
select select "**"
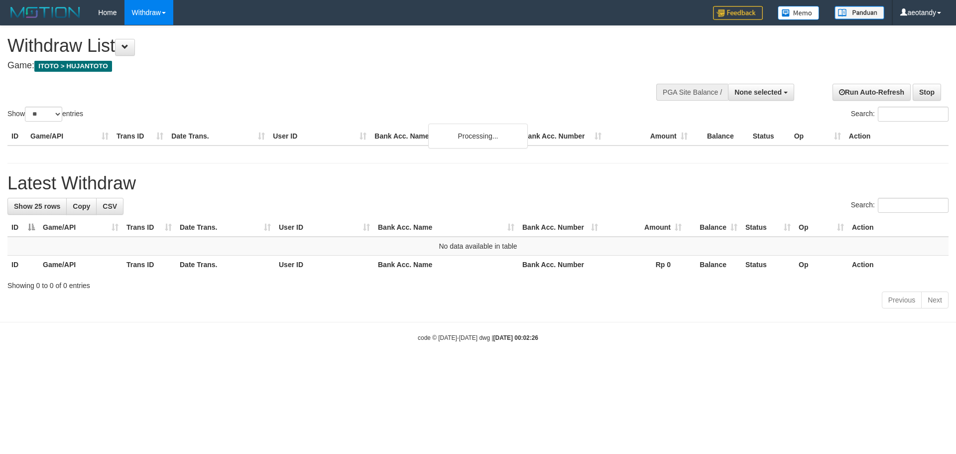
select select
select select "**"
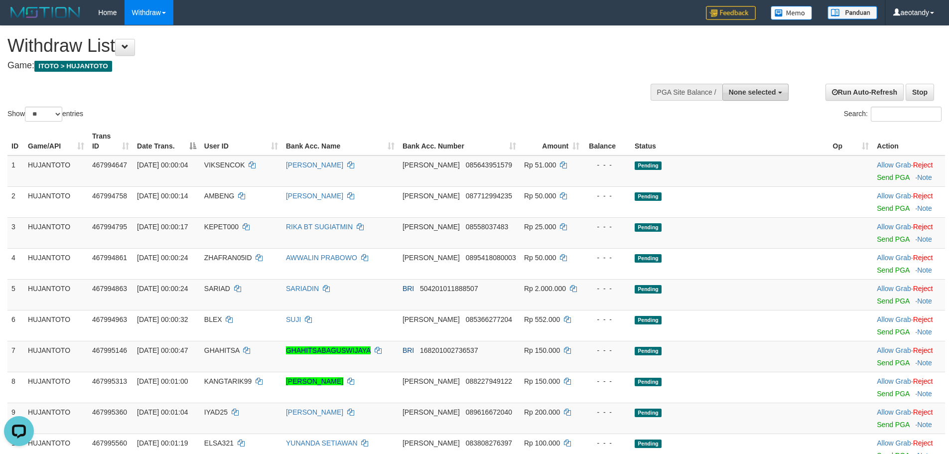
click at [766, 100] on button "None selected" at bounding box center [755, 92] width 66 height 17
click at [737, 141] on label "[ITOTO] HUJANTOTO" at bounding box center [738, 142] width 99 height 13
select select "***"
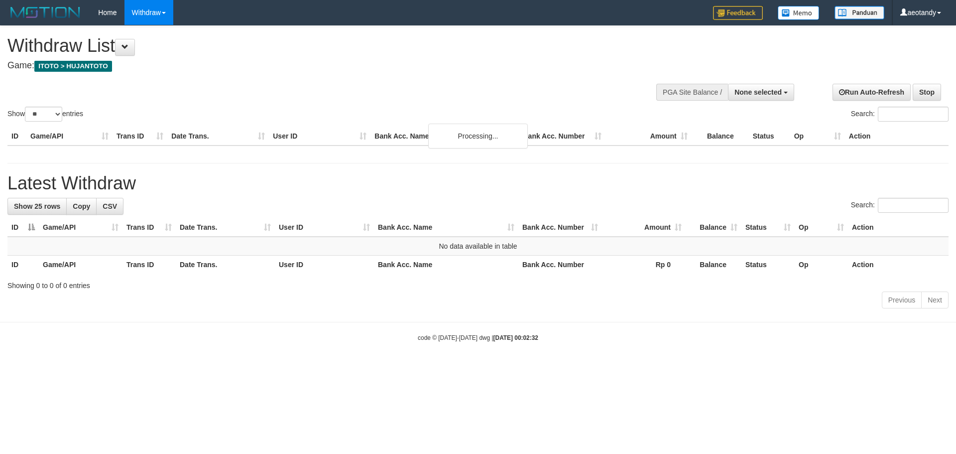
select select
select select "**"
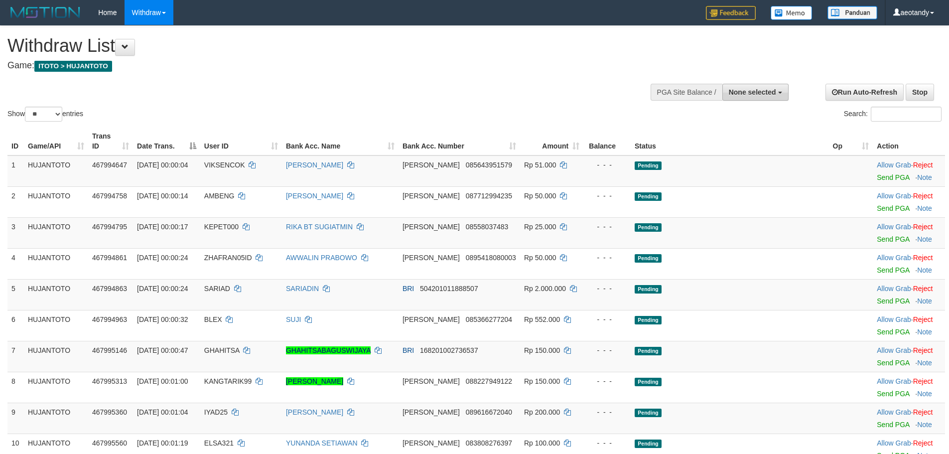
click at [760, 88] on span "None selected" at bounding box center [752, 92] width 47 height 8
click at [734, 146] on label "[ITOTO] HUJANTOTO" at bounding box center [738, 142] width 99 height 13
select select "***"
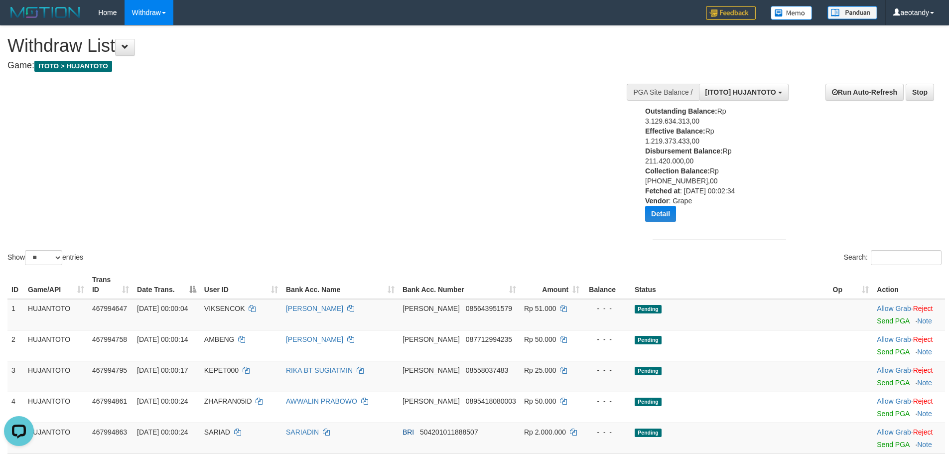
click at [375, 149] on div "Show ** ** ** *** entries Search:" at bounding box center [474, 146] width 949 height 241
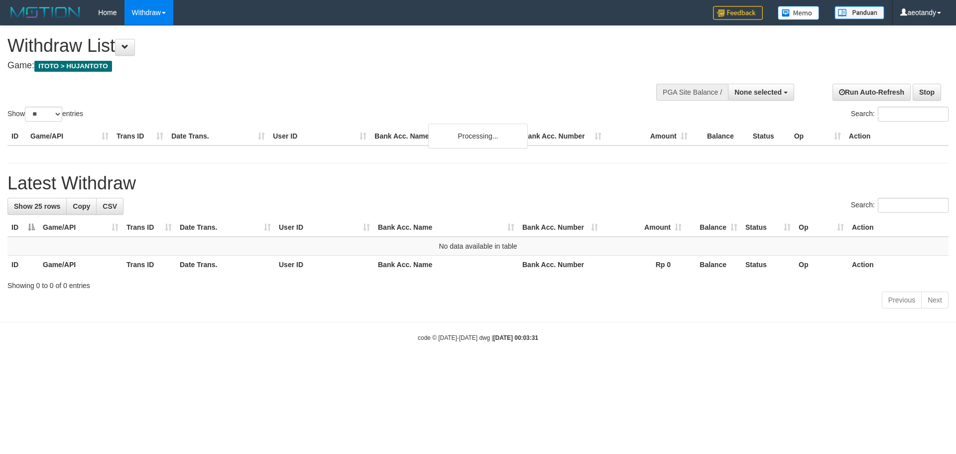
select select
select select "**"
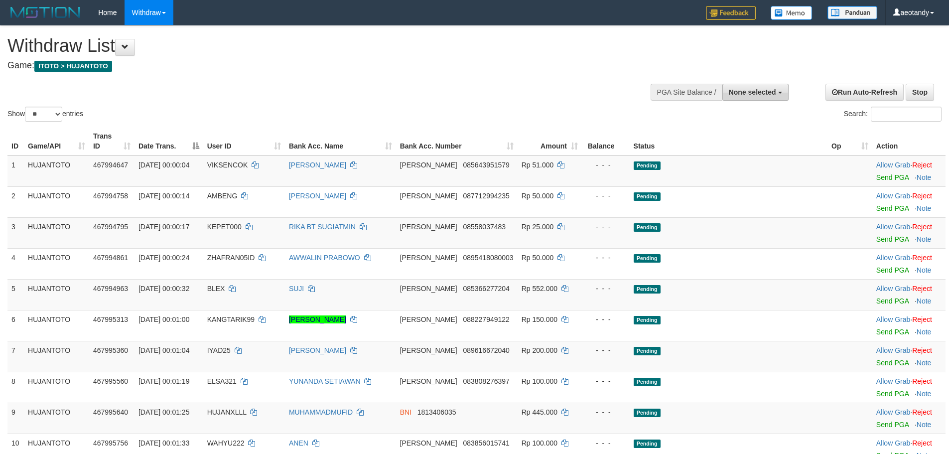
click at [744, 96] on span "None selected" at bounding box center [752, 92] width 47 height 8
click at [724, 138] on label "[ITOTO] HUJANTOTO" at bounding box center [738, 142] width 99 height 13
select select "***"
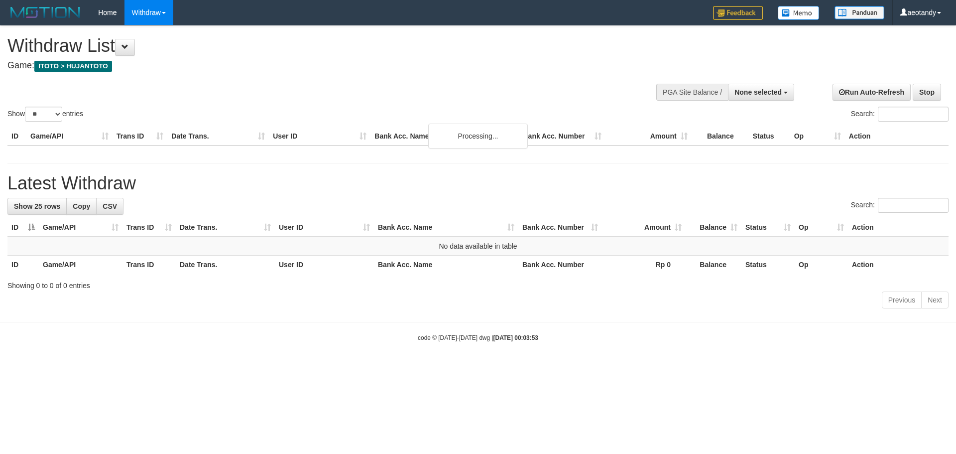
select select
select select "**"
click at [754, 95] on span "None selected" at bounding box center [758, 92] width 47 height 8
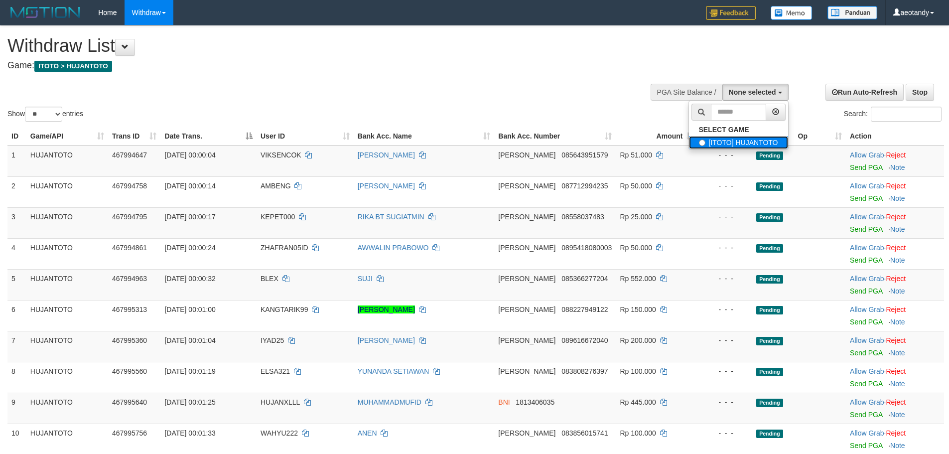
click at [717, 139] on label "[ITOTO] HUJANTOTO" at bounding box center [738, 142] width 99 height 13
select select "***"
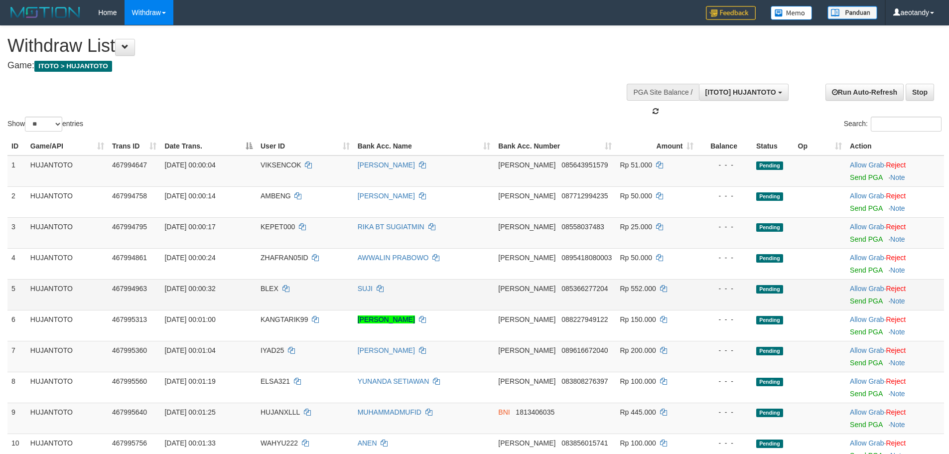
drag, startPoint x: 667, startPoint y: 290, endPoint x: 639, endPoint y: 294, distance: 28.7
click at [667, 290] on td "Rp 552.000" at bounding box center [657, 294] width 82 height 31
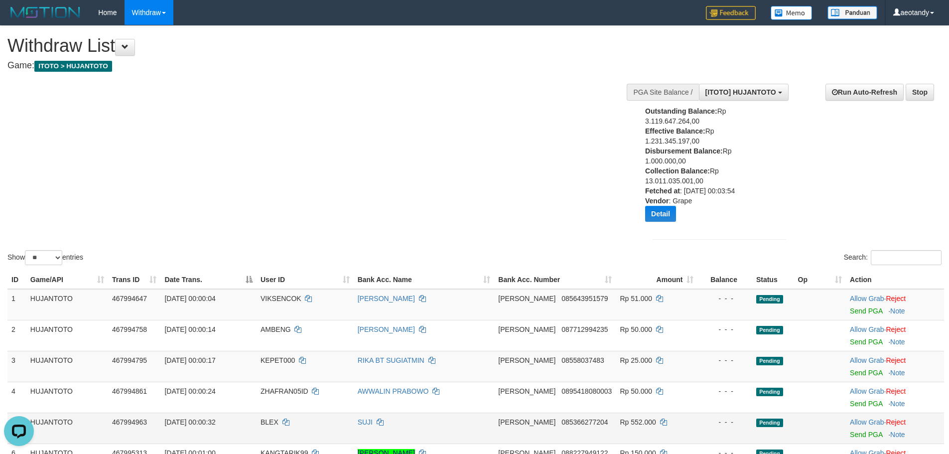
scroll to position [0, 0]
click at [559, 145] on div "Show ** ** ** *** entries Search:" at bounding box center [474, 146] width 949 height 241
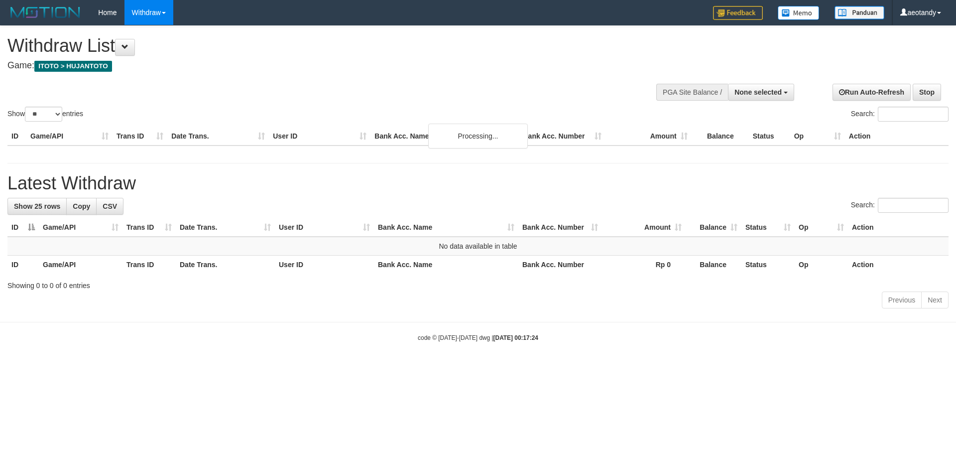
select select
select select "**"
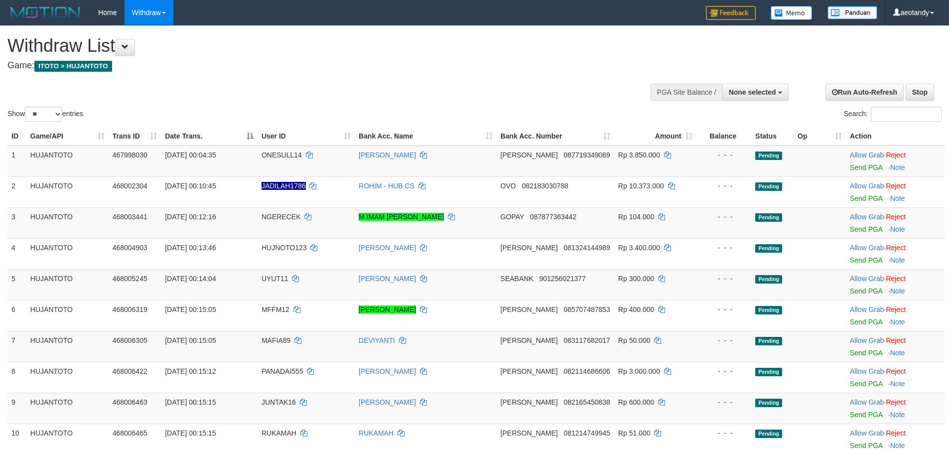
click at [740, 103] on div at bounding box center [718, 91] width 133 height 30
drag, startPoint x: 750, startPoint y: 92, endPoint x: 737, endPoint y: 103, distance: 17.3
click at [751, 93] on span "None selected" at bounding box center [752, 92] width 47 height 8
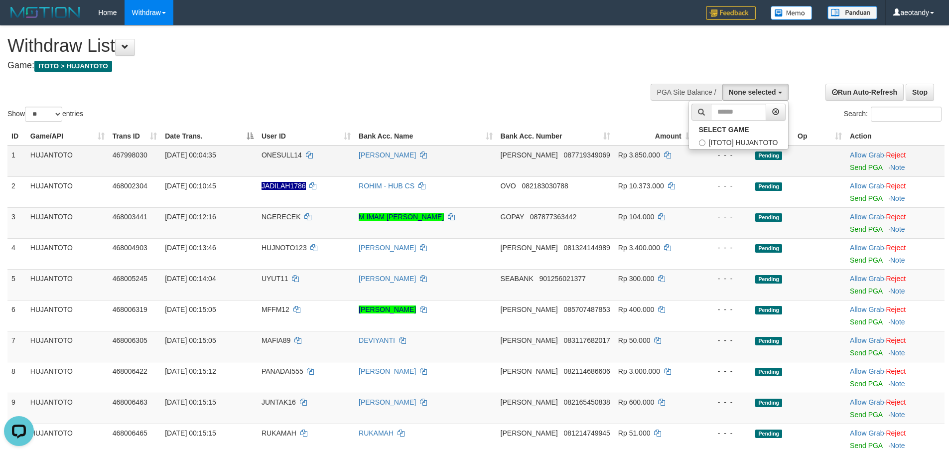
drag, startPoint x: 778, startPoint y: 170, endPoint x: 780, endPoint y: 162, distance: 8.8
click at [779, 167] on td "Pending" at bounding box center [772, 160] width 42 height 31
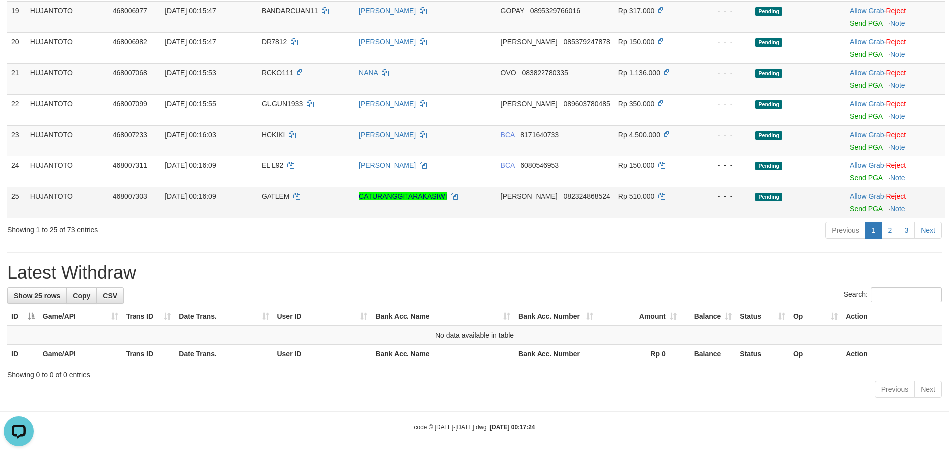
scroll to position [702, 0]
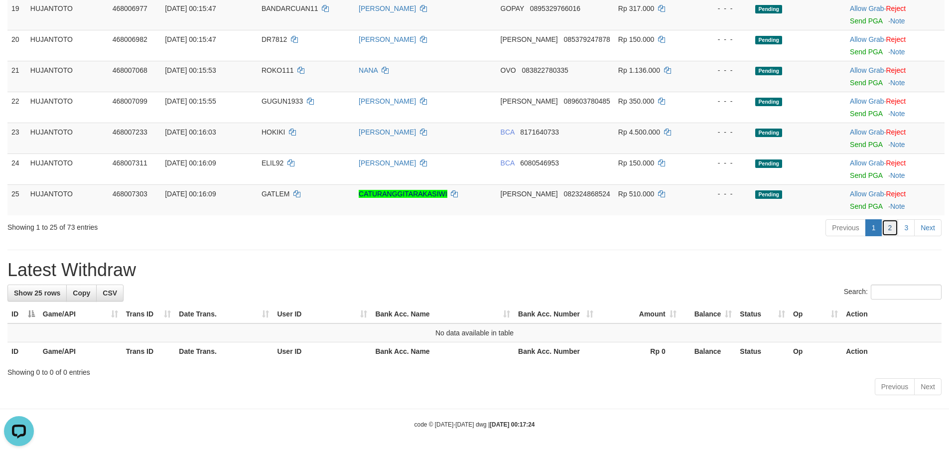
click at [894, 232] on link "2" at bounding box center [890, 227] width 17 height 17
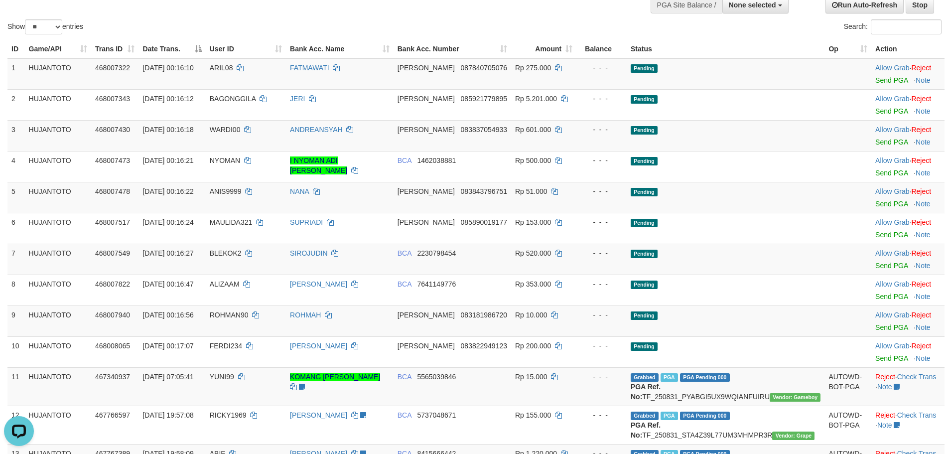
scroll to position [1016, 0]
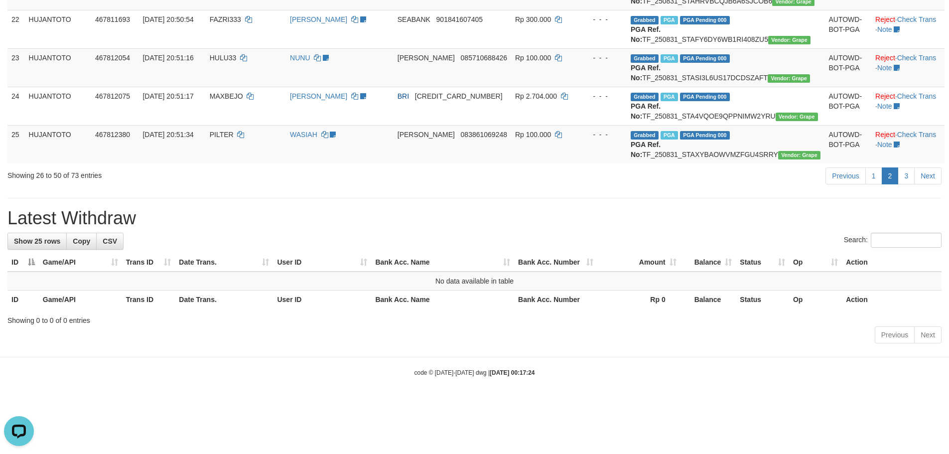
drag, startPoint x: 786, startPoint y: 192, endPoint x: 766, endPoint y: 299, distance: 108.5
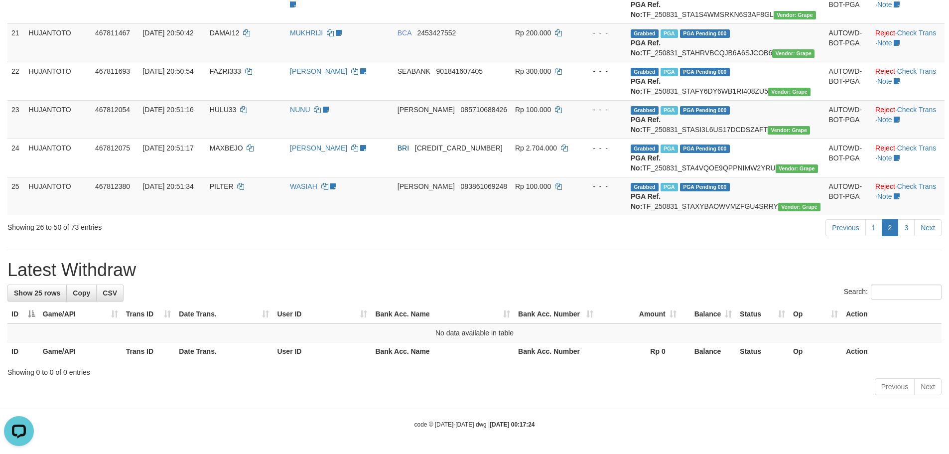
click at [674, 219] on div "Previous 1 2 3 Next" at bounding box center [672, 228] width 538 height 21
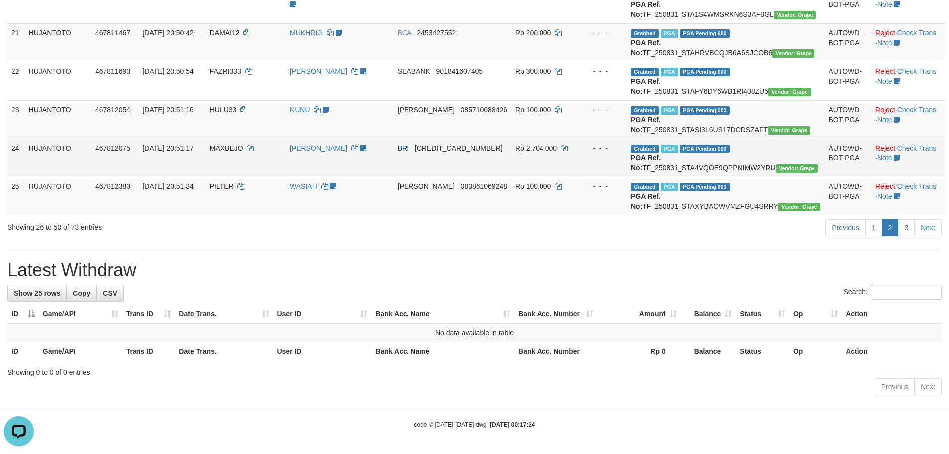
click at [443, 138] on td "BRI [CREDIT_CARD_NUMBER]" at bounding box center [452, 157] width 118 height 38
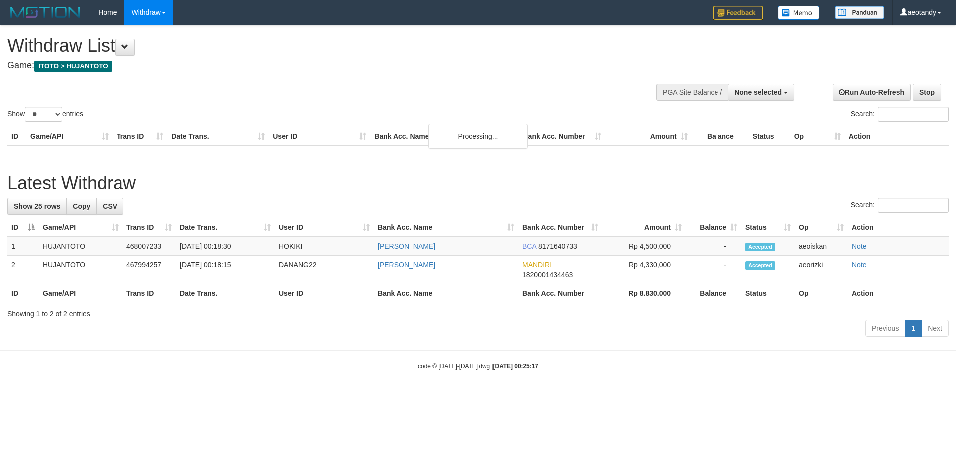
select select
select select "**"
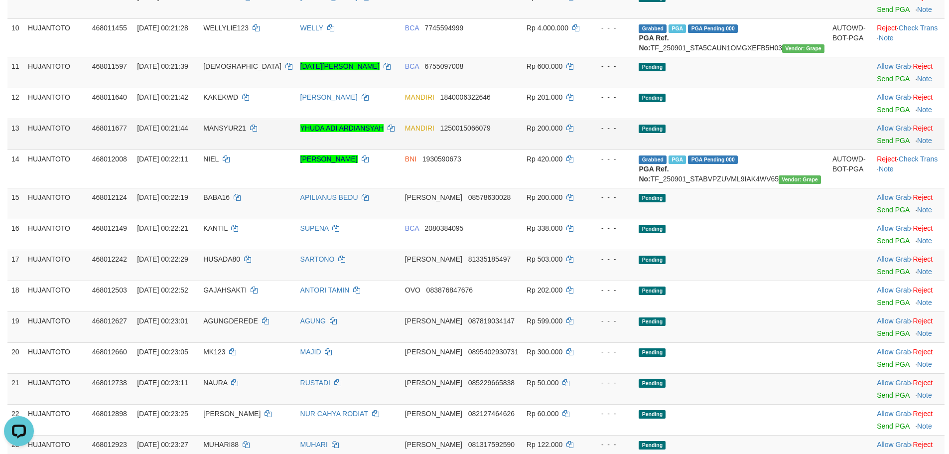
scroll to position [367, 0]
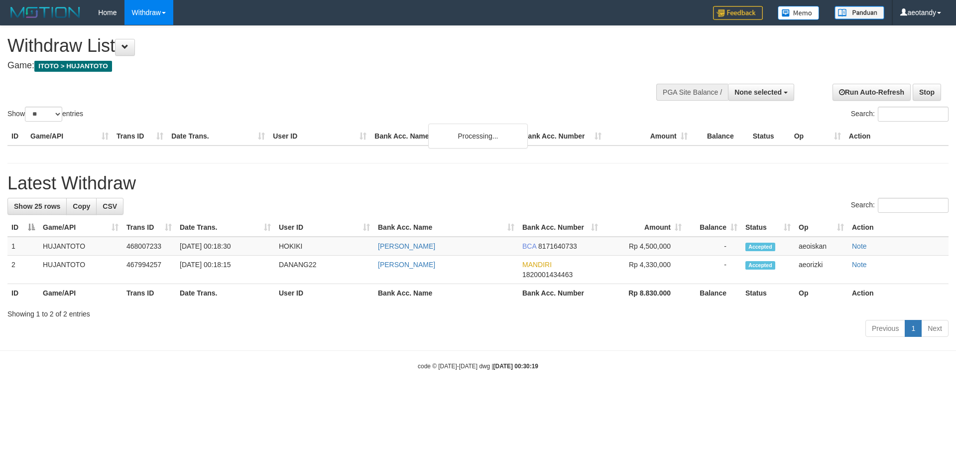
select select
select select "**"
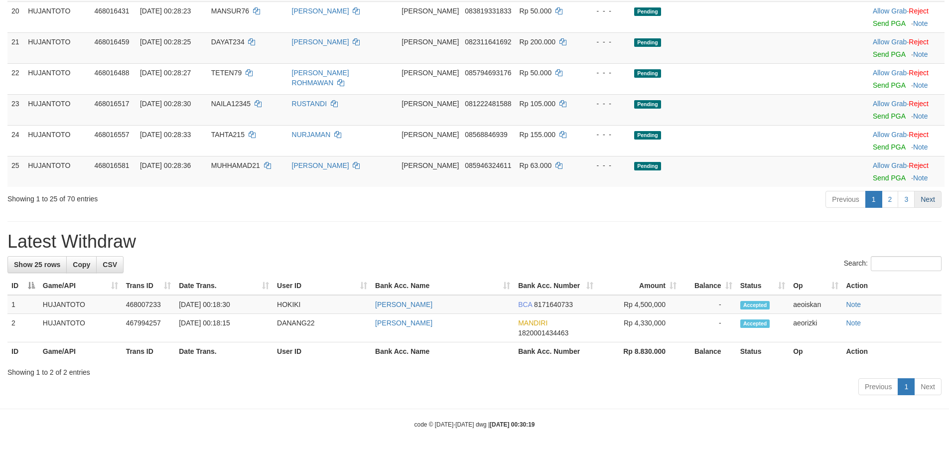
scroll to position [753, 0]
click at [913, 202] on link "3" at bounding box center [905, 199] width 17 height 17
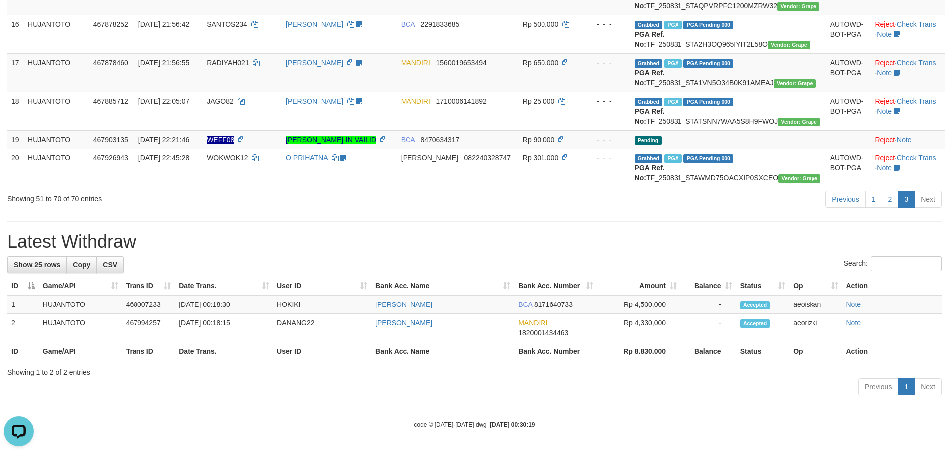
scroll to position [895, 0]
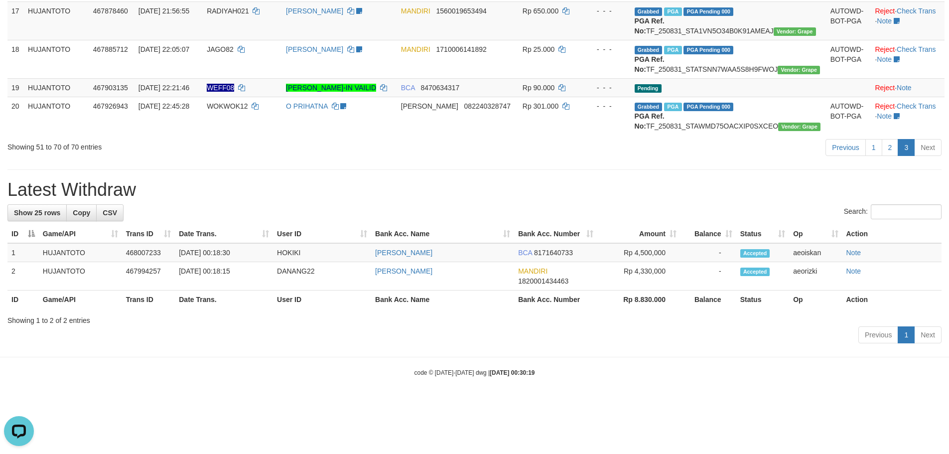
drag, startPoint x: 899, startPoint y: 206, endPoint x: 894, endPoint y: 203, distance: 6.2
click at [899, 156] on link "3" at bounding box center [905, 147] width 17 height 17
click at [893, 156] on link "2" at bounding box center [890, 147] width 17 height 17
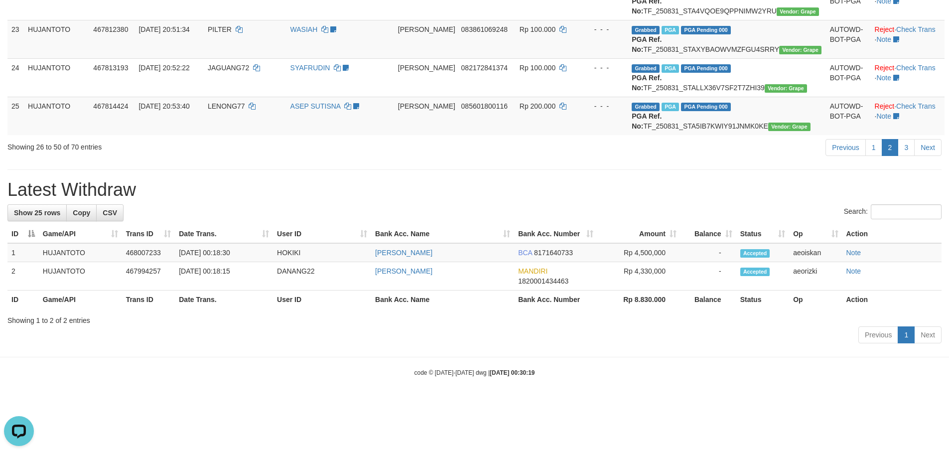
scroll to position [995, 0]
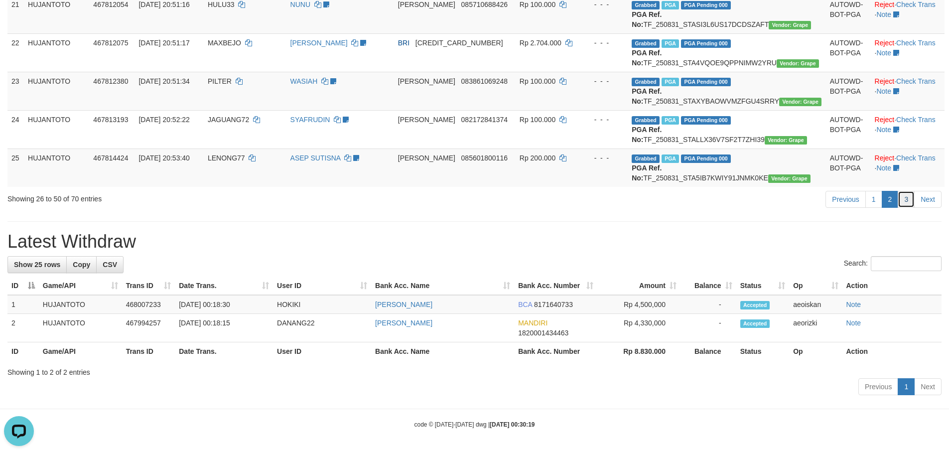
click at [908, 208] on link "3" at bounding box center [905, 199] width 17 height 17
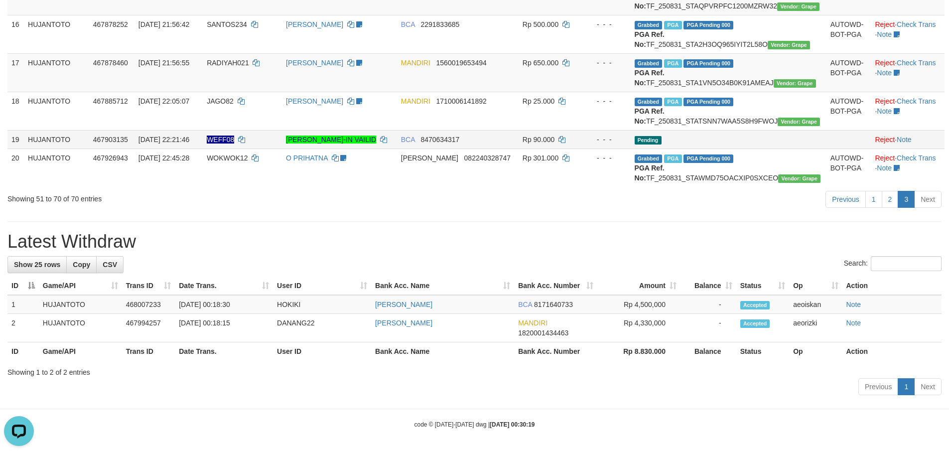
click at [234, 135] on span "WEFF08" at bounding box center [220, 139] width 27 height 8
copy td "WEFF08"
drag, startPoint x: 566, startPoint y: 215, endPoint x: 588, endPoint y: 211, distance: 22.3
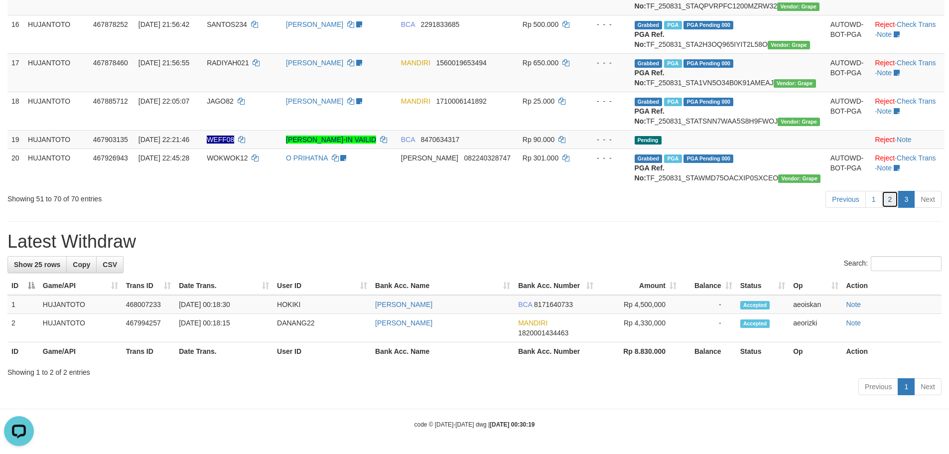
click at [896, 198] on link "2" at bounding box center [890, 199] width 17 height 17
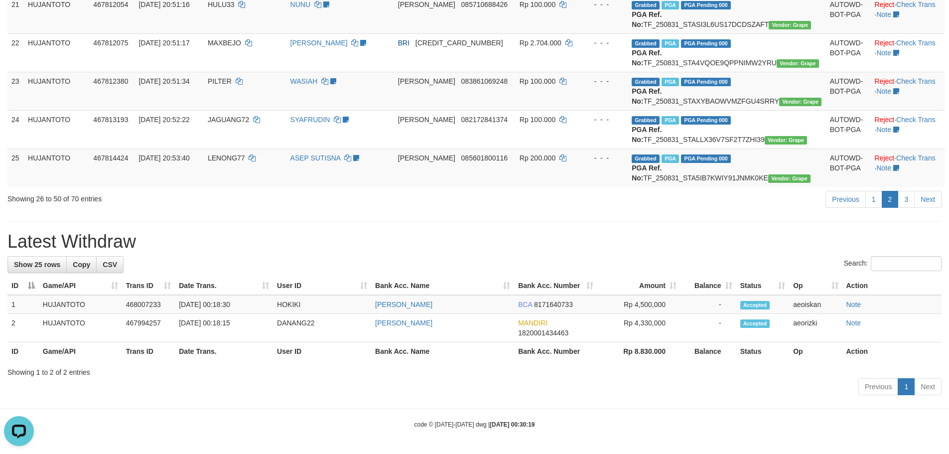
click at [870, 211] on div "Previous 1 2 3 Next" at bounding box center [672, 200] width 538 height 21
click at [871, 208] on link "1" at bounding box center [873, 199] width 17 height 17
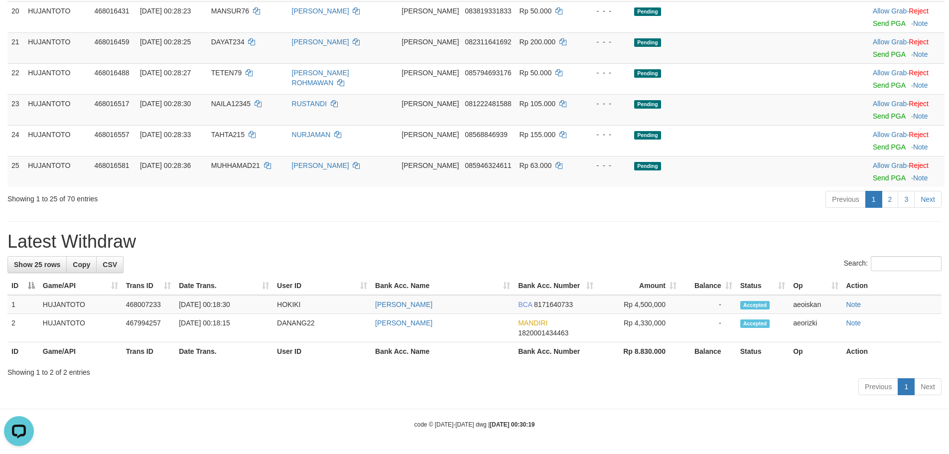
scroll to position [0, 0]
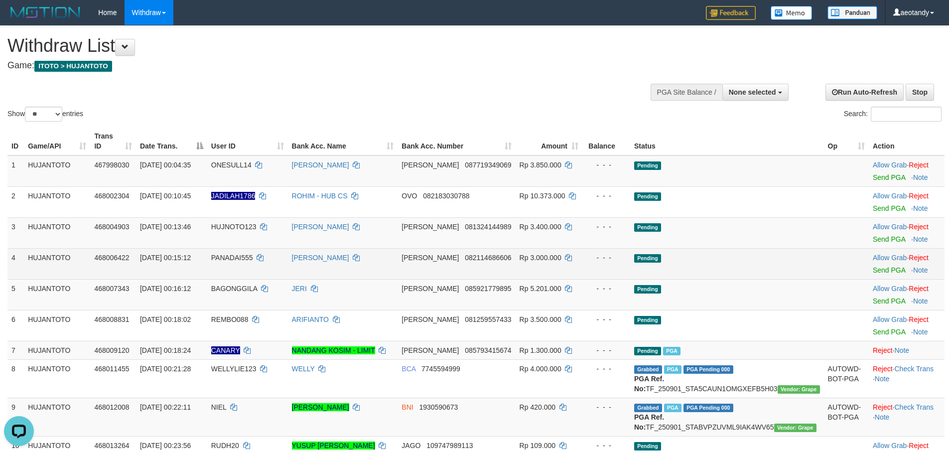
click at [455, 252] on td "DANA 082114686606" at bounding box center [456, 263] width 118 height 31
click at [480, 254] on span "082114686606" at bounding box center [488, 258] width 46 height 8
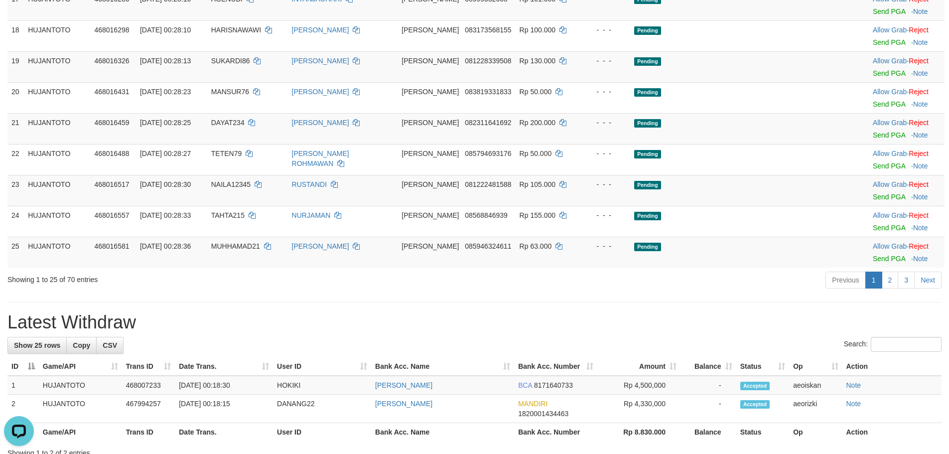
scroll to position [753, 0]
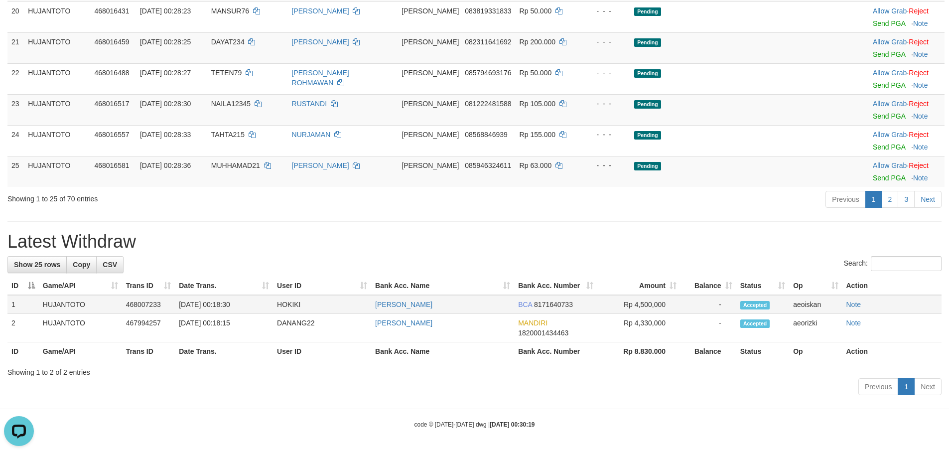
click at [293, 301] on td "HOKIKI" at bounding box center [322, 304] width 98 height 19
copy td "HOKIKI"
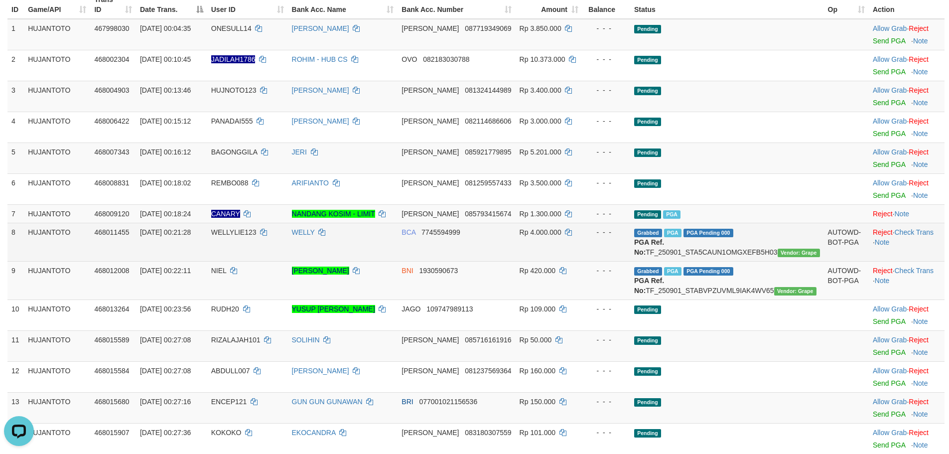
scroll to position [106, 0]
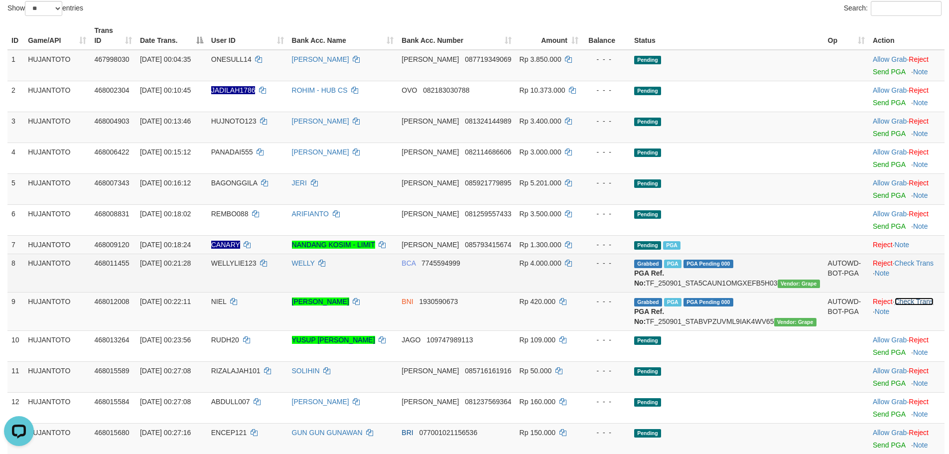
drag, startPoint x: 918, startPoint y: 305, endPoint x: 921, endPoint y: 289, distance: 16.2
click at [918, 304] on link "Check Trans" at bounding box center [913, 301] width 39 height 8
click at [923, 258] on td "Reject · Check Trans · Note" at bounding box center [907, 273] width 76 height 38
click at [926, 259] on link "Check Trans" at bounding box center [913, 263] width 39 height 8
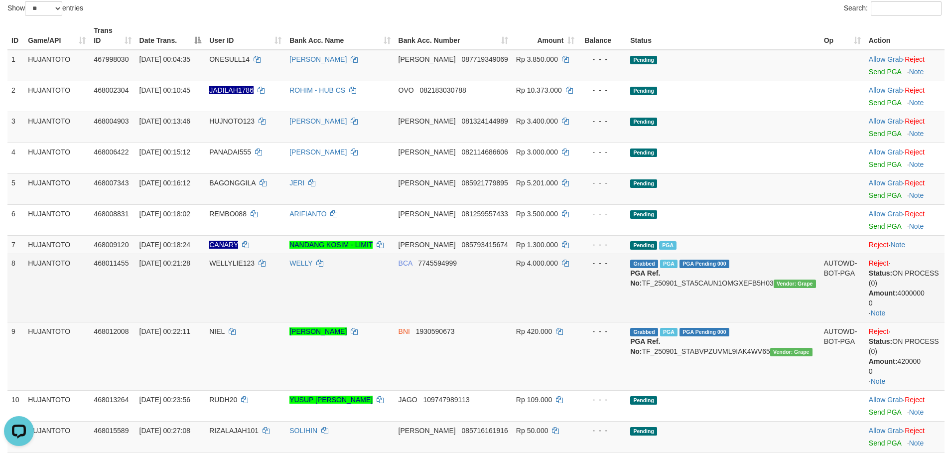
scroll to position [155, 0]
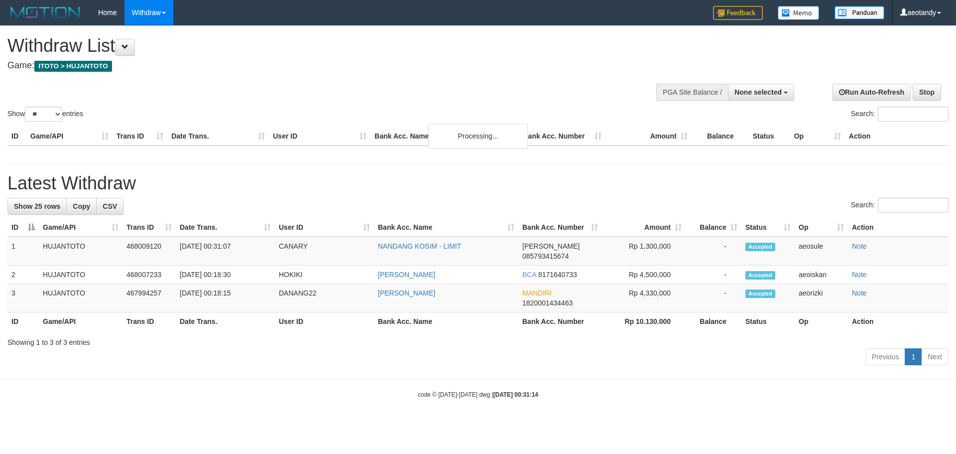
select select
select select "**"
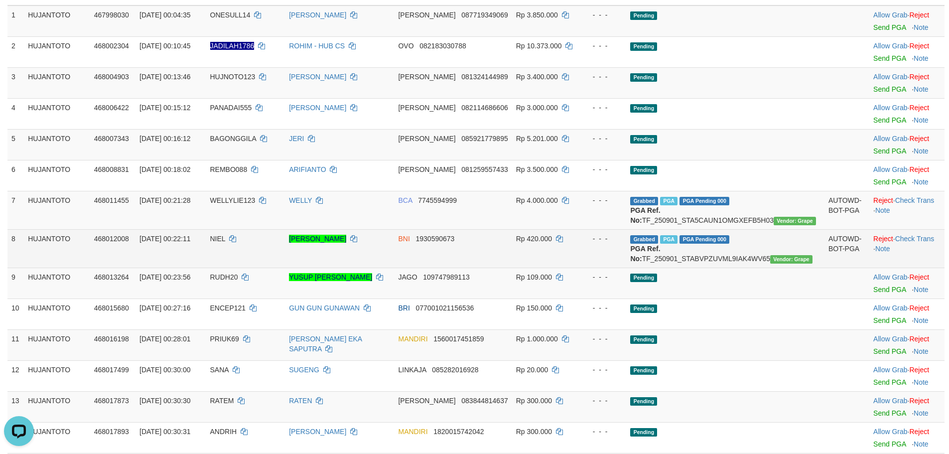
drag, startPoint x: 553, startPoint y: 242, endPoint x: 504, endPoint y: 246, distance: 49.4
click at [514, 249] on tr "8 HUJANTOTO 468012008 01/09/2025 00:22:11 NIEL NATANIEL PATANDIANAN BNI 1930590…" at bounding box center [475, 248] width 937 height 38
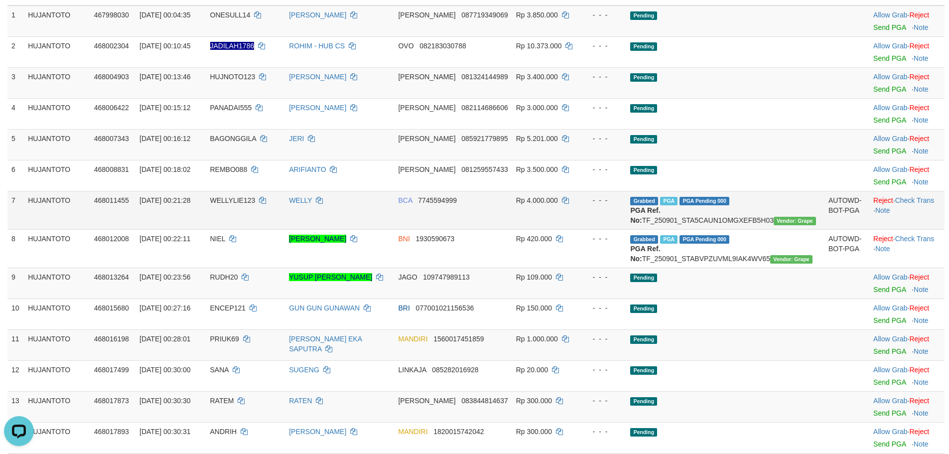
click at [183, 196] on span "[DATE] 00:21:28" at bounding box center [164, 200] width 51 height 8
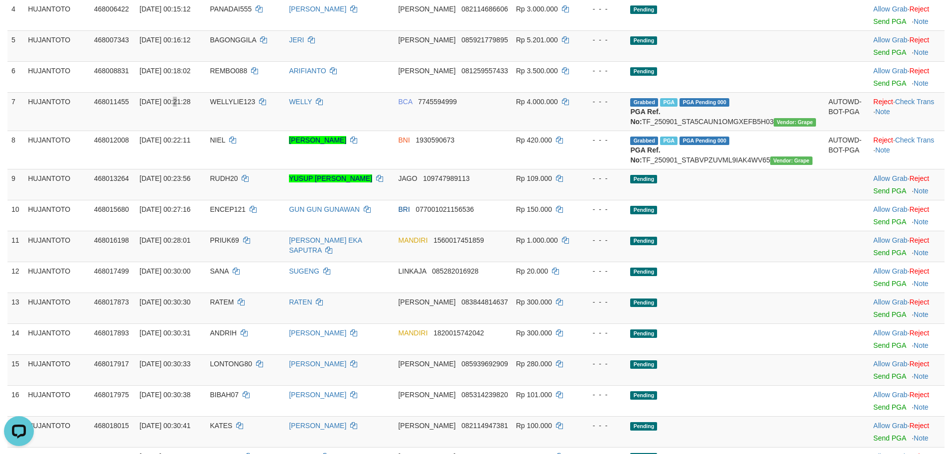
scroll to position [200, 0]
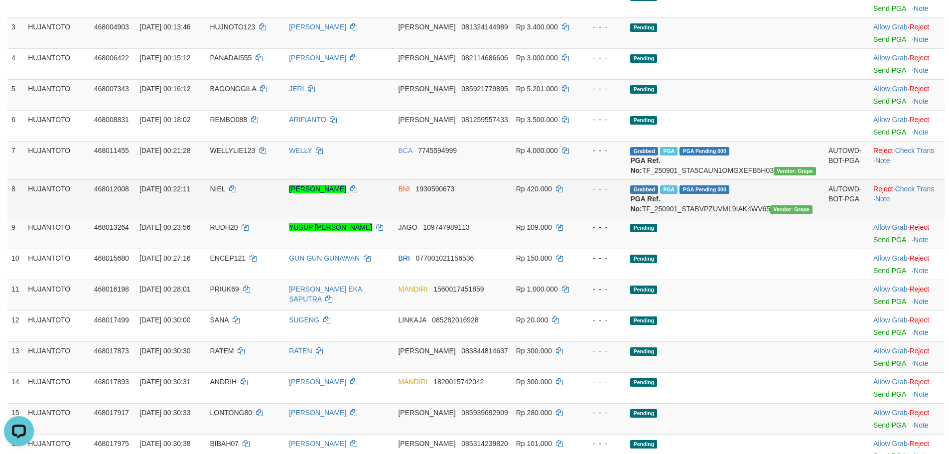
click at [904, 184] on td "Reject · Check Trans · Note" at bounding box center [906, 198] width 75 height 38
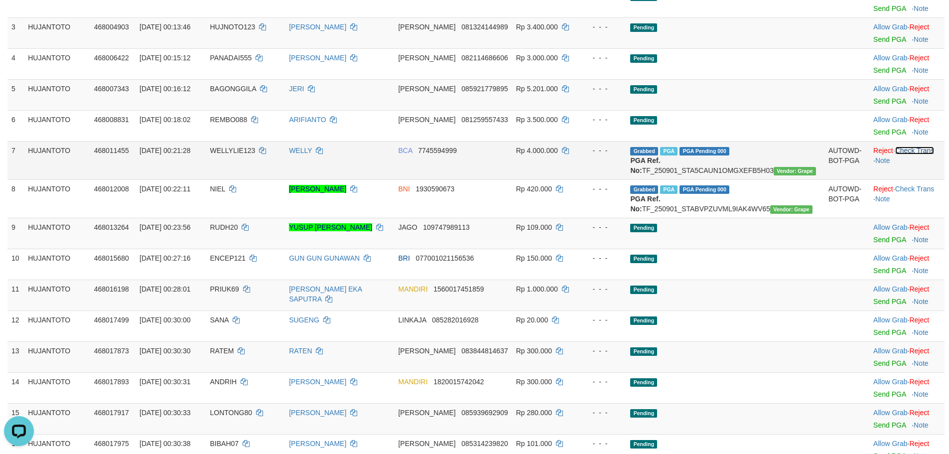
click at [906, 146] on link "Check Trans" at bounding box center [914, 150] width 39 height 8
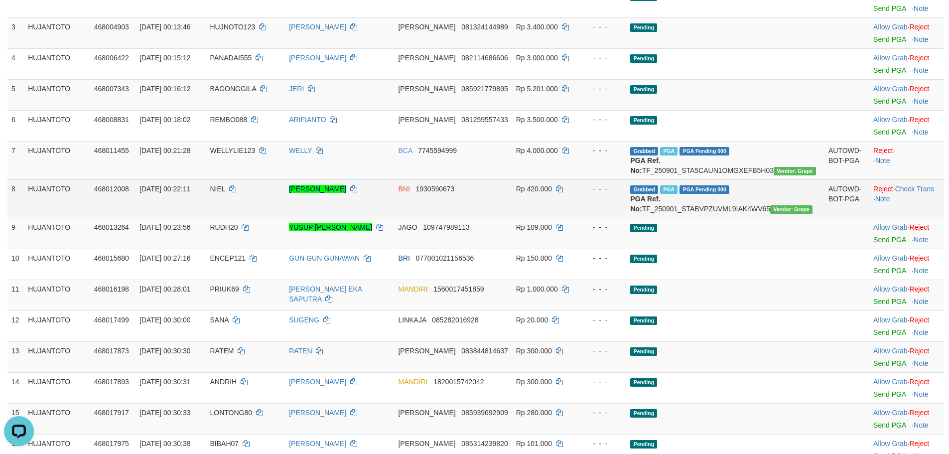
drag, startPoint x: 907, startPoint y: 209, endPoint x: 906, endPoint y: 197, distance: 12.0
click at [908, 206] on td "Reject · Check Trans · Note" at bounding box center [906, 198] width 75 height 38
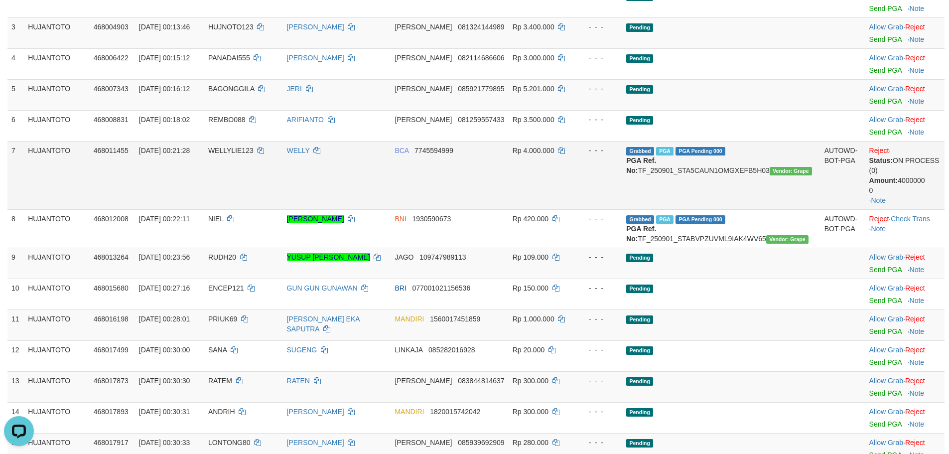
drag, startPoint x: 909, startPoint y: 191, endPoint x: 909, endPoint y: 198, distance: 7.0
click at [909, 196] on td "Reject · Status: ON PROCESS (0) Amount: 4000000 0 · Note" at bounding box center [904, 175] width 79 height 68
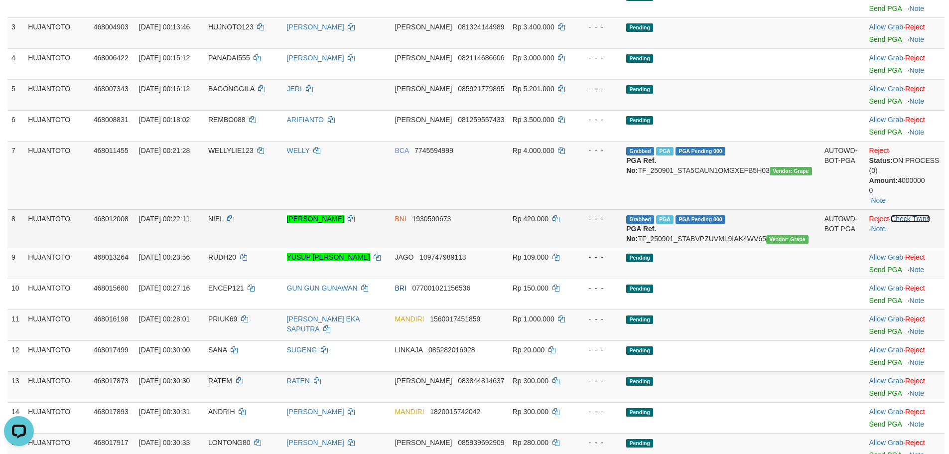
click at [911, 215] on link "Check Trans" at bounding box center [910, 219] width 39 height 8
drag, startPoint x: 911, startPoint y: 208, endPoint x: 589, endPoint y: 221, distance: 322.5
click at [874, 209] on td "Reject · · Note" at bounding box center [904, 228] width 79 height 38
click at [575, 220] on td "Rp 420.000" at bounding box center [542, 228] width 66 height 38
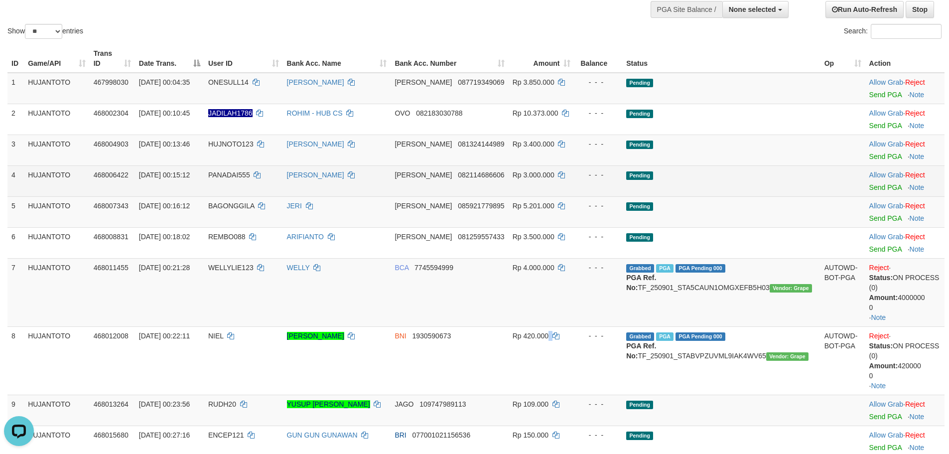
scroll to position [0, 0]
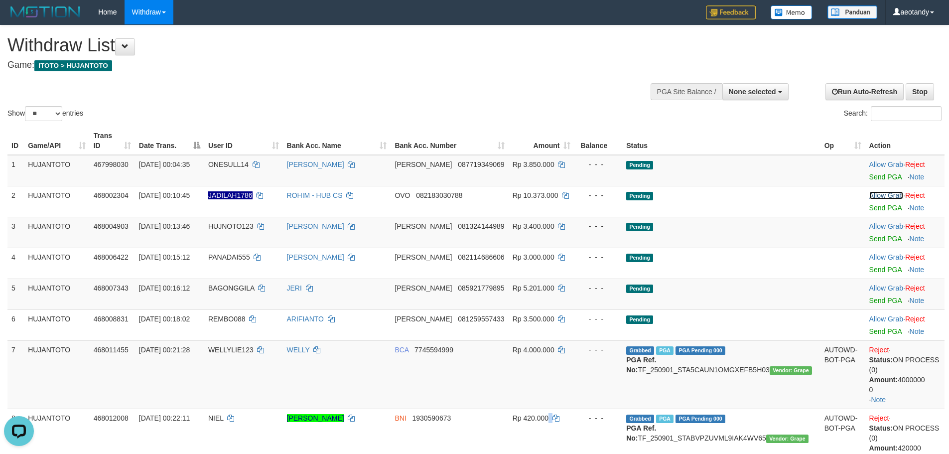
drag, startPoint x: 885, startPoint y: 187, endPoint x: 517, endPoint y: 34, distance: 397.8
click at [885, 191] on link "Allow Grab" at bounding box center [886, 195] width 34 height 8
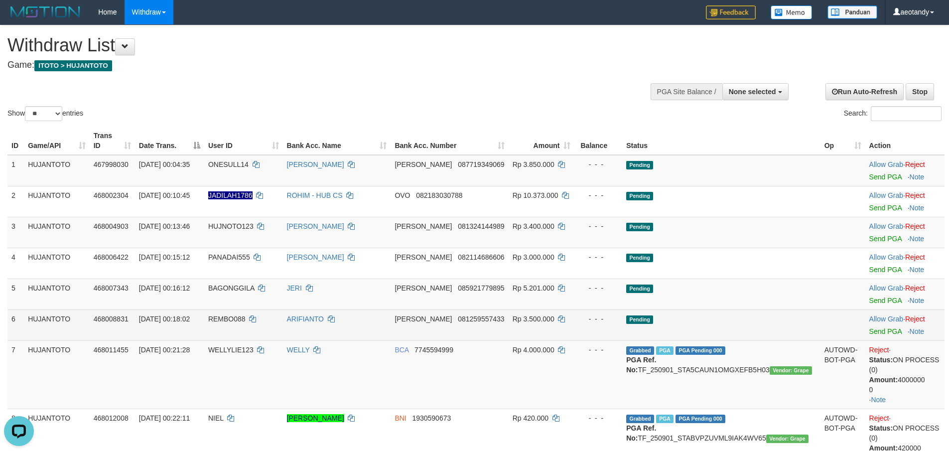
drag, startPoint x: 538, startPoint y: 315, endPoint x: 531, endPoint y: 308, distance: 9.2
click at [508, 315] on td "DANA 081259557433" at bounding box center [449, 324] width 118 height 31
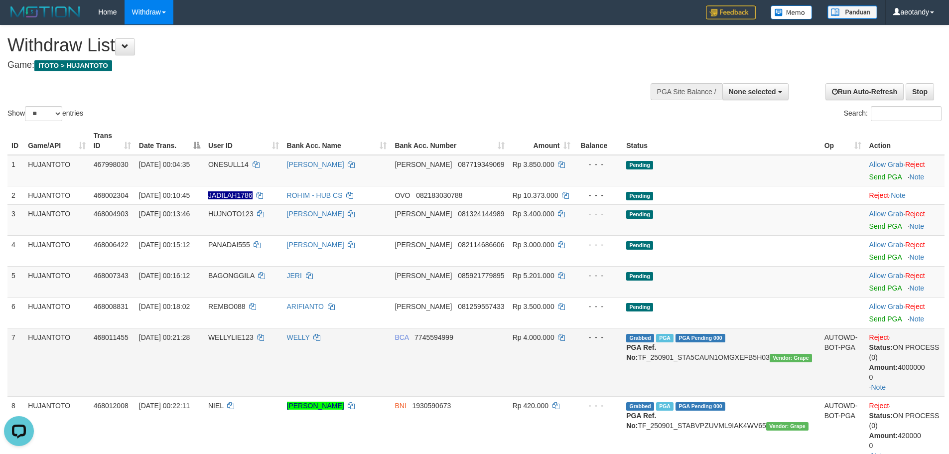
drag, startPoint x: 468, startPoint y: 306, endPoint x: 449, endPoint y: 322, distance: 24.7
click at [467, 303] on td "DANA 081259557433" at bounding box center [449, 312] width 118 height 31
click at [253, 191] on span "JADILAH1786" at bounding box center [230, 195] width 44 height 8
drag, startPoint x: 254, startPoint y: 185, endPoint x: 281, endPoint y: 271, distance: 90.1
click at [253, 191] on span "JADILAH1786" at bounding box center [230, 195] width 44 height 8
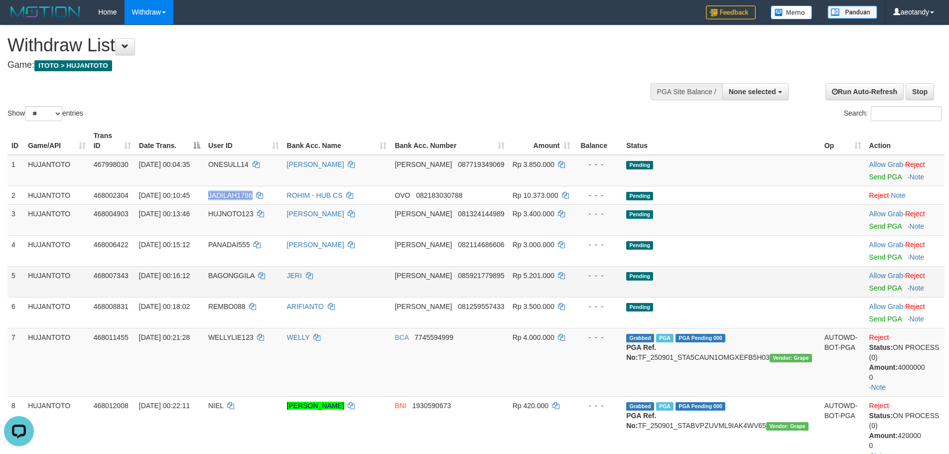
copy span "JADILAH1786"
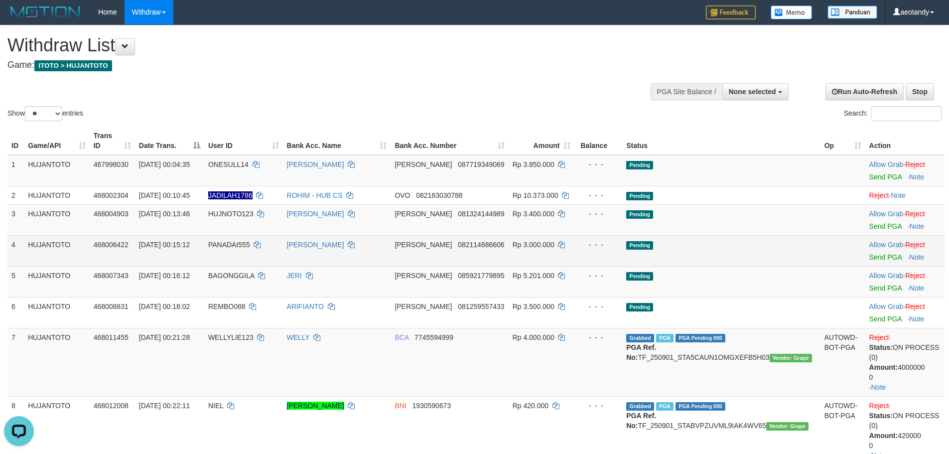
click at [391, 248] on td "[PERSON_NAME]" at bounding box center [337, 250] width 108 height 31
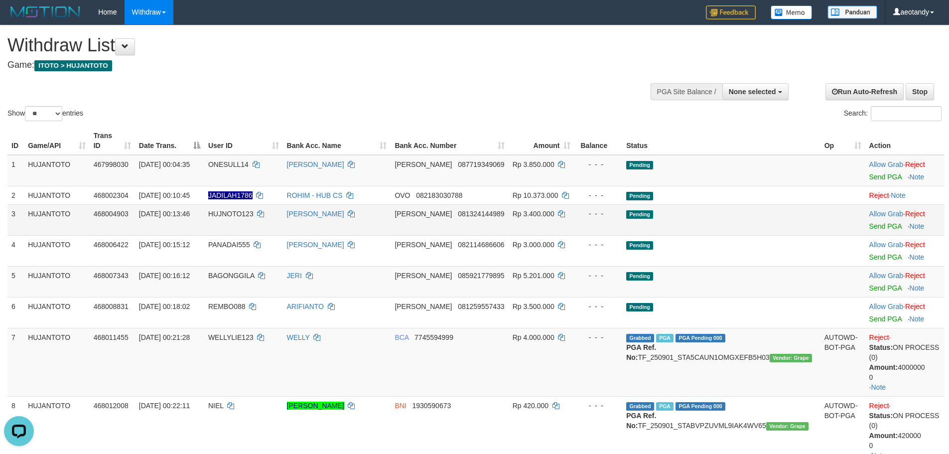
click at [575, 216] on td "Rp 3.400.000" at bounding box center [542, 219] width 66 height 31
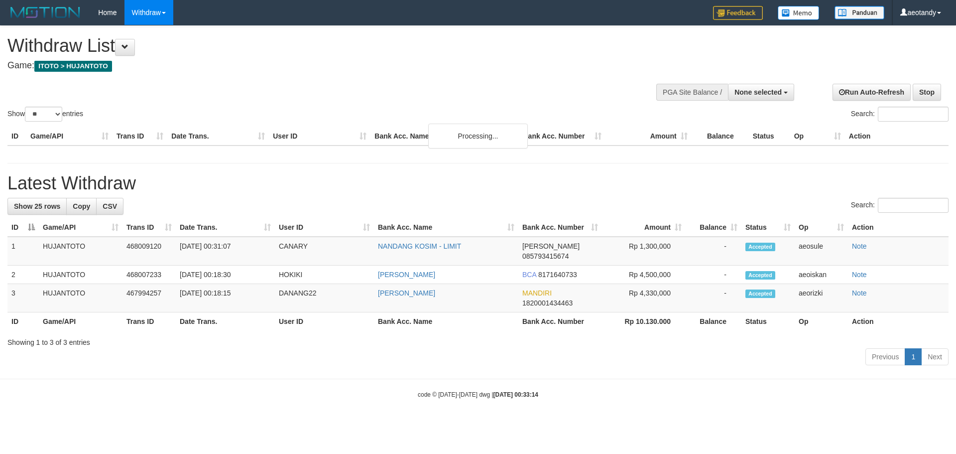
select select
select select "**"
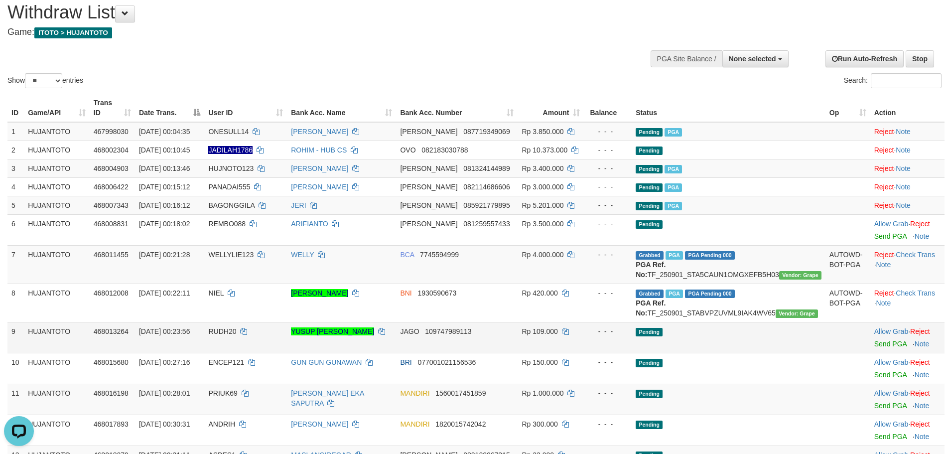
scroll to position [50, 0]
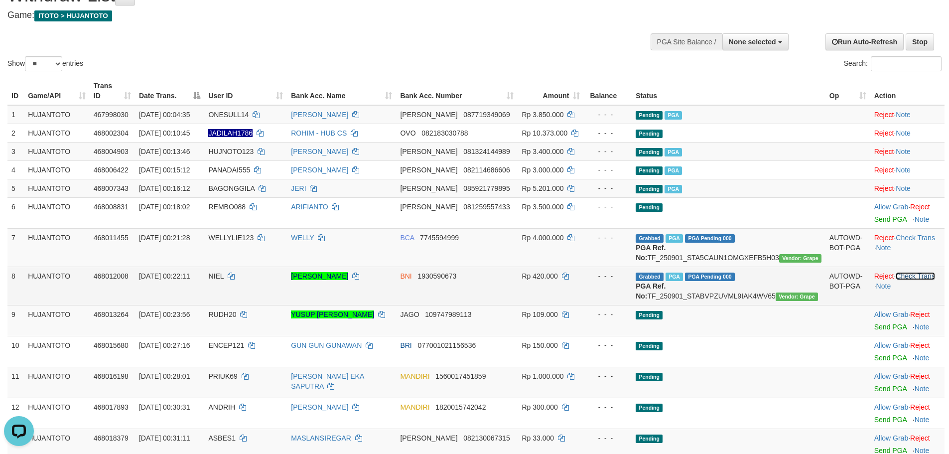
drag, startPoint x: 908, startPoint y: 276, endPoint x: 911, endPoint y: 229, distance: 46.9
click at [908, 275] on link "Check Trans" at bounding box center [914, 276] width 39 height 8
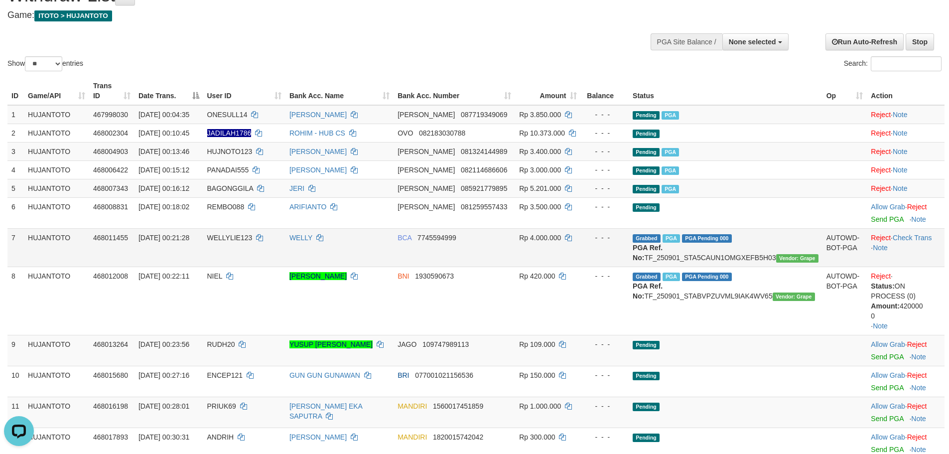
click at [240, 234] on span "WELLYLIE123" at bounding box center [229, 238] width 45 height 8
copy td "WELLYLIE123"
click at [240, 234] on span "WELLYLIE123" at bounding box center [229, 238] width 45 height 8
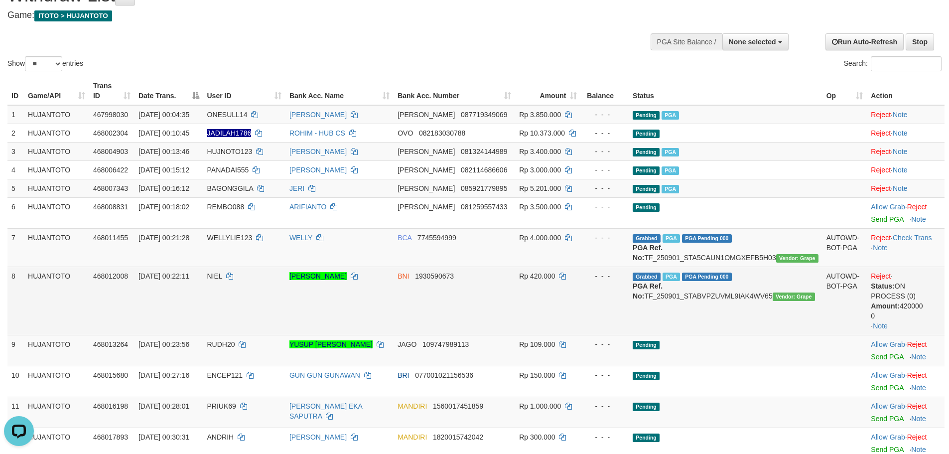
click at [223, 275] on span "NIEL" at bounding box center [214, 276] width 15 height 8
copy td "NIEL"
click at [223, 275] on span "NIEL" at bounding box center [214, 276] width 15 height 8
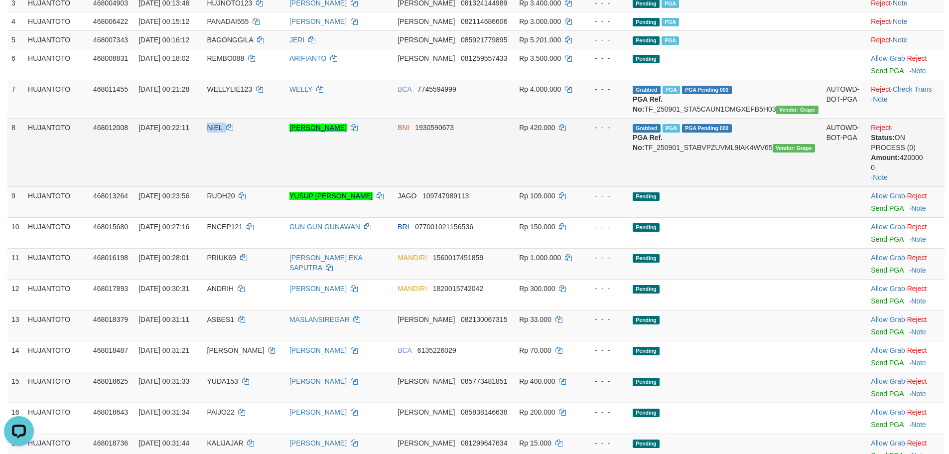
scroll to position [200, 0]
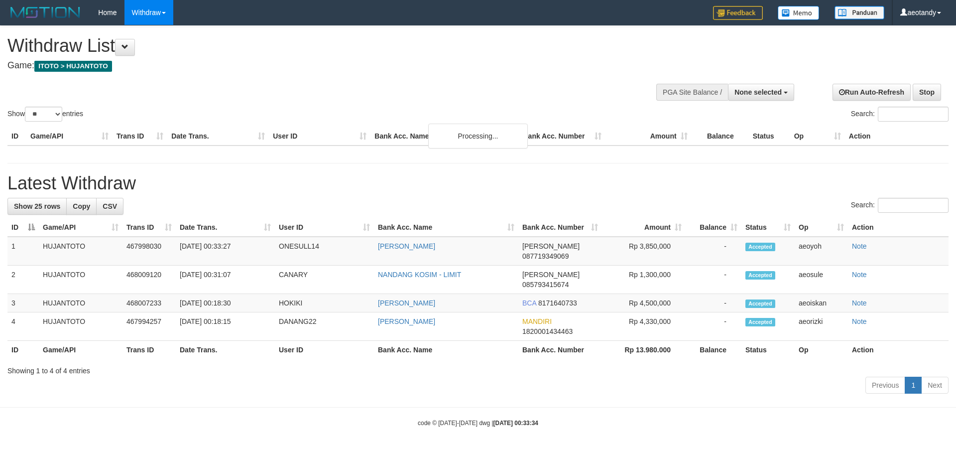
select select
select select "**"
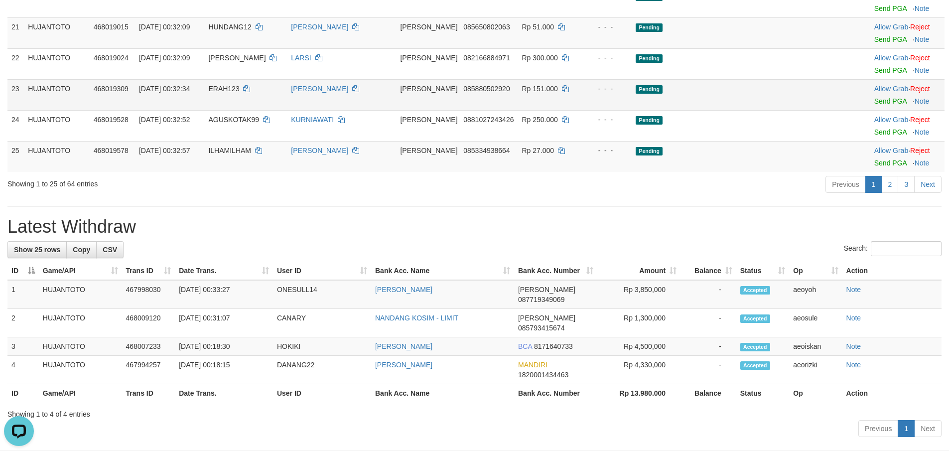
scroll to position [690, 0]
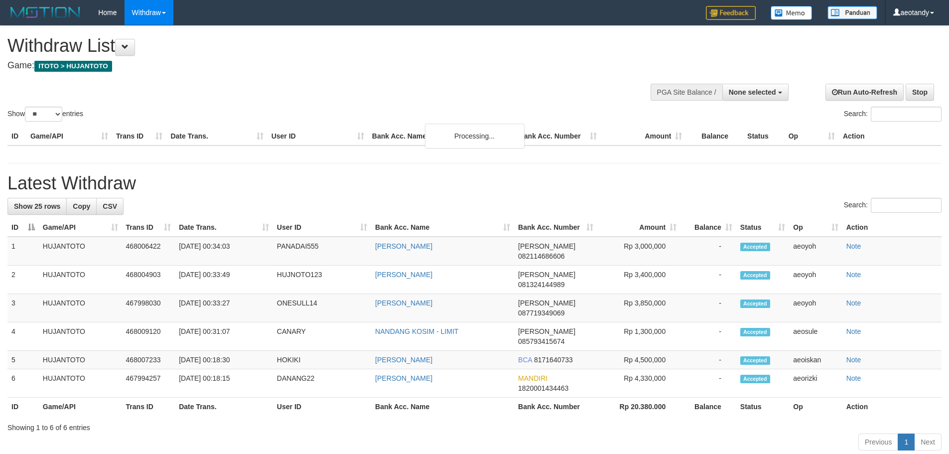
select select
select select "**"
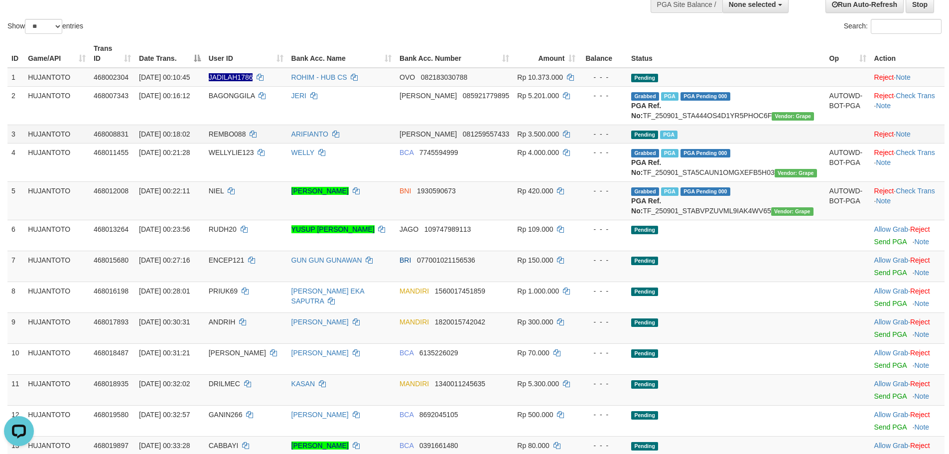
scroll to position [72, 0]
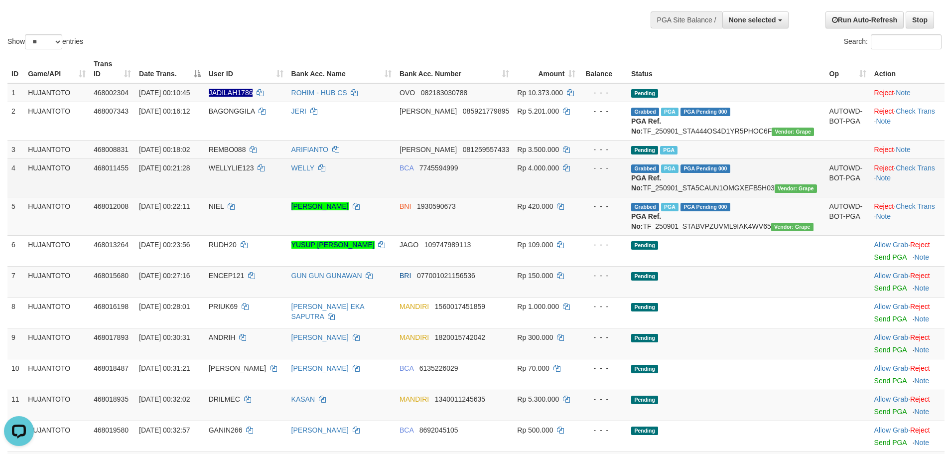
click at [254, 164] on span "WELLYLIE123" at bounding box center [231, 168] width 45 height 8
copy td "WELLYLIE123"
click at [254, 164] on span "WELLYLIE123" at bounding box center [231, 168] width 45 height 8
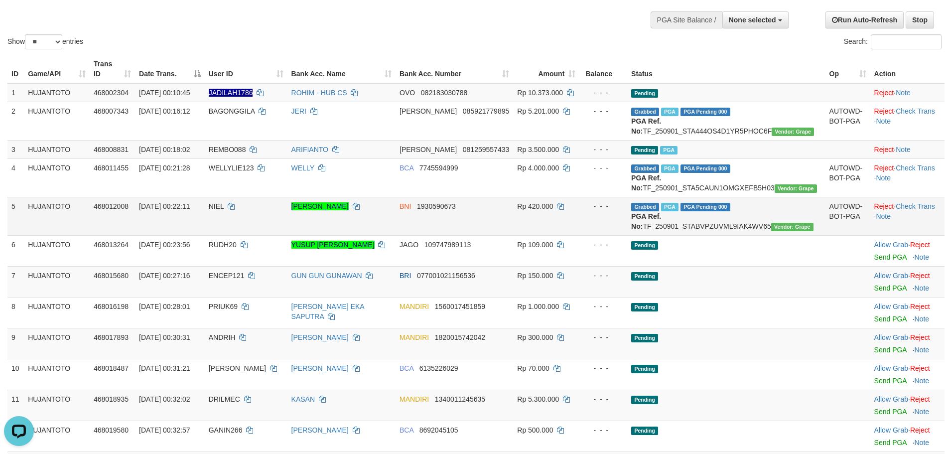
click at [245, 222] on td "NIEL" at bounding box center [246, 216] width 83 height 38
copy td "NIEL"
drag, startPoint x: 493, startPoint y: 236, endPoint x: 495, endPoint y: 229, distance: 7.1
click at [495, 230] on td "BNI 1930590673" at bounding box center [454, 216] width 118 height 38
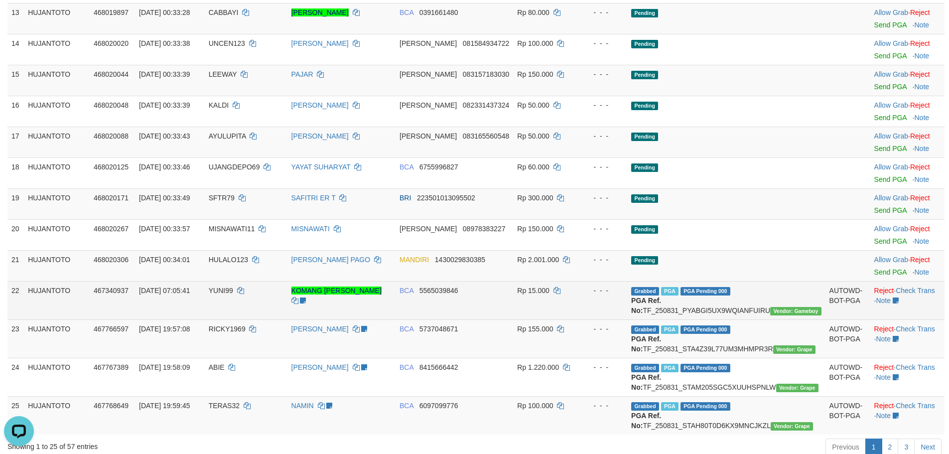
scroll to position [869, 0]
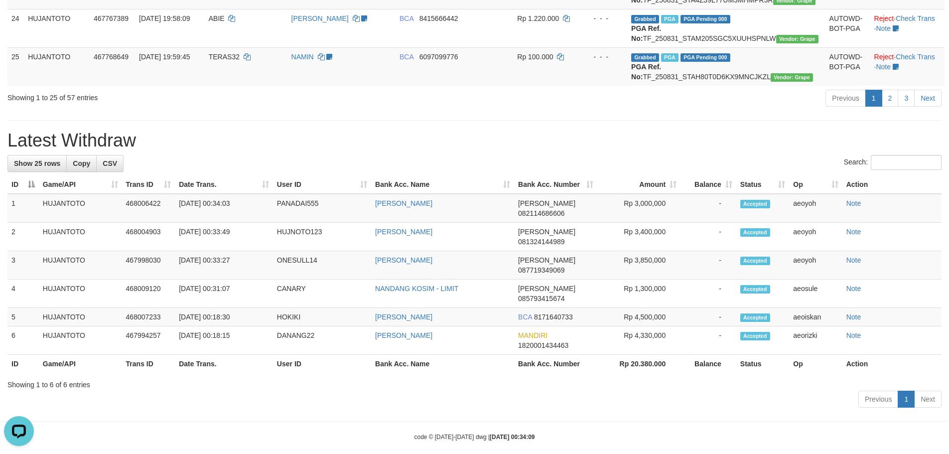
drag, startPoint x: 595, startPoint y: 146, endPoint x: 582, endPoint y: 185, distance: 40.8
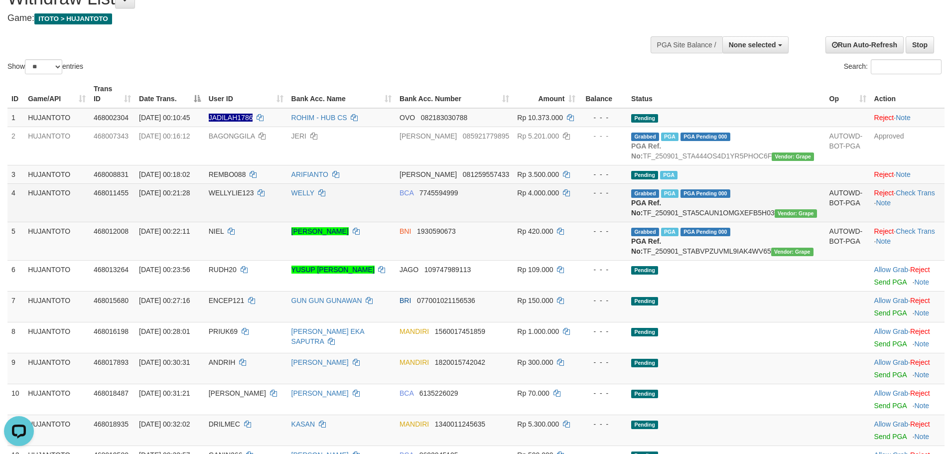
scroll to position [72, 0]
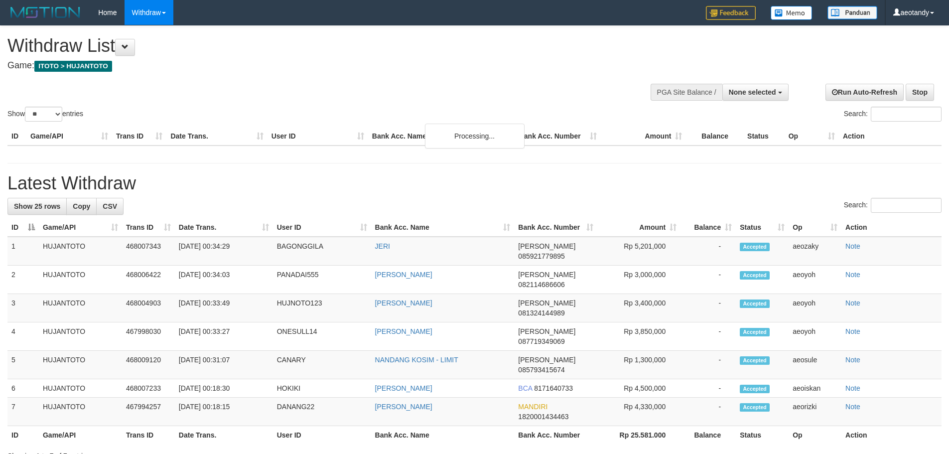
select select
select select "**"
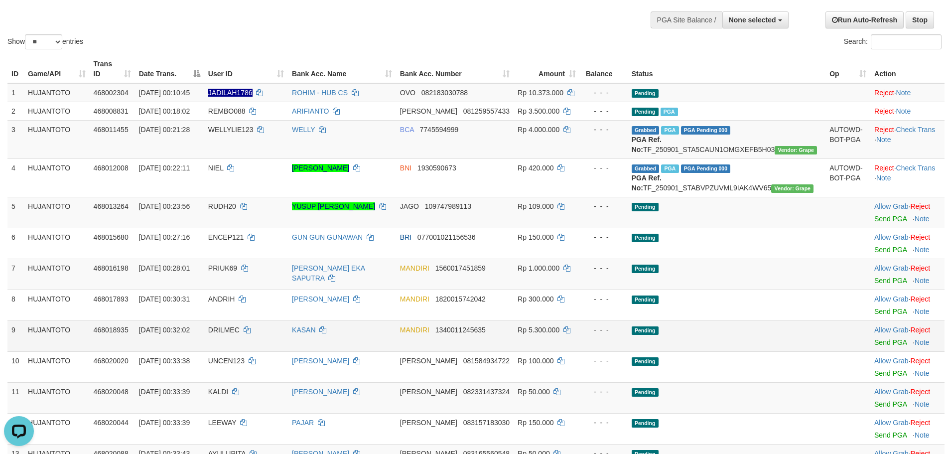
click at [484, 351] on td "MANDIRI 1340011245635" at bounding box center [455, 335] width 118 height 31
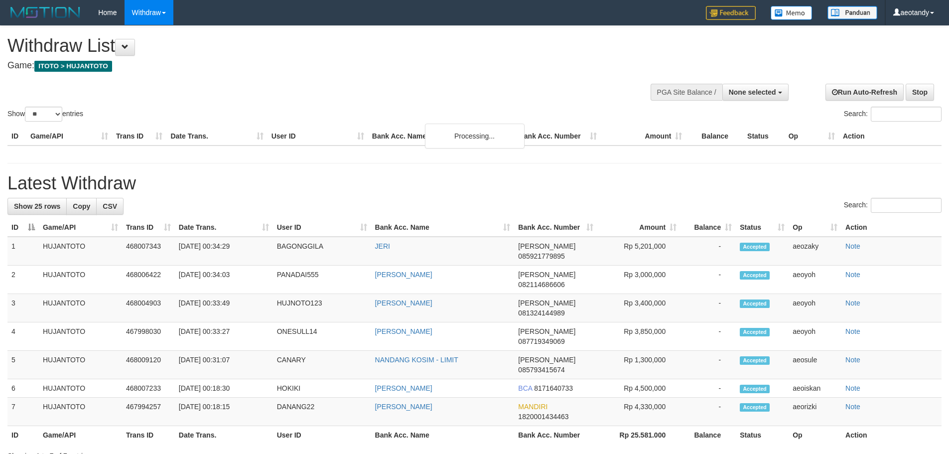
select select
select select "**"
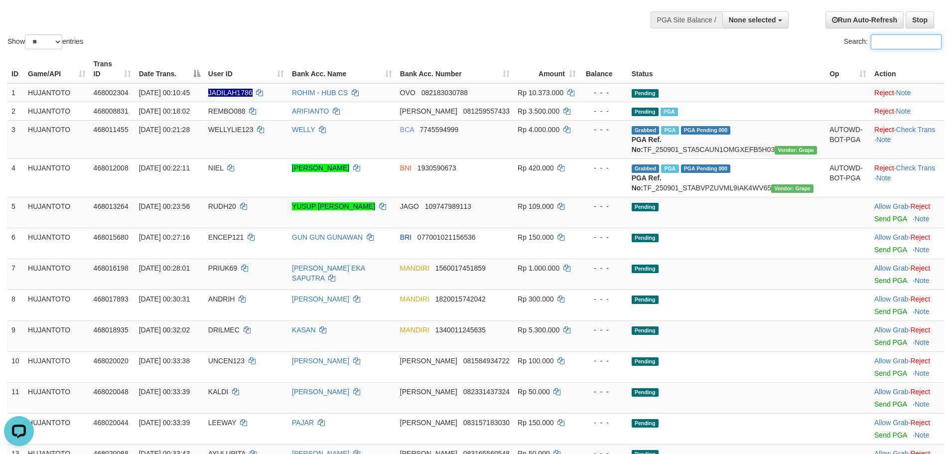
click at [881, 36] on input "Search:" at bounding box center [906, 41] width 71 height 15
paste input "********"
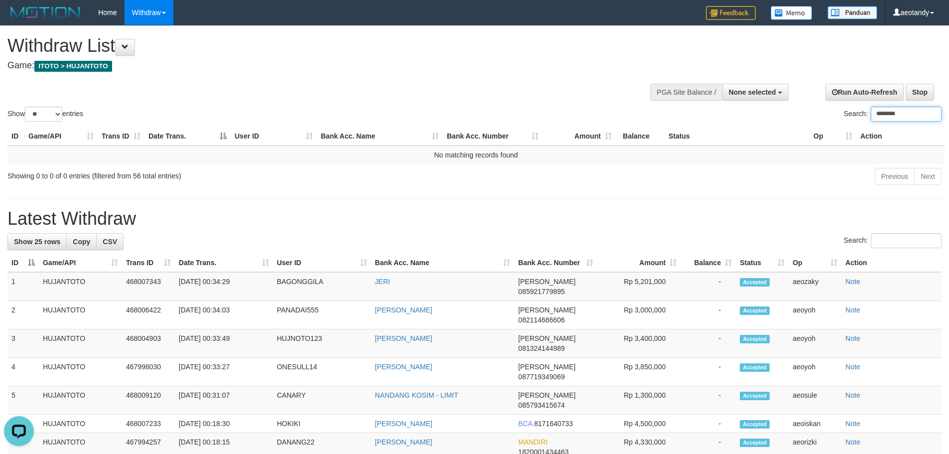
type input "********"
drag, startPoint x: 540, startPoint y: 229, endPoint x: 515, endPoint y: 224, distance: 25.5
click at [528, 225] on div "**********" at bounding box center [474, 272] width 949 height 492
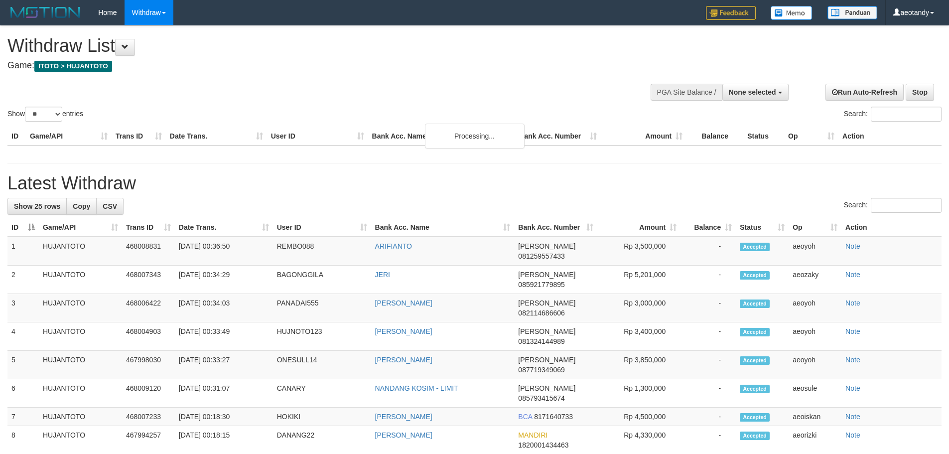
select select
select select "**"
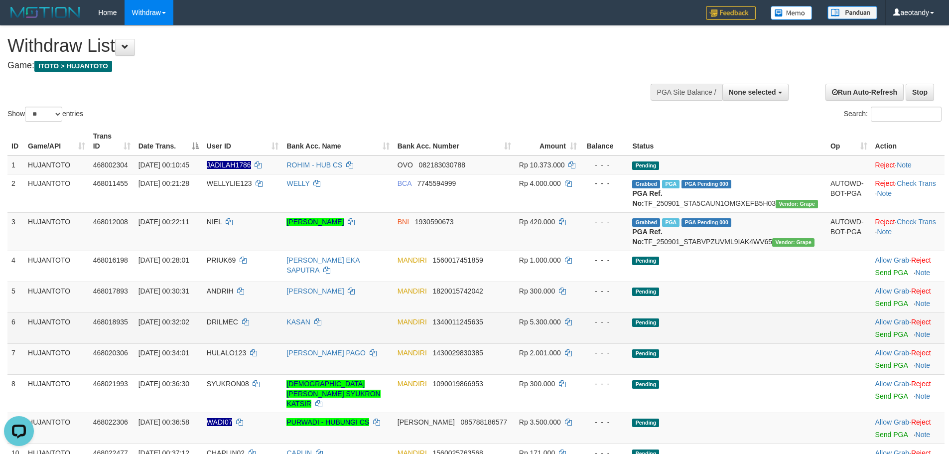
click at [690, 331] on td "Pending" at bounding box center [727, 327] width 198 height 31
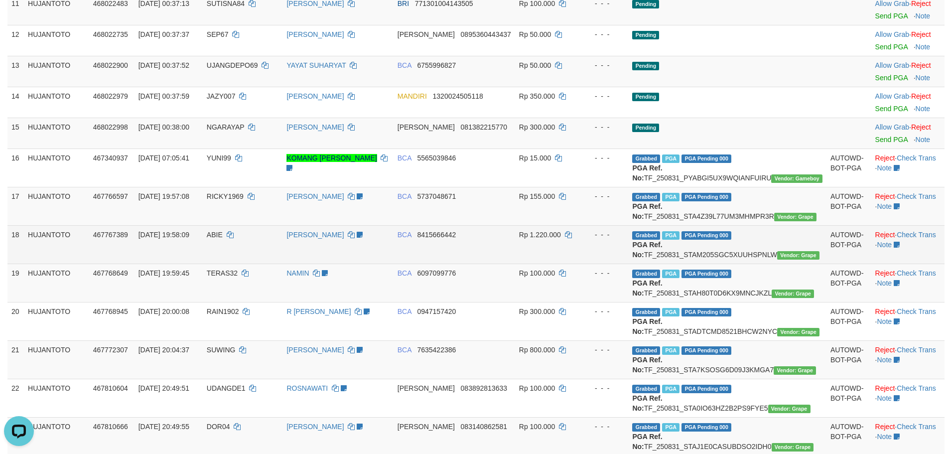
scroll to position [498, 0]
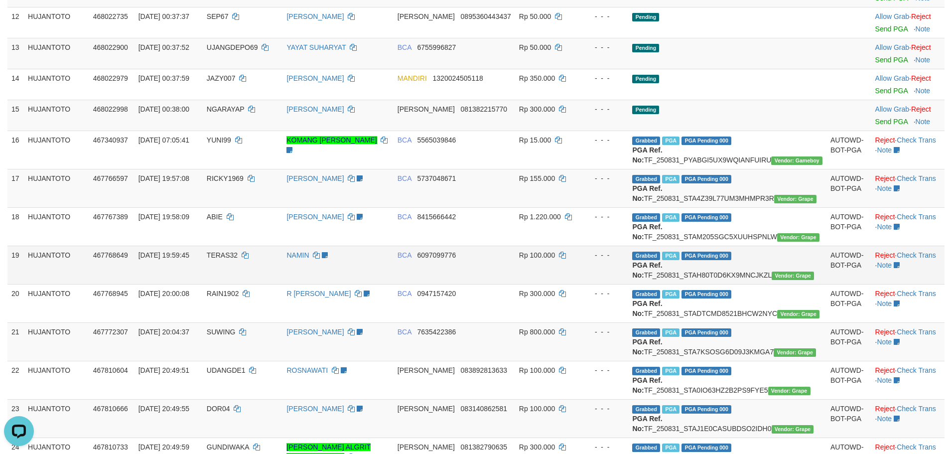
click at [573, 278] on td "Rp 100.000" at bounding box center [548, 265] width 66 height 38
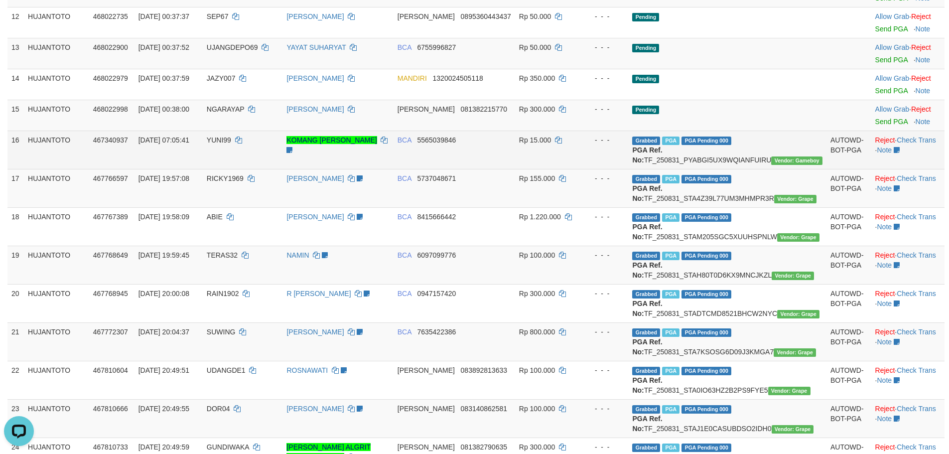
drag, startPoint x: 258, startPoint y: 226, endPoint x: 253, endPoint y: 147, distance: 78.8
click at [257, 207] on td "RICKY1969" at bounding box center [243, 188] width 80 height 38
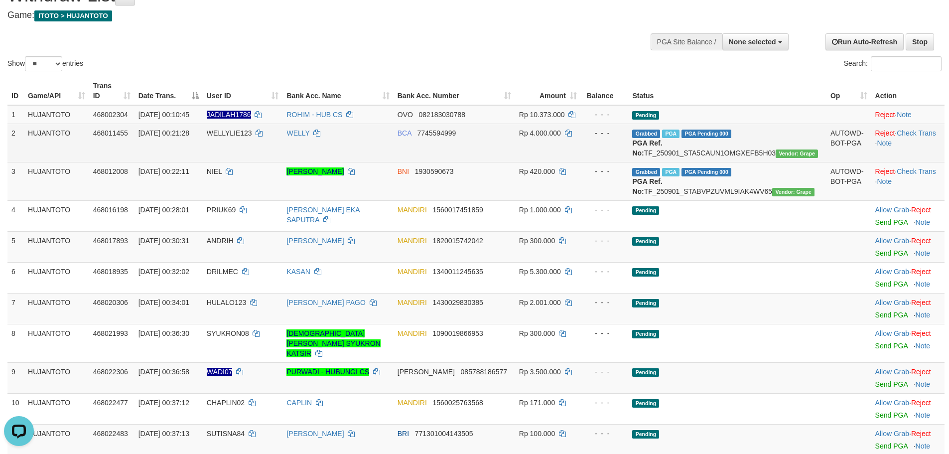
scroll to position [0, 0]
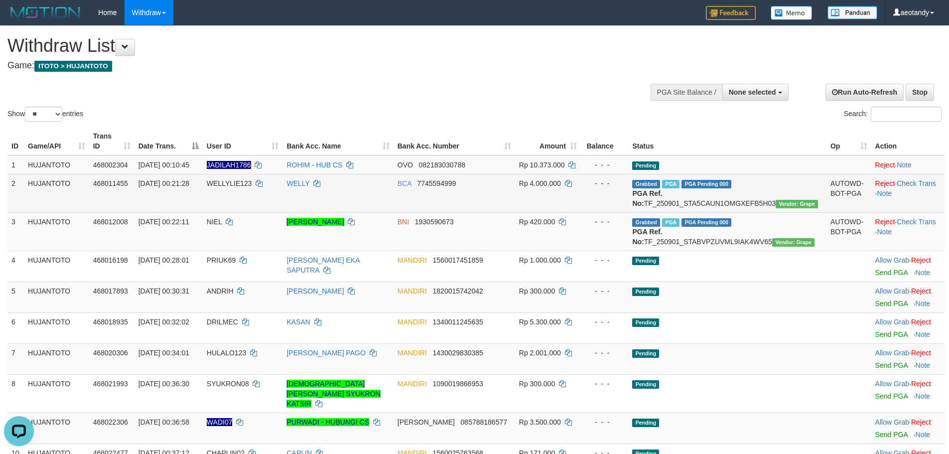
click at [7, 174] on td "2" at bounding box center [15, 193] width 16 height 38
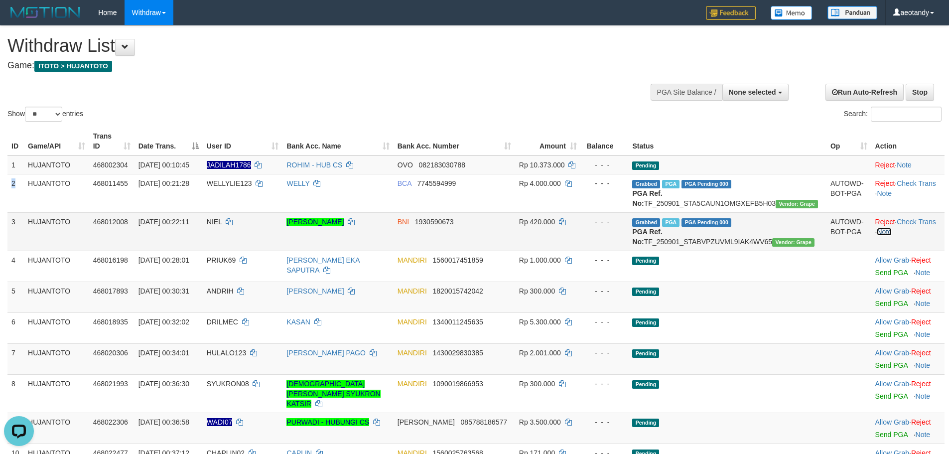
drag, startPoint x: 879, startPoint y: 235, endPoint x: 923, endPoint y: 248, distance: 46.2
click at [880, 235] on link "Note" at bounding box center [884, 232] width 15 height 8
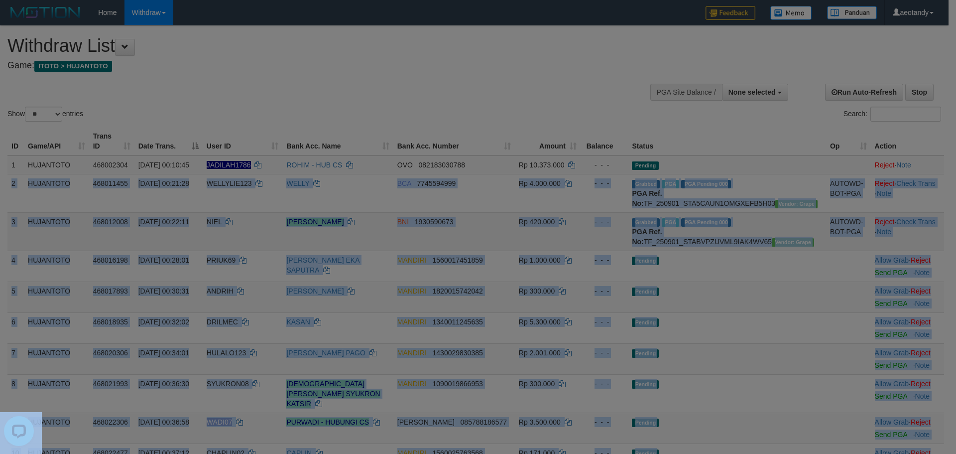
click at [910, 241] on div at bounding box center [478, 227] width 956 height 454
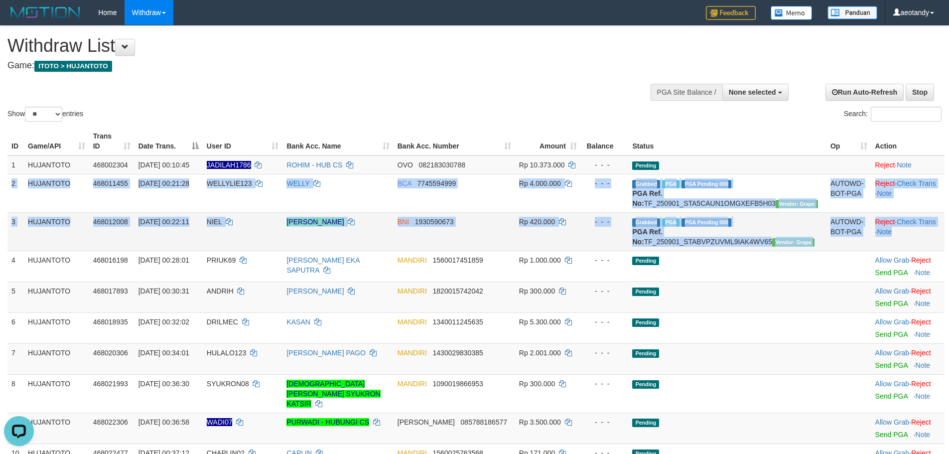
click at [923, 239] on td "Reject · Check Trans · Note" at bounding box center [907, 231] width 73 height 38
copy tbody "2 HUJANTOTO 468011455 01/09/2025 00:21:28 WELLYLIE123 WELLY BCA 7745594999 Rp 4…"
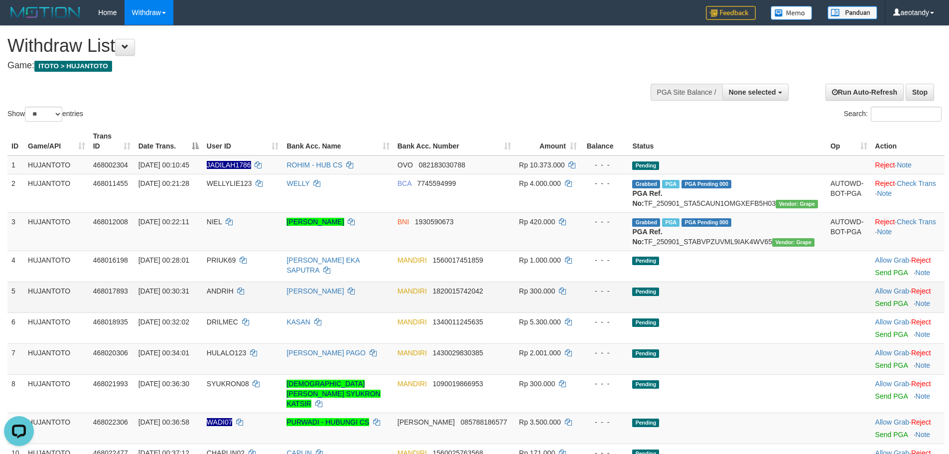
click at [484, 306] on td "MANDIRI 1820015742042" at bounding box center [454, 296] width 122 height 31
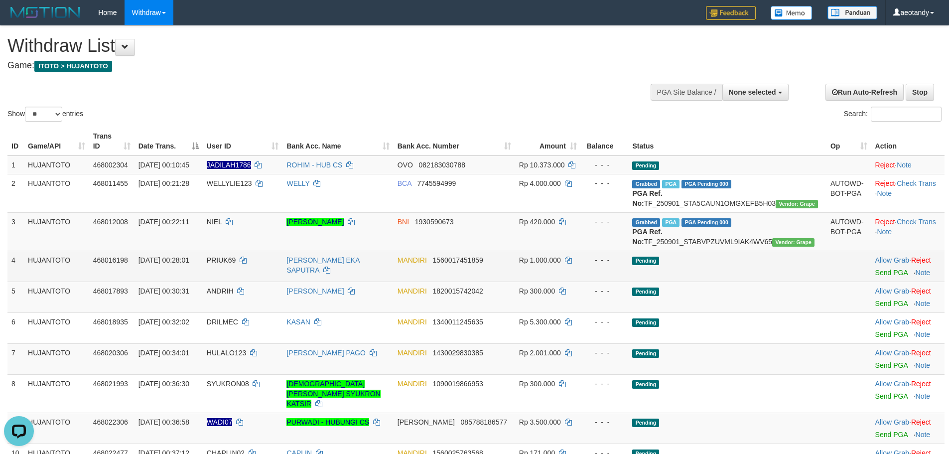
click at [666, 273] on td "Pending" at bounding box center [727, 266] width 198 height 31
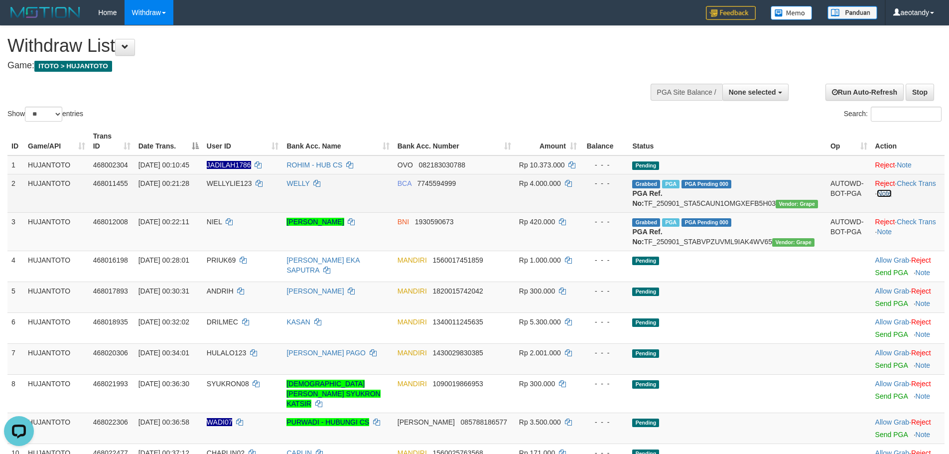
click at [883, 189] on link "Note" at bounding box center [884, 193] width 15 height 8
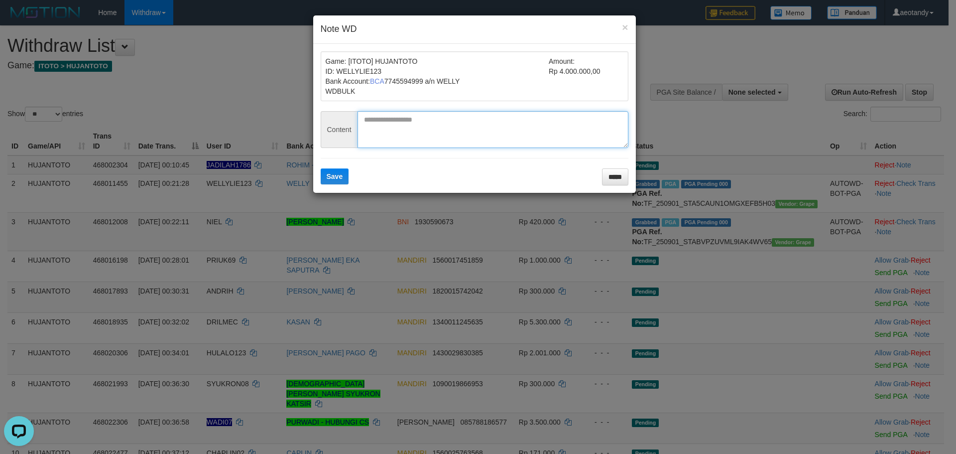
click at [476, 140] on textarea at bounding box center [493, 129] width 271 height 37
type textarea "**********"
click at [324, 180] on button "Save" at bounding box center [335, 176] width 28 height 16
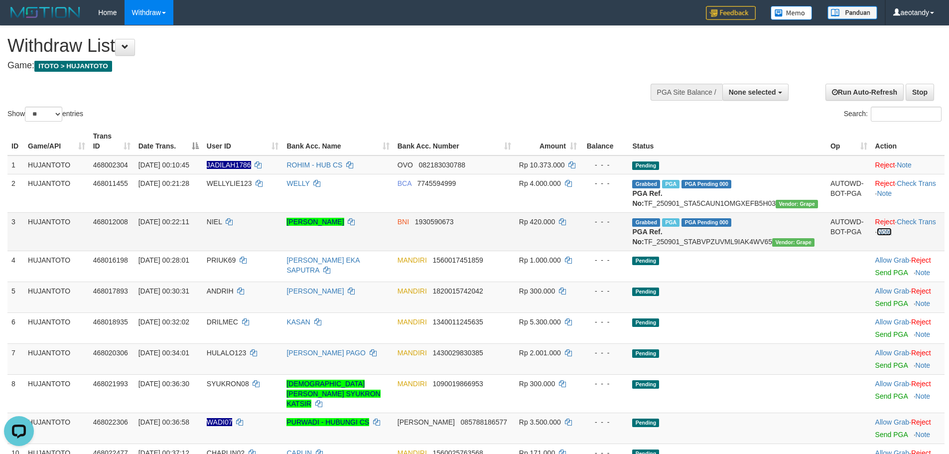
click at [883, 233] on link "Note" at bounding box center [884, 232] width 15 height 8
click at [438, 101] on div "Show ** ** ** *** entries Search:" at bounding box center [470, 75] width 941 height 98
click at [883, 235] on link "Note" at bounding box center [884, 232] width 15 height 8
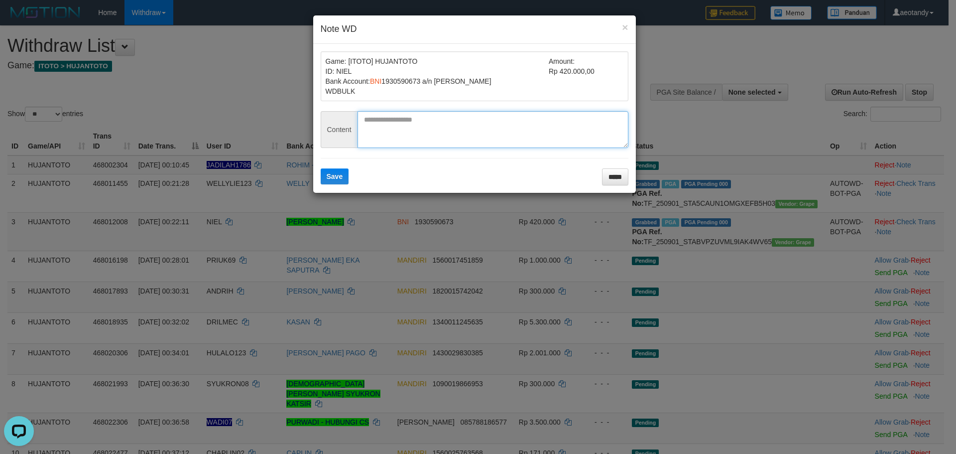
click at [472, 117] on textarea at bounding box center [493, 129] width 271 height 37
paste textarea "**********"
type textarea "**********"
click at [321, 168] on button "Save" at bounding box center [335, 176] width 28 height 16
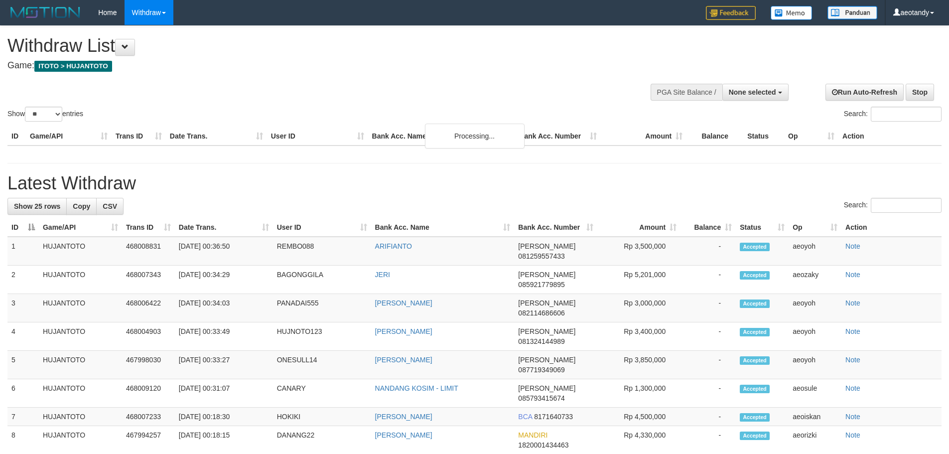
select select
select select "**"
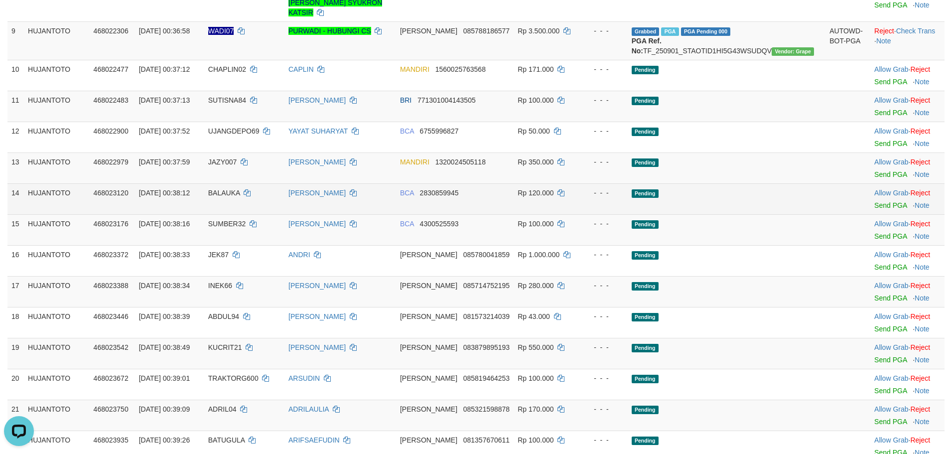
click at [628, 214] on td "- - -" at bounding box center [604, 198] width 48 height 31
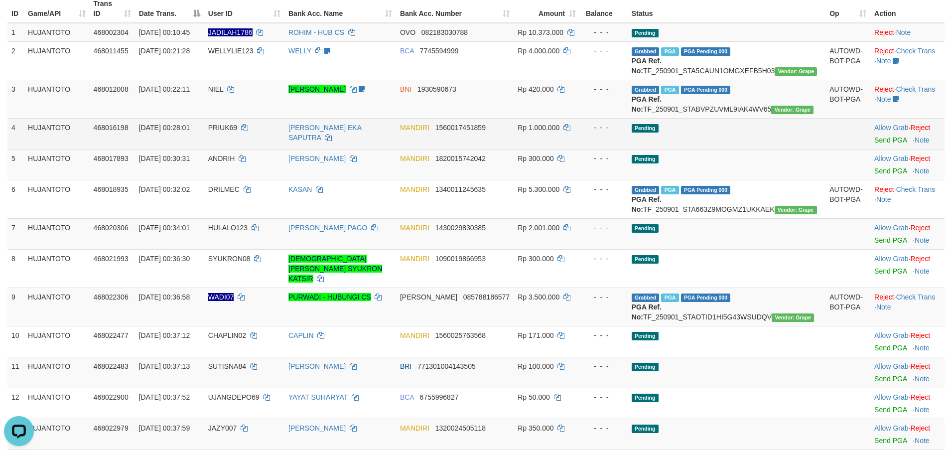
scroll to position [50, 0]
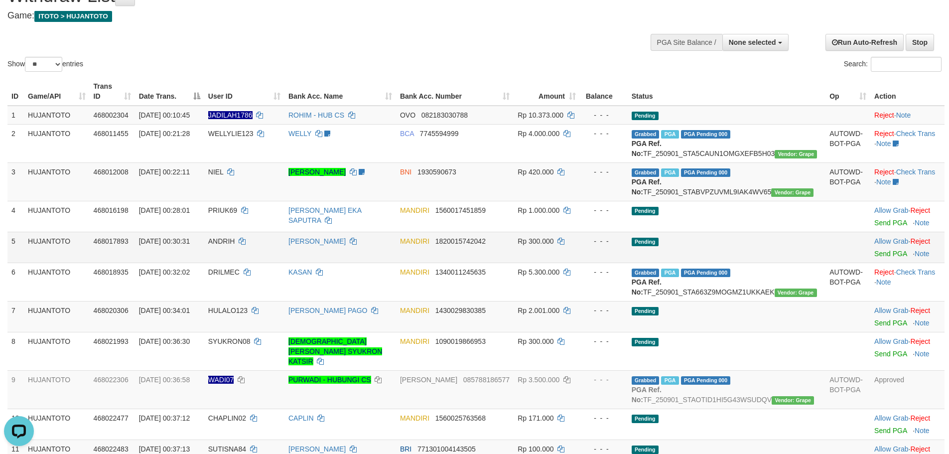
click at [544, 261] on td "Rp 300.000" at bounding box center [546, 247] width 66 height 31
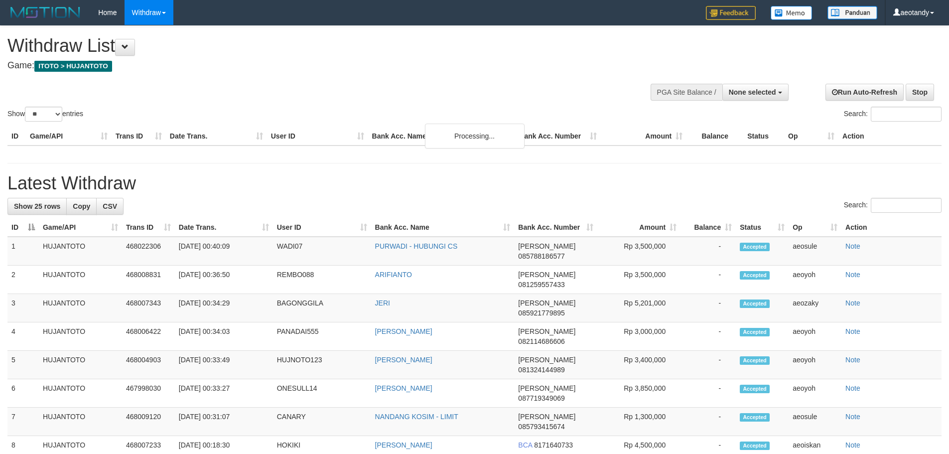
select select
select select "**"
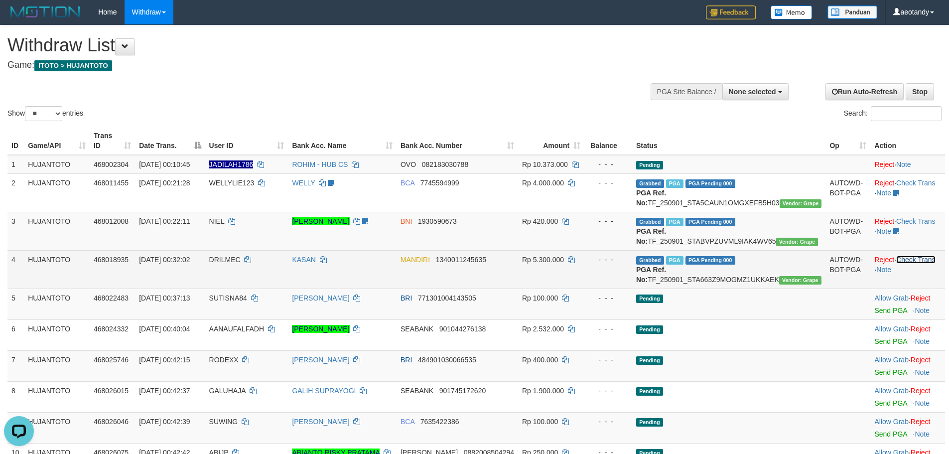
click at [907, 263] on link "Check Trans" at bounding box center [915, 259] width 39 height 8
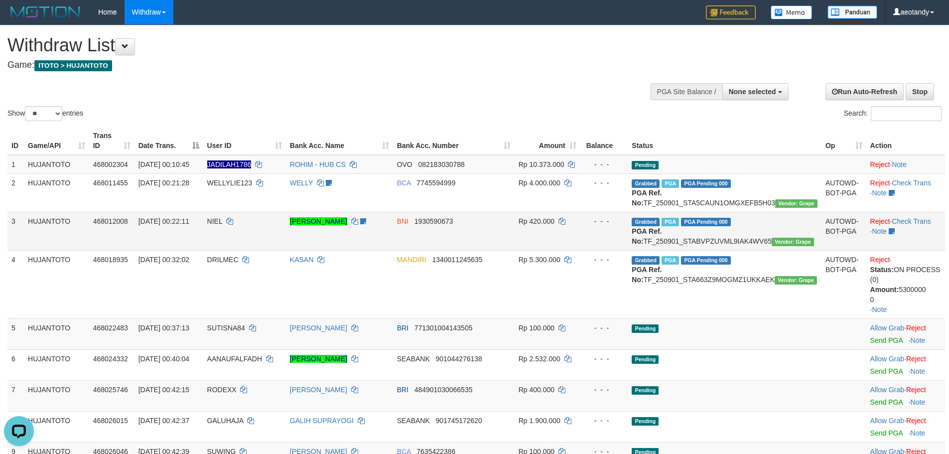
click at [903, 229] on td "Reject · Check Trans · Note" at bounding box center [905, 231] width 79 height 38
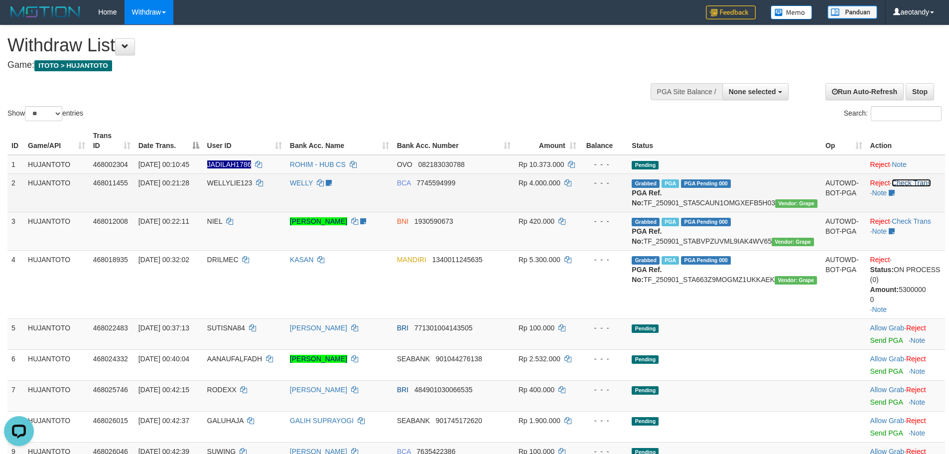
click at [897, 179] on link "Check Trans" at bounding box center [911, 183] width 39 height 8
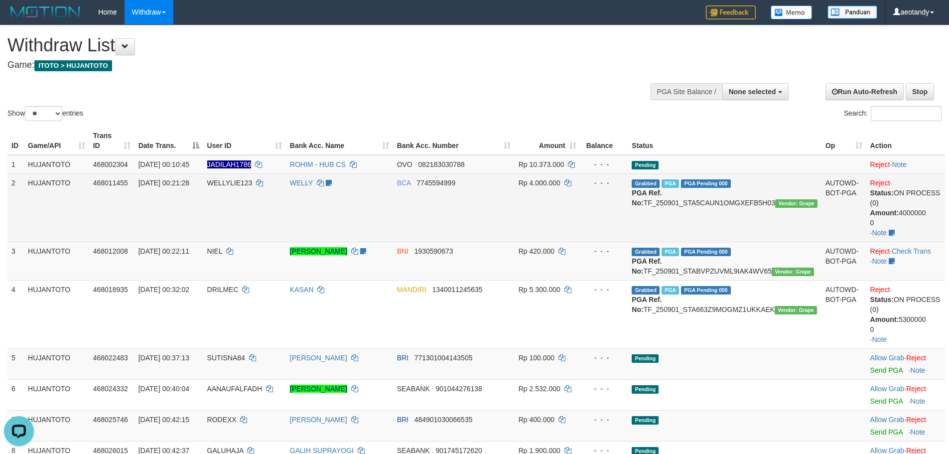
click at [917, 228] on td "Reject · Status: ON PROCESS (0) Amount: 4000000 0 · Note" at bounding box center [905, 207] width 79 height 68
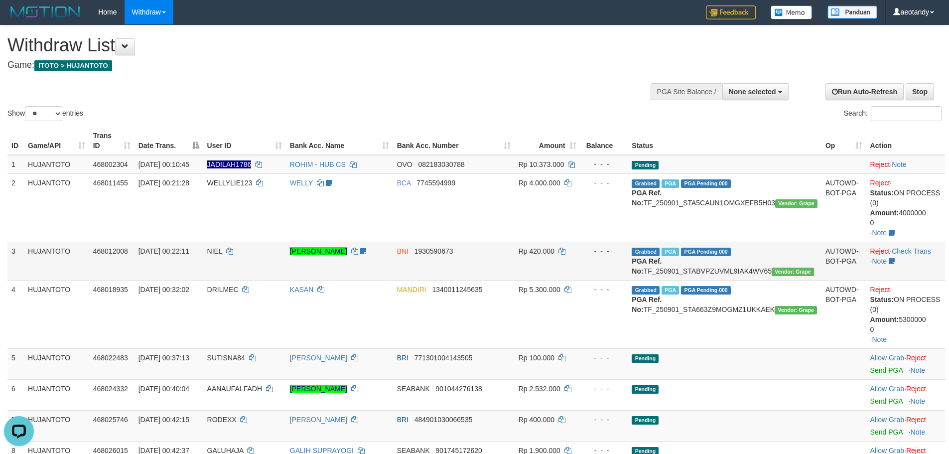
click at [919, 231] on td "Reject · Status: ON PROCESS (0) Amount: 4000000 0 · Note" at bounding box center [905, 207] width 79 height 68
click at [919, 242] on td "Reject · Check Trans · Note" at bounding box center [905, 261] width 79 height 38
drag, startPoint x: 919, startPoint y: 235, endPoint x: 918, endPoint y: 243, distance: 7.5
click at [919, 242] on td "Reject · Check Trans · Note" at bounding box center [905, 261] width 79 height 38
click at [918, 247] on link "Check Trans" at bounding box center [911, 251] width 39 height 8
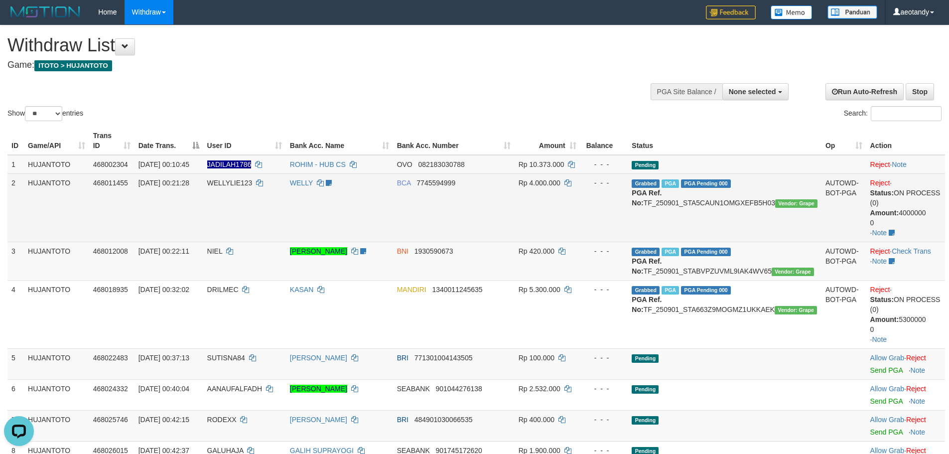
drag, startPoint x: 918, startPoint y: 243, endPoint x: 516, endPoint y: 212, distance: 403.1
click at [915, 243] on td "Reject · Check Trans · Note" at bounding box center [905, 261] width 79 height 38
click at [513, 212] on td "BCA 7745594999" at bounding box center [454, 207] width 122 height 68
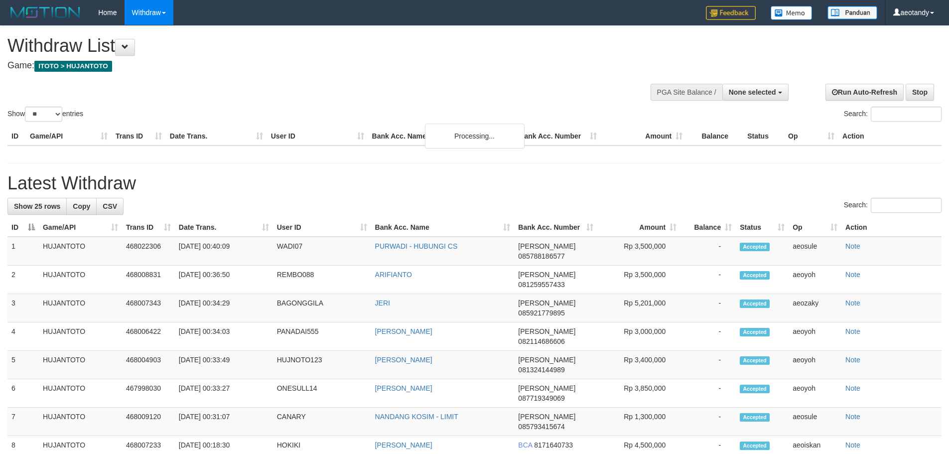
select select
select select "**"
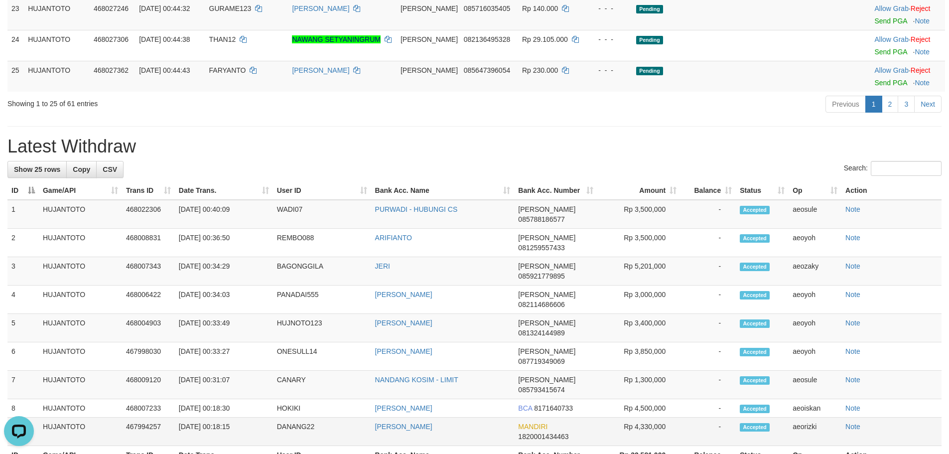
scroll to position [899, 0]
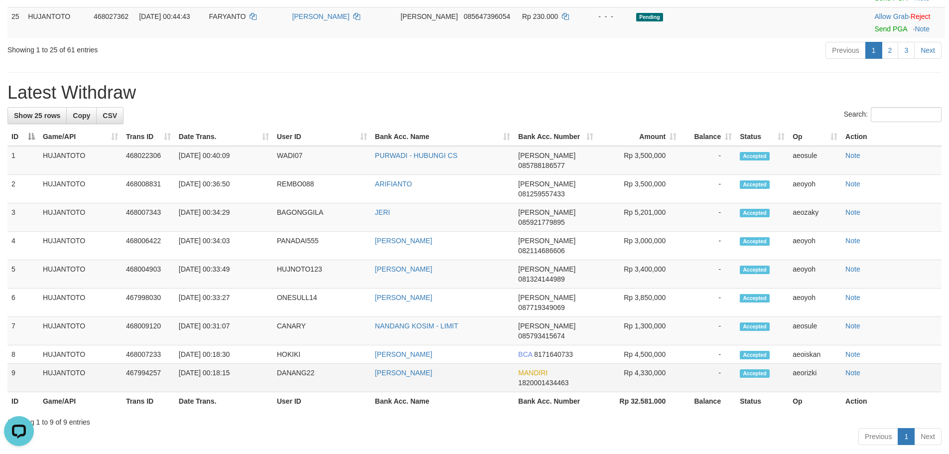
drag, startPoint x: 782, startPoint y: 328, endPoint x: 809, endPoint y: 319, distance: 28.3
click at [822, 364] on tr "9 HUJANTOTO 467994257 01/09/2025 00:18:15 DANANG22 DANANG HERIYAN MANDIRI 18200…" at bounding box center [474, 378] width 934 height 28
click at [625, 364] on td "Rp 4,330,000" at bounding box center [638, 378] width 83 height 28
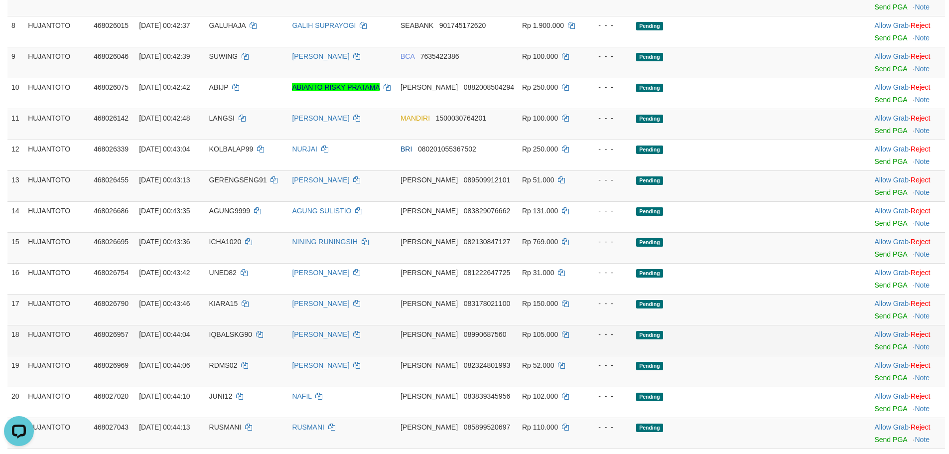
scroll to position [302, 0]
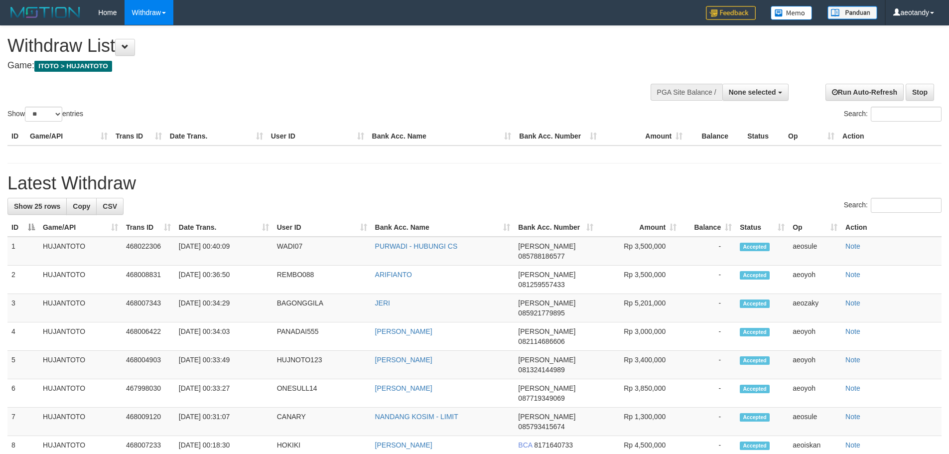
select select
select select "**"
select select
select select "**"
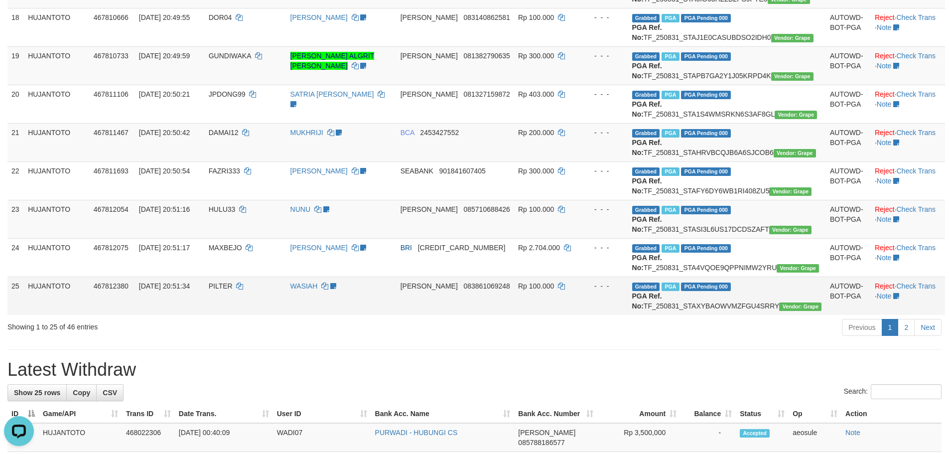
scroll to position [946, 0]
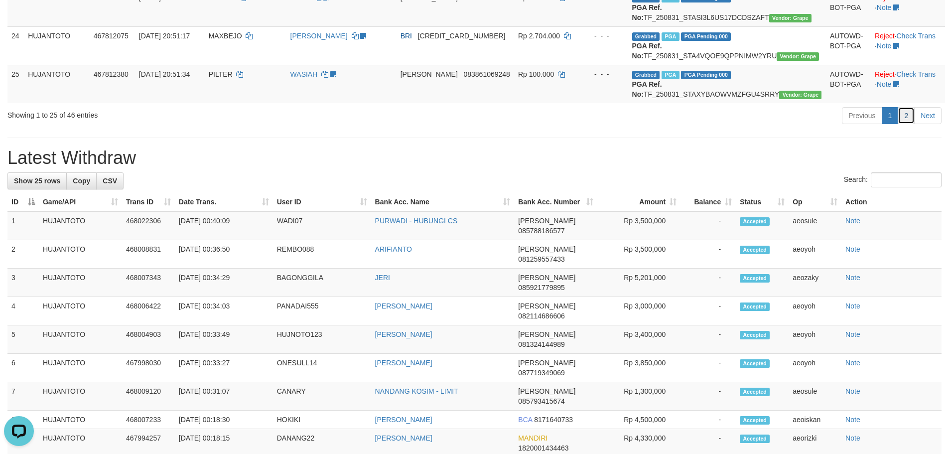
click at [905, 124] on link "2" at bounding box center [905, 115] width 17 height 17
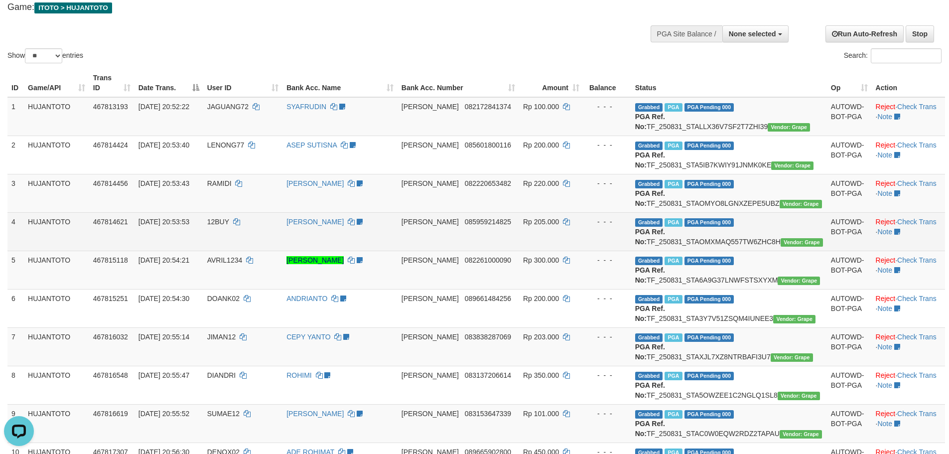
scroll to position [0, 0]
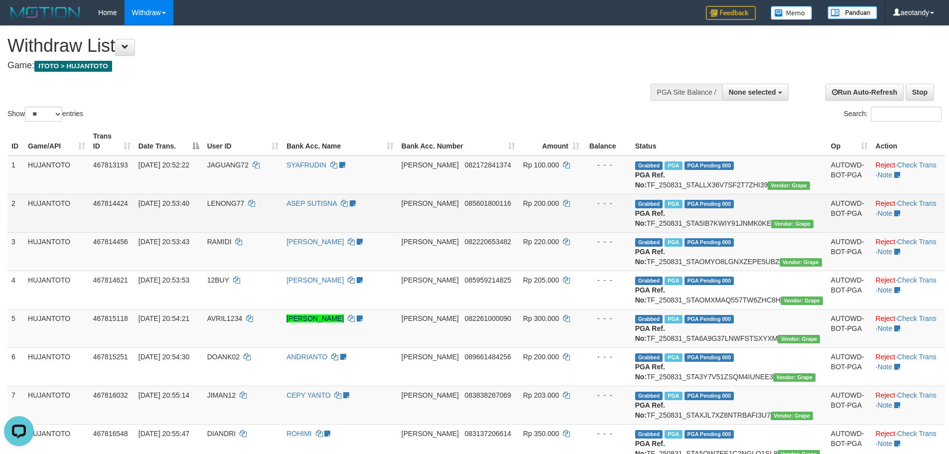
click at [509, 232] on td "DANA 085601800116" at bounding box center [458, 213] width 122 height 38
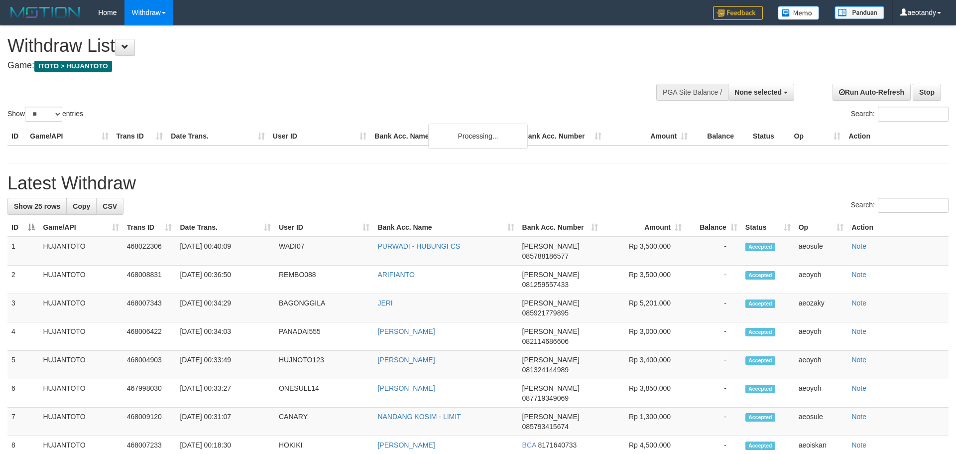
select select
select select "**"
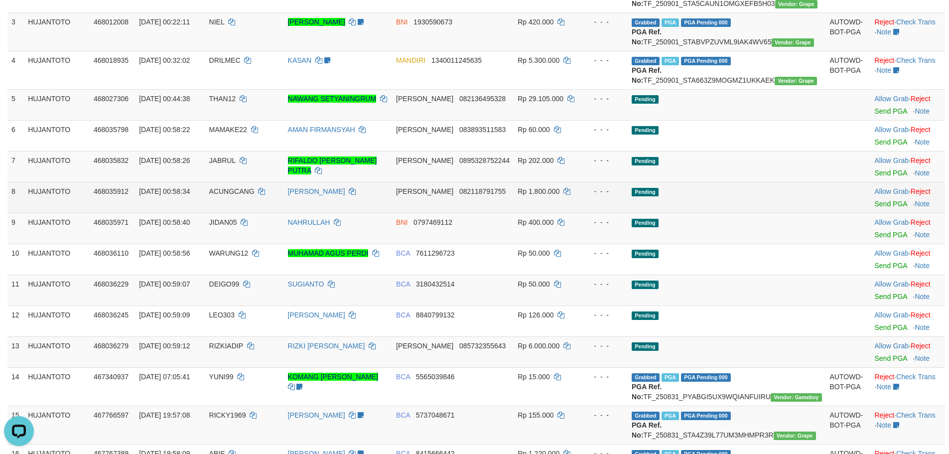
scroll to position [299, 0]
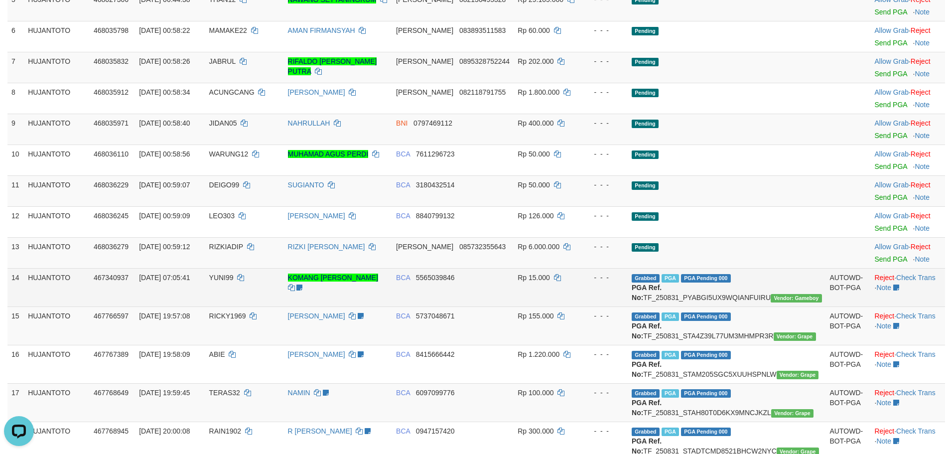
drag, startPoint x: 796, startPoint y: 320, endPoint x: 756, endPoint y: 317, distance: 40.9
click at [792, 306] on td "Grabbed PGA PGA Pending 000 {"status":"000","data":{"unique_id":"387-467340937-…" at bounding box center [727, 287] width 198 height 38
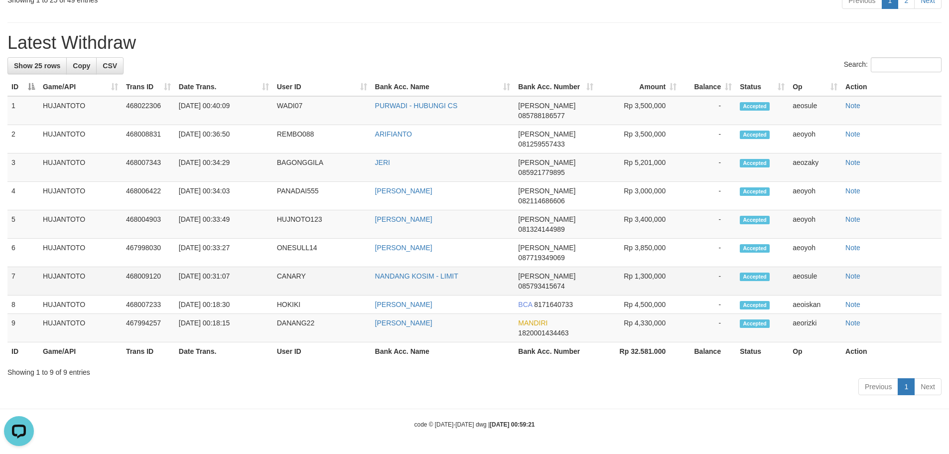
scroll to position [1059, 0]
